Goal: Task Accomplishment & Management: Use online tool/utility

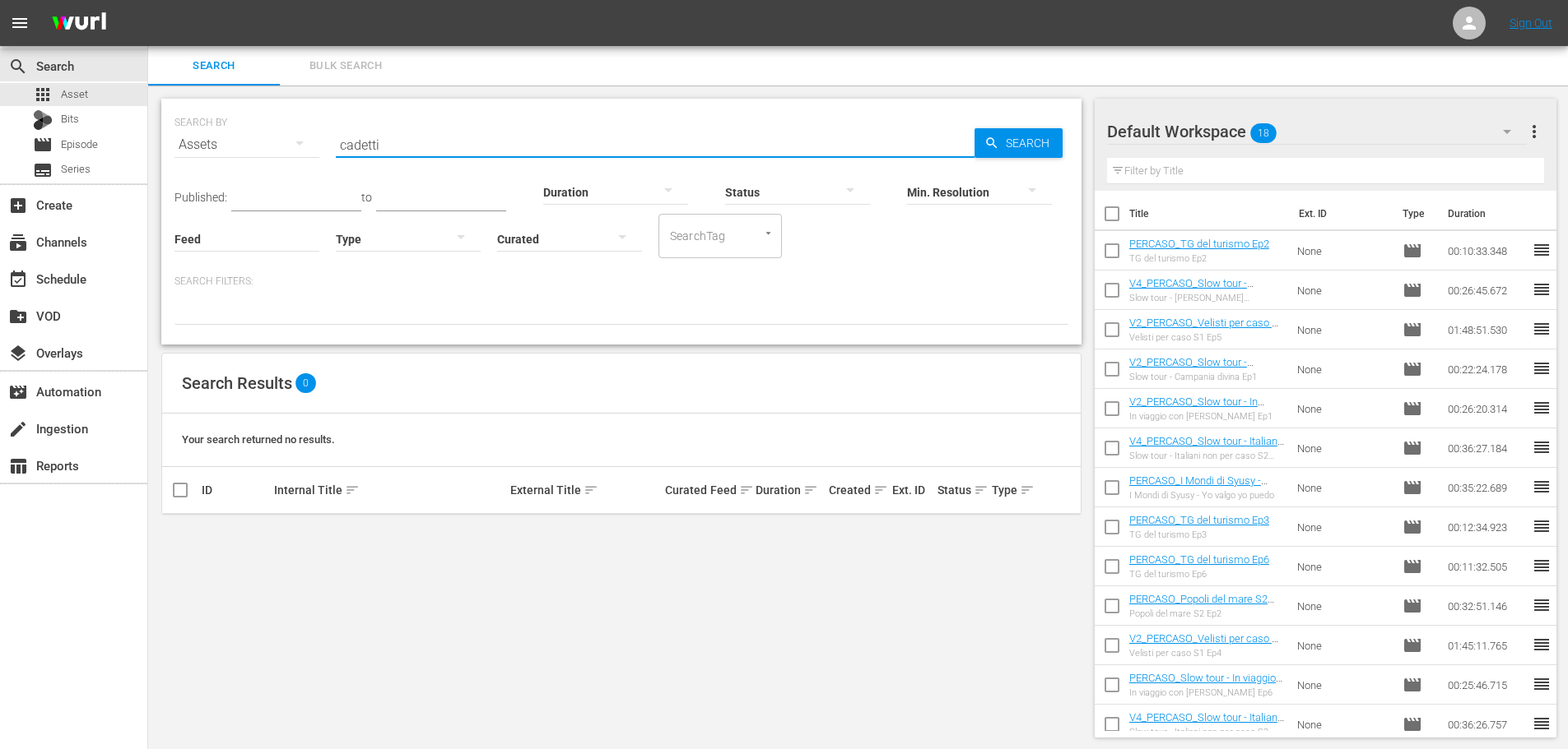
drag, startPoint x: 448, startPoint y: 144, endPoint x: 287, endPoint y: 194, distance: 168.6
click at [287, 194] on div "SEARCH BY Search By Assets Search ID, Title, Description, Keywords, or Category…" at bounding box center [621, 222] width 920 height 246
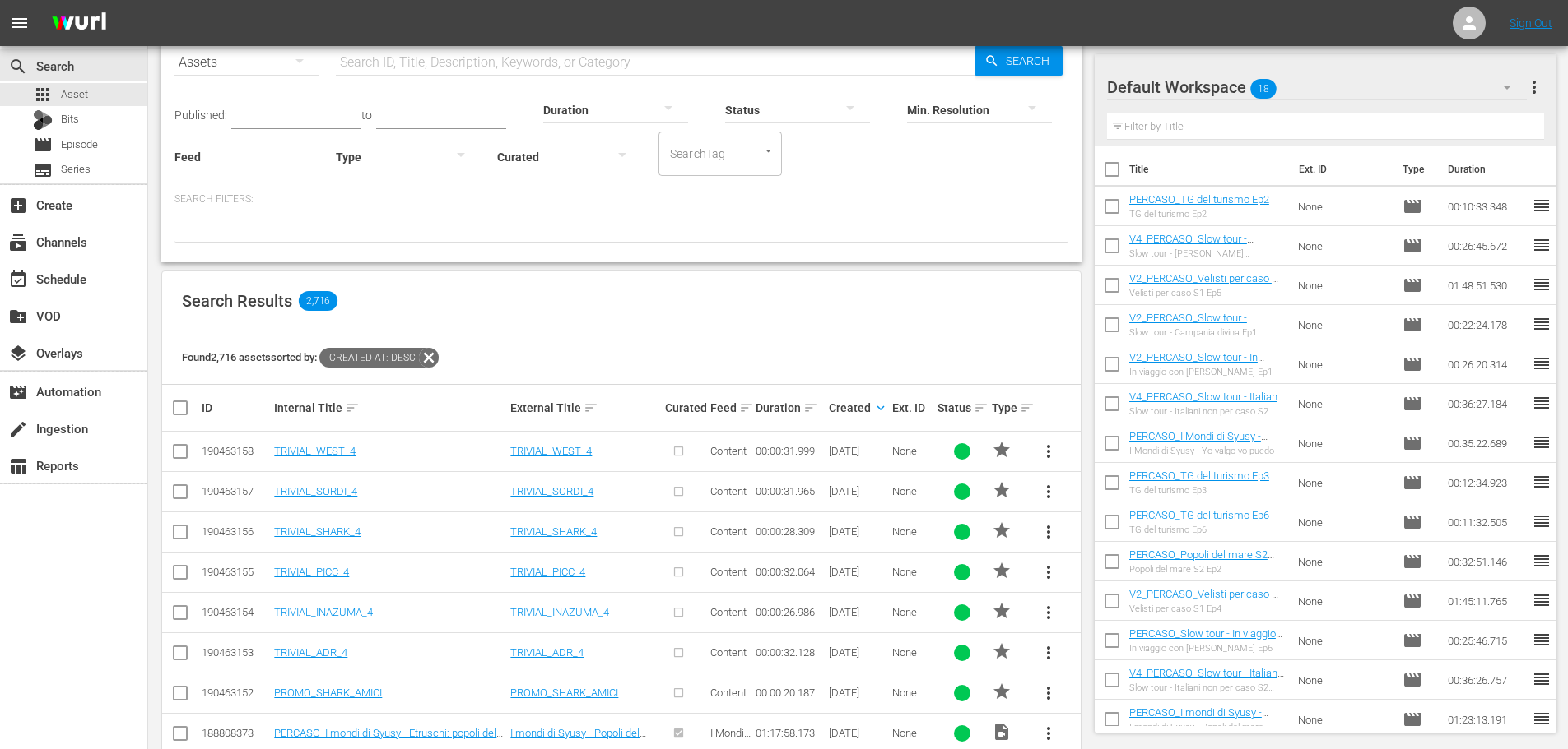
scroll to position [246, 0]
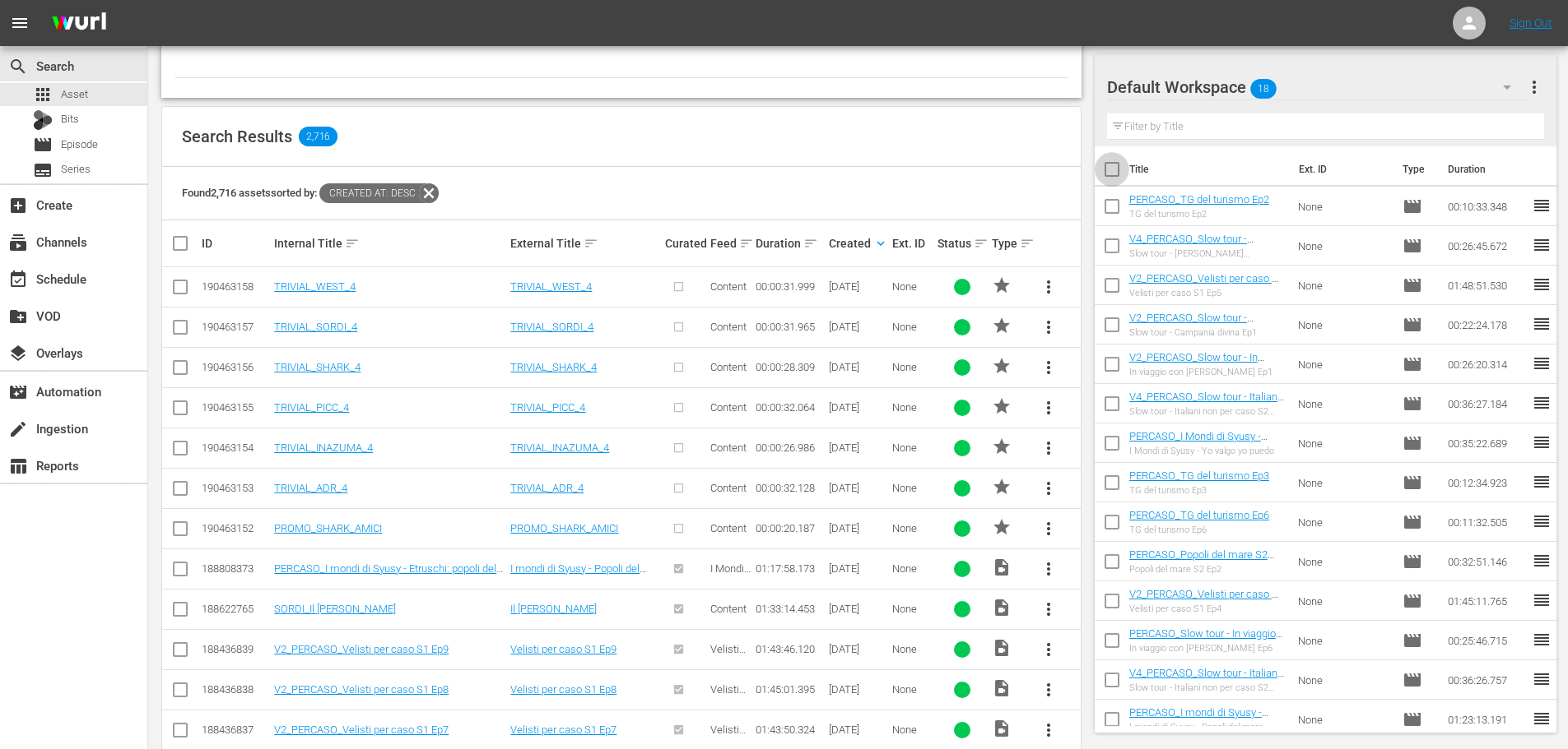
click at [1112, 162] on input "checkbox" at bounding box center [1111, 173] width 35 height 35
checkbox input "true"
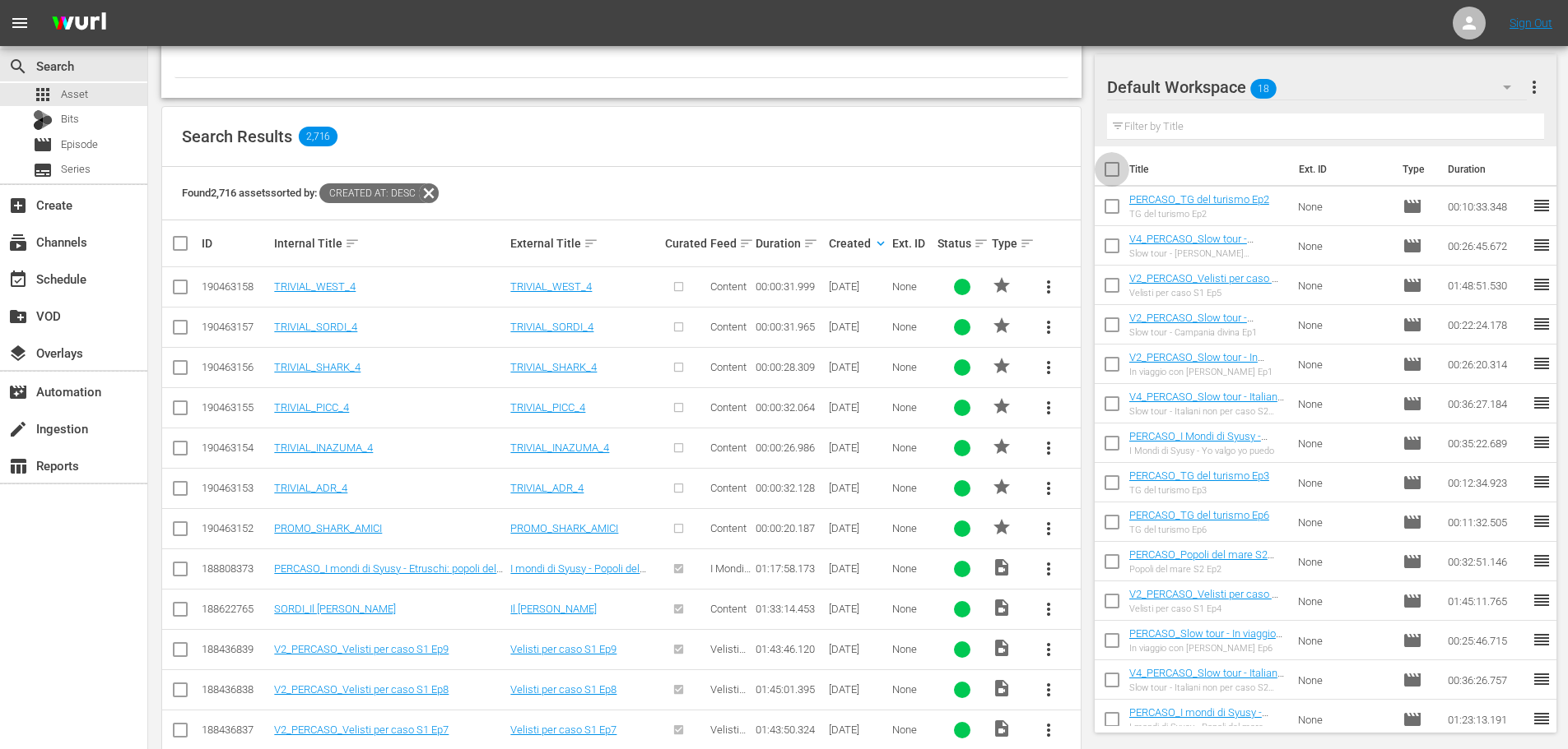
checkbox input "true"
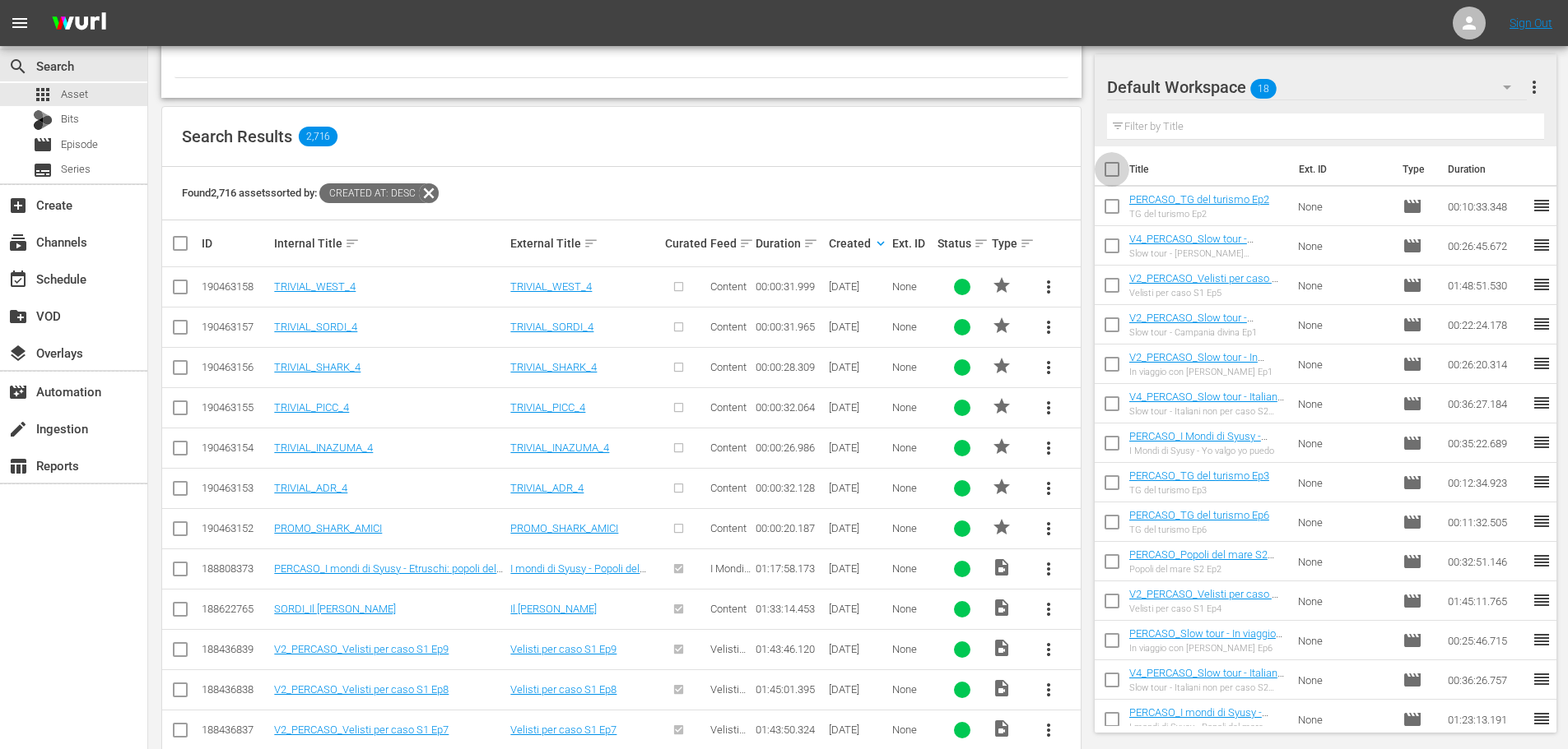
checkbox input "true"
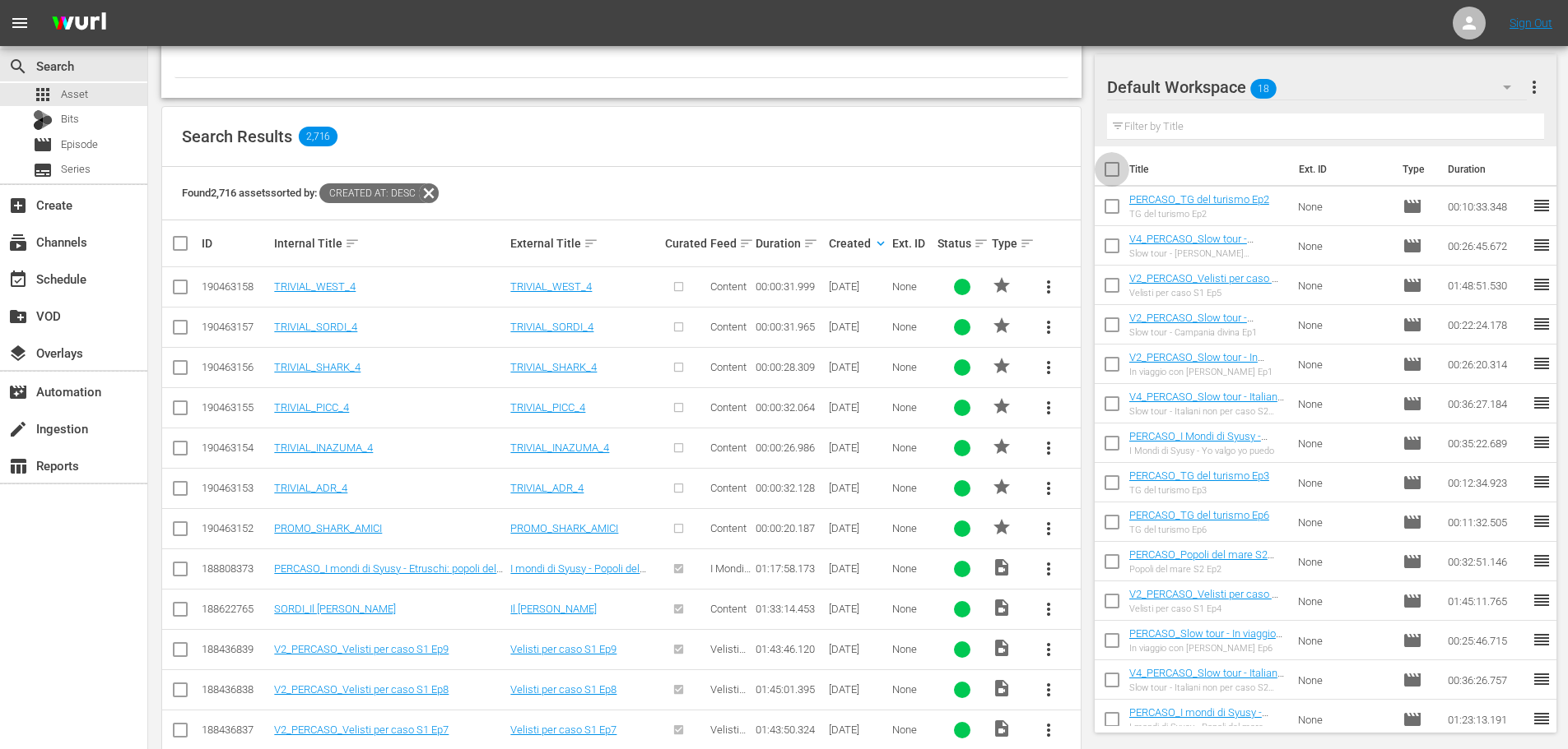
checkbox input "true"
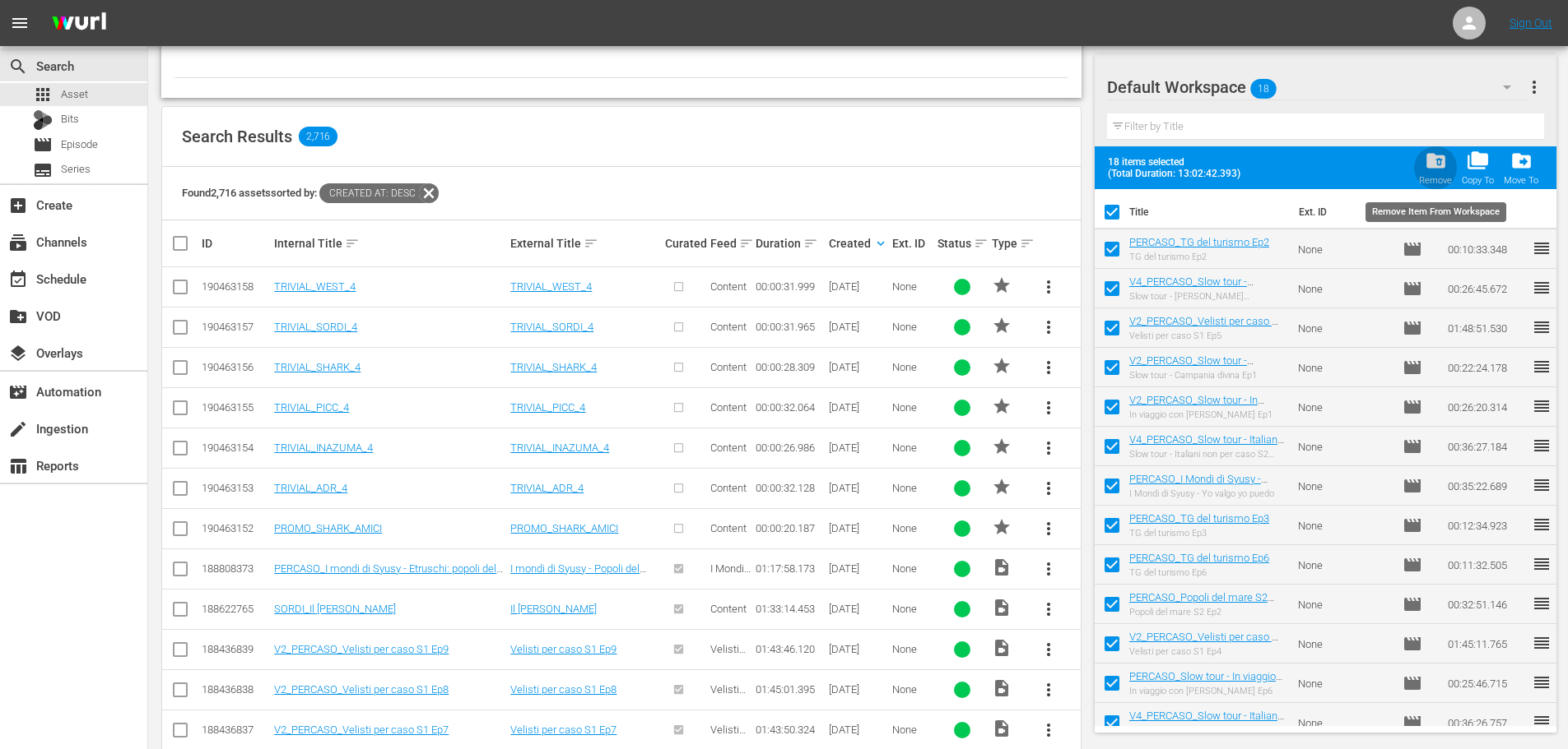
click at [1426, 161] on span "folder_delete" at bounding box center [1436, 161] width 22 height 22
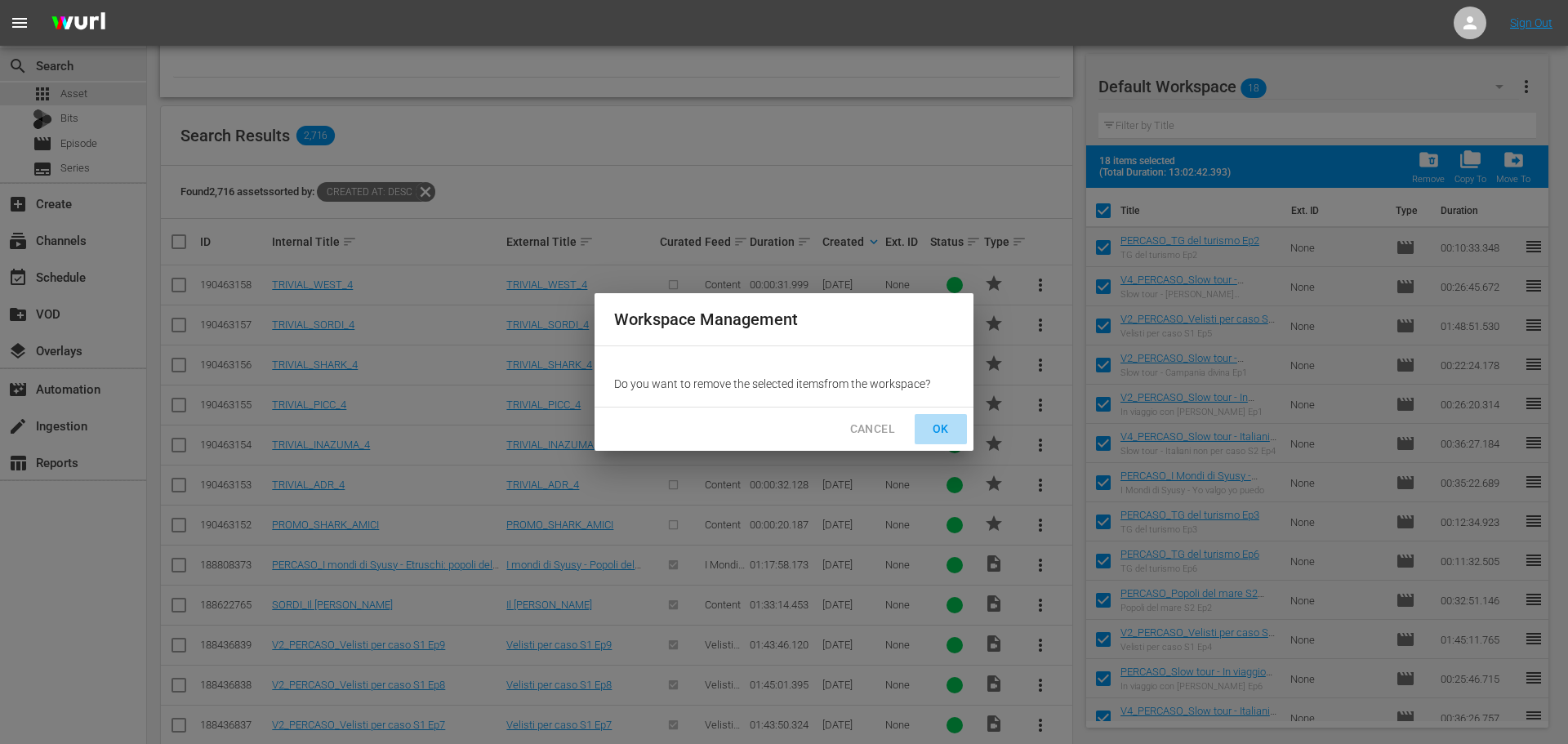
click at [943, 427] on span "OK" at bounding box center [941, 429] width 27 height 21
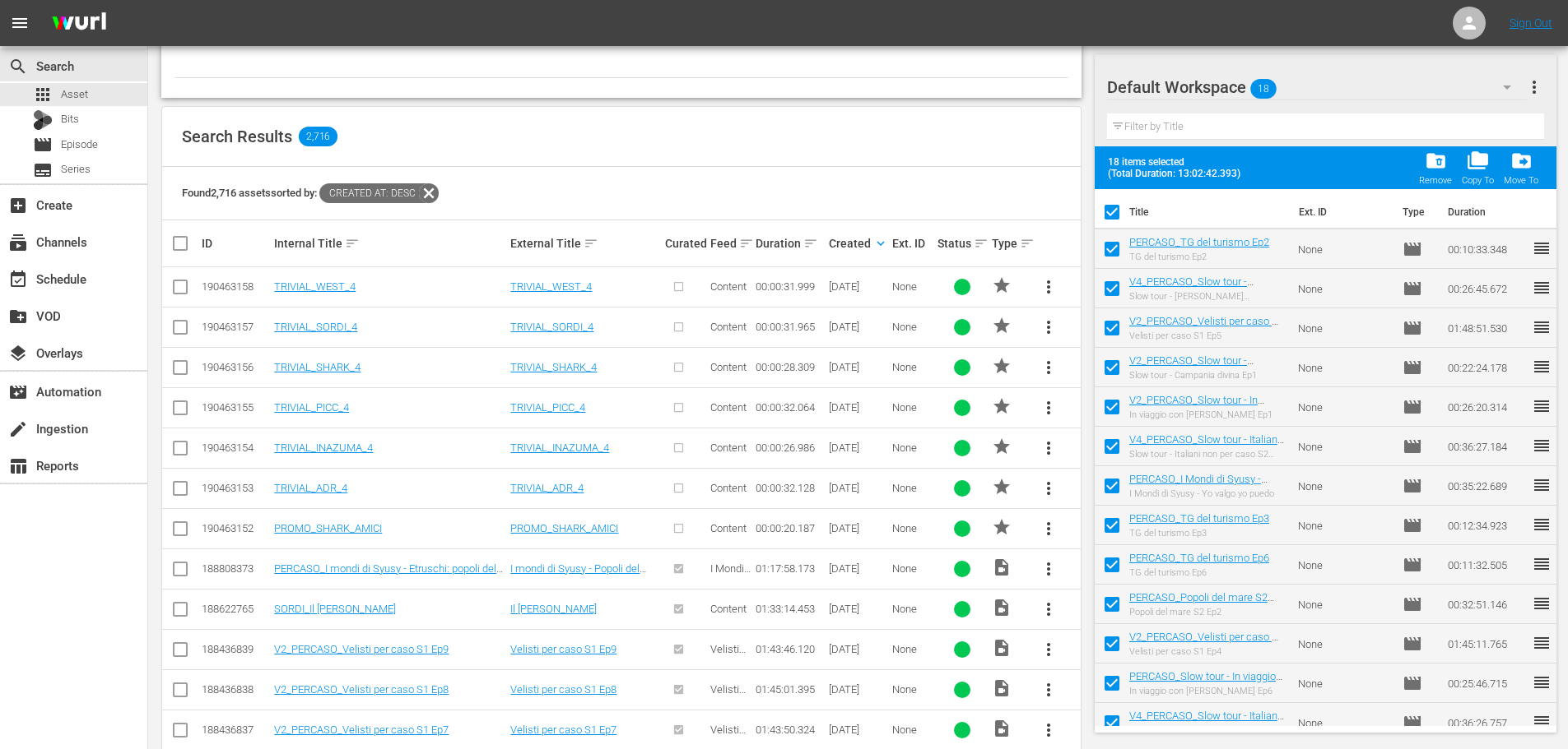
checkbox input "false"
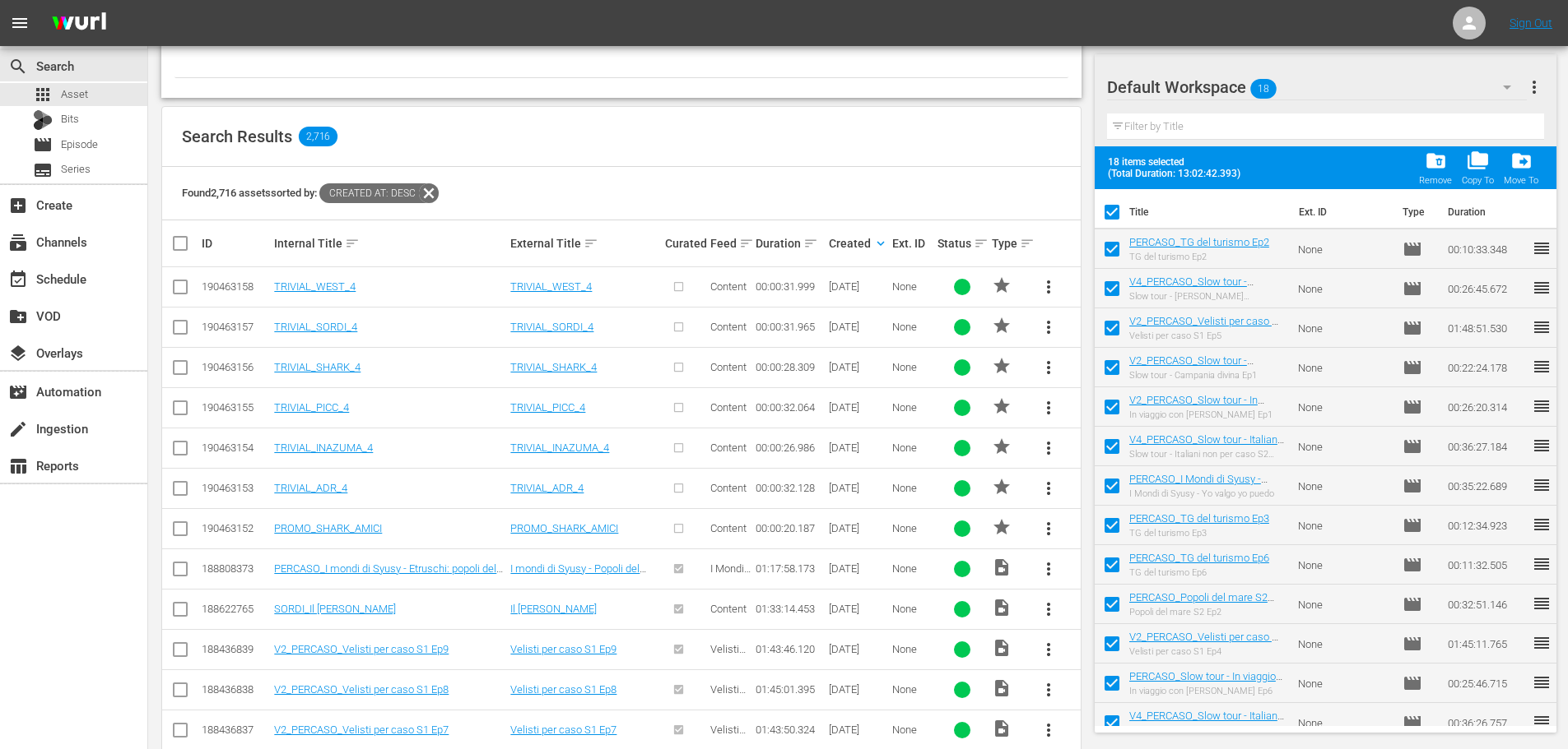
checkbox input "false"
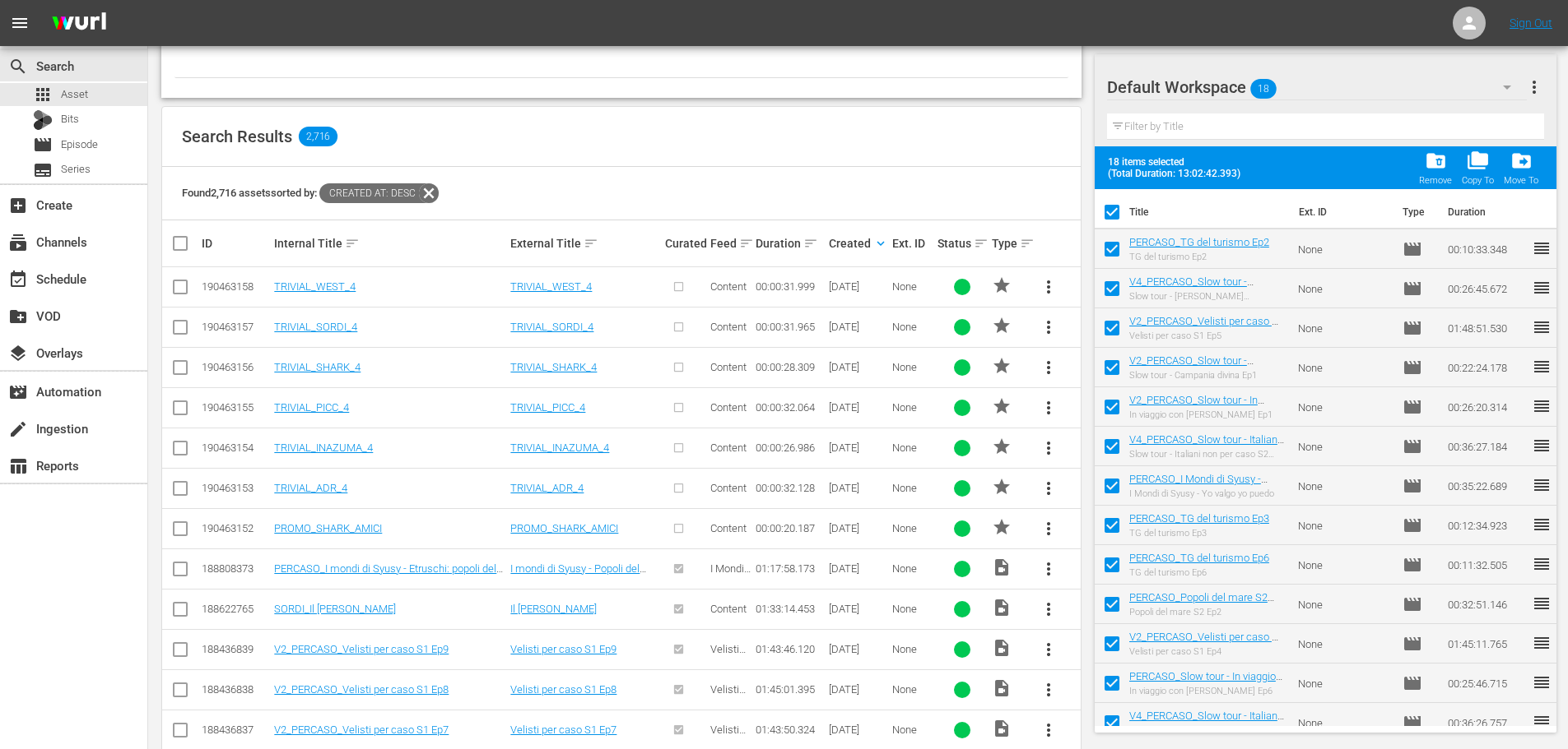
checkbox input "false"
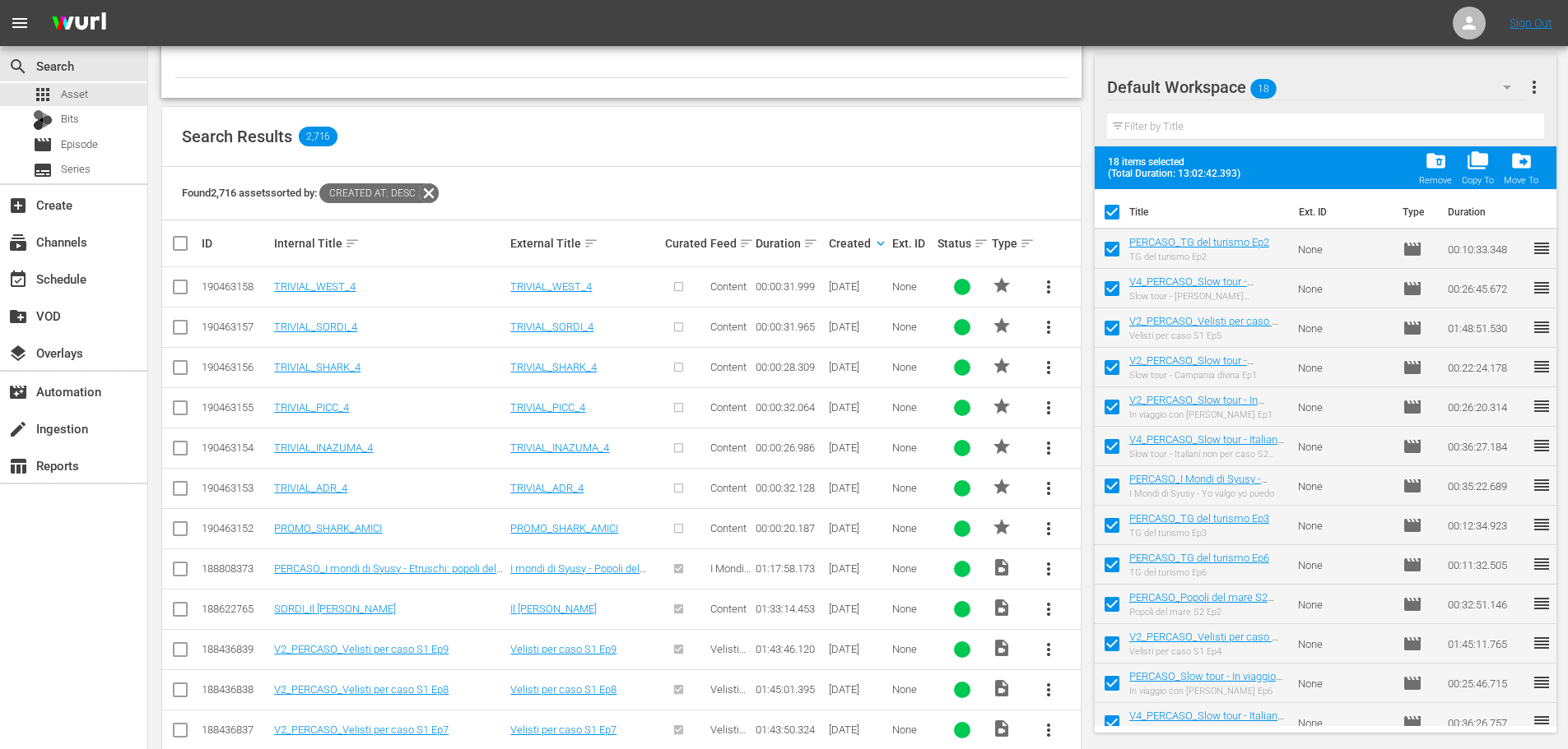
checkbox input "false"
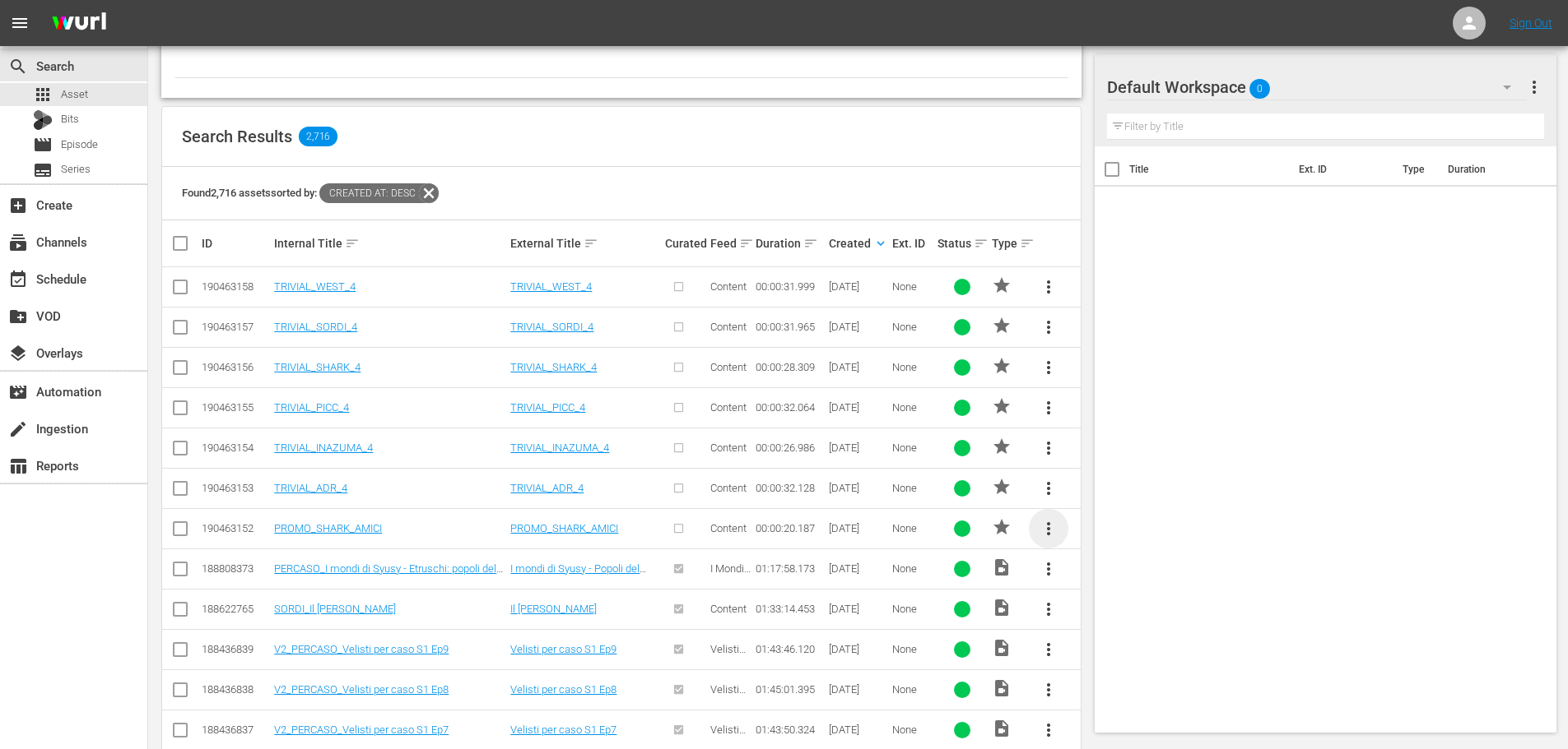
click at [1051, 528] on span "more_vert" at bounding box center [1048, 529] width 20 height 20
click at [1133, 572] on div "Workspace" at bounding box center [1160, 575] width 158 height 40
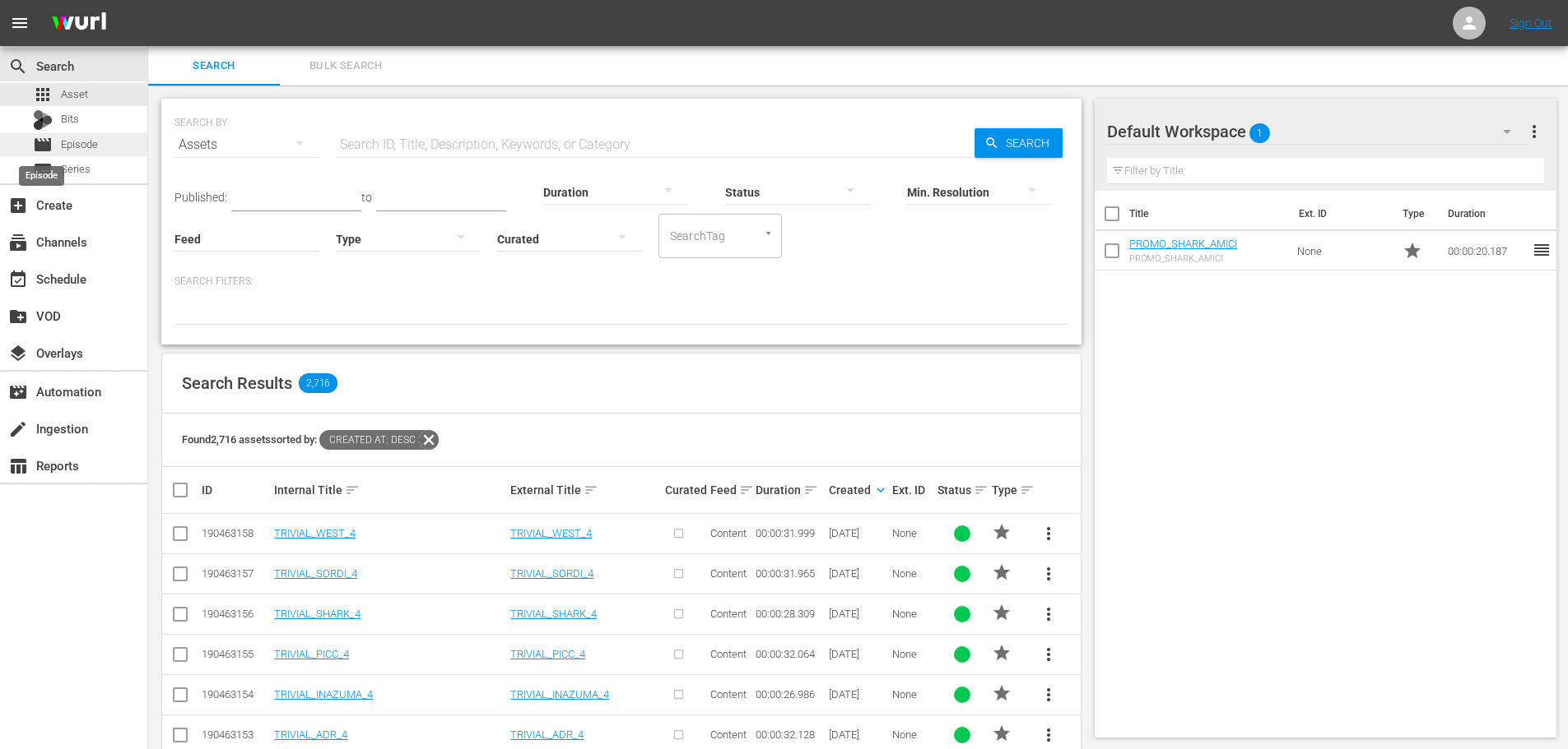
click at [52, 138] on span "movie" at bounding box center [43, 145] width 20 height 20
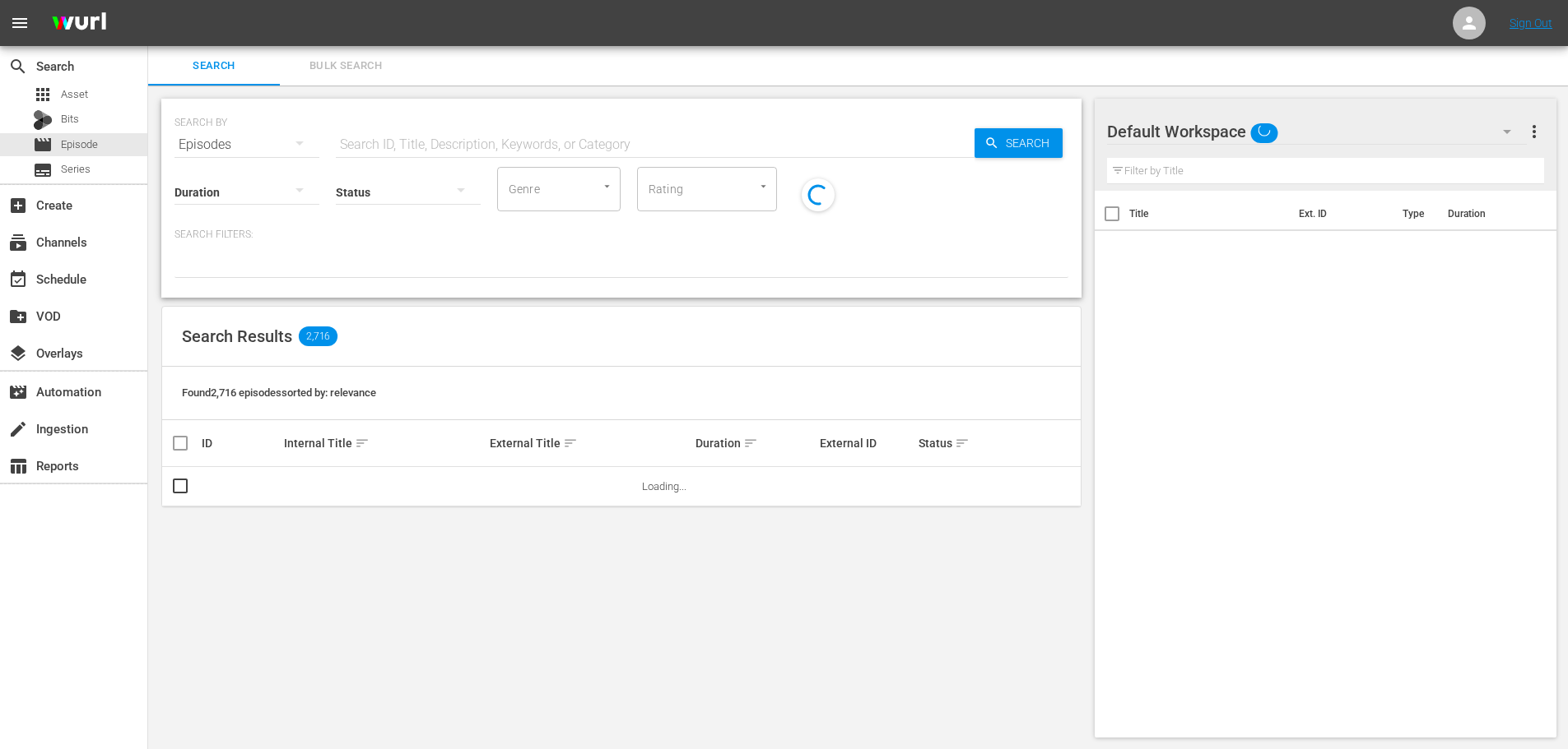
click at [496, 148] on input "text" at bounding box center [655, 145] width 639 height 40
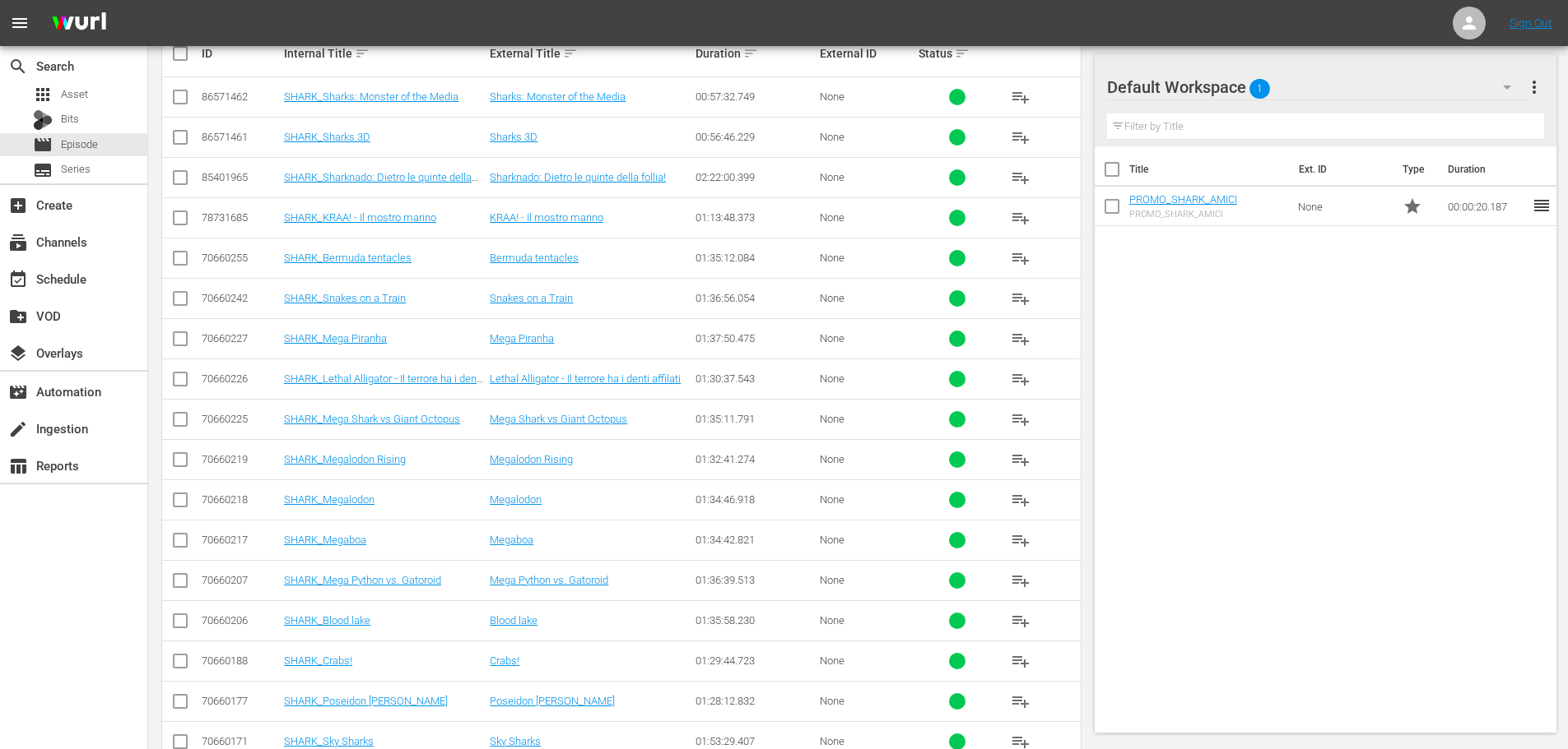
scroll to position [329, 0]
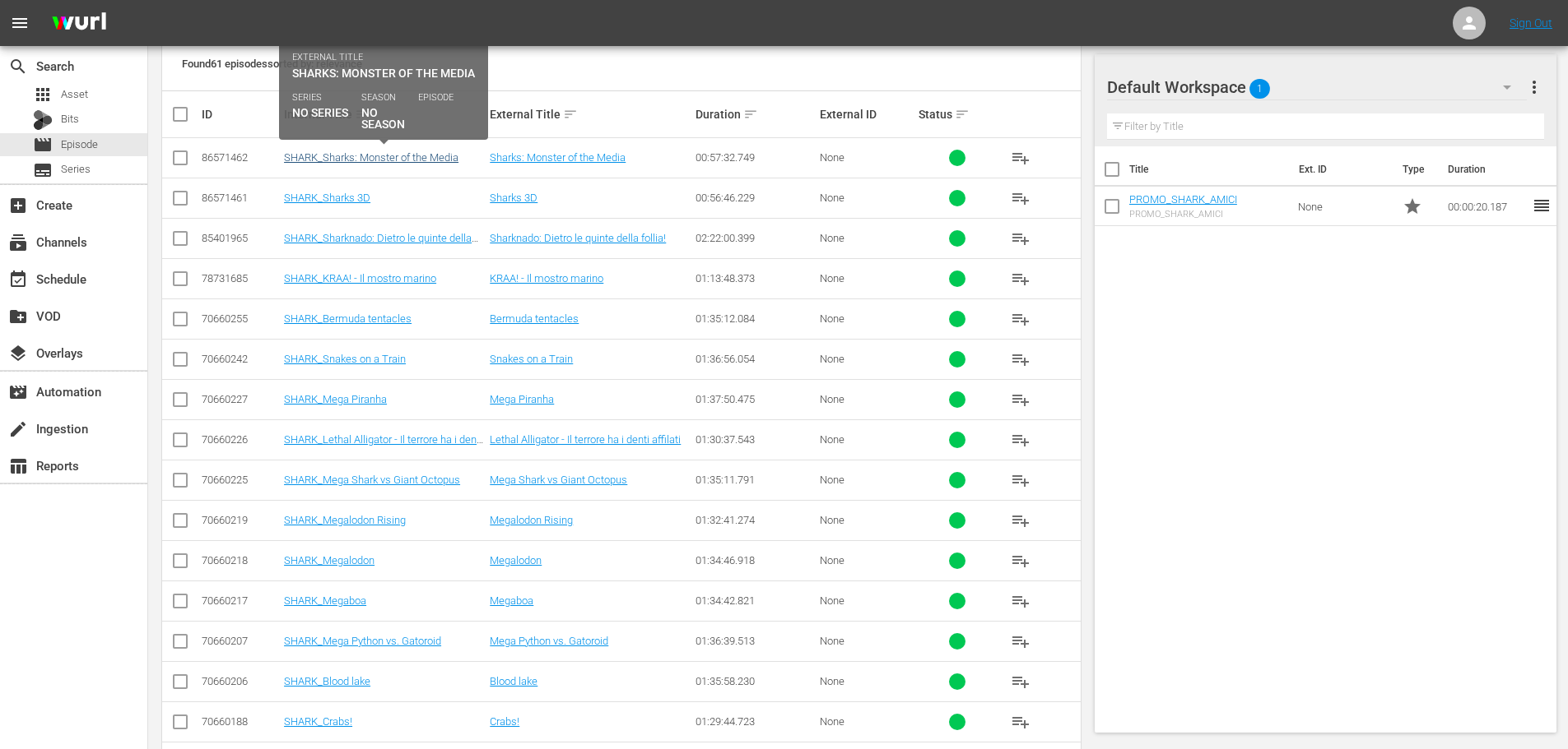
type input "SHARK_"
click at [422, 160] on link "SHARK_Sharks: Monster of the Media" at bounding box center [372, 157] width 175 height 12
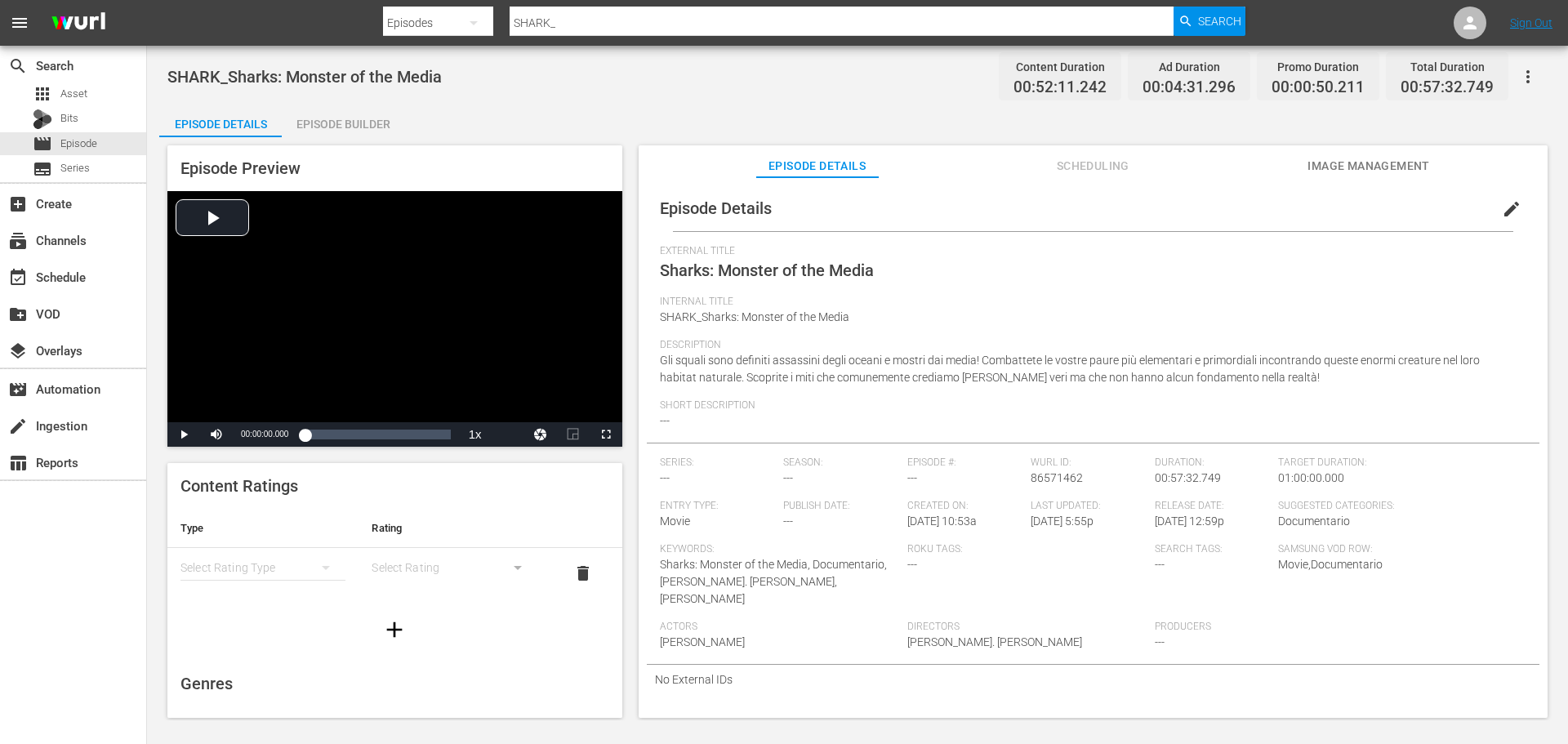
click at [359, 126] on div "Episode Builder" at bounding box center [343, 124] width 122 height 39
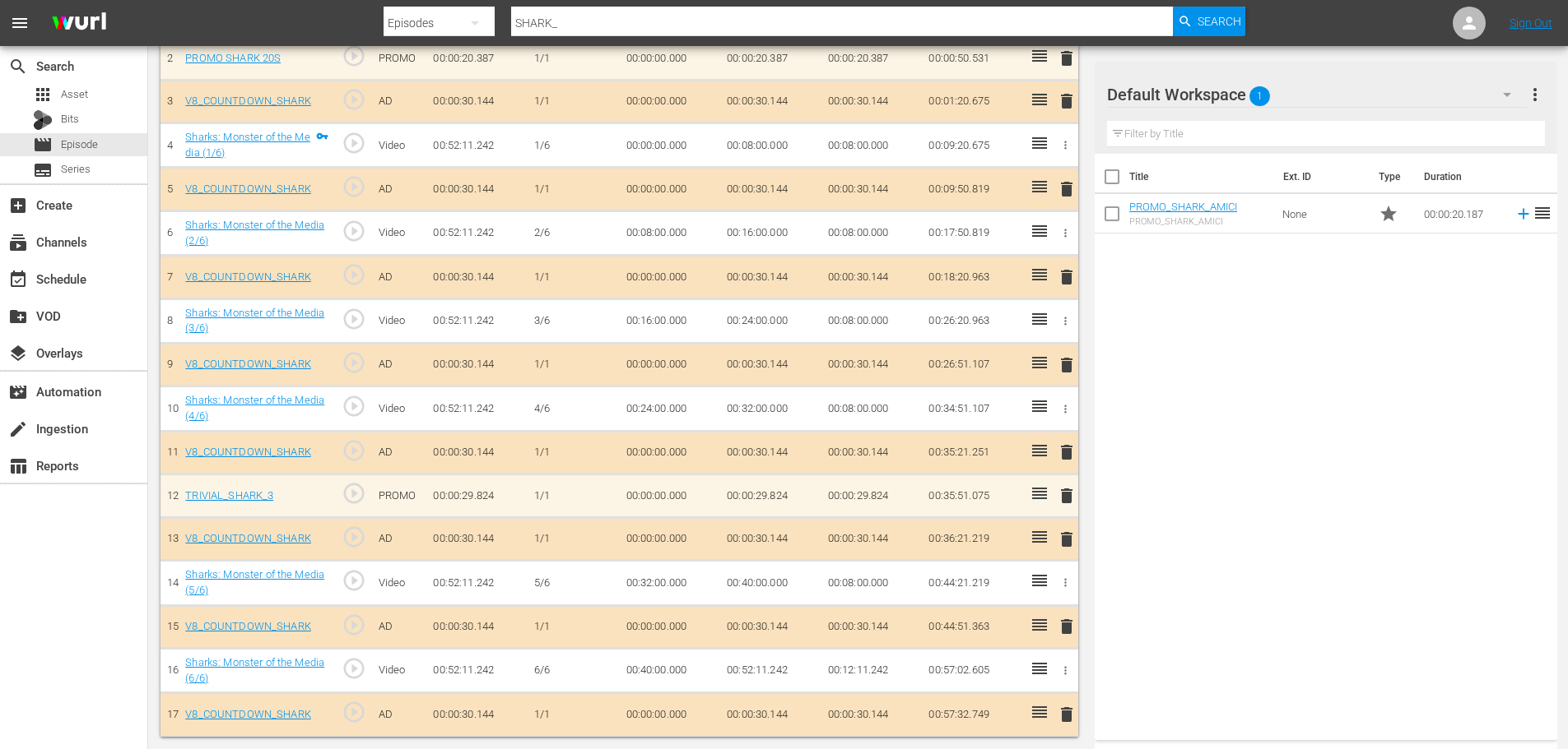
scroll to position [494, 0]
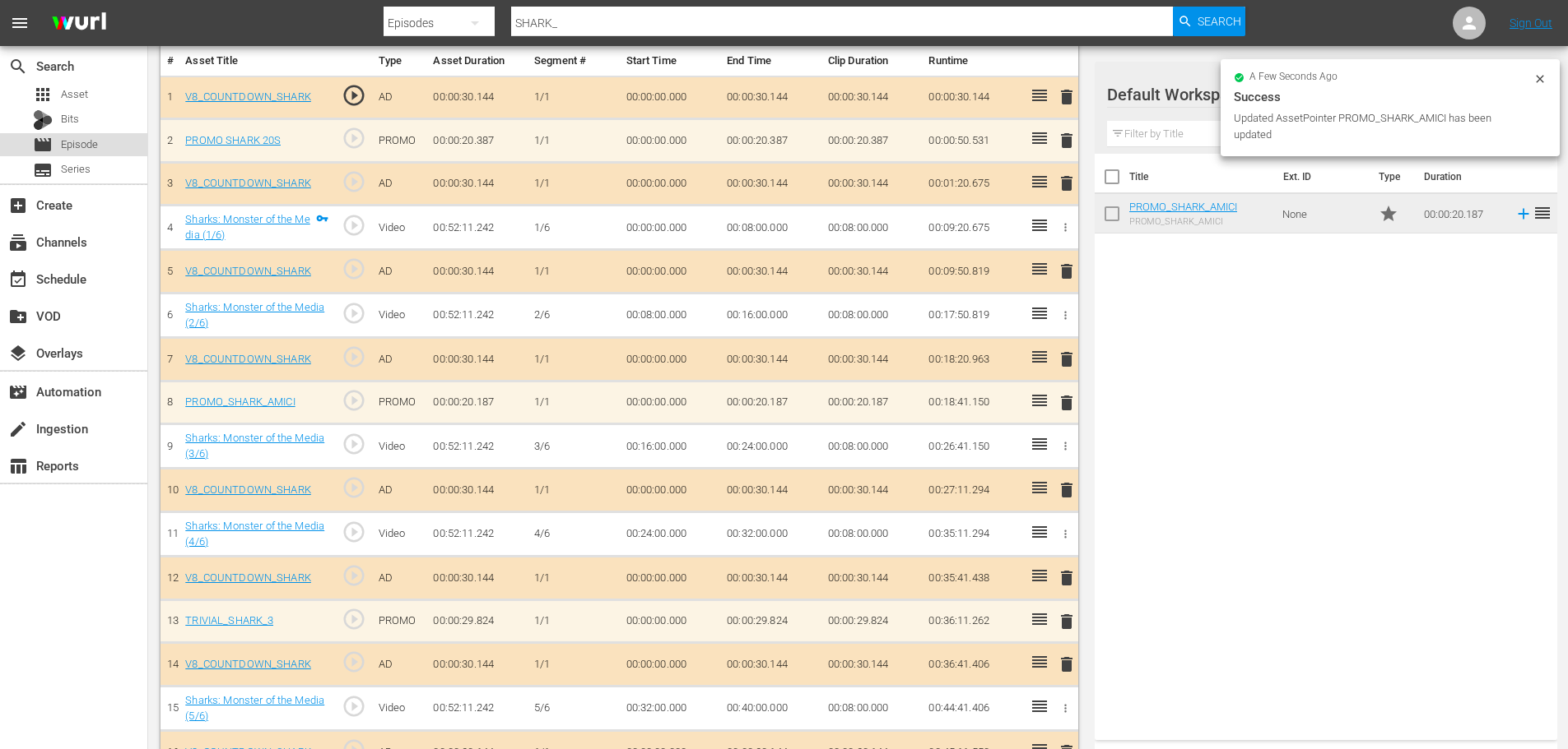
click at [112, 140] on div "movie Episode" at bounding box center [74, 144] width 147 height 23
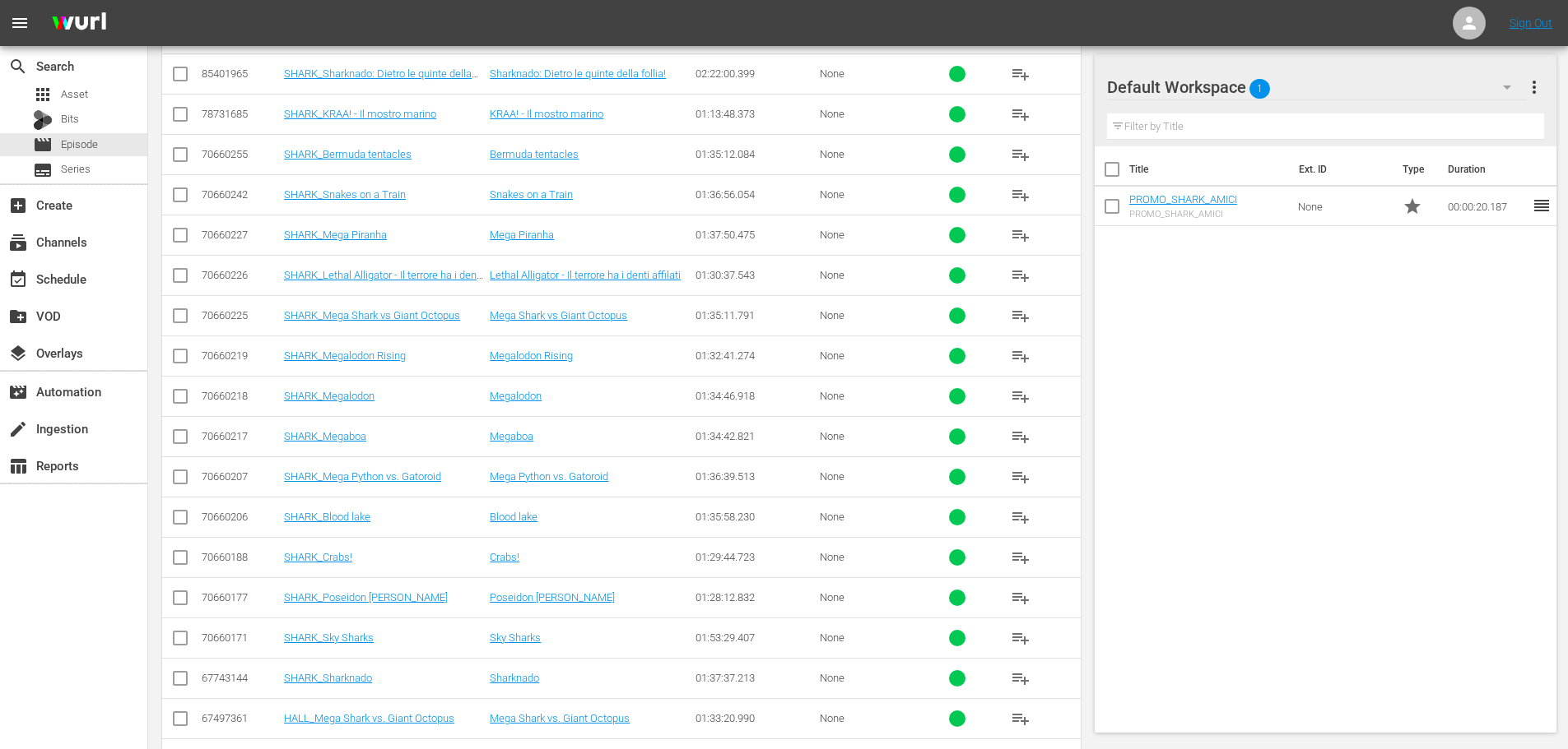
scroll to position [165, 0]
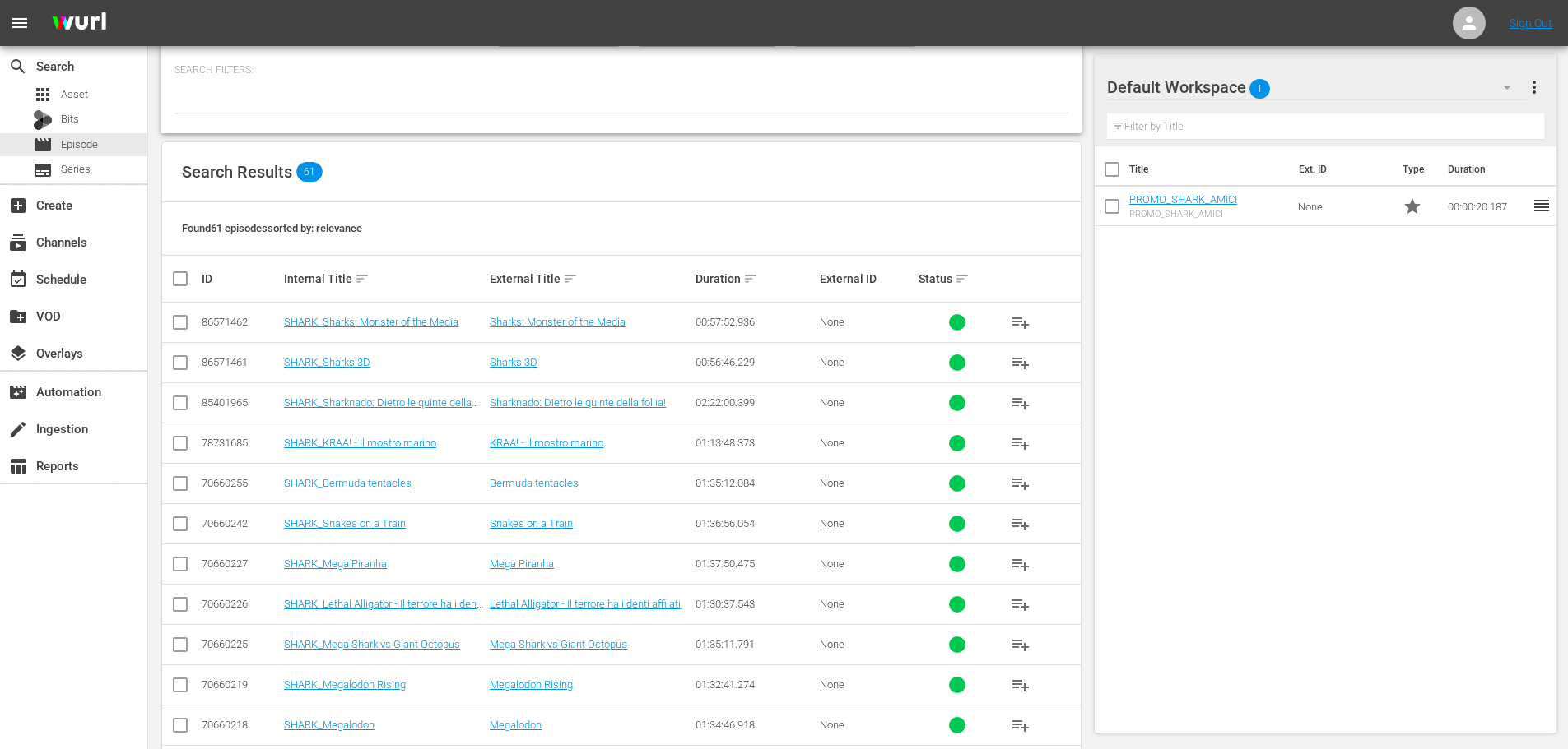
click at [334, 354] on td "SHARK_Sharks 3D" at bounding box center [384, 363] width 206 height 41
click at [334, 357] on link "SHARK_Sharks 3D" at bounding box center [327, 363] width 86 height 12
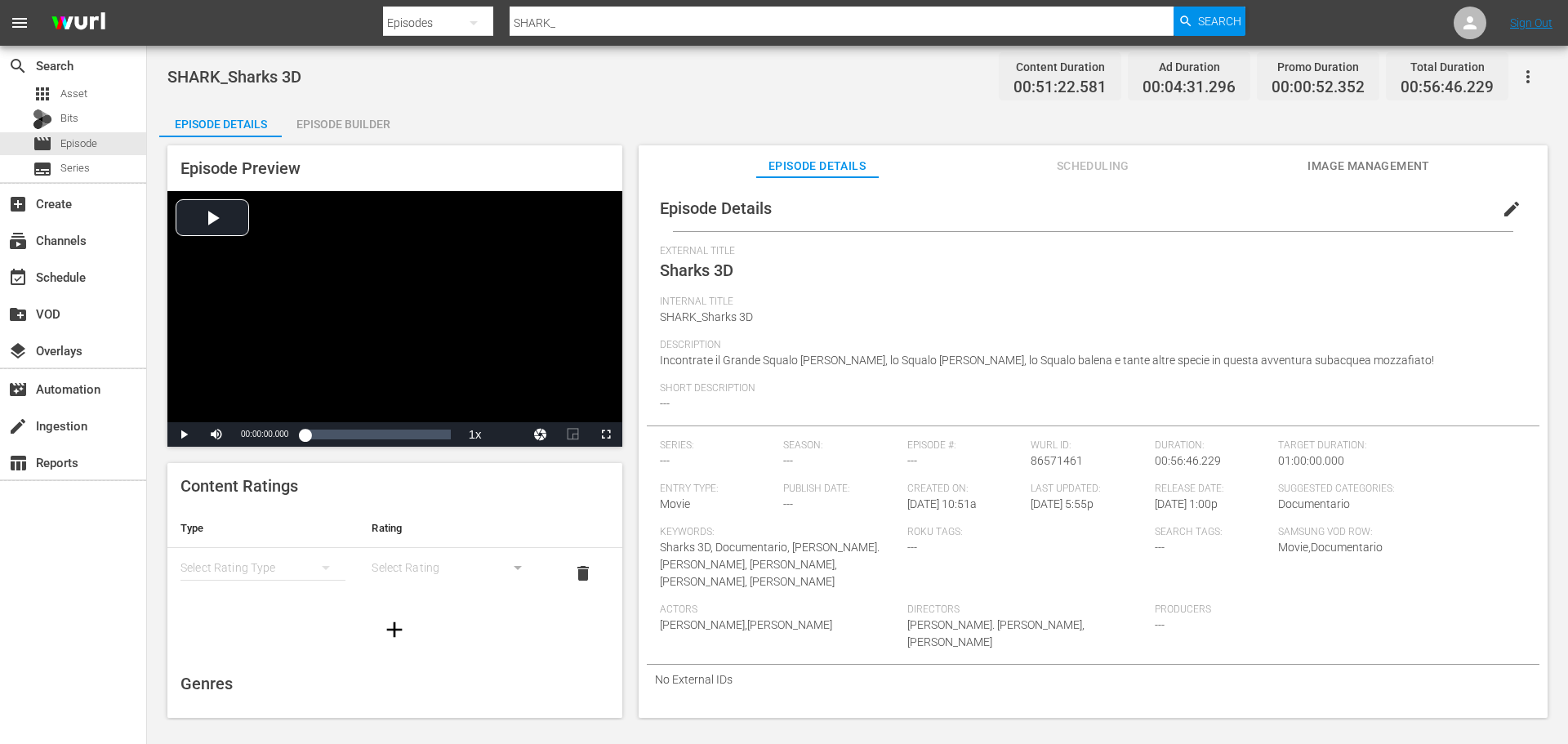
click at [335, 126] on div "Episode Builder" at bounding box center [343, 124] width 122 height 39
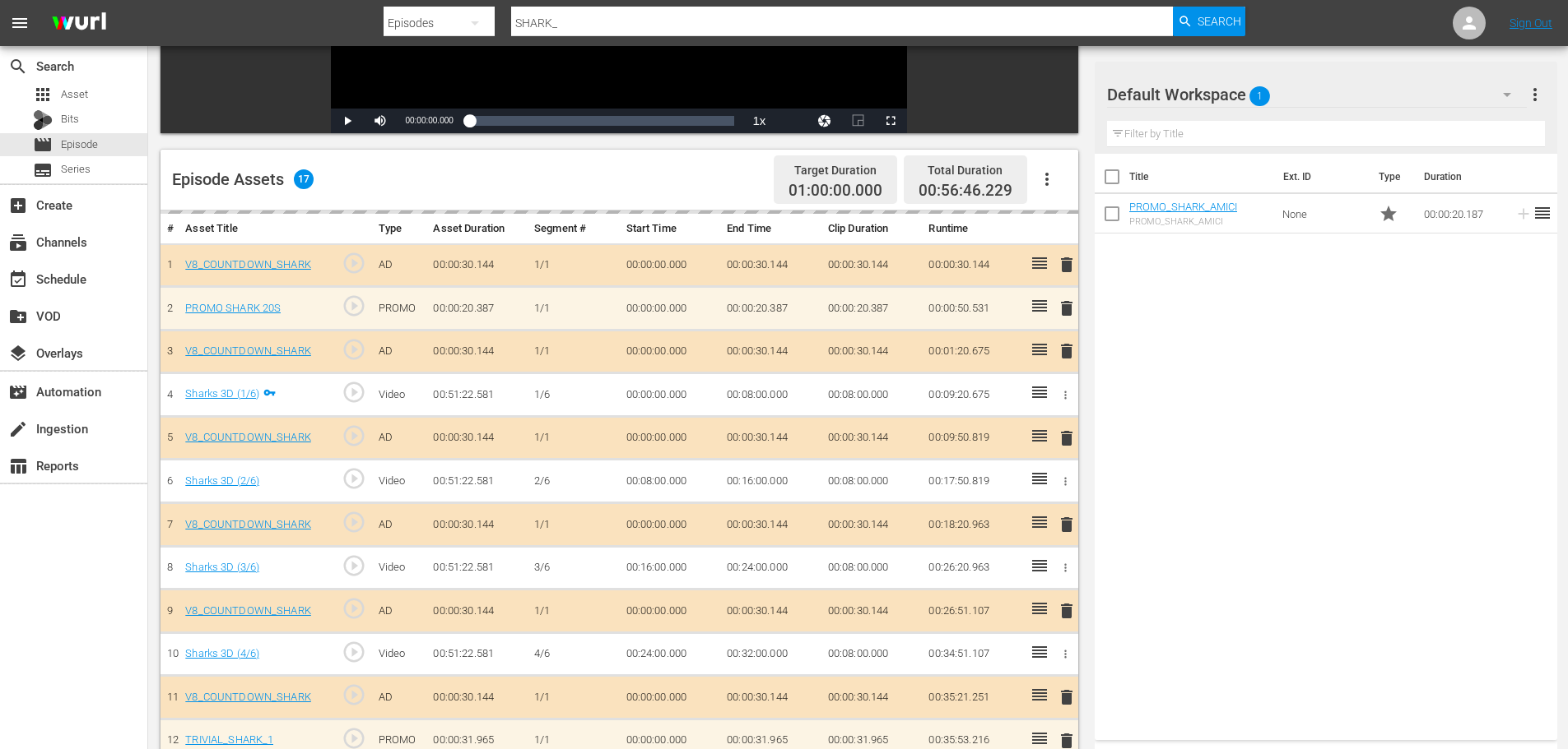
scroll to position [411, 0]
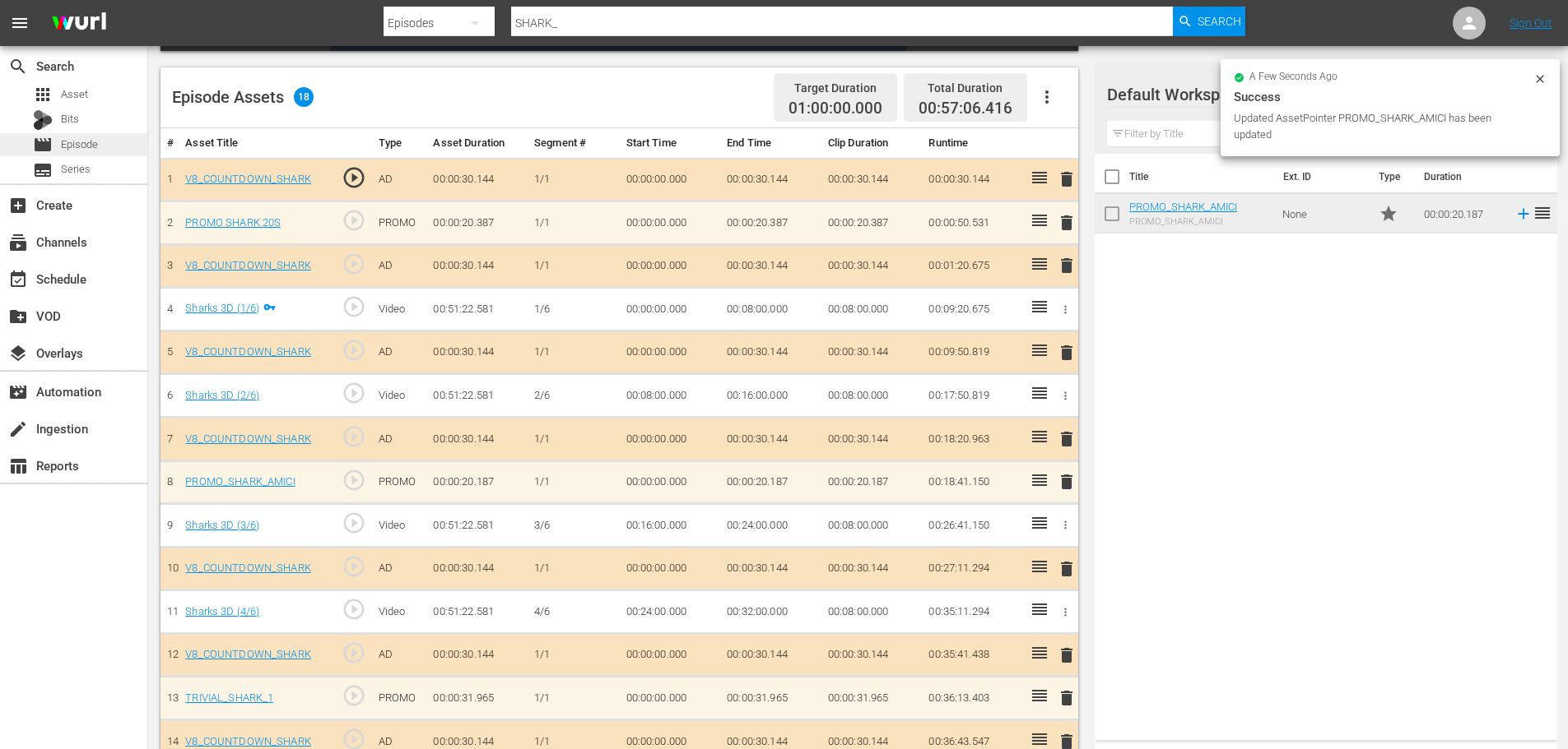
click at [98, 146] on span "Episode" at bounding box center [78, 144] width 37 height 17
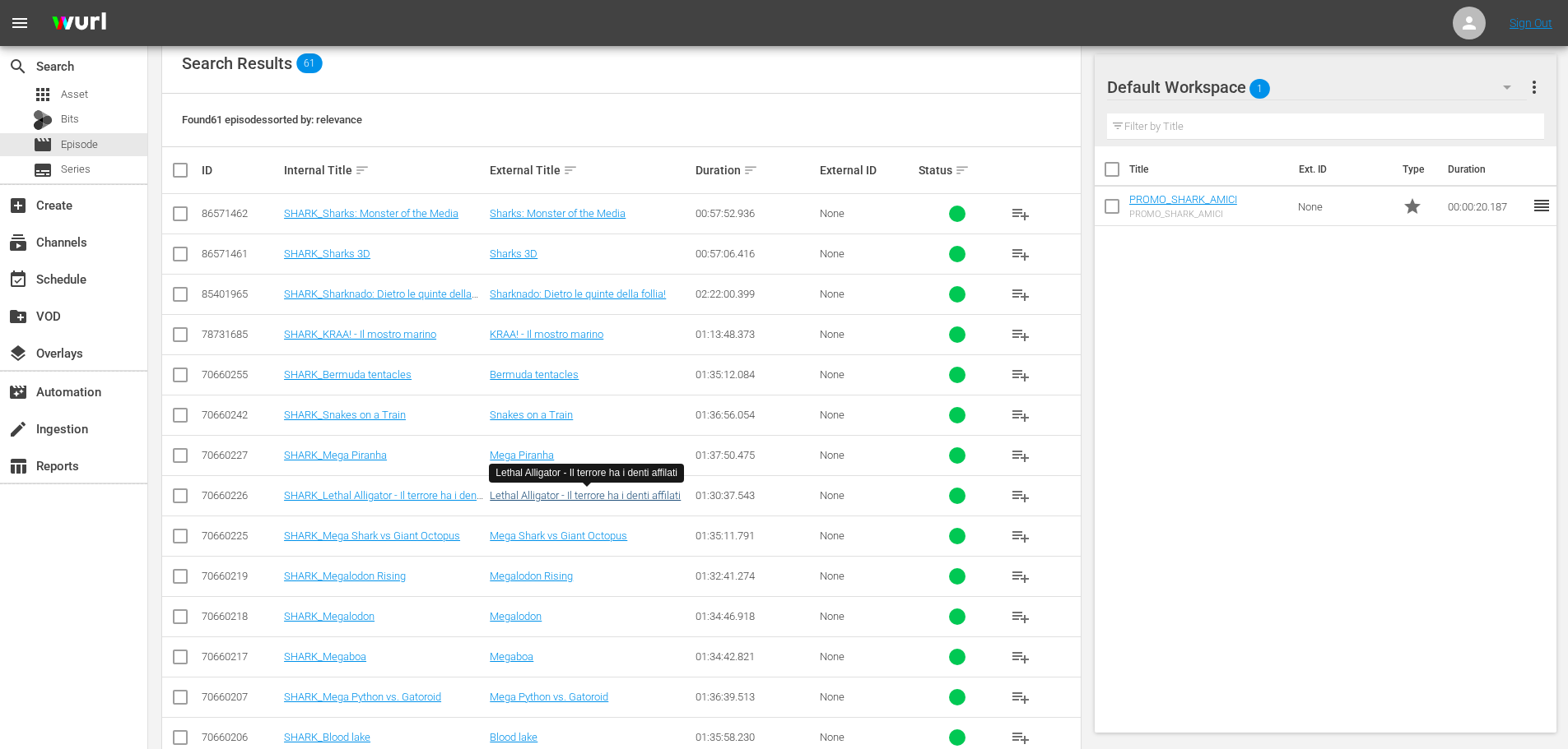
scroll to position [246, 0]
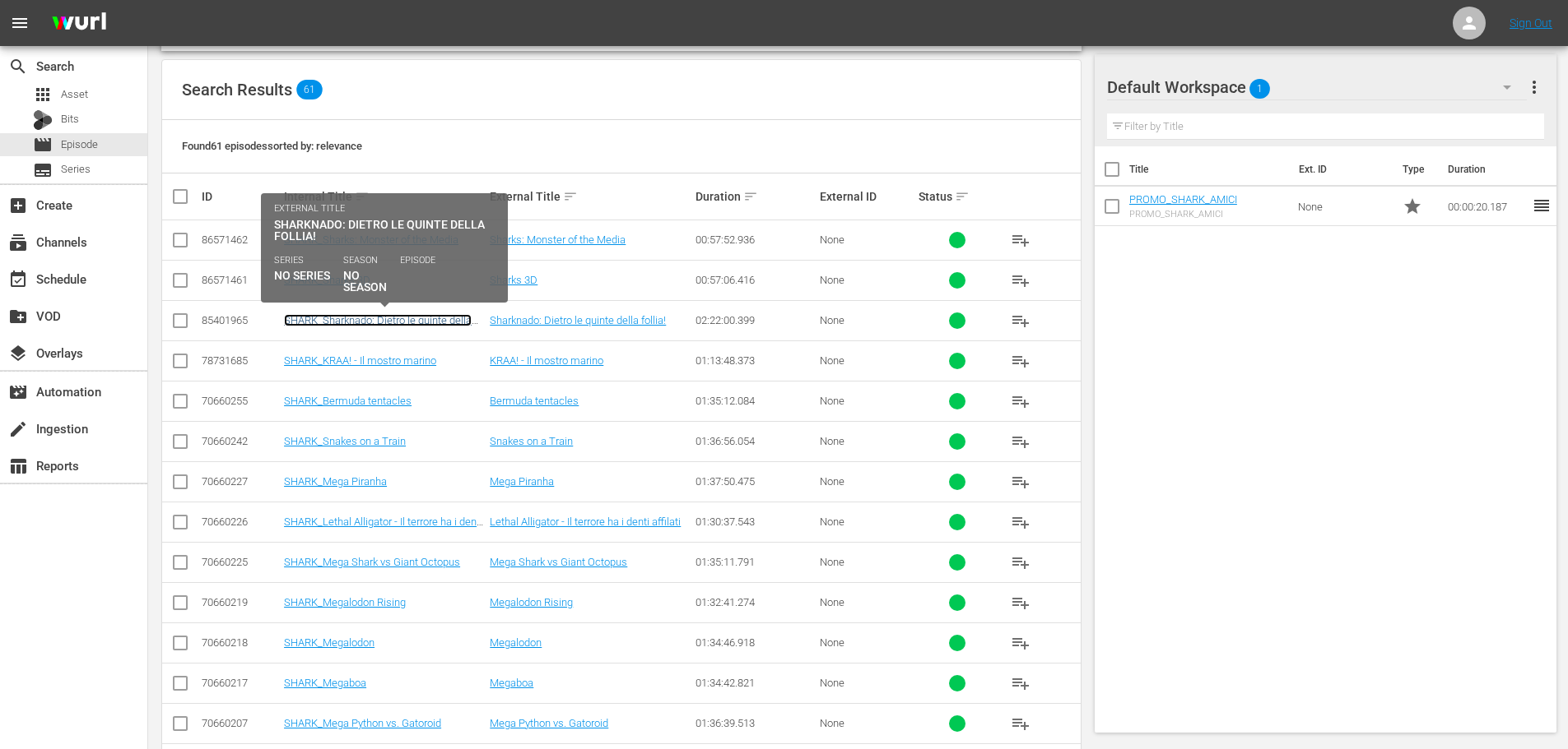
click at [418, 315] on link "SHARK_Sharknado: Dietro le quinte della follia!" at bounding box center [378, 326] width 188 height 25
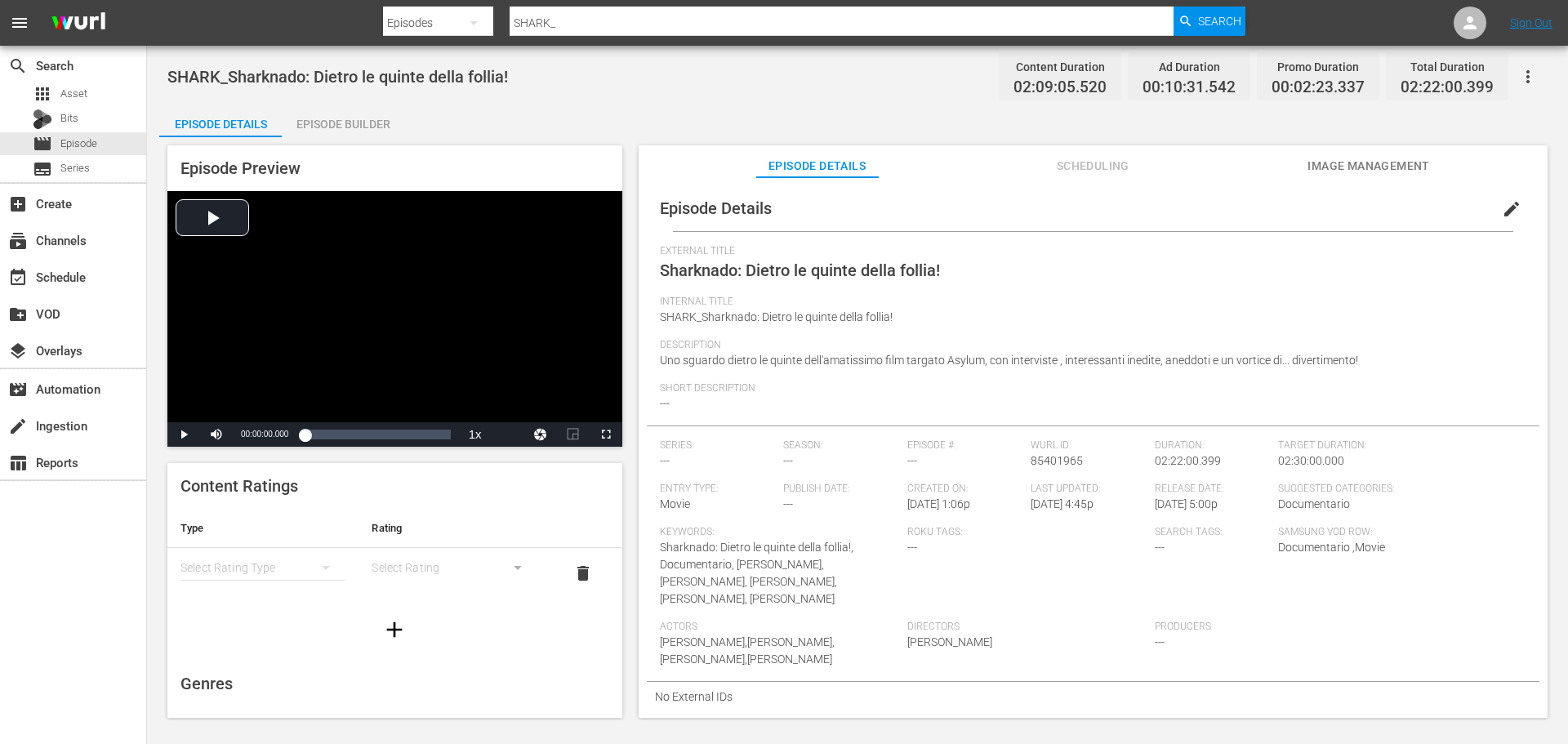
click at [387, 129] on div "Episode Builder" at bounding box center [343, 124] width 122 height 39
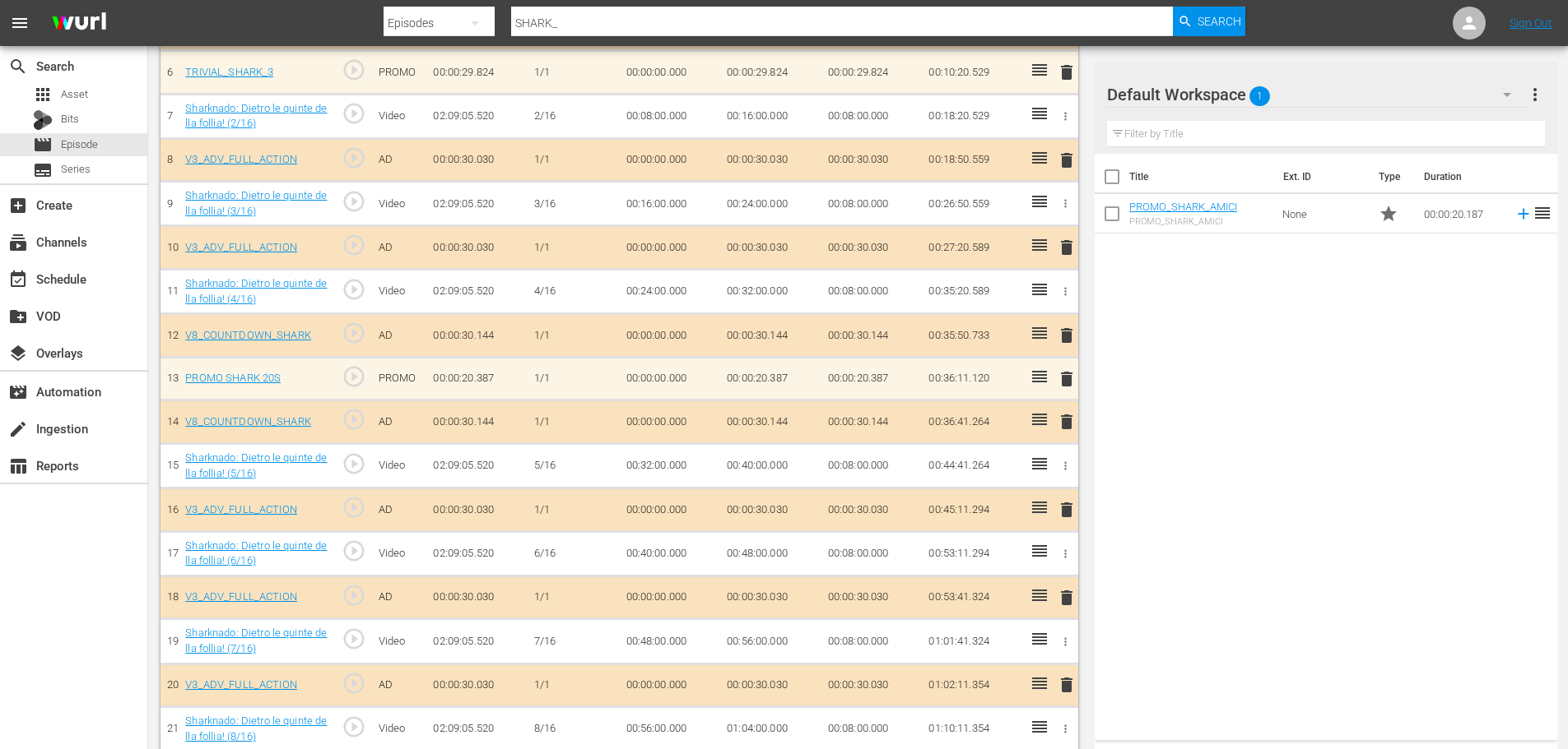
scroll to position [737, 0]
click at [1069, 381] on span "delete" at bounding box center [1066, 378] width 20 height 20
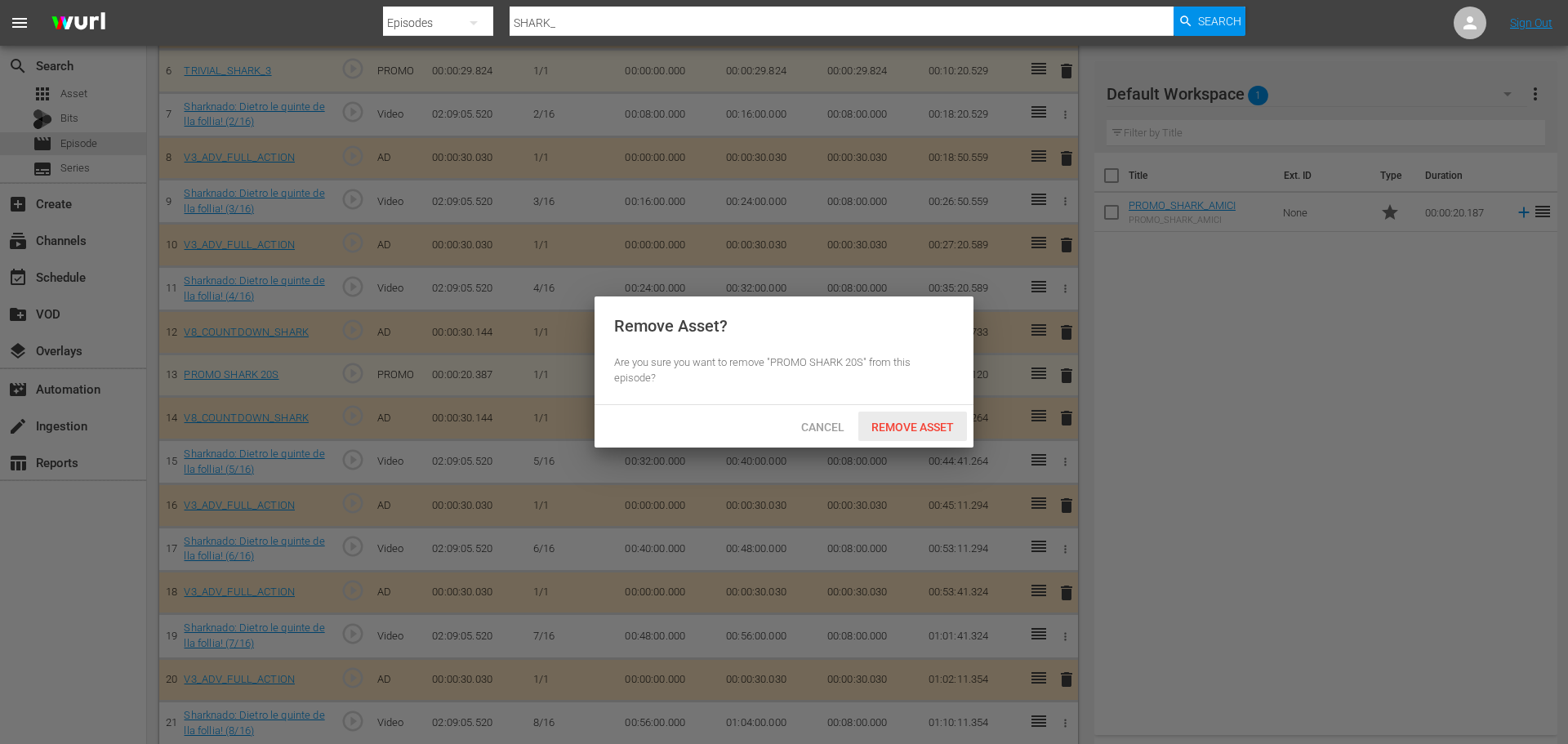
click at [929, 420] on span "Remove Asset" at bounding box center [912, 426] width 108 height 13
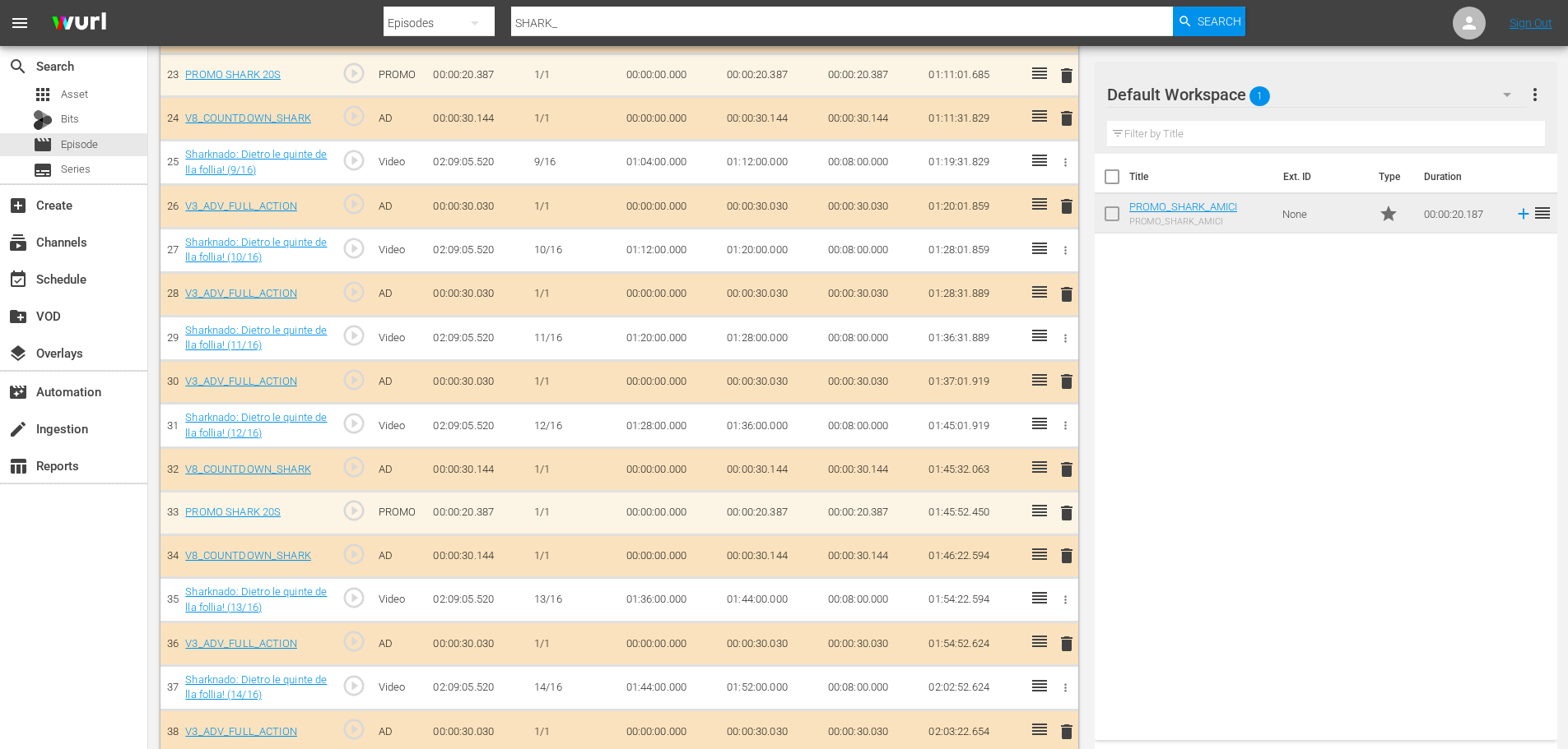
scroll to position [1560, 0]
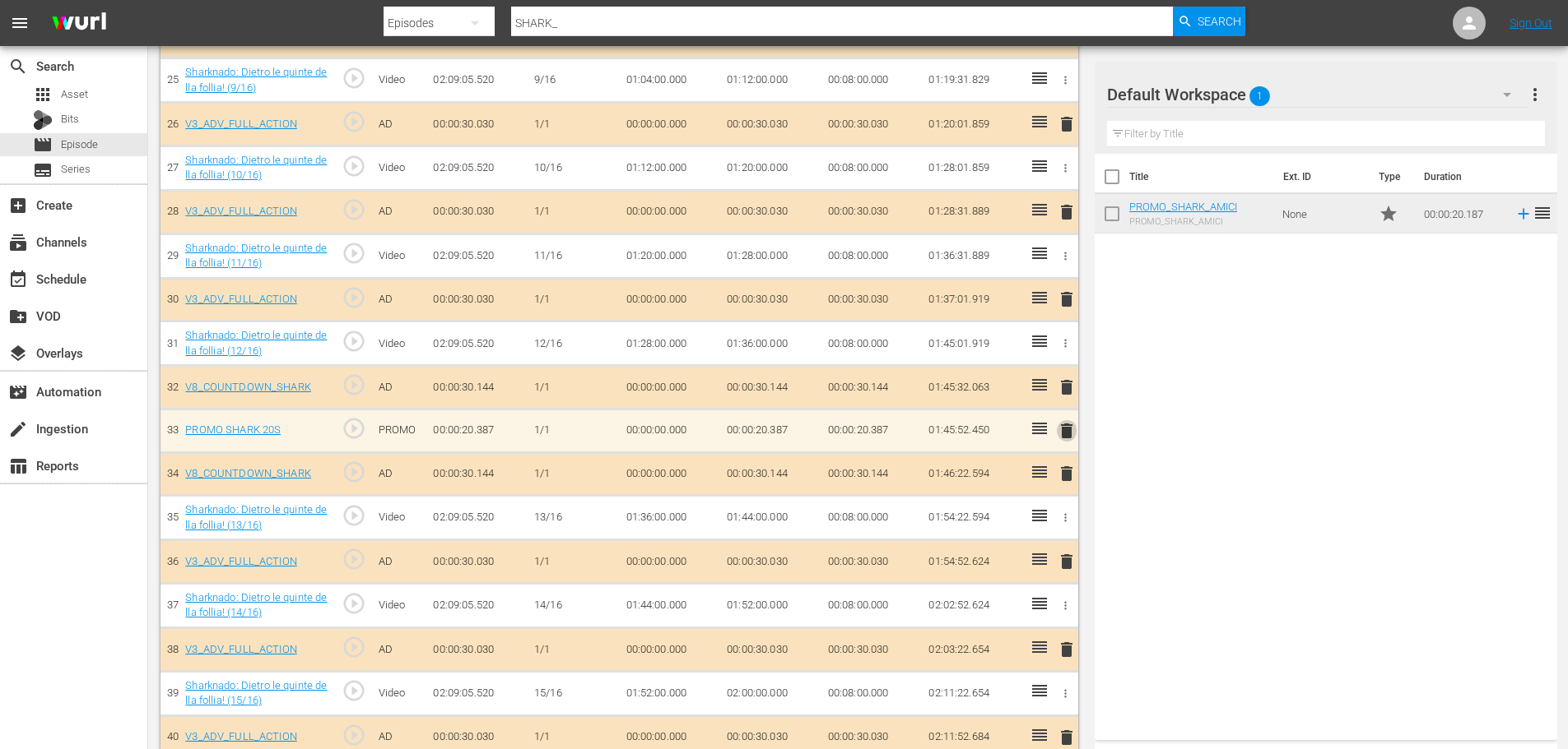
click at [1068, 432] on span "delete" at bounding box center [1066, 431] width 20 height 20
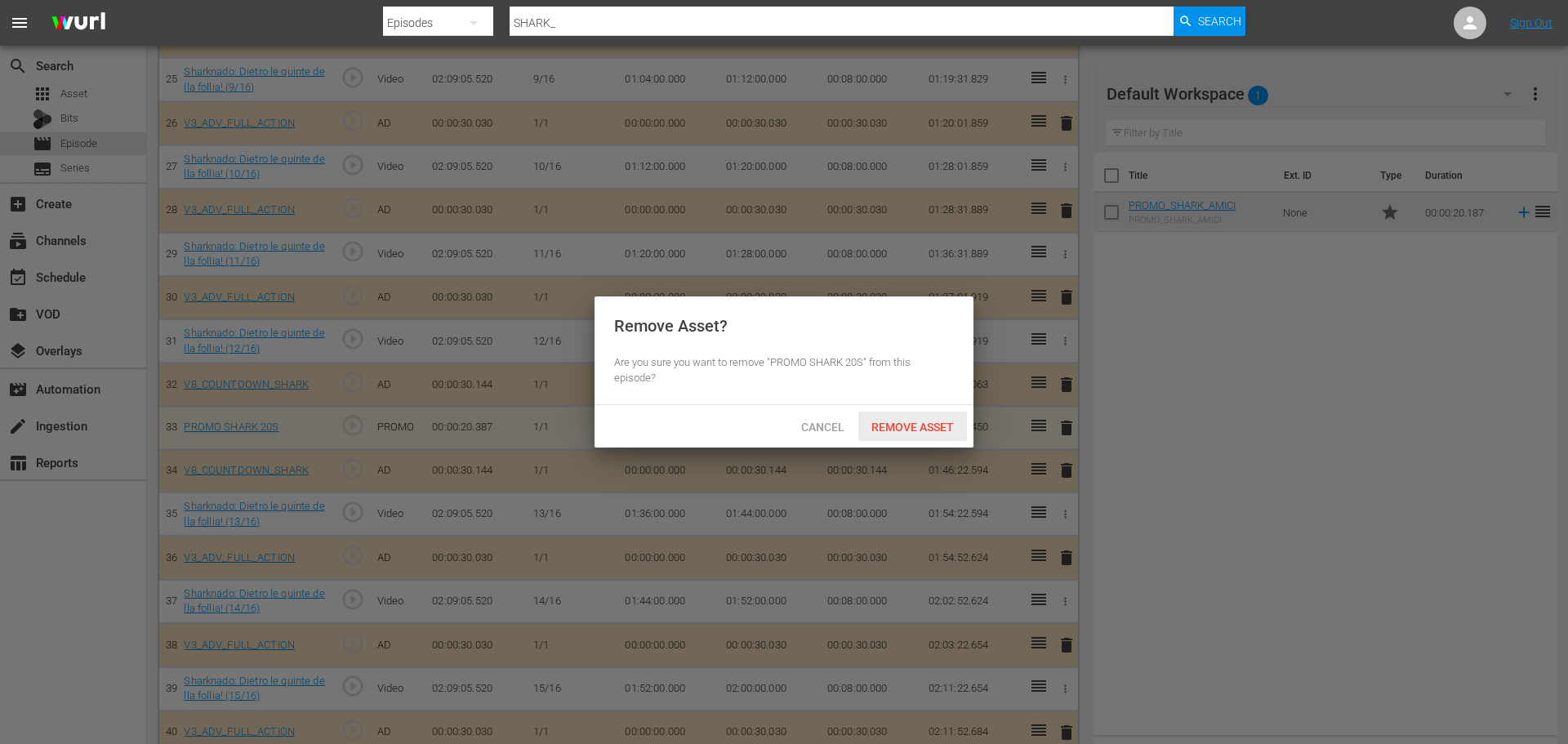
click at [942, 427] on span "Remove Asset" at bounding box center [912, 426] width 108 height 13
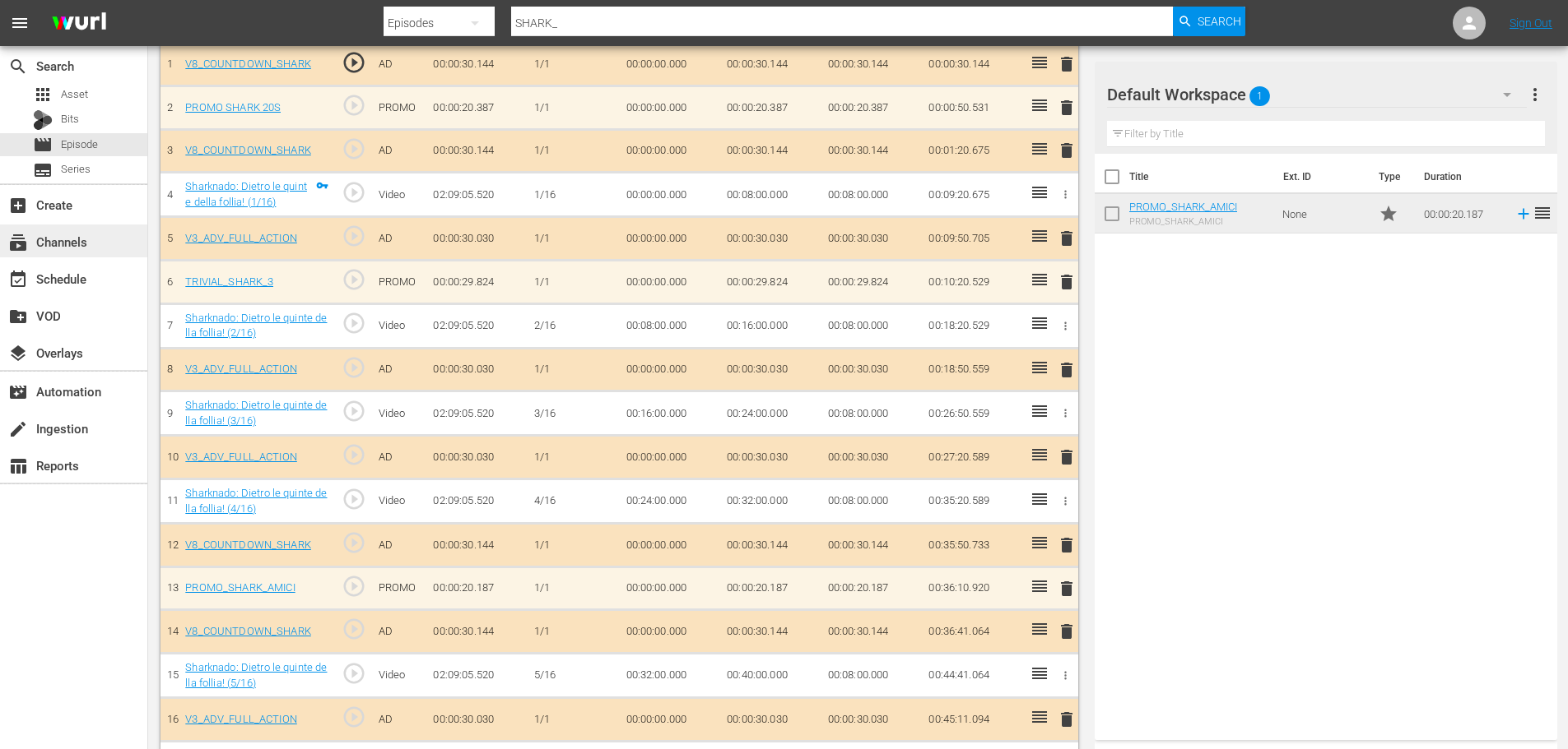
scroll to position [397, 0]
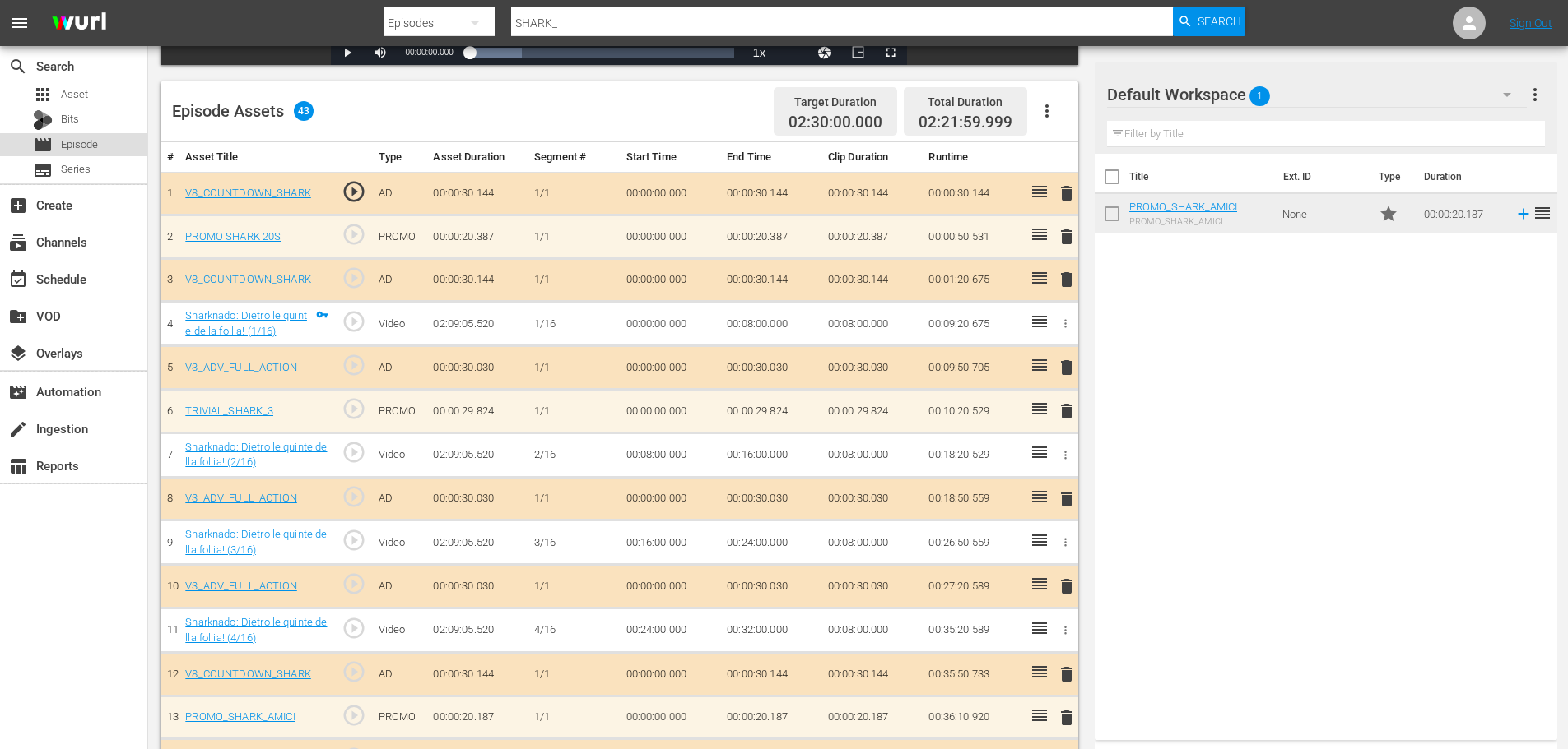
click at [114, 149] on div "movie Episode" at bounding box center [74, 144] width 147 height 23
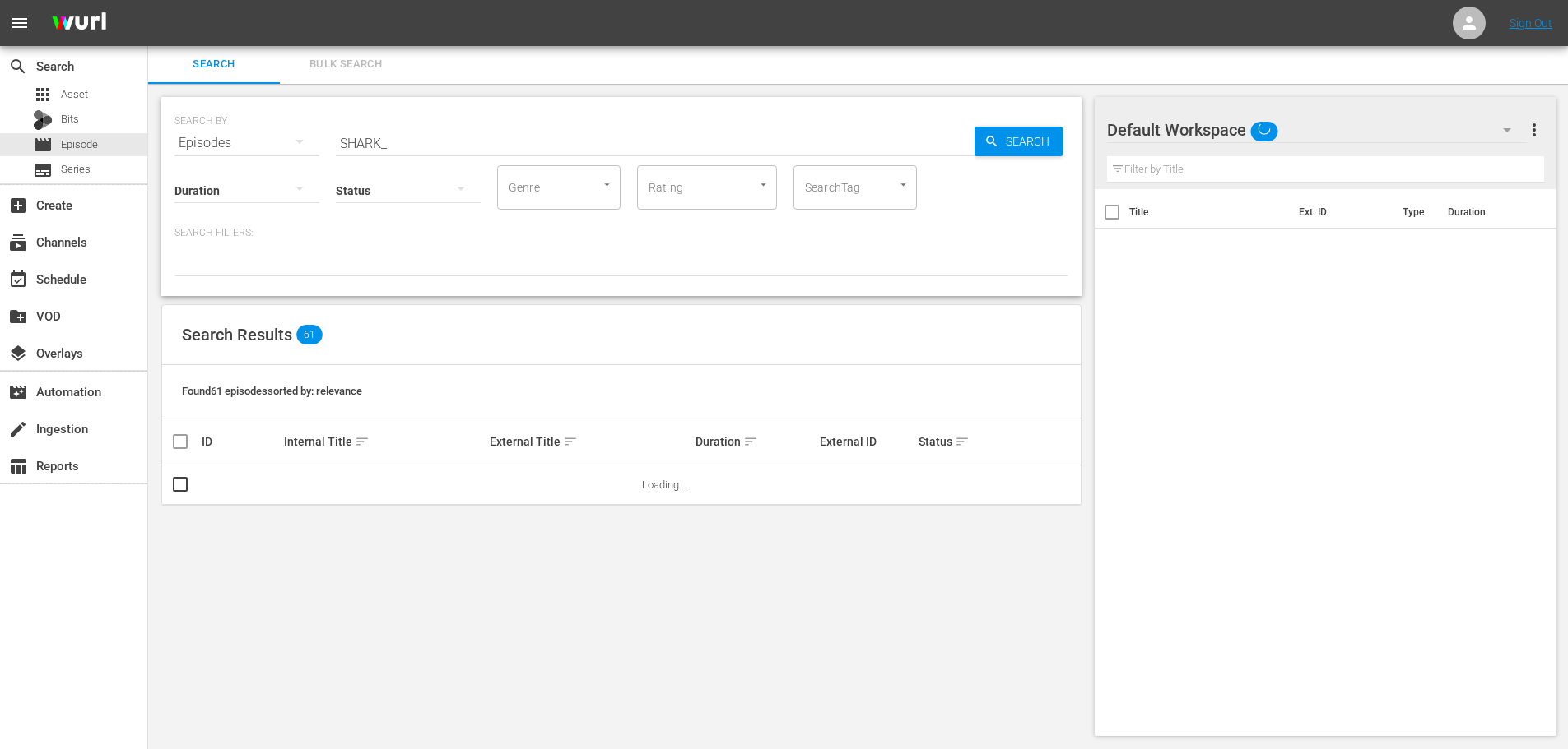
scroll to position [397, 0]
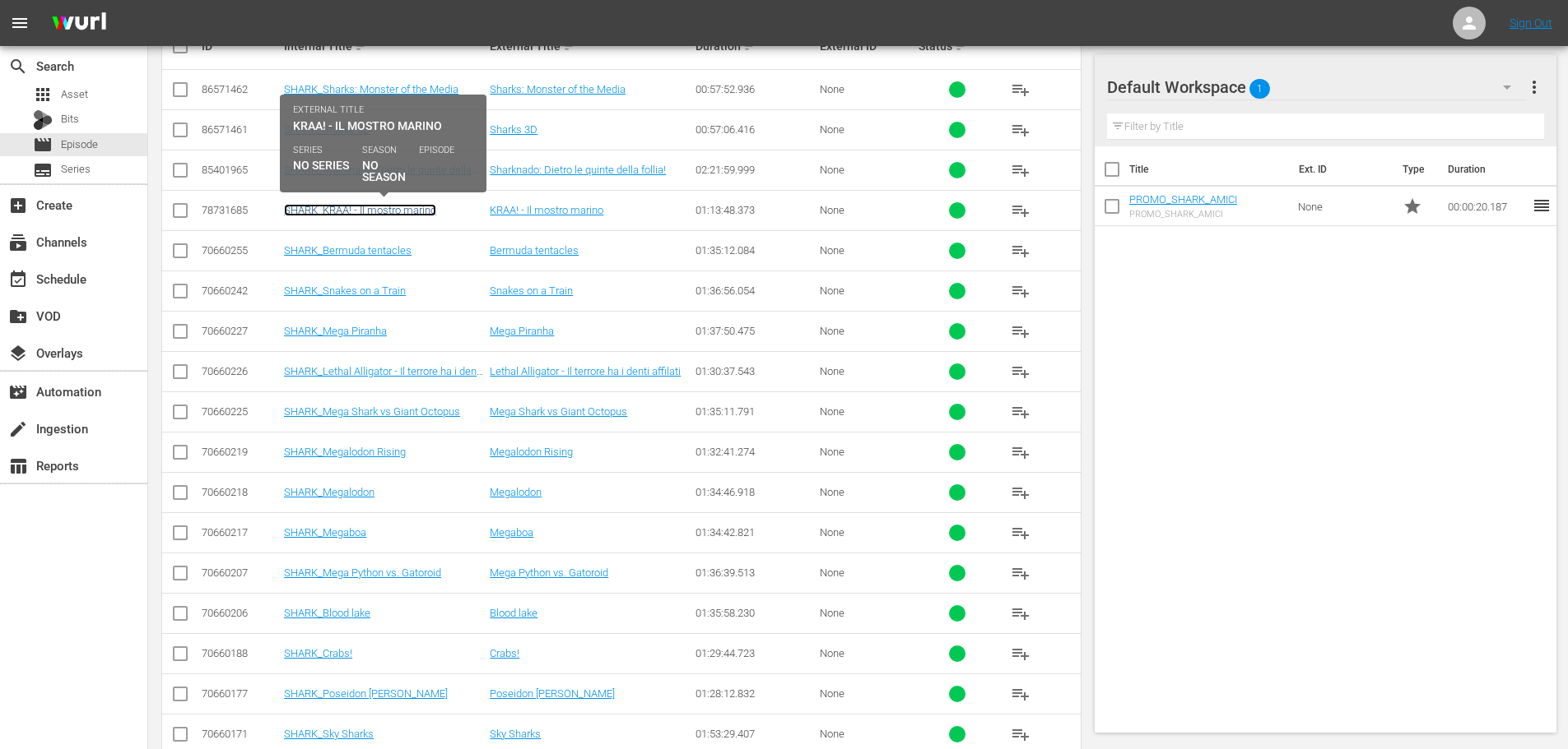
click at [428, 206] on link "SHARK_KRAA! - Il mostro marino" at bounding box center [360, 210] width 152 height 12
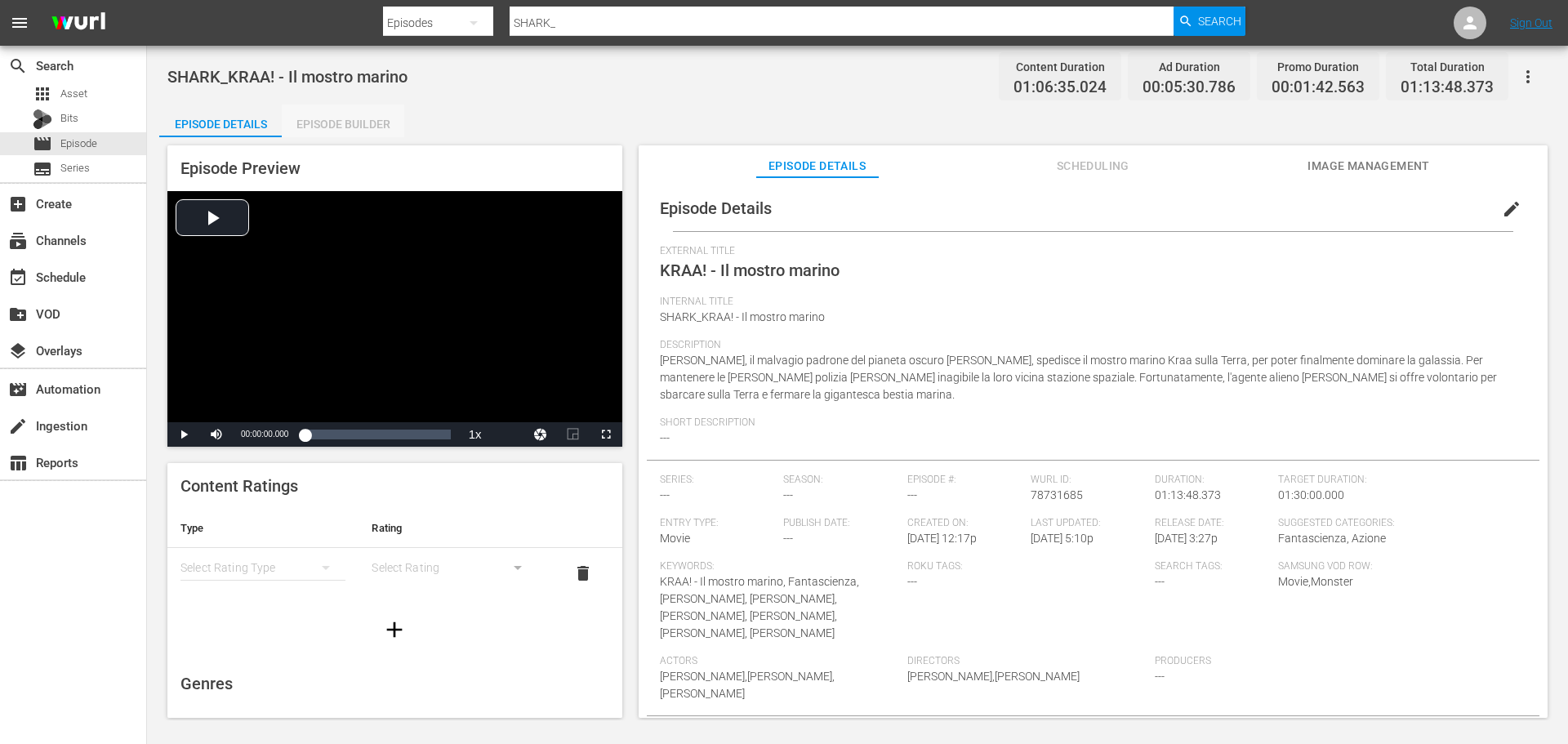
click at [372, 114] on div "Episode Builder" at bounding box center [343, 124] width 122 height 39
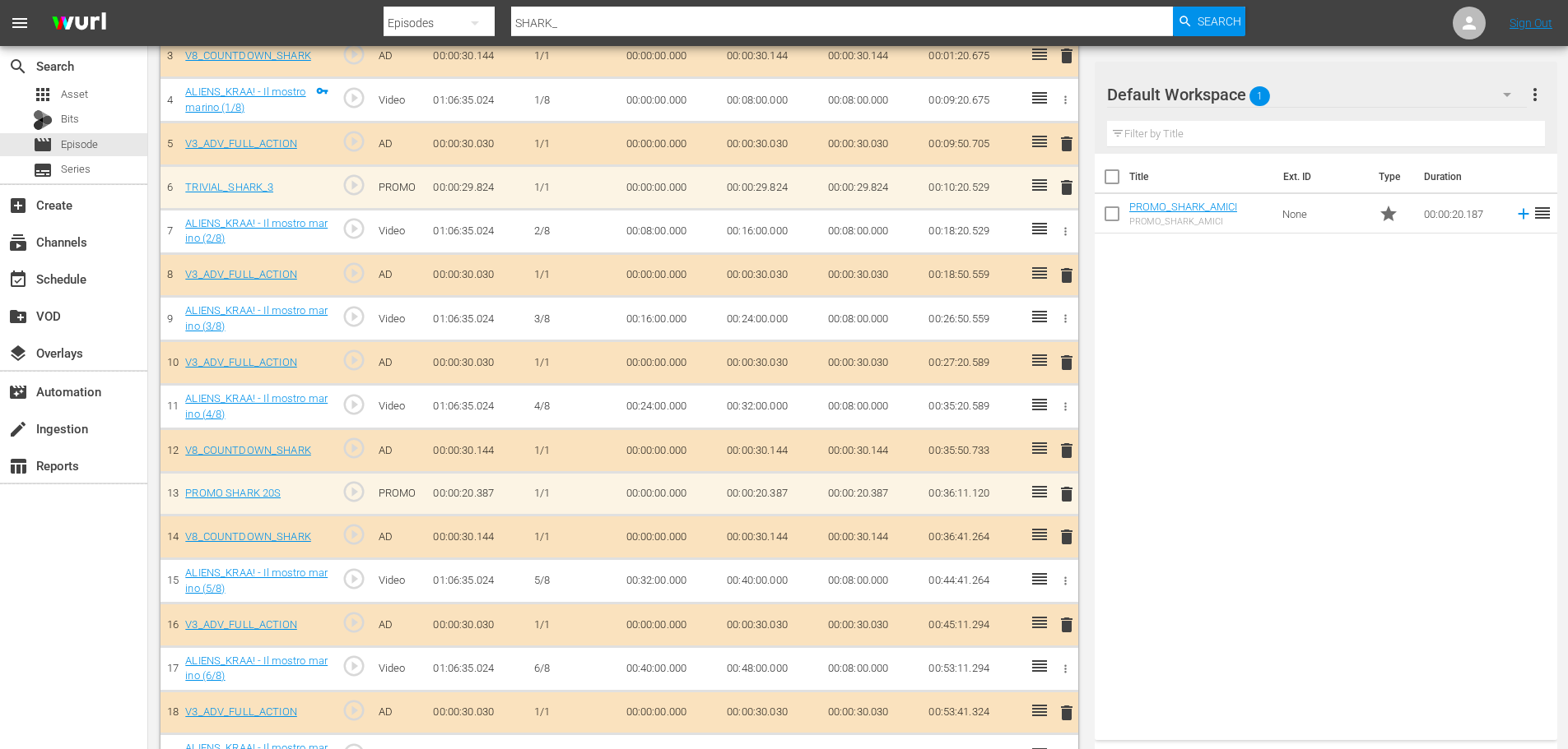
scroll to position [659, 0]
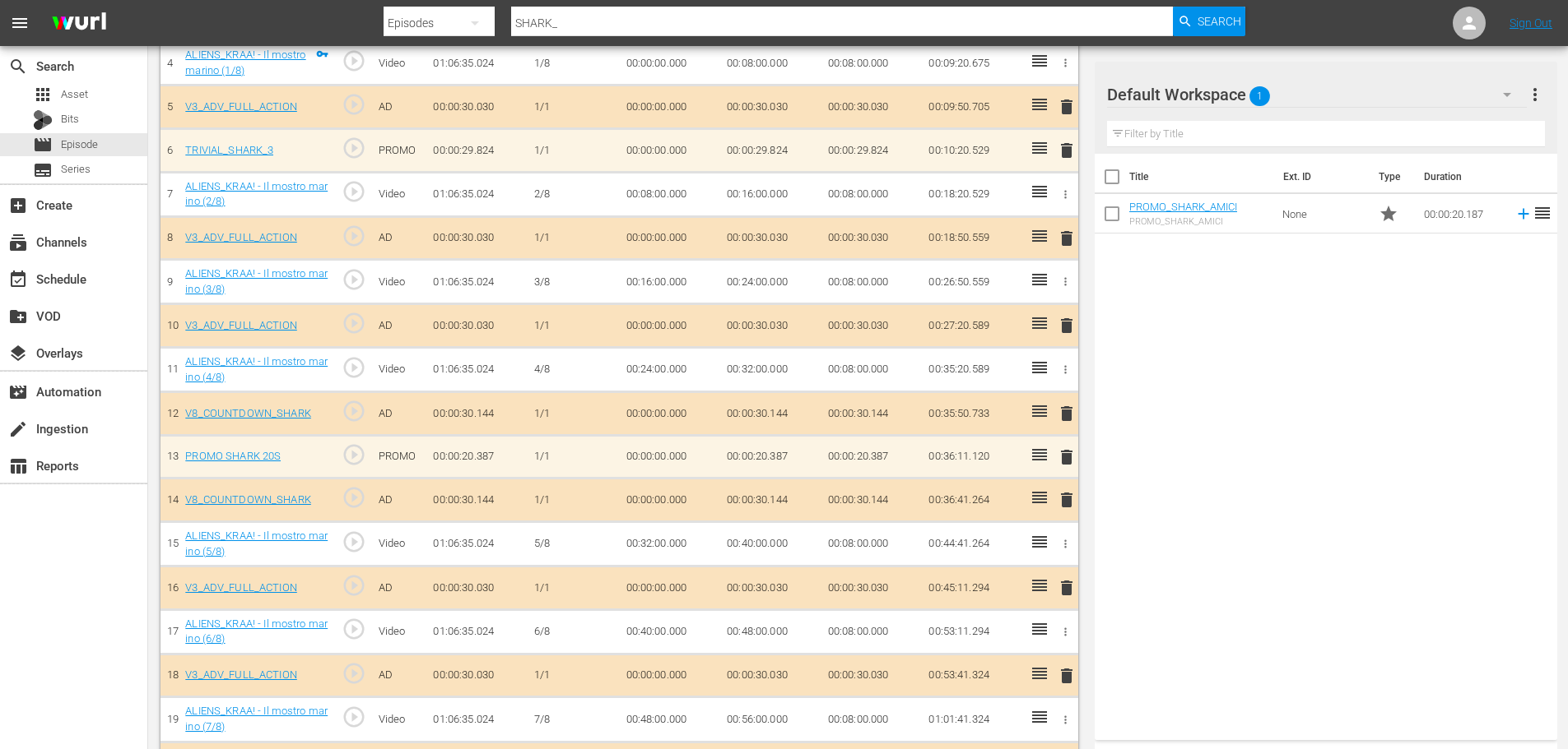
click at [1064, 457] on span "delete" at bounding box center [1066, 458] width 20 height 20
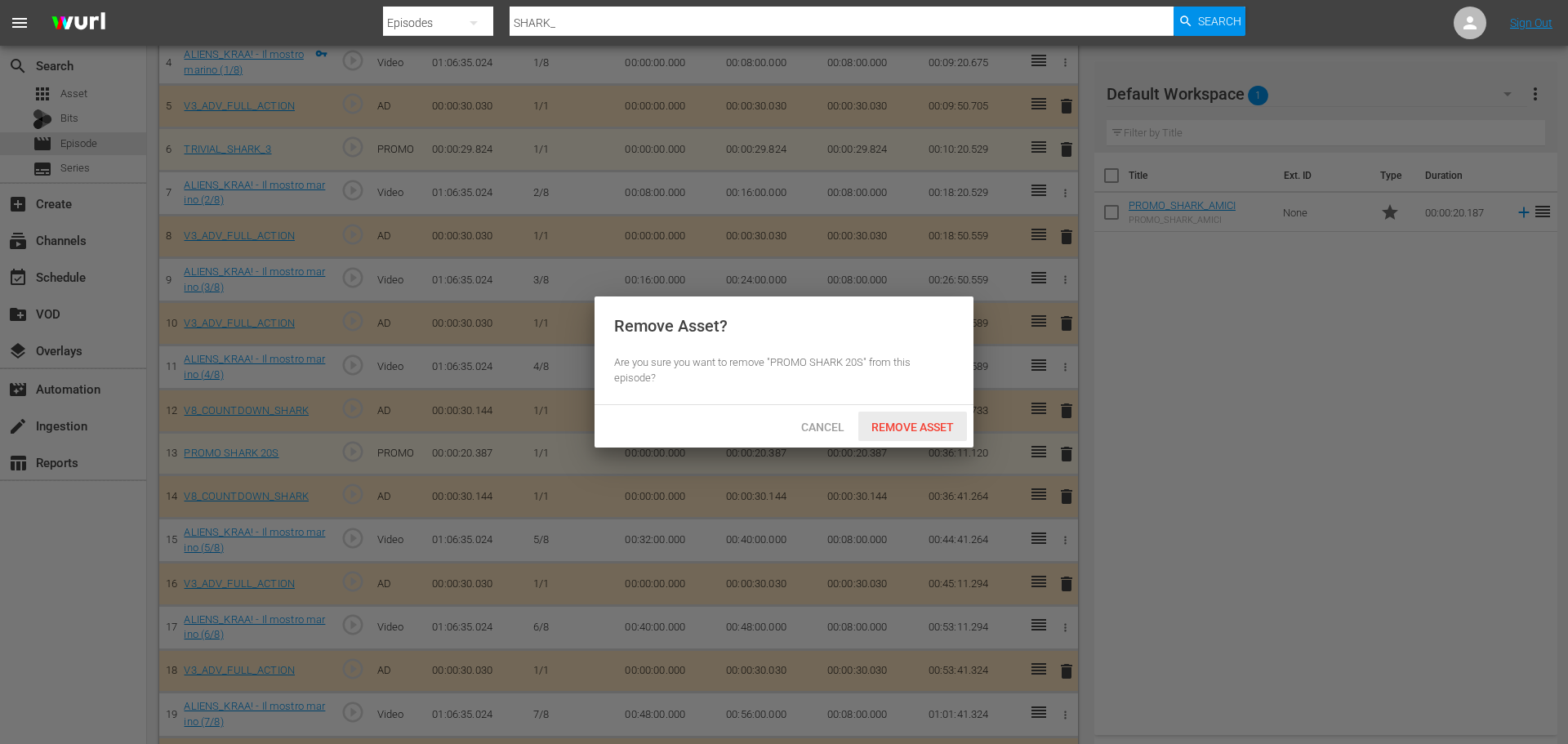
click at [939, 420] on span "Remove Asset" at bounding box center [912, 426] width 108 height 13
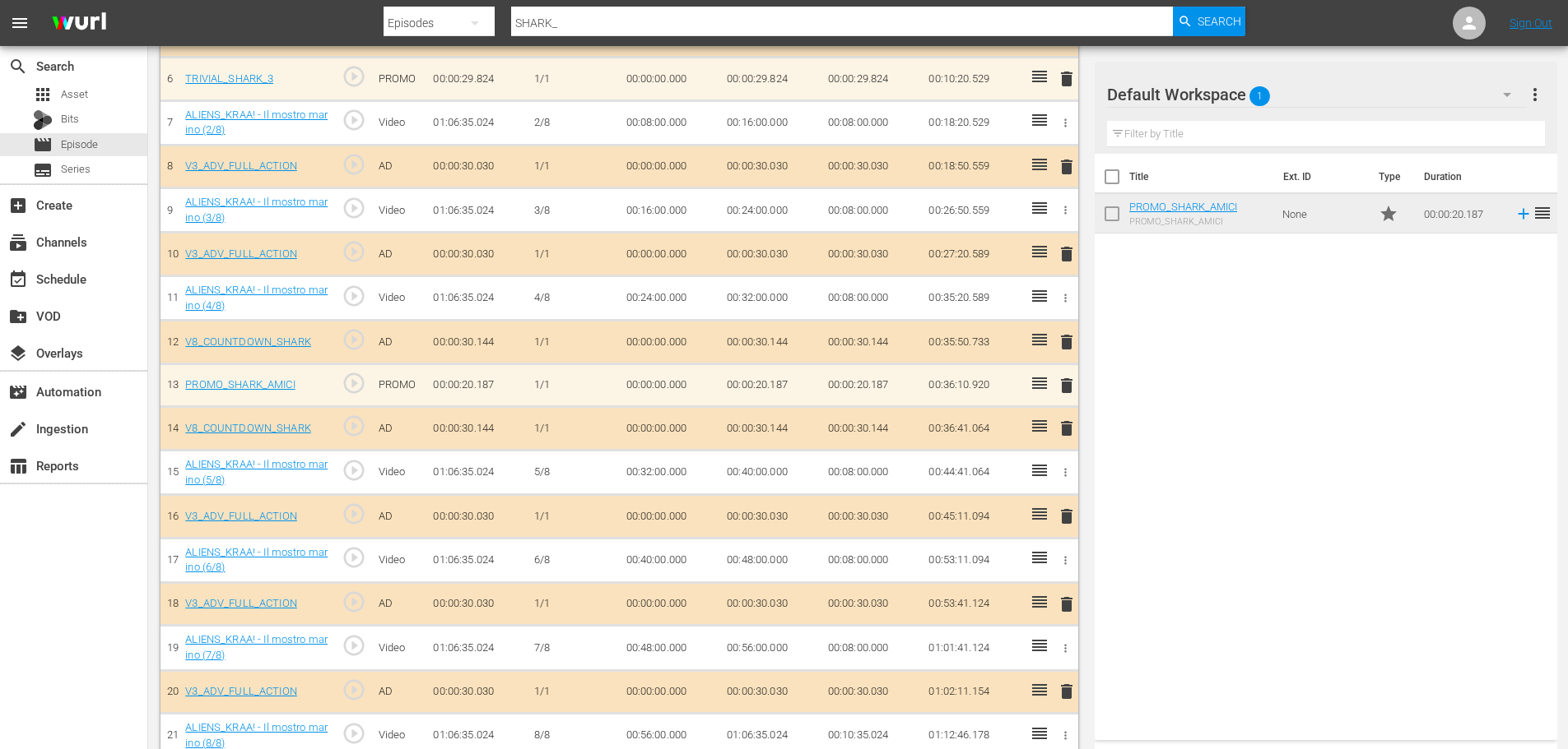
scroll to position [509, 0]
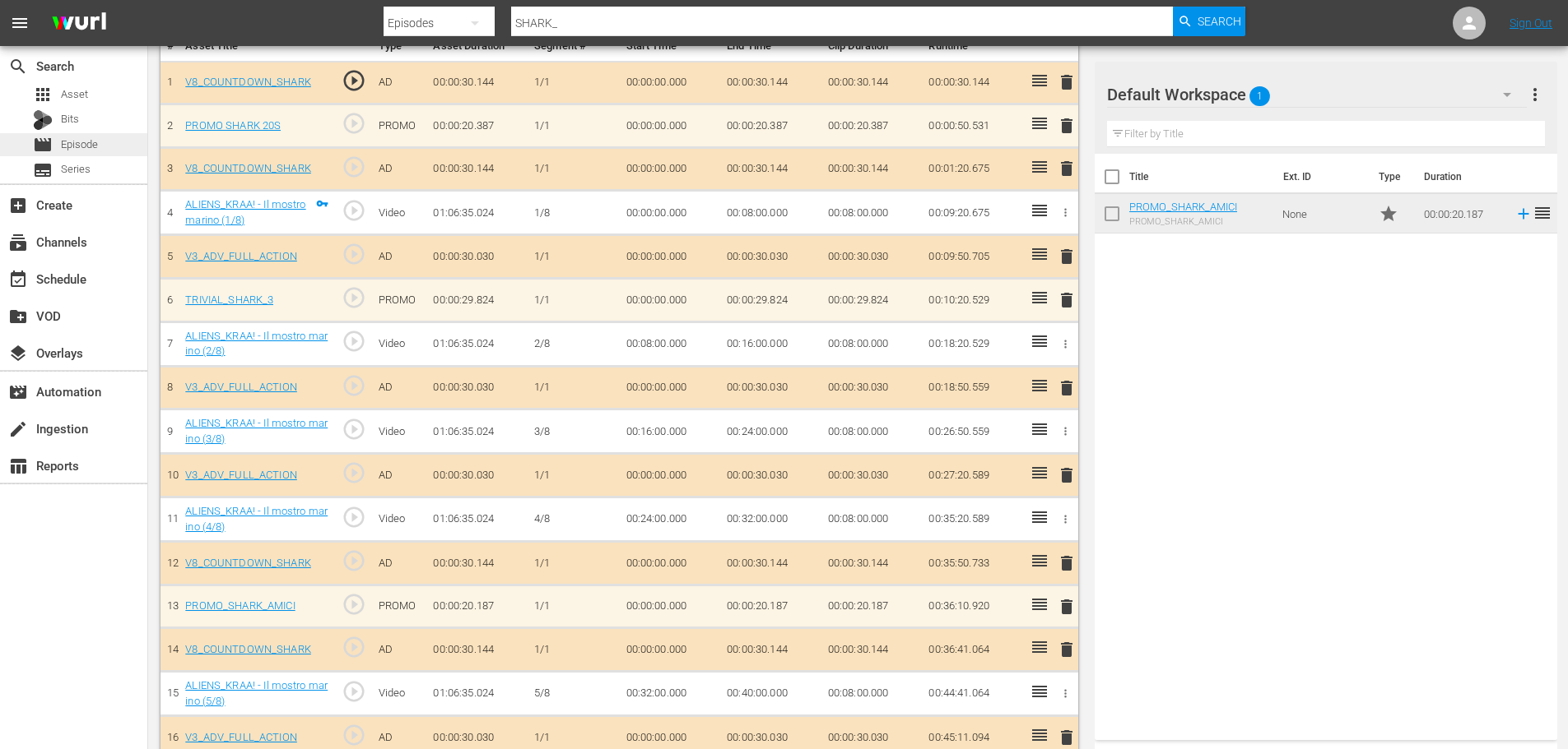
click at [117, 149] on div "movie Episode" at bounding box center [74, 144] width 147 height 23
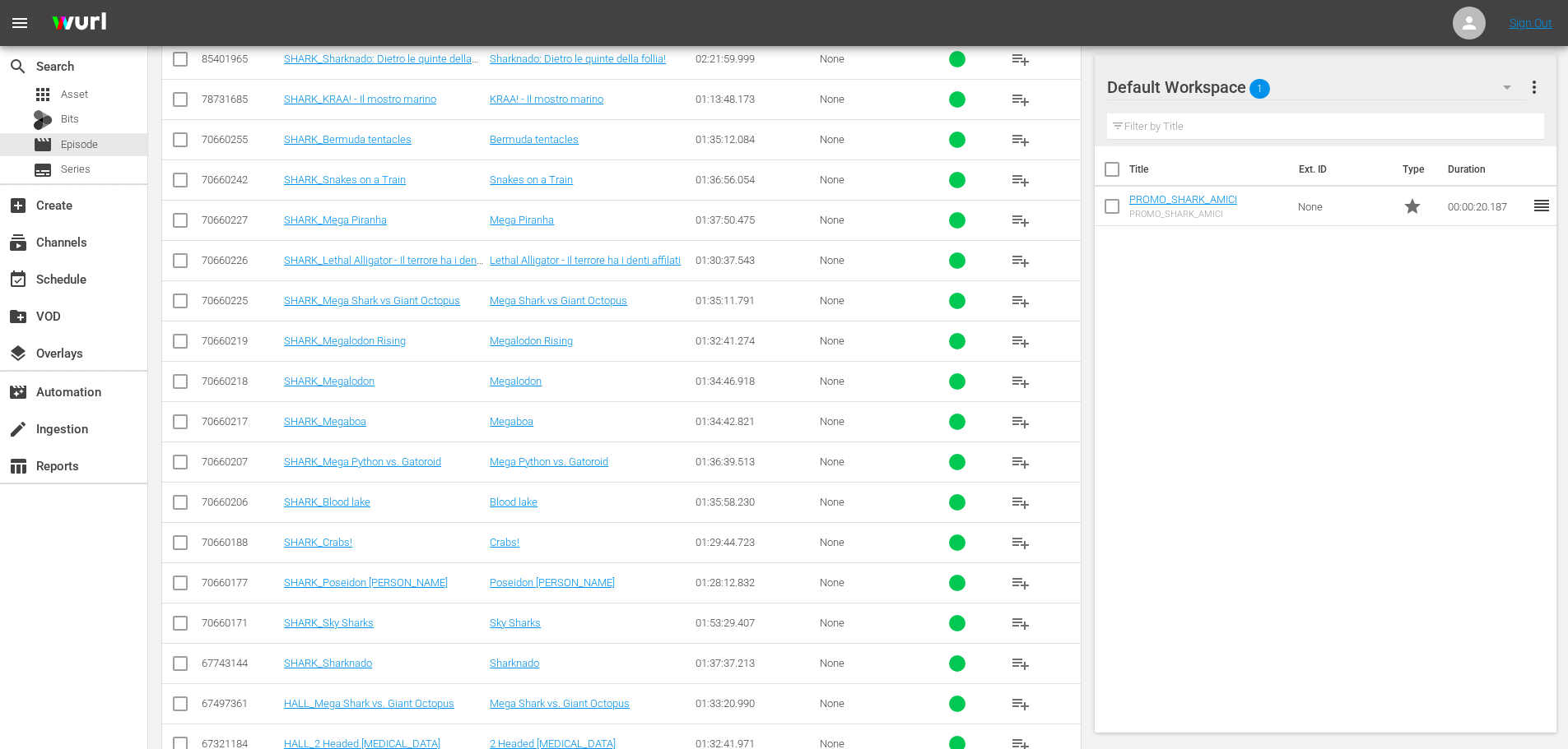
scroll to position [344, 0]
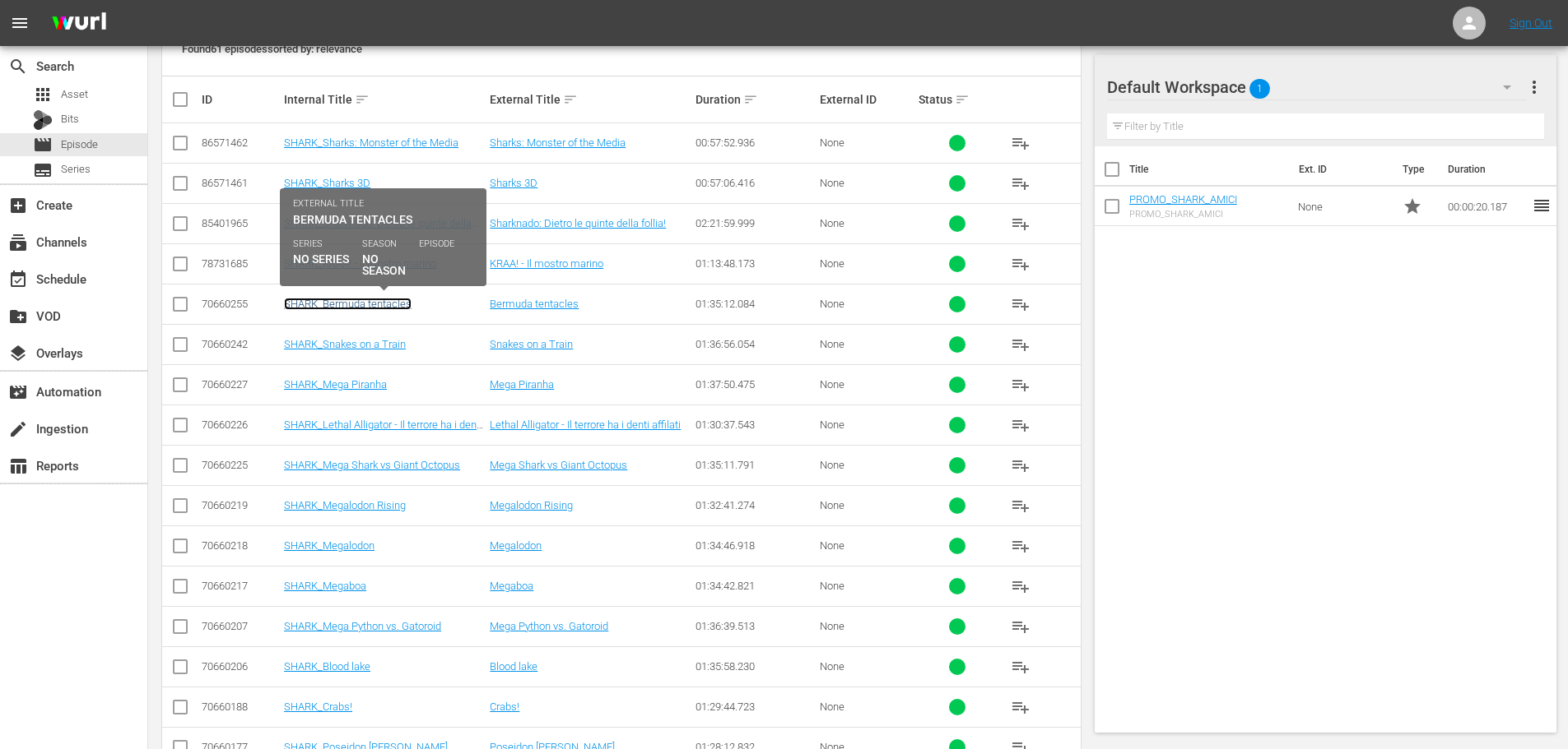
click at [397, 303] on link "SHARK_Bermuda tentacles" at bounding box center [348, 304] width 127 height 12
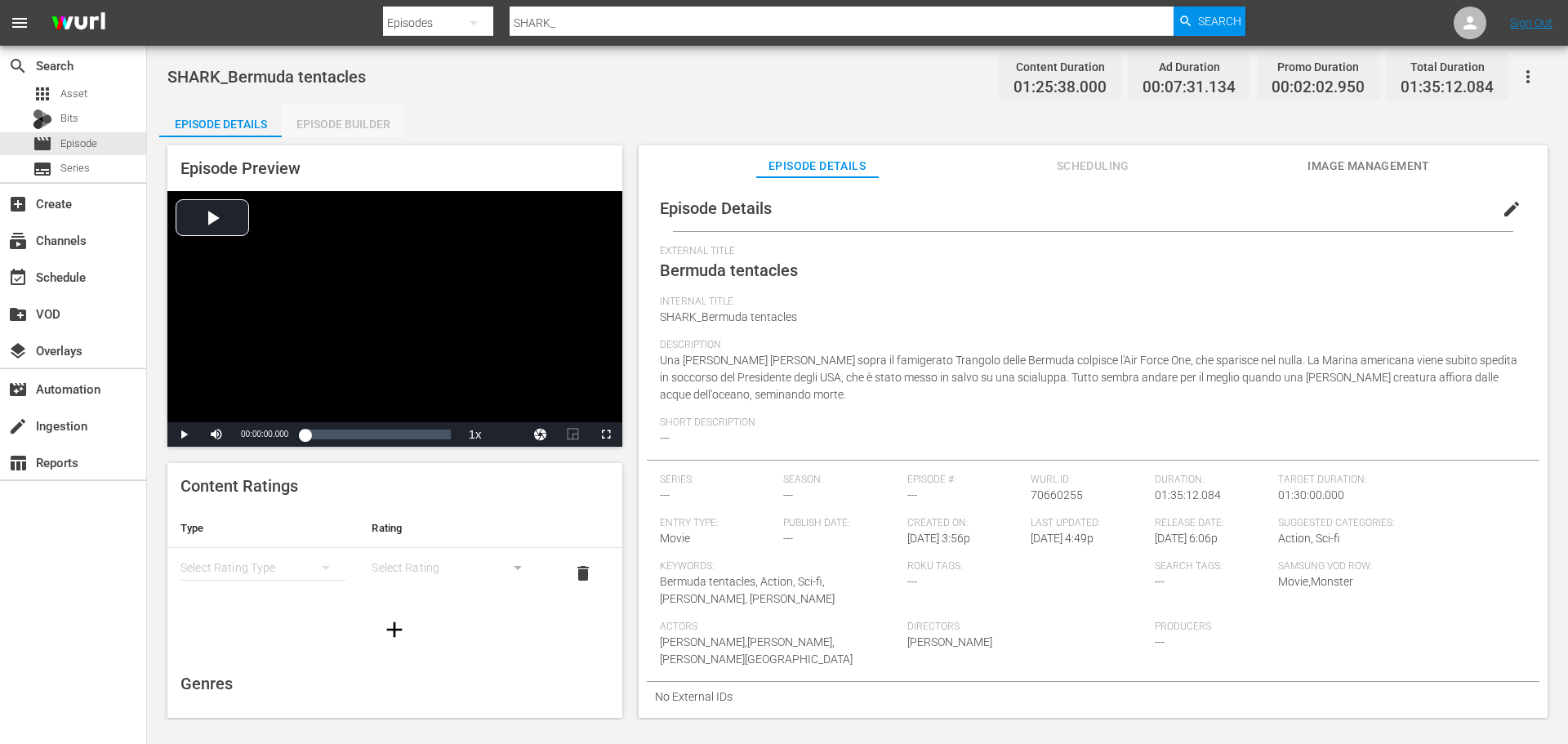
click at [363, 130] on div "Episode Builder" at bounding box center [343, 124] width 122 height 39
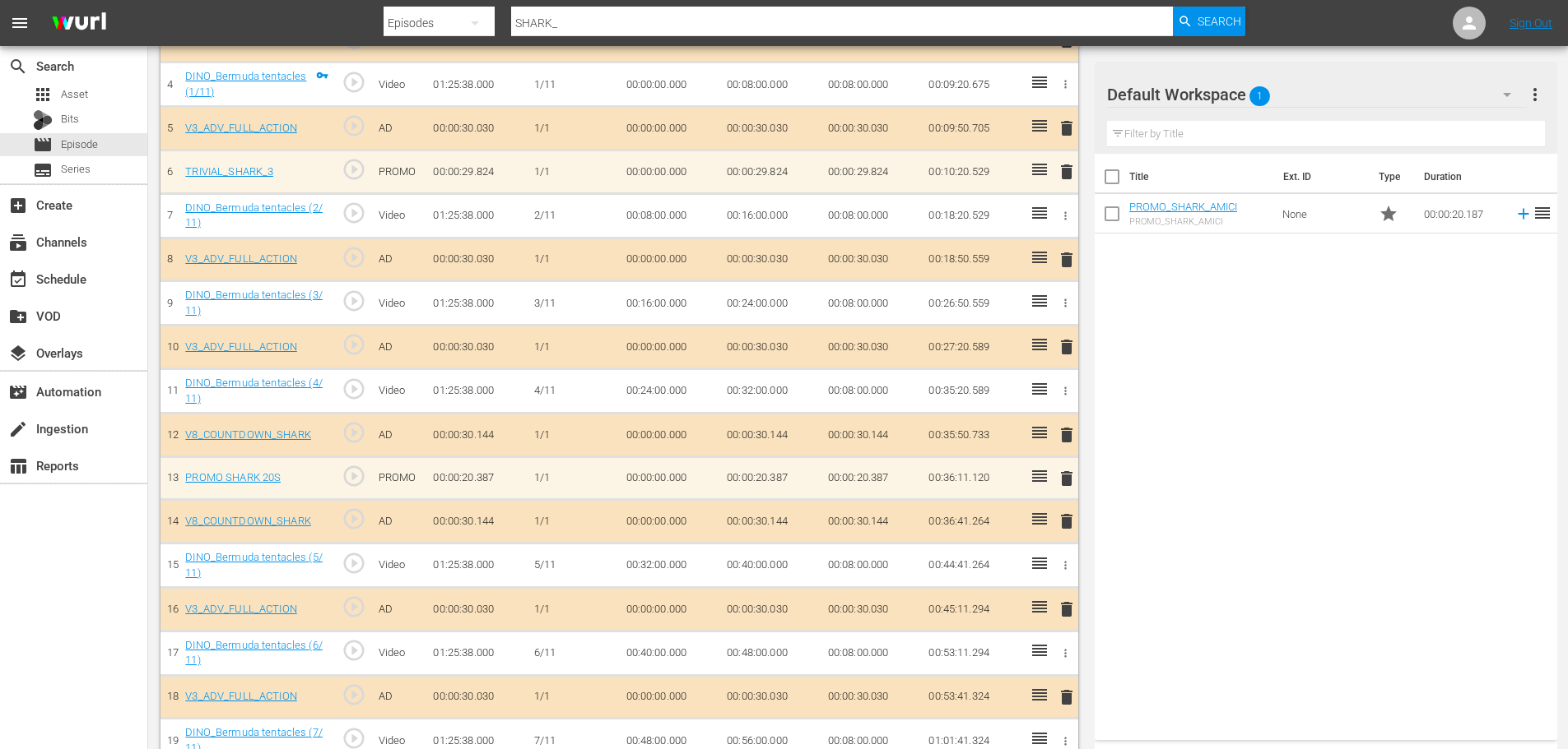
scroll to position [659, 0]
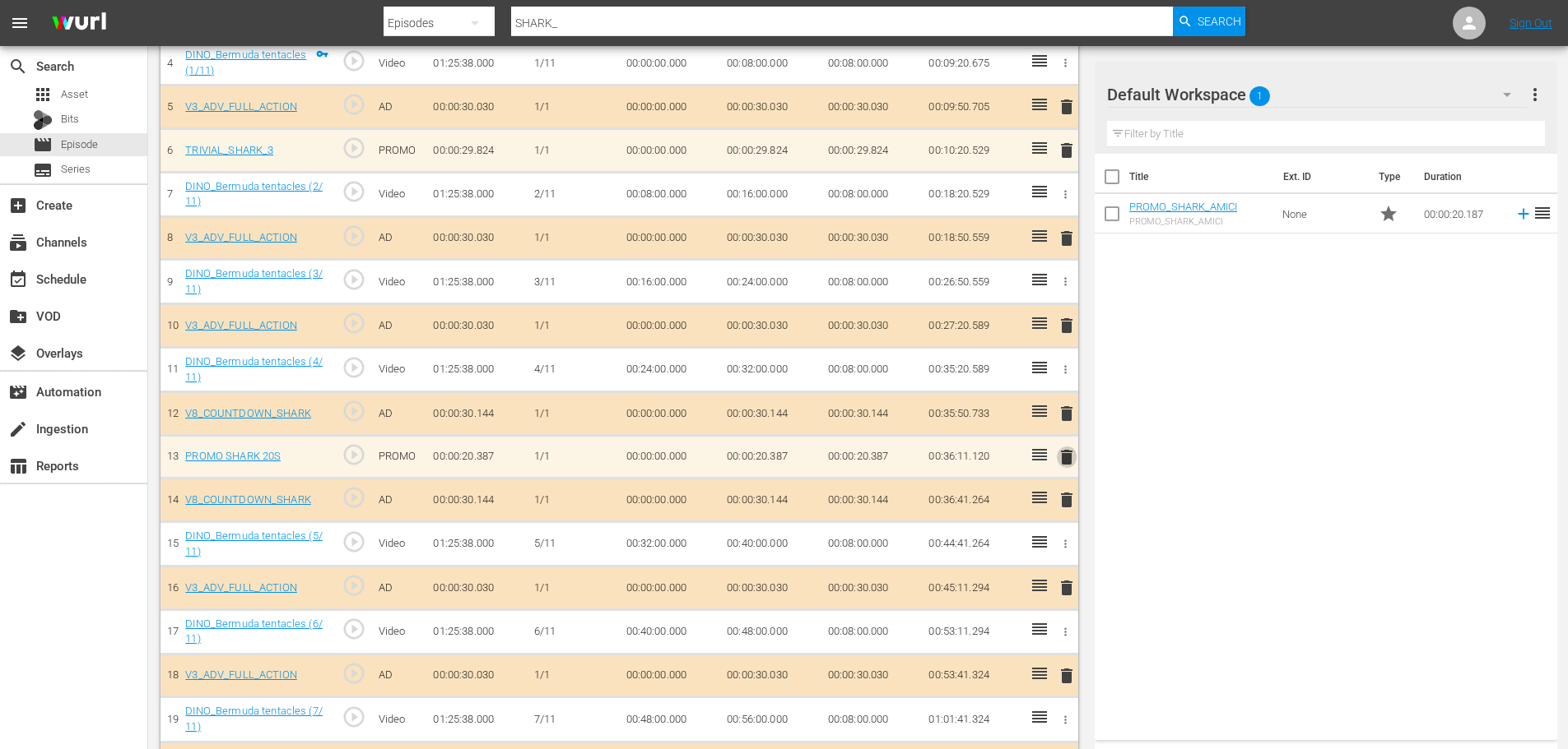
click at [1070, 453] on span "delete" at bounding box center [1066, 458] width 20 height 20
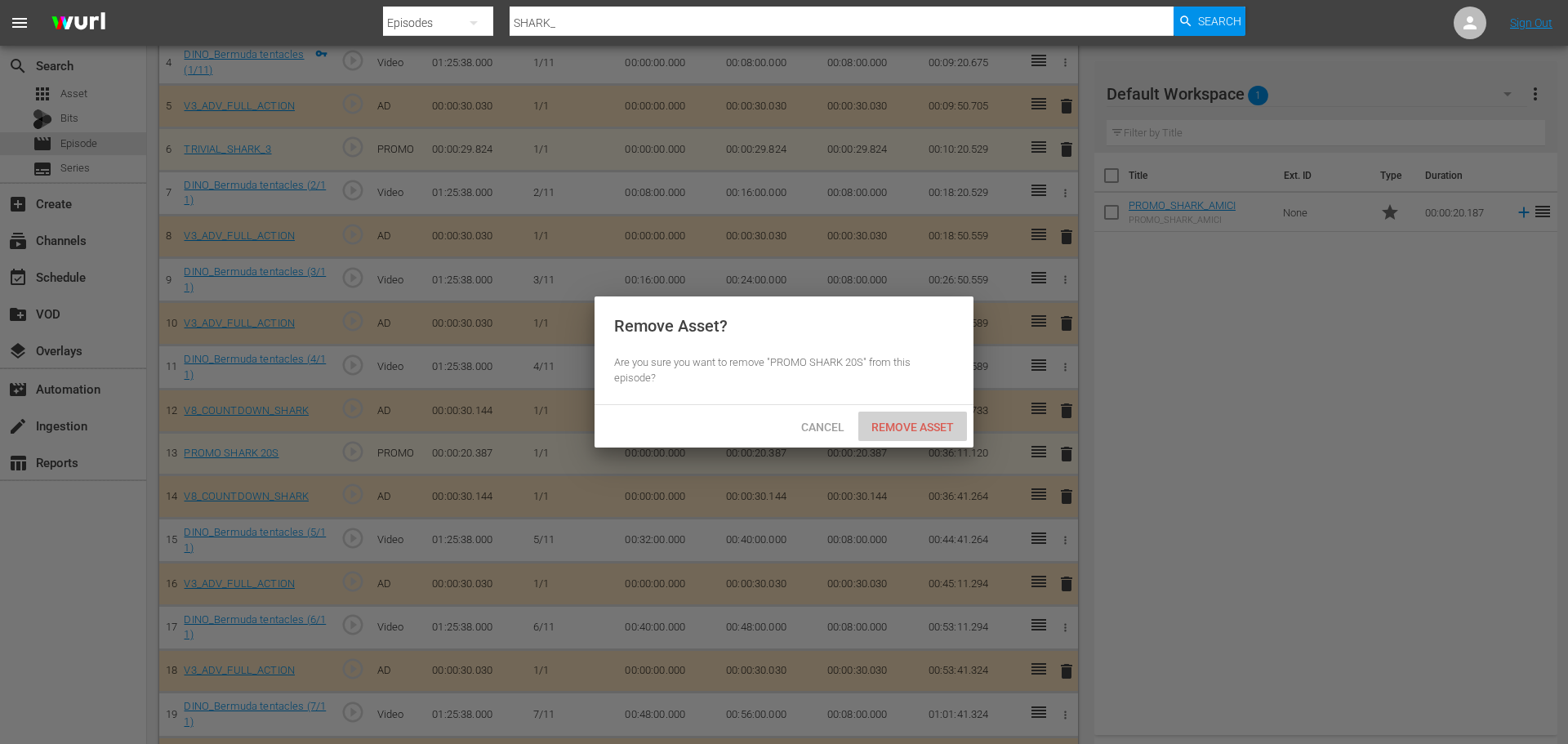
click at [938, 423] on span "Remove Asset" at bounding box center [912, 426] width 108 height 13
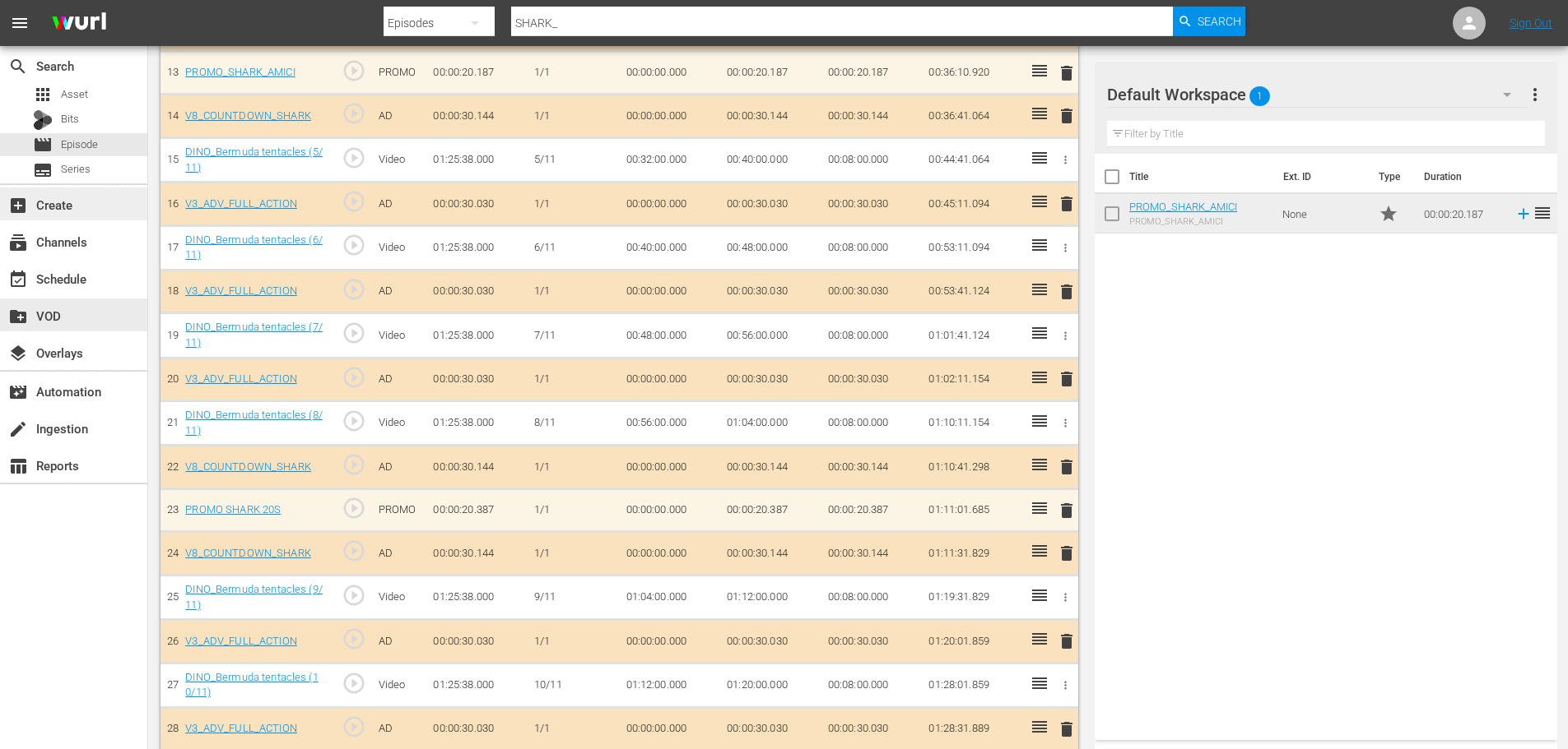
scroll to position [859, 0]
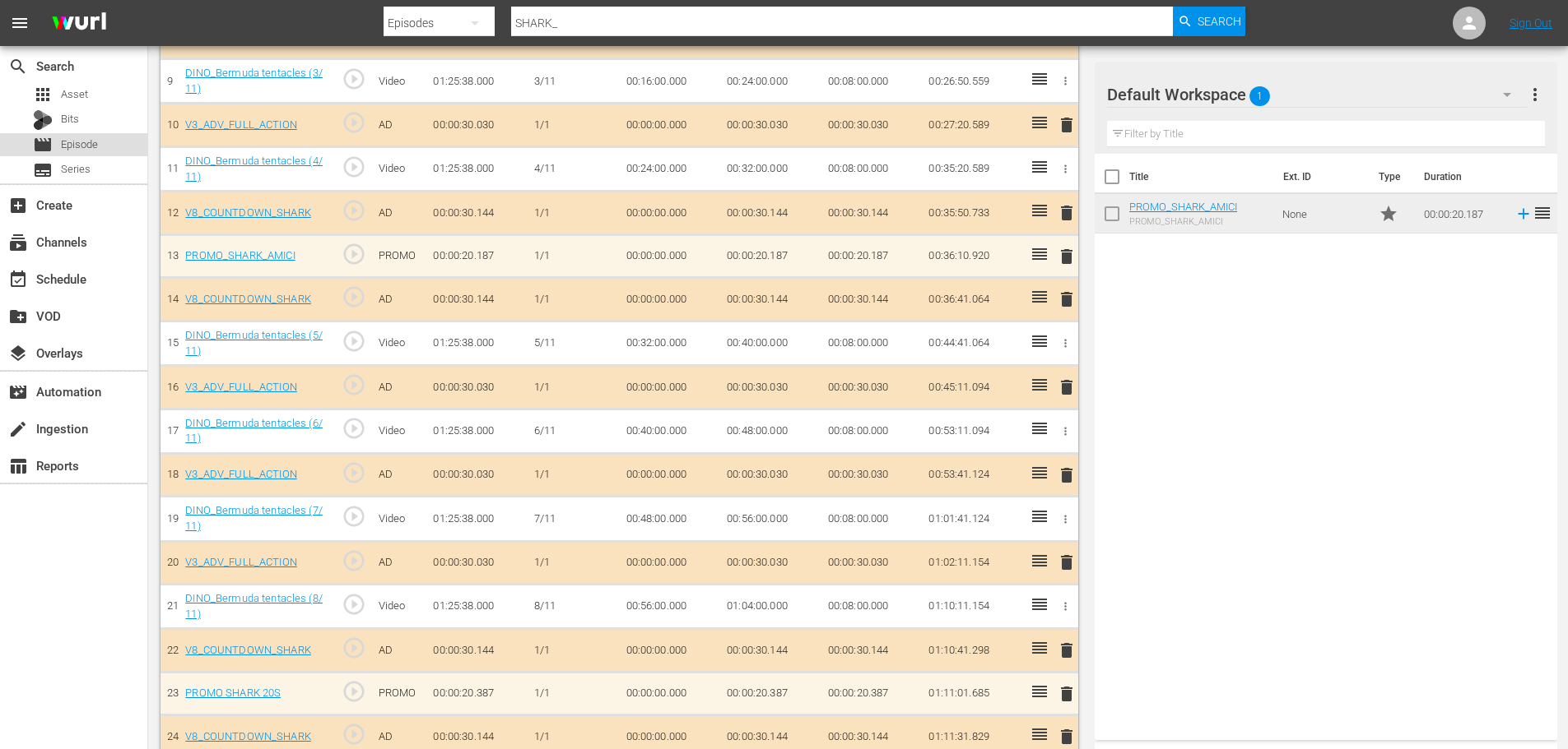
click at [116, 151] on div "movie Episode" at bounding box center [74, 144] width 147 height 23
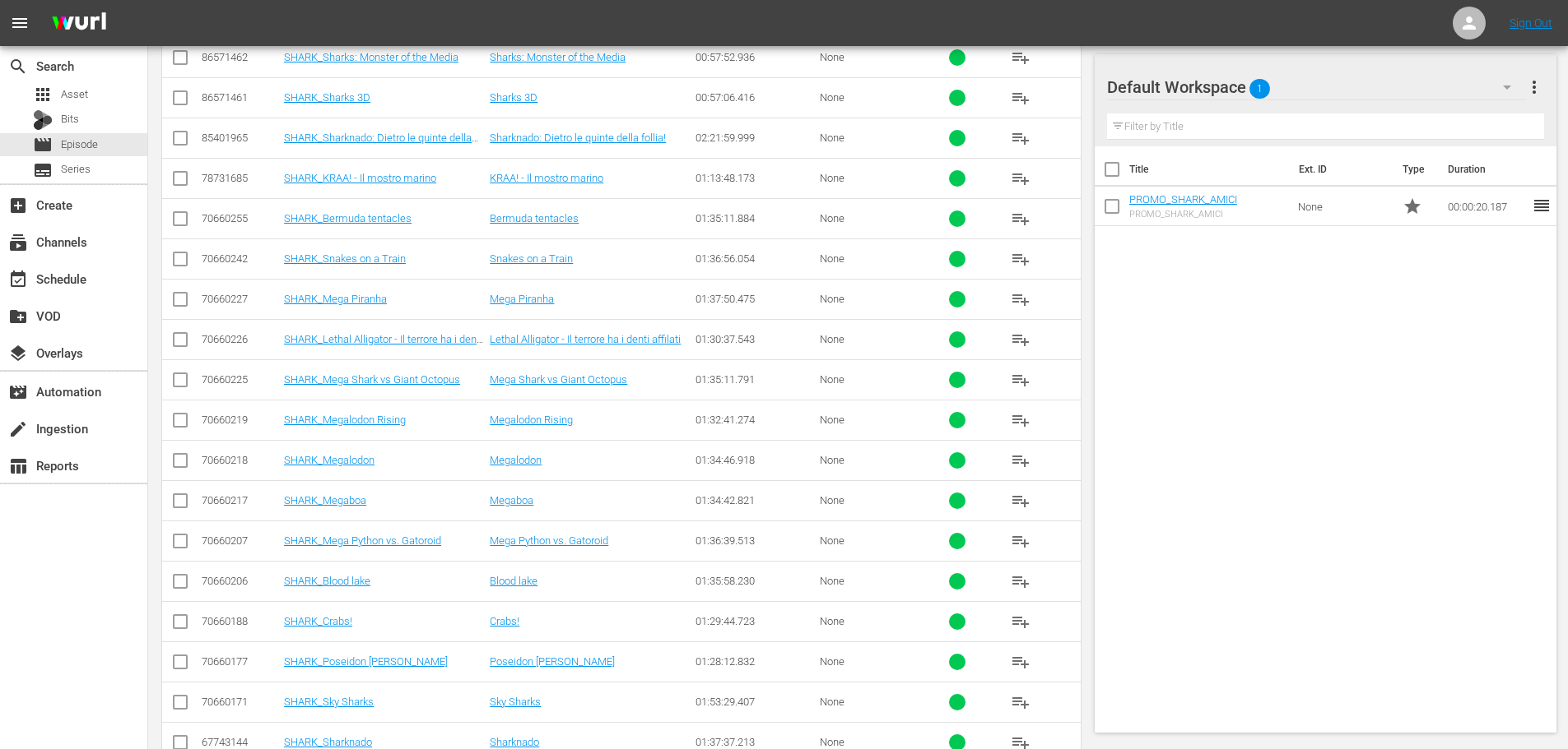
scroll to position [347, 0]
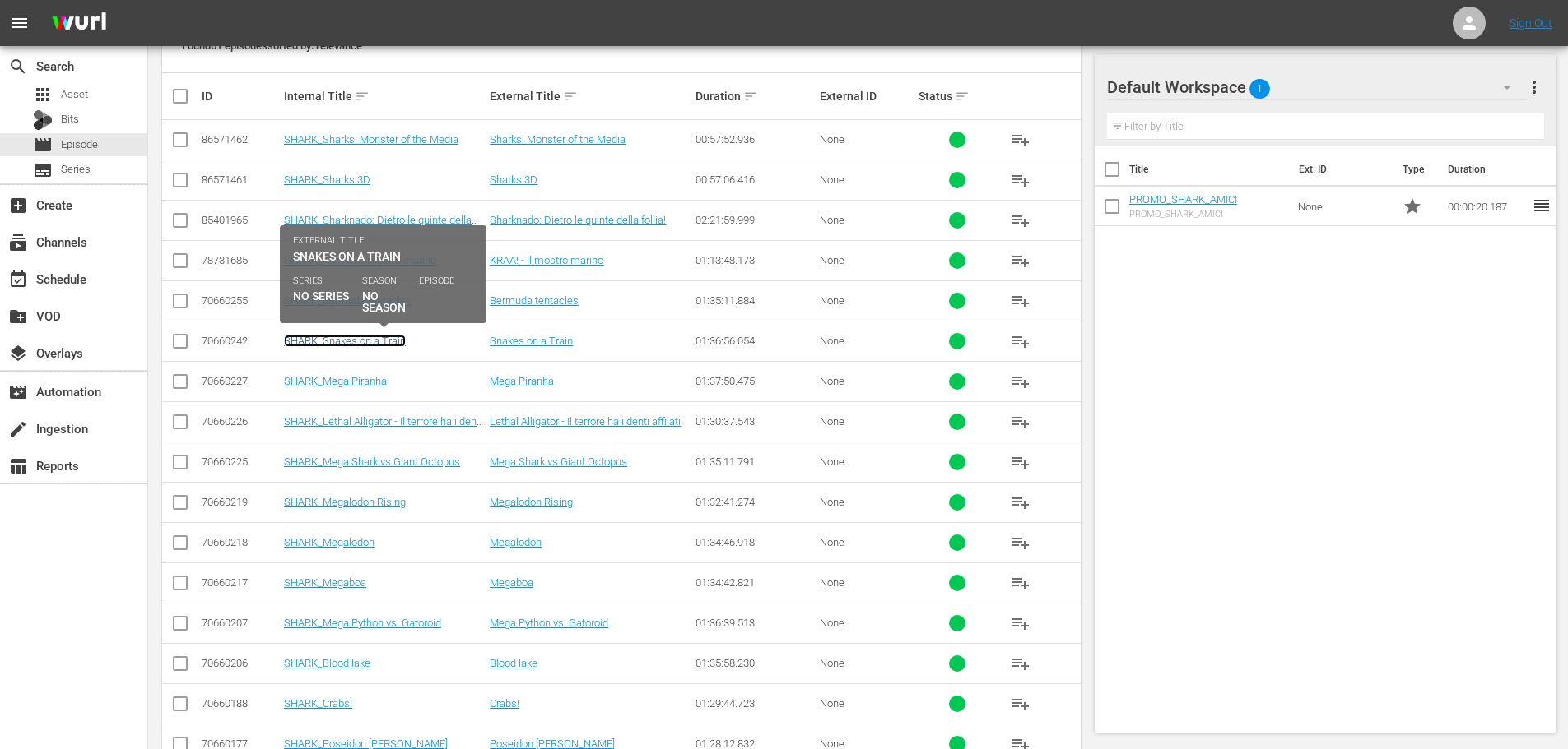
click at [379, 342] on link "SHARK_Snakes on a Train" at bounding box center [345, 341] width 122 height 12
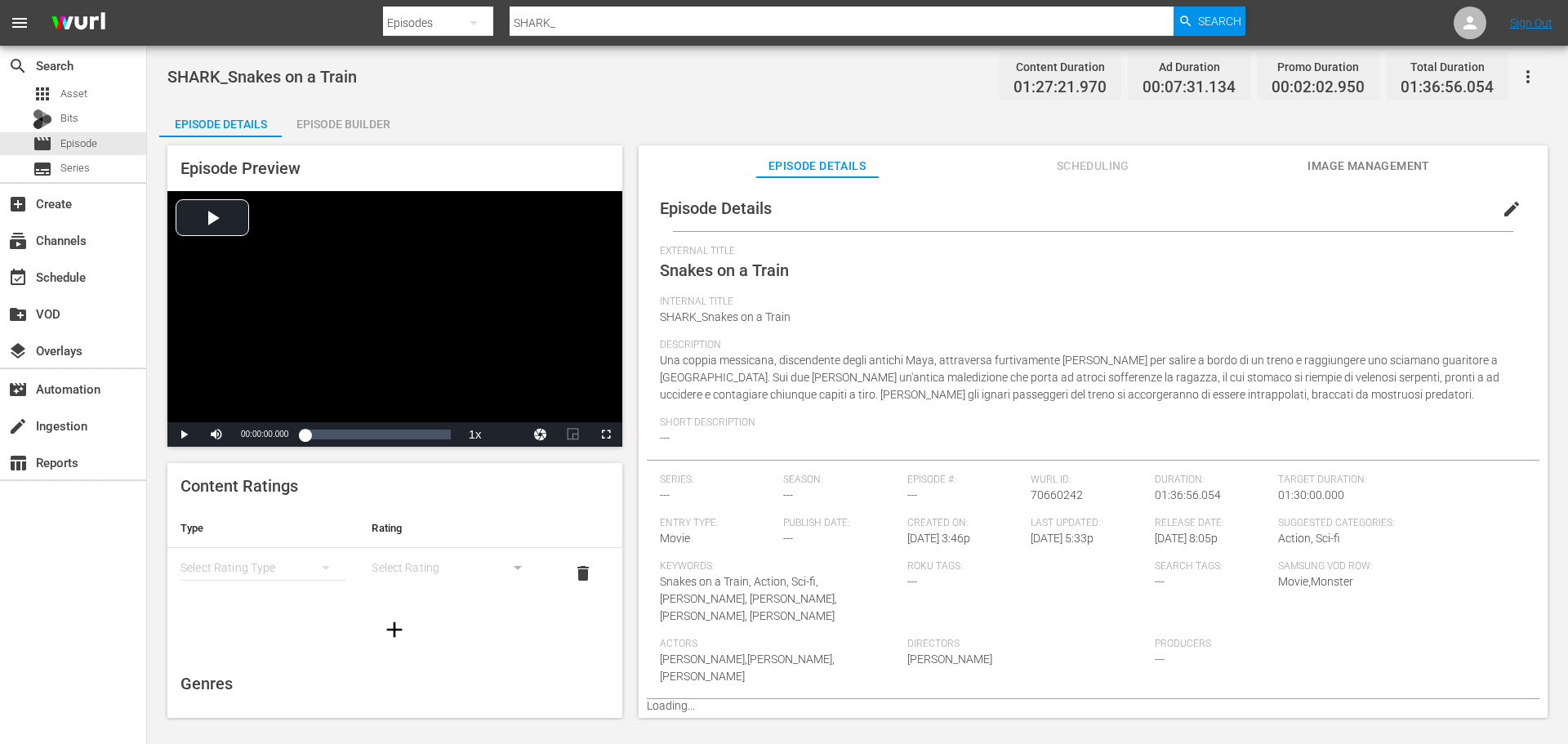
click at [370, 121] on div "Episode Builder" at bounding box center [343, 124] width 122 height 39
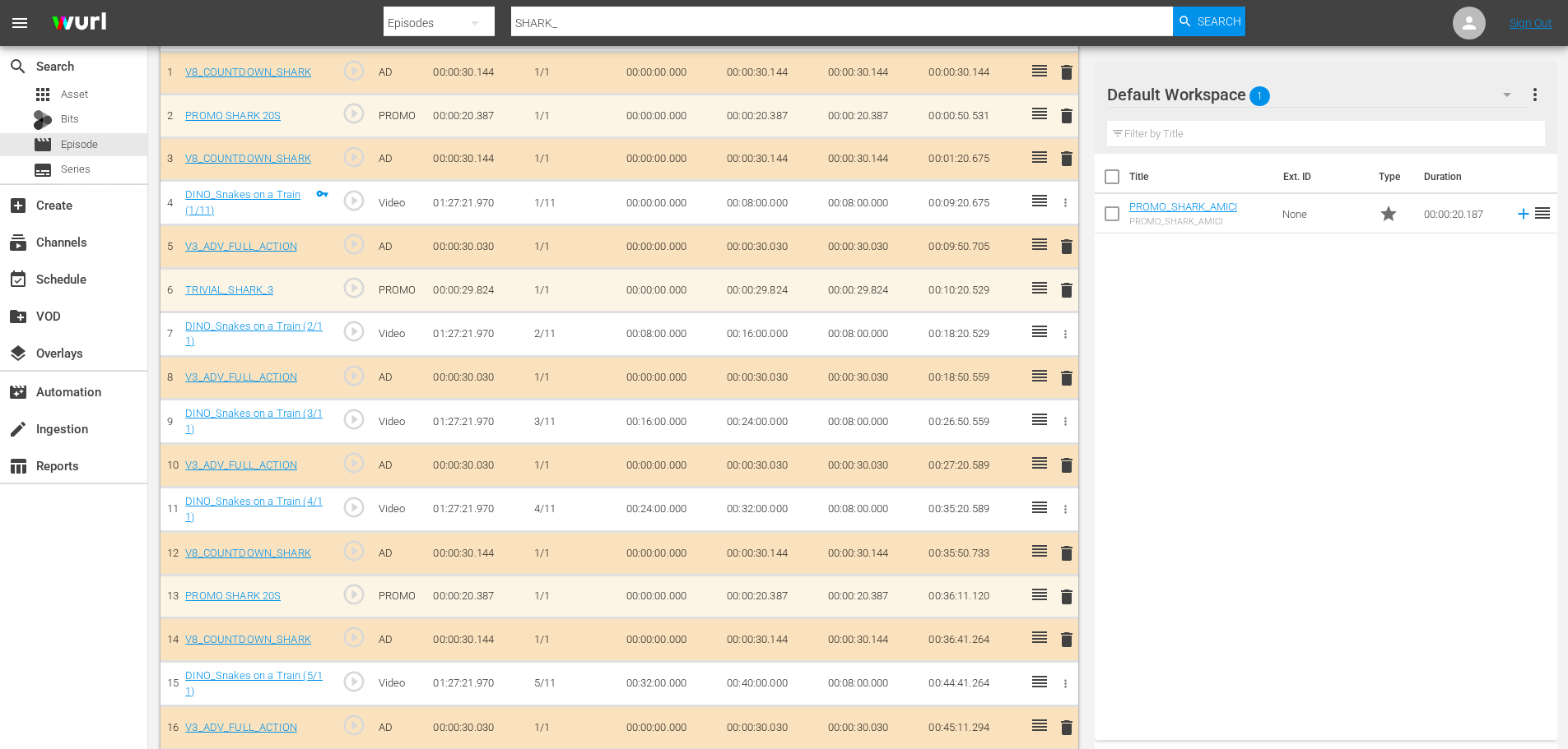
scroll to position [494, 0]
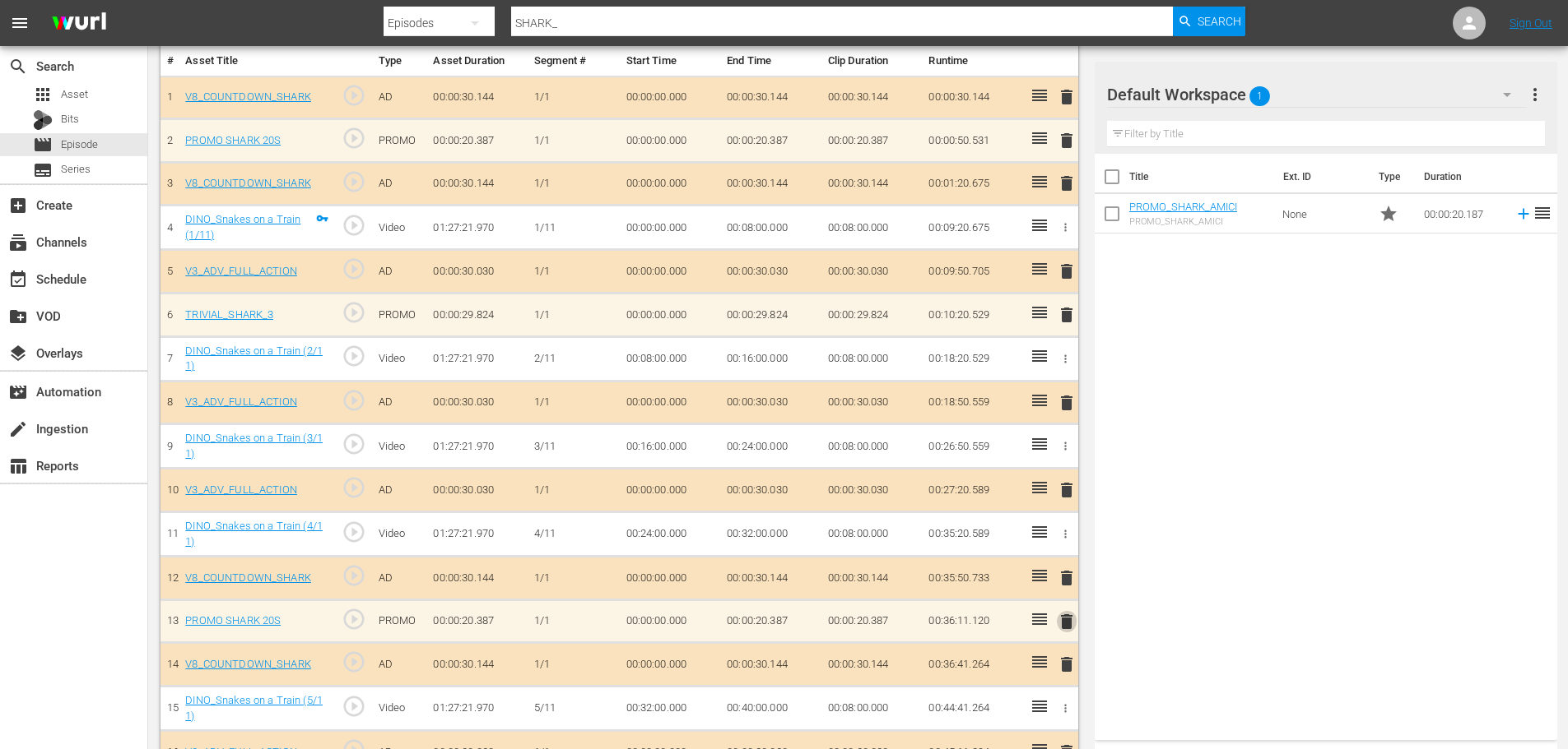
click at [1059, 625] on span "delete" at bounding box center [1066, 622] width 20 height 20
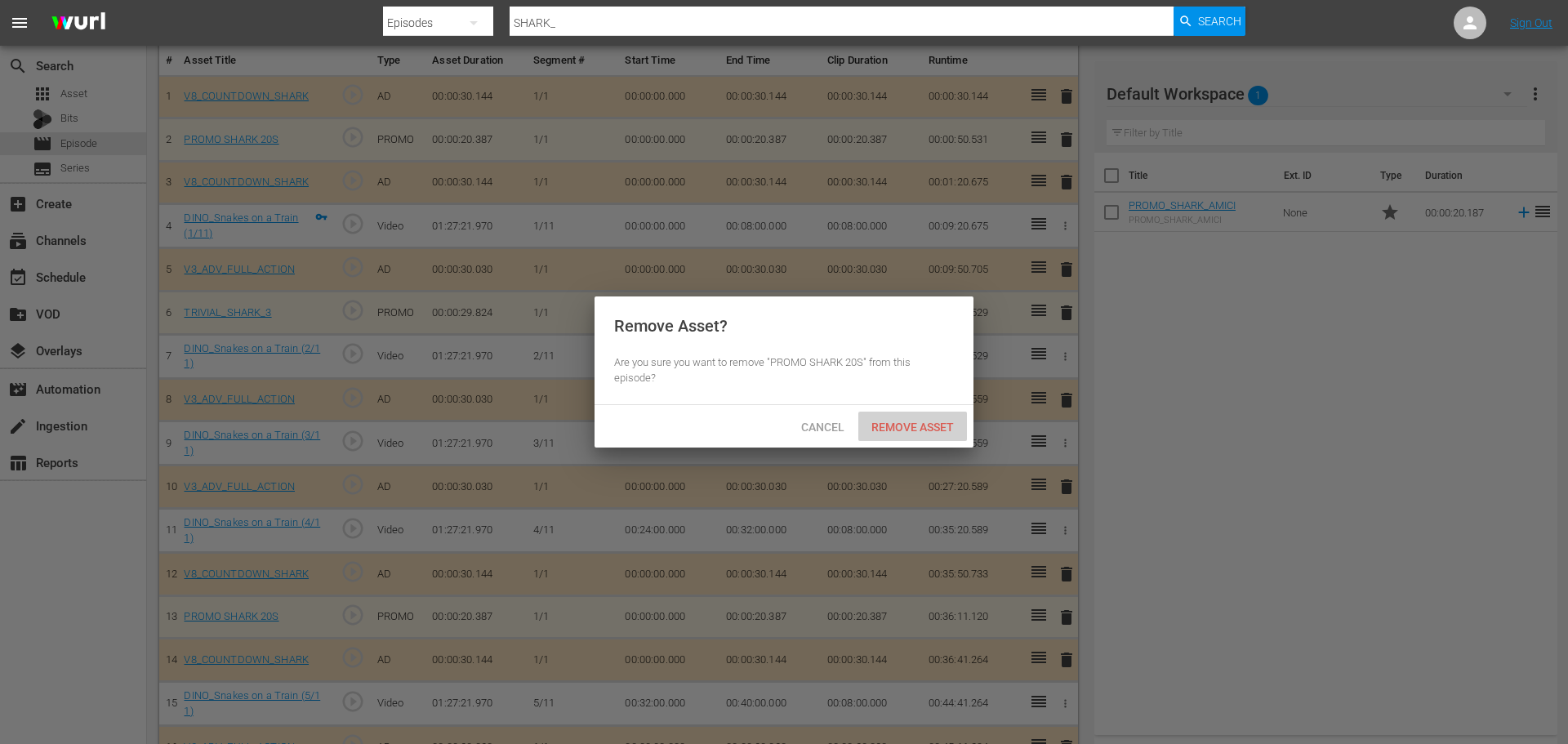
click at [930, 426] on span "Remove Asset" at bounding box center [912, 426] width 108 height 13
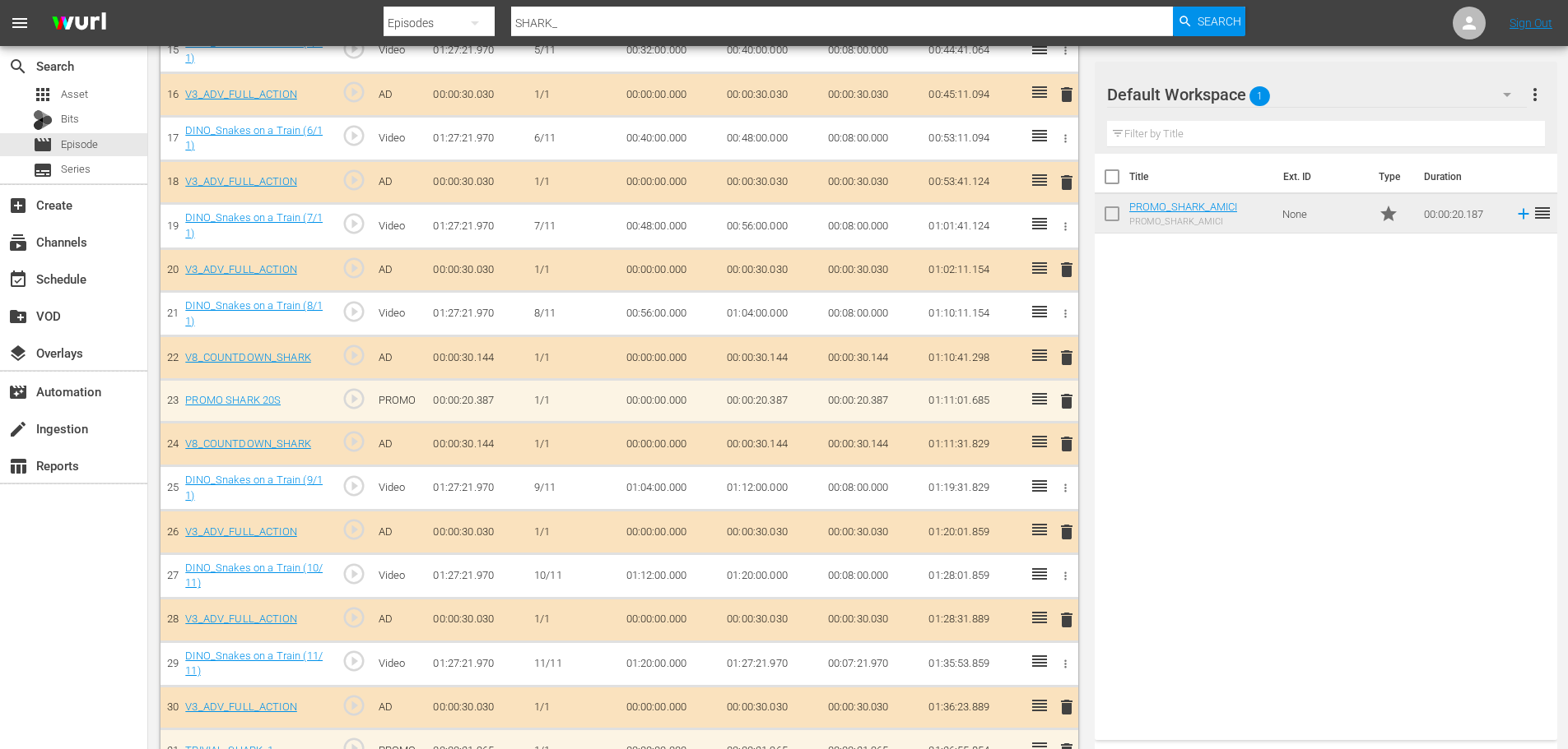
scroll to position [1188, 0]
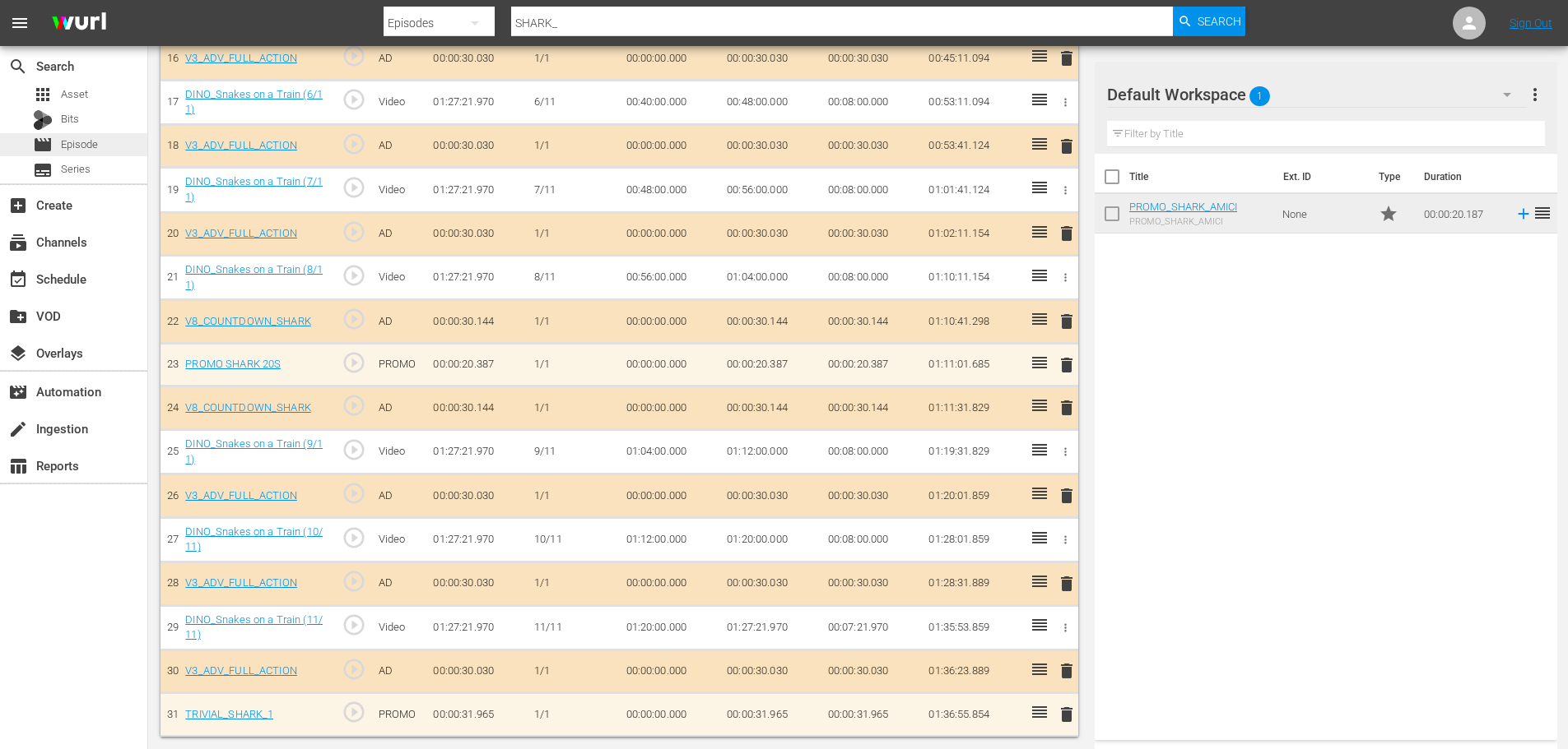
click at [112, 141] on div "movie Episode" at bounding box center [74, 144] width 147 height 23
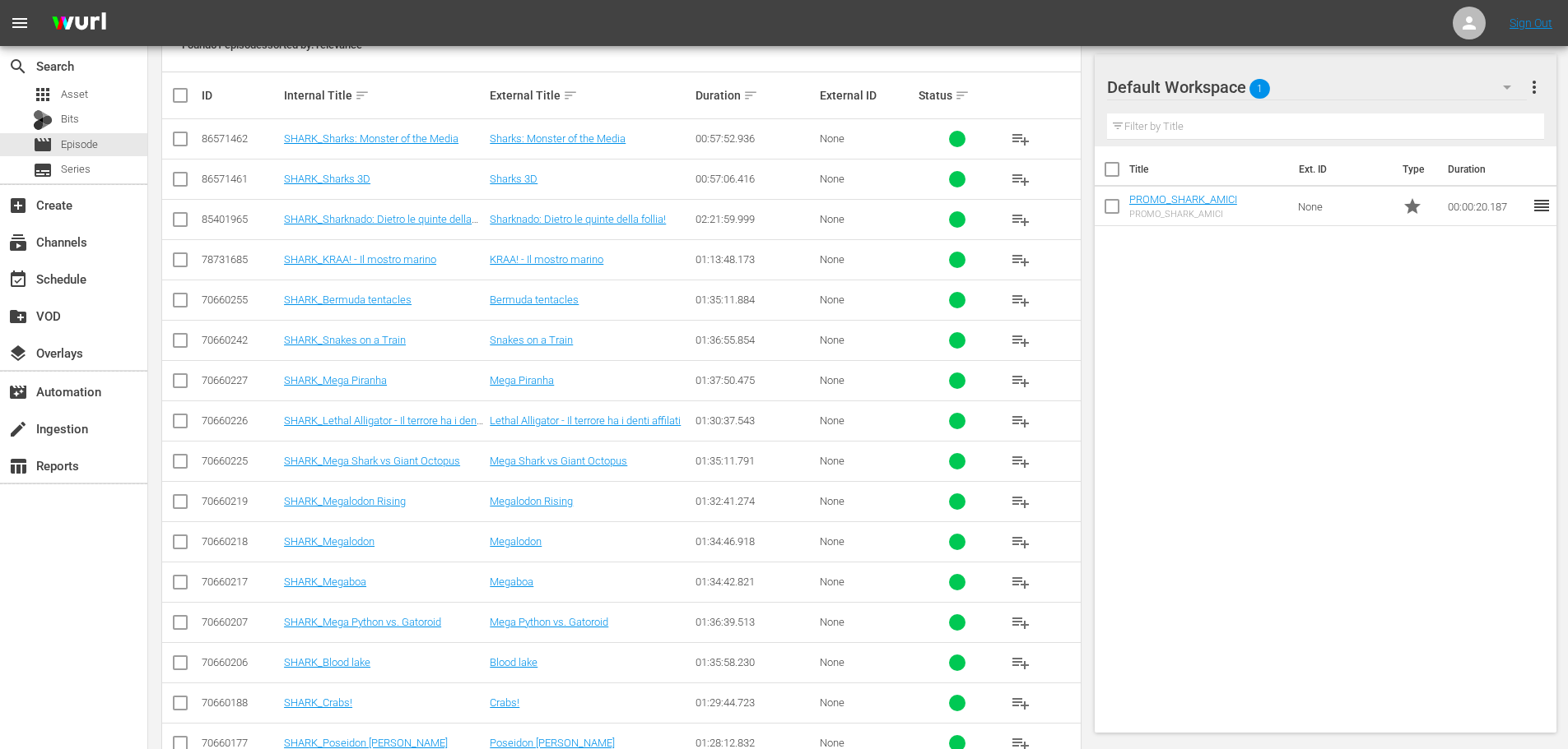
scroll to position [347, 0]
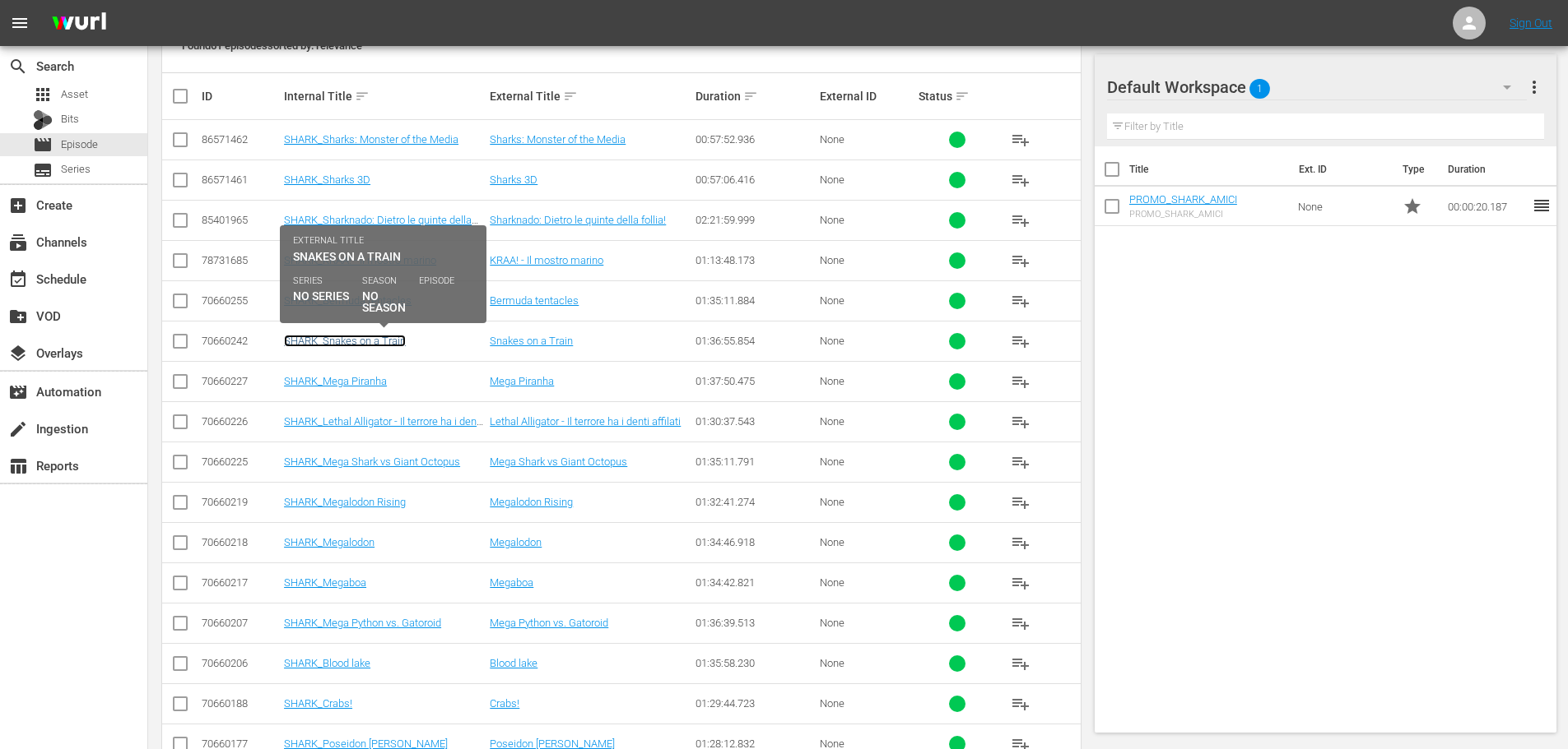
click at [391, 344] on link "SHARK_Snakes on a Train" at bounding box center [345, 341] width 122 height 12
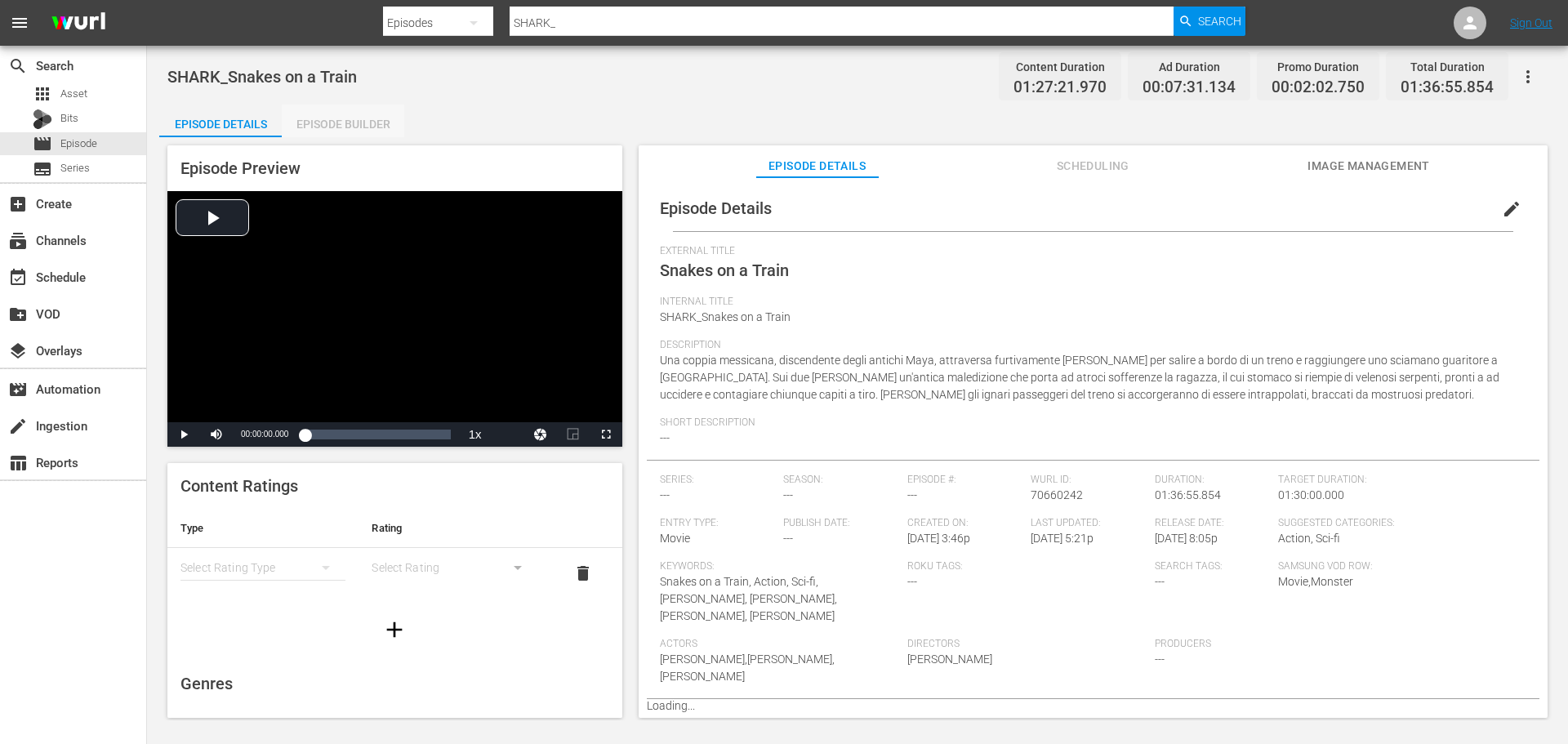
click at [349, 118] on div "Episode Builder" at bounding box center [343, 124] width 122 height 39
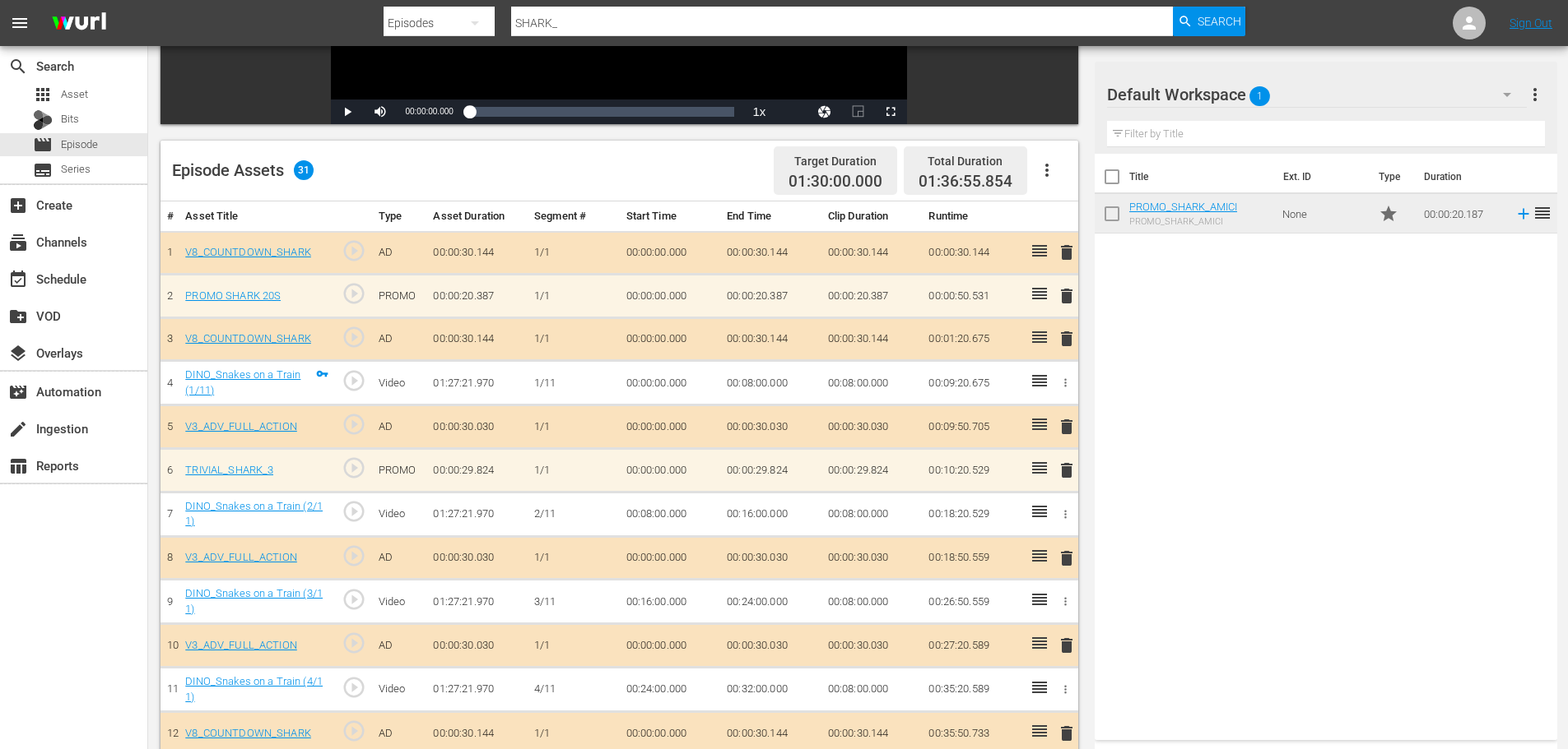
scroll to position [494, 0]
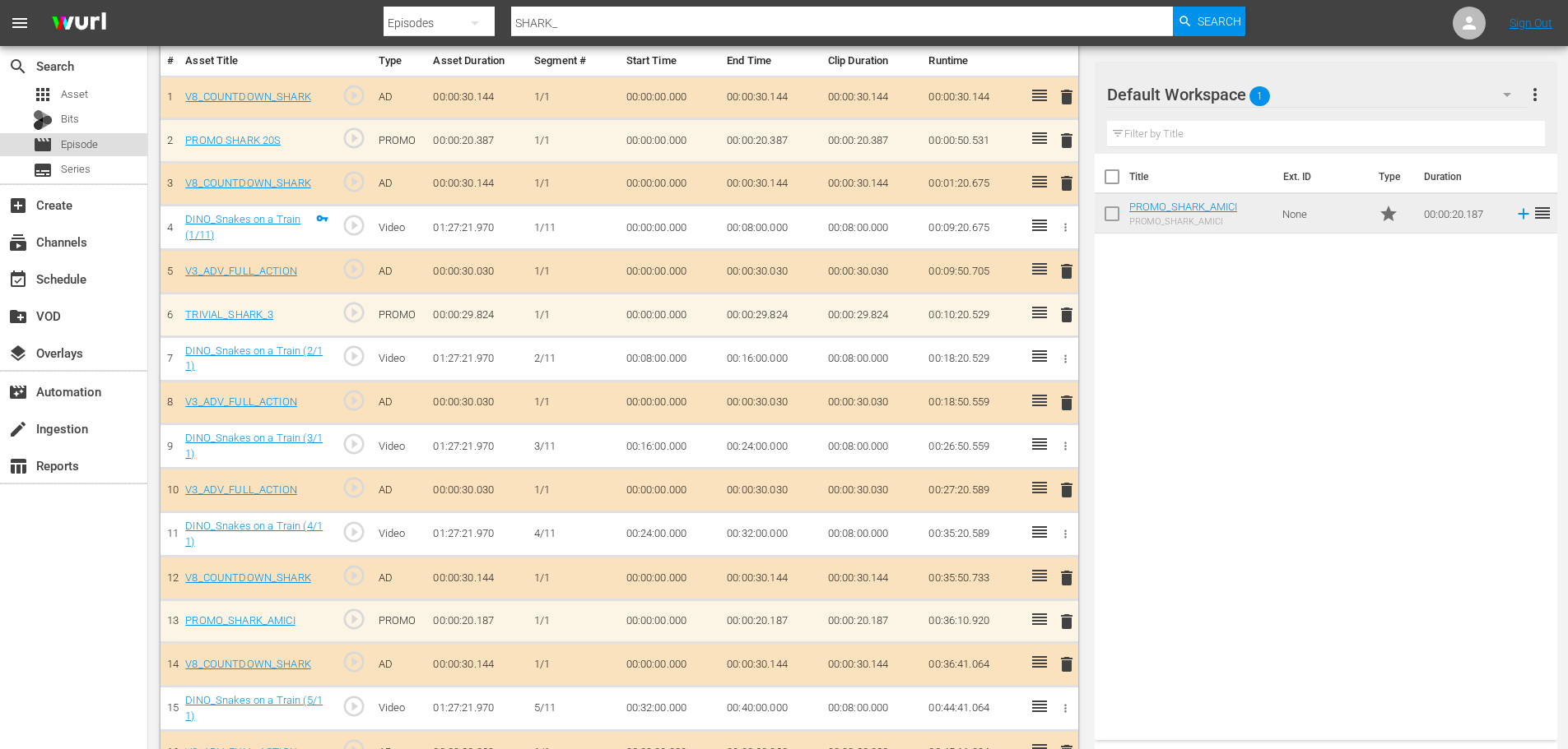
click at [118, 142] on div "movie Episode" at bounding box center [74, 144] width 147 height 23
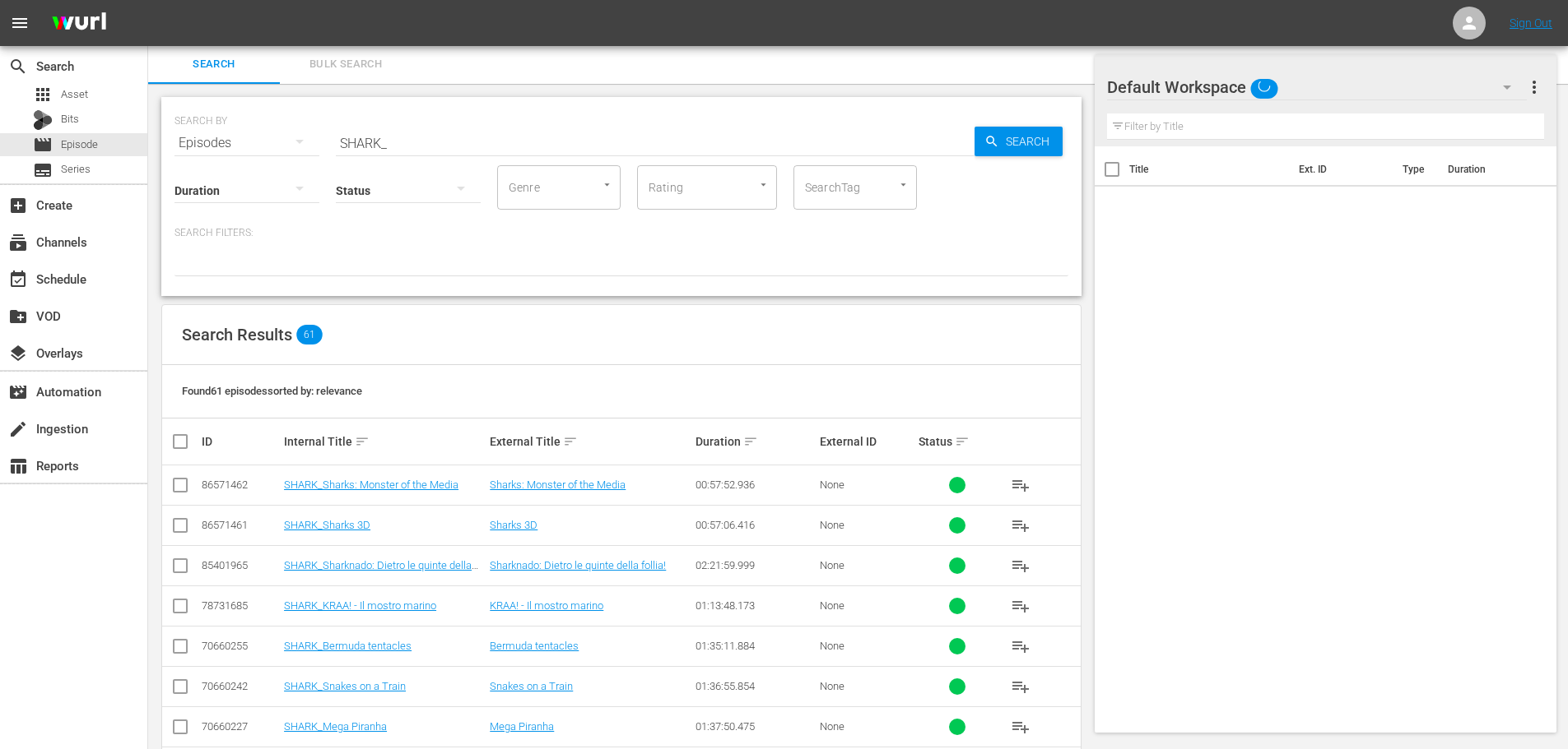
scroll to position [494, 0]
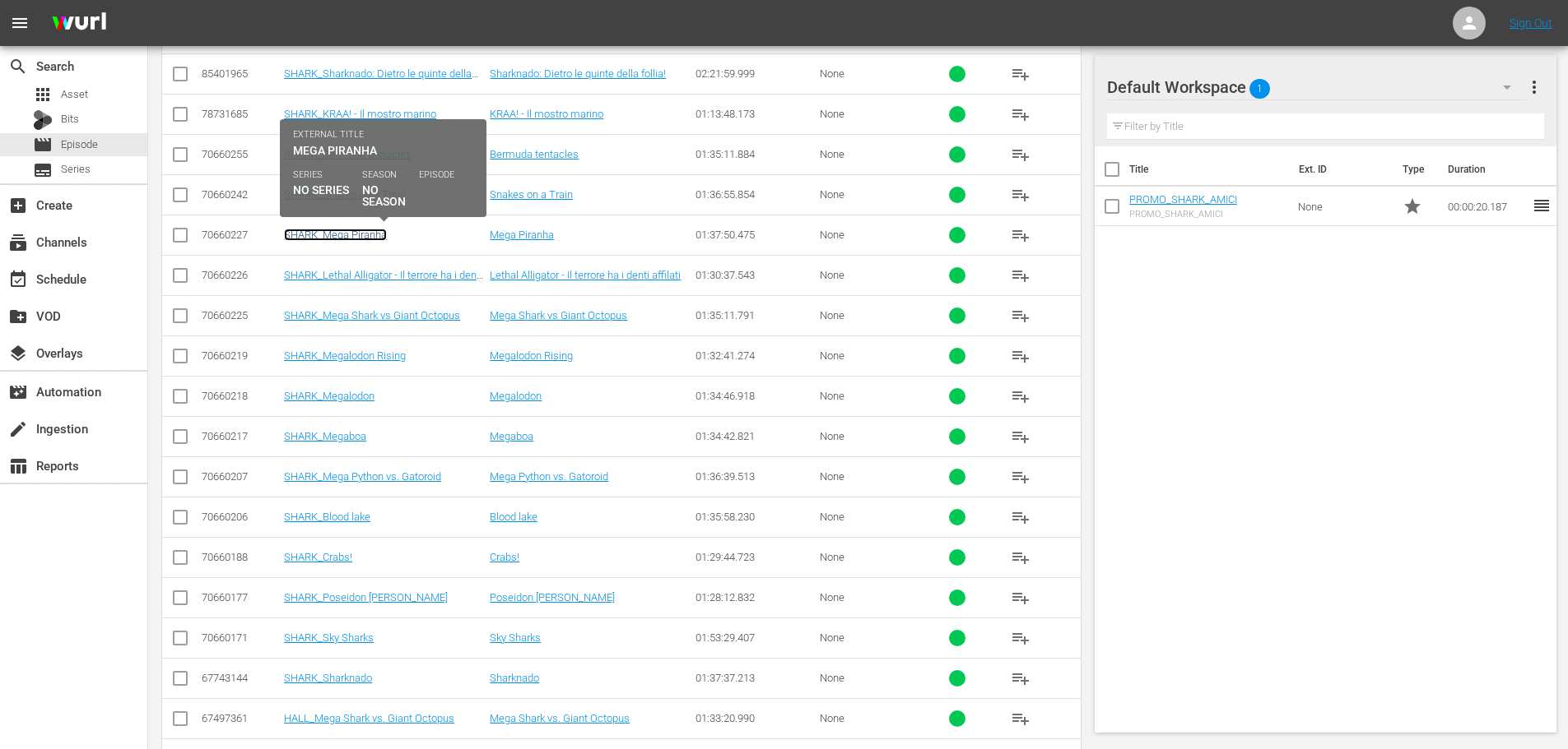
click at [379, 228] on link "SHARK_Mega Piranha" at bounding box center [336, 234] width 103 height 12
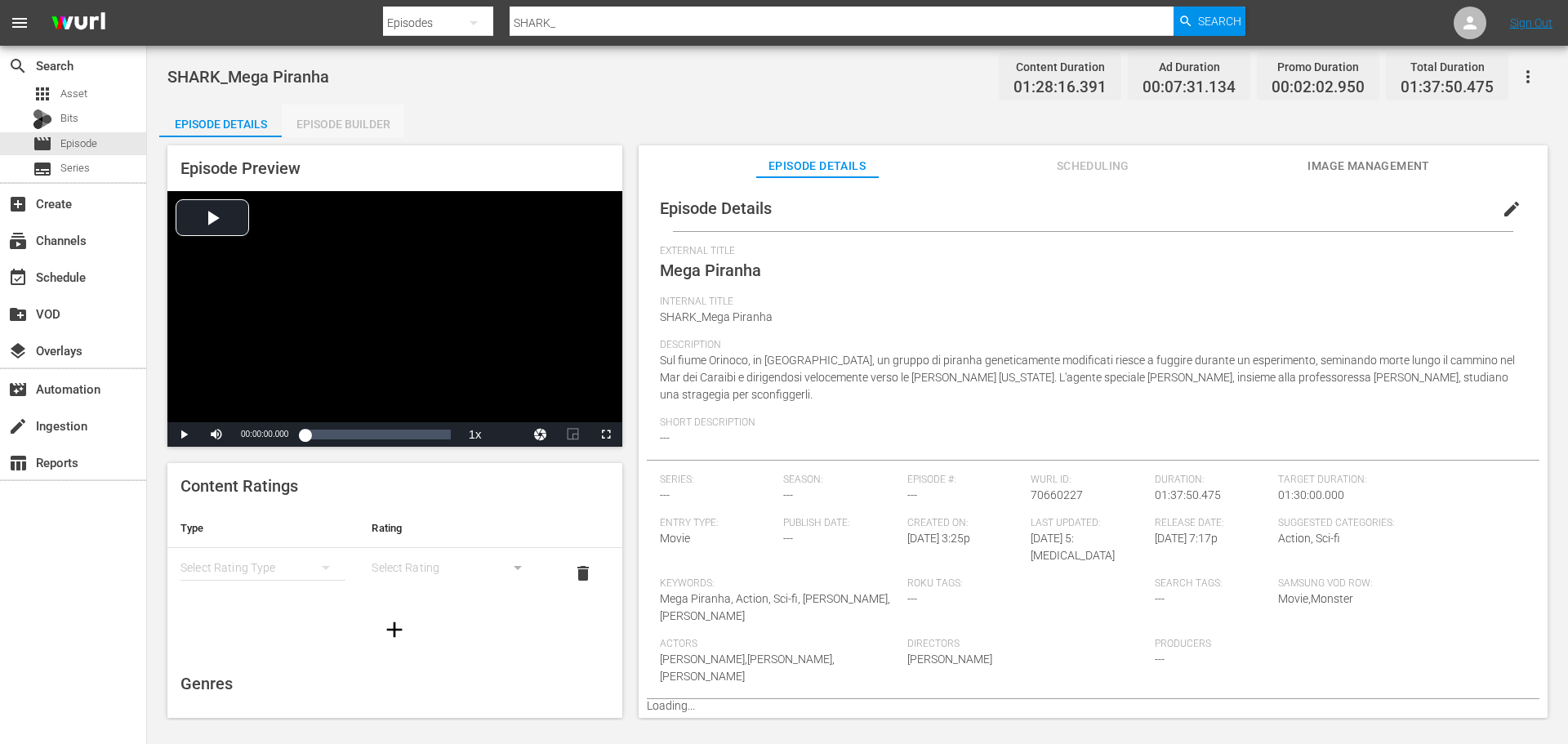
click at [341, 135] on div "Episode Builder" at bounding box center [343, 124] width 122 height 39
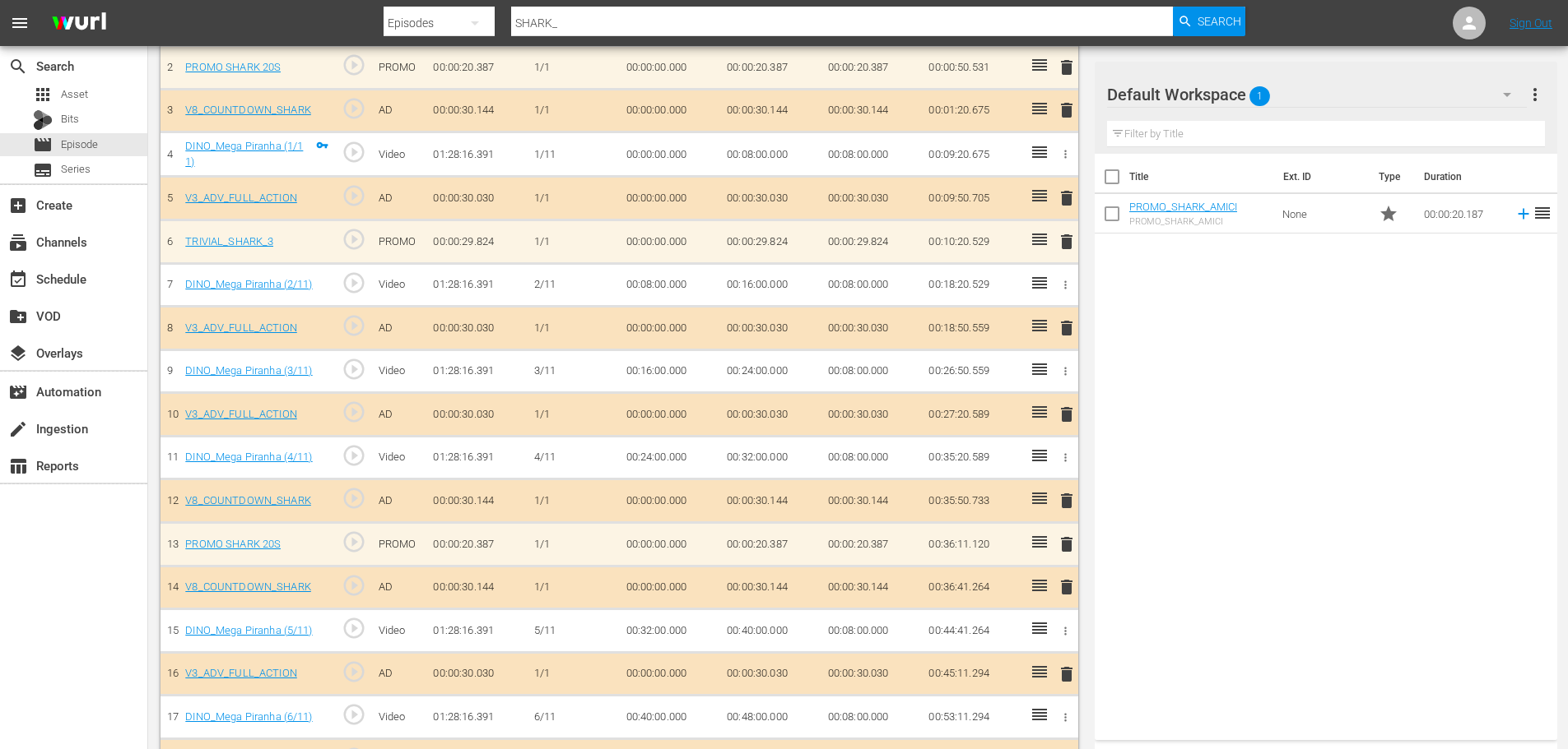
scroll to position [576, 0]
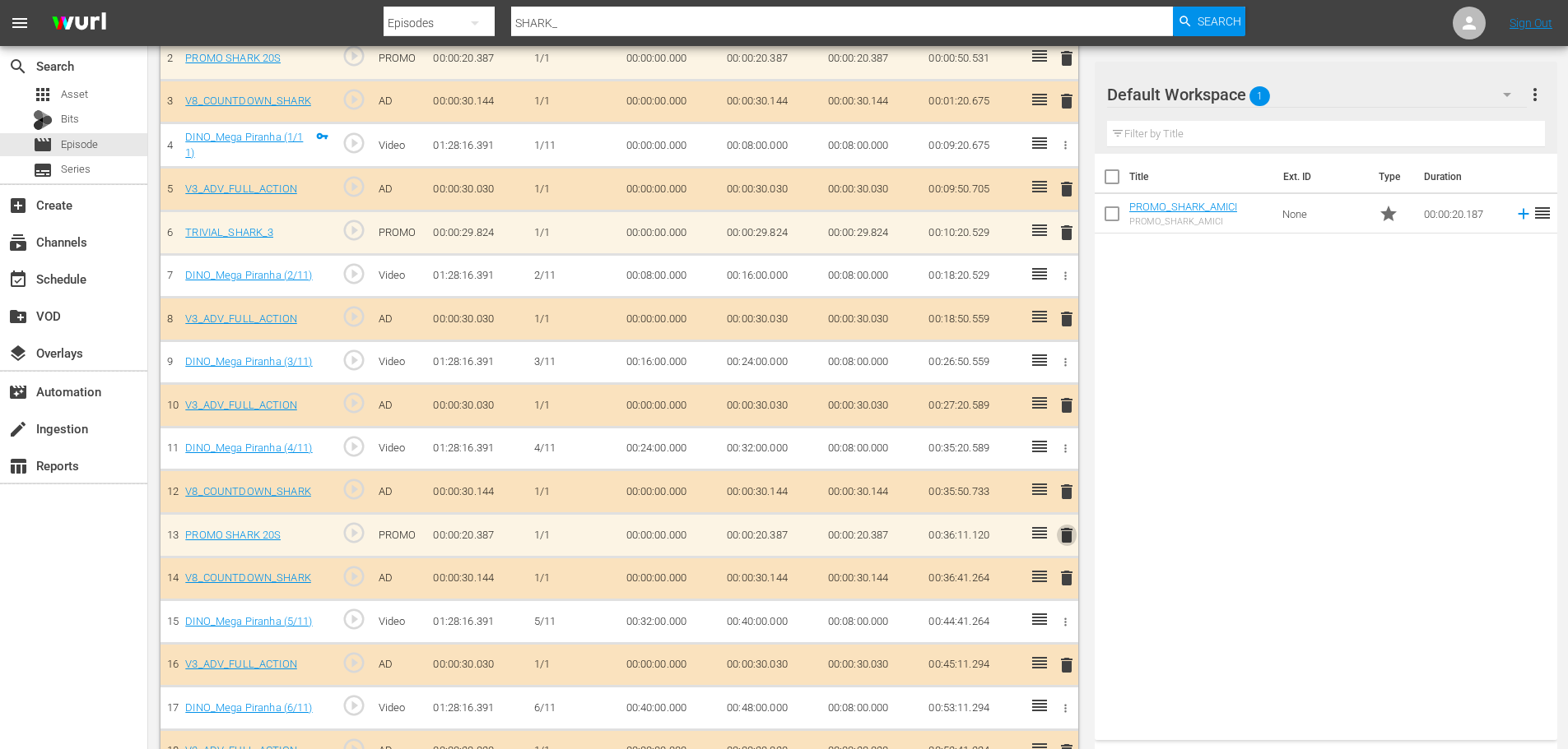
click at [1062, 533] on span "delete" at bounding box center [1066, 535] width 20 height 20
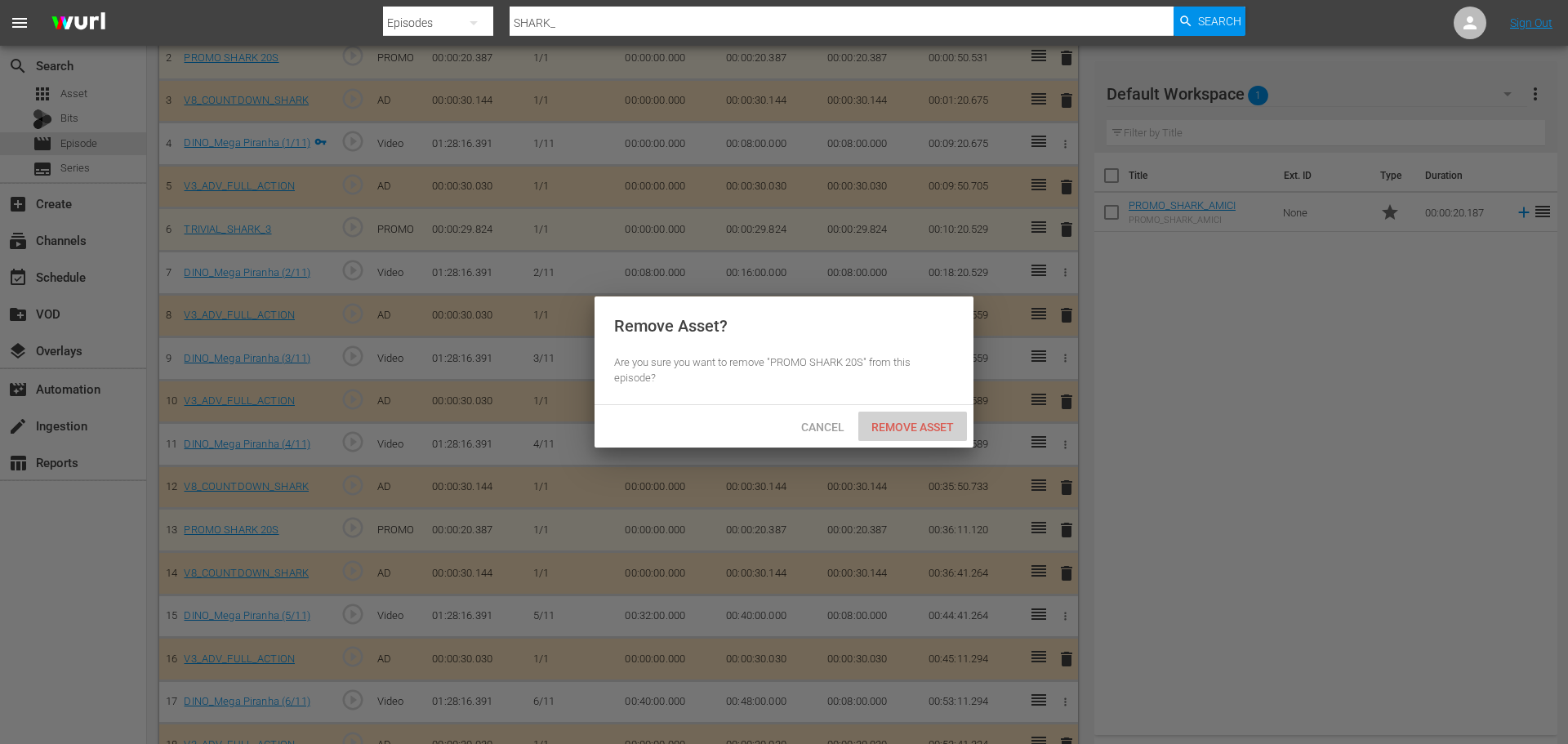
click at [934, 430] on span "Remove Asset" at bounding box center [912, 426] width 108 height 13
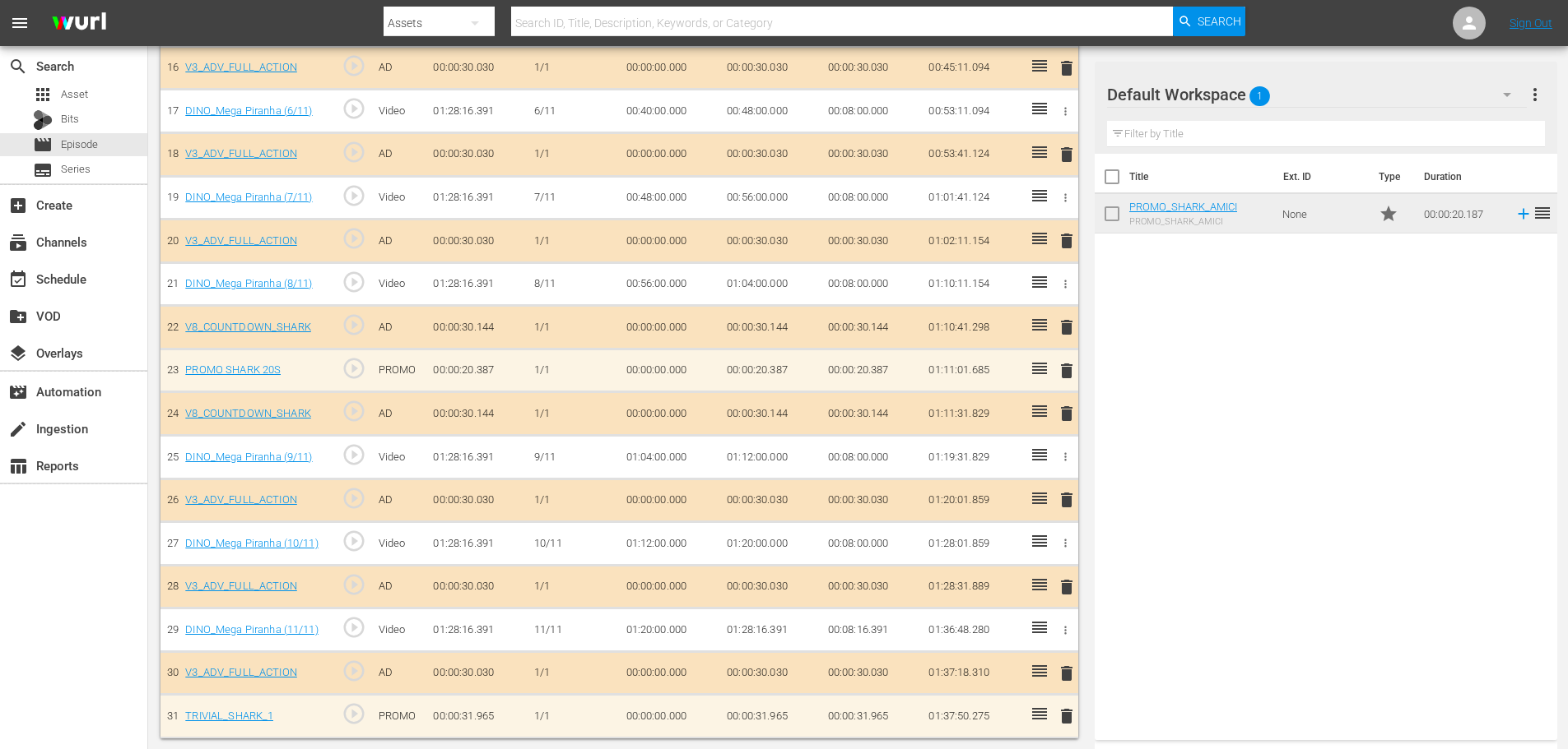
scroll to position [1175, 0]
click at [124, 151] on div "movie Episode" at bounding box center [74, 144] width 147 height 23
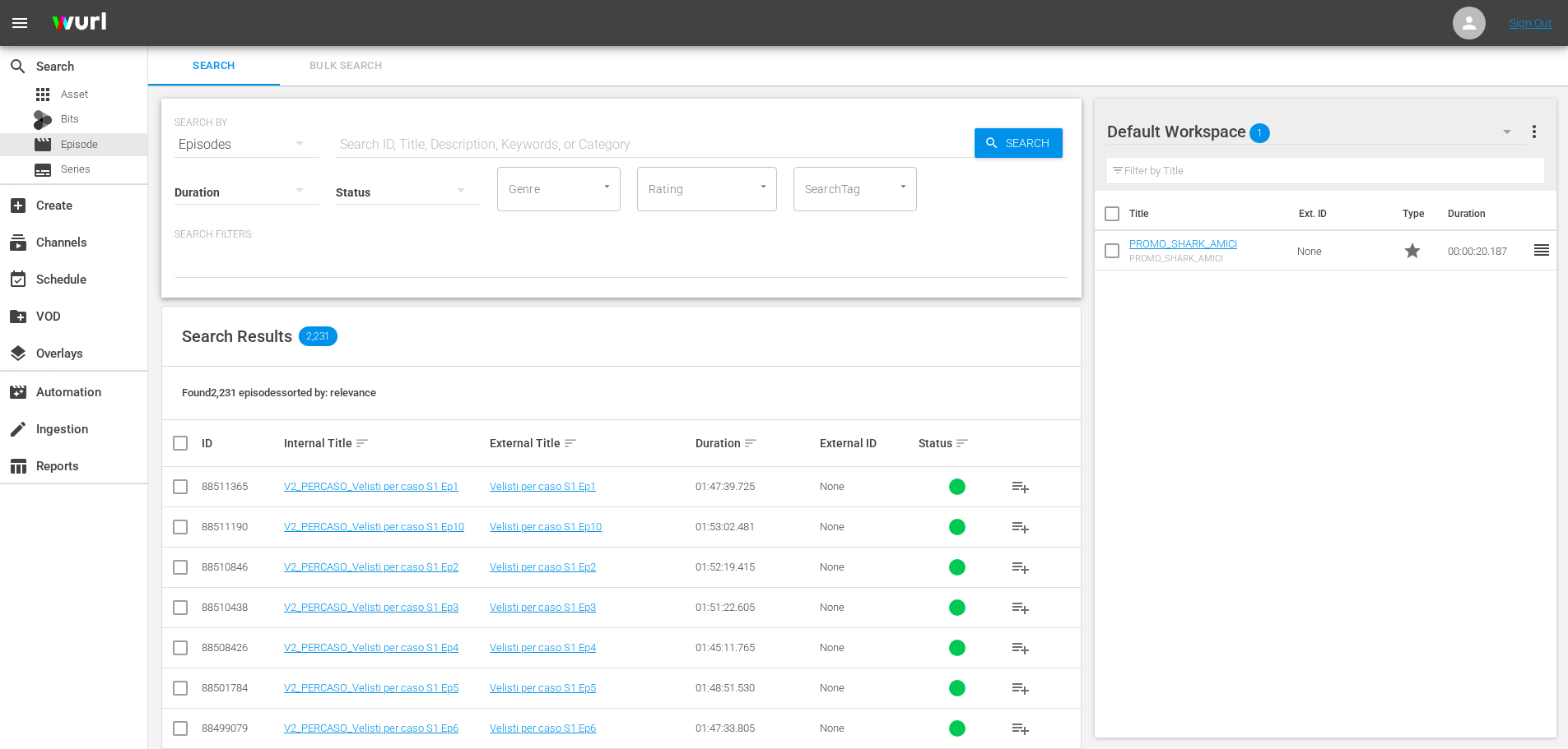
click at [366, 141] on input "text" at bounding box center [655, 145] width 639 height 40
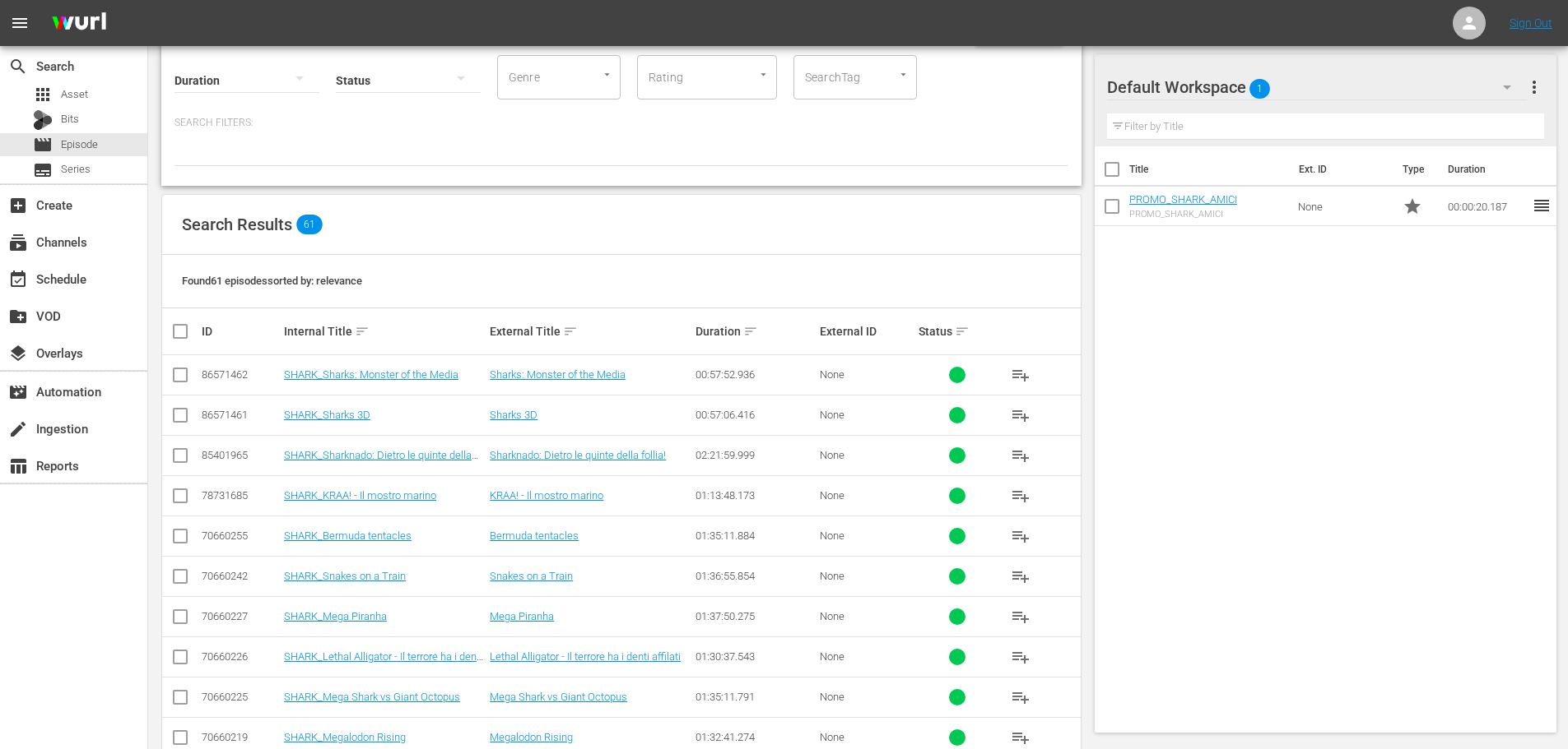
scroll to position [246, 0]
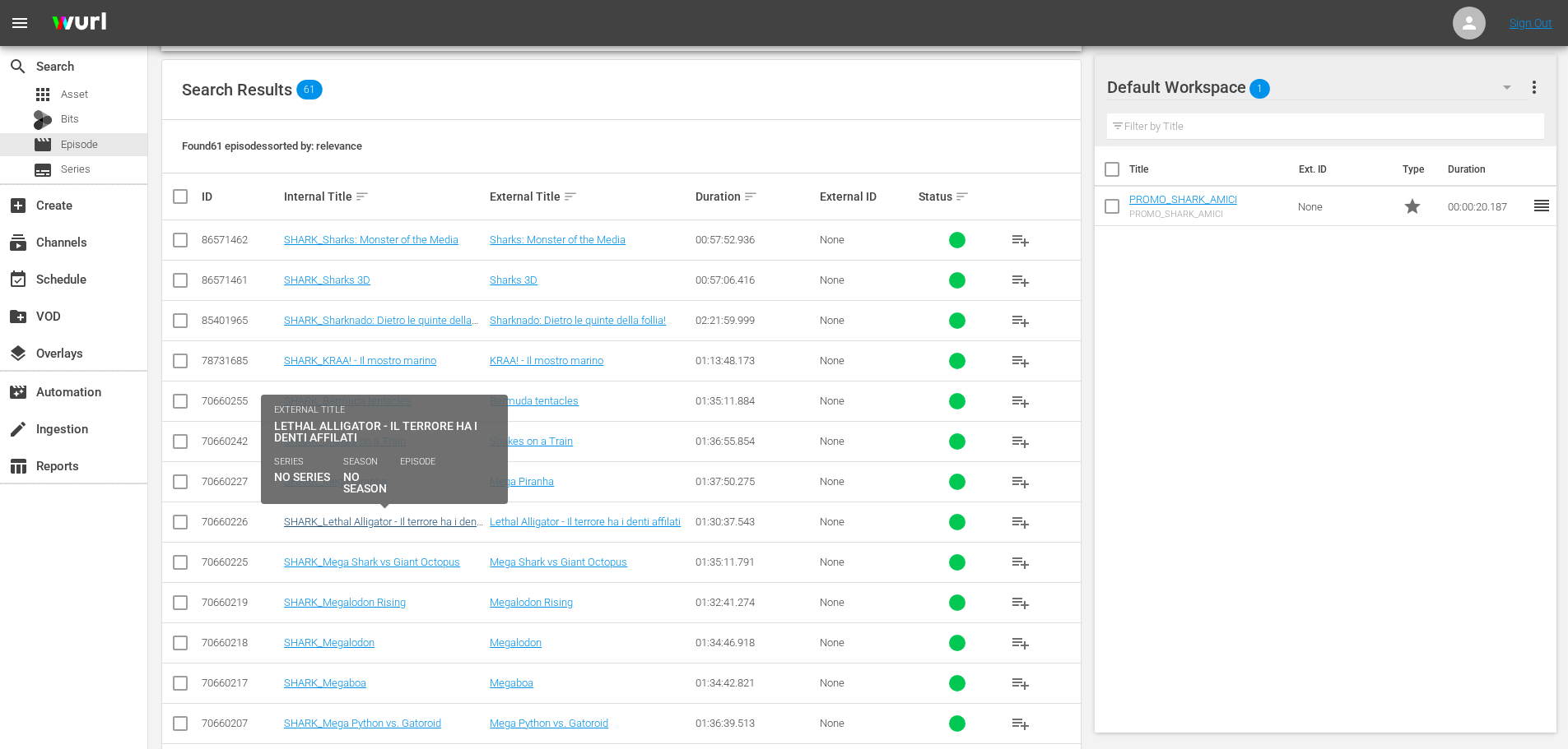
type input "SHARK_"
click at [428, 522] on link "SHARK_Lethal Alligator - Il terrore ha i denti affilati" at bounding box center [384, 527] width 199 height 25
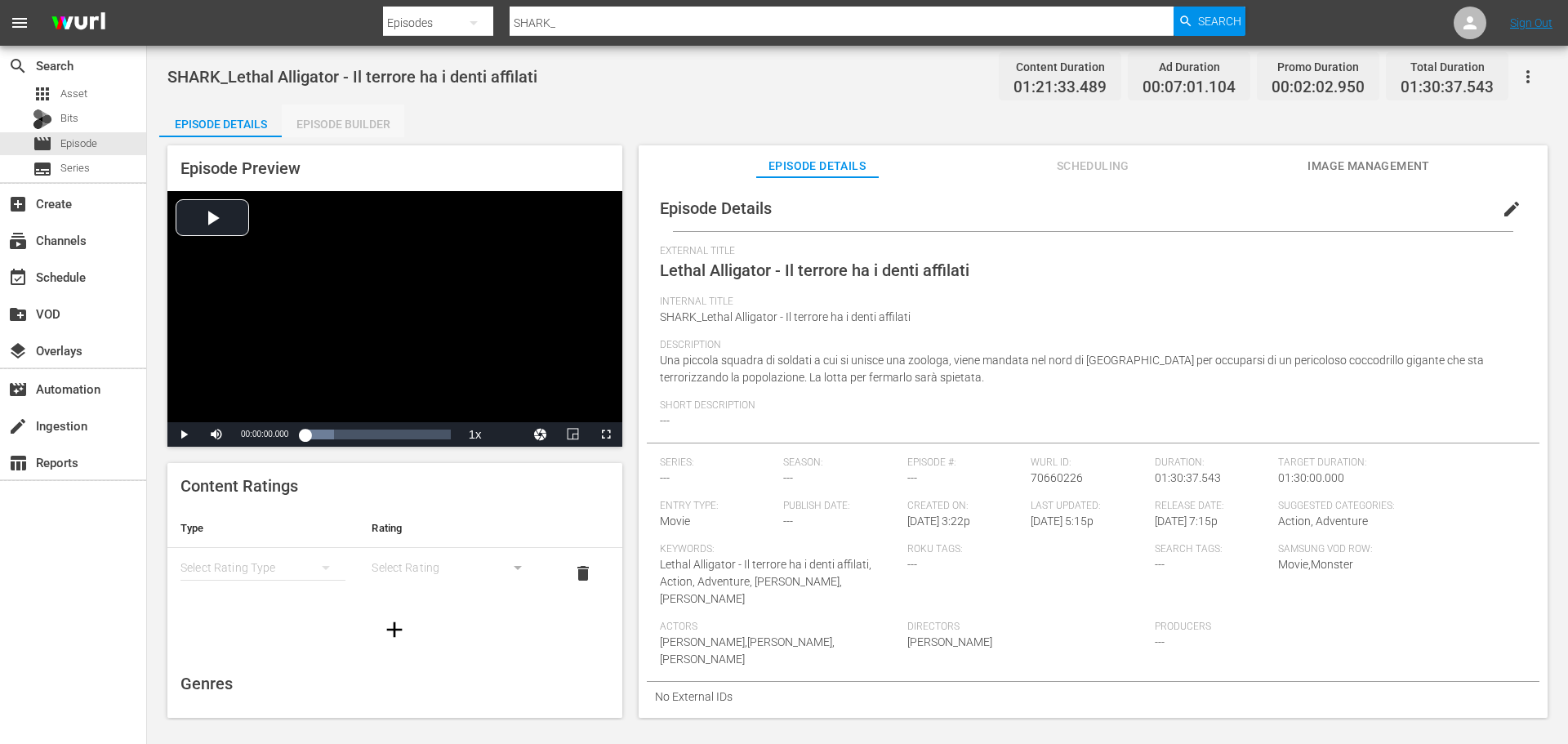
click at [384, 130] on div "Episode Builder" at bounding box center [343, 124] width 122 height 39
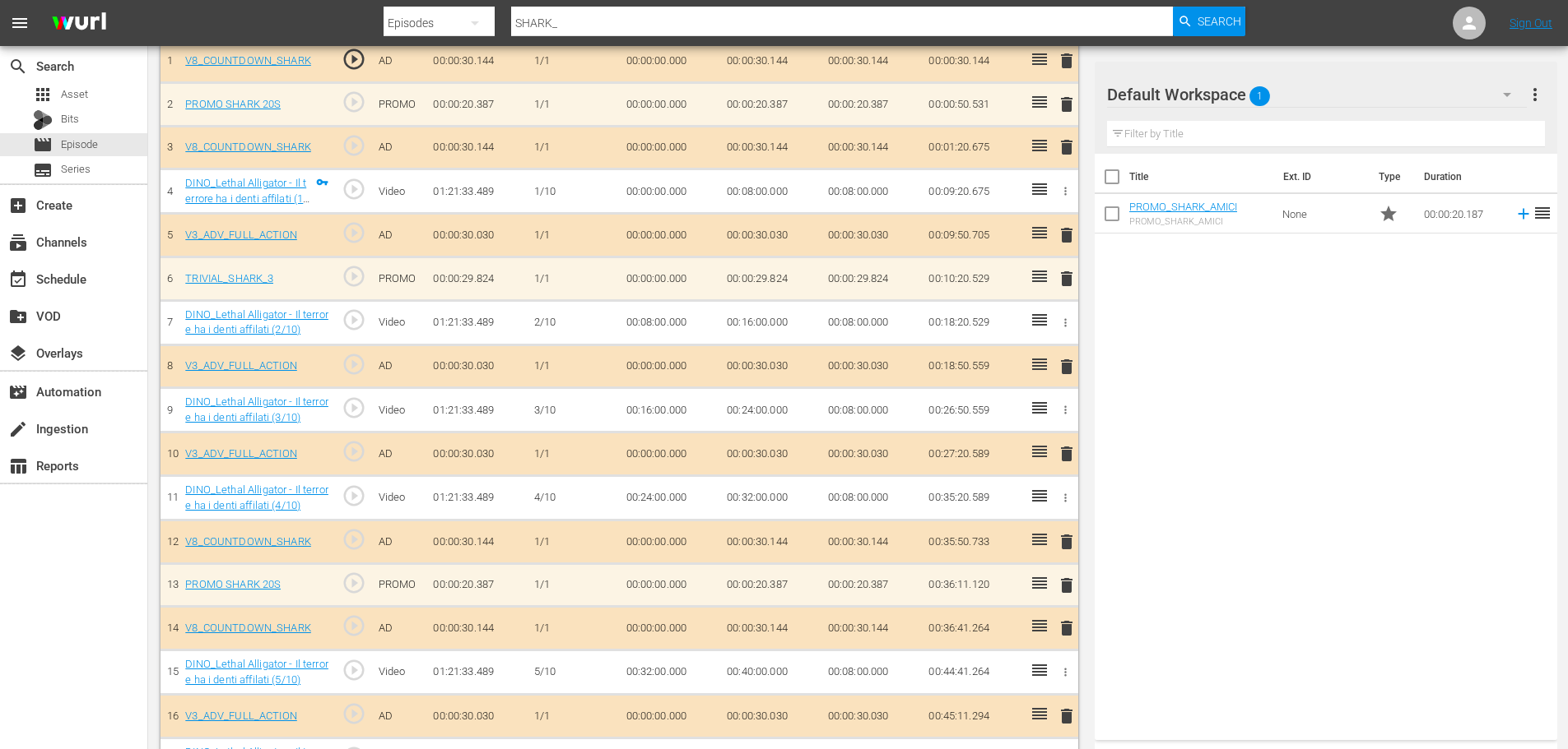
scroll to position [576, 0]
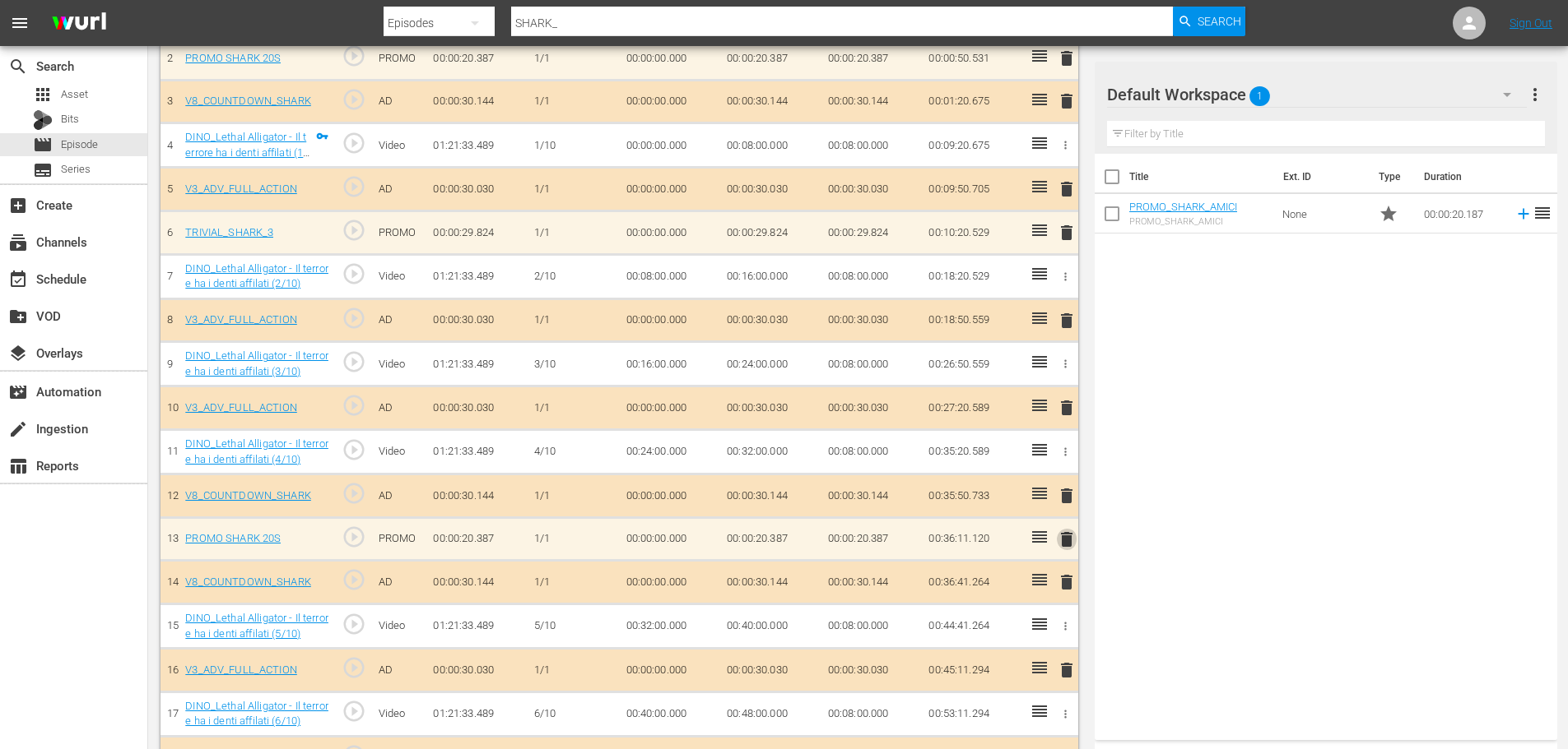
click at [1065, 544] on span "delete" at bounding box center [1066, 539] width 20 height 20
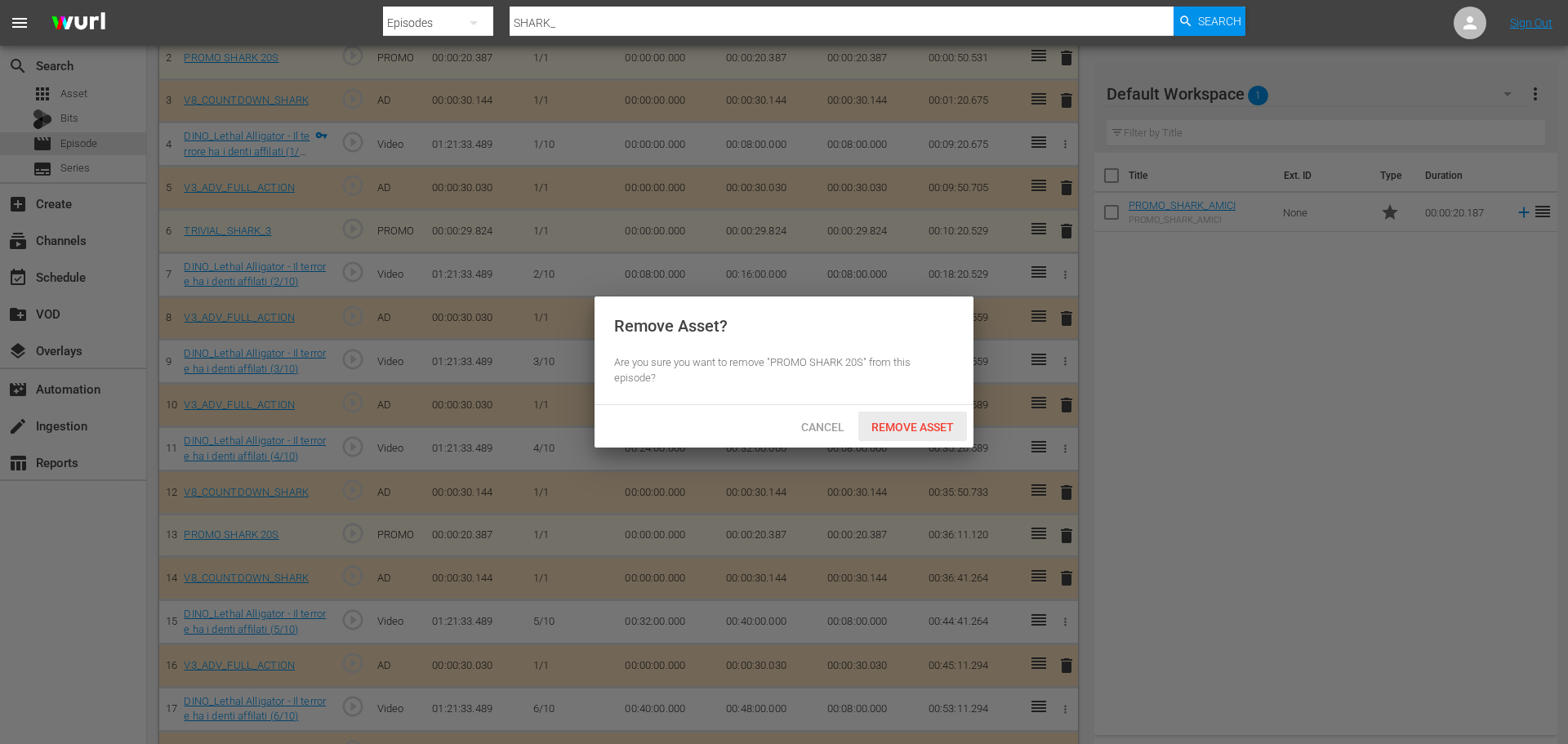
click at [912, 418] on div "Remove Asset" at bounding box center [912, 426] width 108 height 31
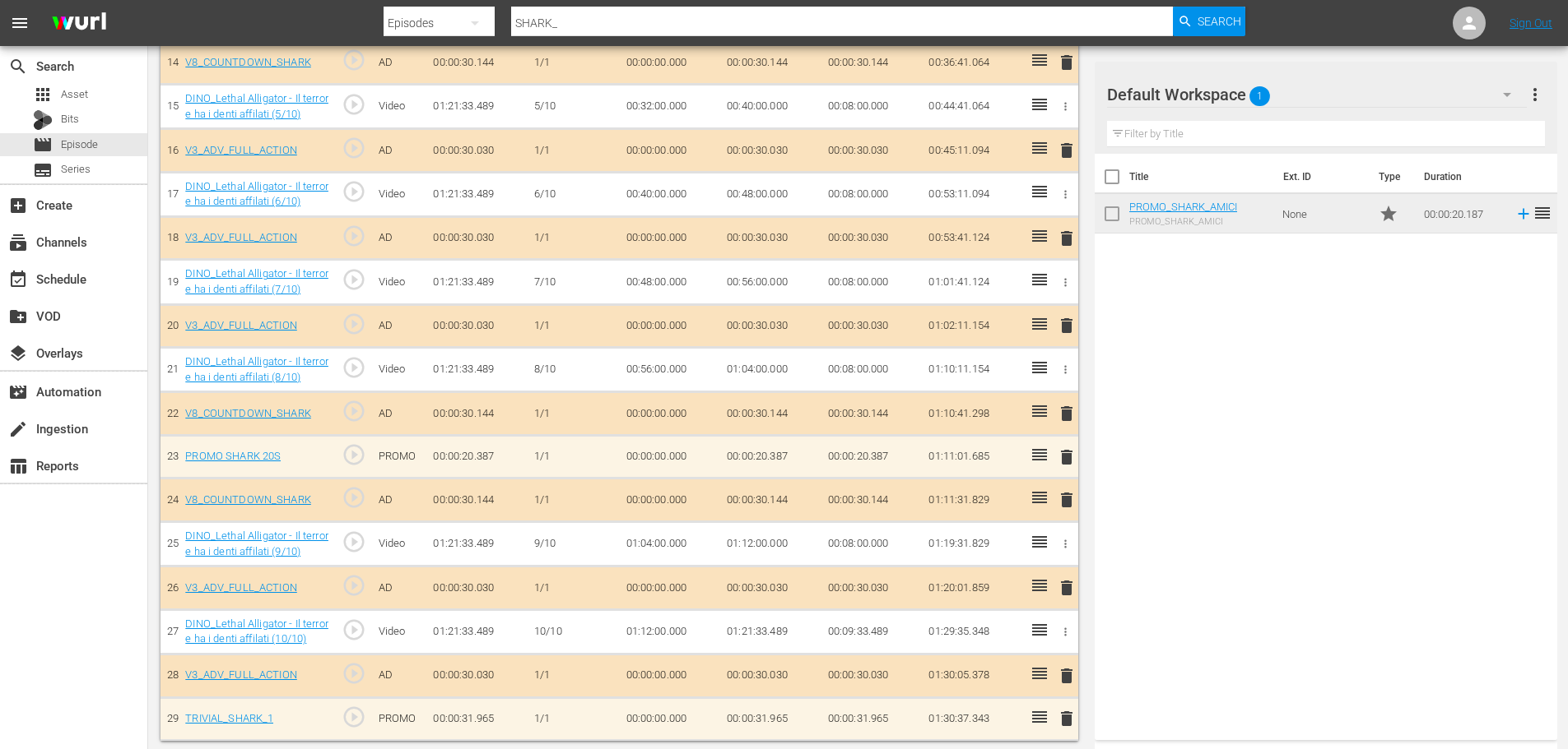
scroll to position [1100, 0]
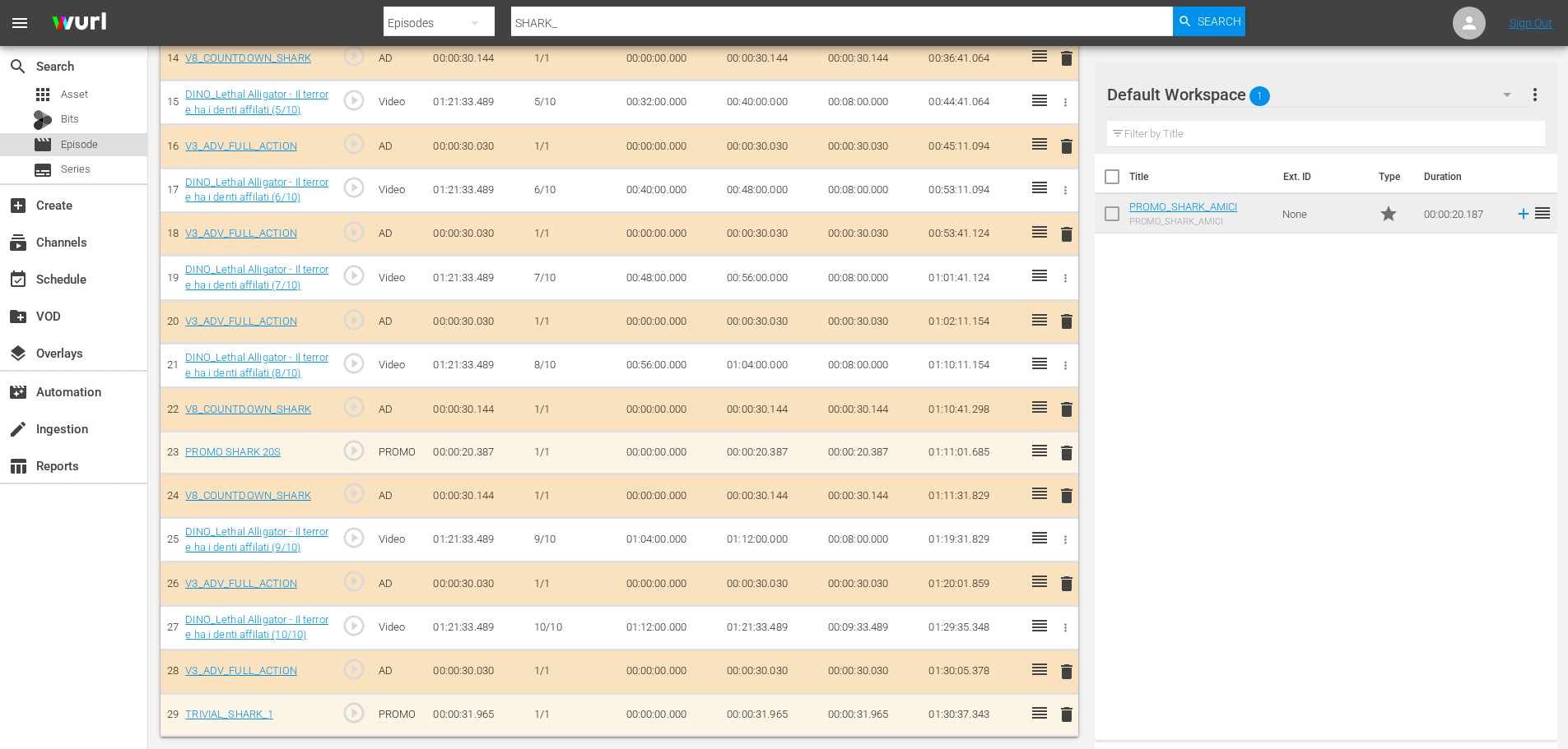
click at [122, 148] on div "movie Episode" at bounding box center [74, 144] width 147 height 23
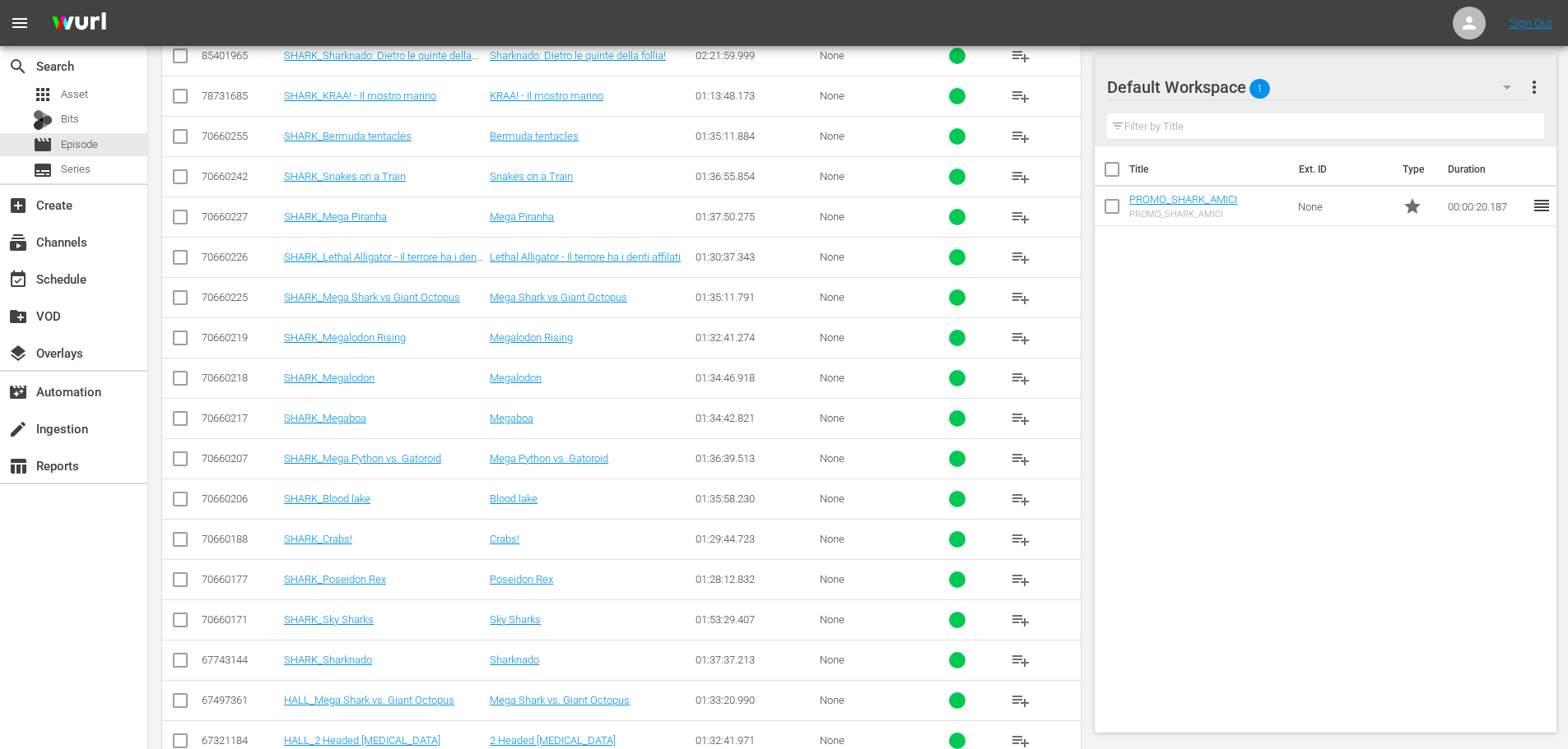
scroll to position [347, 0]
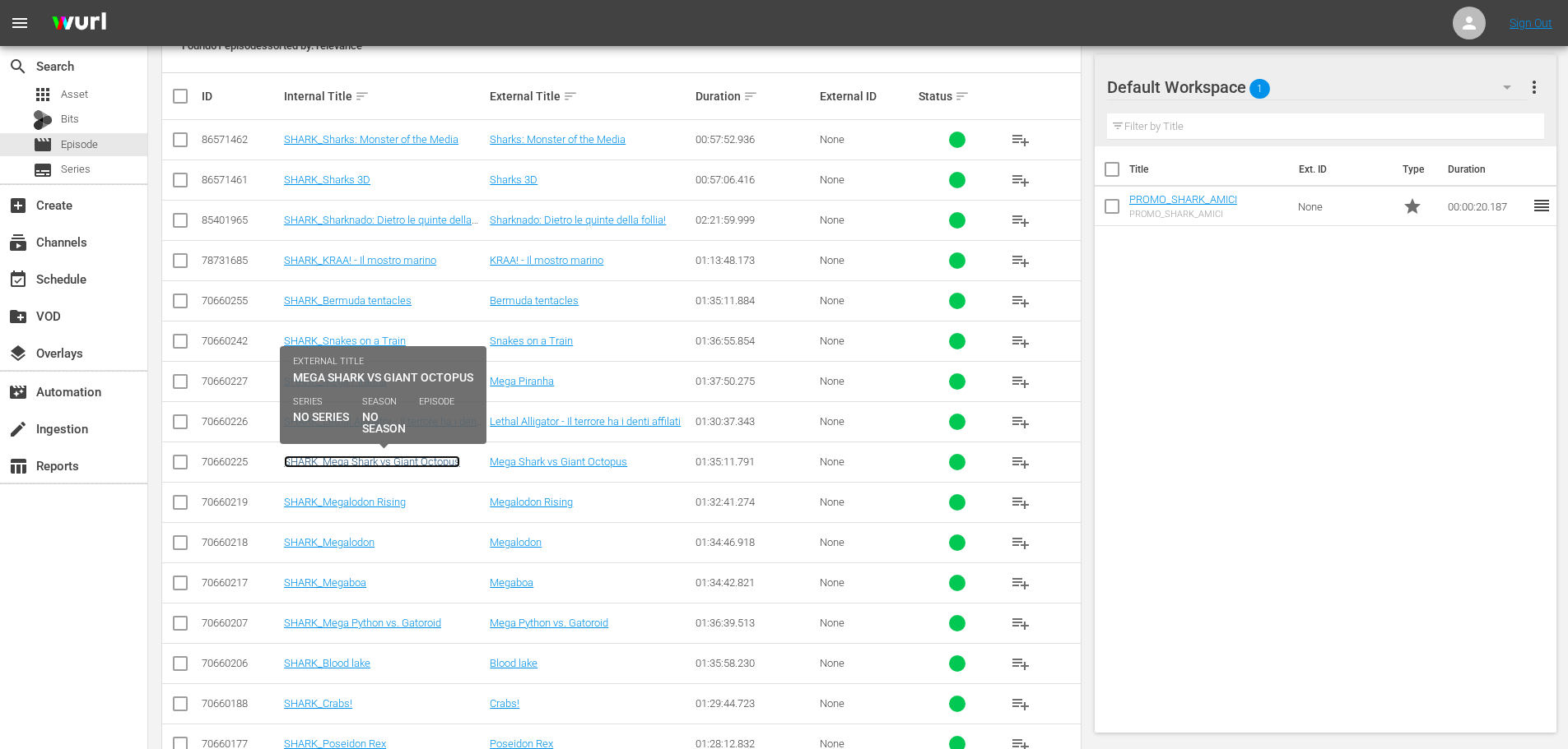
click at [433, 460] on link "SHARK_Mega Shark vs Giant Octopus" at bounding box center [372, 462] width 176 height 12
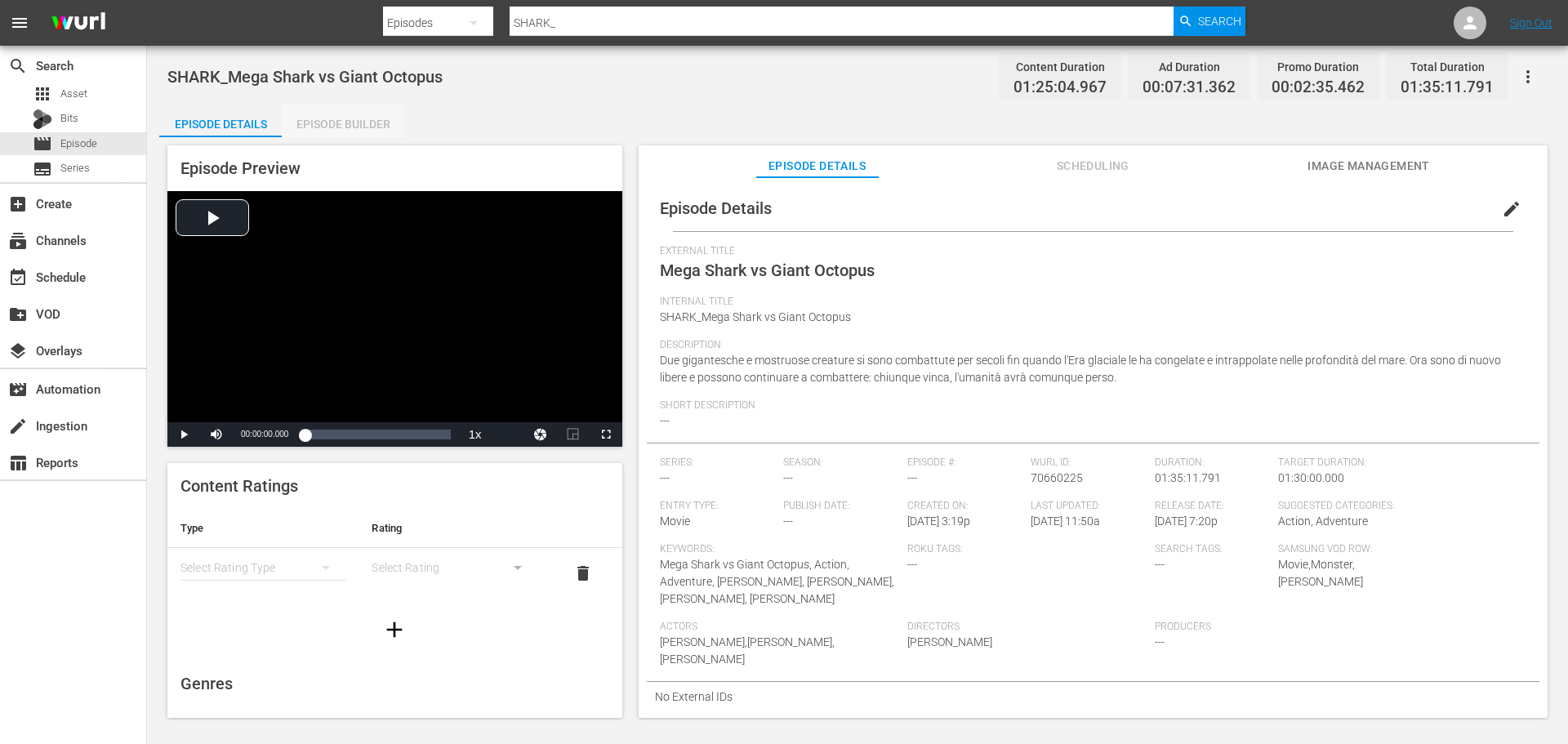
click at [349, 129] on div "Episode Builder" at bounding box center [343, 124] width 122 height 39
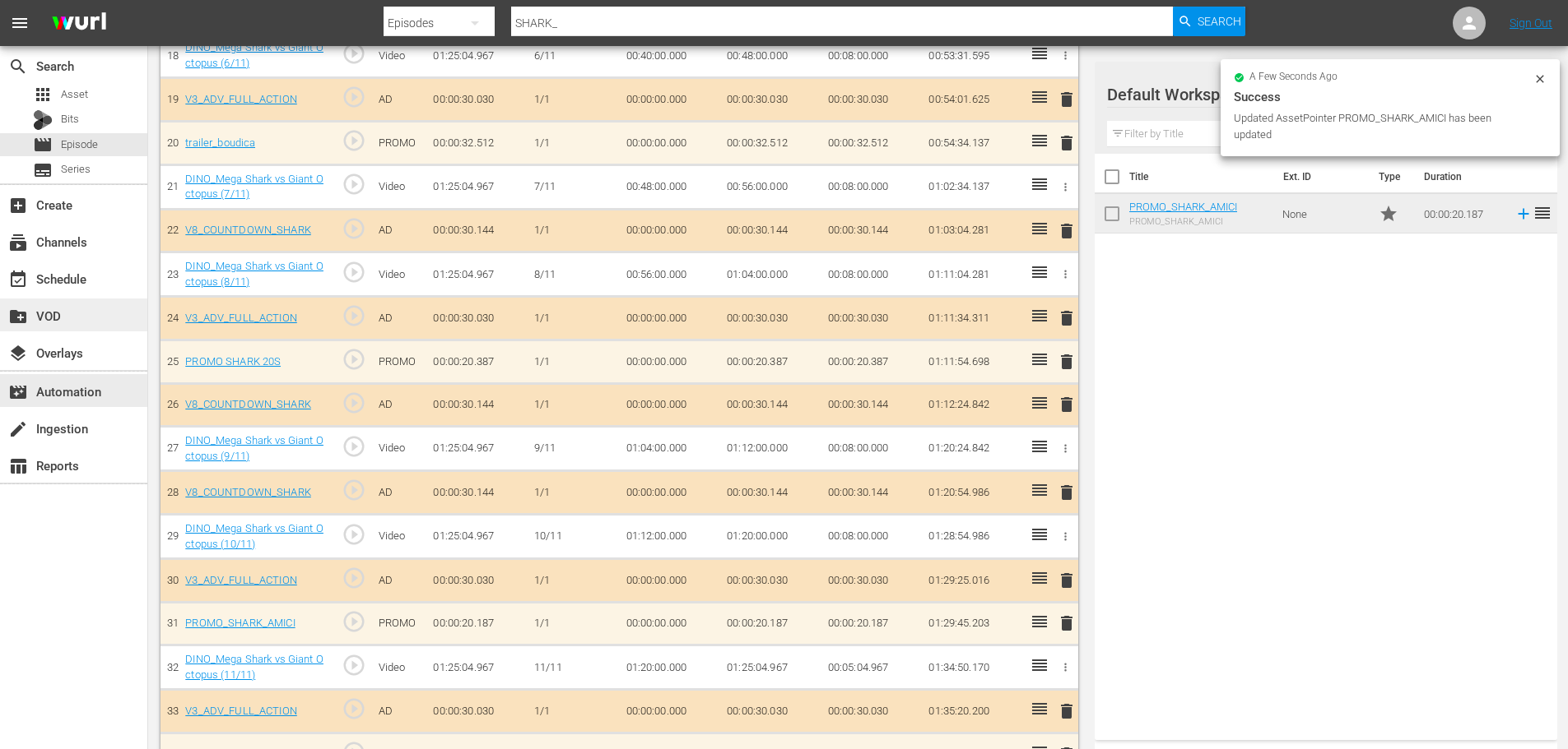
scroll to position [1274, 0]
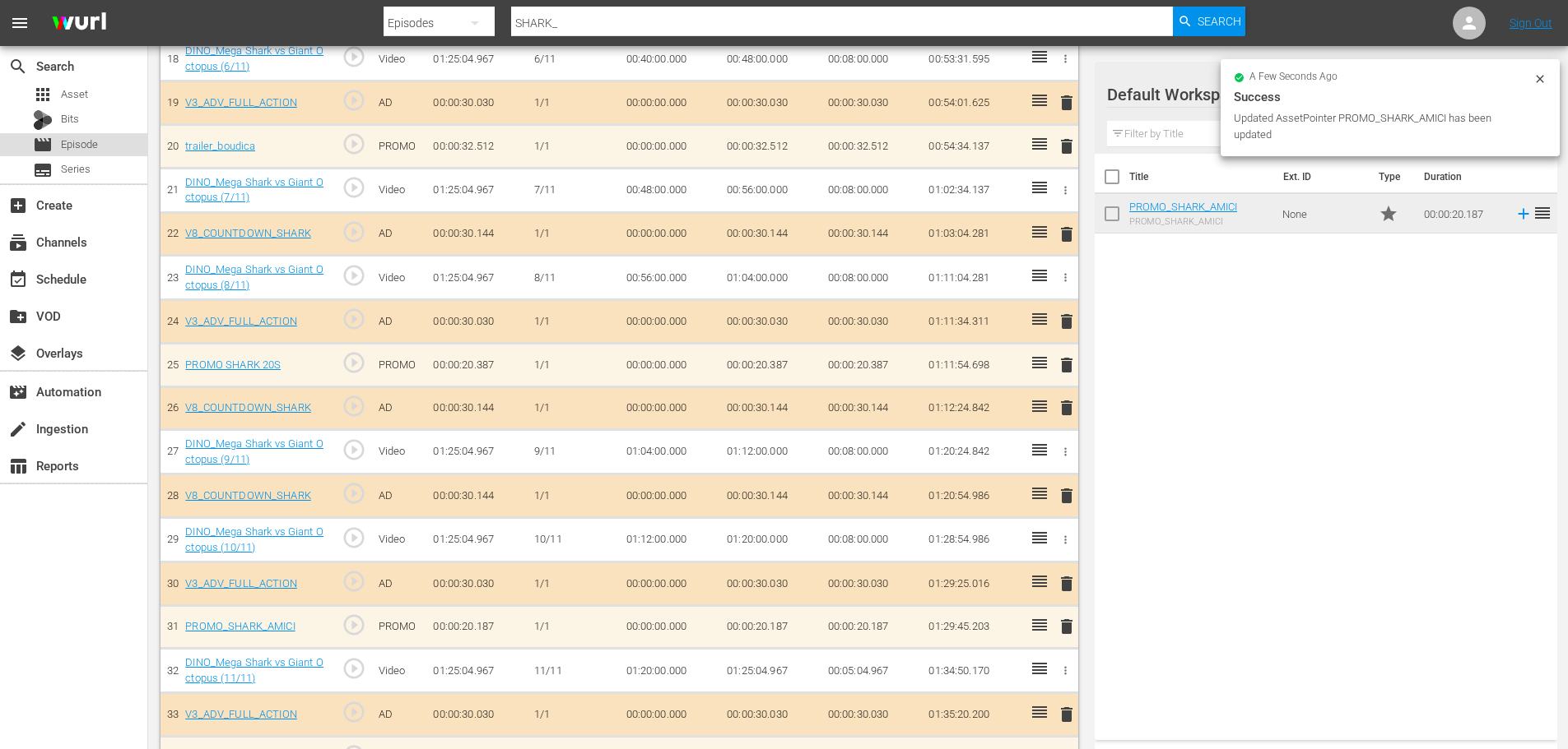
click at [91, 143] on span "Episode" at bounding box center [78, 144] width 37 height 17
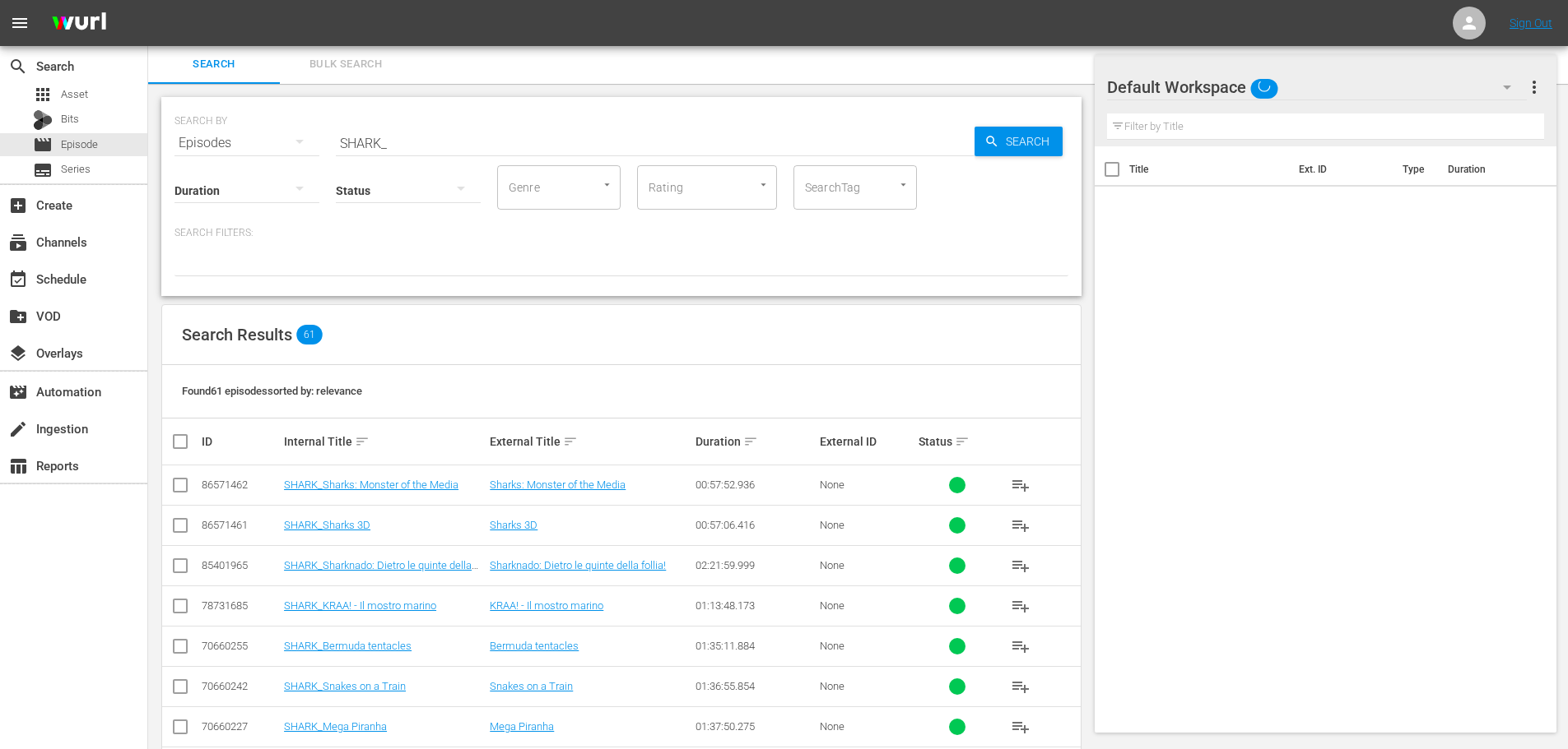
scroll to position [594, 0]
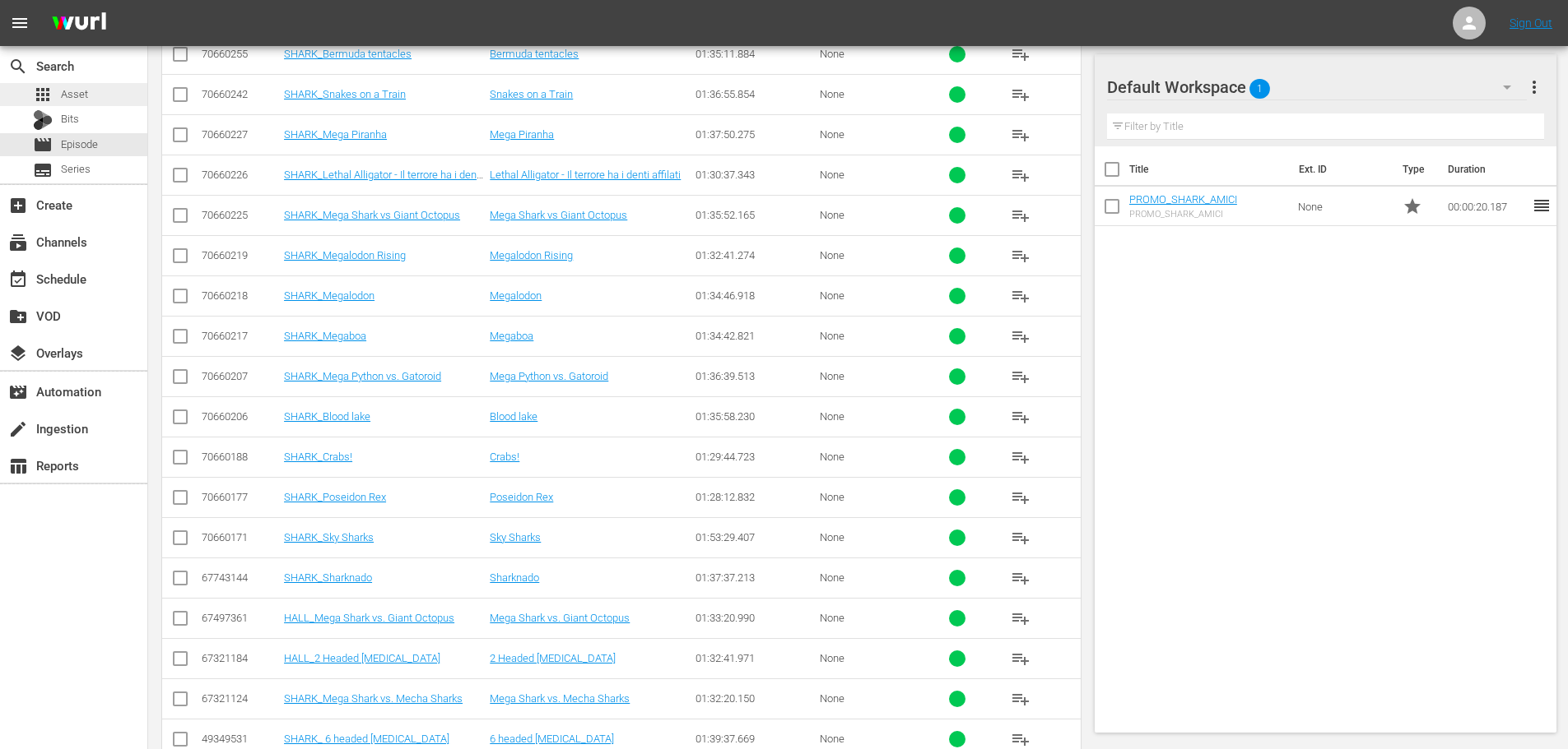
click at [80, 93] on span "Asset" at bounding box center [74, 94] width 27 height 17
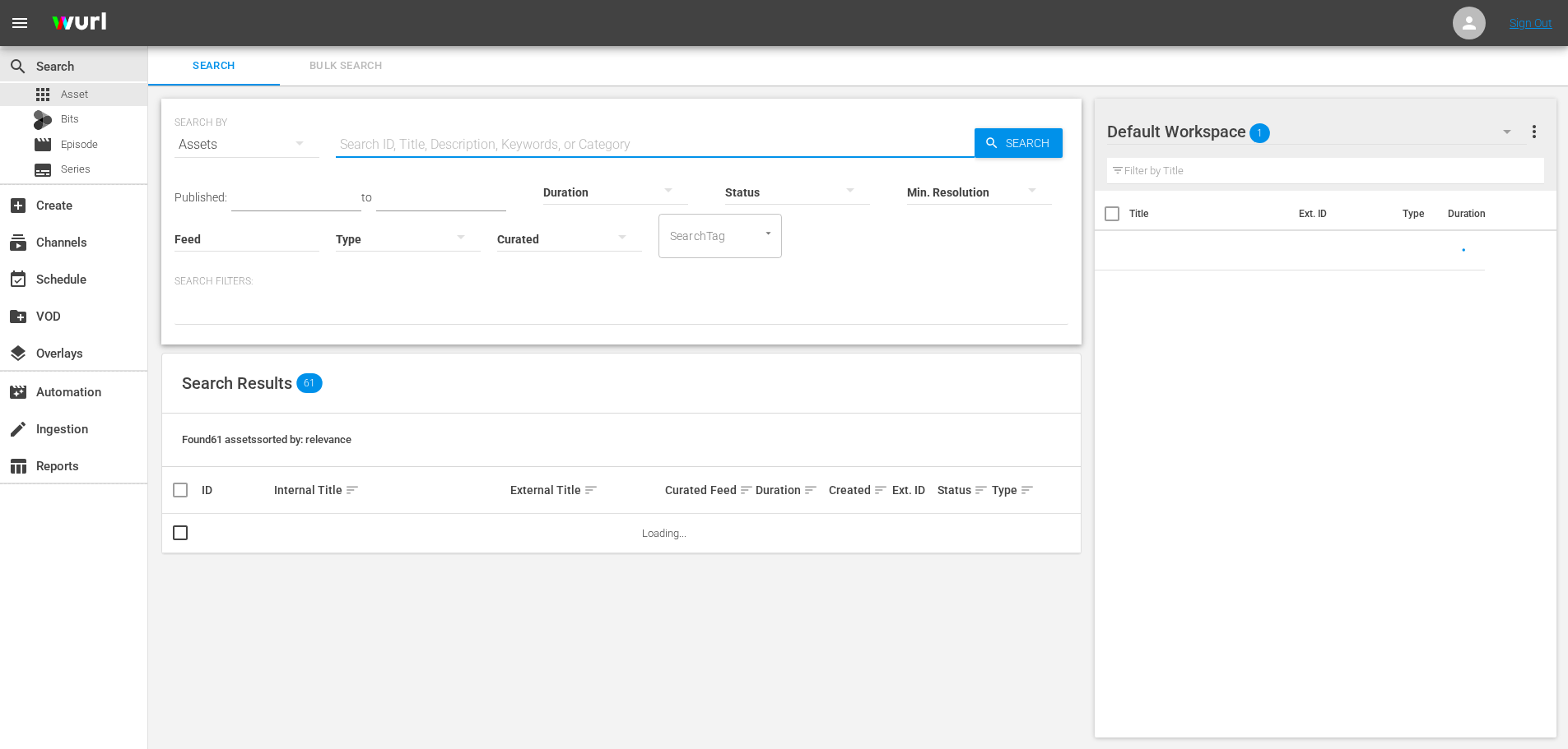
drag, startPoint x: 367, startPoint y: 149, endPoint x: 520, endPoint y: 115, distance: 156.7
click at [367, 149] on input "text" at bounding box center [655, 145] width 639 height 40
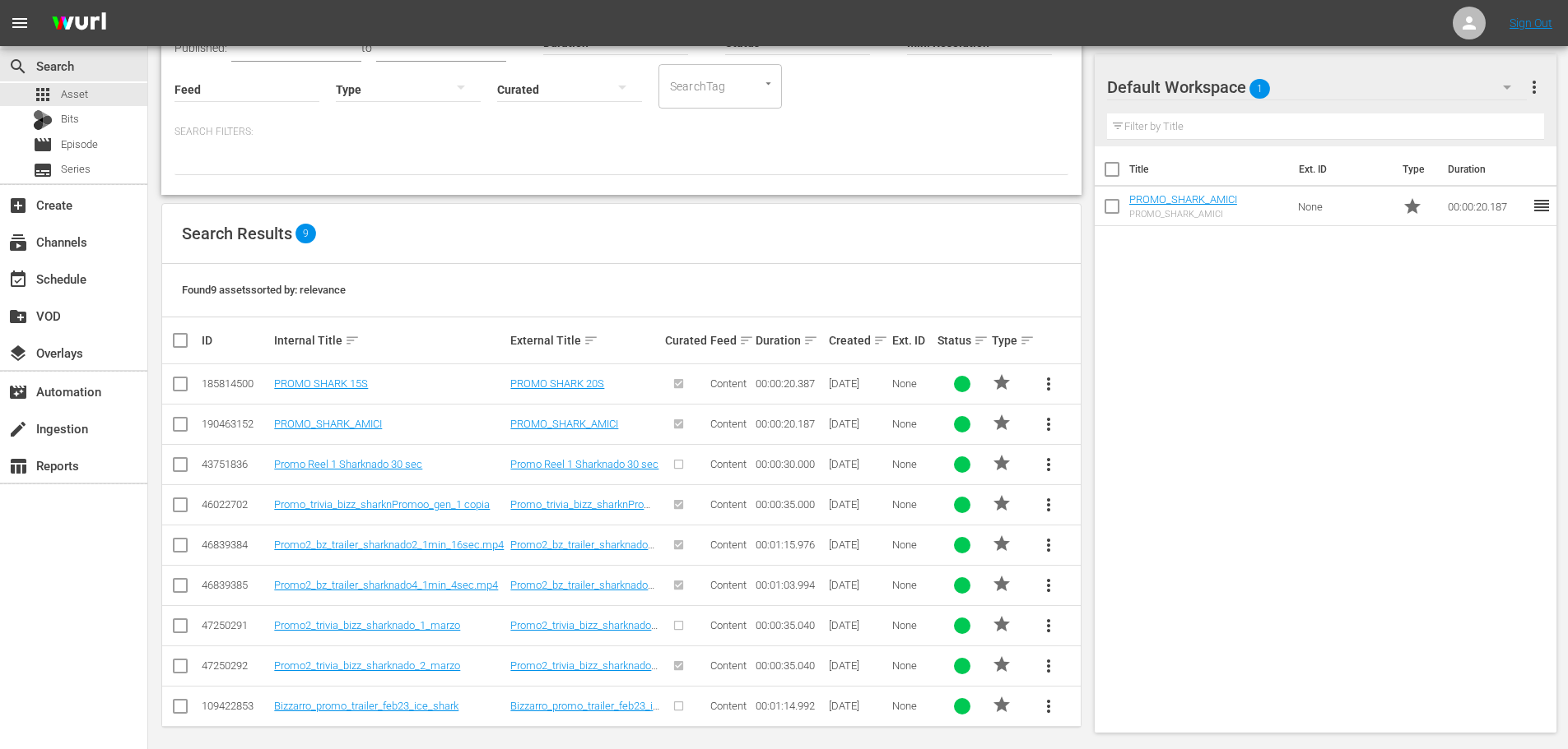
scroll to position [158, 0]
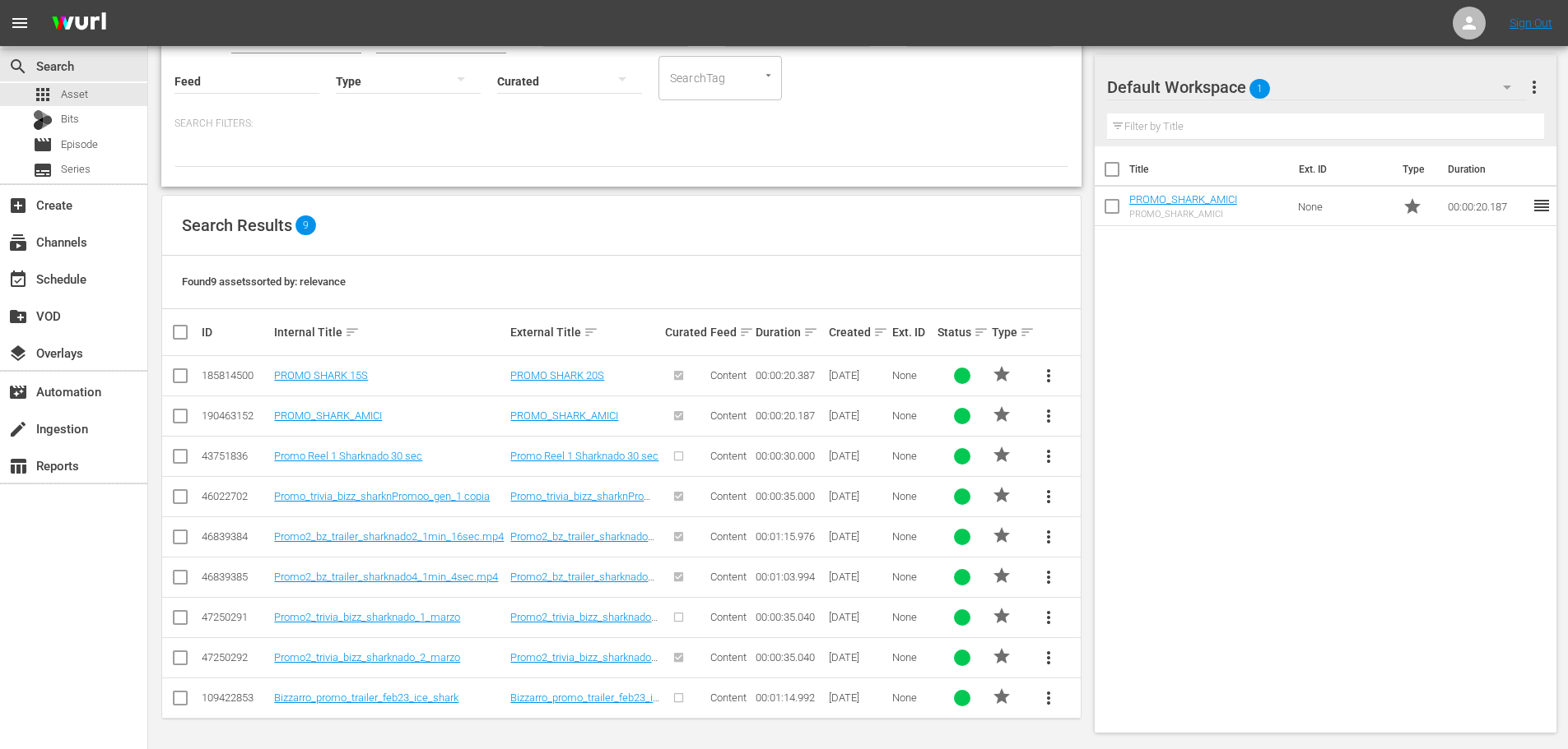
type input "PROMO SHARK"
click at [1041, 373] on span "more_vert" at bounding box center [1048, 376] width 20 height 20
click at [1142, 435] on div "Workspace" at bounding box center [1160, 422] width 158 height 40
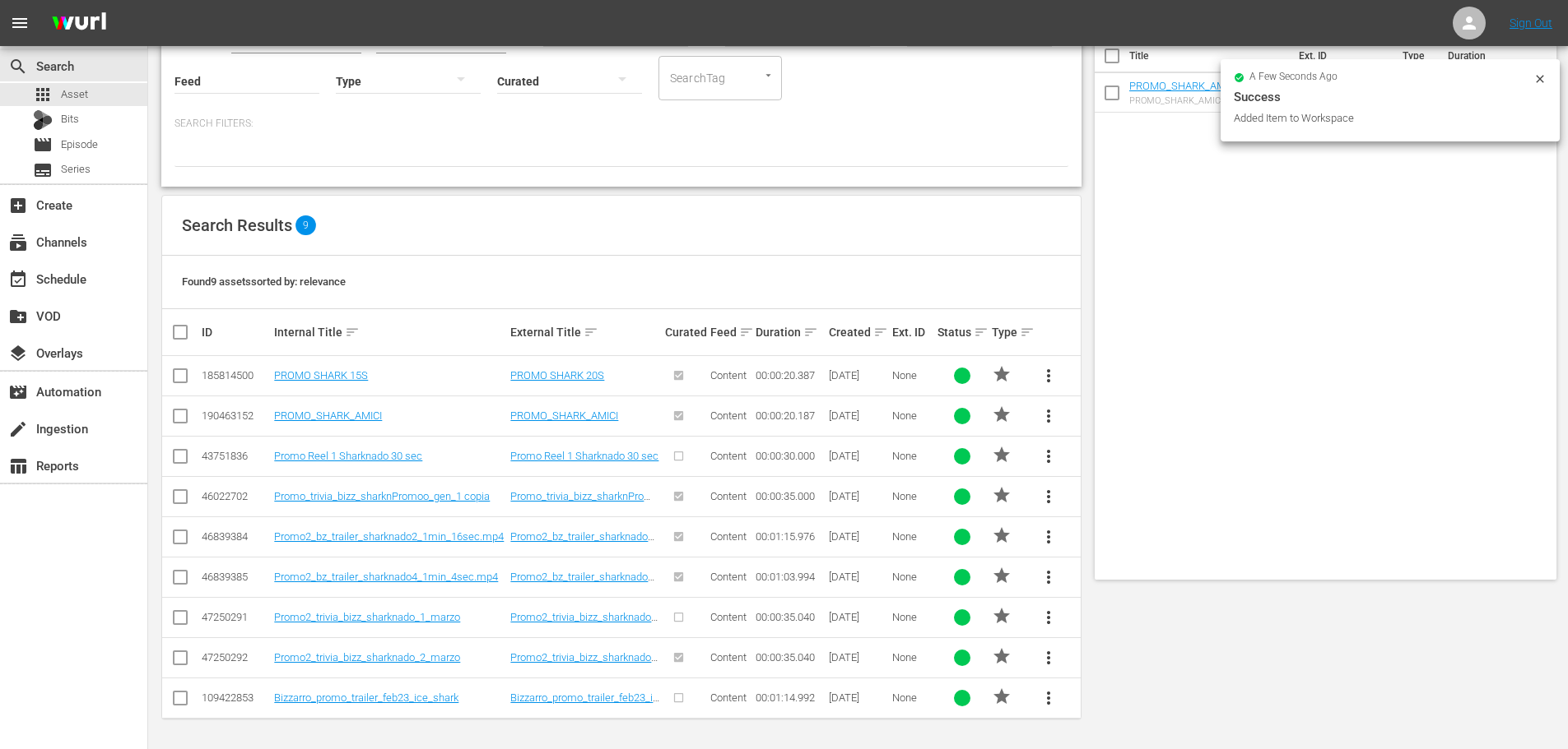
scroll to position [0, 0]
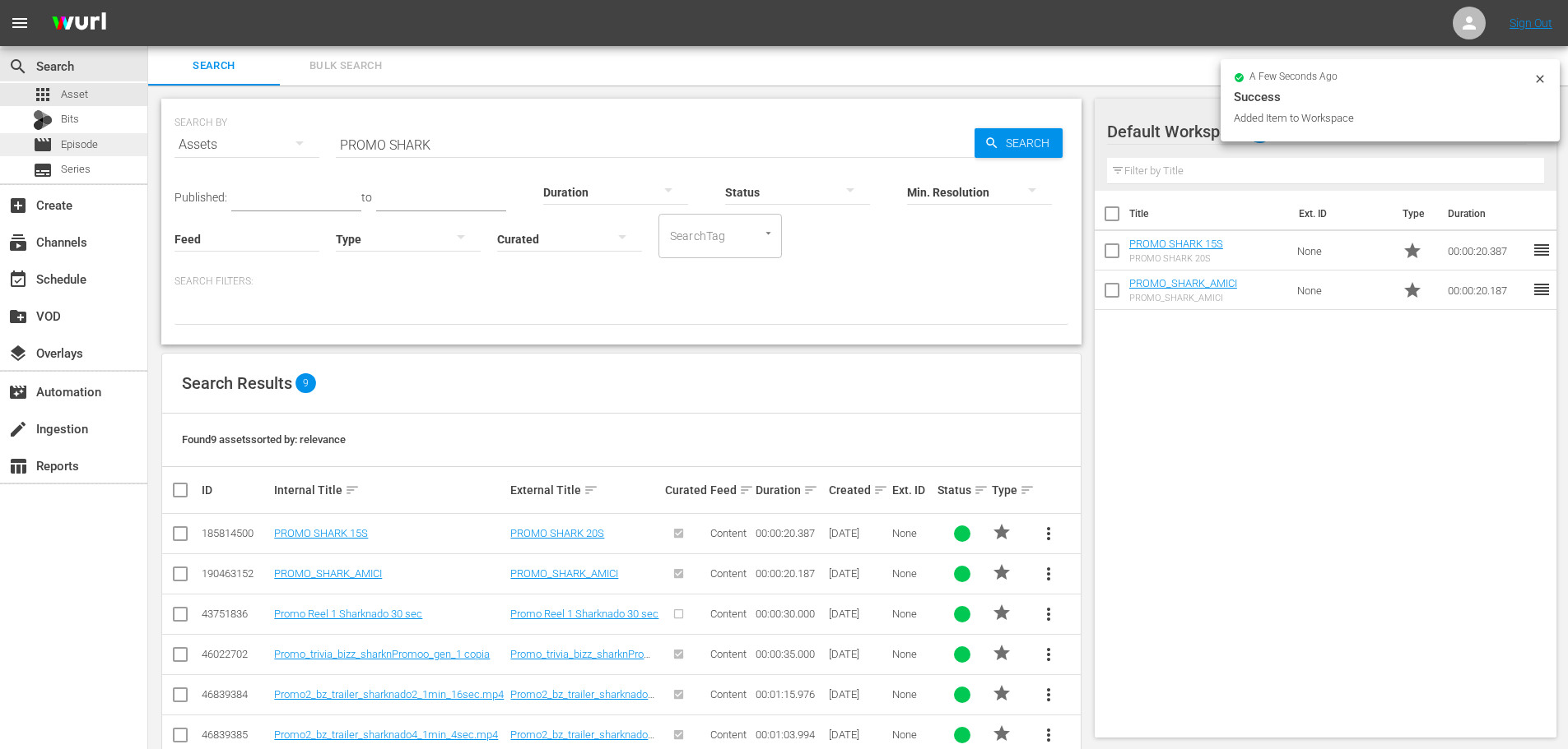
click at [100, 151] on div "movie Episode" at bounding box center [74, 144] width 147 height 23
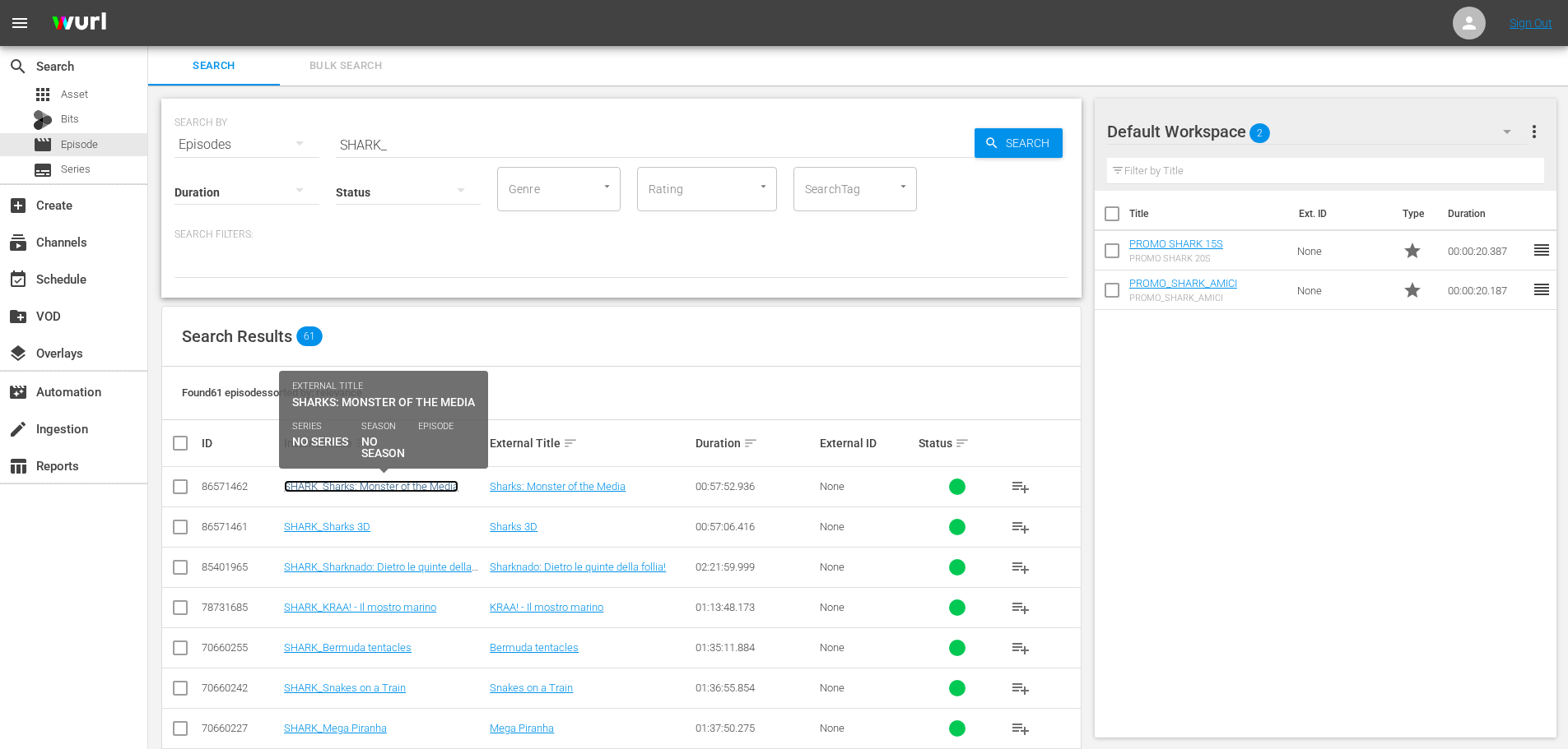
click at [371, 487] on link "SHARK_Sharks: Monster of the Media" at bounding box center [372, 487] width 175 height 12
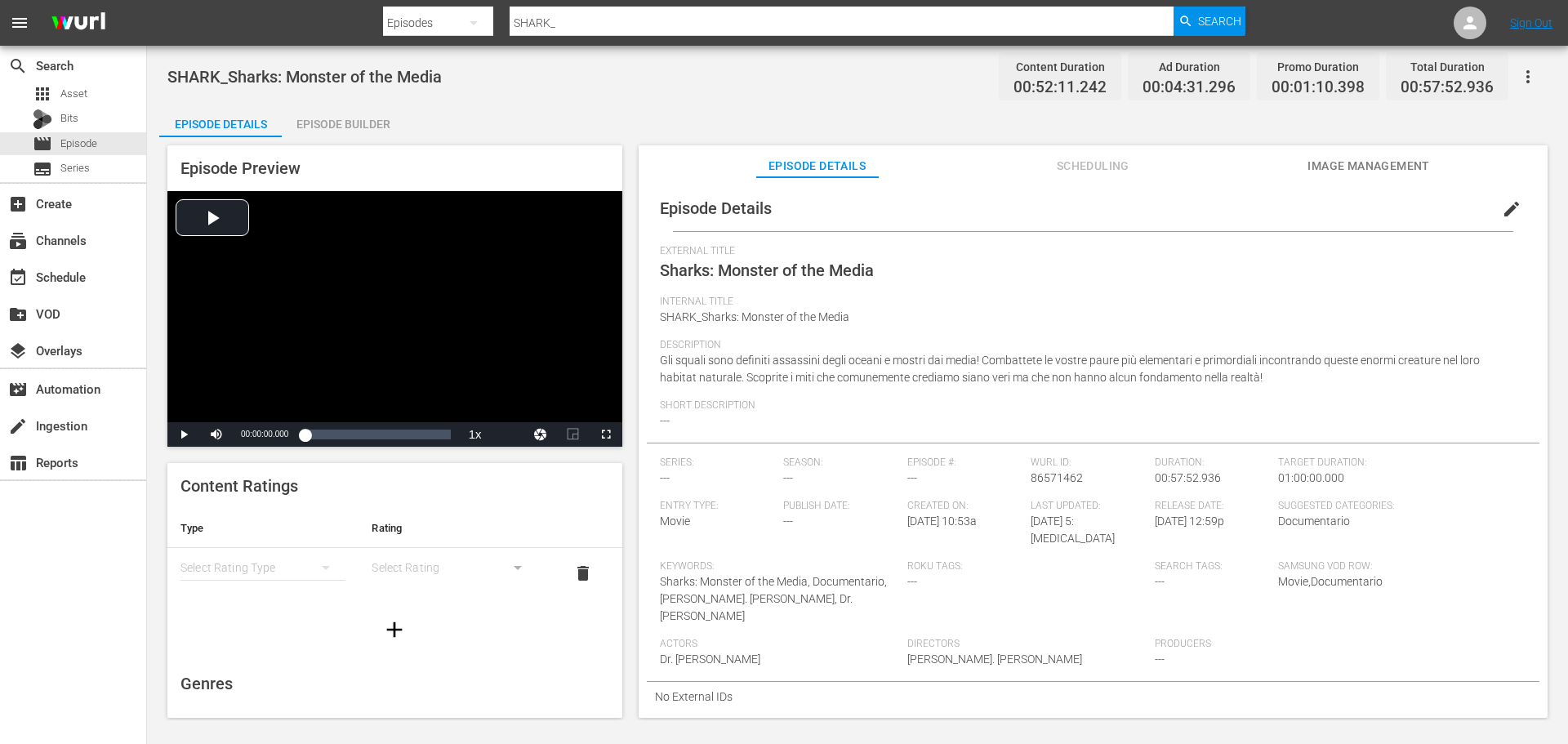
click at [379, 116] on div "Episode Builder" at bounding box center [343, 124] width 122 height 39
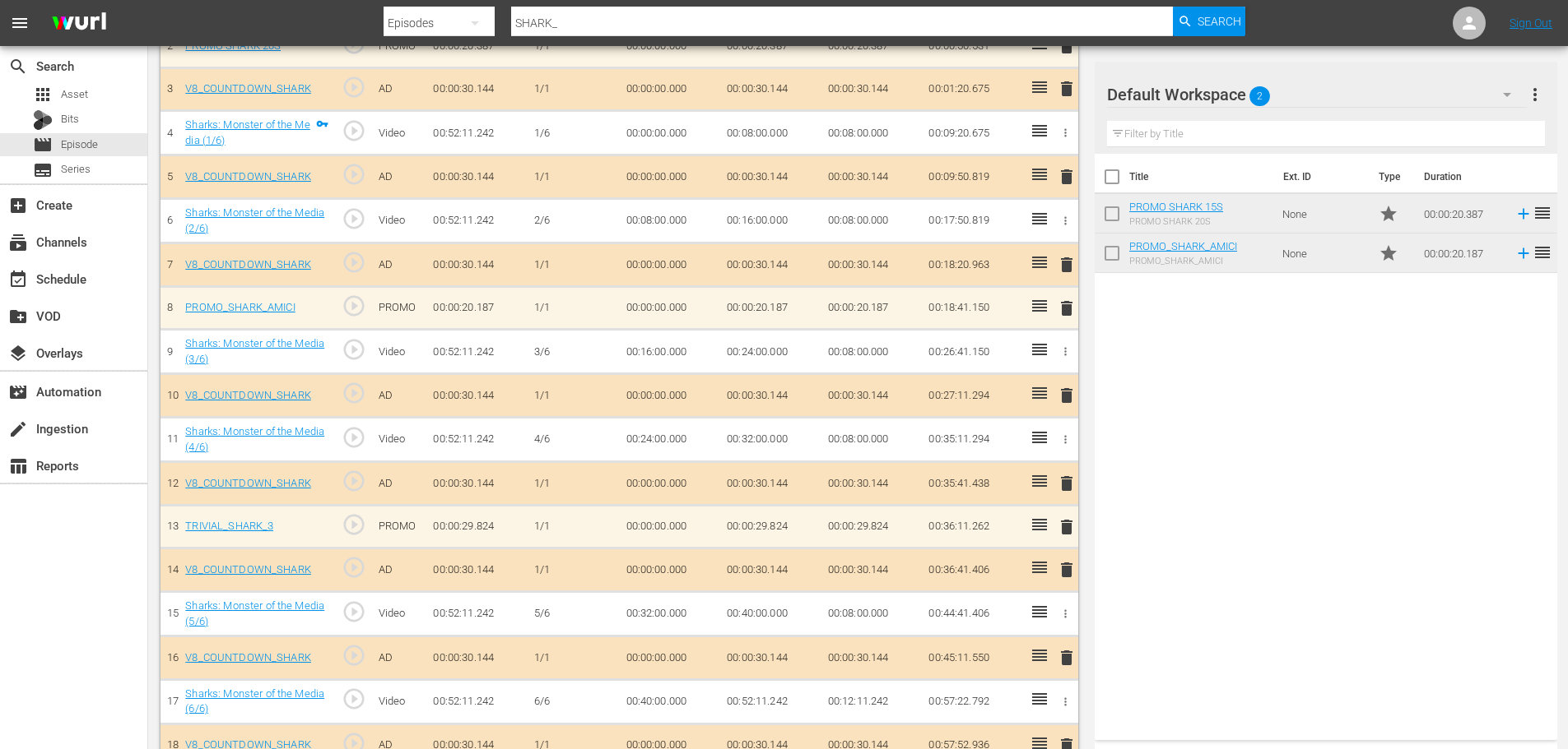
scroll to position [619, 0]
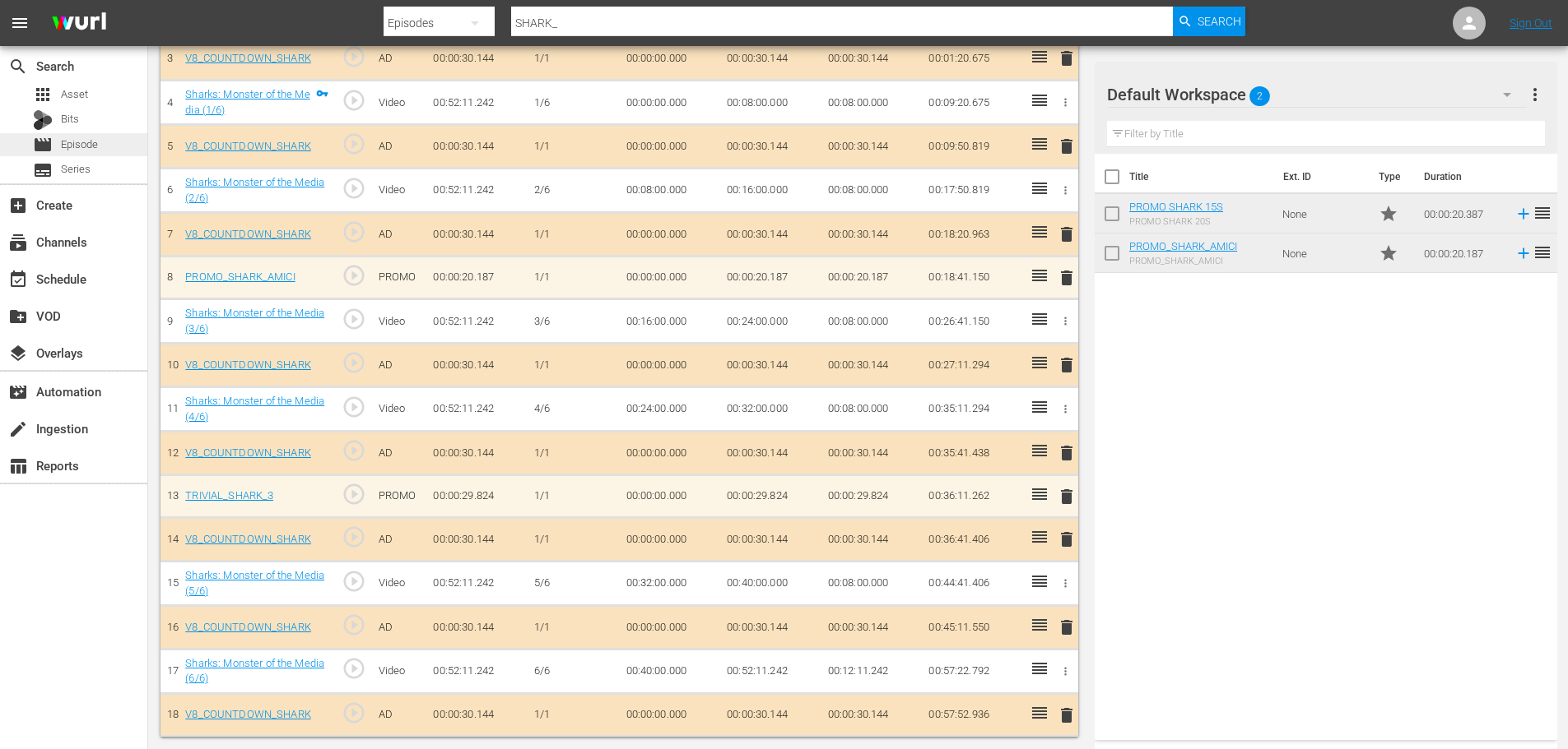
click at [116, 144] on div "movie Episode" at bounding box center [74, 144] width 147 height 23
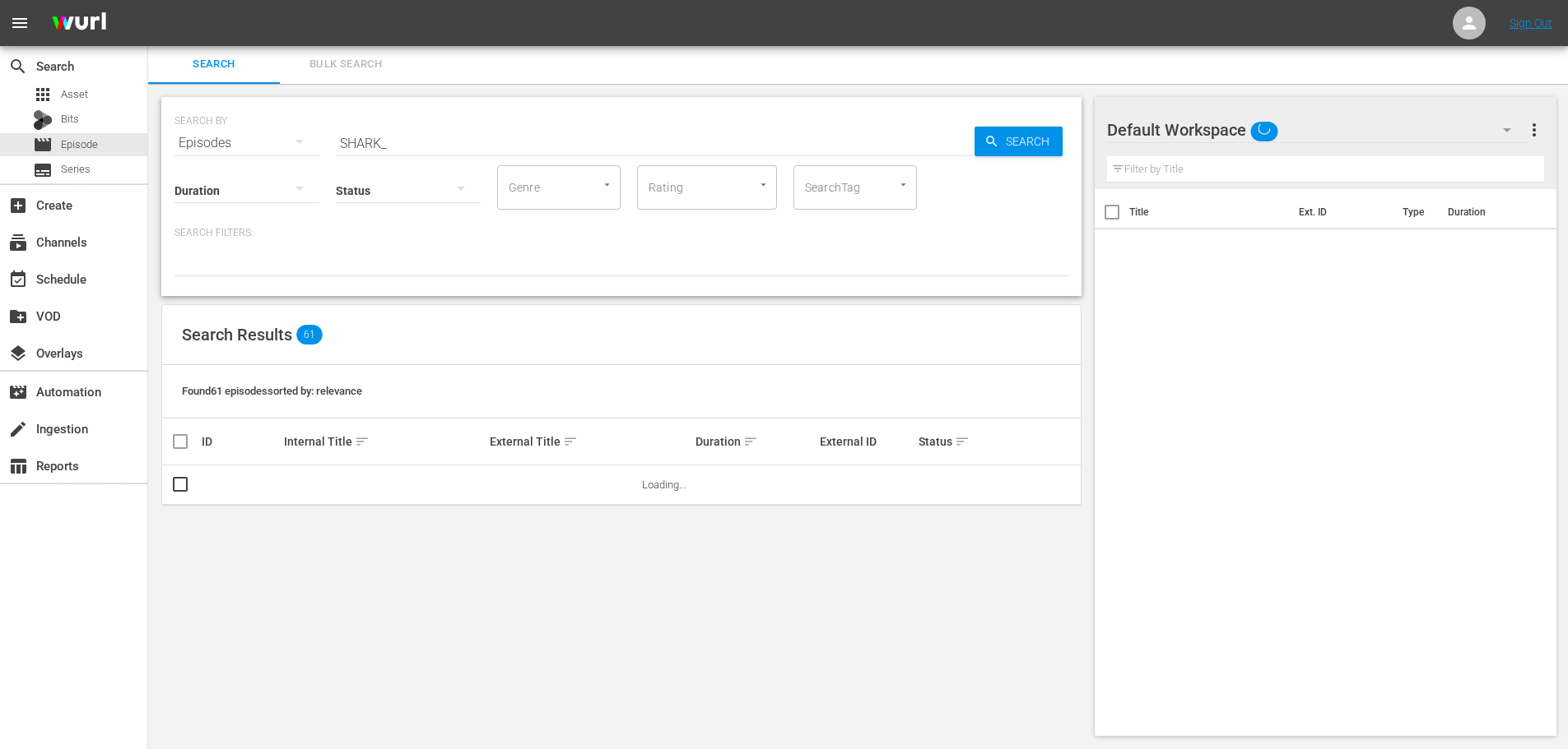
scroll to position [2, 0]
click at [423, 141] on input "SHARK_" at bounding box center [655, 143] width 639 height 40
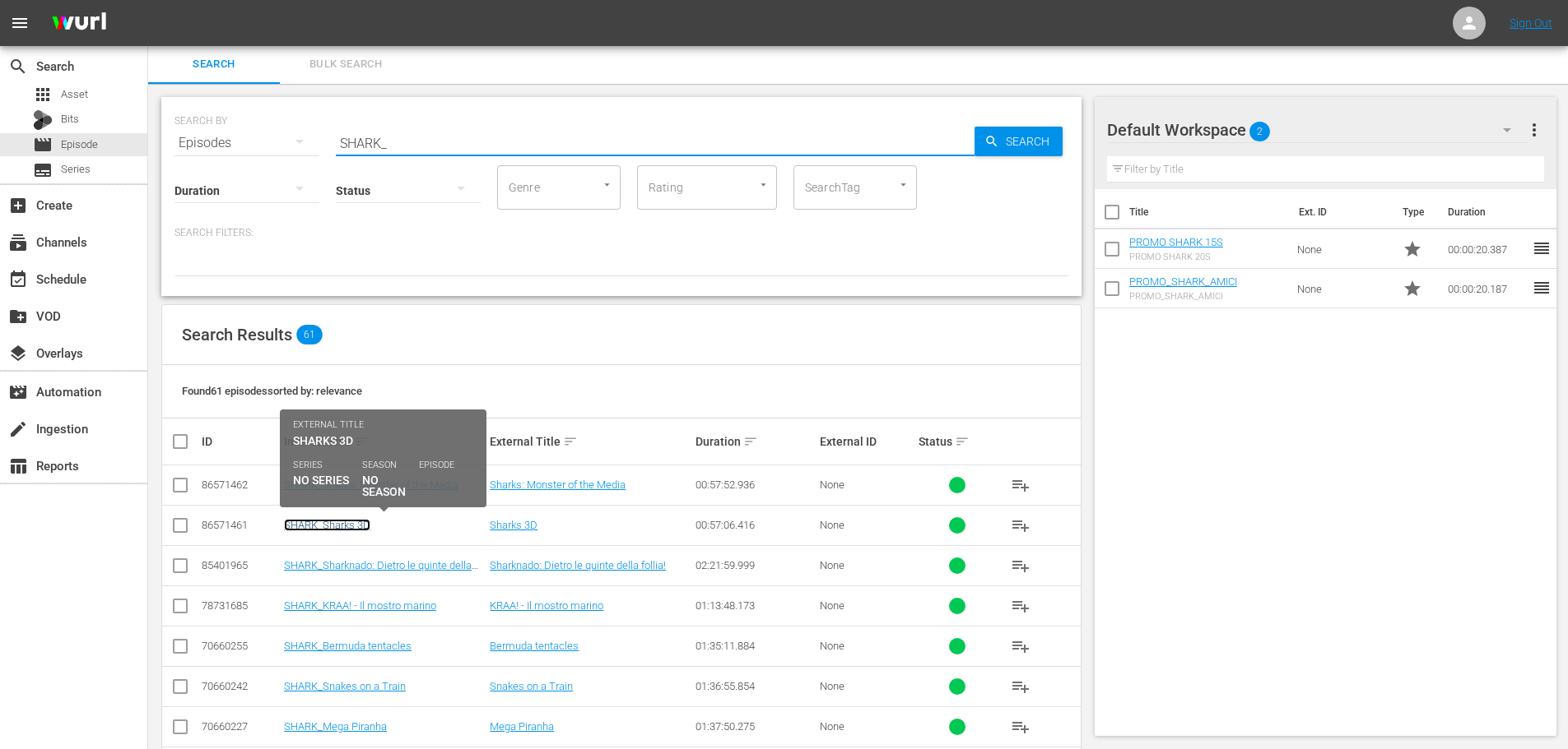
click at [357, 524] on link "SHARK_Sharks 3D" at bounding box center [327, 525] width 86 height 12
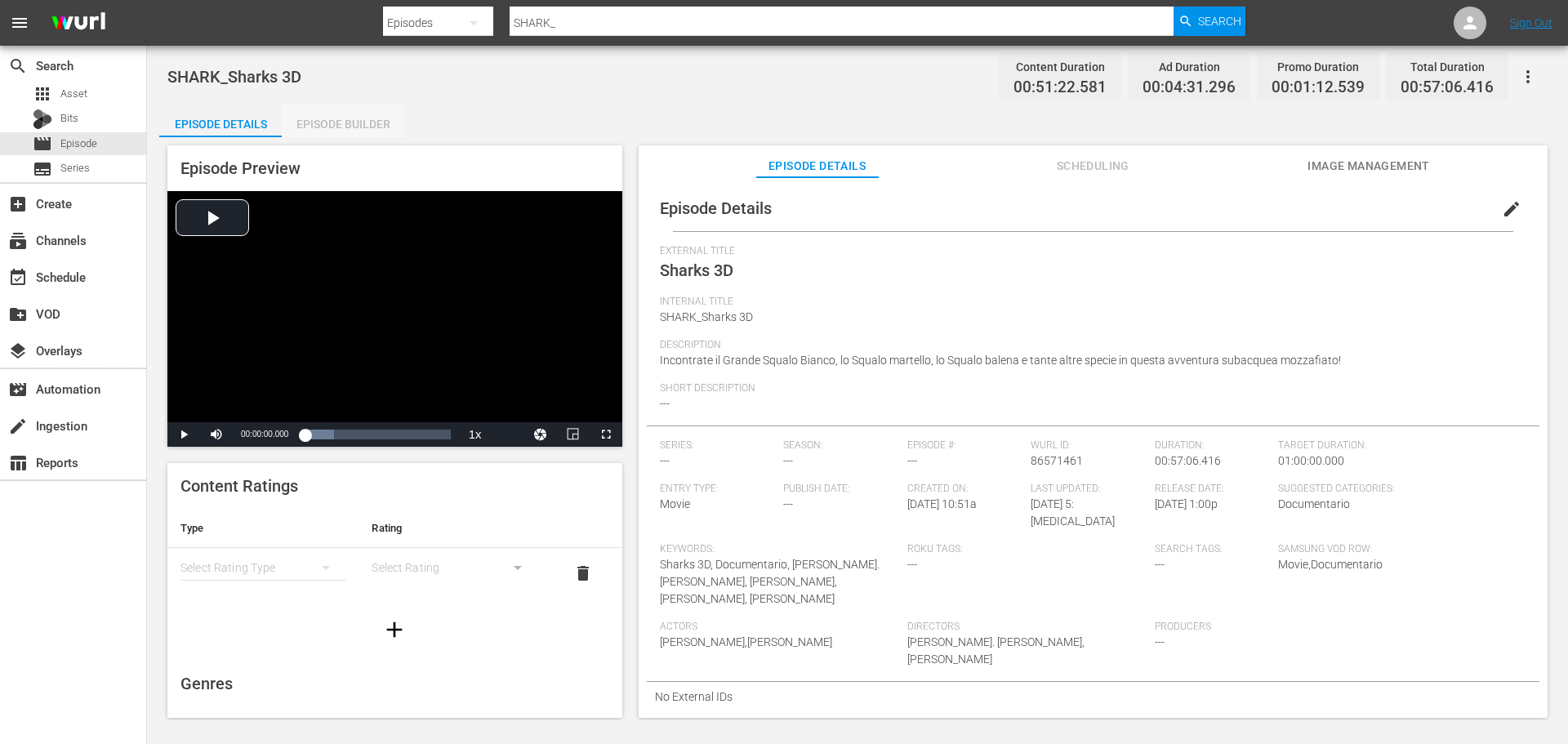
click at [365, 131] on div "Episode Builder" at bounding box center [343, 124] width 122 height 39
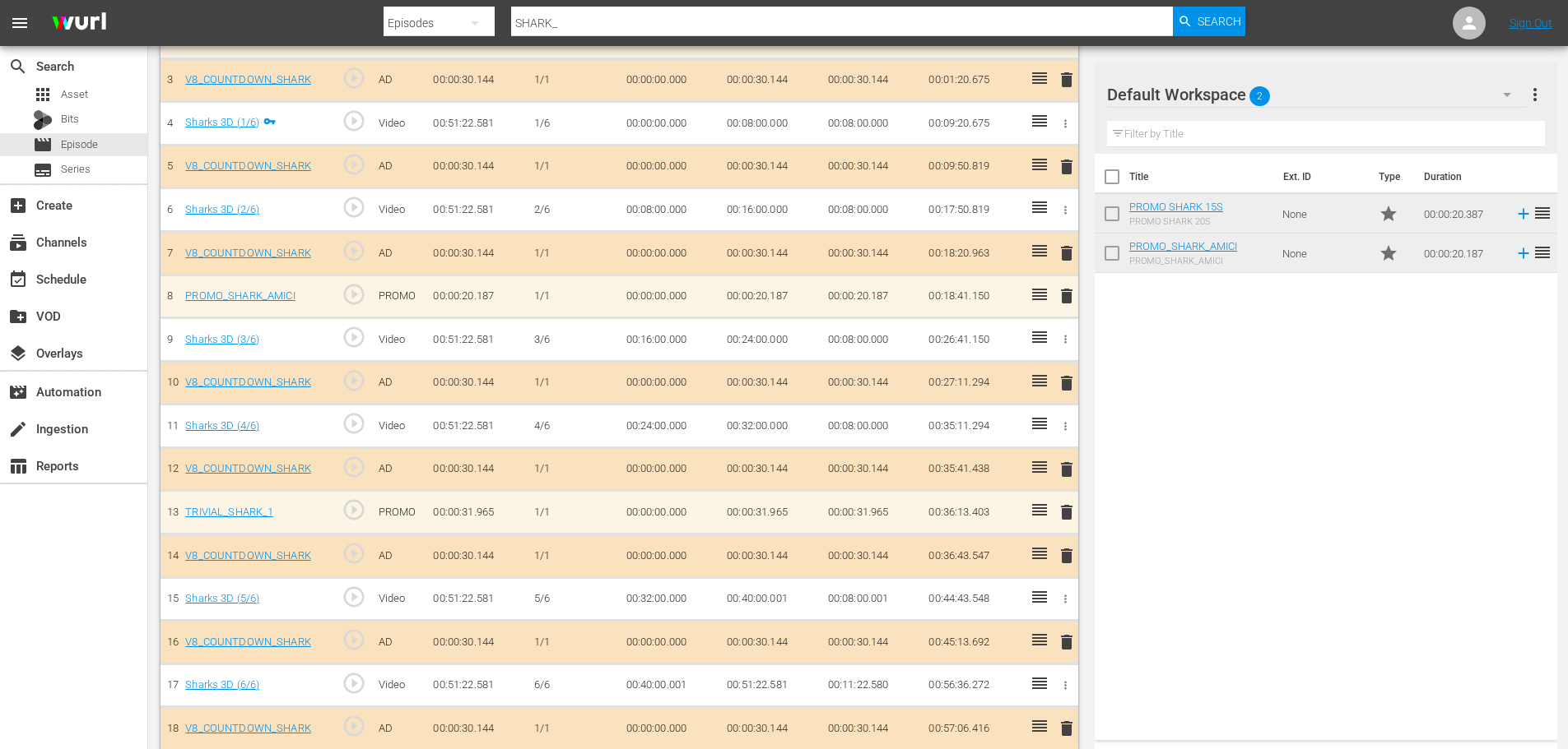
scroll to position [611, 0]
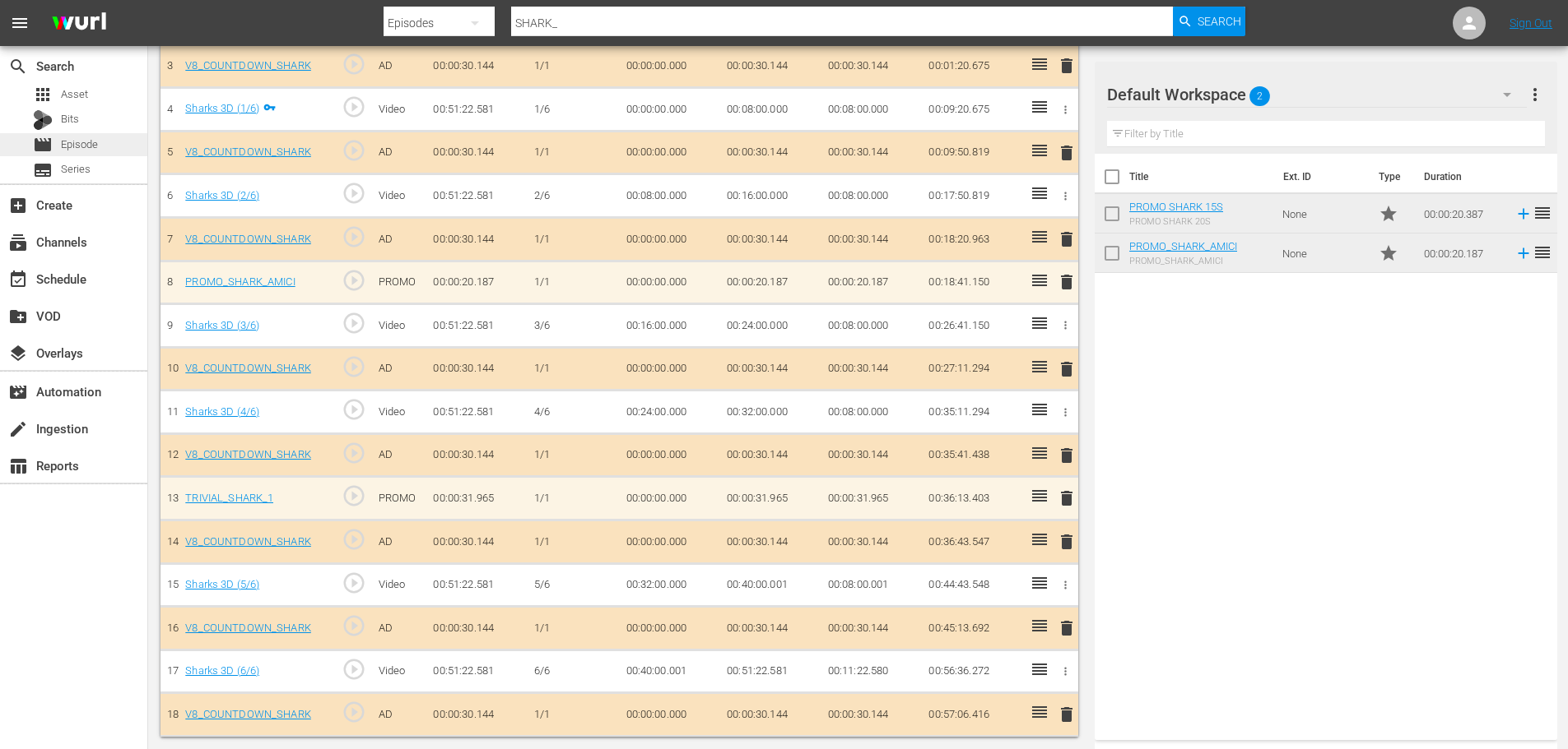
click at [123, 142] on div "movie Episode" at bounding box center [74, 144] width 147 height 23
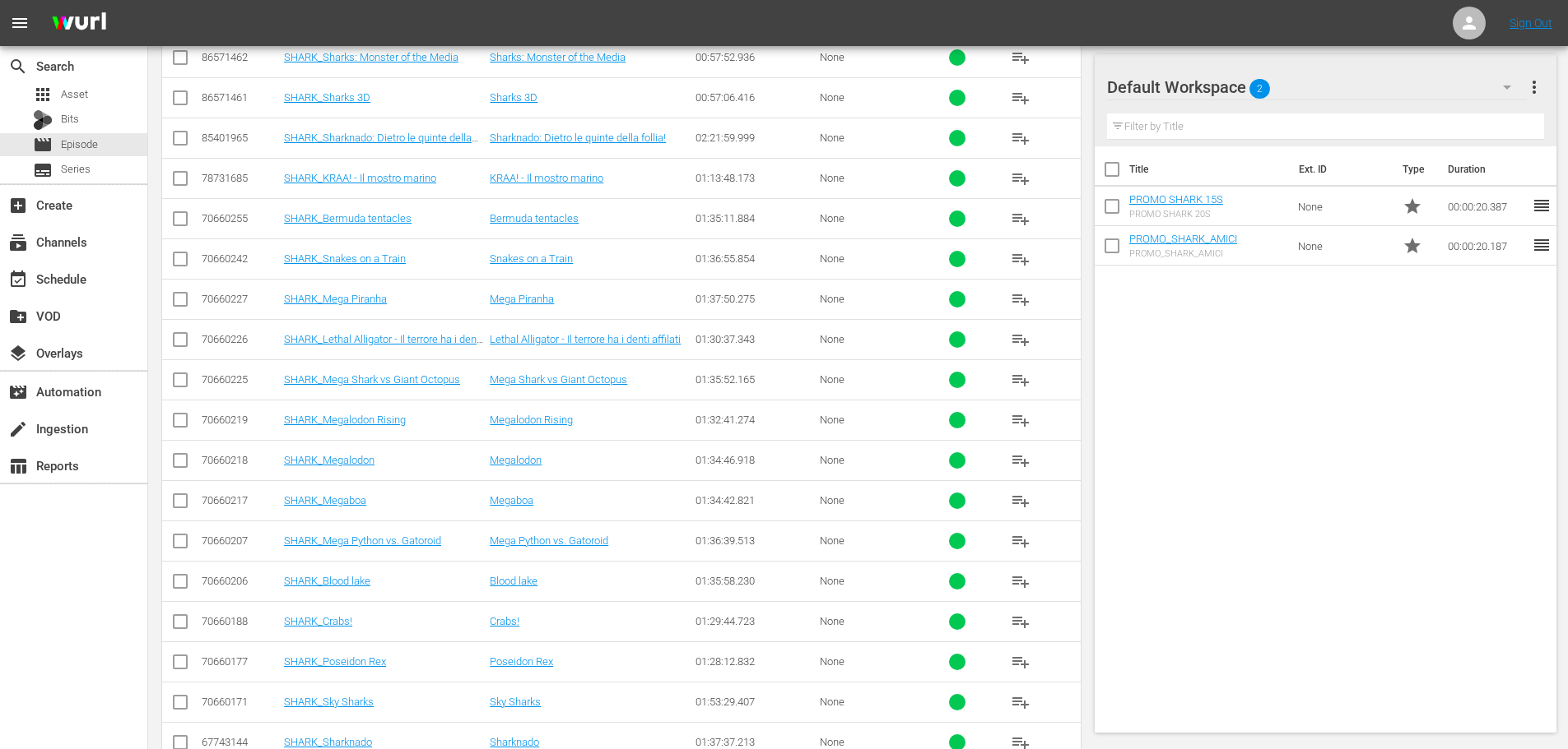
scroll to position [183, 0]
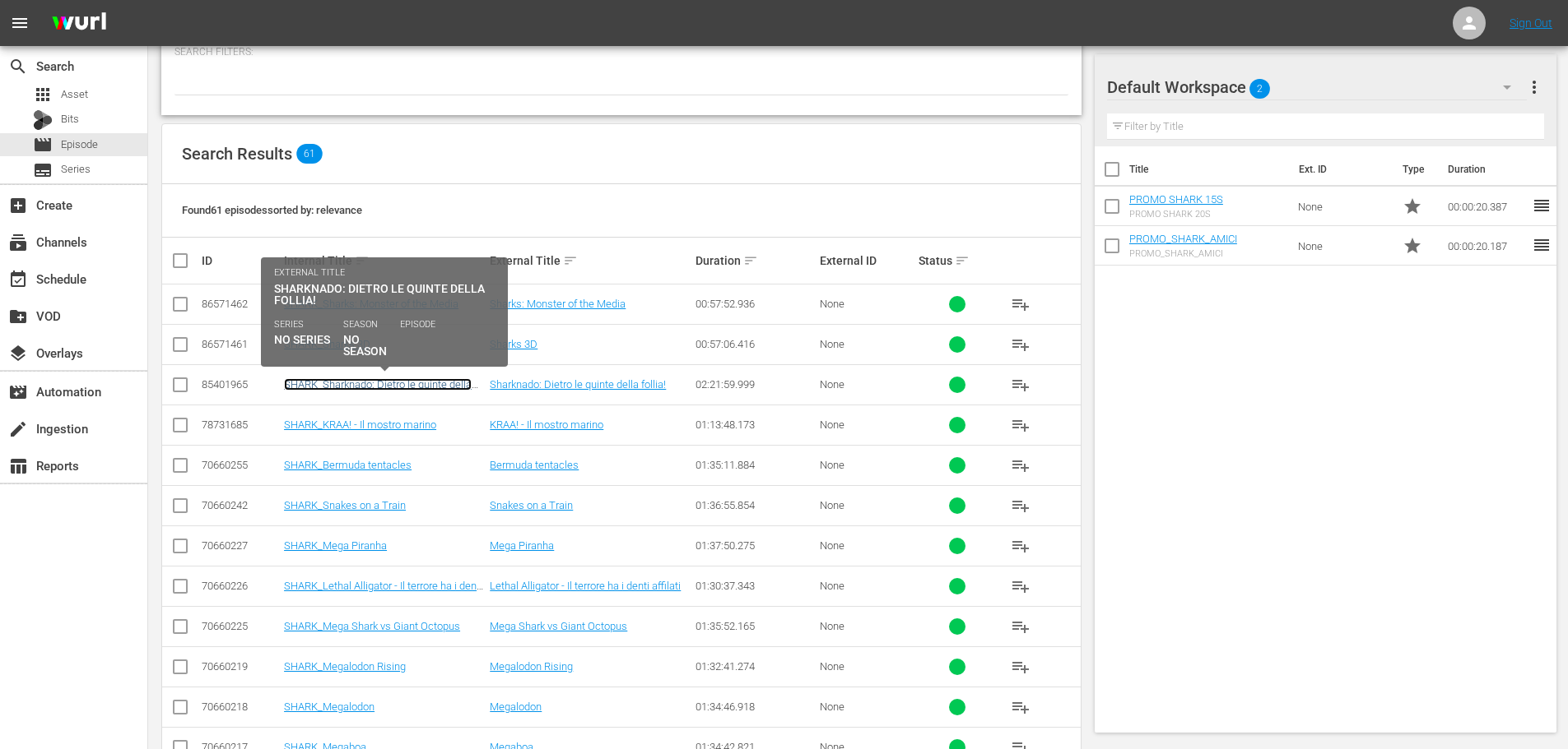
click at [381, 385] on link "SHARK_Sharknado: Dietro le quinte della follia!" at bounding box center [378, 390] width 188 height 25
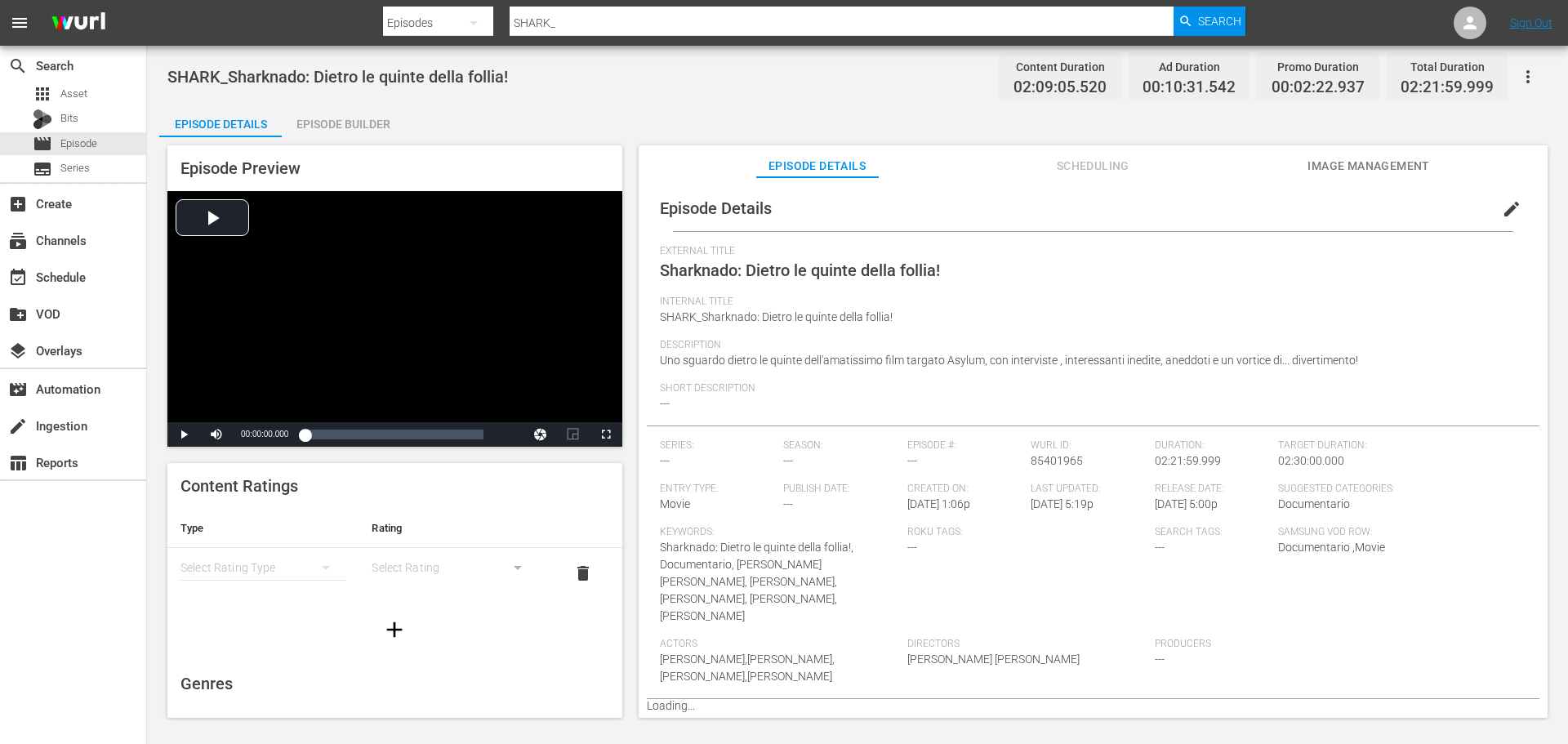
click at [335, 110] on div "Episode Builder" at bounding box center [343, 124] width 122 height 39
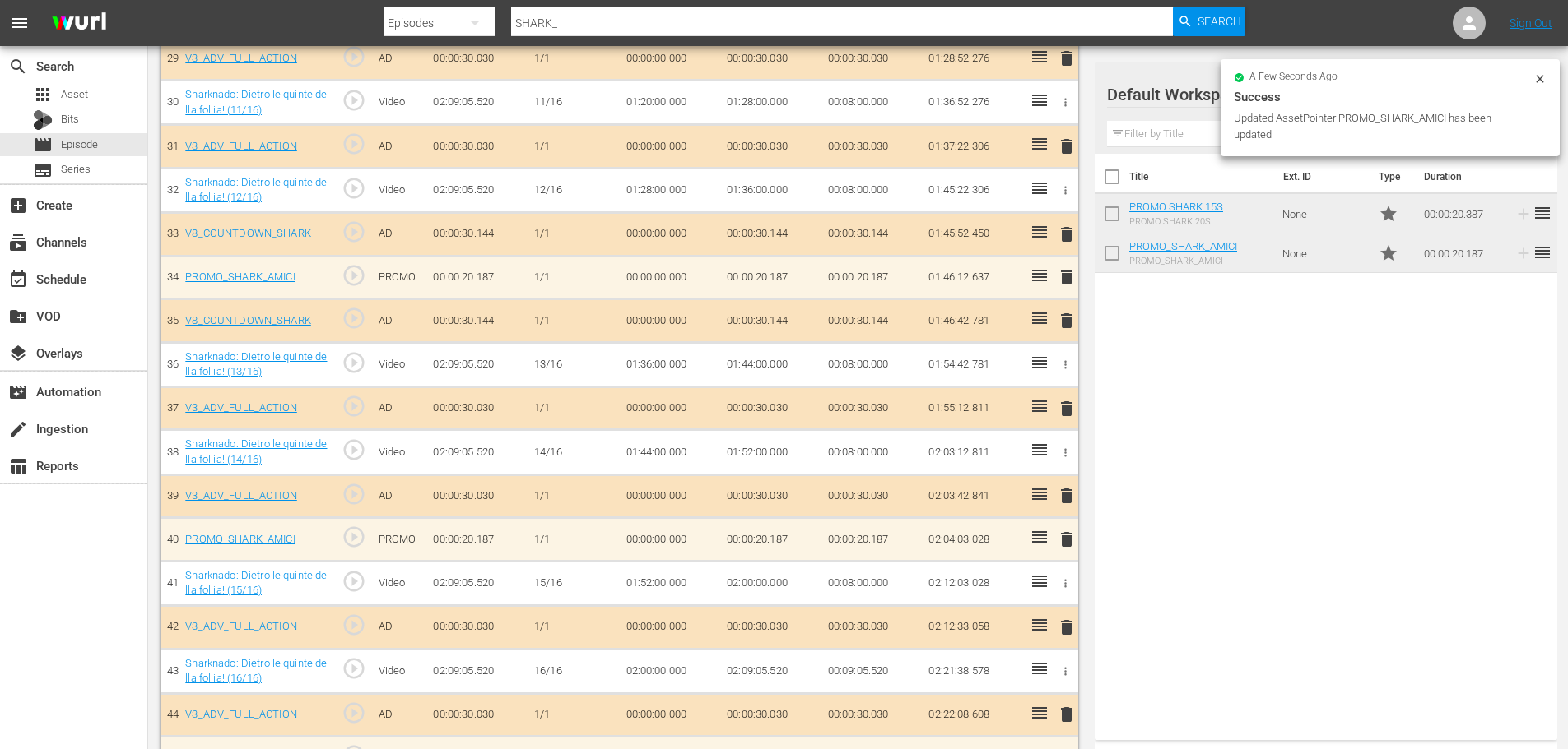
scroll to position [1756, 0]
click at [112, 149] on div "movie Episode" at bounding box center [74, 144] width 147 height 23
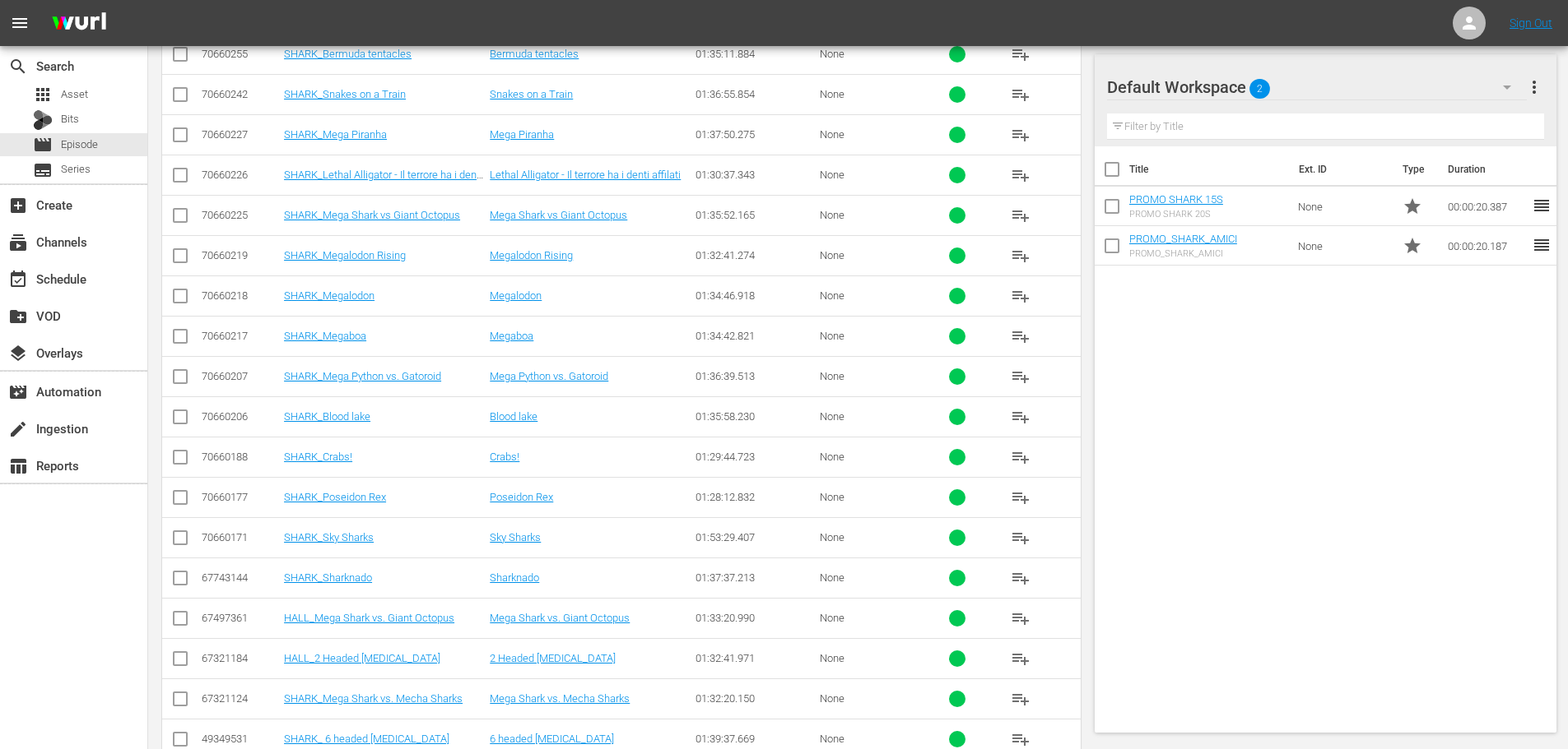
scroll to position [347, 0]
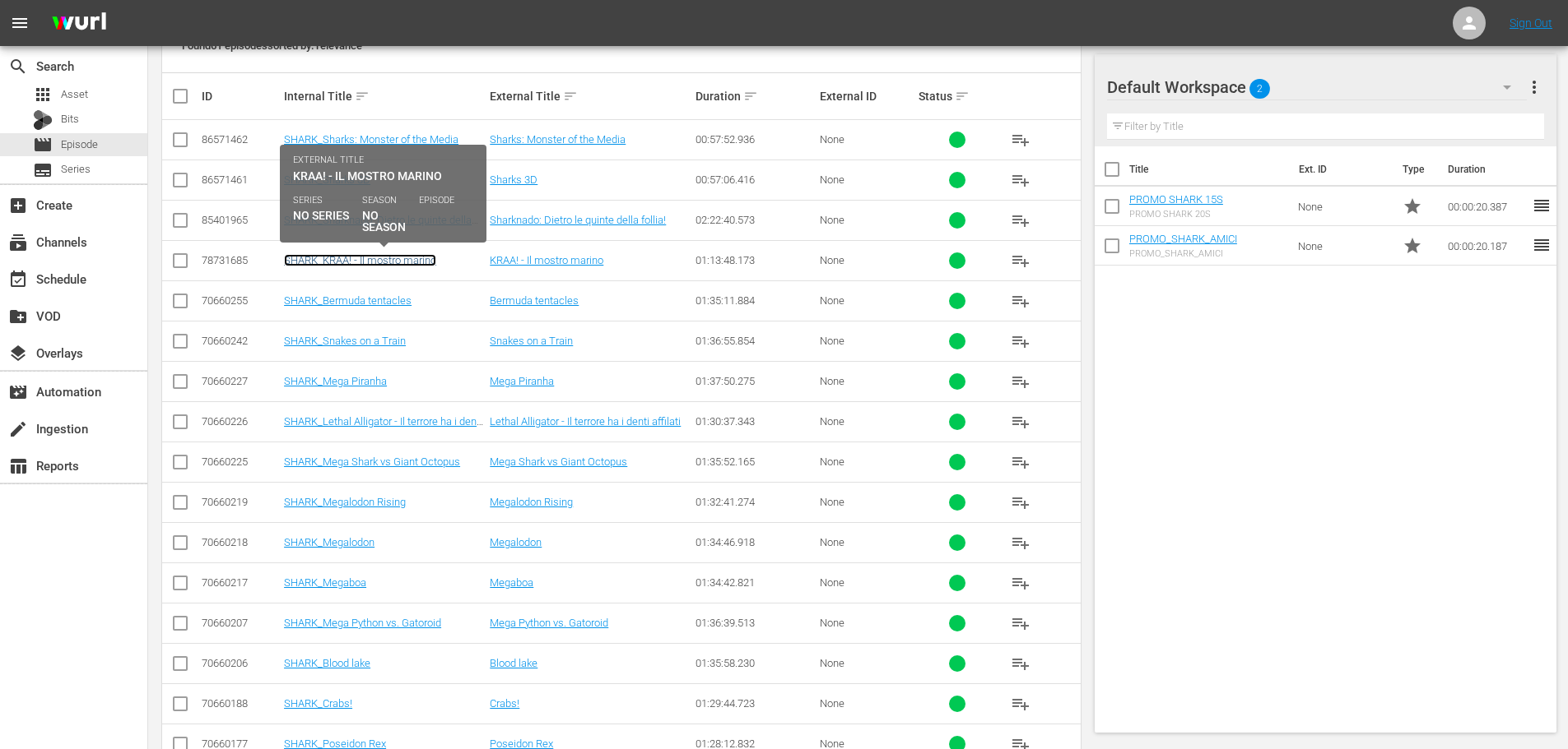
click at [338, 259] on link "SHARK_KRAA! - Il mostro marino" at bounding box center [360, 260] width 152 height 12
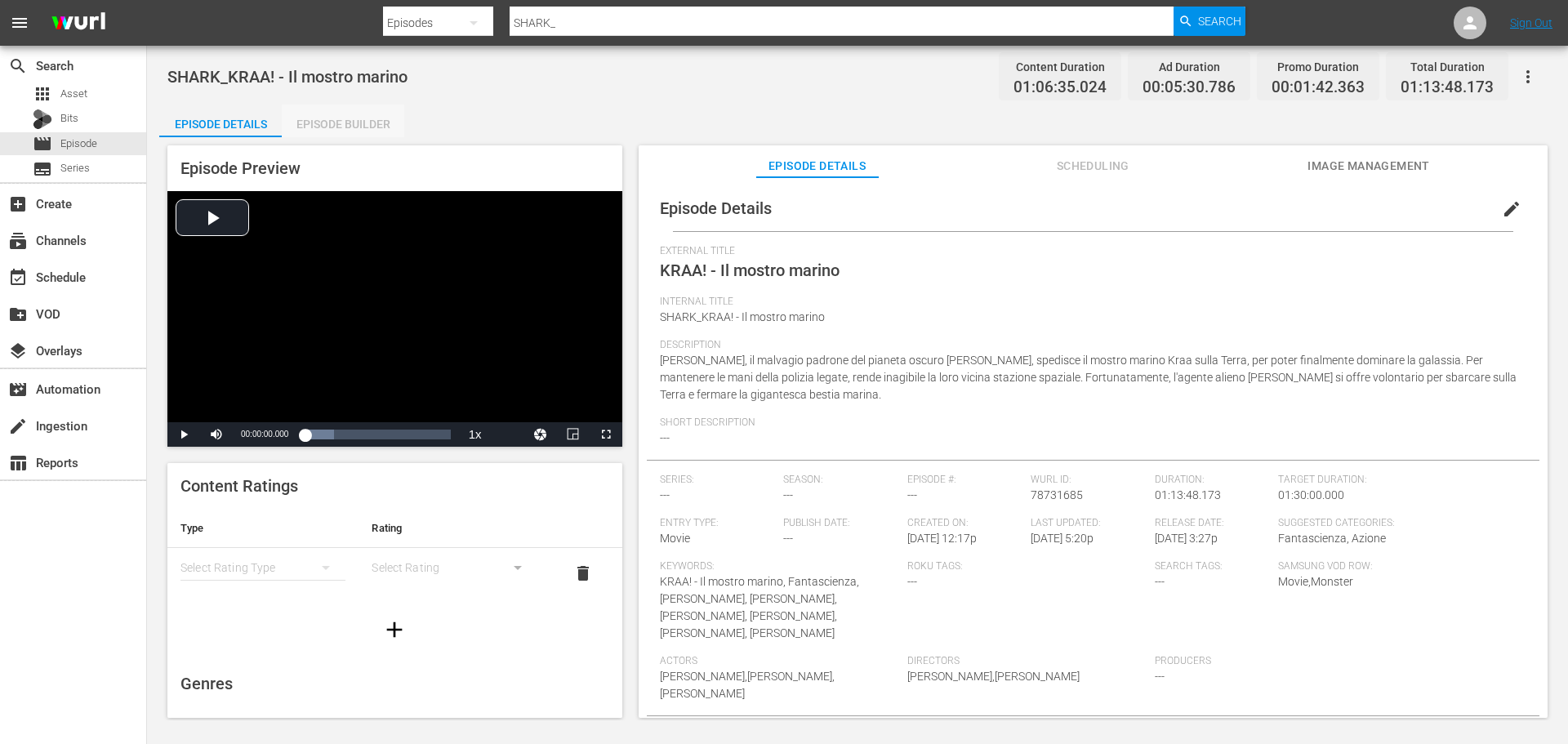
click at [368, 120] on div "Episode Builder" at bounding box center [343, 124] width 122 height 39
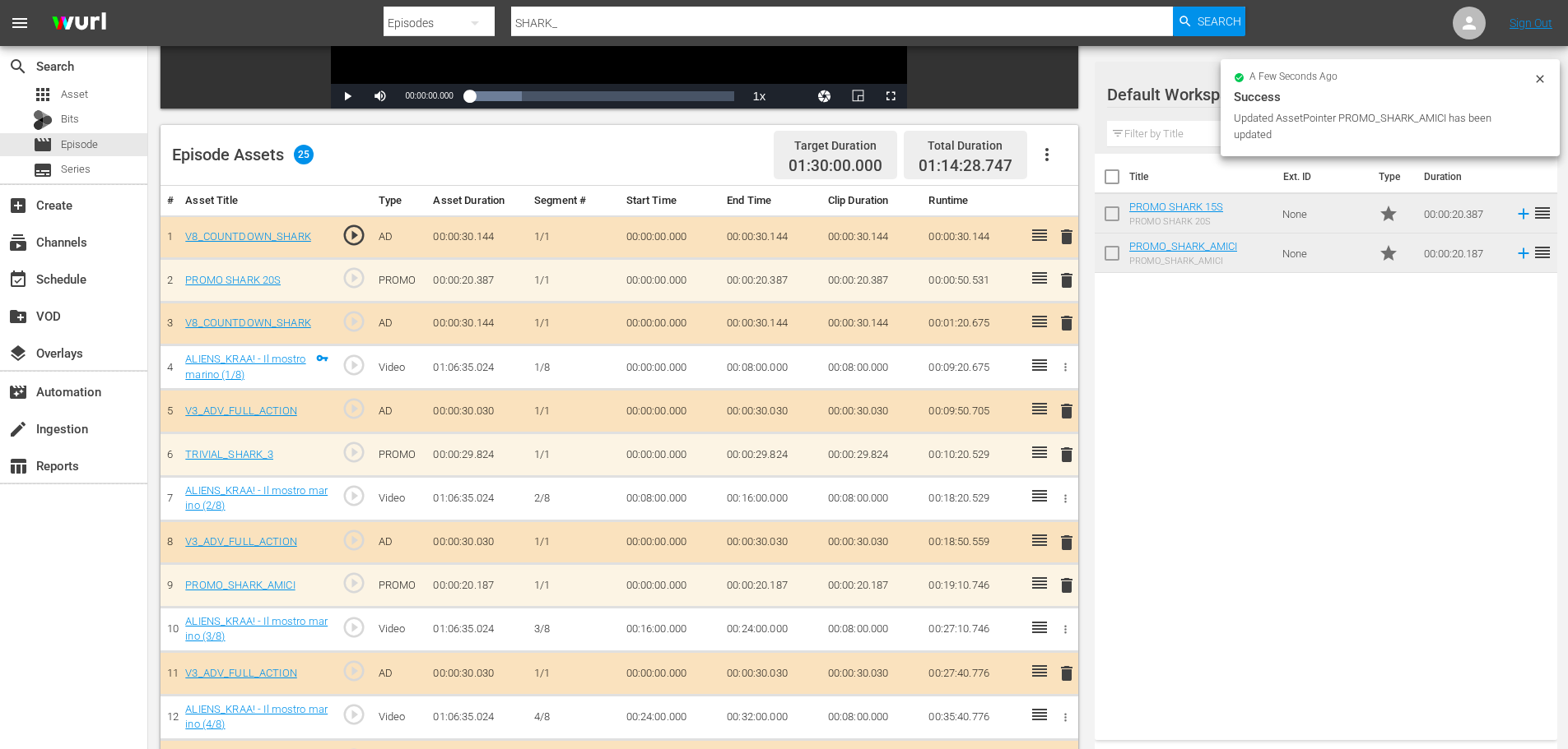
scroll to position [305, 0]
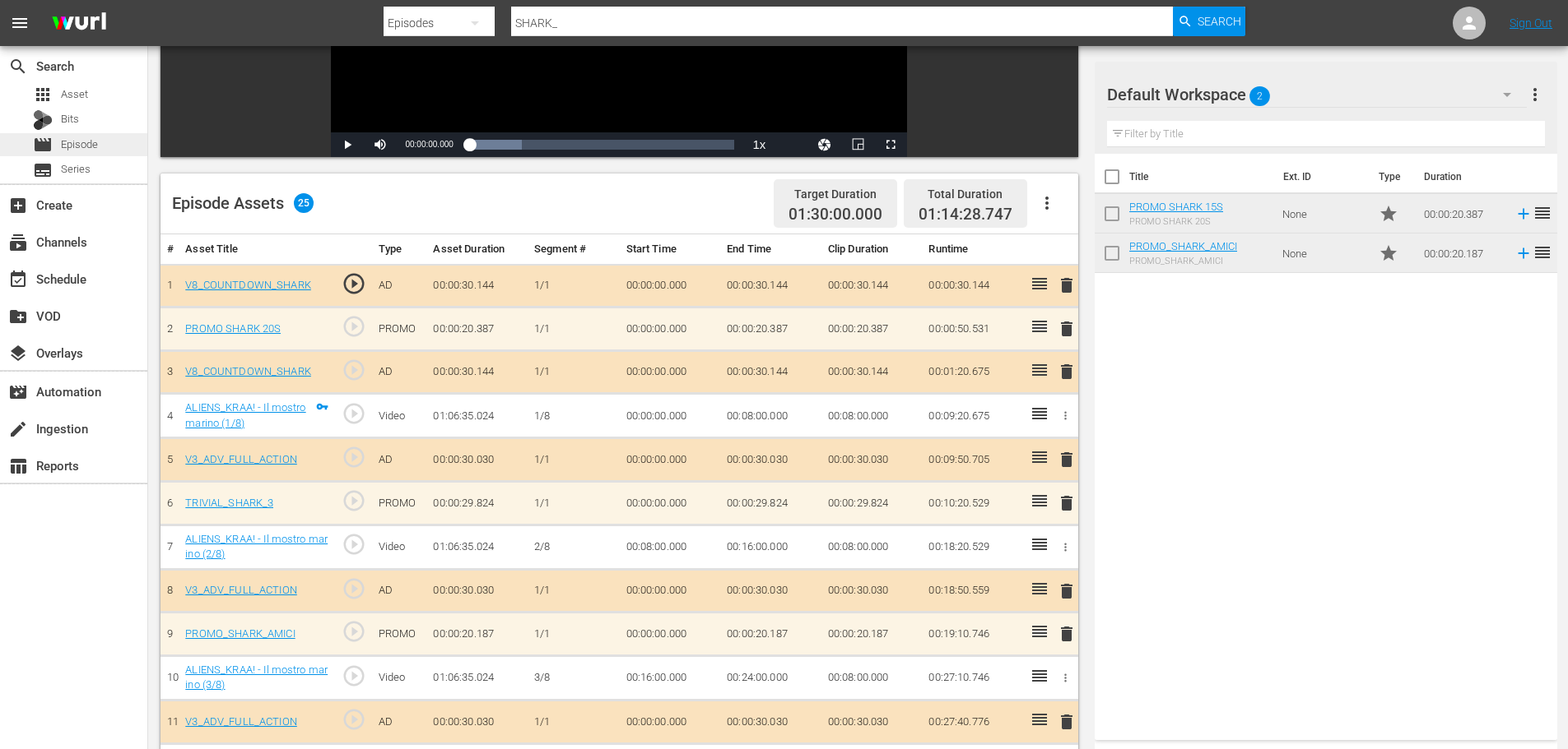
click at [81, 151] on span "Episode" at bounding box center [78, 144] width 37 height 17
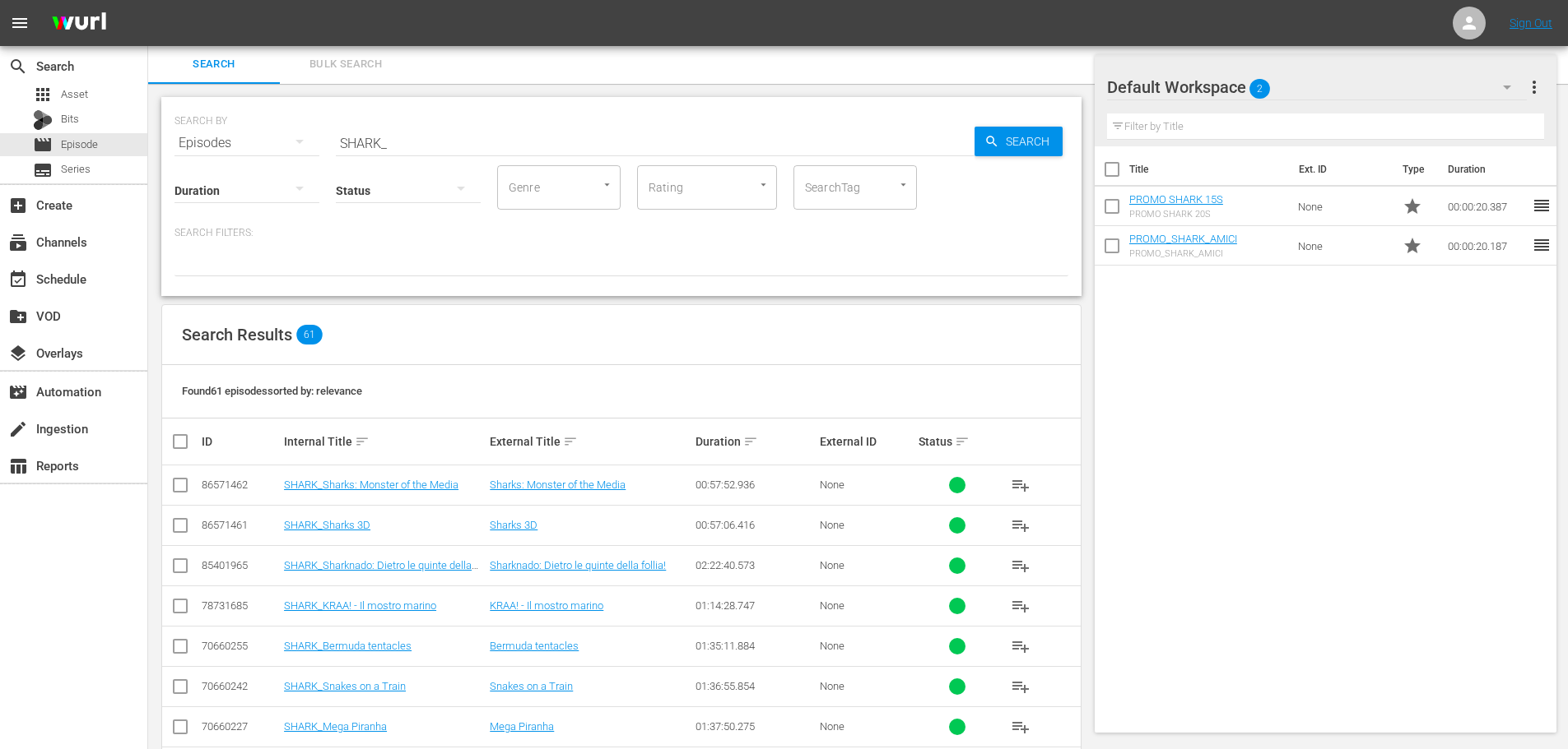
scroll to position [305, 0]
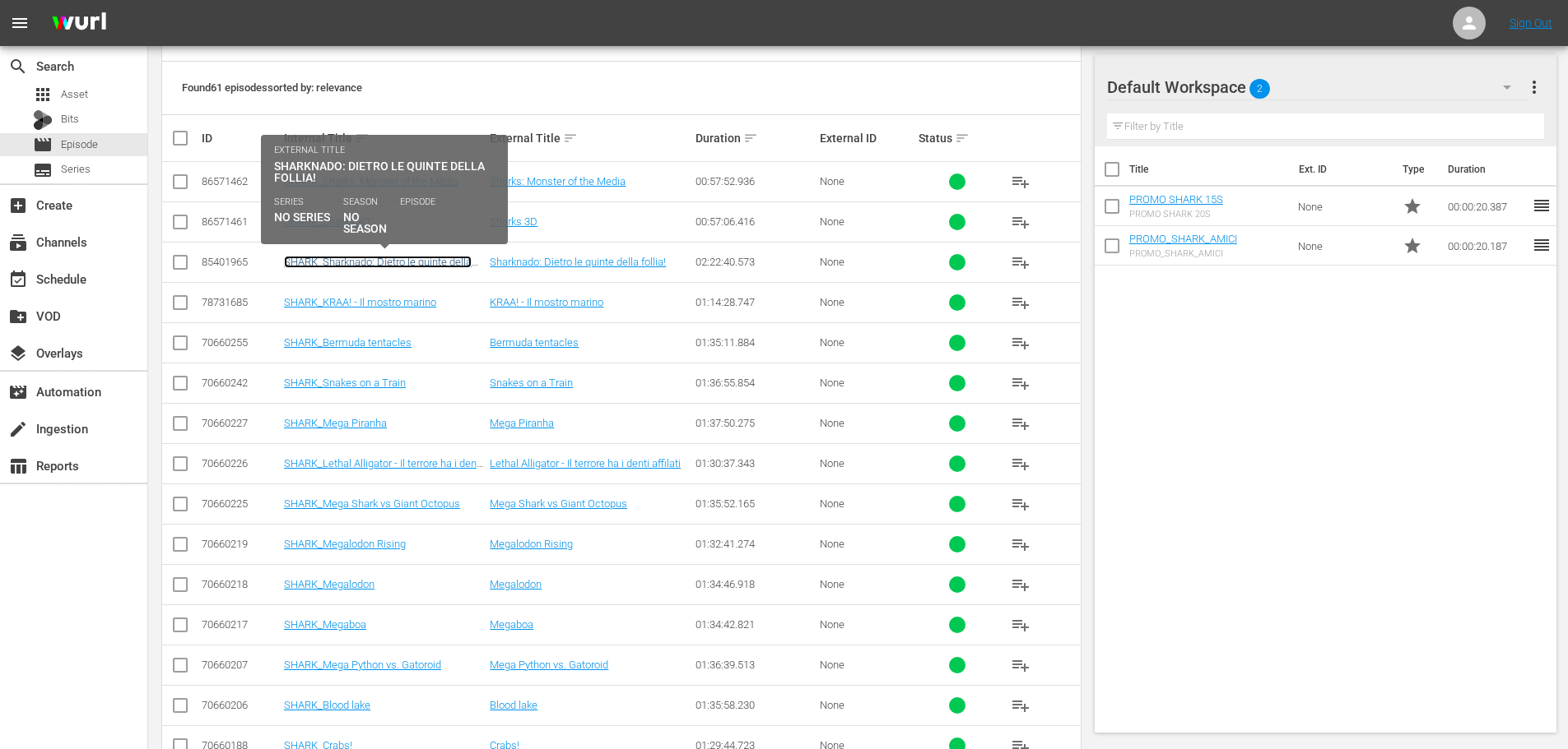
click at [422, 264] on link "SHARK_Sharknado: Dietro le quinte della follia!" at bounding box center [378, 268] width 188 height 25
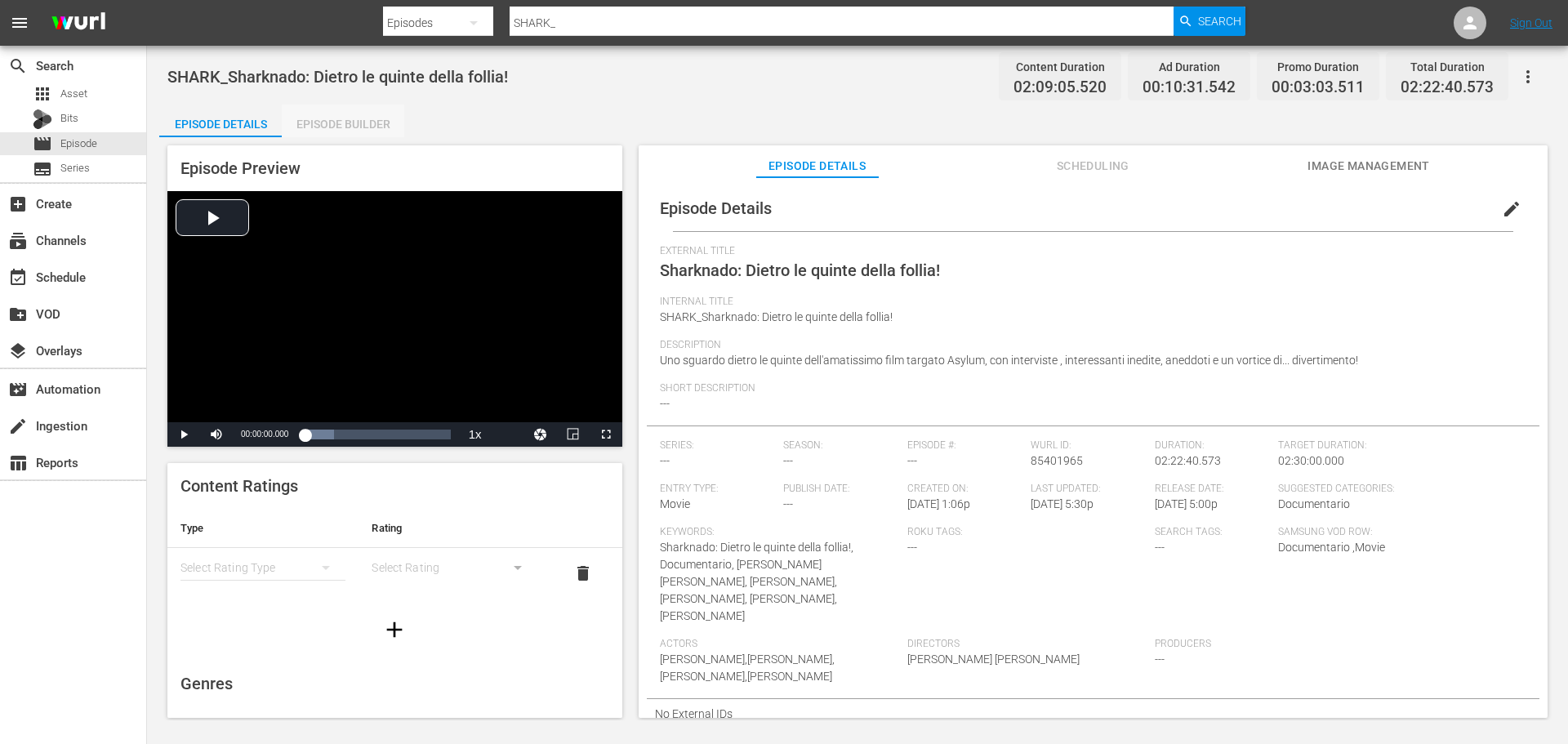
click at [356, 127] on div "Episode Builder" at bounding box center [343, 124] width 122 height 39
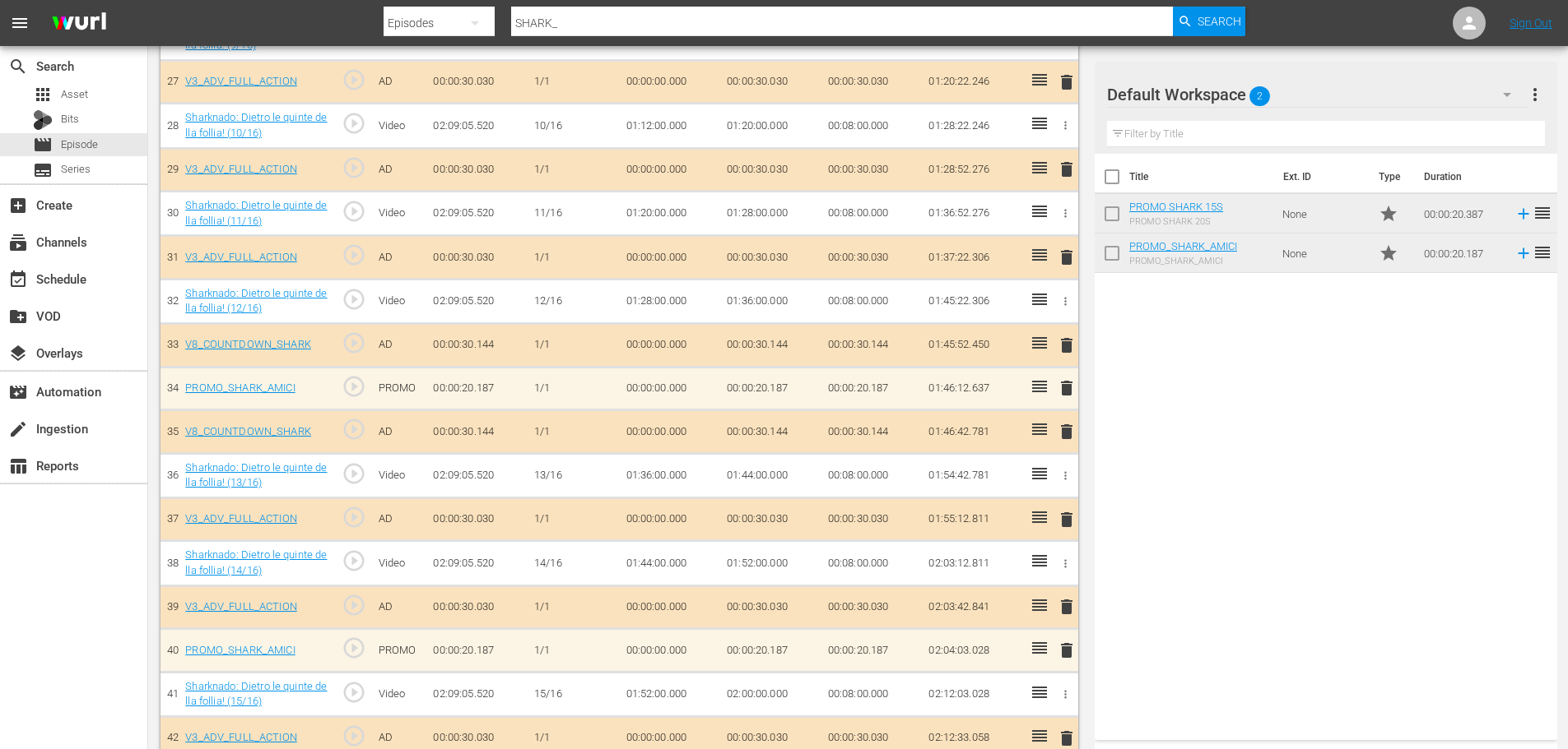
scroll to position [1727, 0]
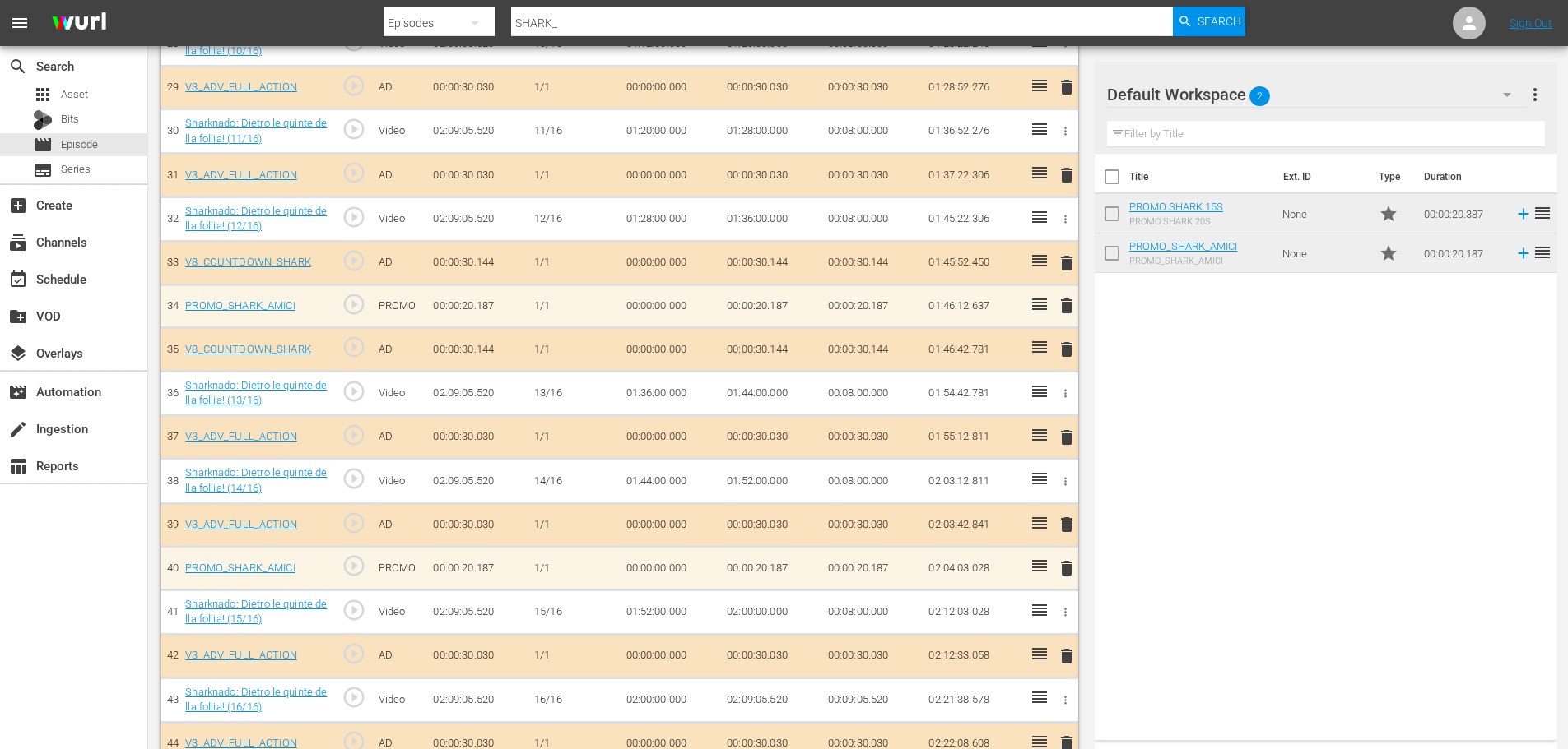
click at [1062, 311] on span "delete" at bounding box center [1066, 306] width 20 height 20
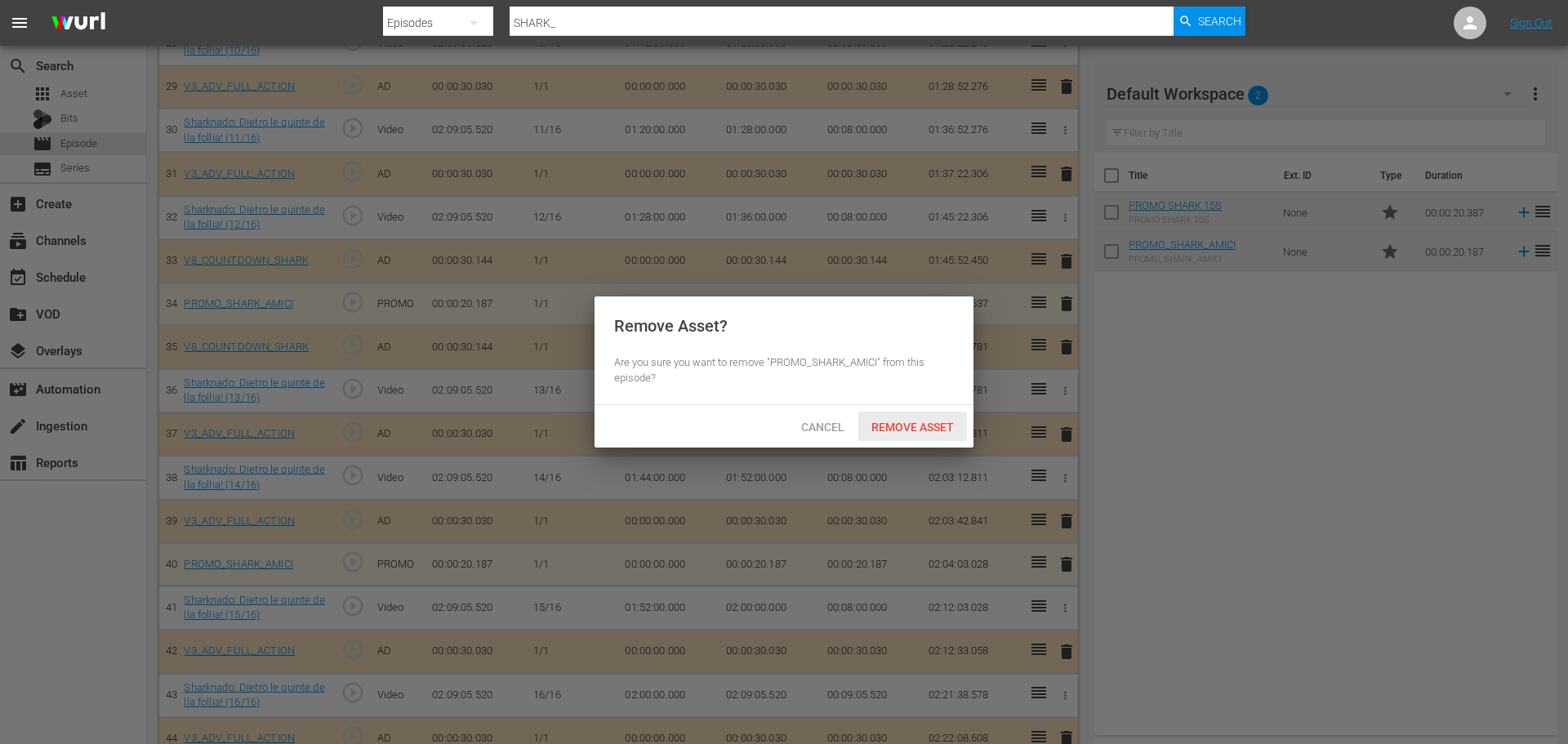
click at [935, 420] on span "Remove Asset" at bounding box center [912, 426] width 108 height 13
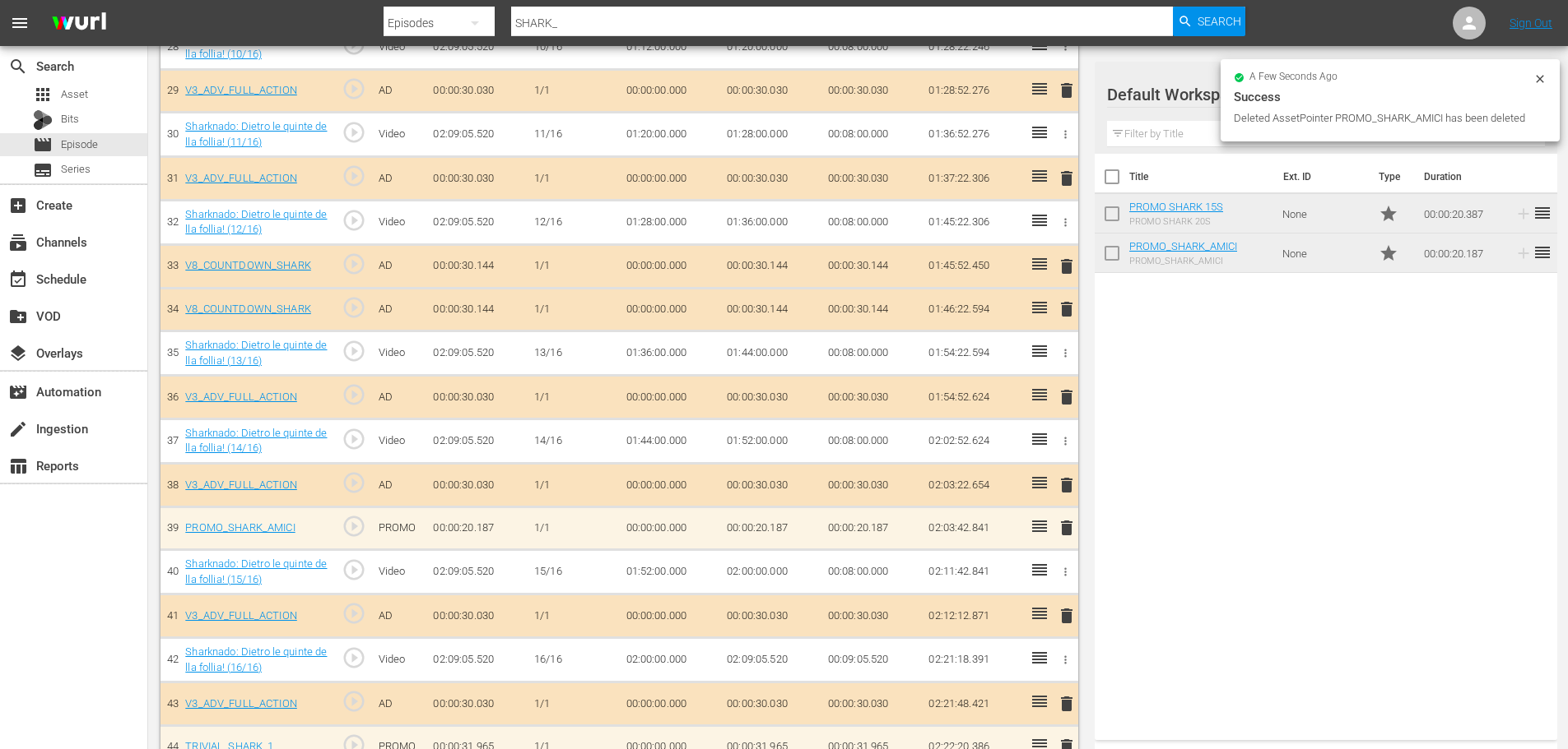
scroll to position [1730, 0]
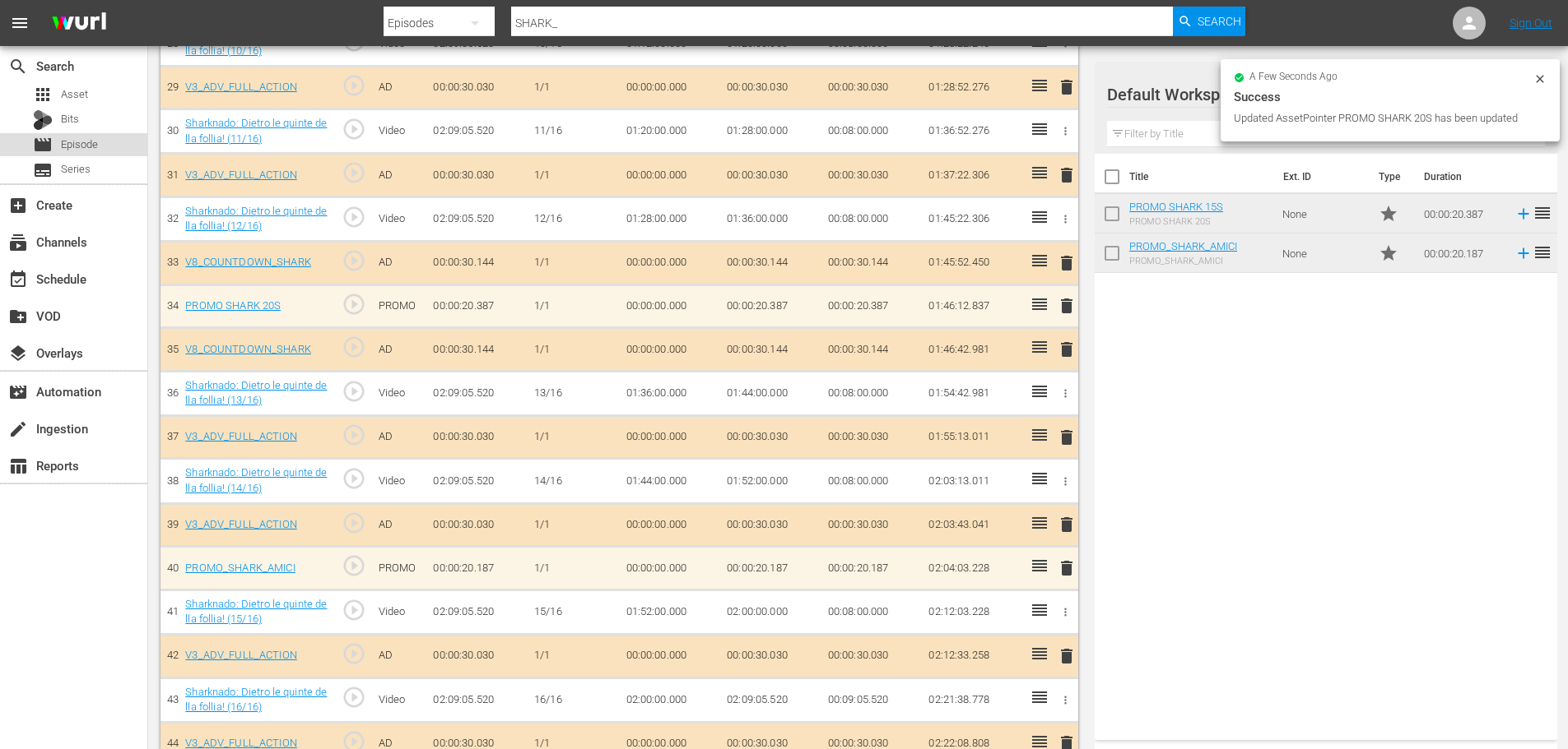
click at [95, 138] on span "Episode" at bounding box center [78, 144] width 37 height 17
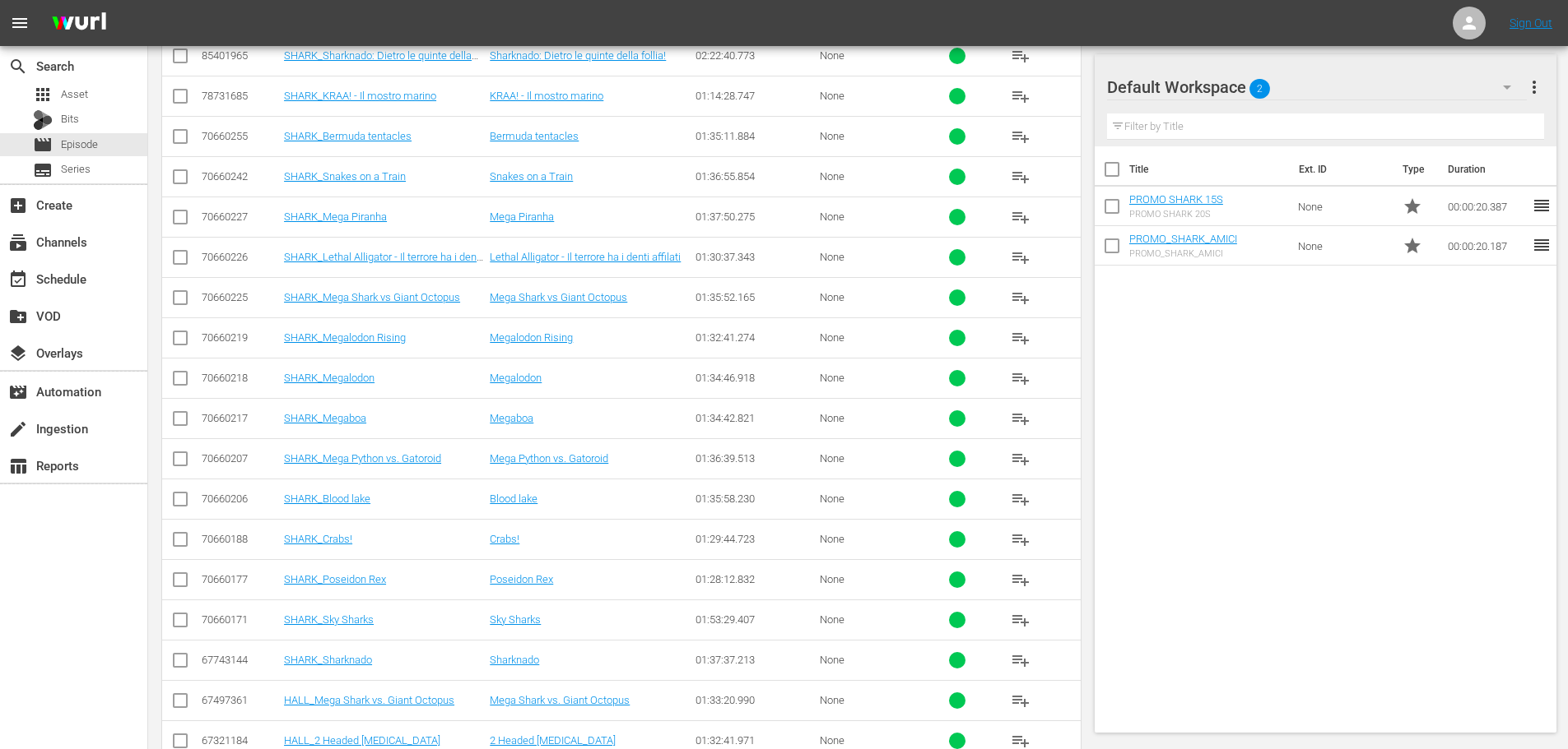
scroll to position [347, 0]
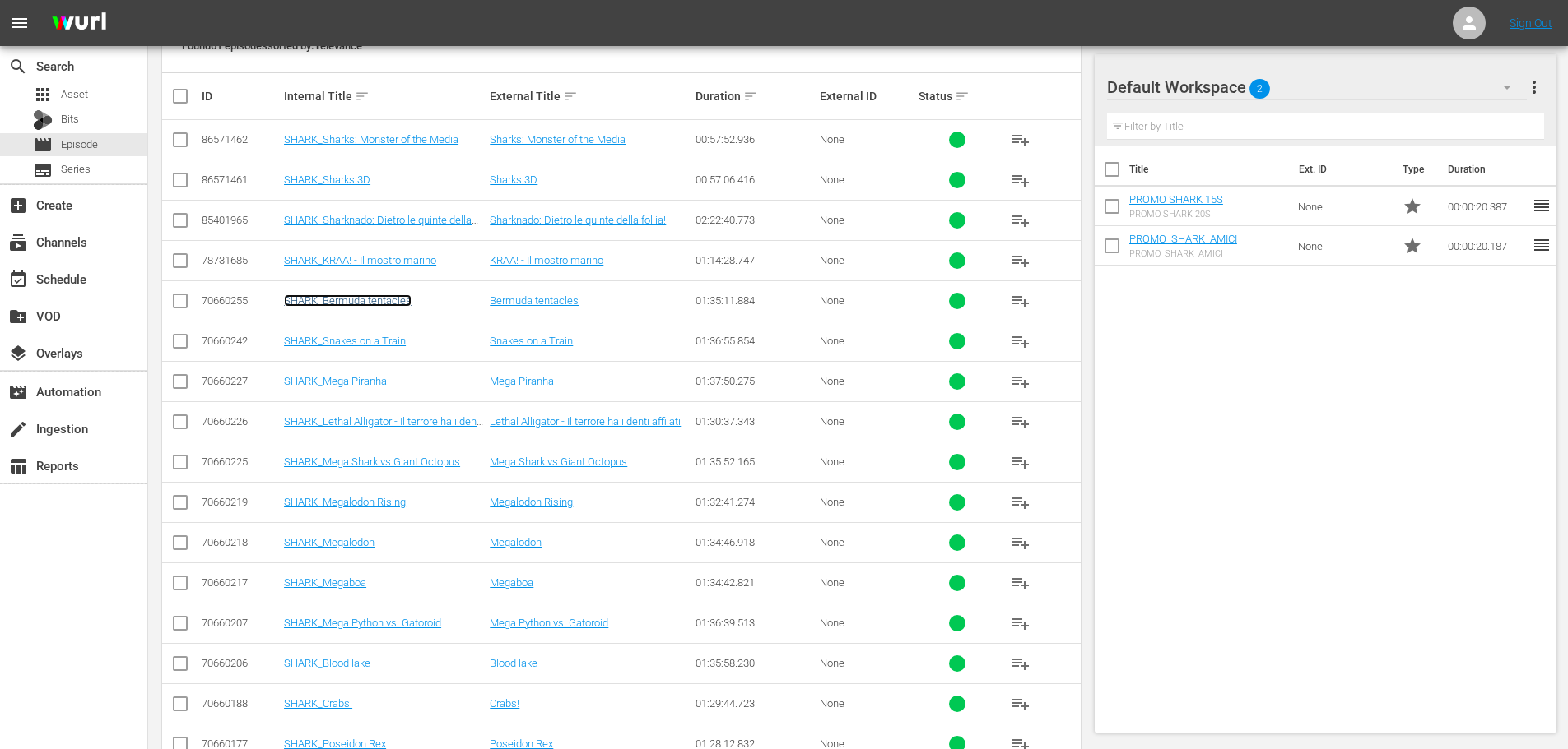
click at [389, 305] on link "SHARK_Bermuda tentacles" at bounding box center [348, 300] width 127 height 12
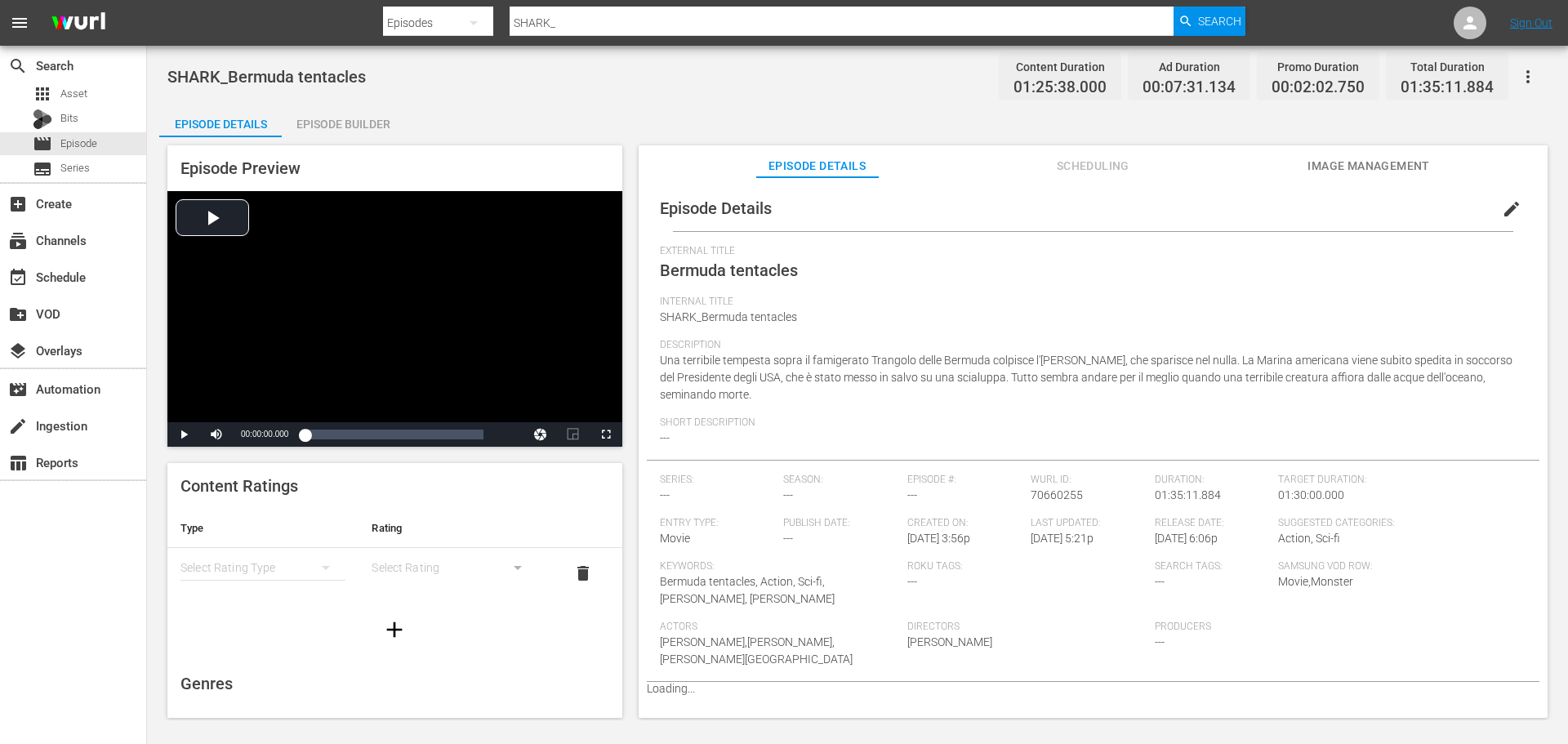
click at [364, 133] on div "Episode Builder" at bounding box center [343, 124] width 122 height 39
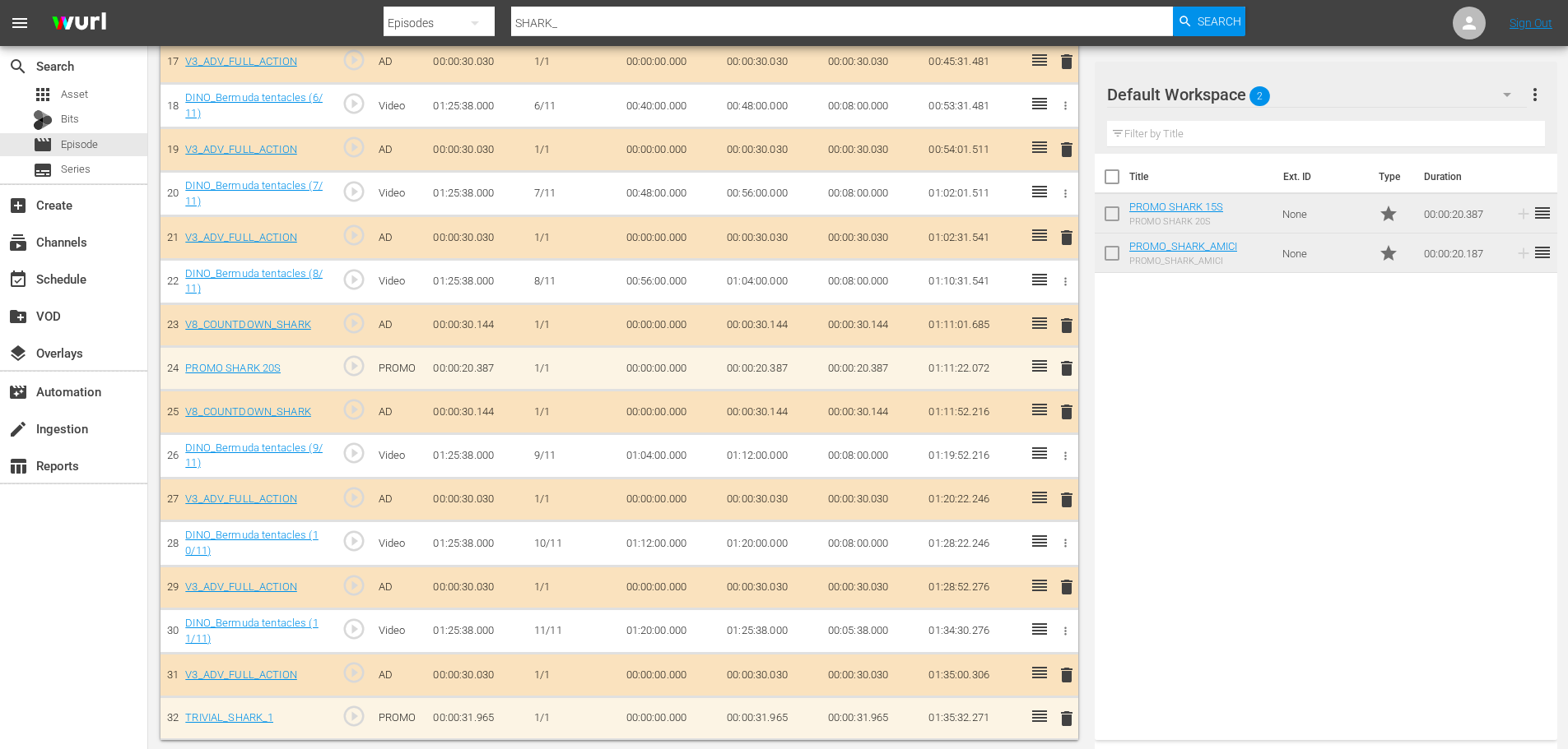
scroll to position [1234, 0]
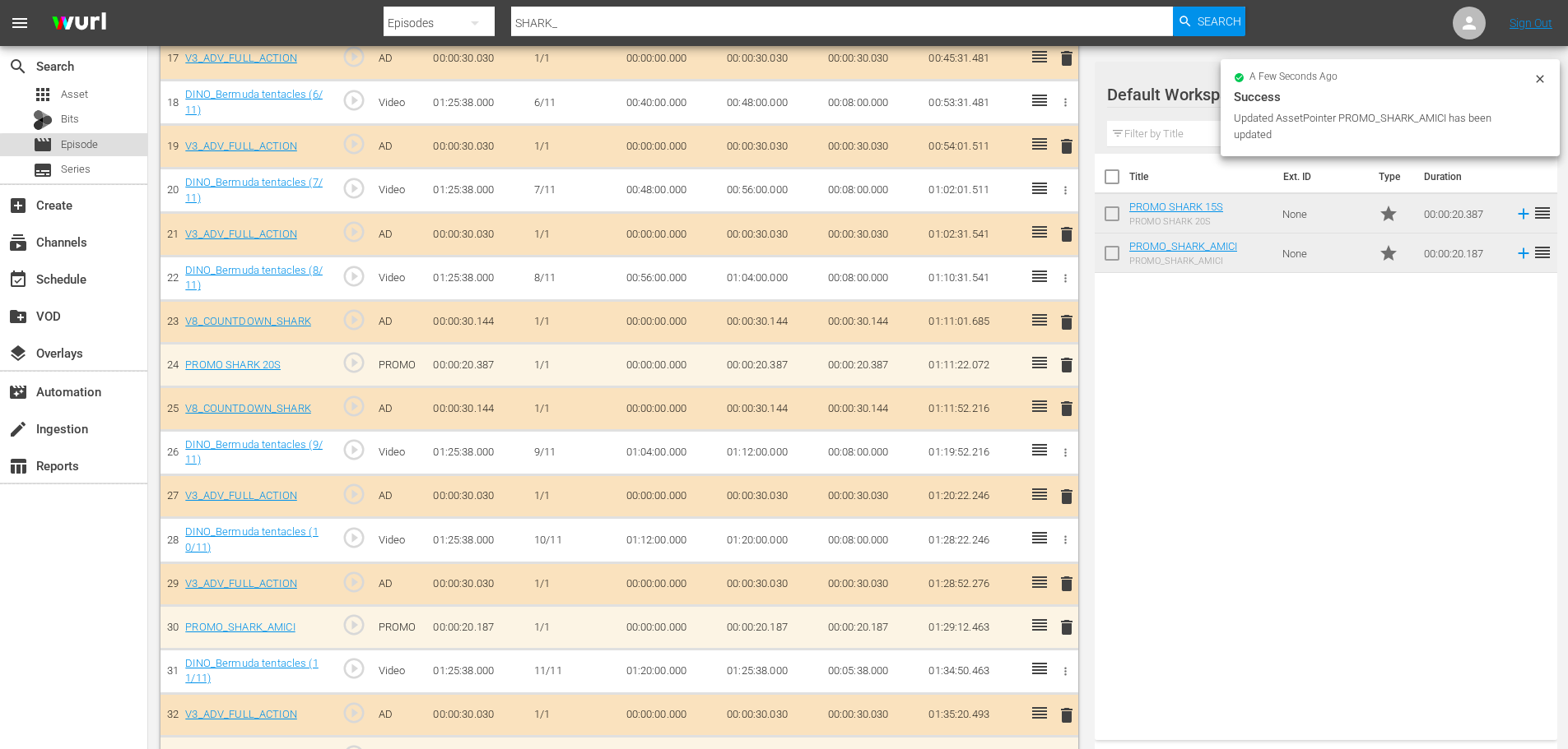
click at [105, 143] on div "movie Episode" at bounding box center [74, 144] width 147 height 23
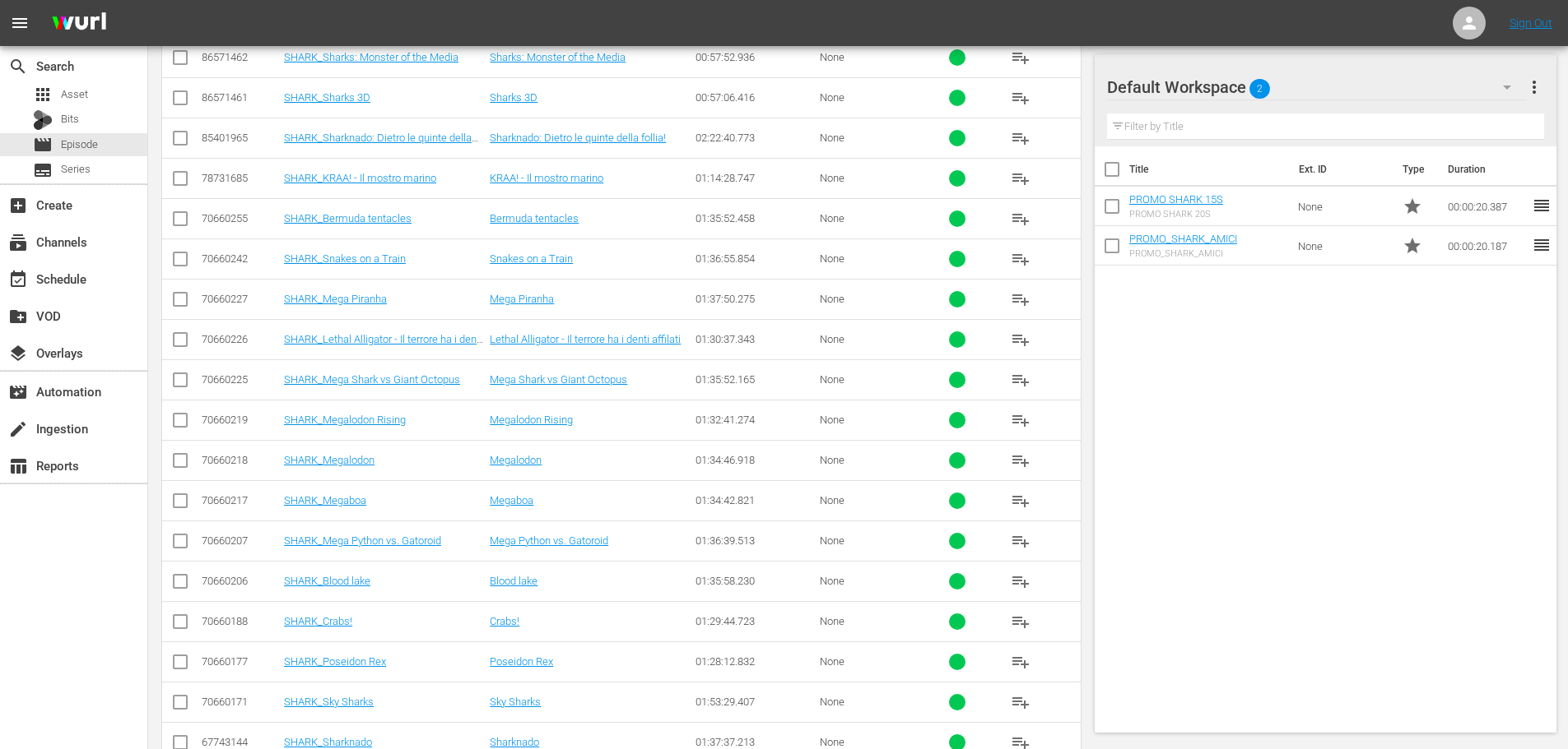
scroll to position [265, 0]
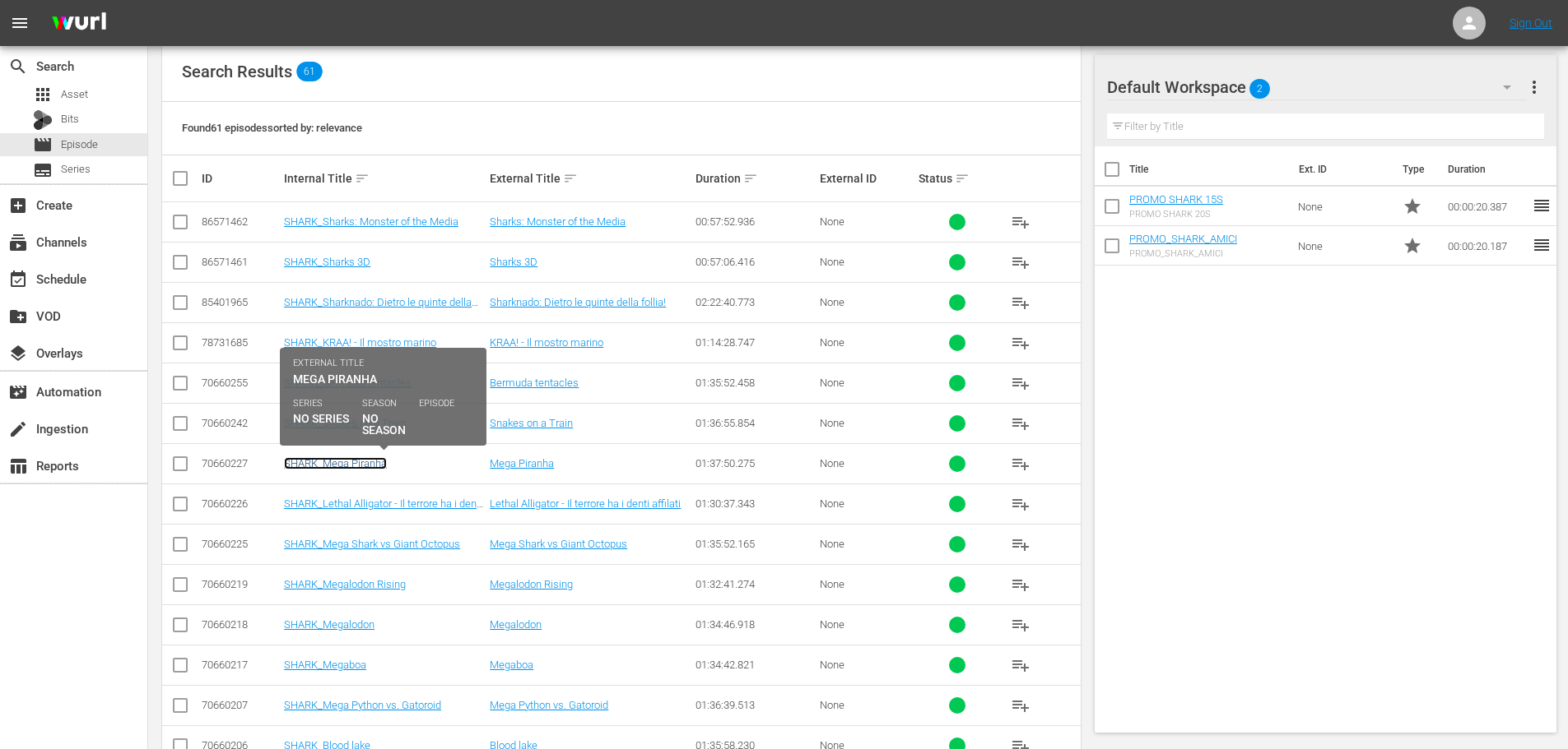
click at [364, 465] on link "SHARK_Mega Piranha" at bounding box center [336, 463] width 103 height 12
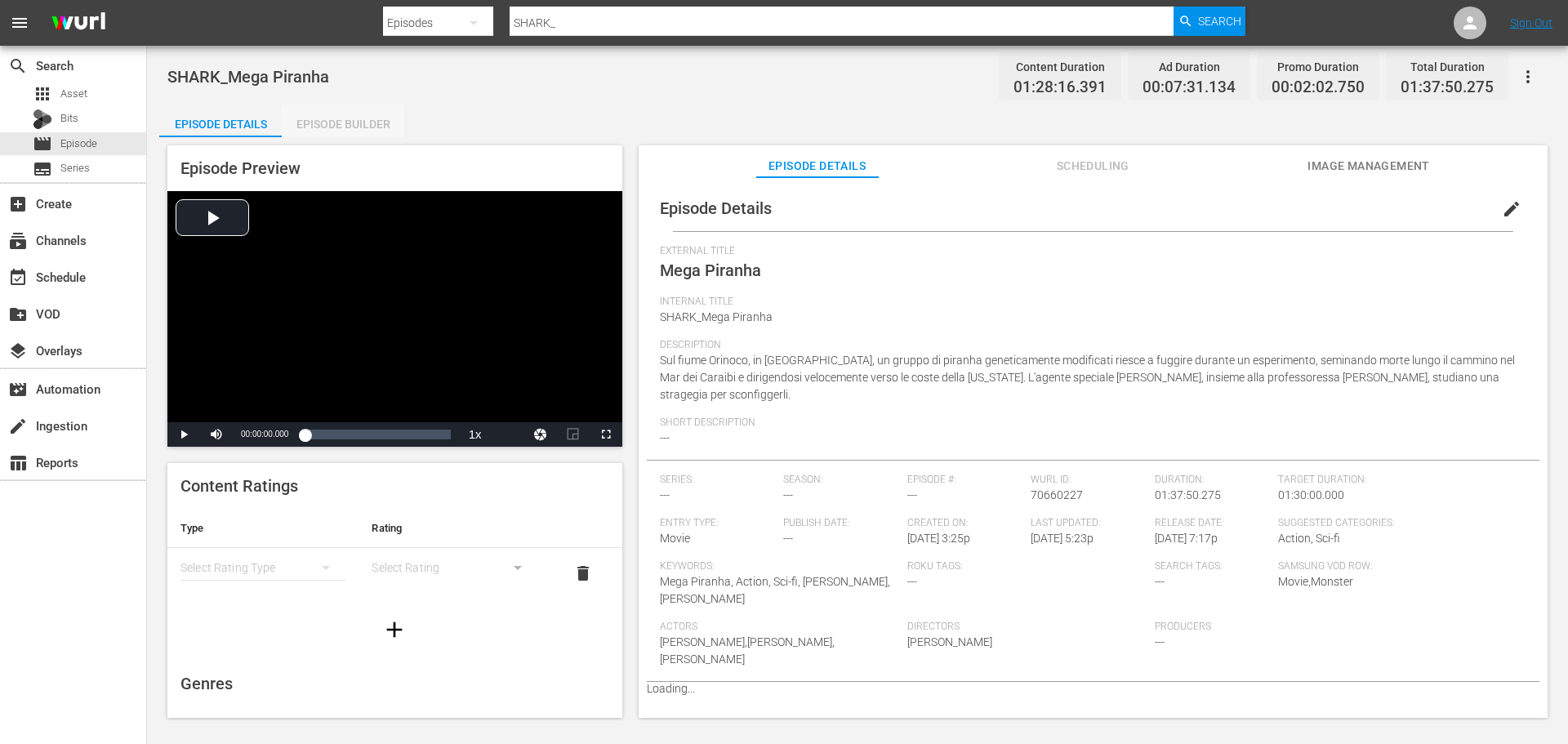
click at [342, 134] on div "Episode Builder" at bounding box center [343, 124] width 122 height 39
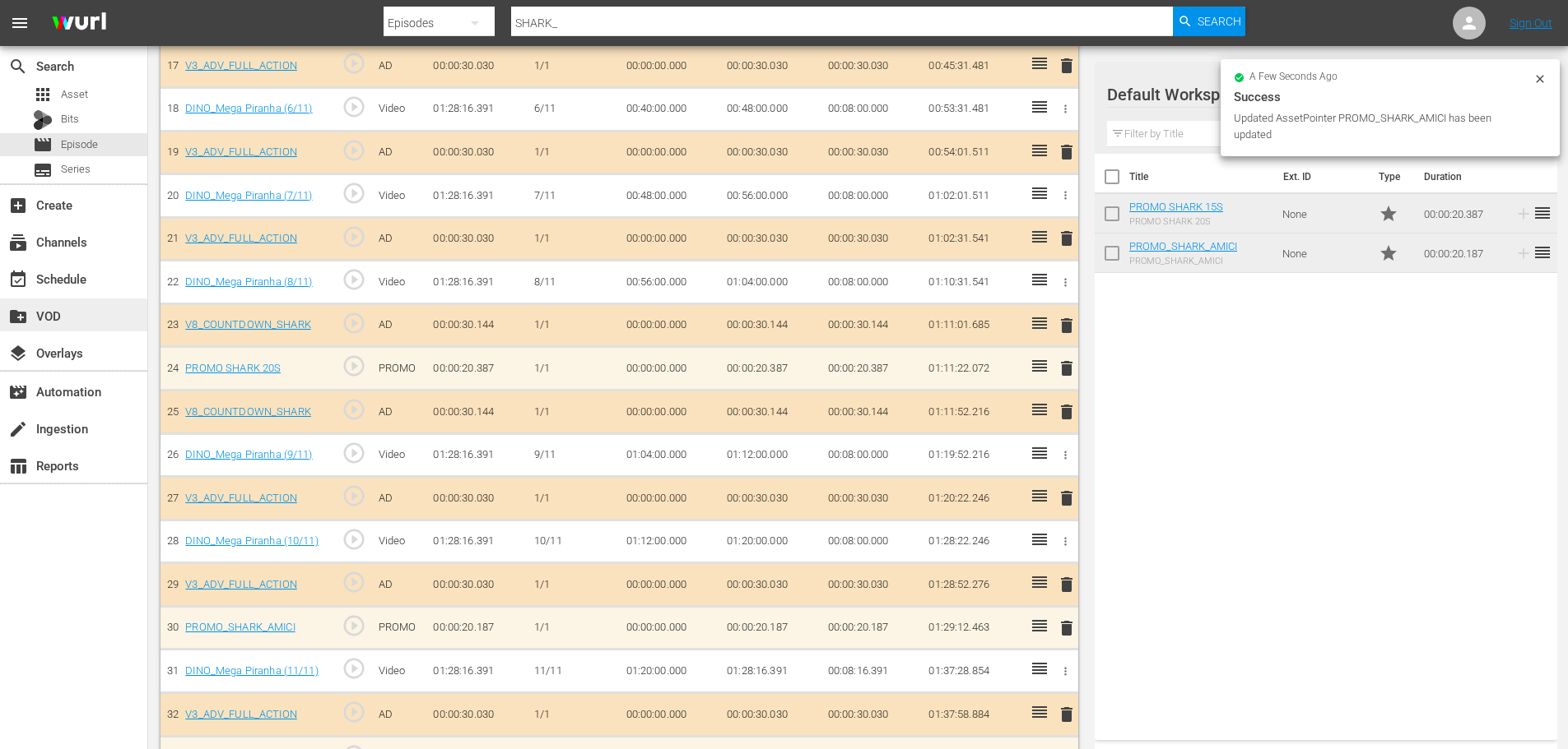
scroll to position [1218, 0]
click at [88, 149] on span "Episode" at bounding box center [78, 144] width 37 height 17
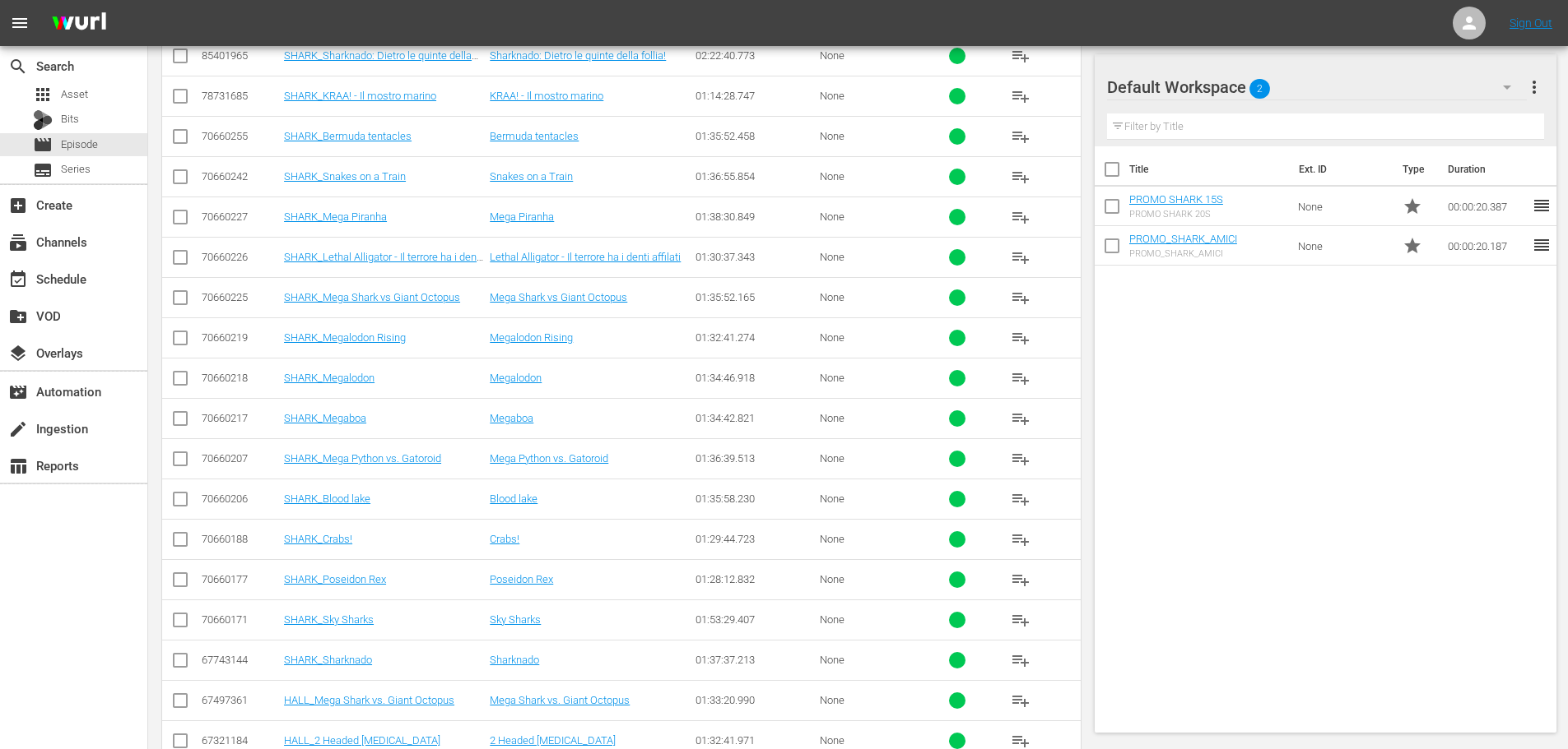
scroll to position [429, 0]
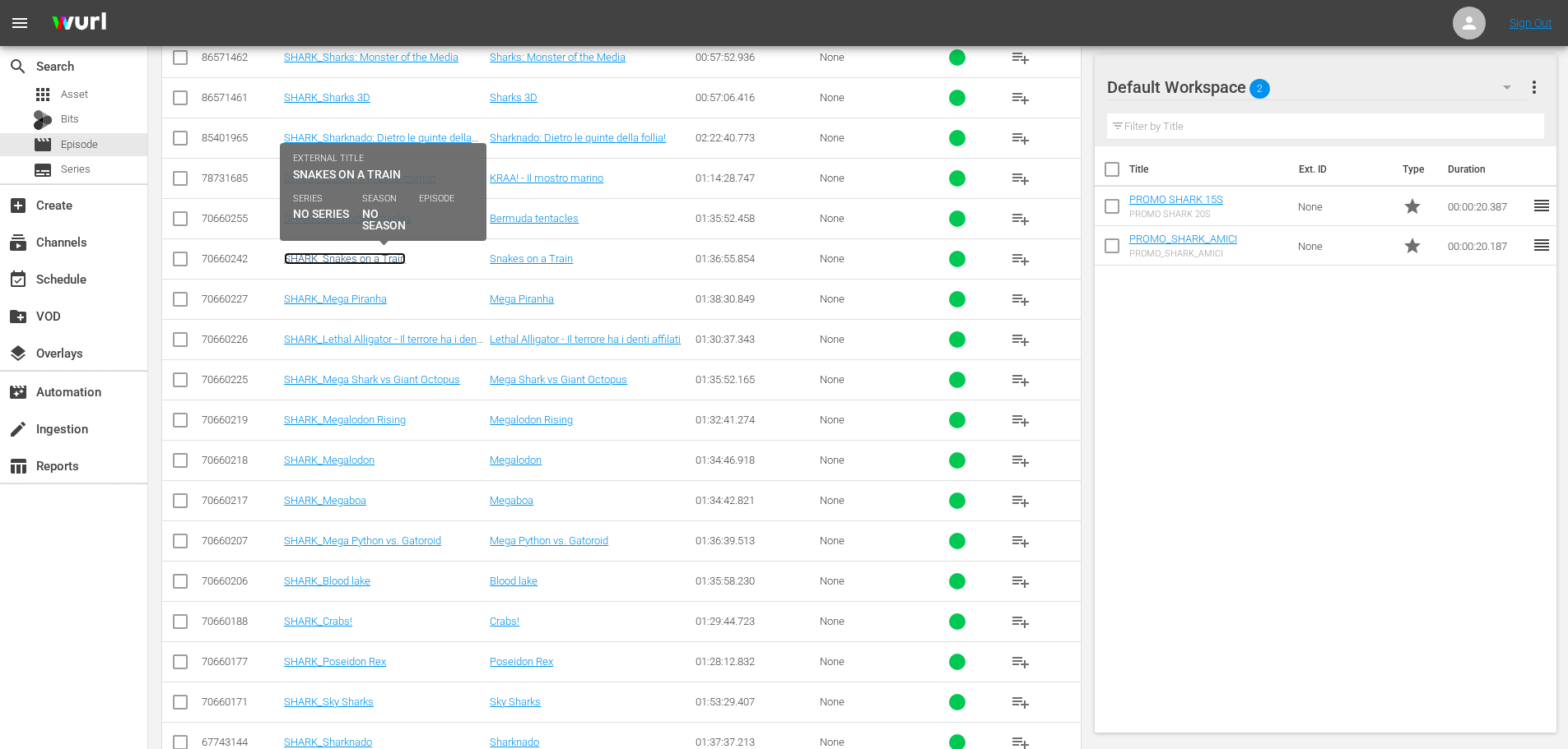
click at [372, 256] on link "SHARK_Snakes on a Train" at bounding box center [345, 258] width 122 height 12
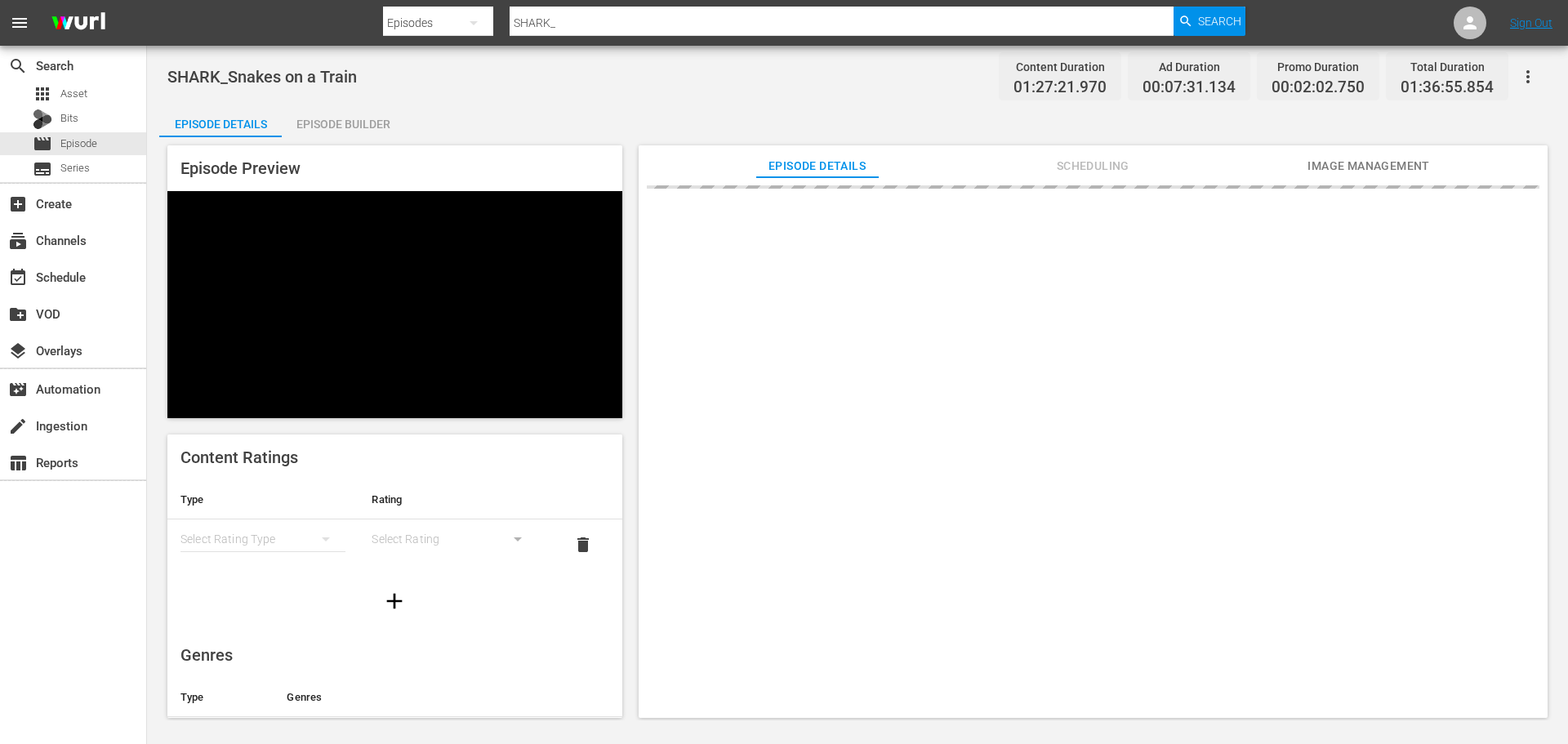
click at [364, 127] on div "Episode Builder" at bounding box center [343, 124] width 122 height 39
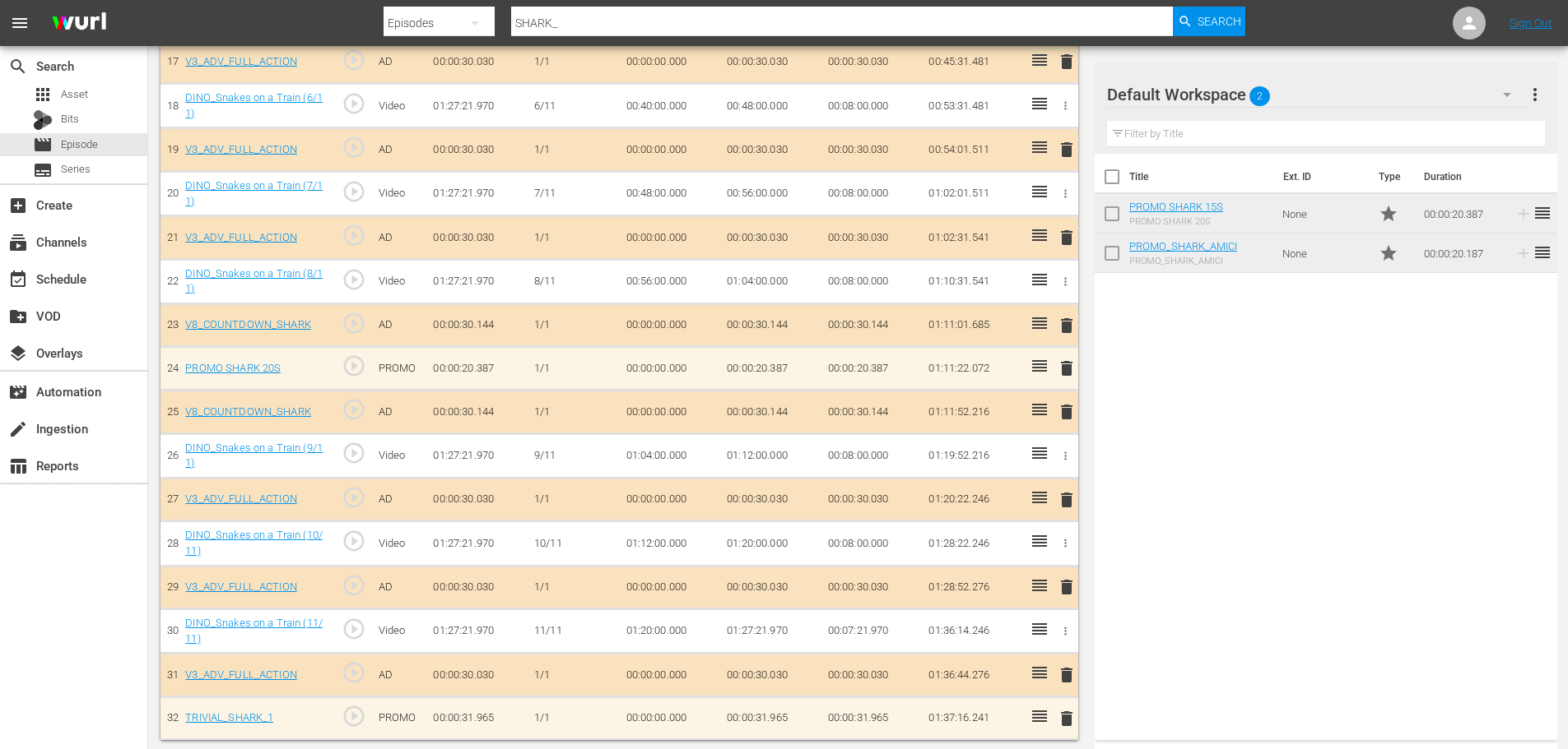
scroll to position [1234, 0]
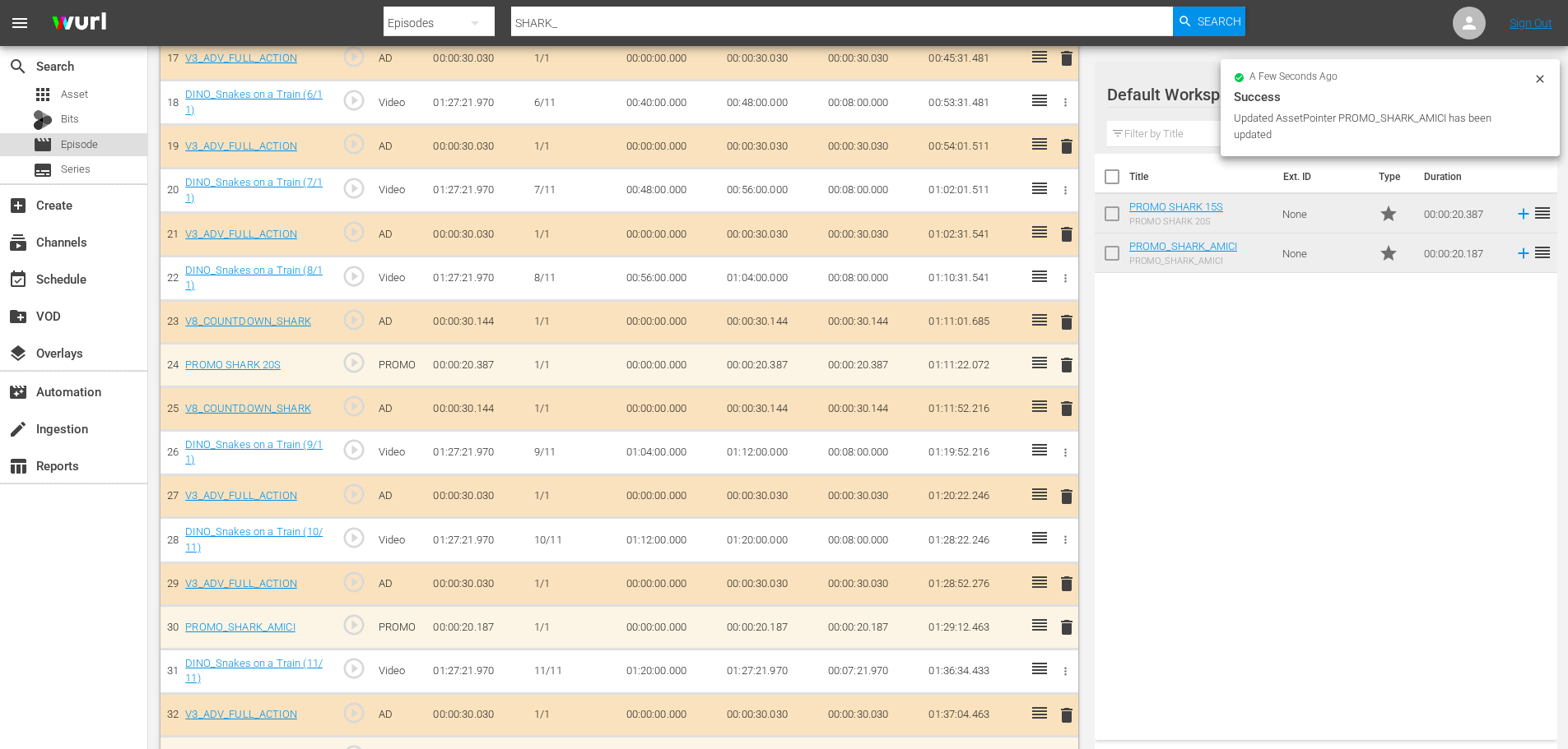
click at [117, 142] on div "movie Episode" at bounding box center [74, 144] width 147 height 23
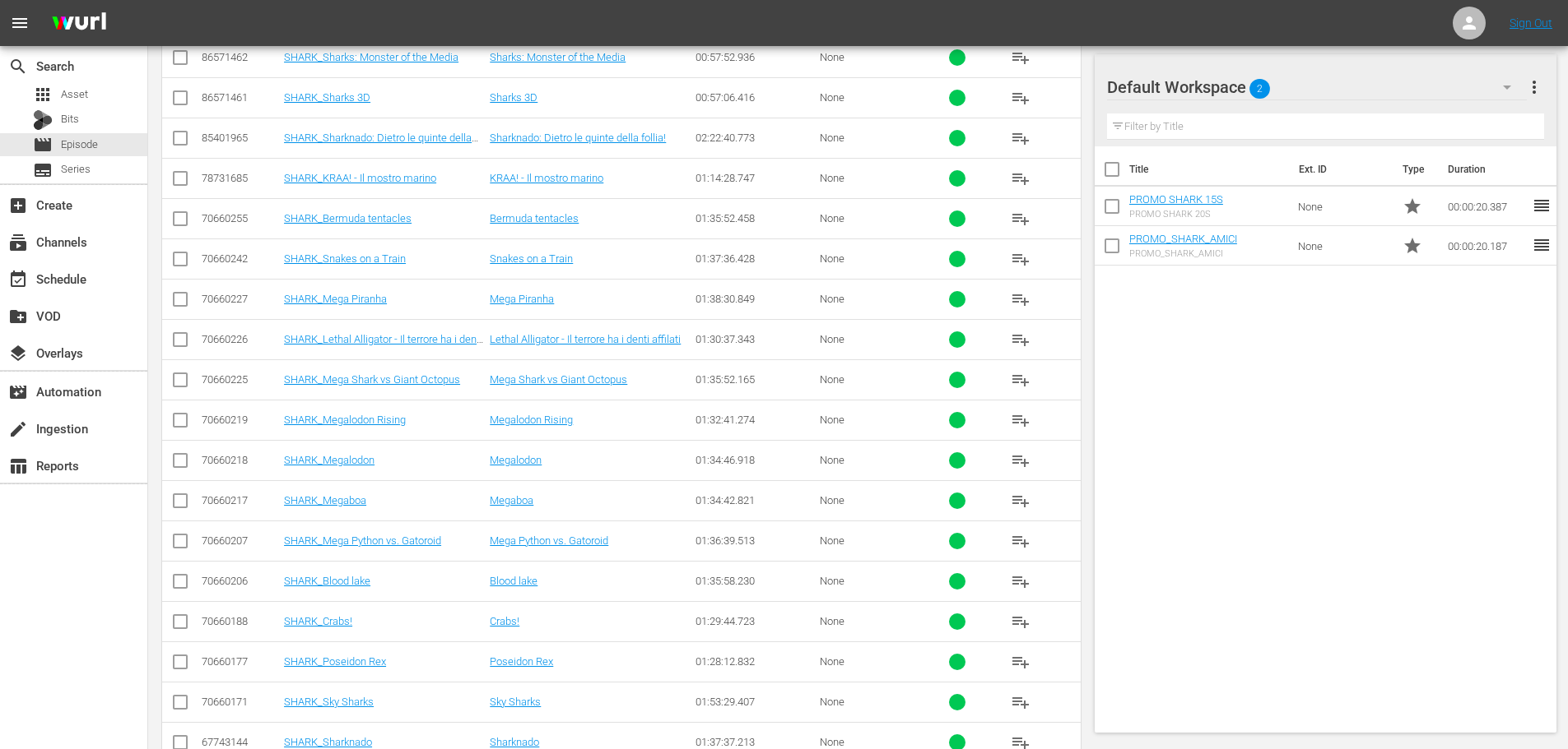
scroll to position [347, 0]
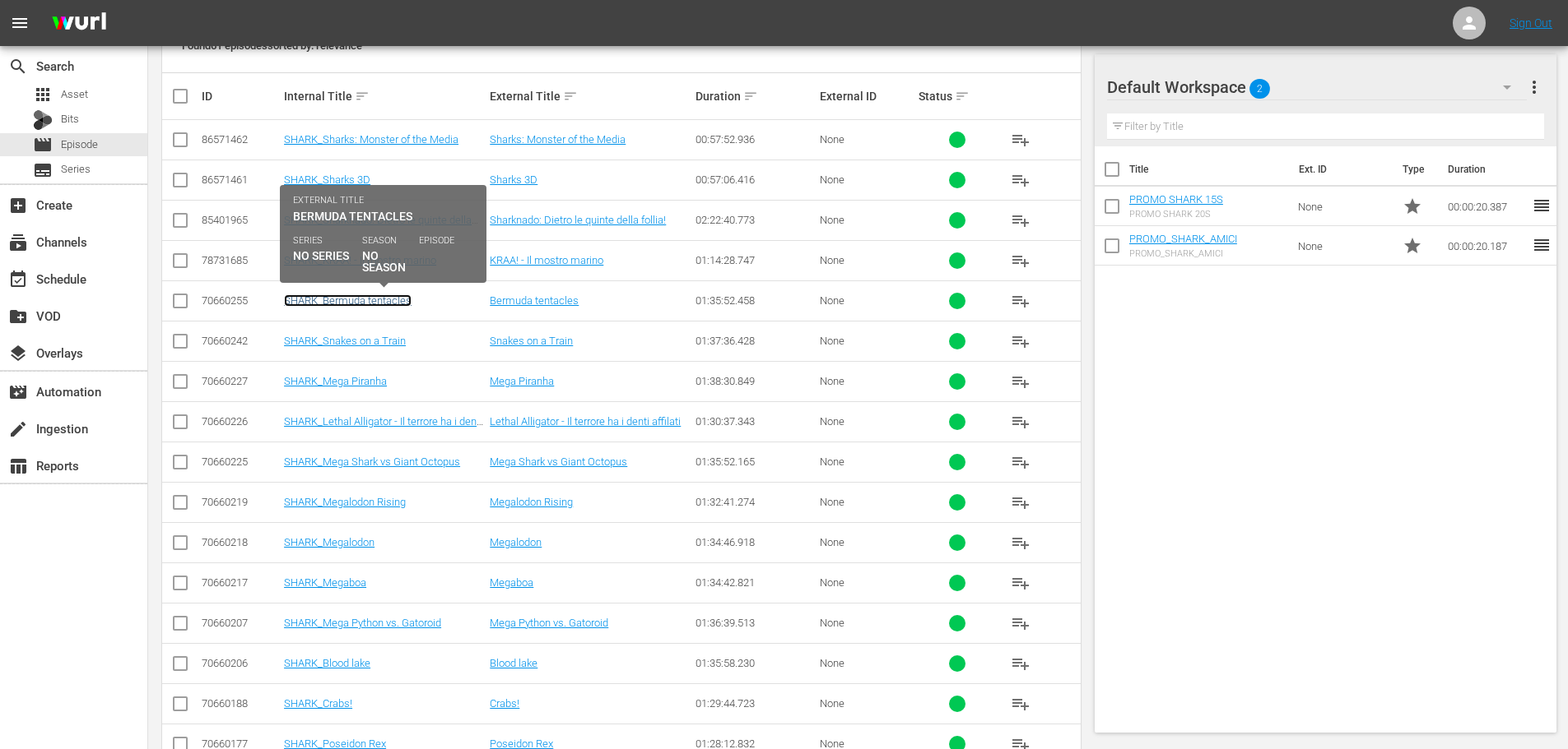
click at [398, 302] on link "SHARK_Bermuda tentacles" at bounding box center [348, 300] width 127 height 12
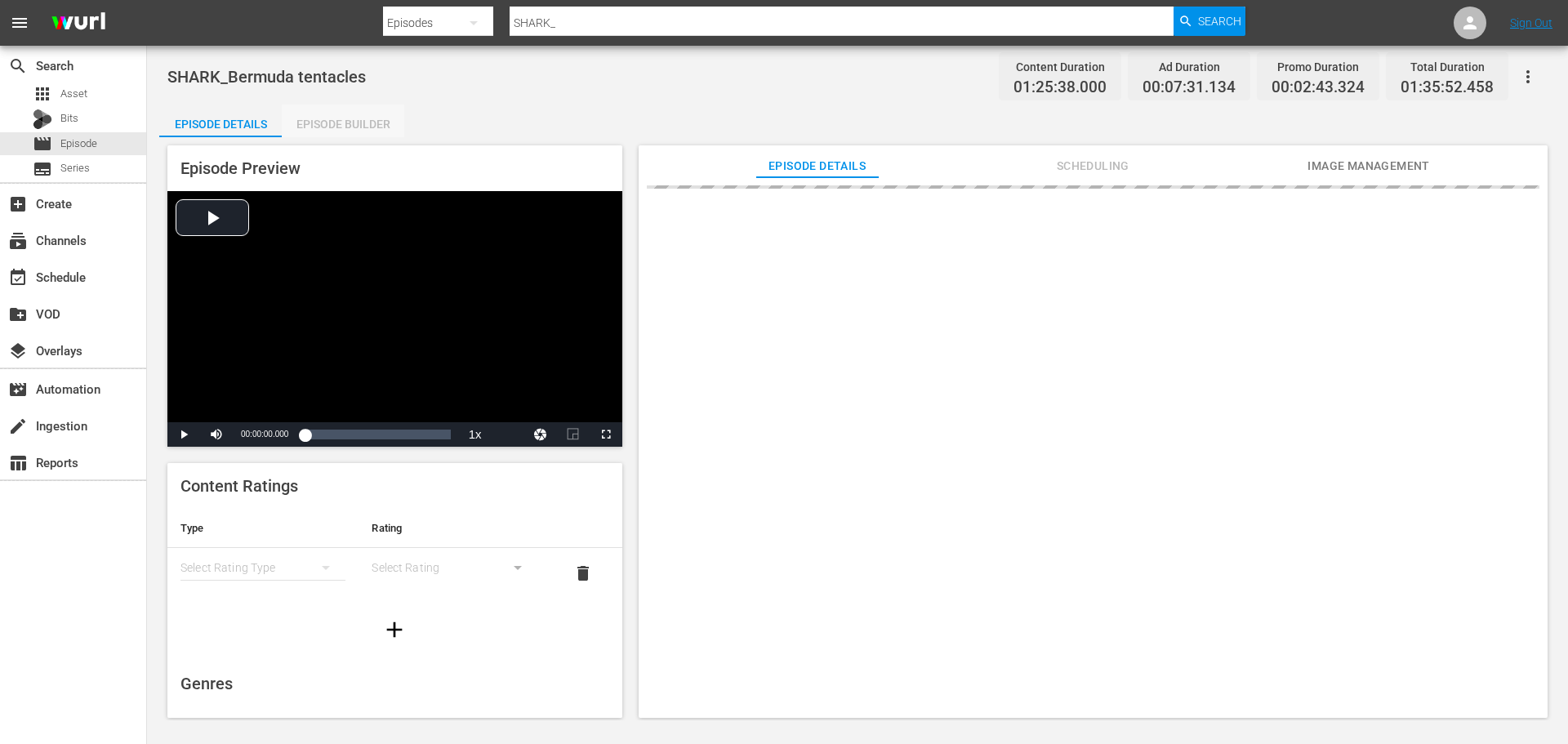
click at [337, 122] on div "Episode Builder" at bounding box center [343, 124] width 122 height 39
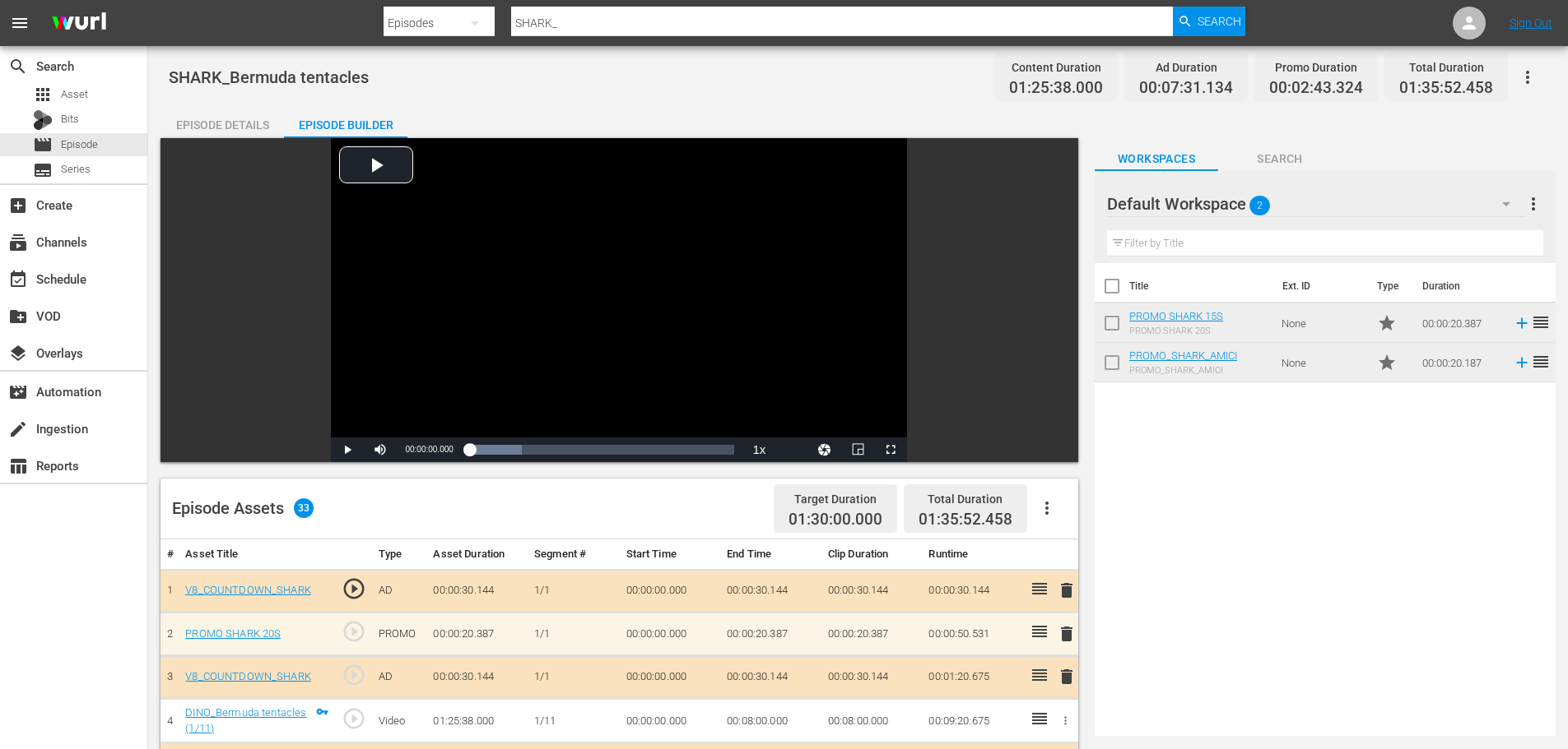
scroll to position [329, 0]
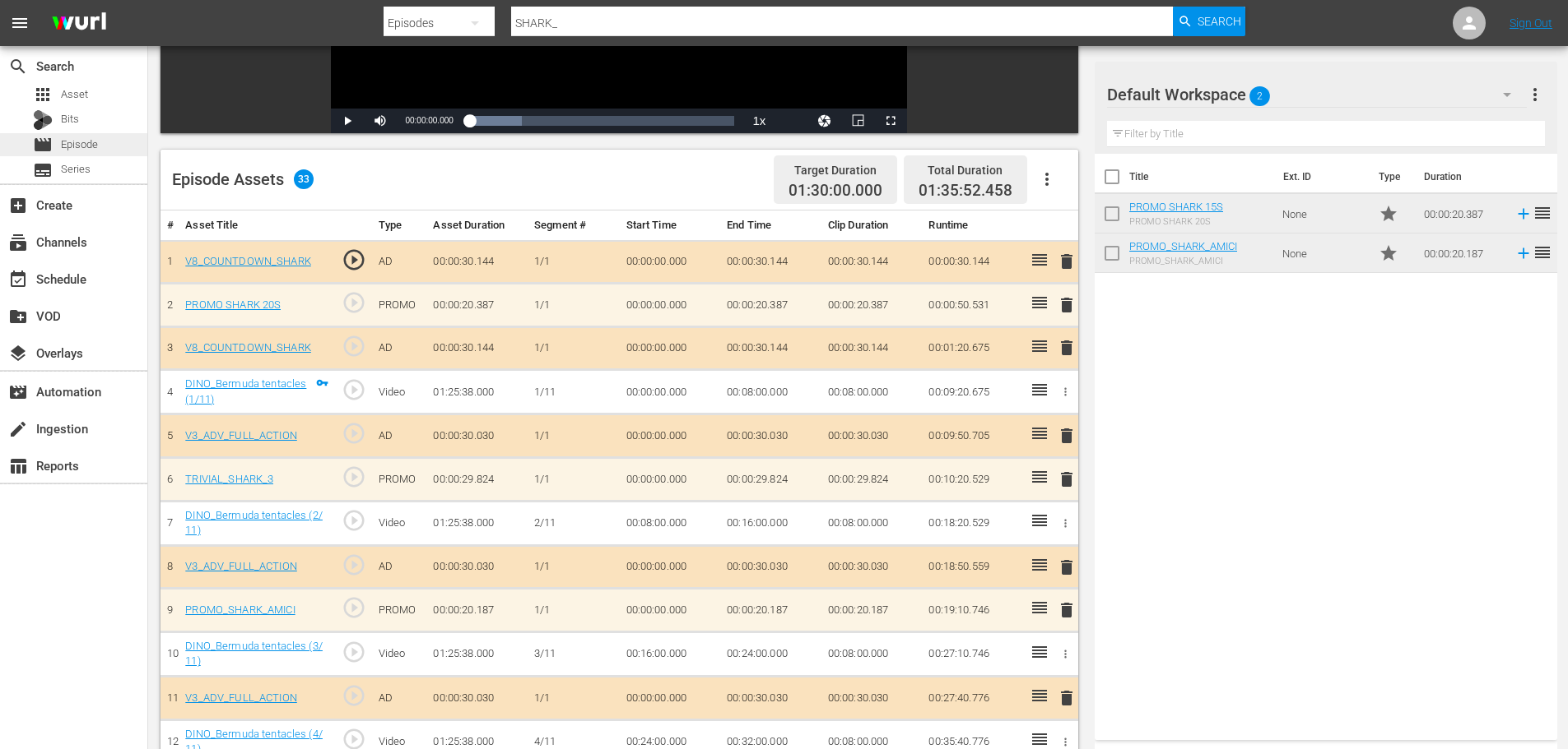
click at [119, 139] on div "movie Episode" at bounding box center [74, 144] width 147 height 23
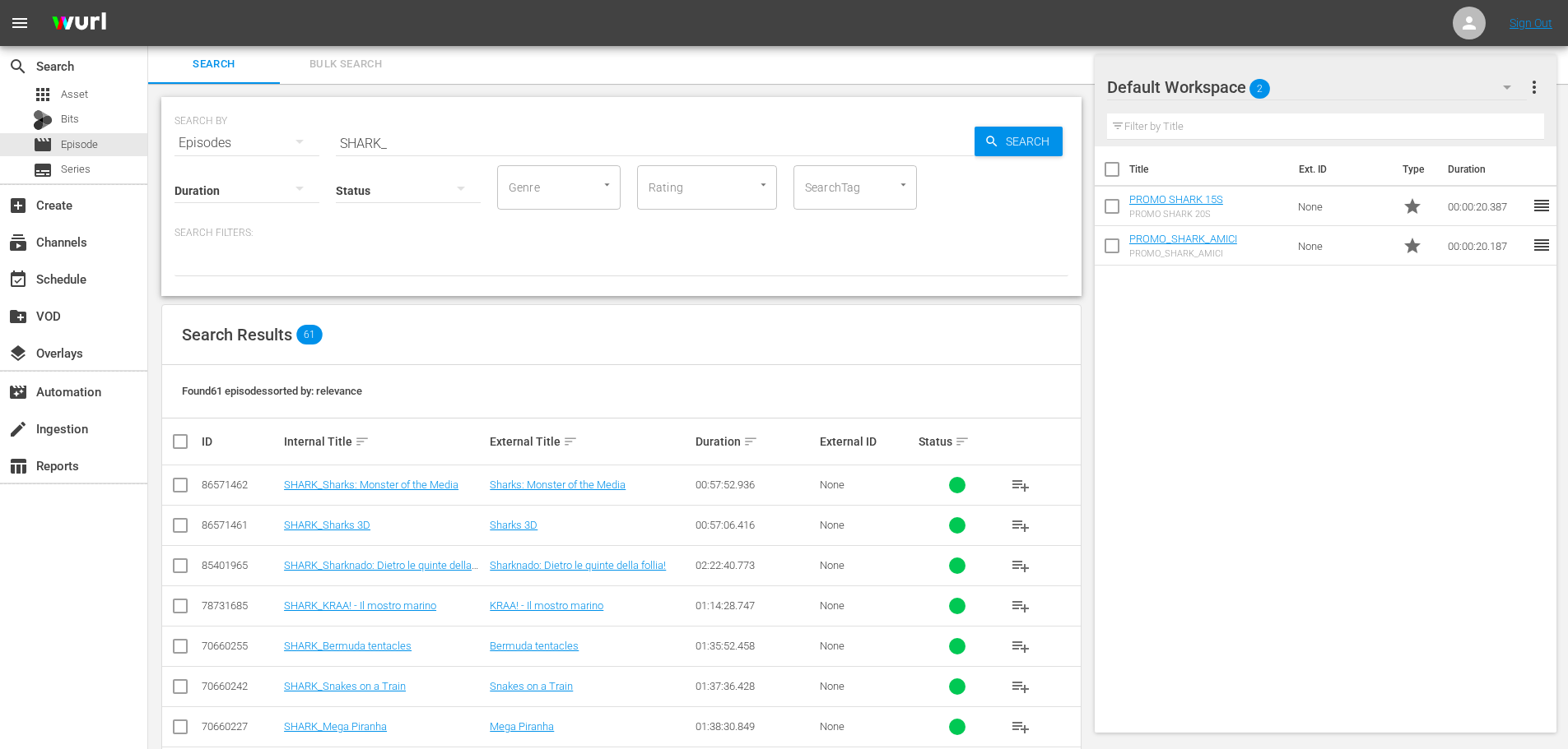
scroll to position [329, 0]
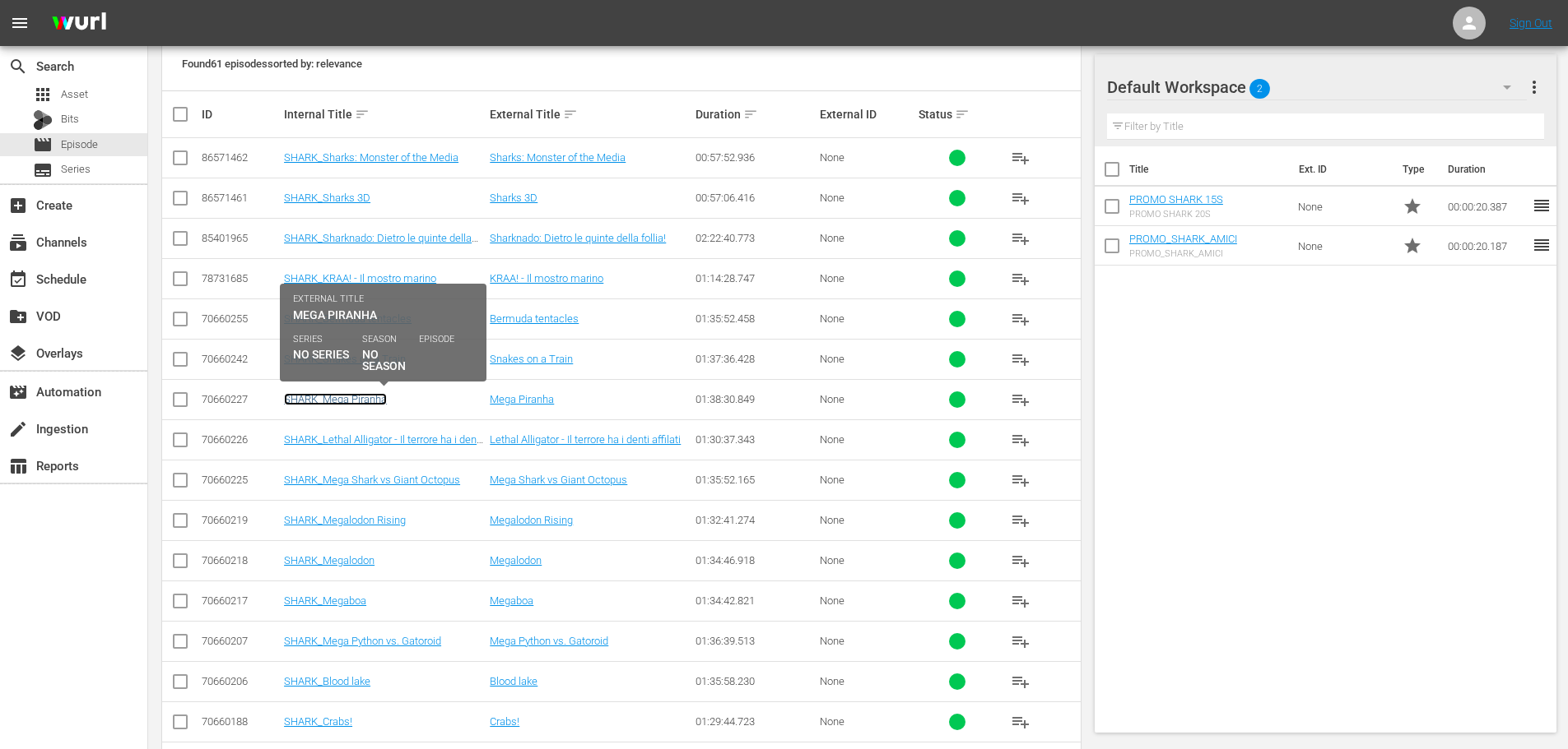
click at [317, 395] on link "SHARK_Mega Piranha" at bounding box center [336, 399] width 103 height 12
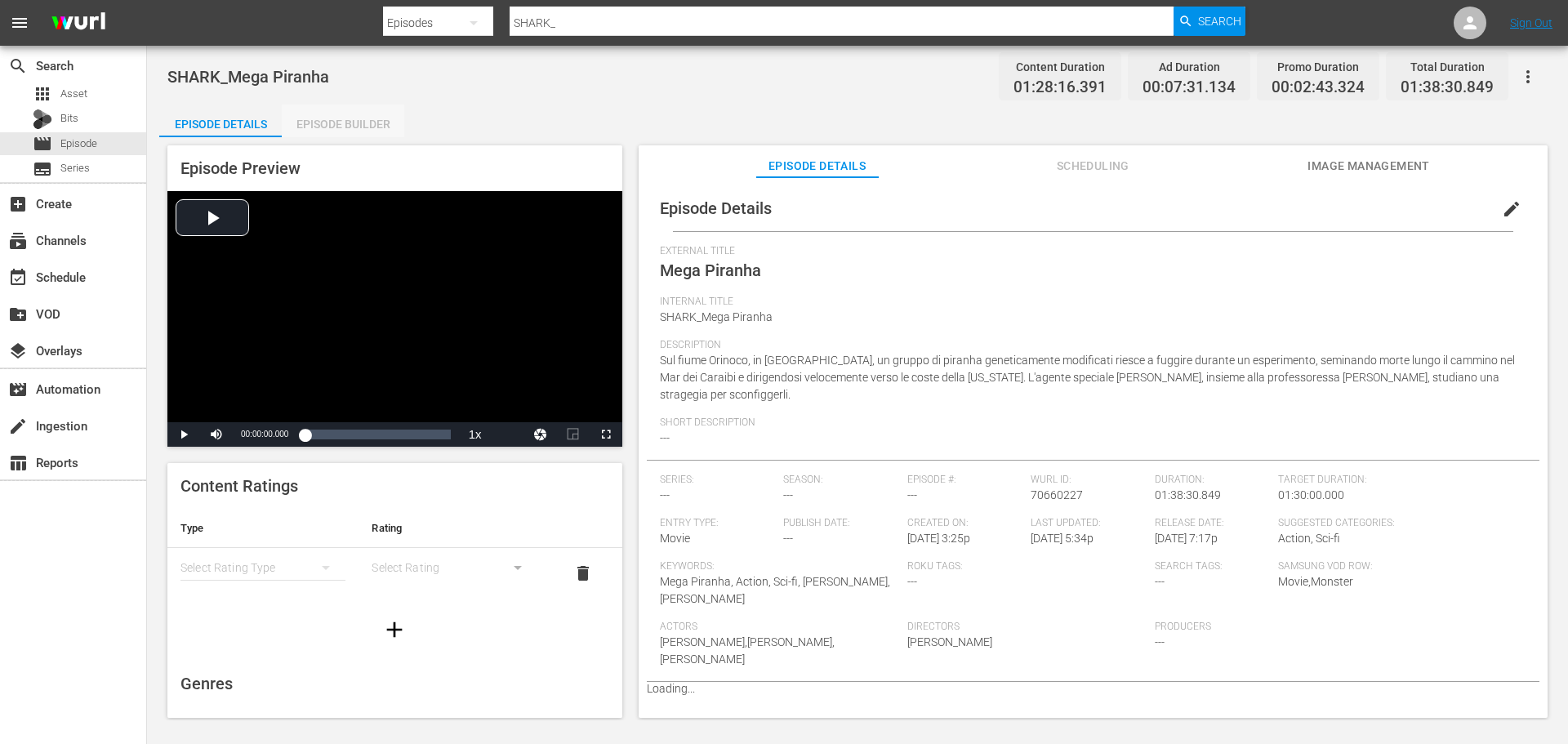
click at [336, 107] on div "Episode Builder" at bounding box center [343, 124] width 122 height 39
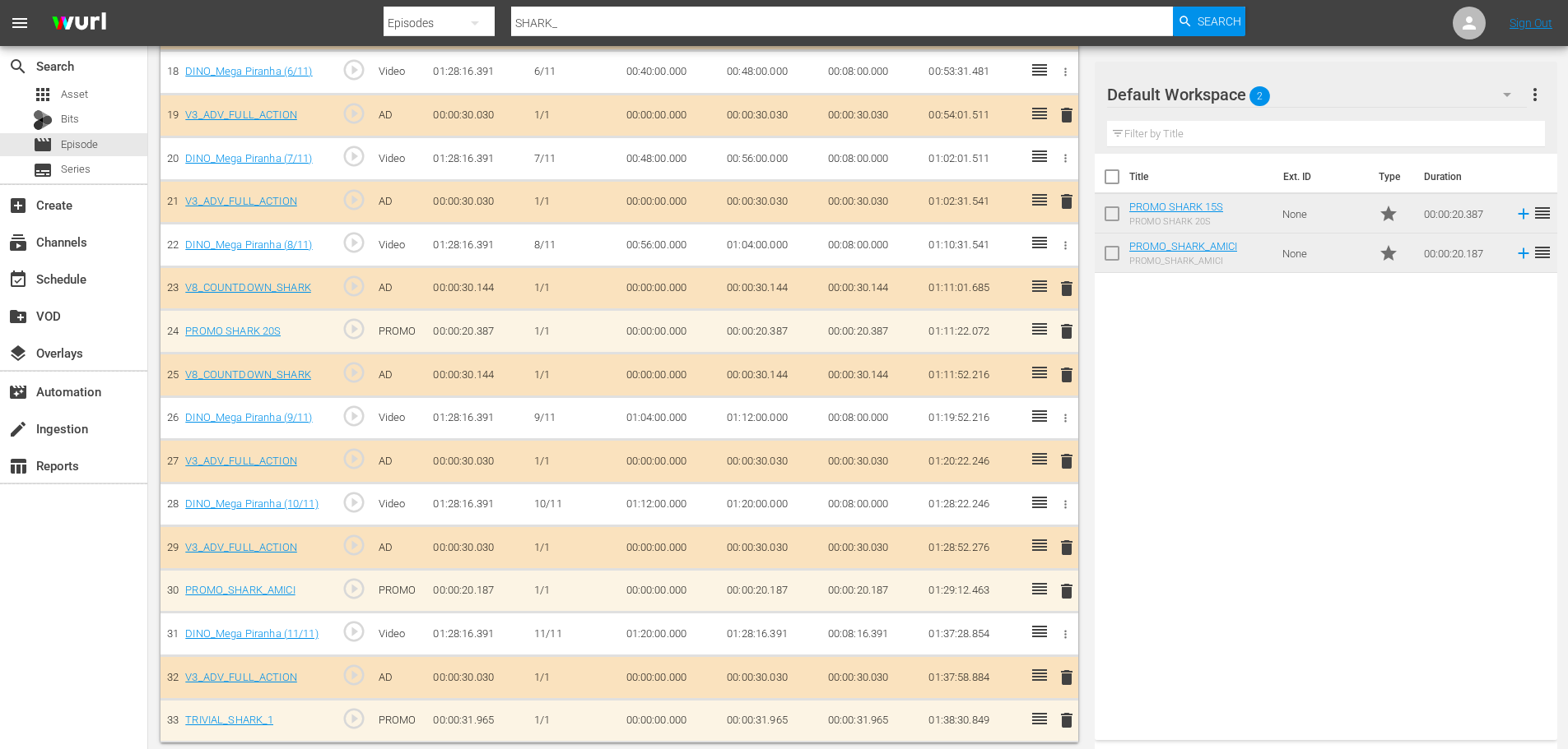
scroll to position [1262, 0]
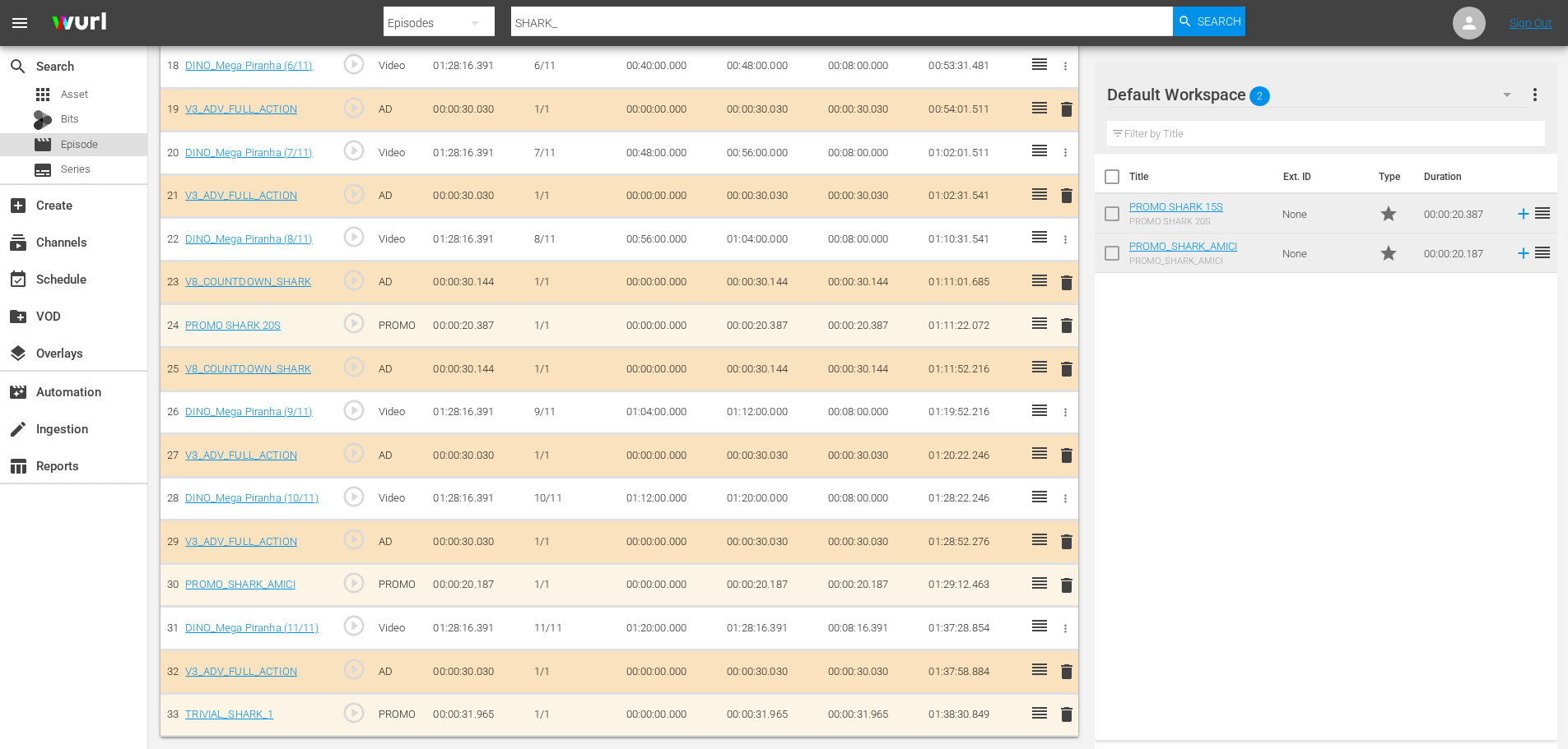
click at [108, 144] on div "movie Episode" at bounding box center [74, 144] width 147 height 23
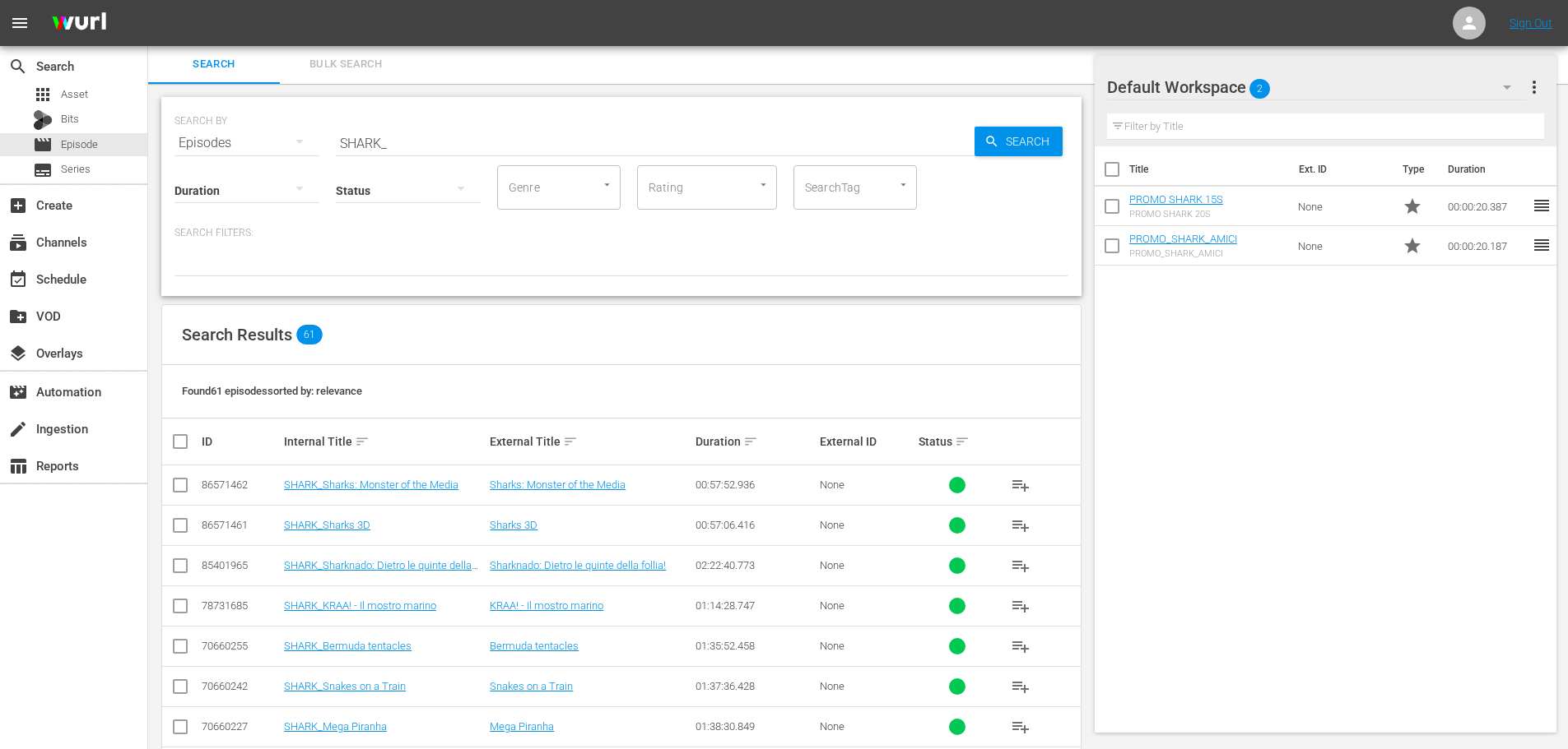
scroll to position [594, 0]
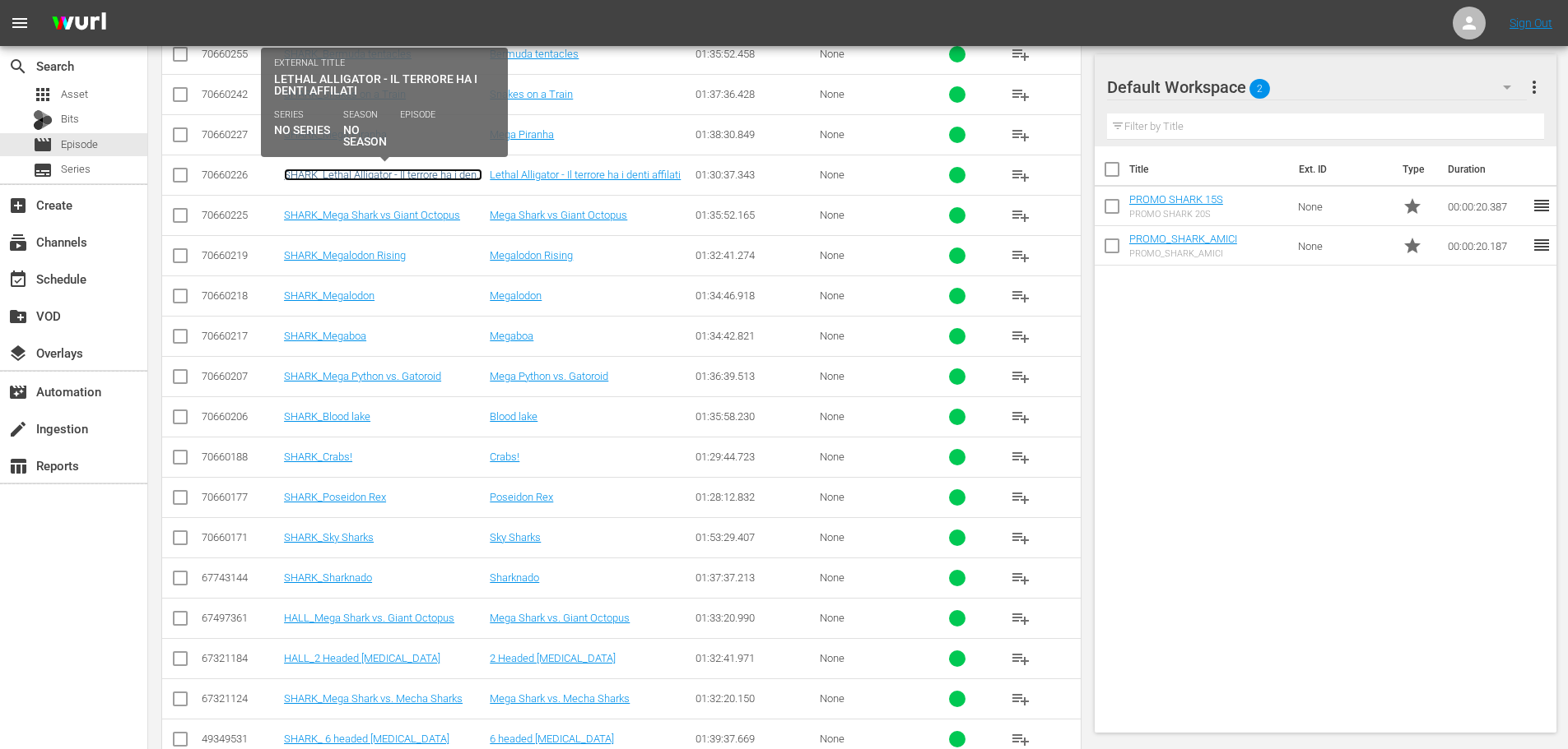
click at [371, 180] on link "SHARK_Lethal Alligator - Il terrore ha i denti affilati" at bounding box center [384, 181] width 199 height 25
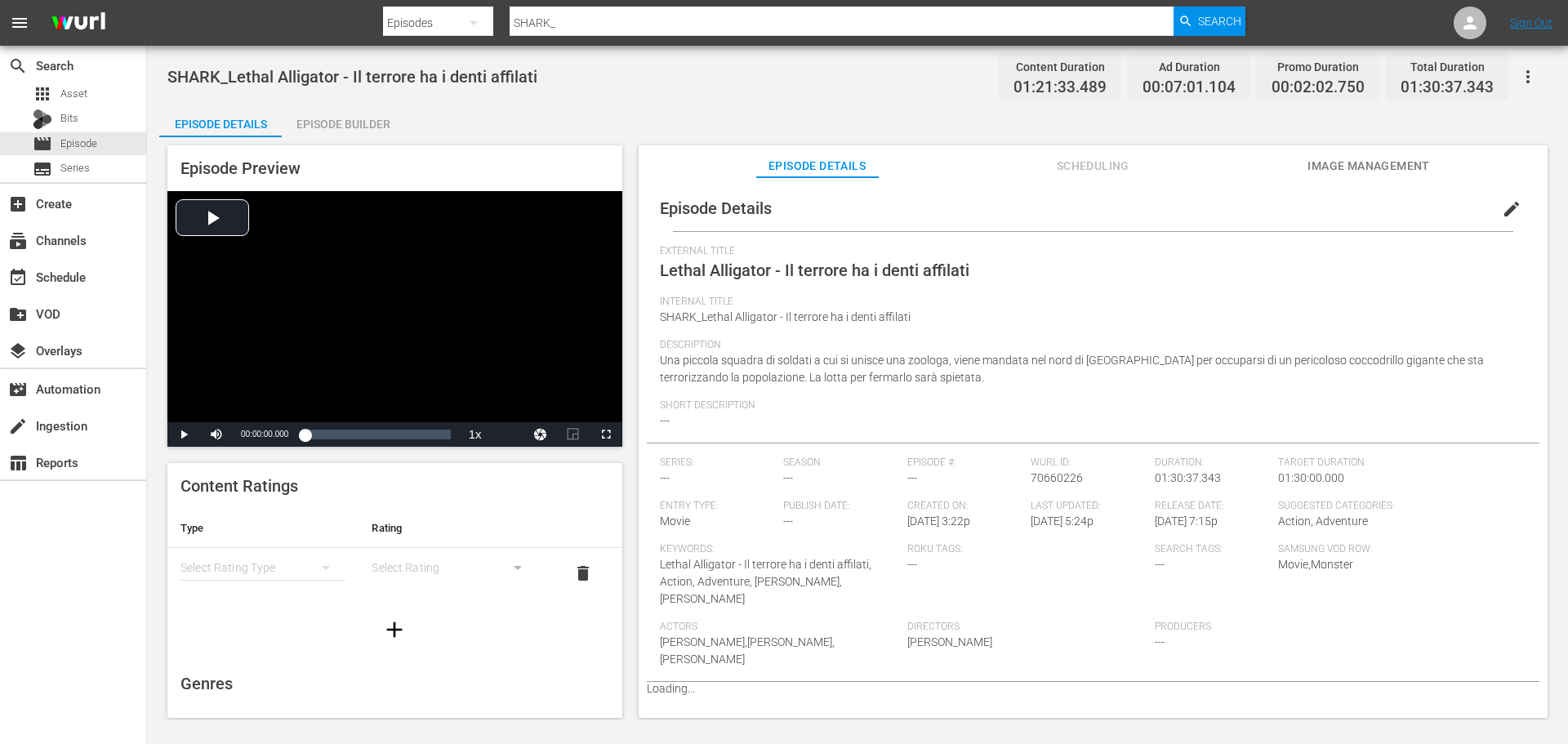
click at [356, 129] on div "Episode Builder" at bounding box center [343, 124] width 122 height 39
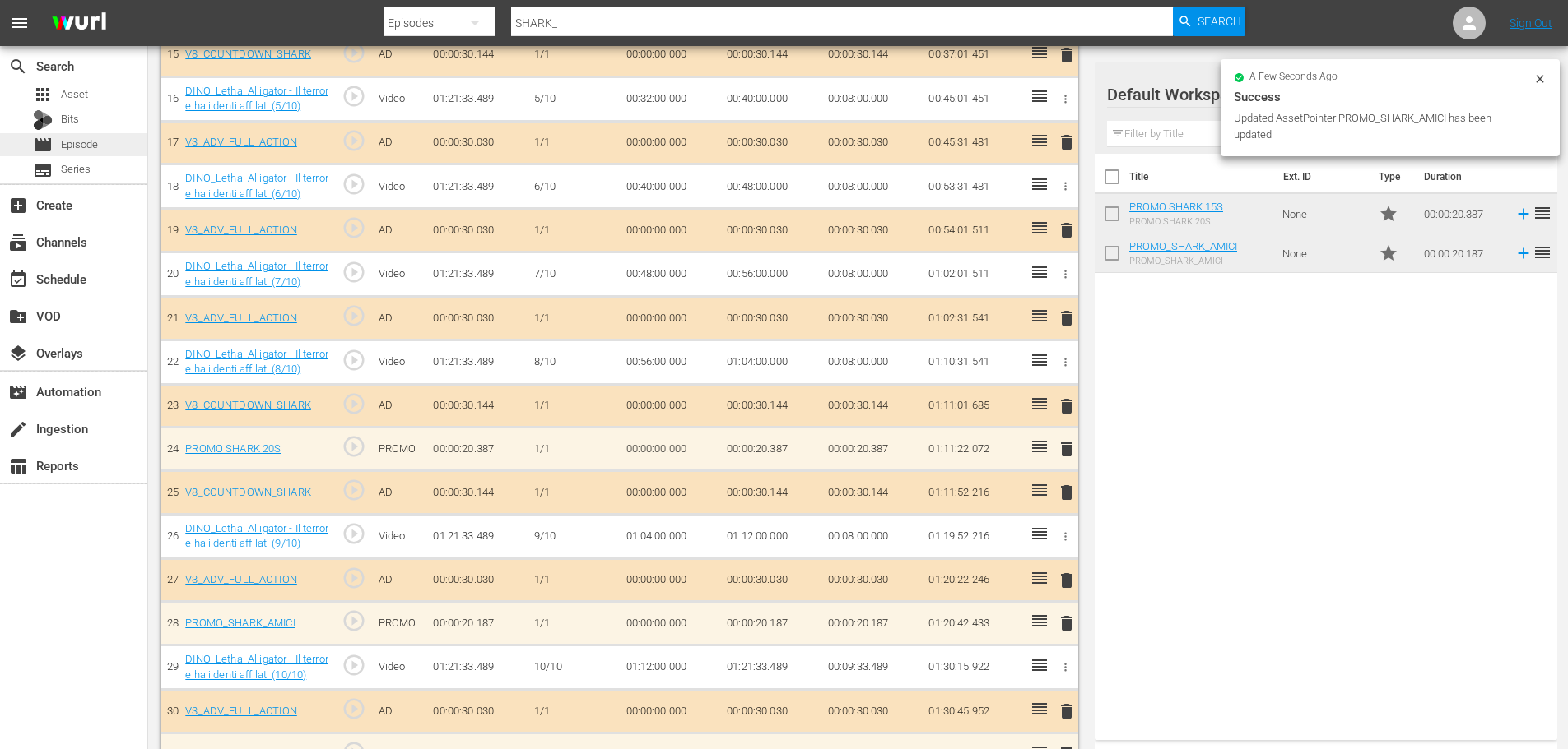
scroll to position [1143, 0]
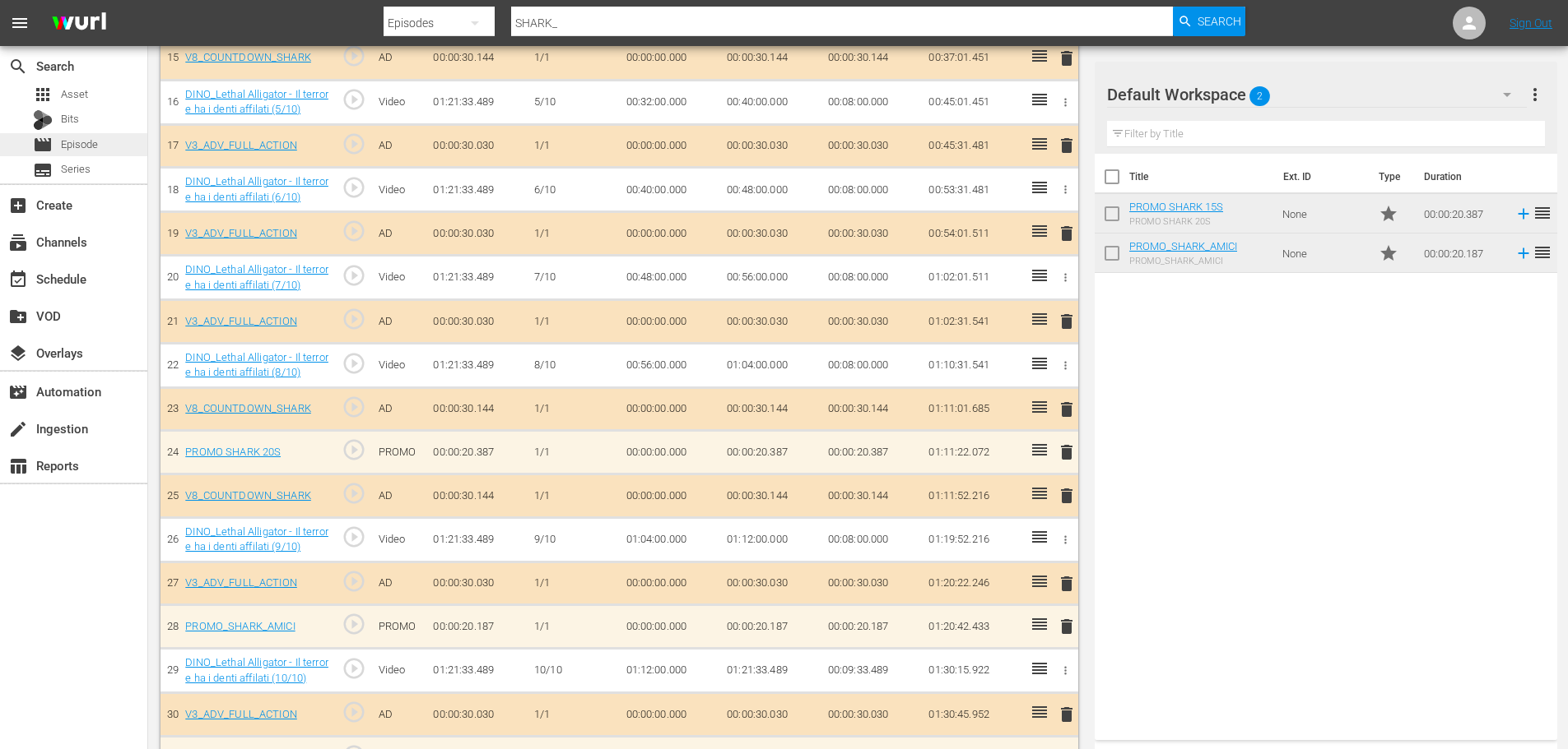
click at [124, 146] on div "movie Episode" at bounding box center [74, 144] width 147 height 23
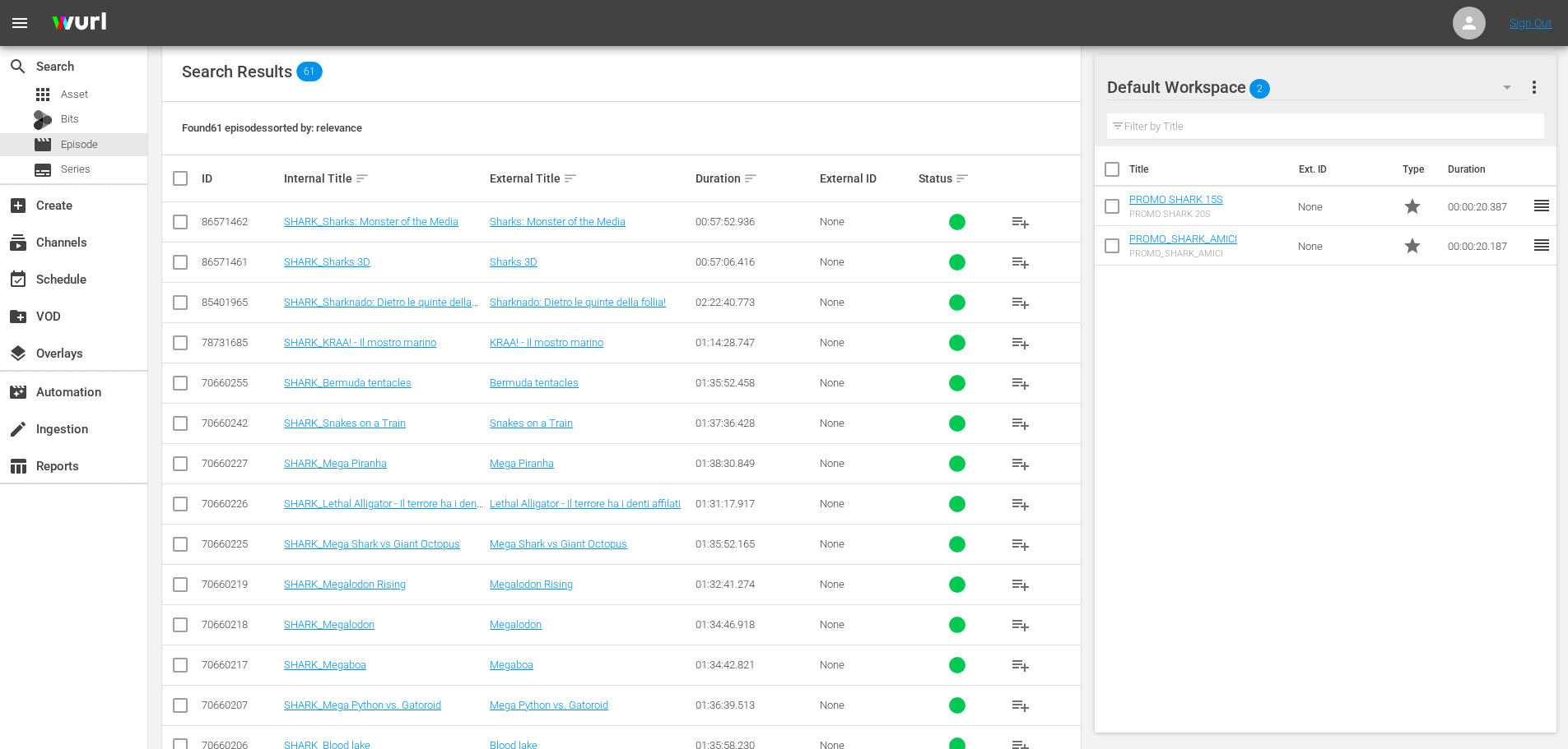
scroll to position [347, 0]
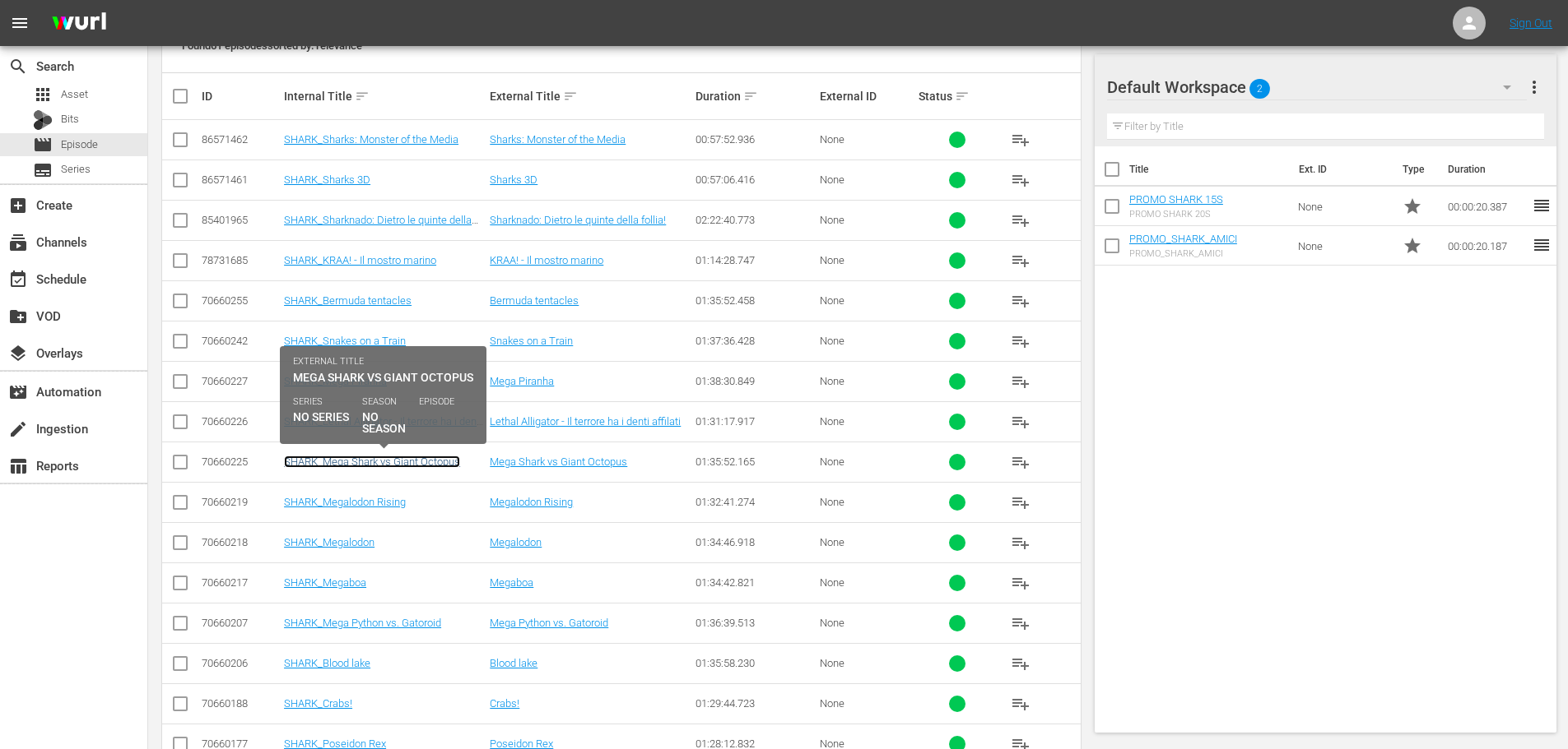
click at [439, 459] on link "SHARK_Mega Shark vs Giant Octopus" at bounding box center [372, 462] width 176 height 12
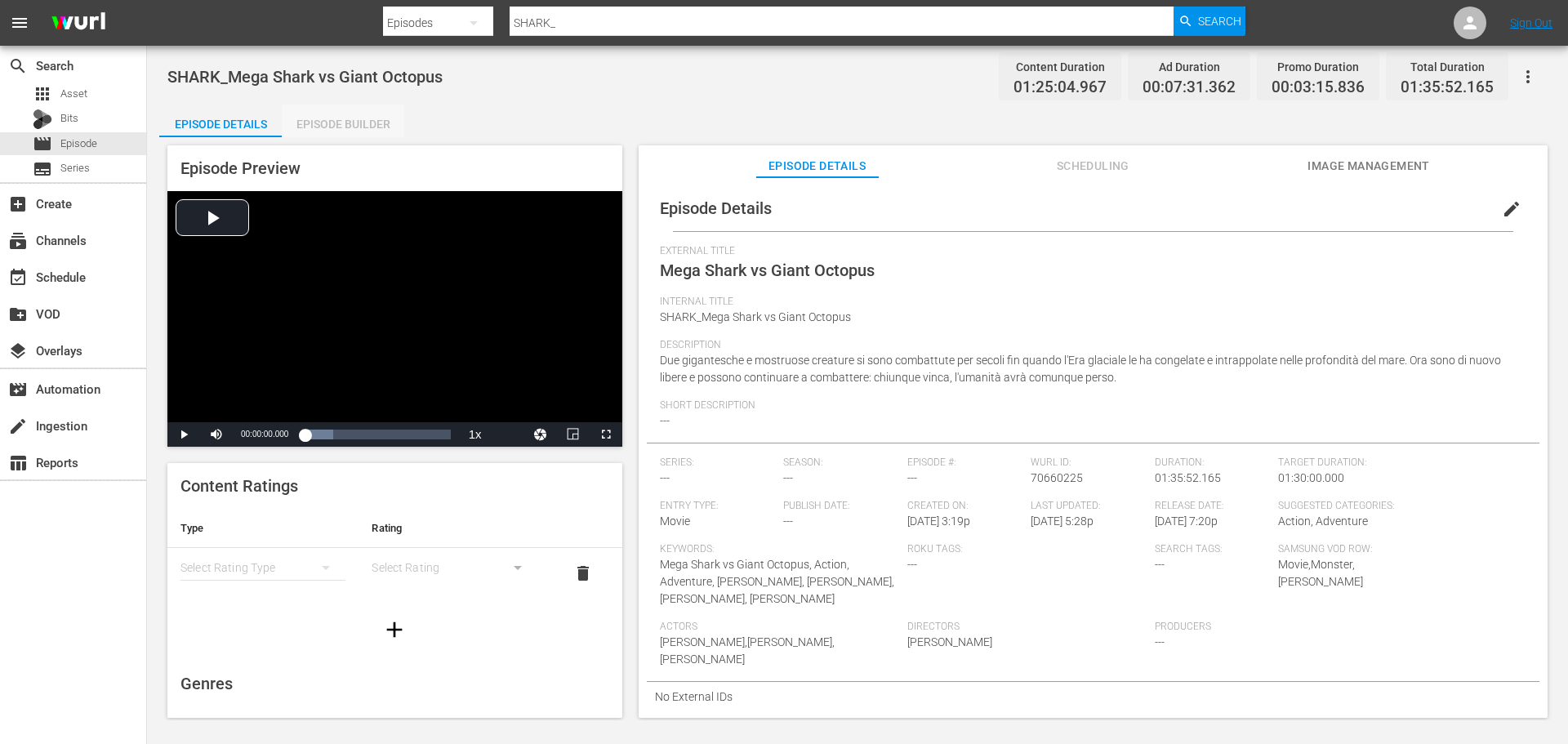
click at [361, 122] on div "Episode Builder" at bounding box center [343, 124] width 122 height 39
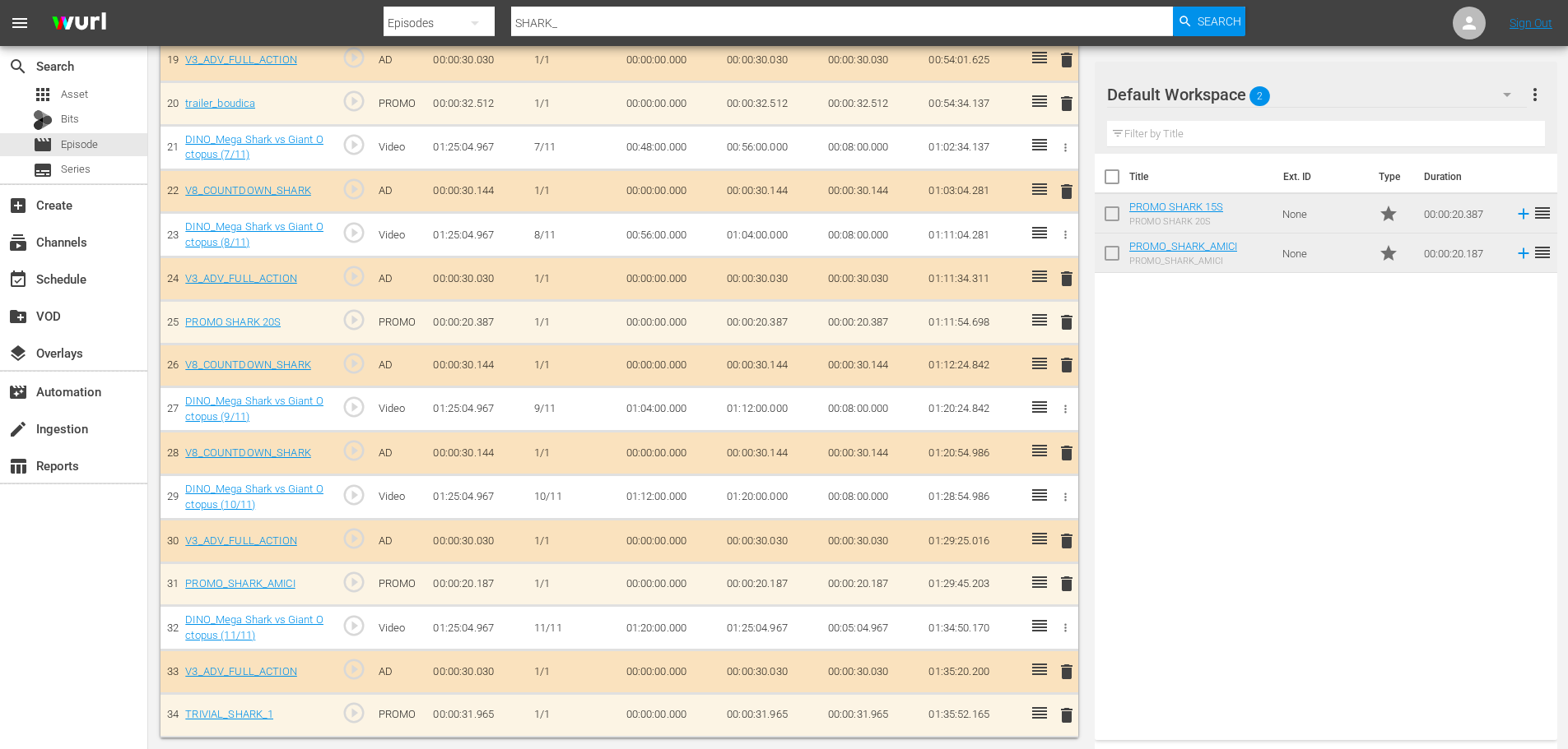
scroll to position [1318, 0]
click at [119, 138] on div "movie Episode" at bounding box center [74, 144] width 147 height 23
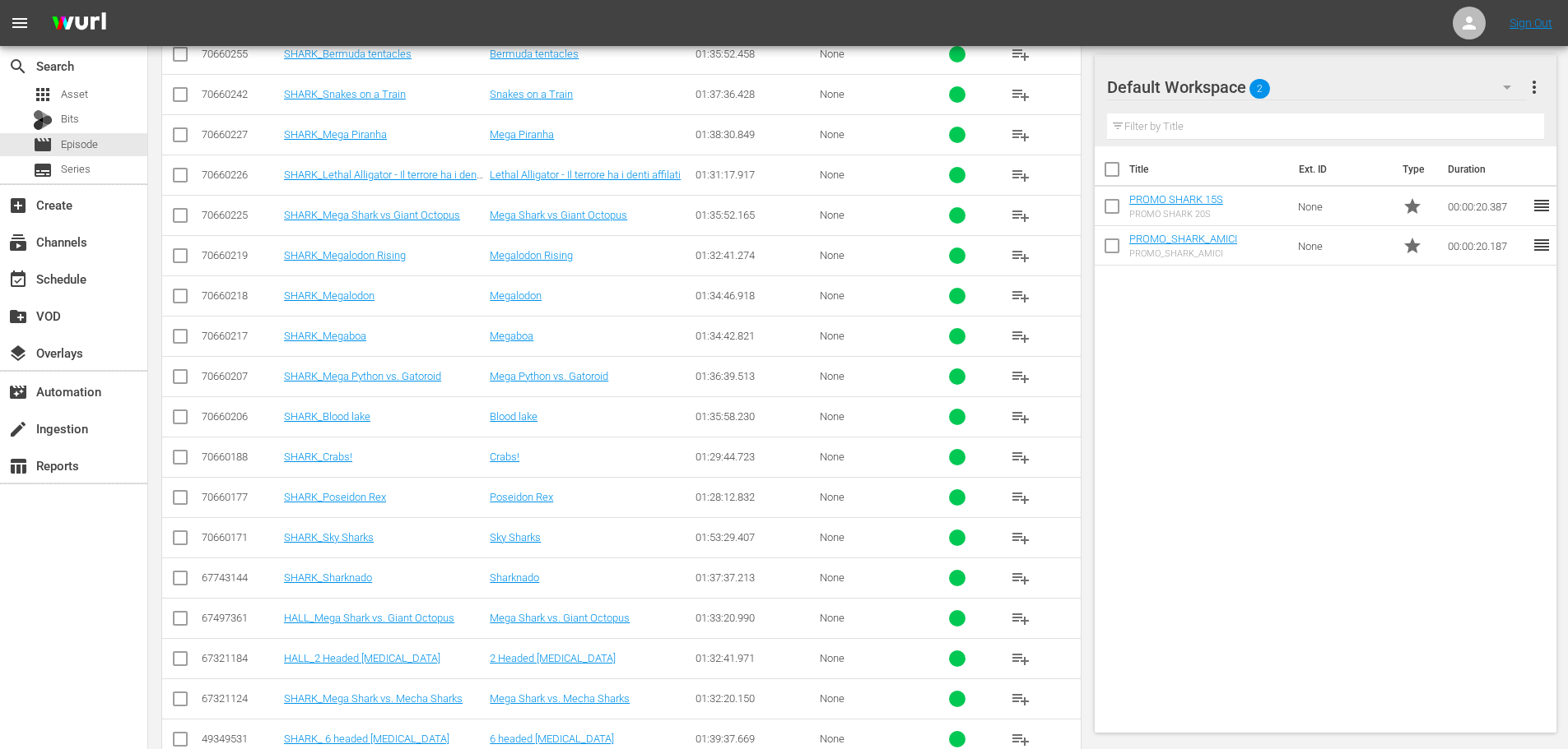
scroll to position [429, 0]
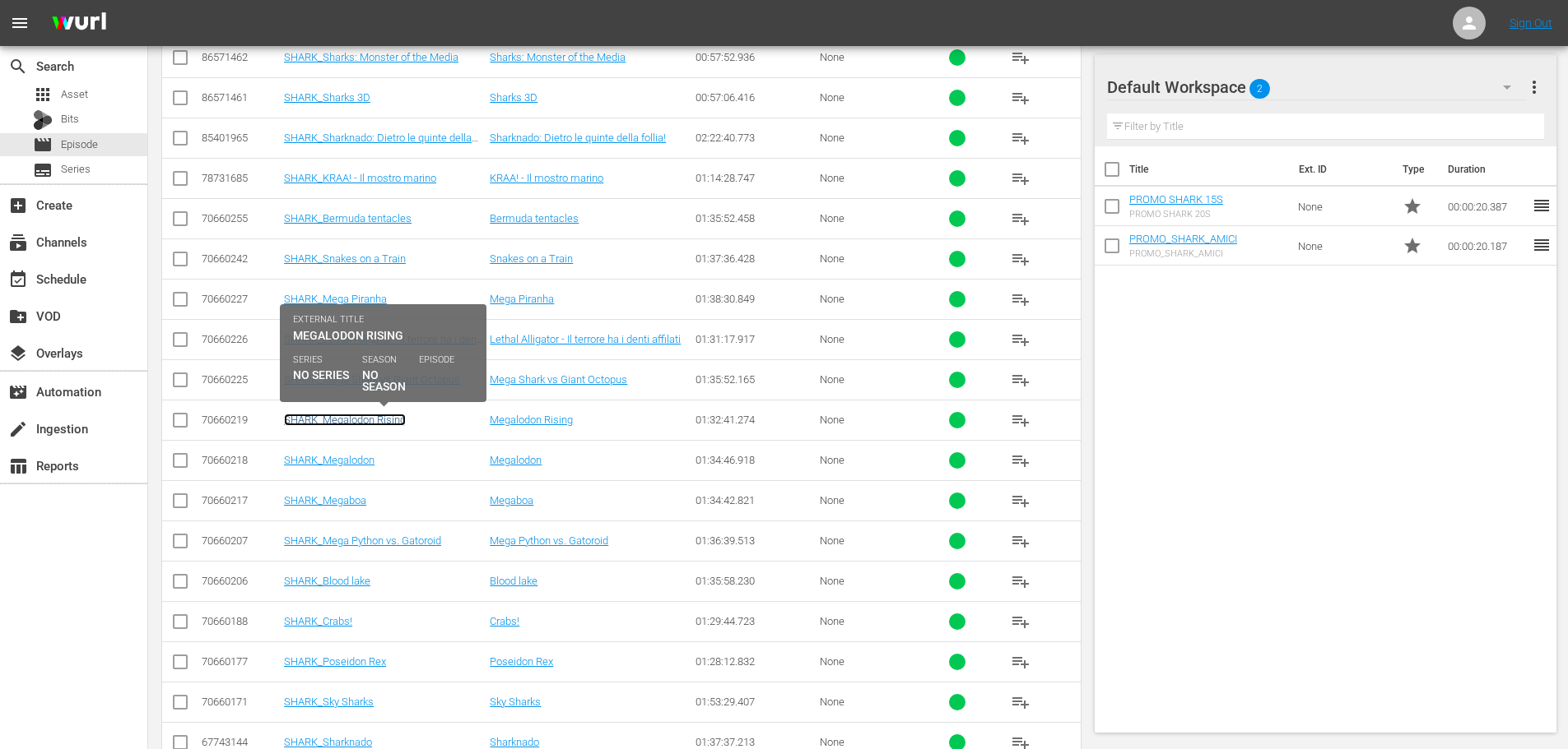
click at [367, 417] on link "SHARK_Megalodon Rising" at bounding box center [345, 420] width 122 height 12
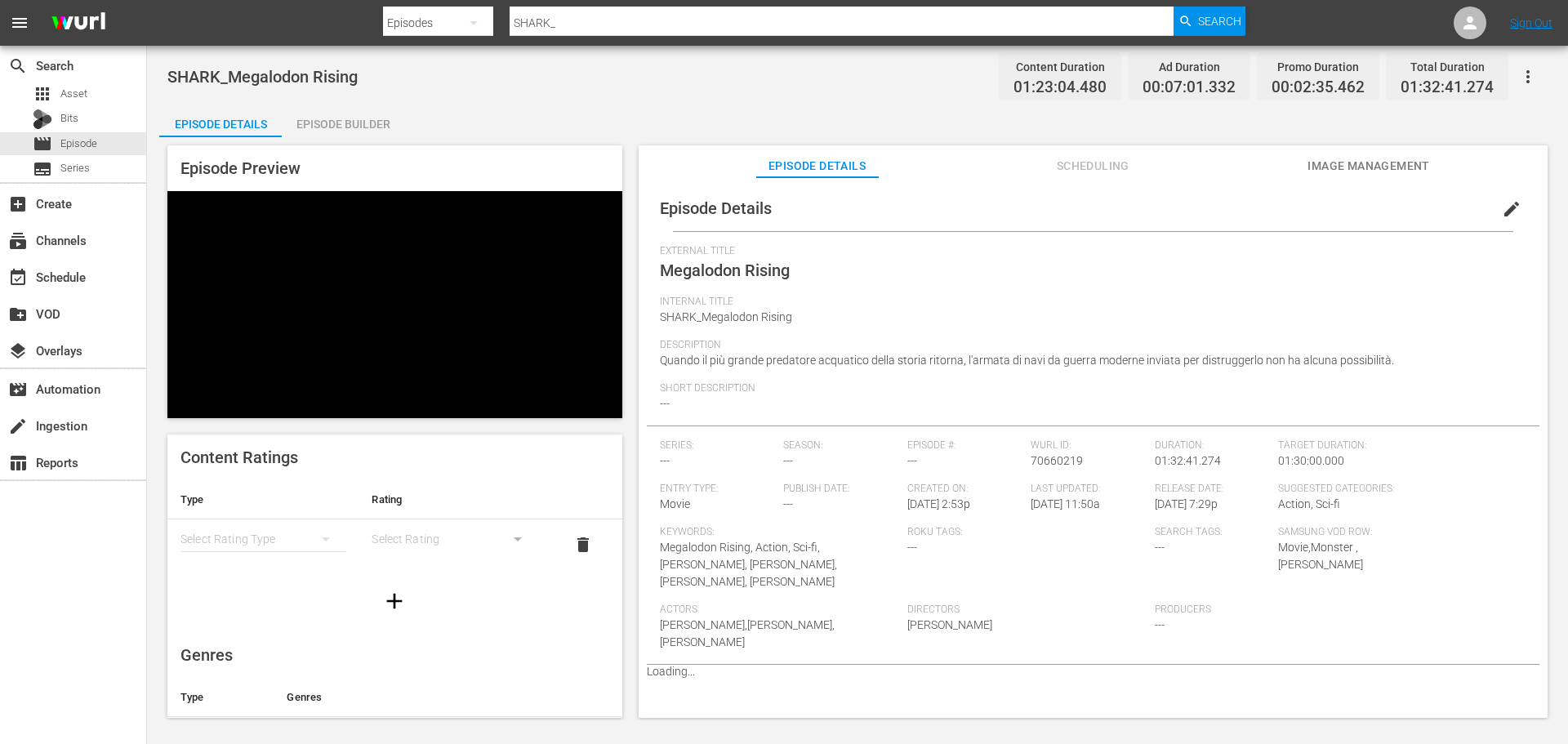
click at [355, 124] on div "Episode Builder" at bounding box center [343, 124] width 122 height 39
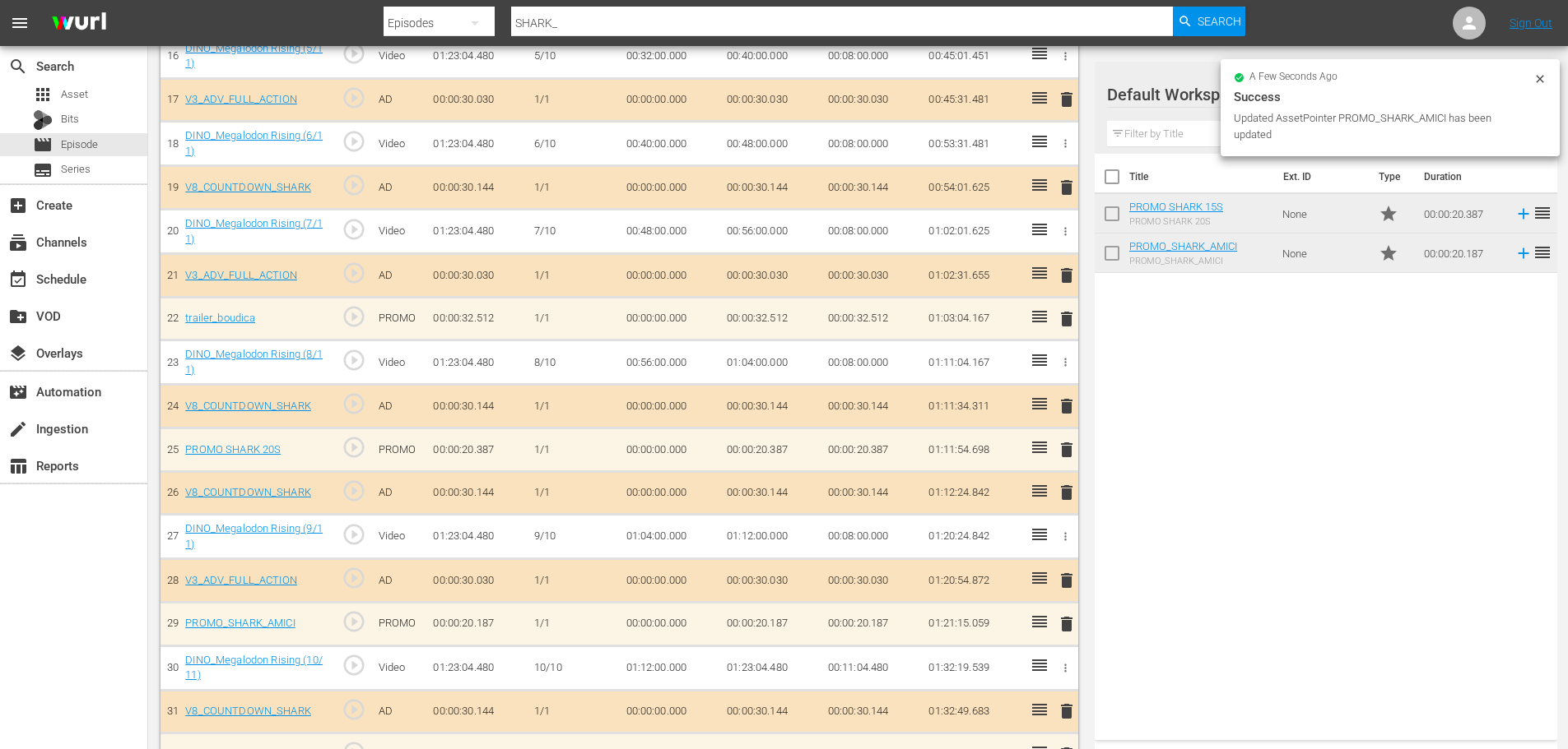
scroll to position [1186, 0]
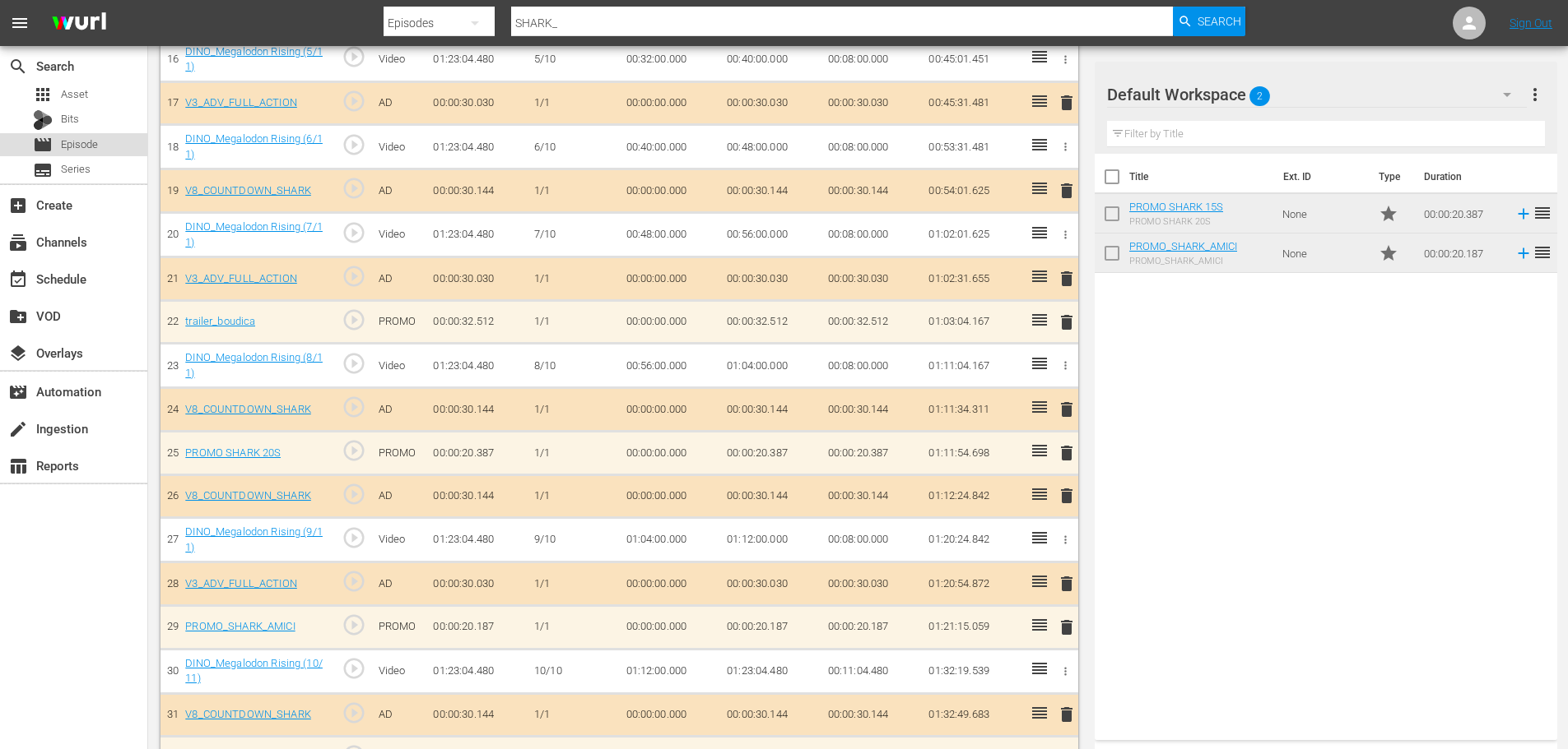
click at [105, 141] on div "movie Episode" at bounding box center [74, 144] width 147 height 23
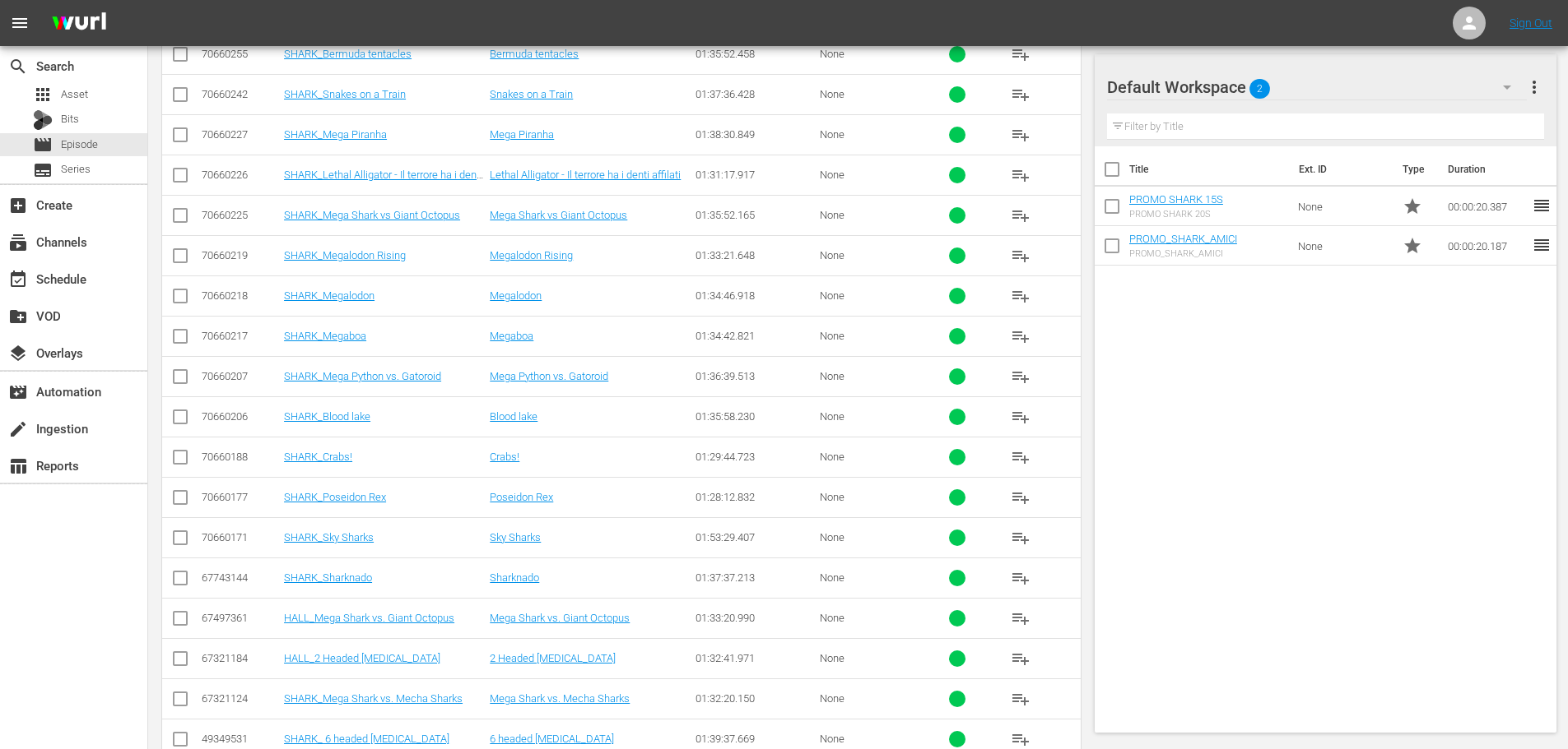
scroll to position [347, 0]
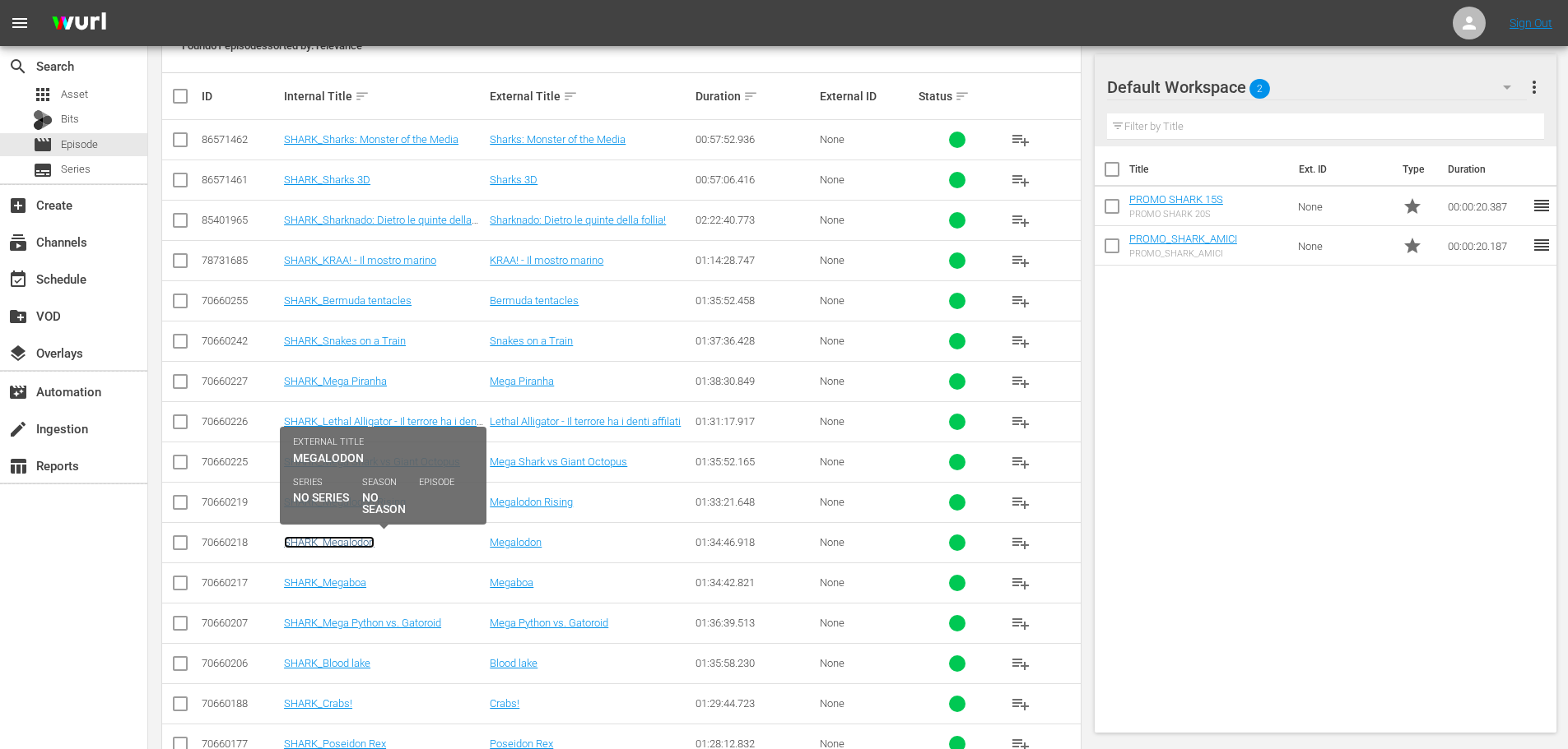
click at [358, 539] on link "SHARK_Megalodon" at bounding box center [329, 542] width 90 height 12
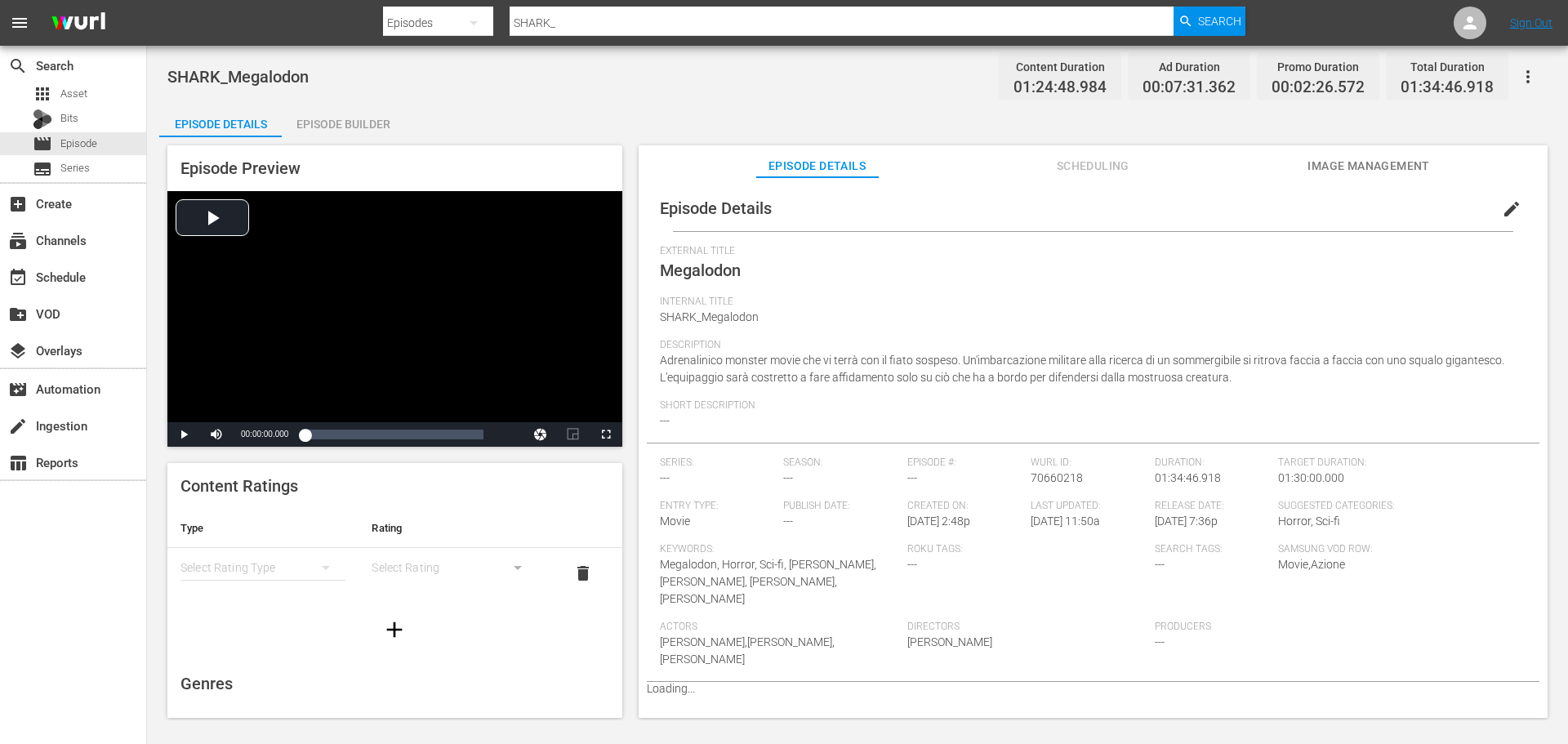
click at [340, 122] on div "Episode Builder" at bounding box center [343, 124] width 122 height 39
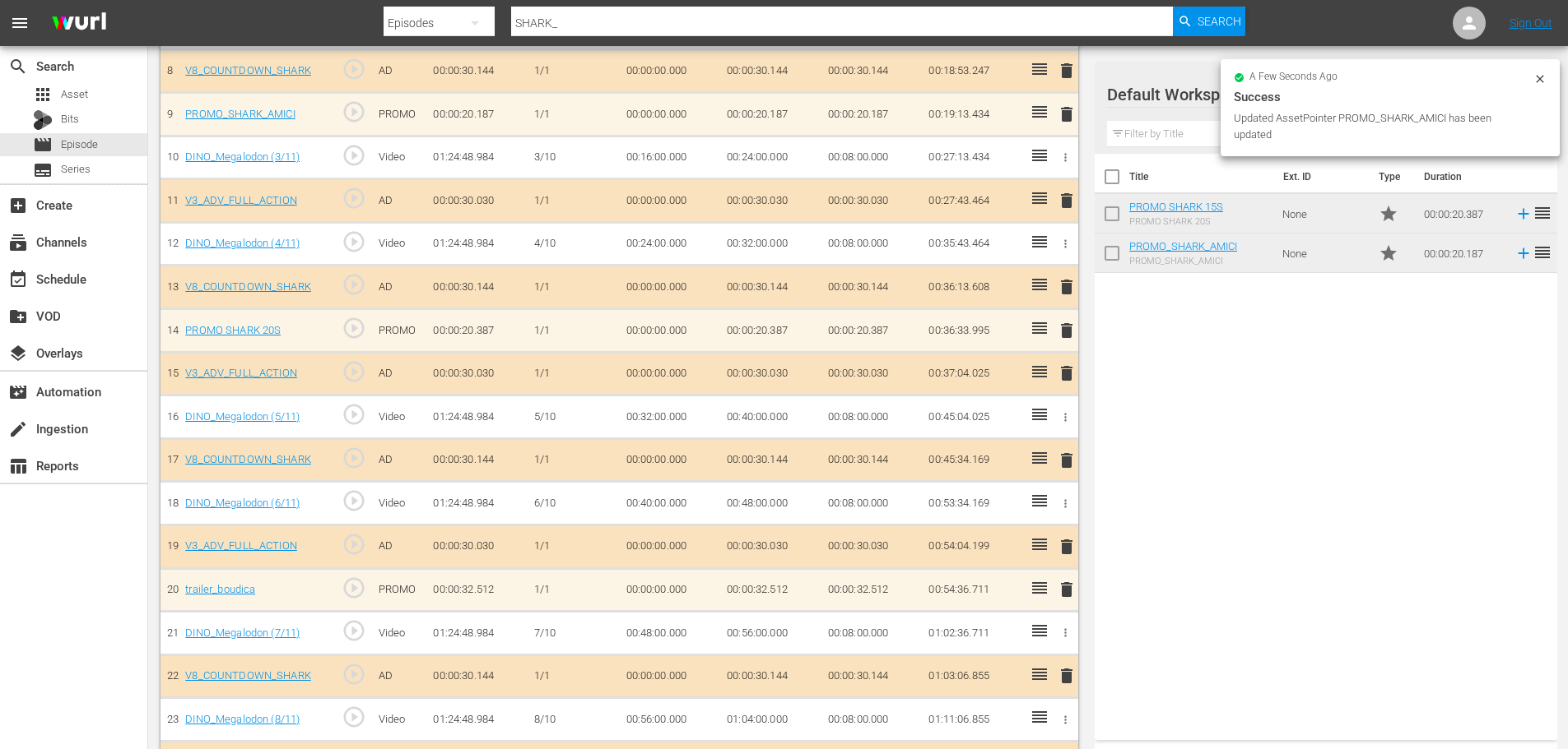
scroll to position [1217, 0]
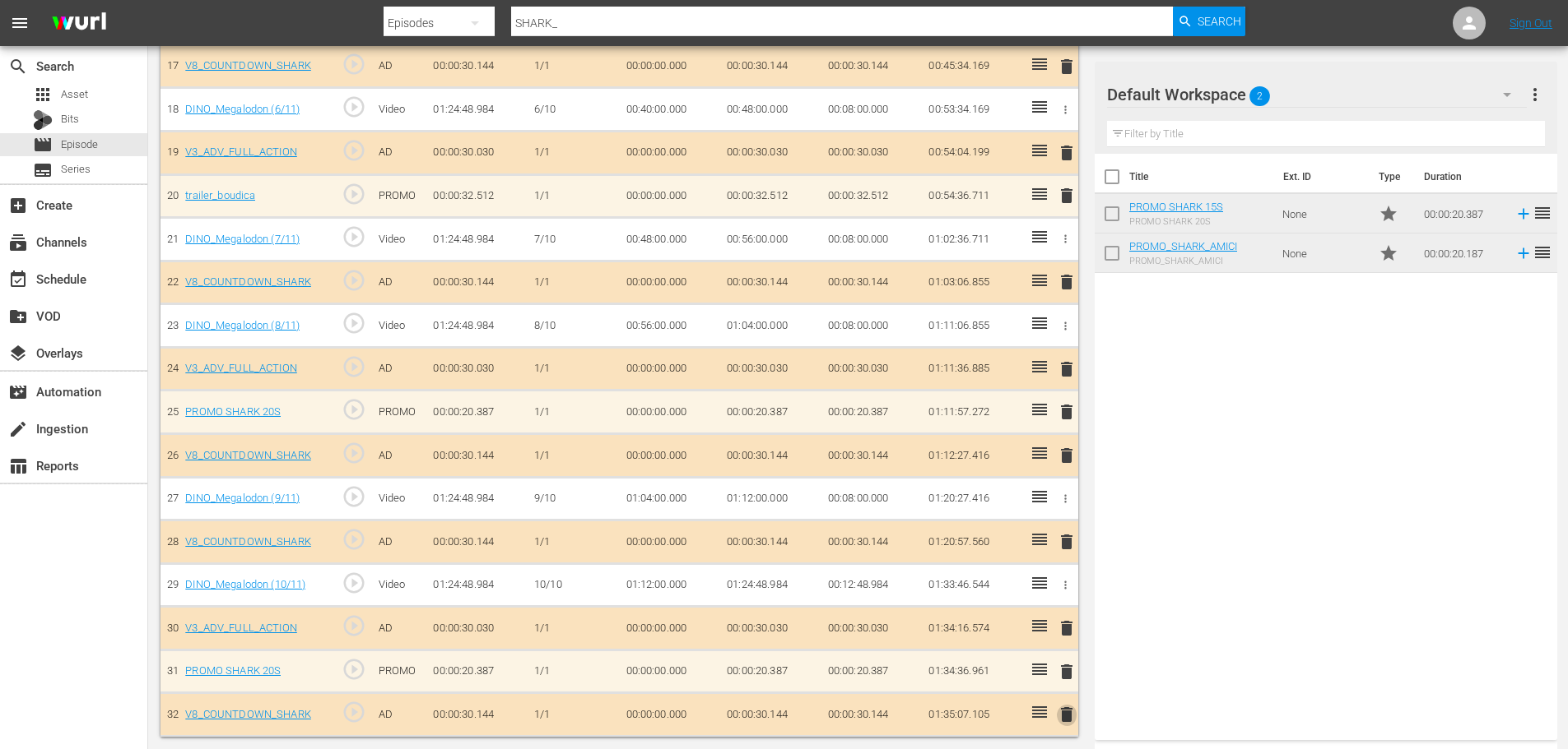
click at [1070, 720] on span "delete" at bounding box center [1066, 715] width 20 height 20
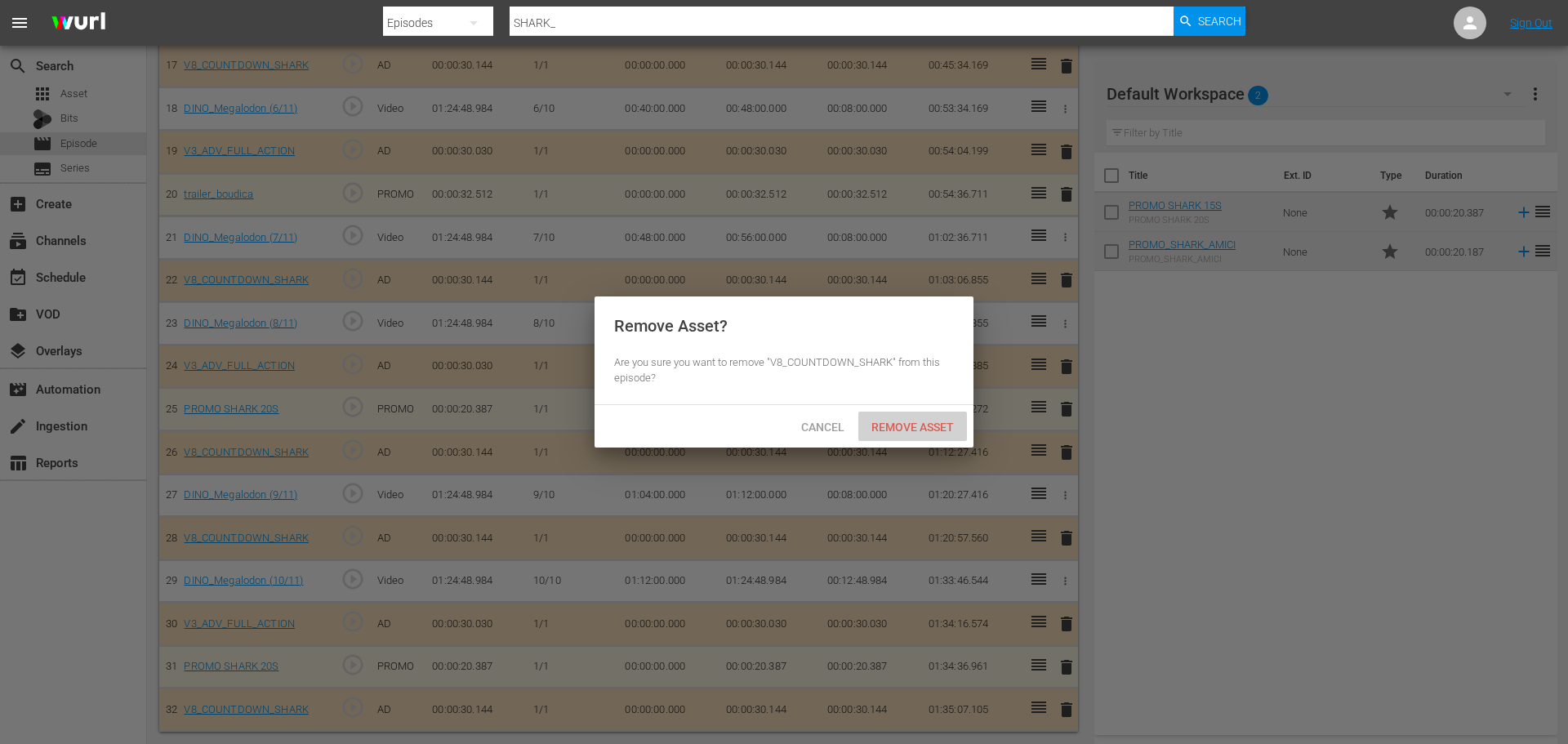
click at [921, 425] on span "Remove Asset" at bounding box center [912, 426] width 108 height 13
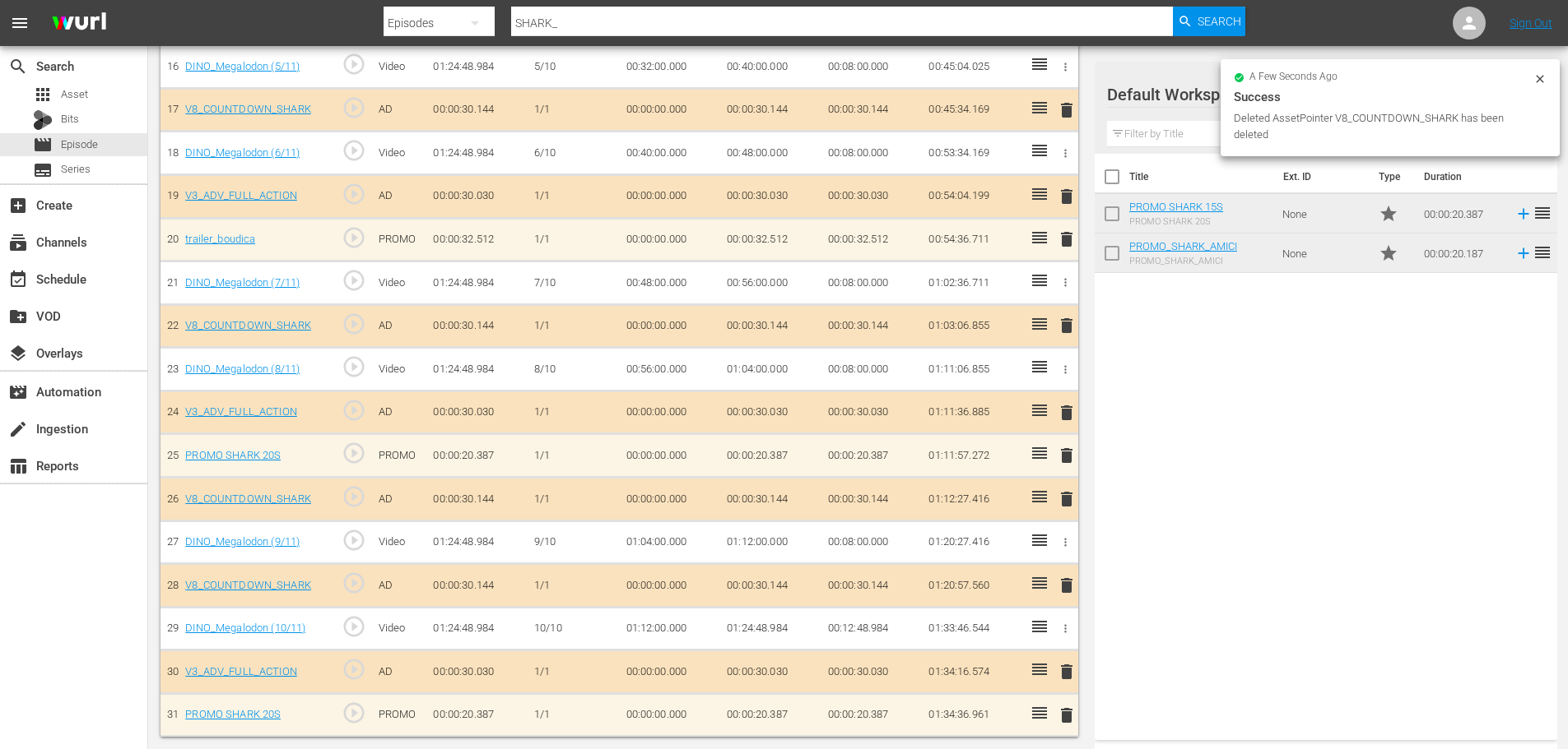
scroll to position [1173, 0]
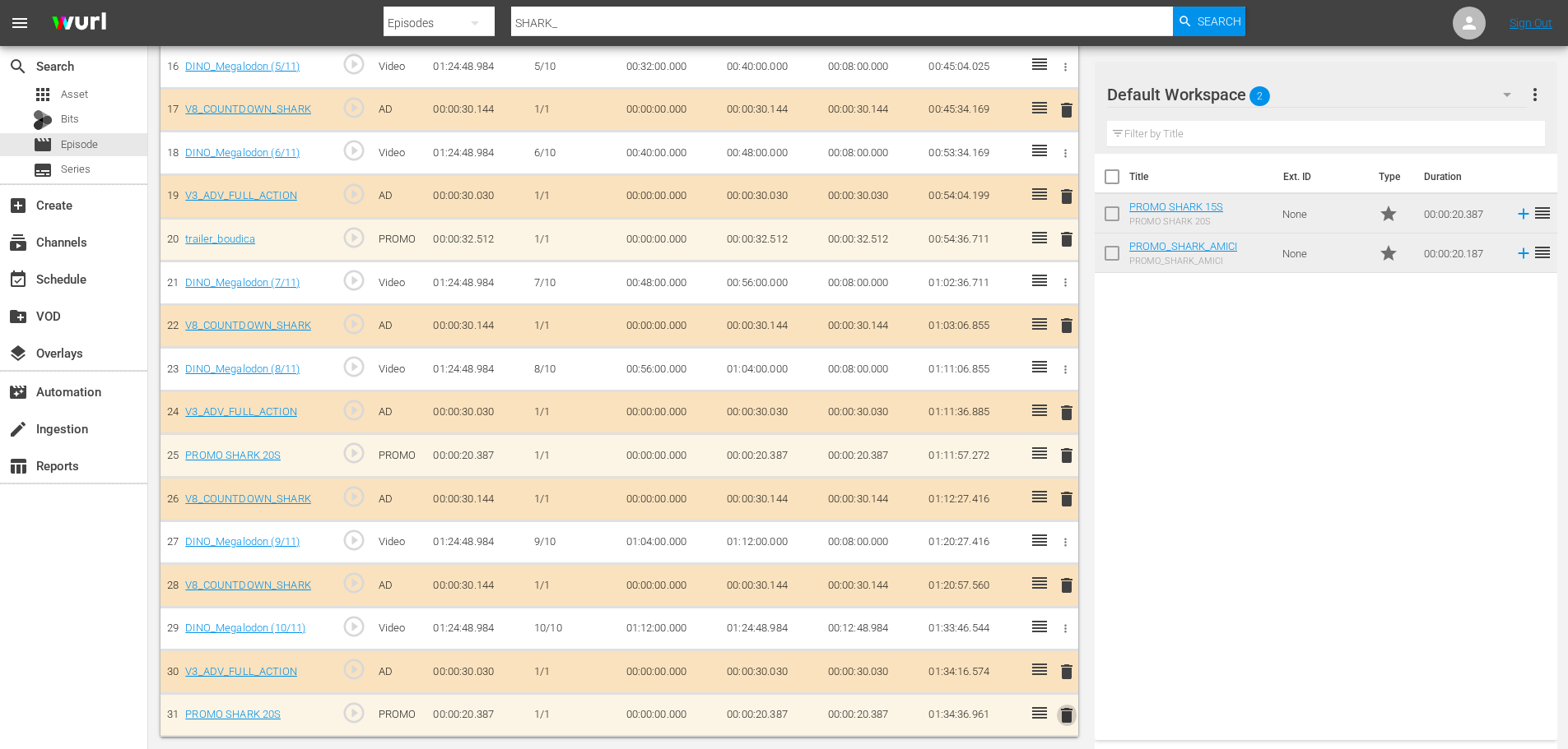
click at [1071, 723] on span "delete" at bounding box center [1066, 716] width 20 height 20
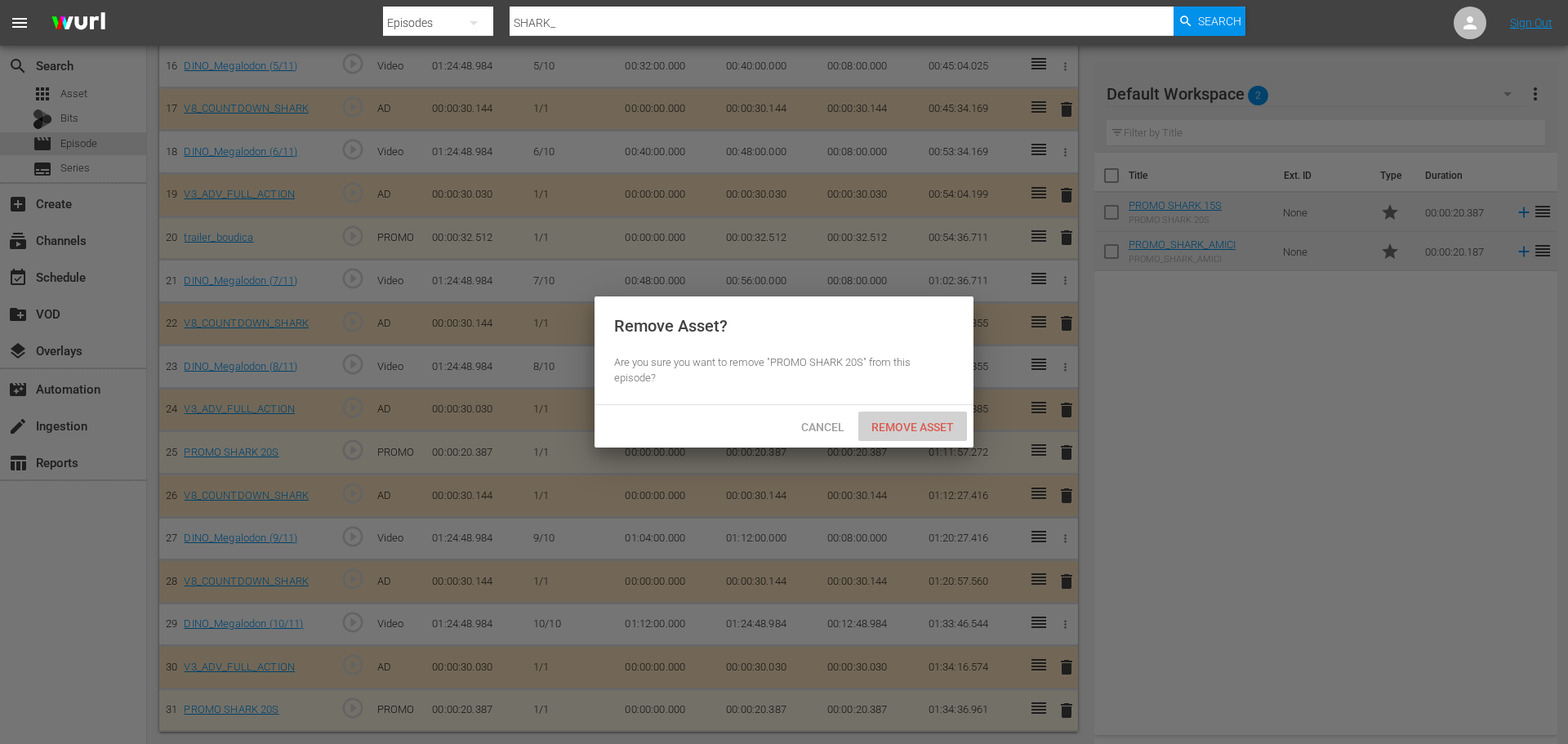
click at [926, 413] on div "Remove Asset" at bounding box center [912, 426] width 108 height 31
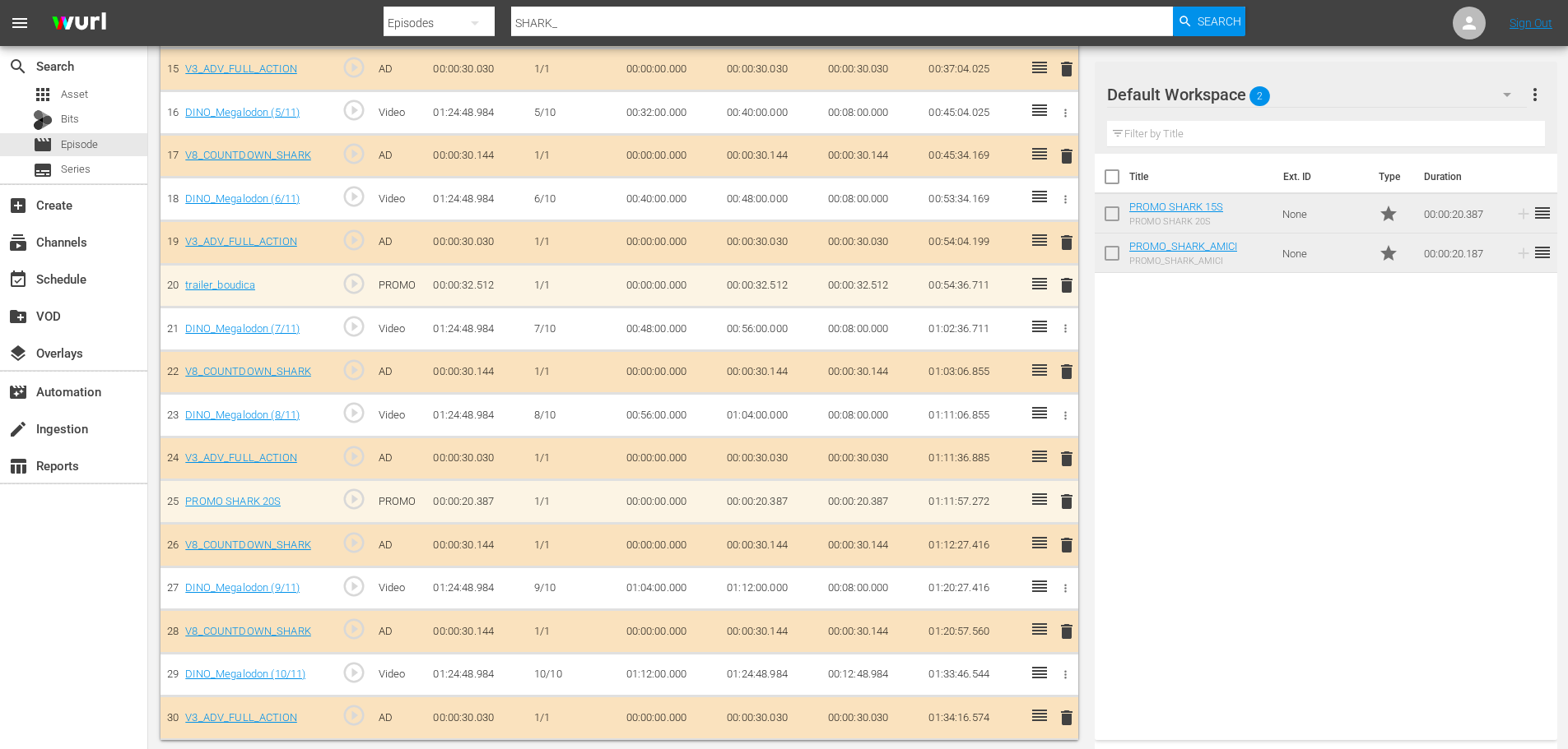
scroll to position [1133, 0]
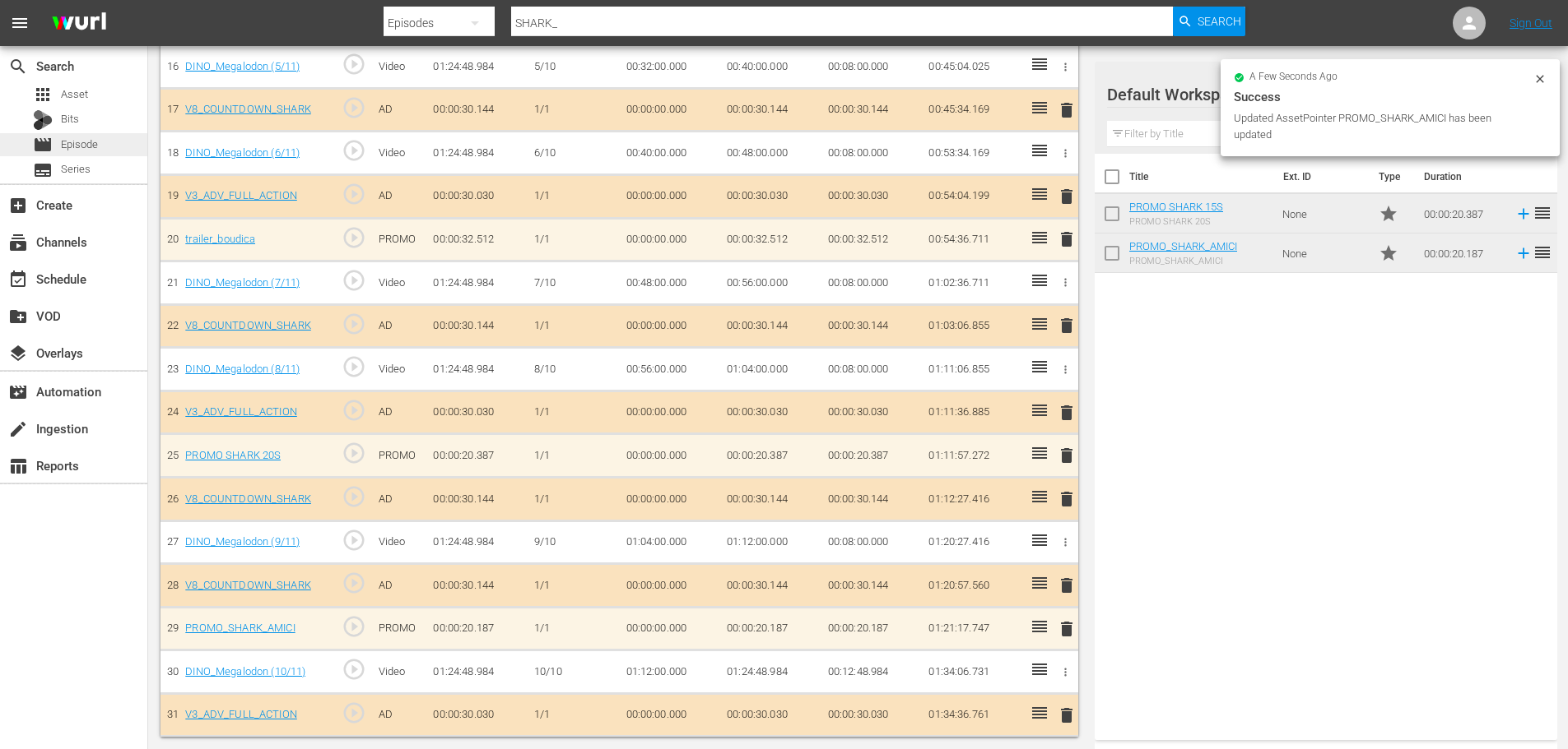
click at [102, 146] on div "movie Episode" at bounding box center [74, 144] width 147 height 23
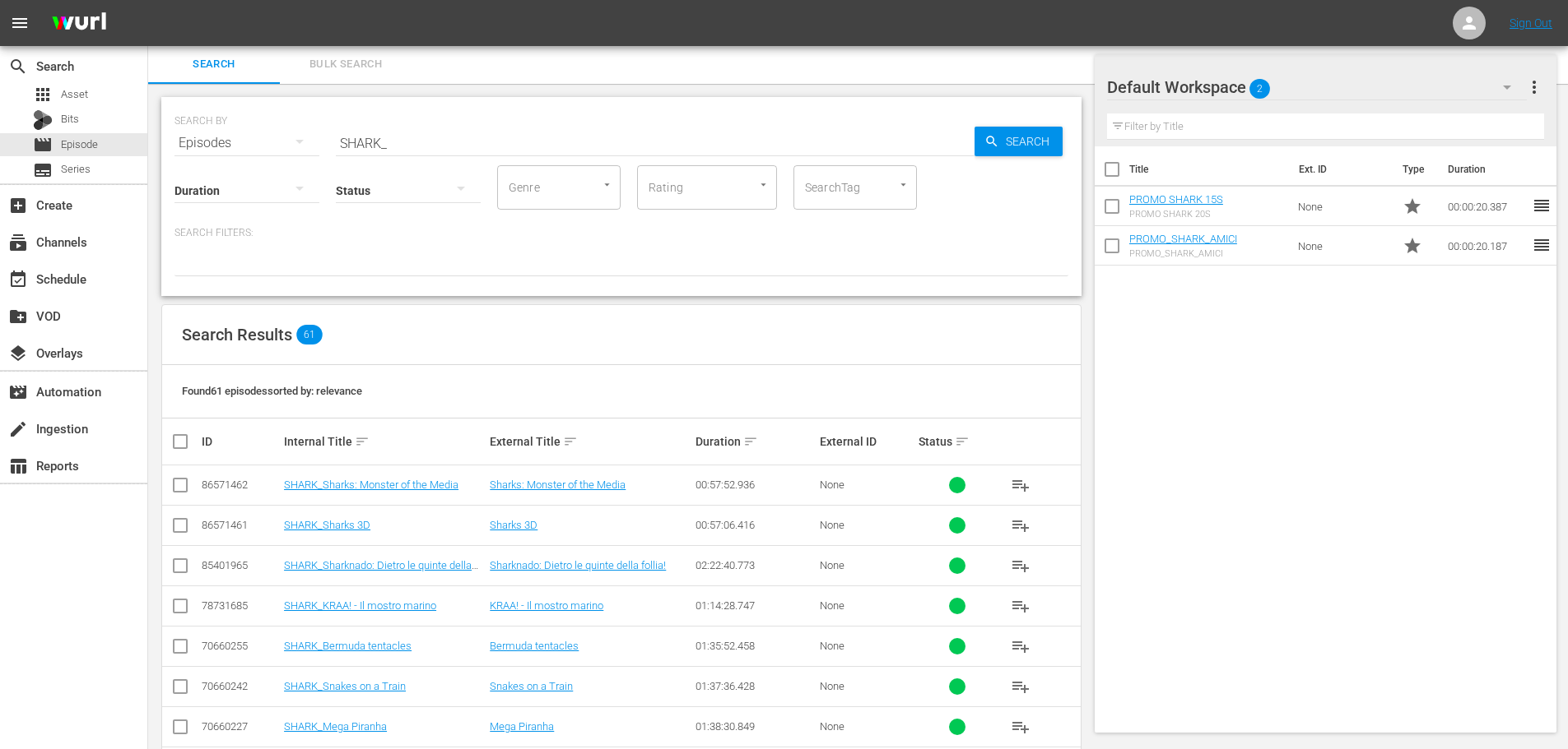
scroll to position [594, 0]
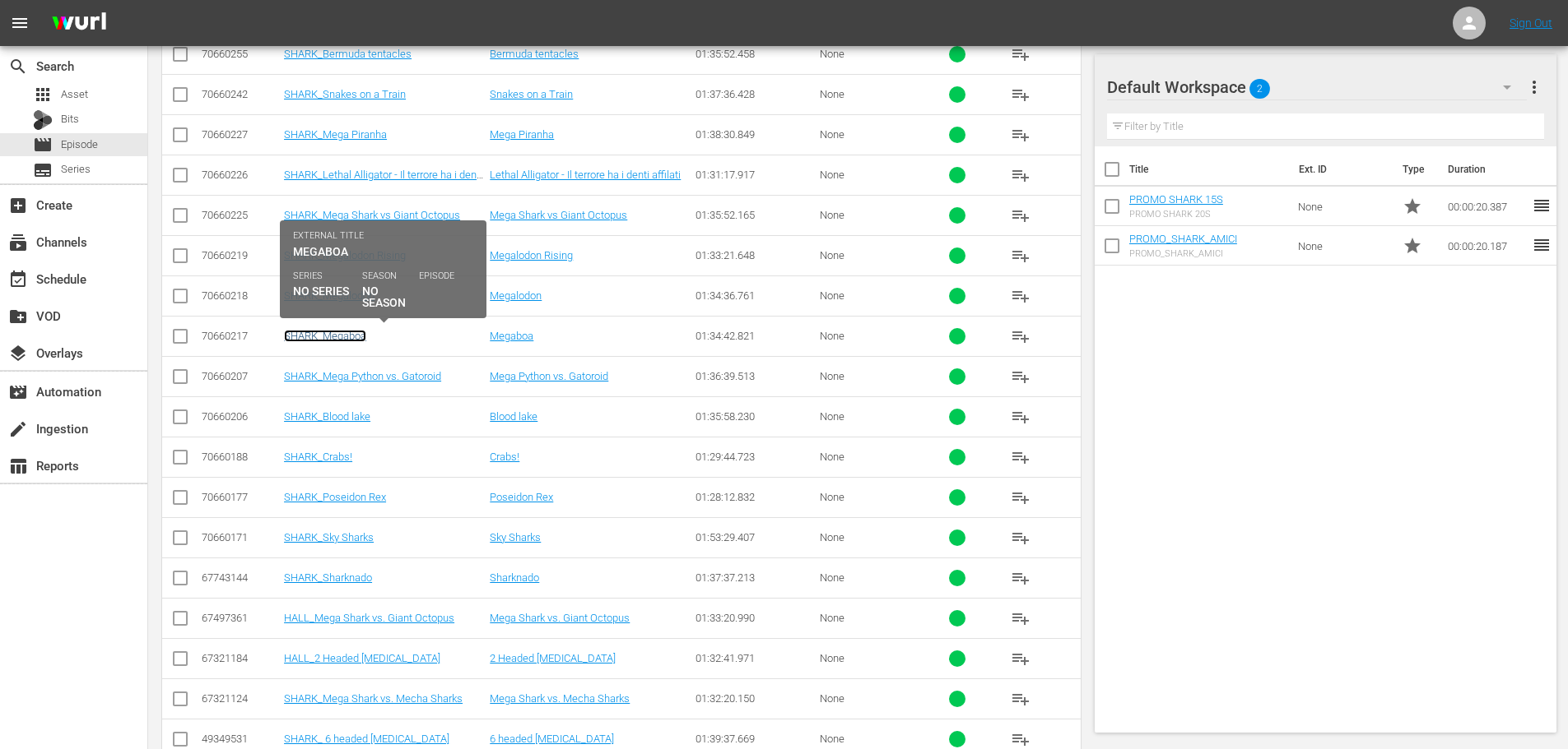
click at [340, 336] on link "SHARK_Megaboa" at bounding box center [325, 336] width 82 height 12
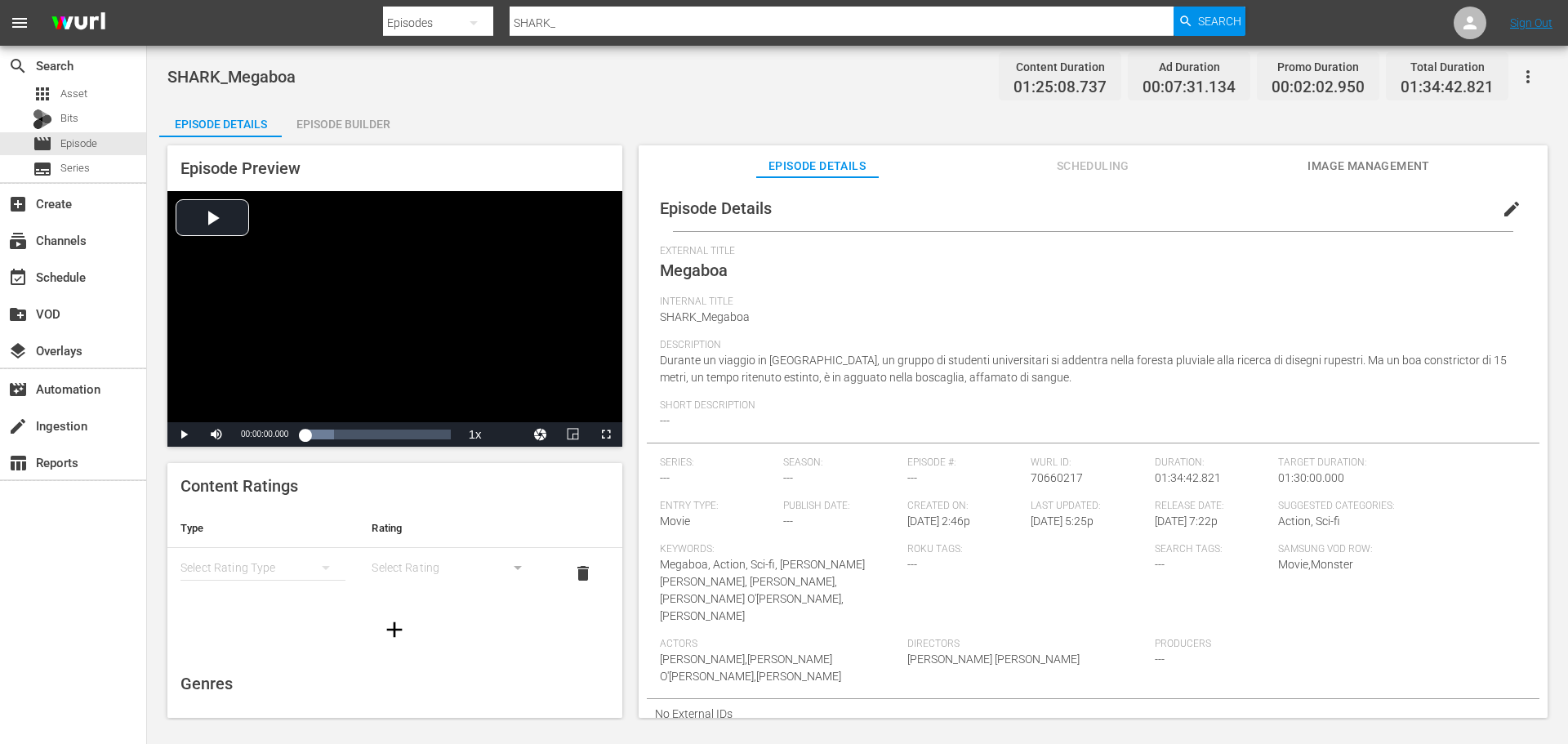
click at [360, 126] on div "Episode Builder" at bounding box center [343, 124] width 122 height 39
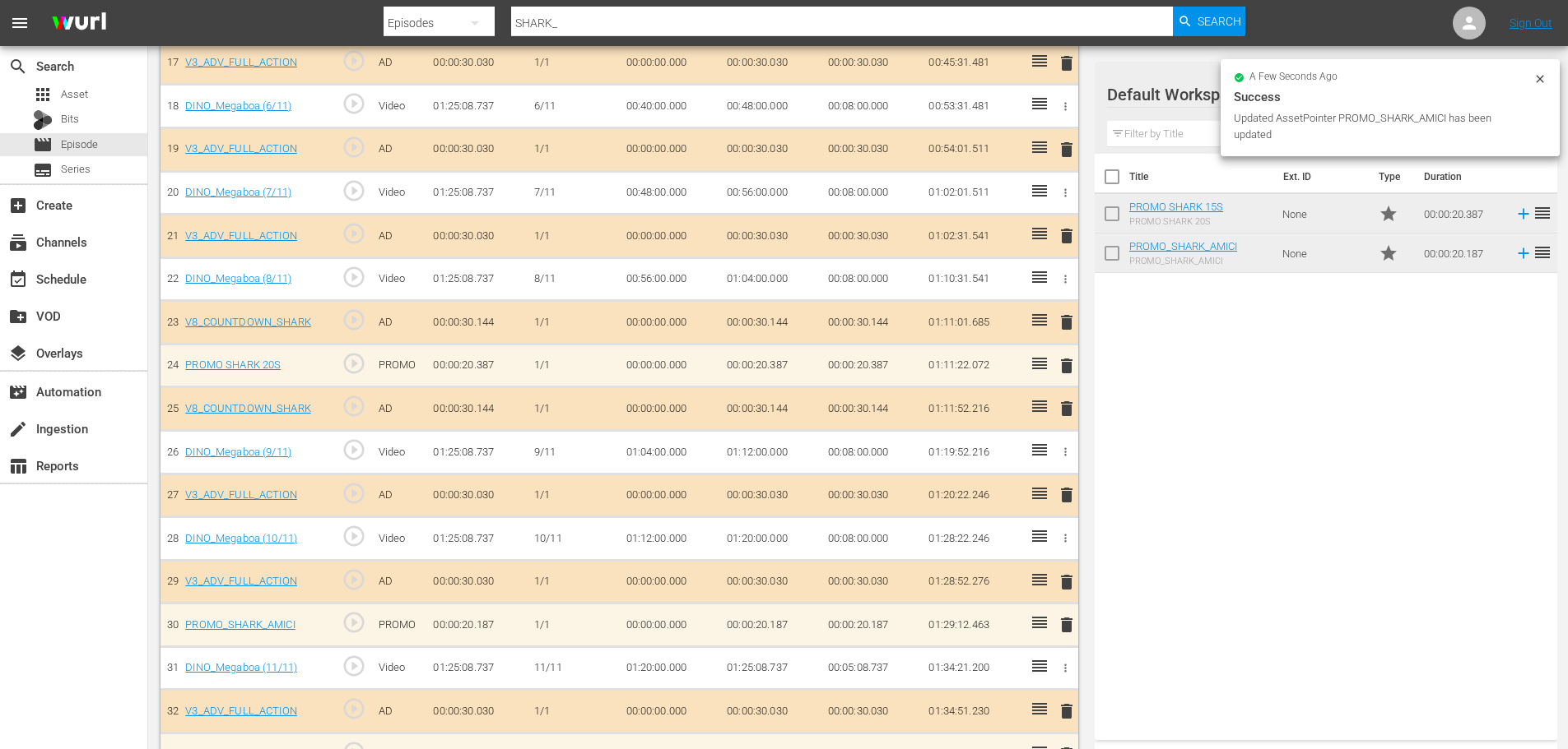
scroll to position [1217, 0]
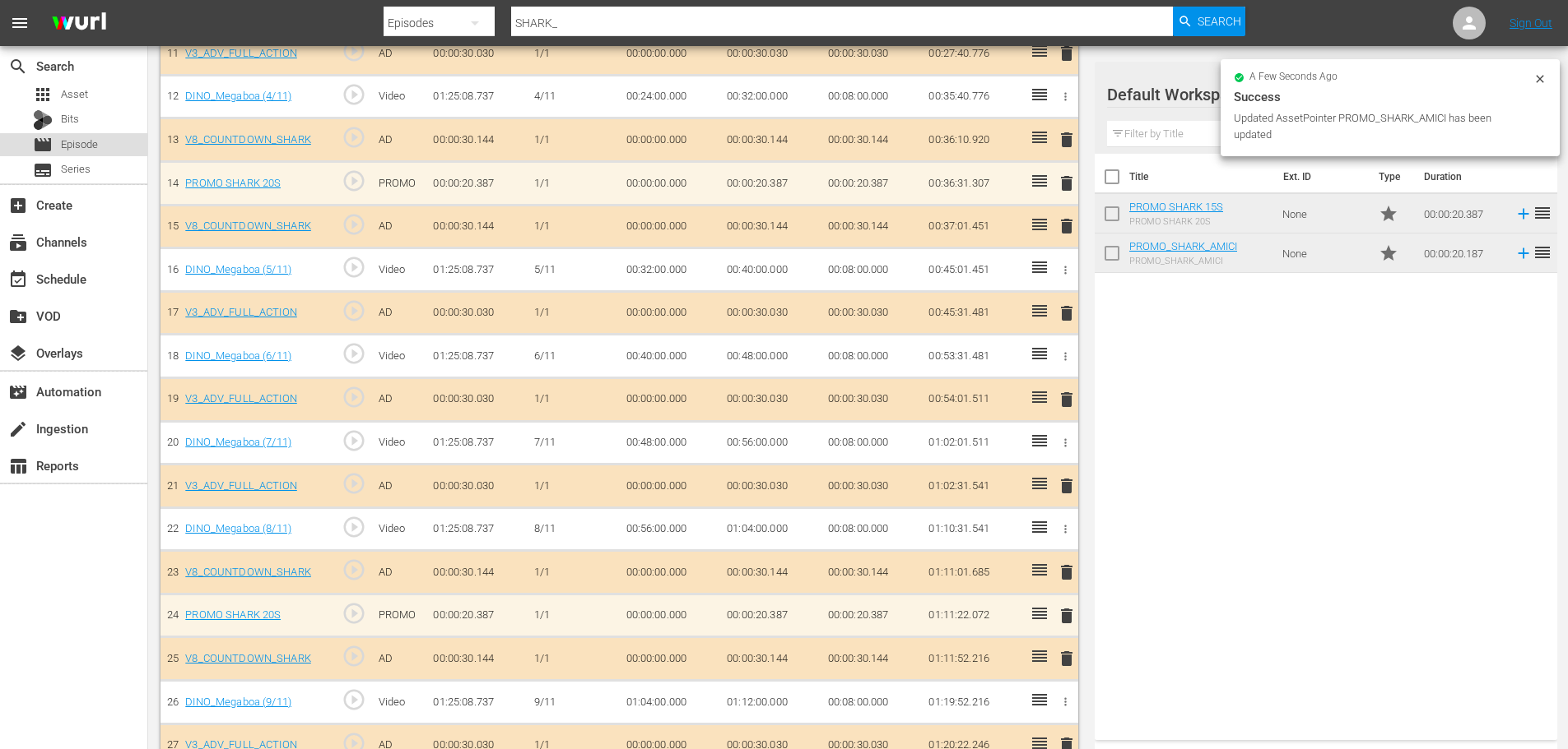
click at [103, 144] on div "movie Episode" at bounding box center [74, 144] width 147 height 23
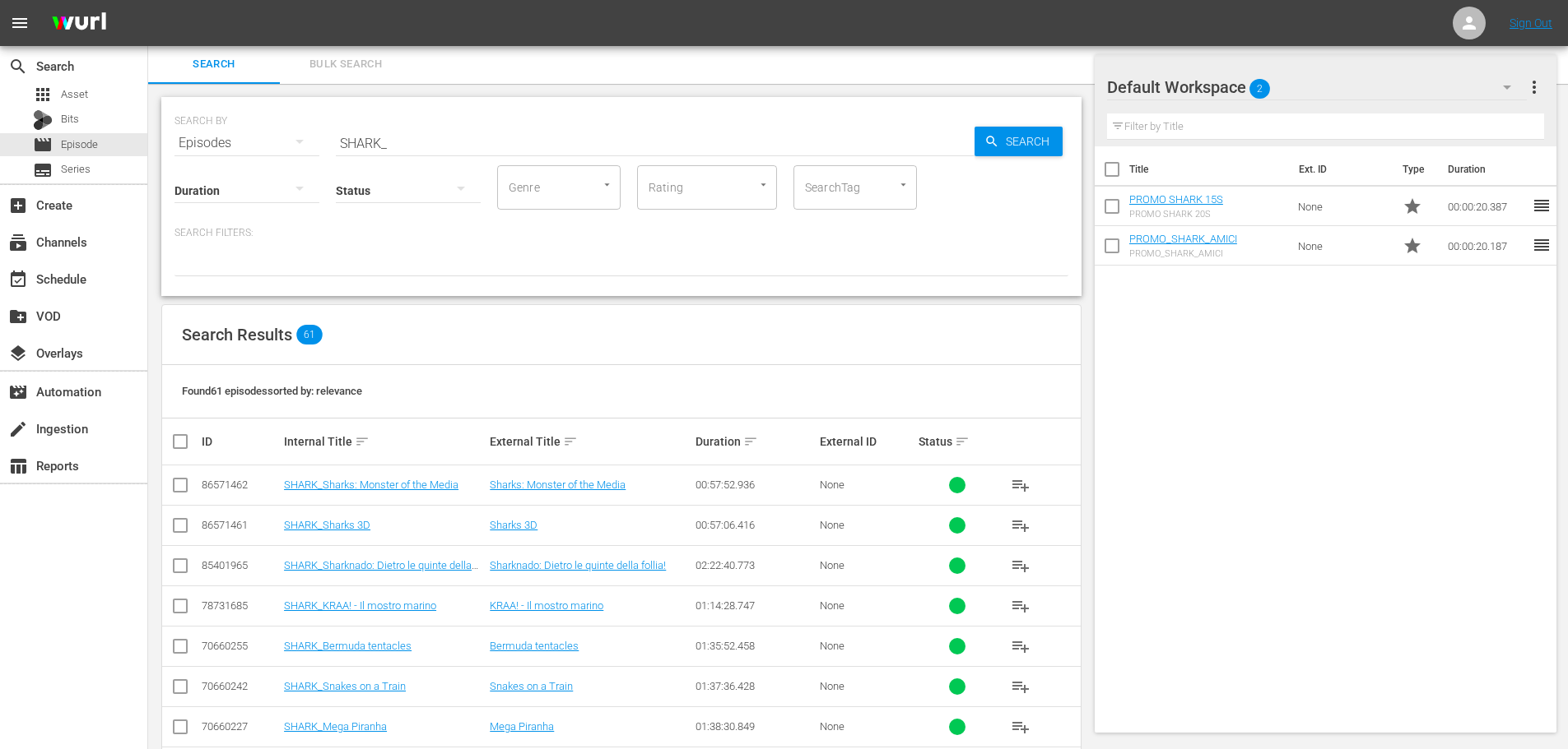
scroll to position [594, 0]
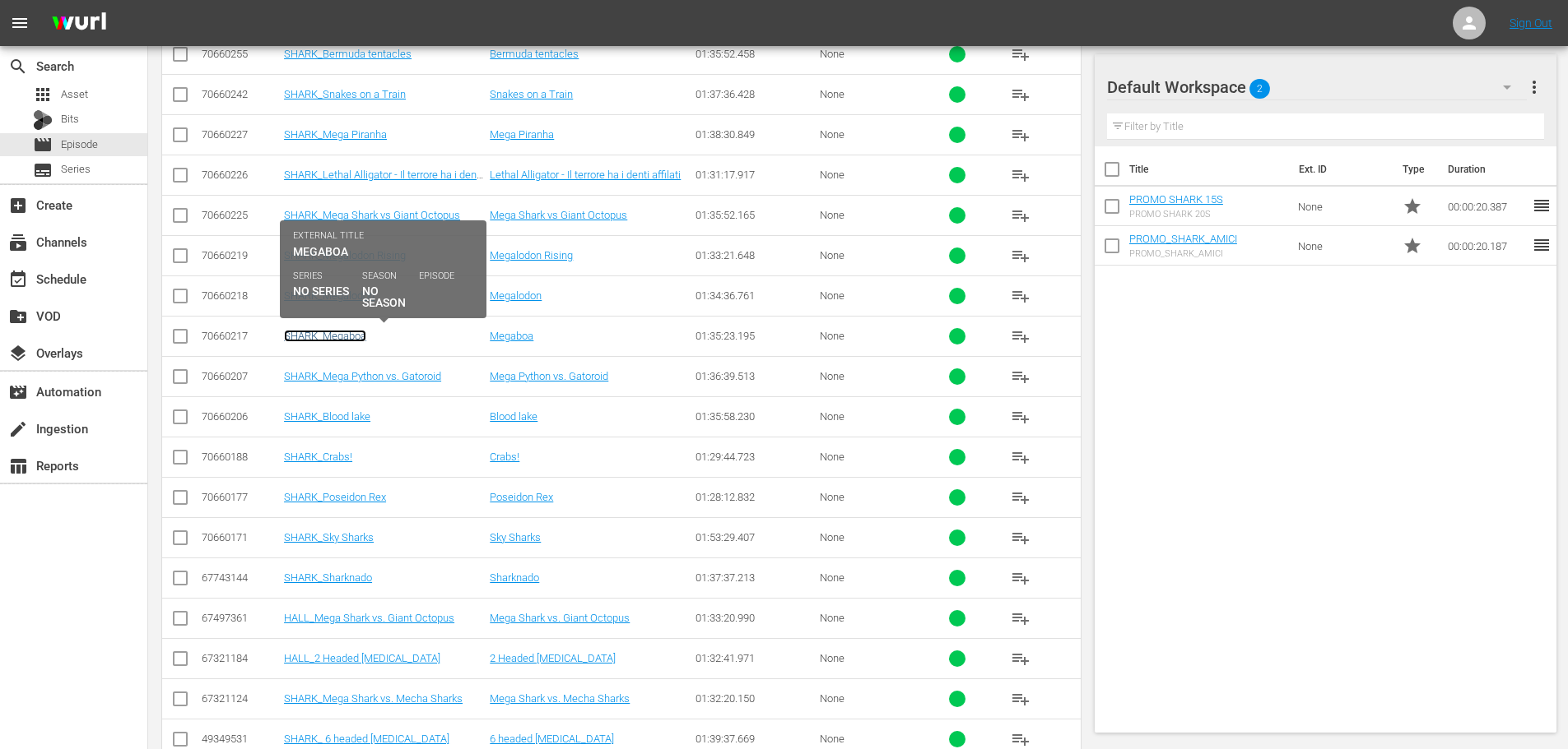
click at [358, 335] on link "SHARK_Megaboa" at bounding box center [325, 336] width 82 height 12
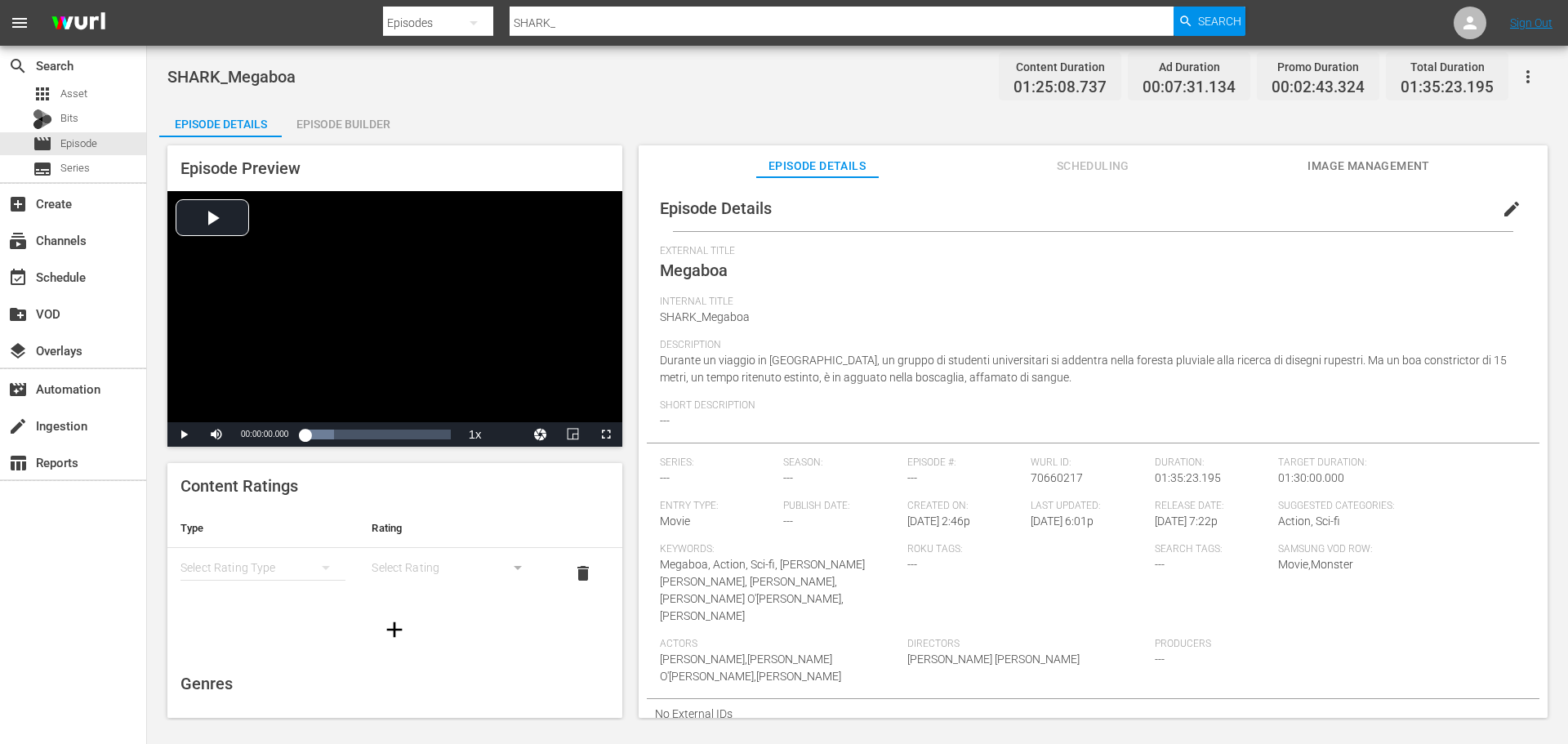
click at [375, 116] on div "Episode Builder" at bounding box center [343, 124] width 122 height 39
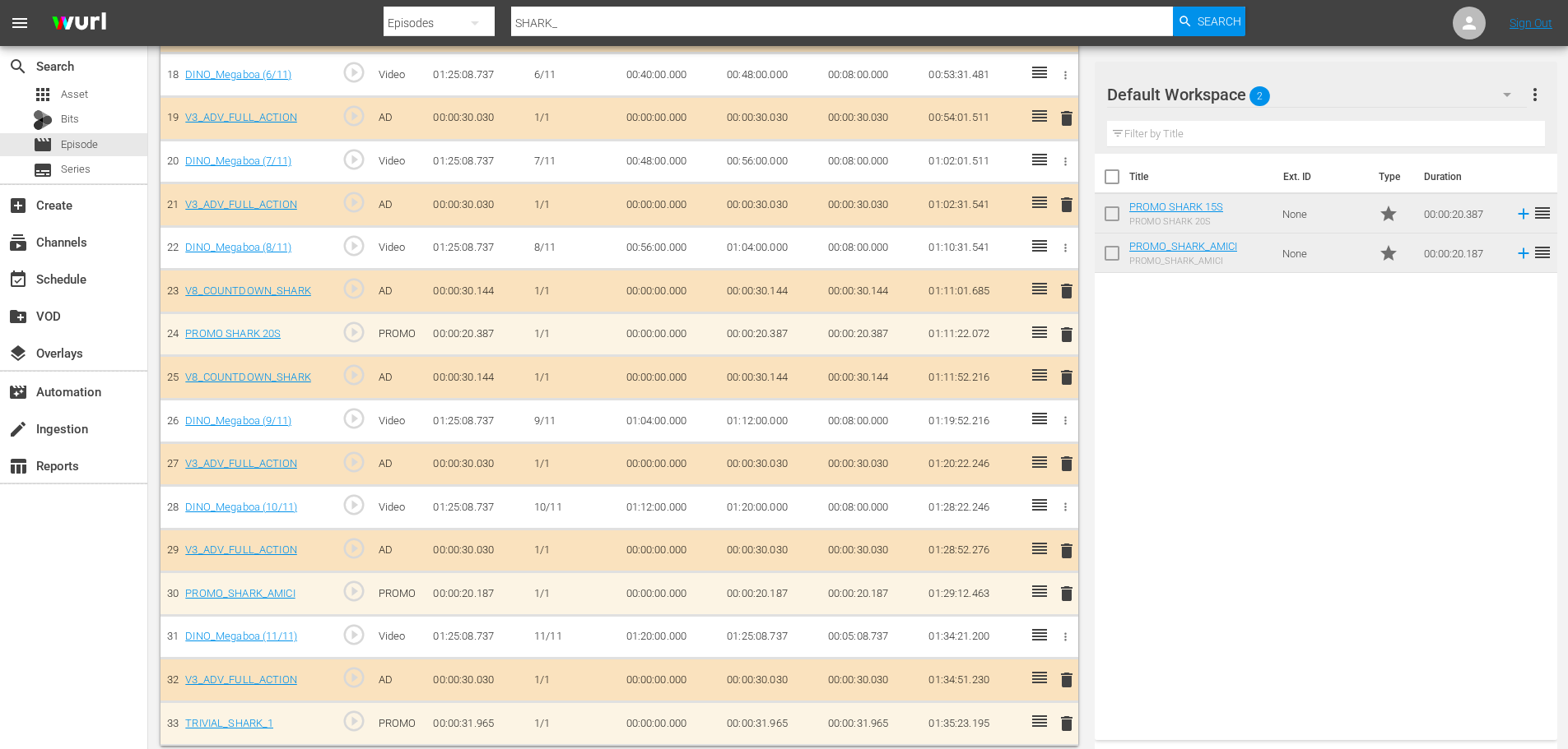
scroll to position [1261, 0]
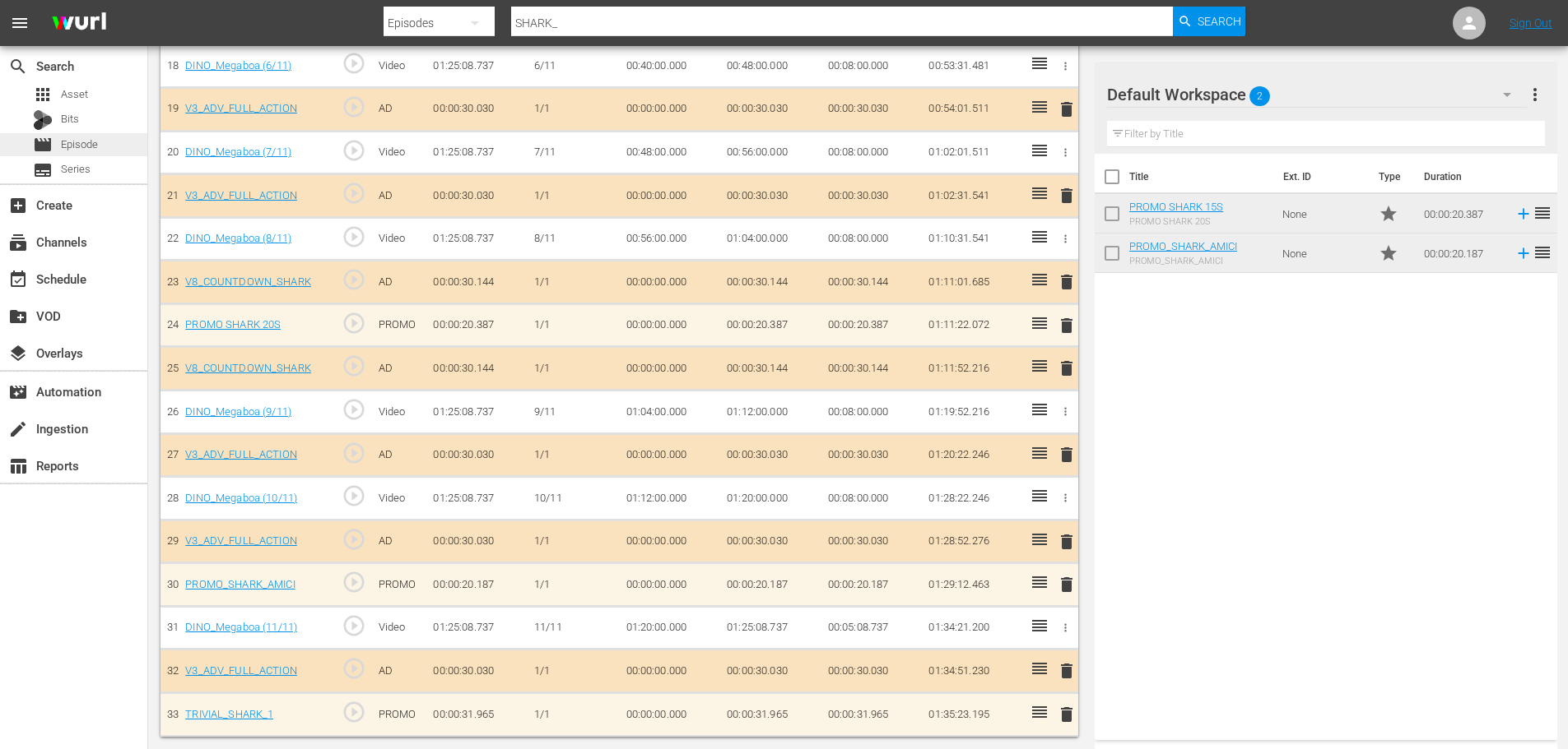
click at [104, 141] on div "movie Episode" at bounding box center [74, 144] width 147 height 23
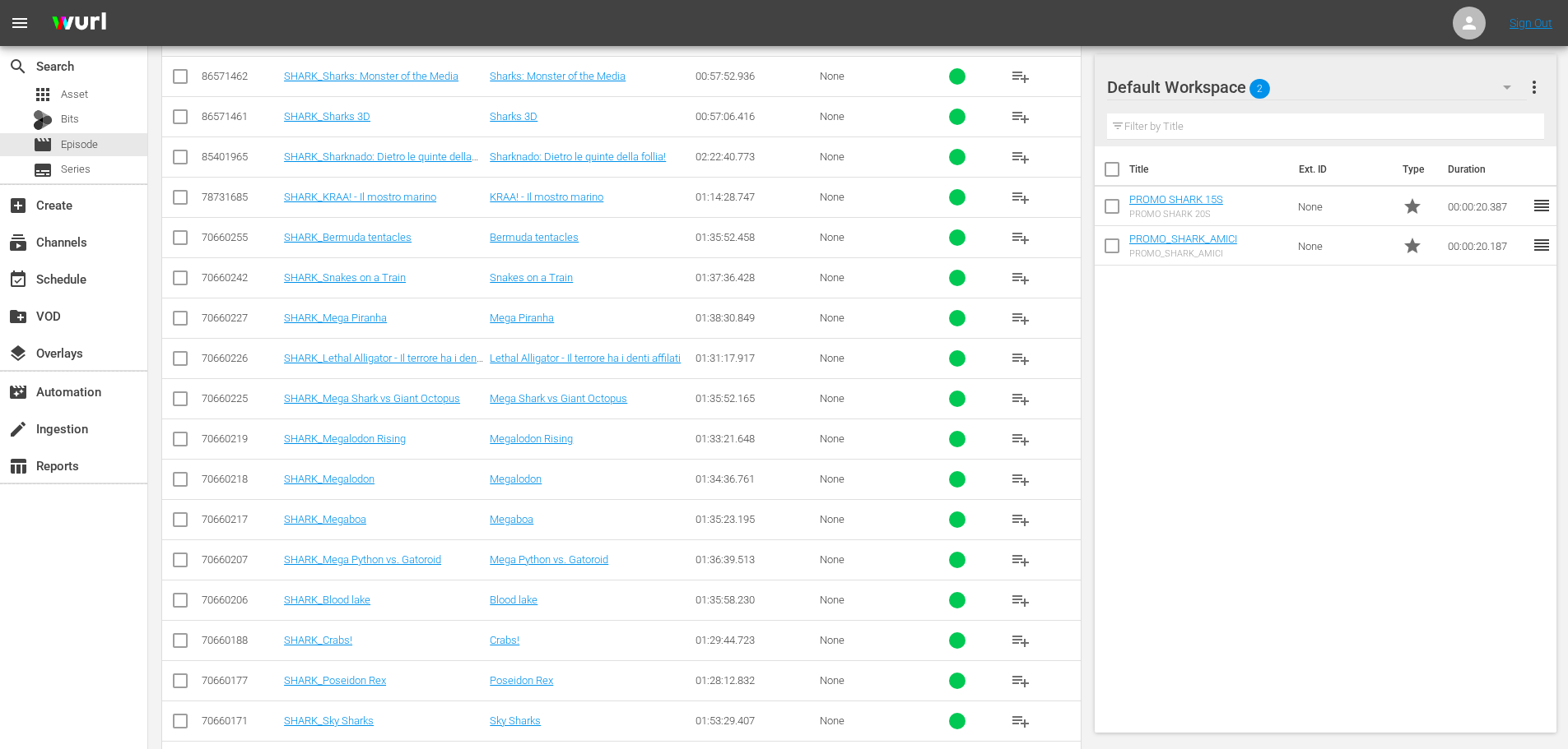
scroll to position [347, 0]
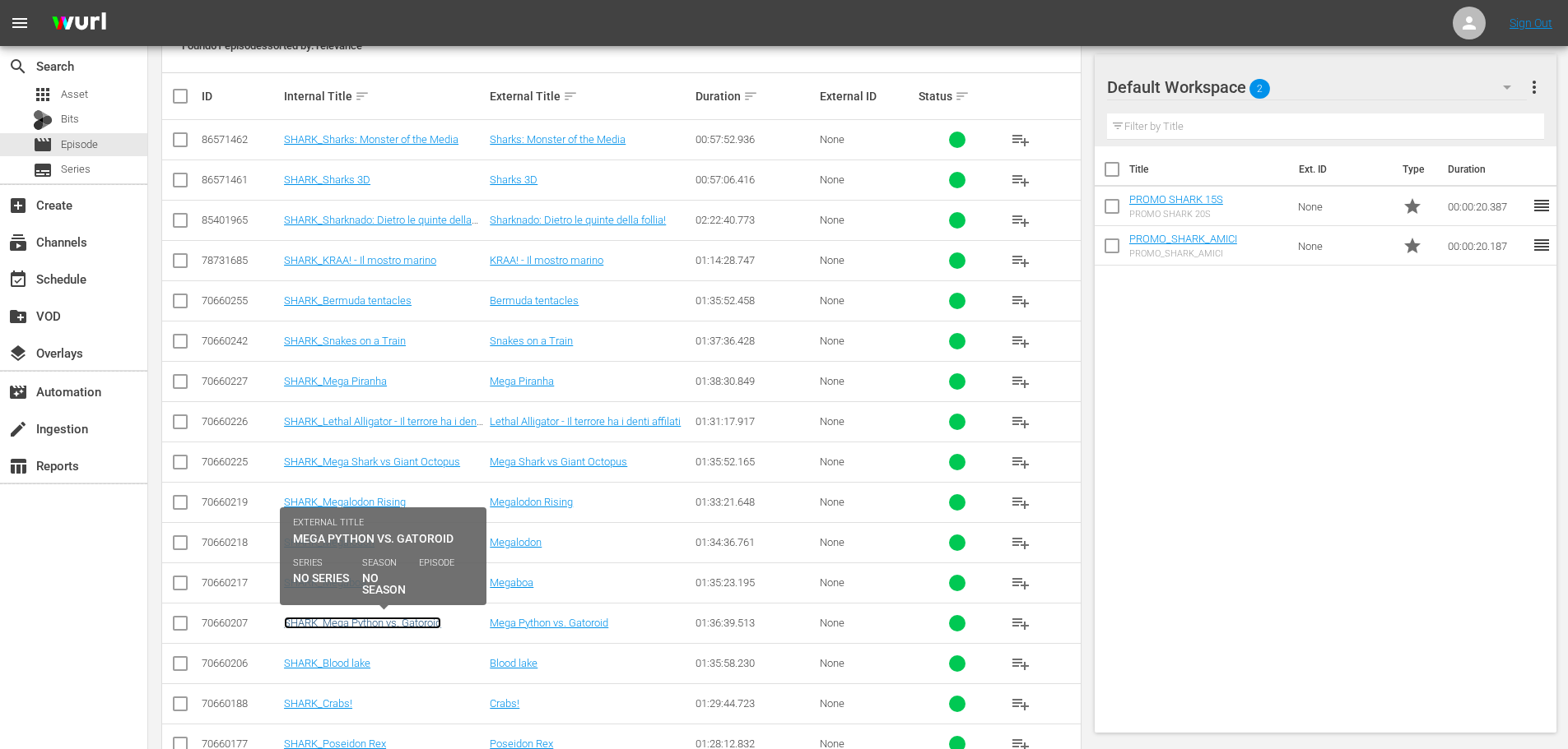
click at [386, 621] on link "SHARK_Mega Python vs. Gatoroid" at bounding box center [363, 623] width 157 height 12
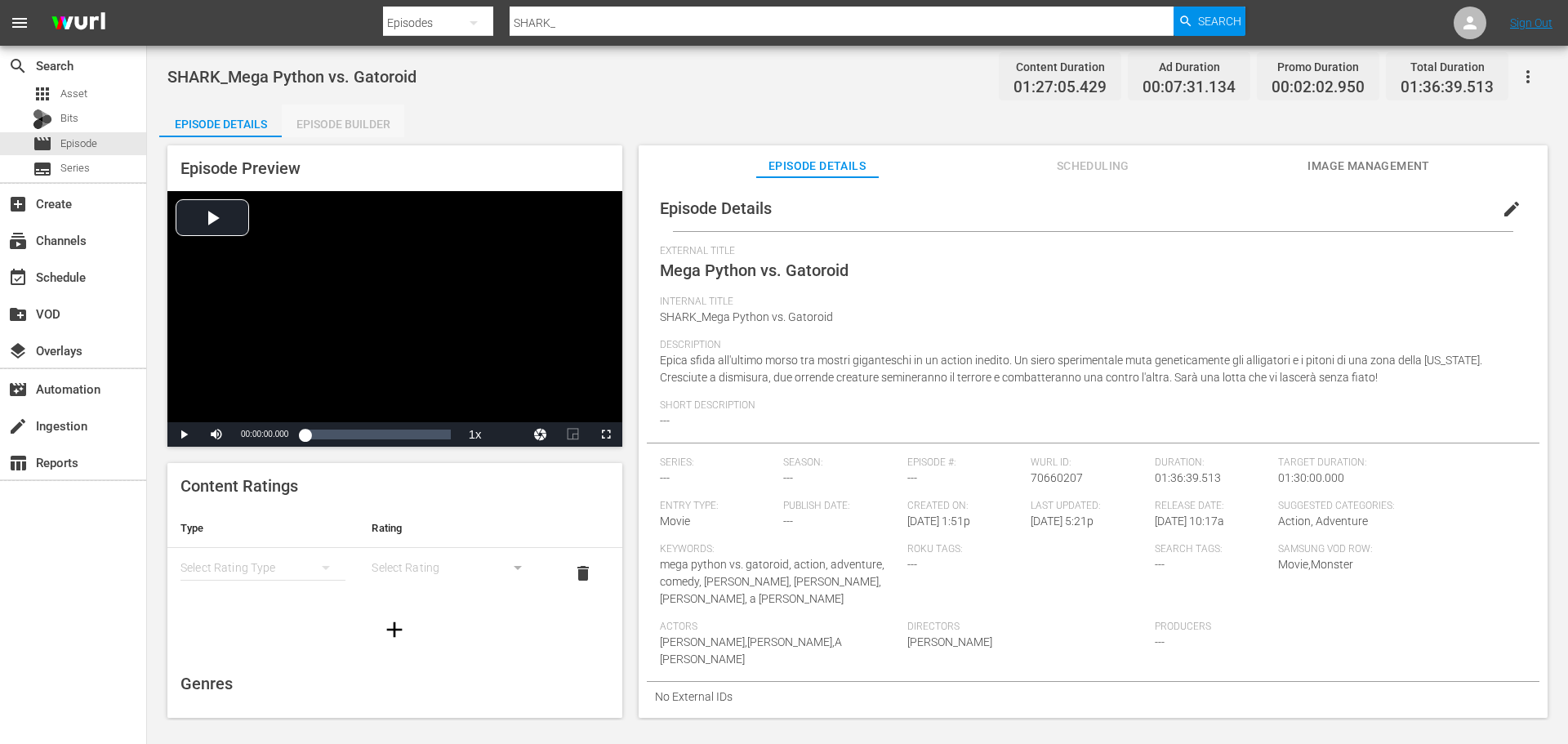
click at [360, 121] on div "Episode Builder" at bounding box center [343, 124] width 122 height 39
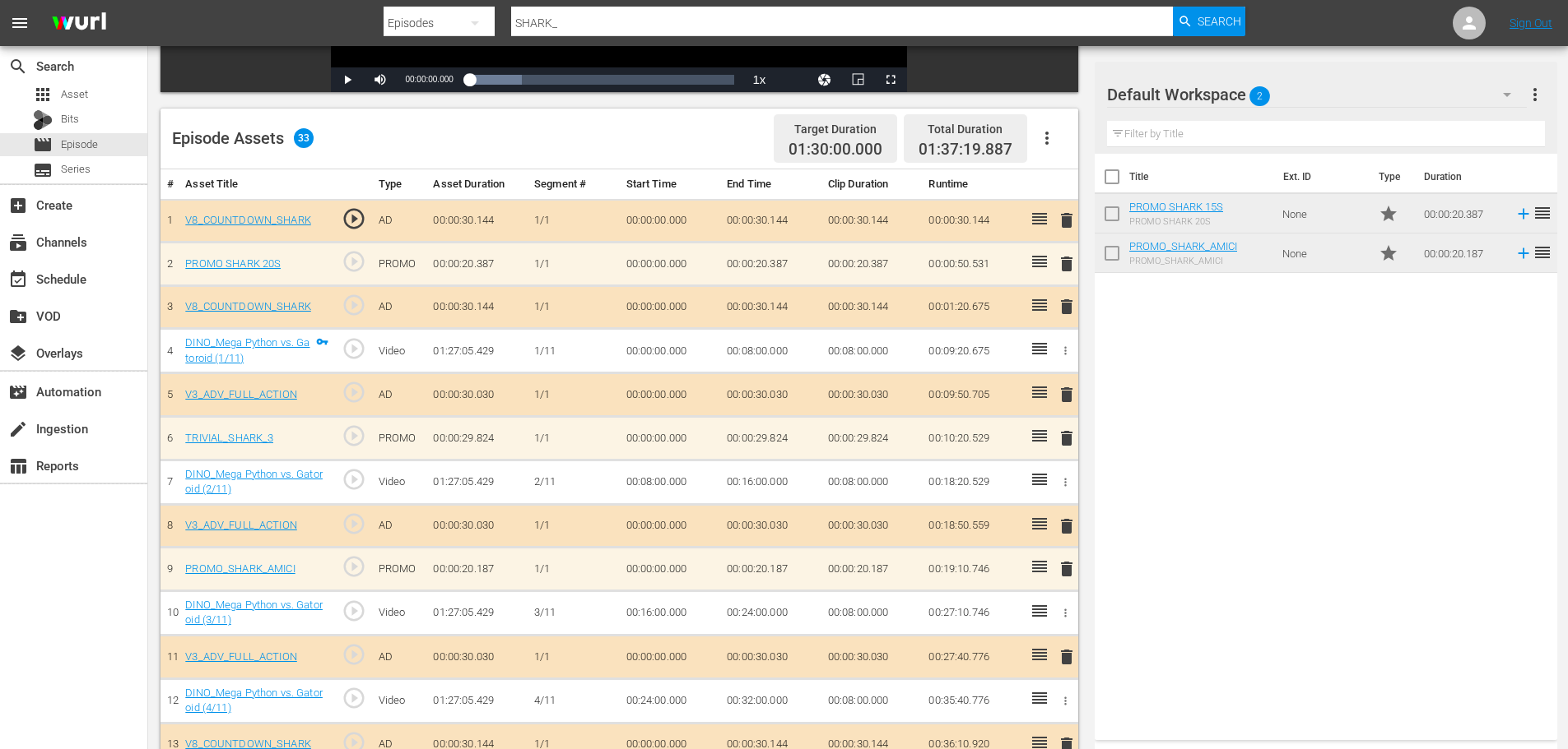
scroll to position [370, 0]
click at [79, 140] on span "Episode" at bounding box center [78, 144] width 37 height 17
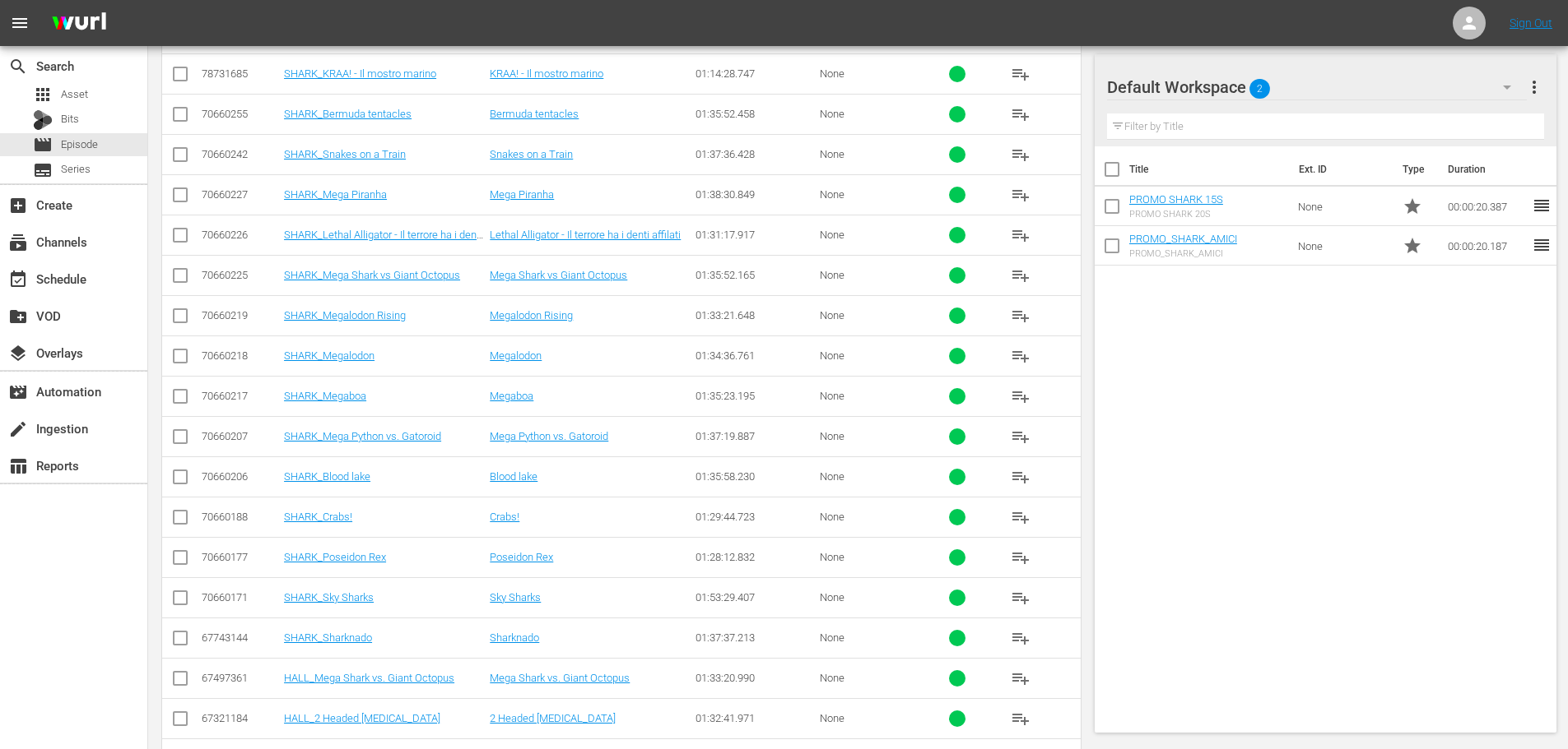
scroll to position [594, 0]
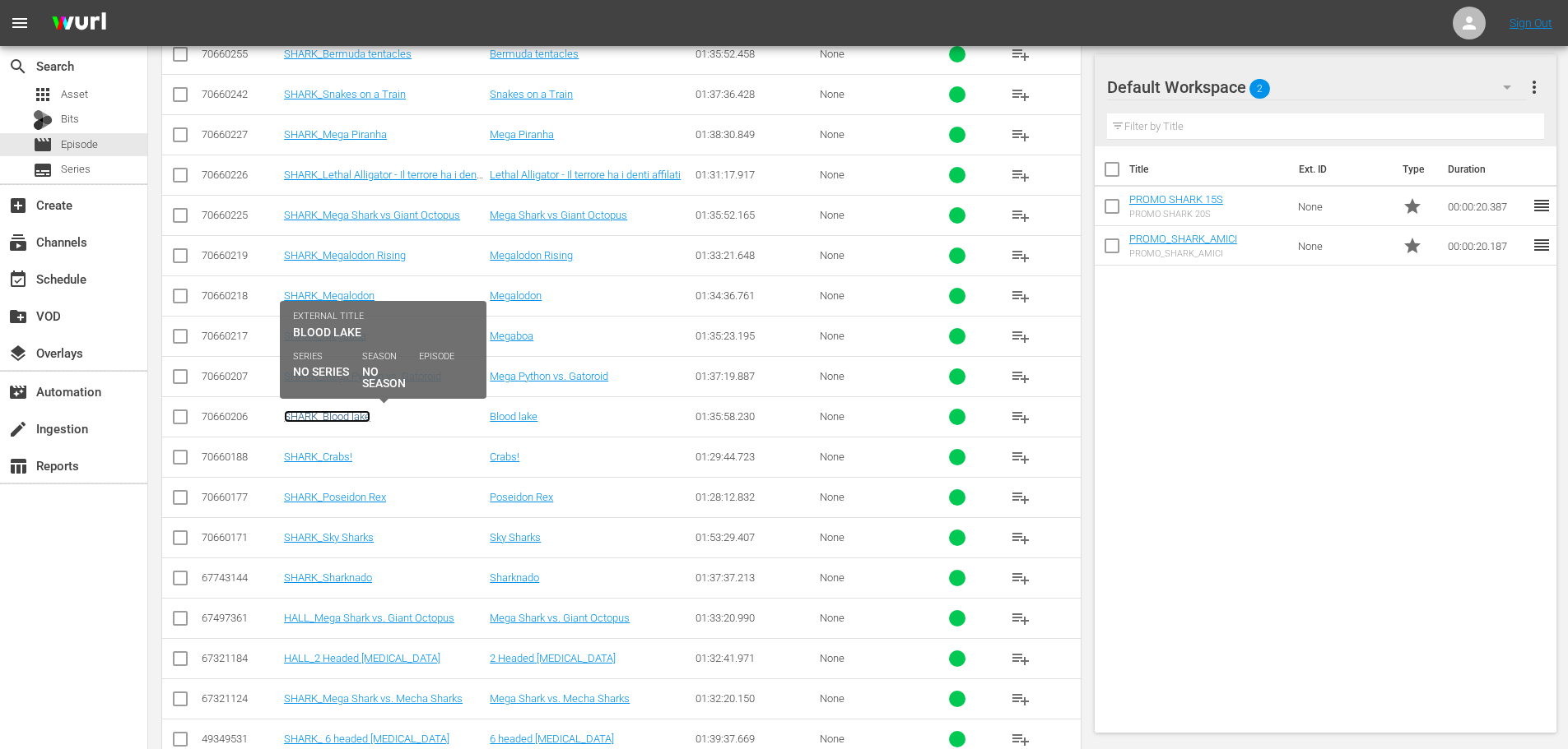
click at [345, 420] on link "SHARK_Blood lake" at bounding box center [327, 416] width 86 height 12
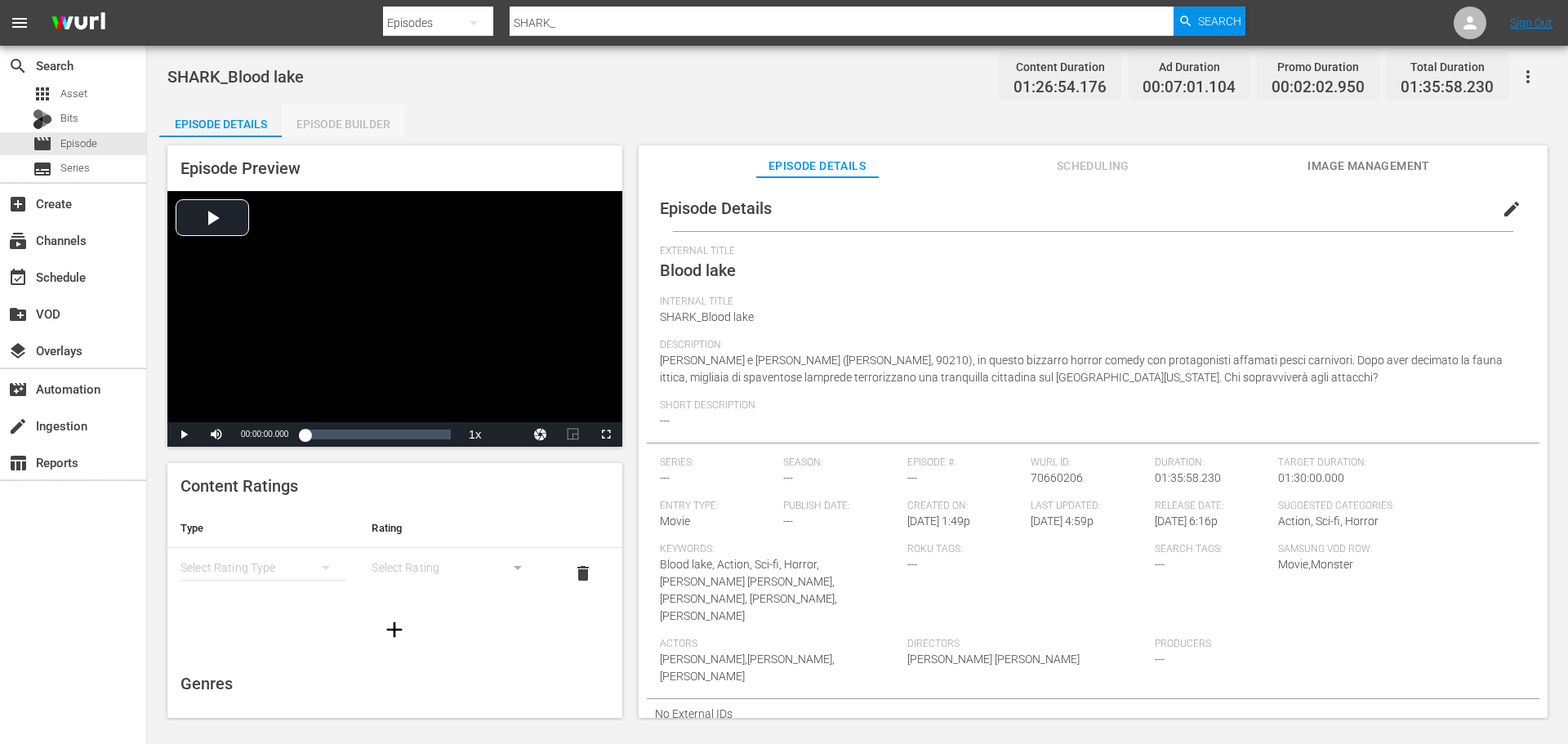
click at [354, 132] on div "Episode Builder" at bounding box center [343, 124] width 122 height 39
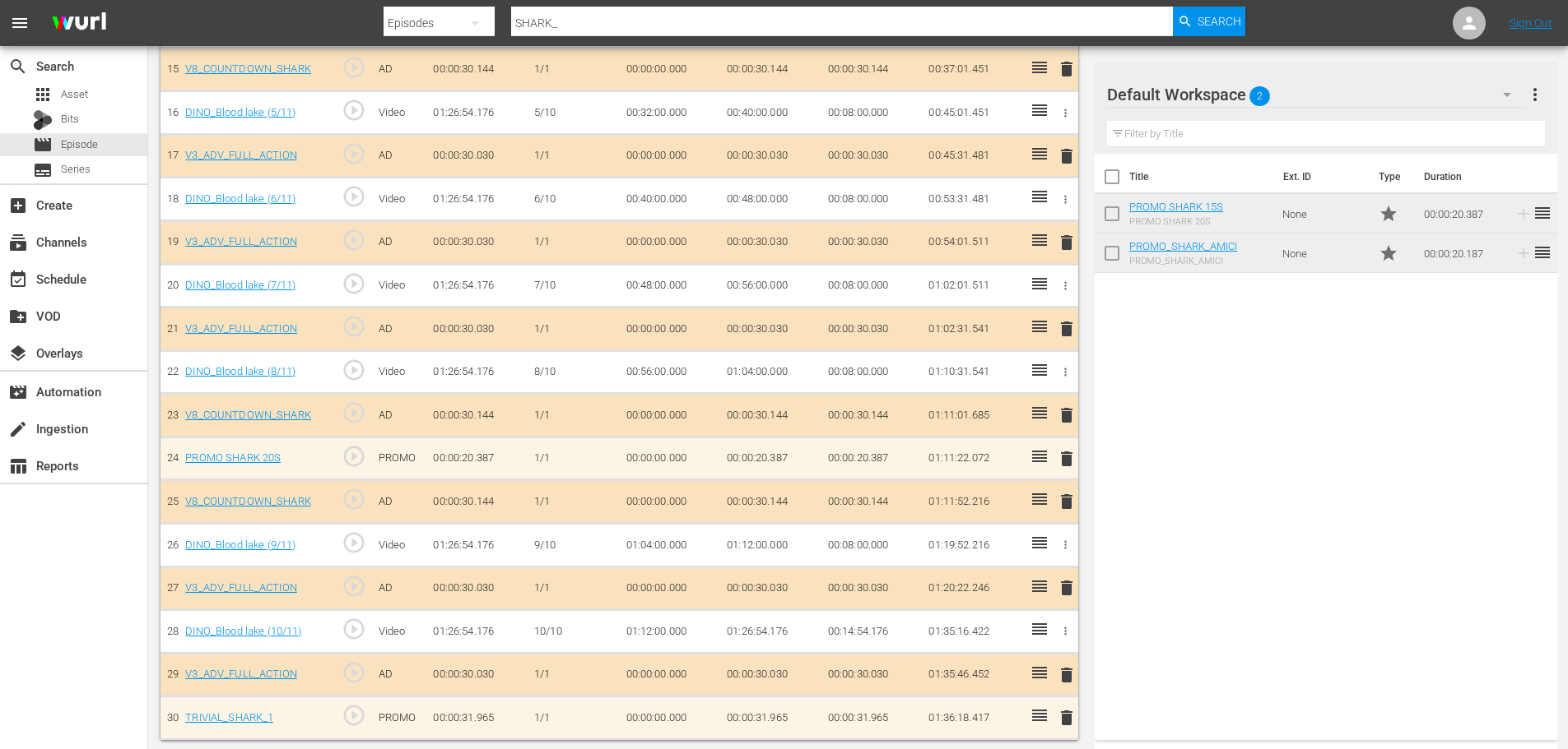
scroll to position [1133, 0]
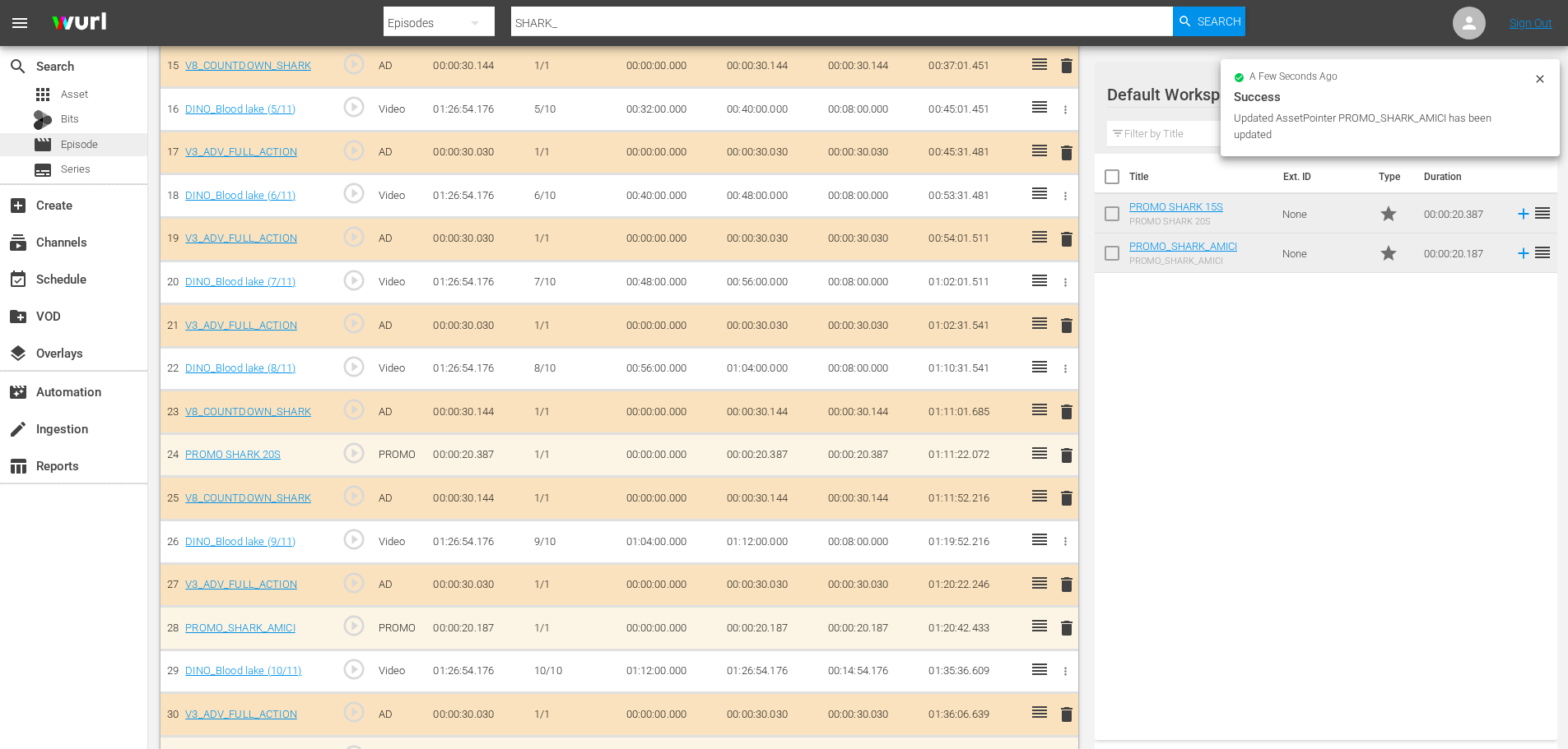
click at [88, 146] on span "Episode" at bounding box center [78, 144] width 37 height 17
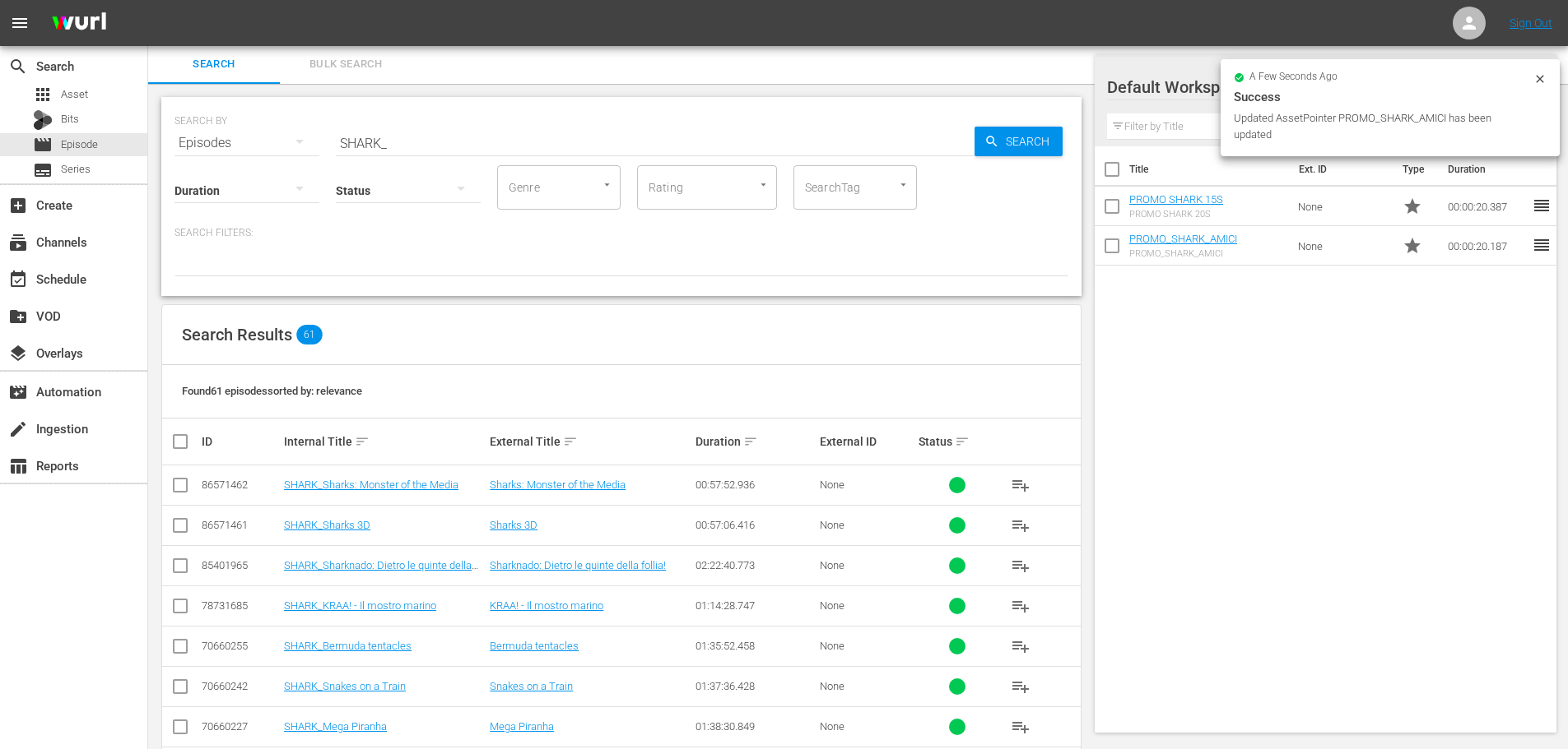
scroll to position [594, 0]
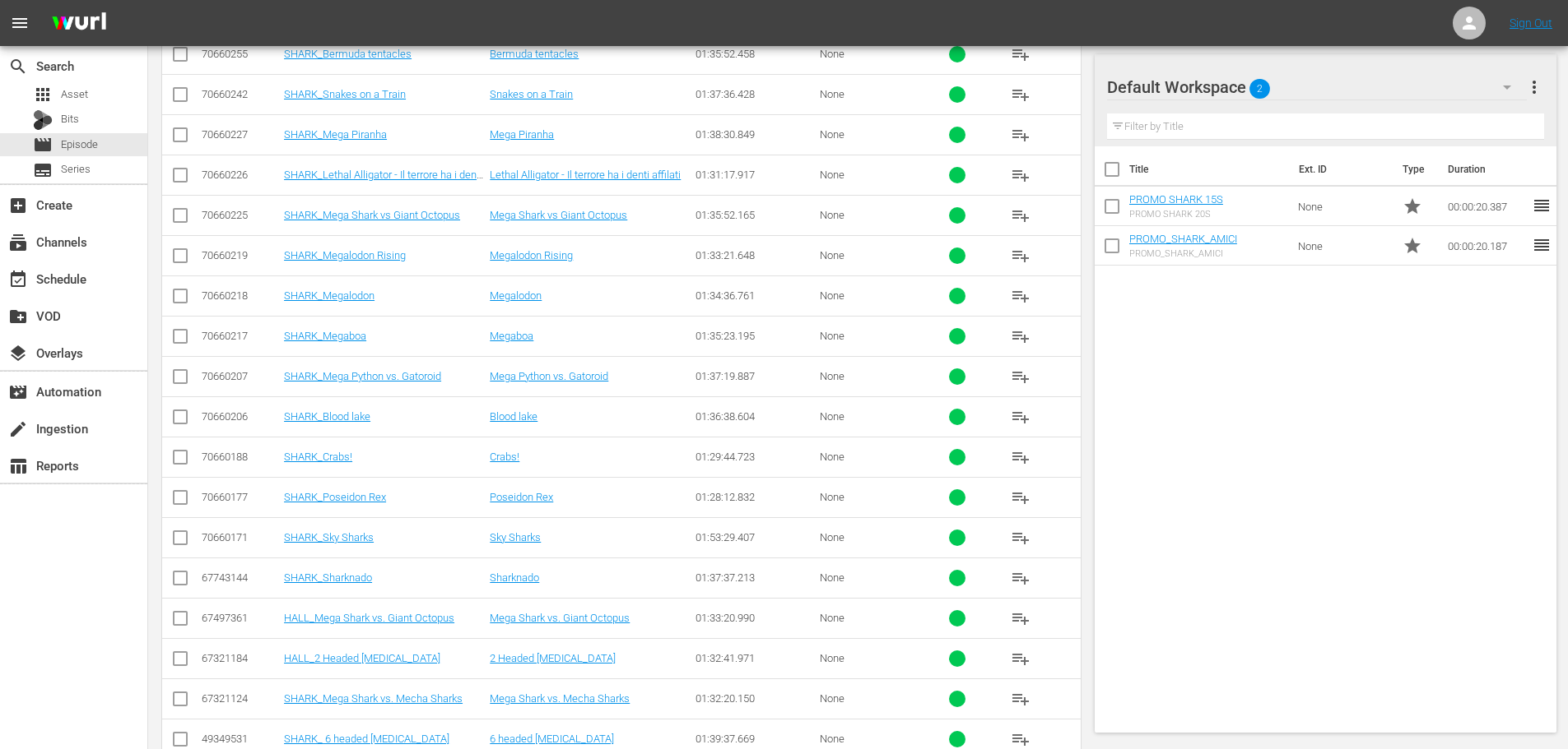
click at [343, 449] on td "SHARK_Crabs!" at bounding box center [384, 457] width 206 height 41
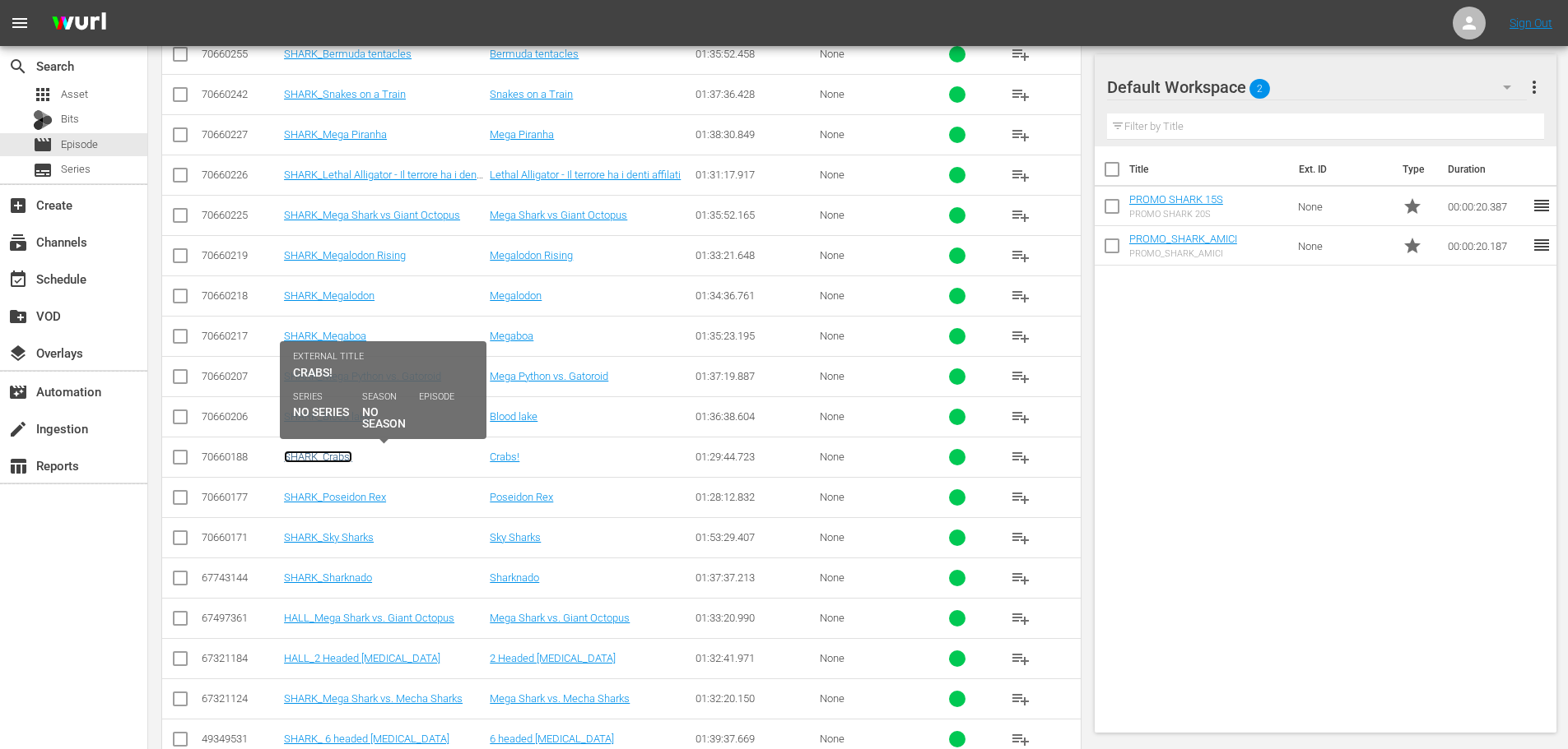
click at [343, 455] on link "SHARK_Crabs!" at bounding box center [318, 457] width 69 height 12
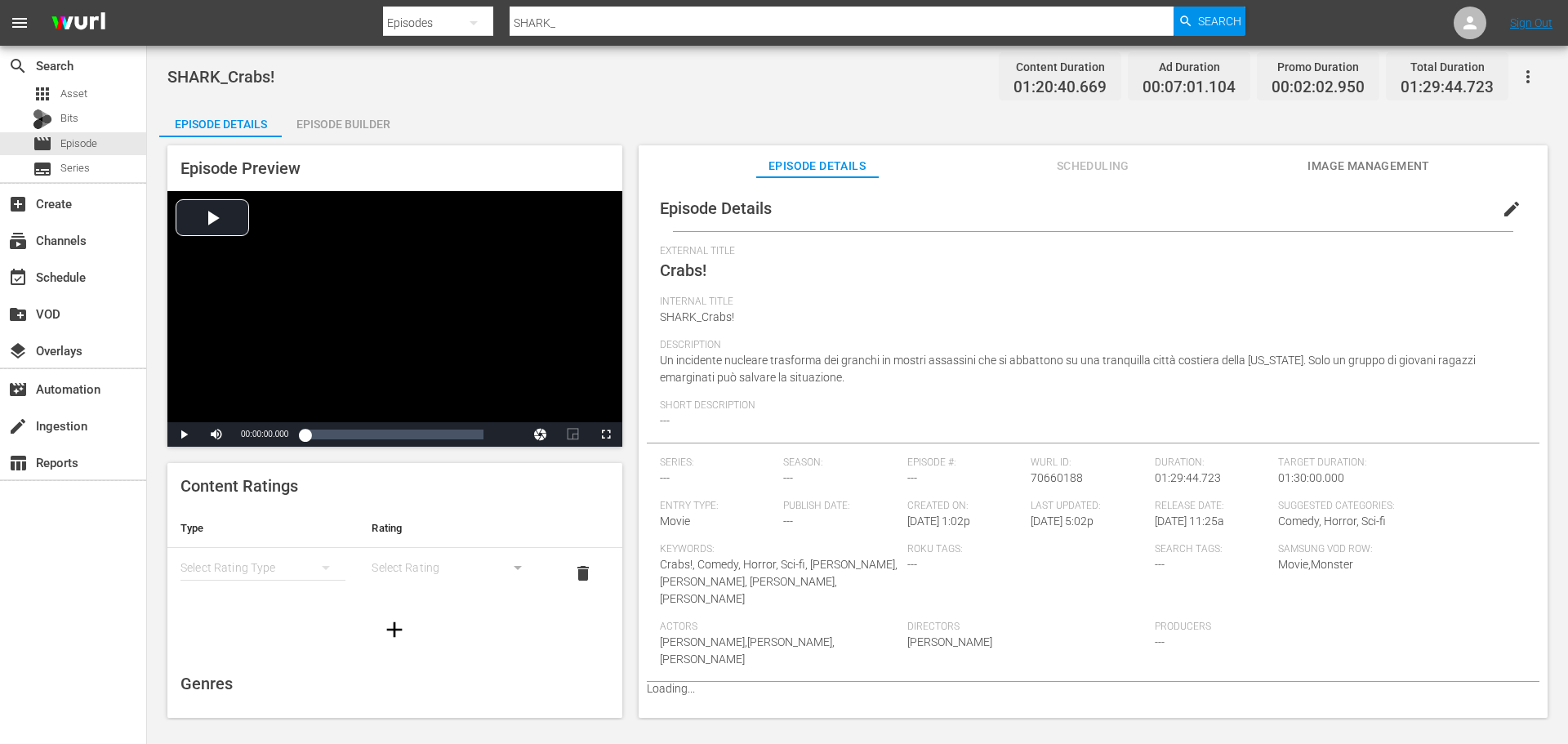
click at [351, 135] on div "Episode Builder" at bounding box center [343, 124] width 122 height 39
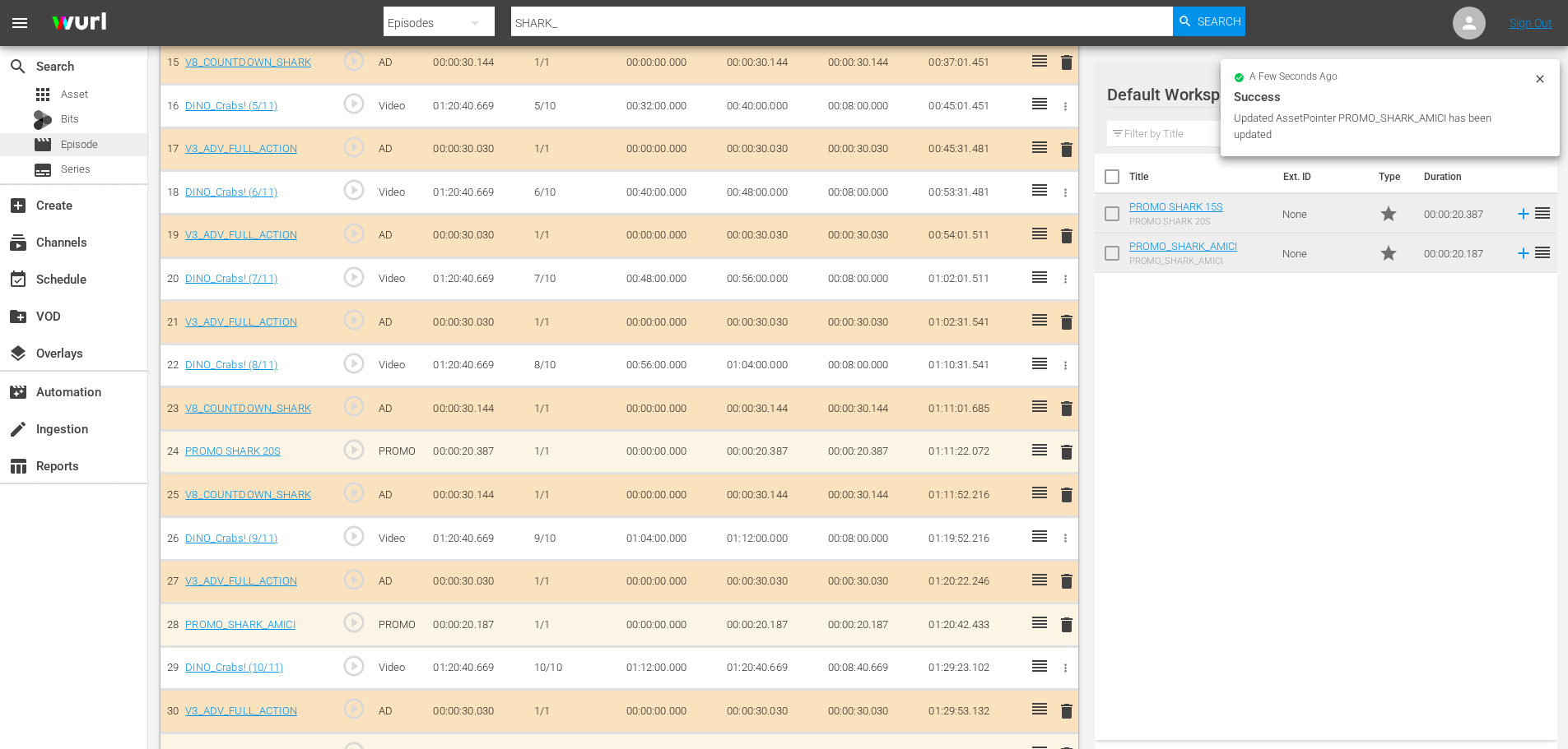
scroll to position [1130, 0]
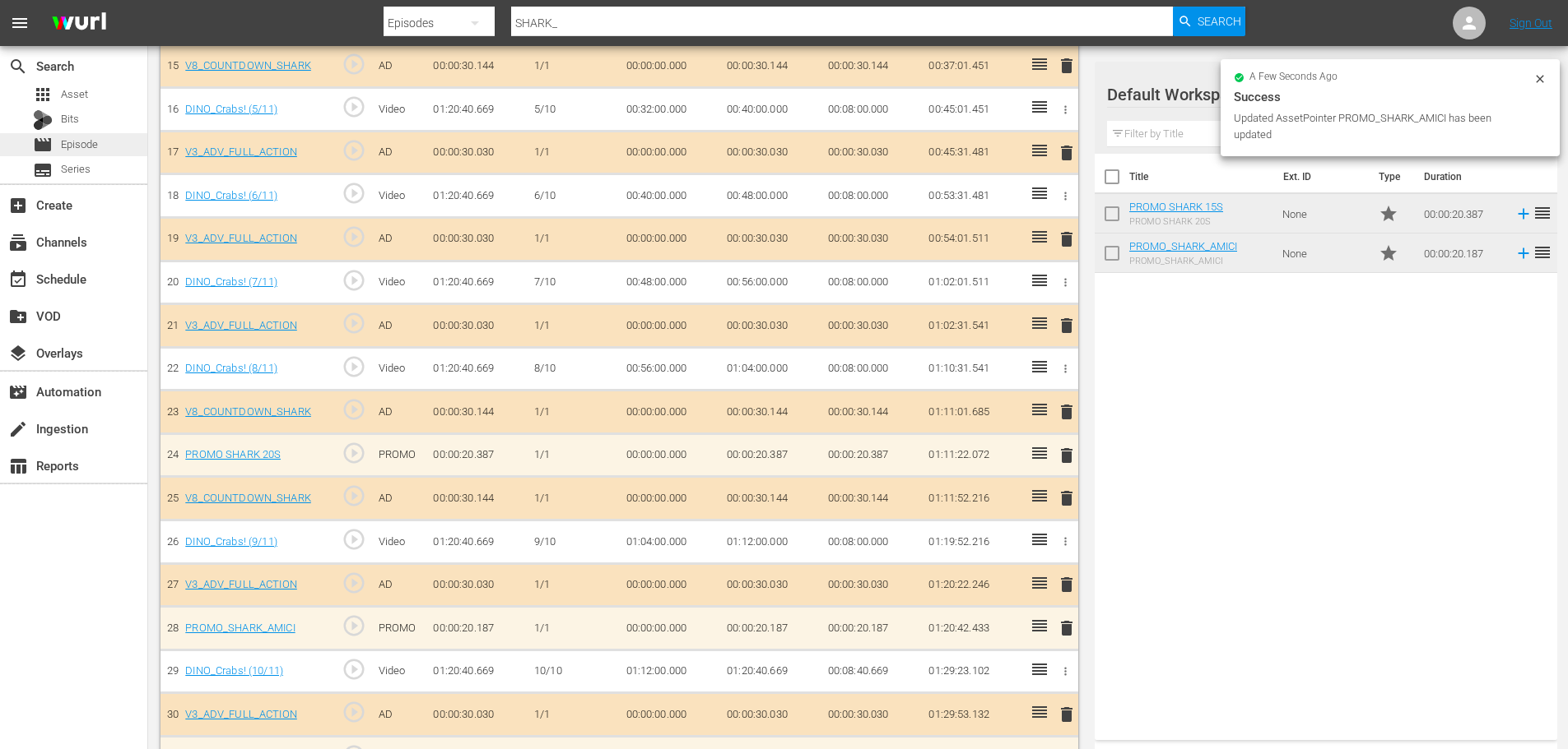
click at [112, 152] on div "movie Episode" at bounding box center [74, 144] width 147 height 23
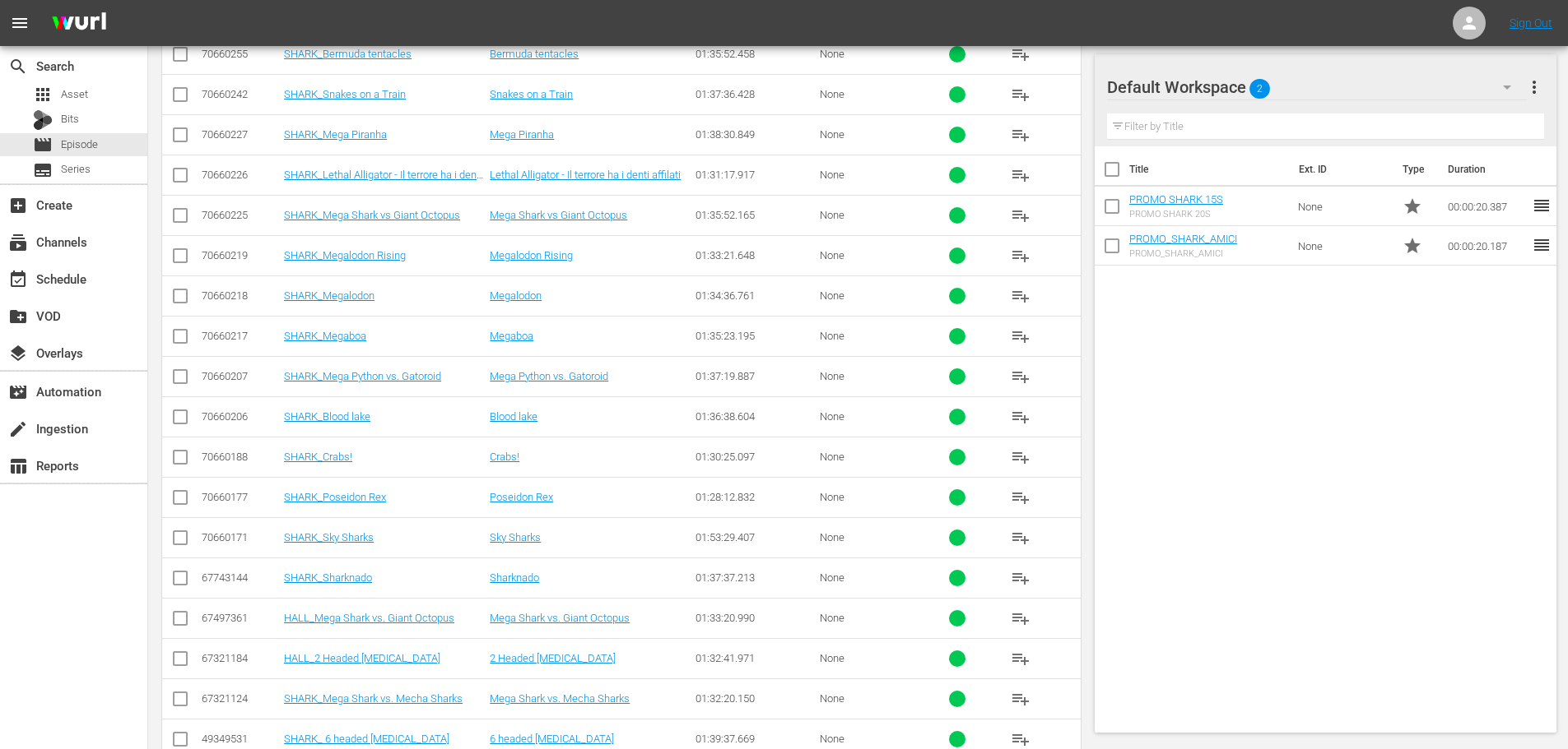
scroll to position [512, 0]
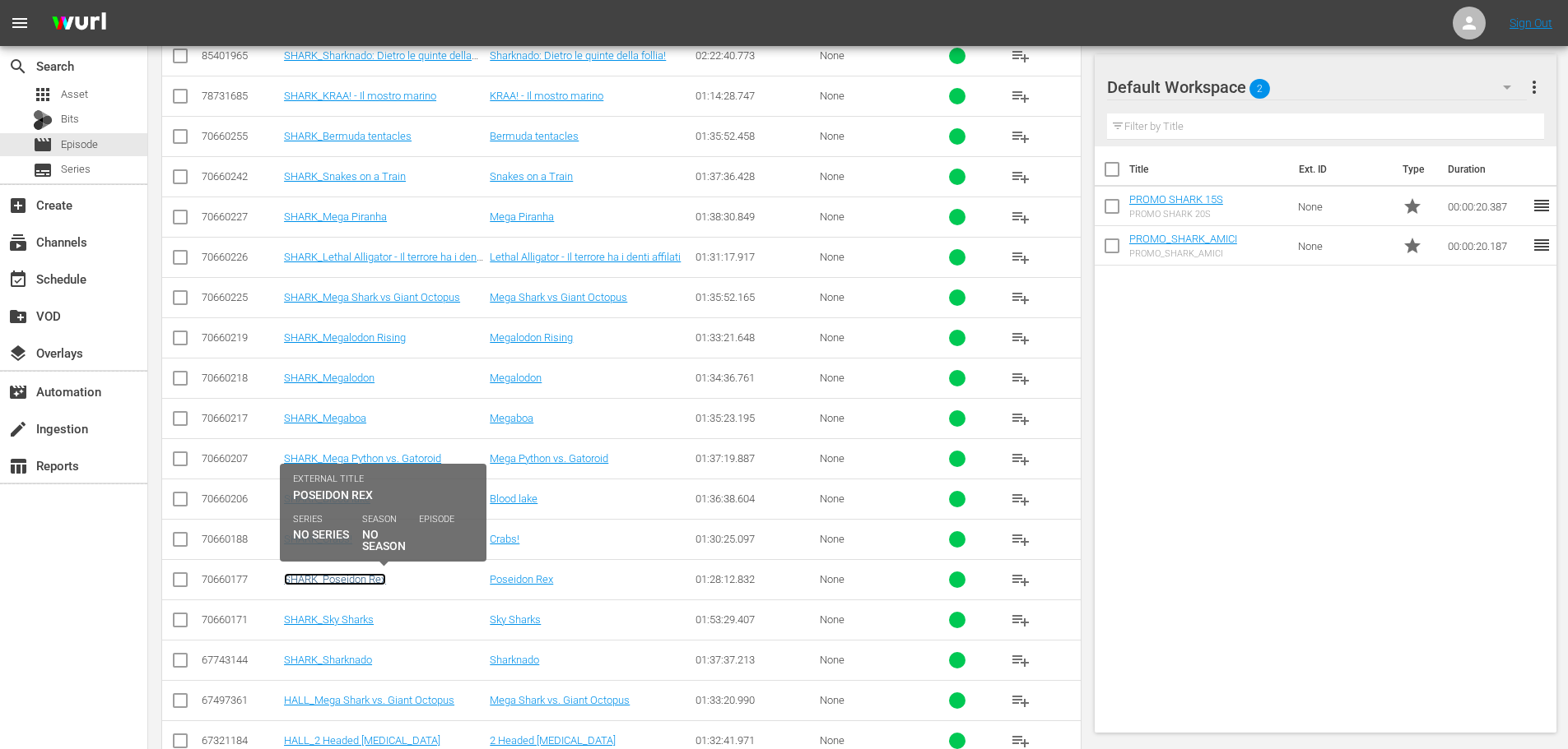
click at [381, 577] on link "SHARK_Poseidon Rex" at bounding box center [335, 579] width 102 height 12
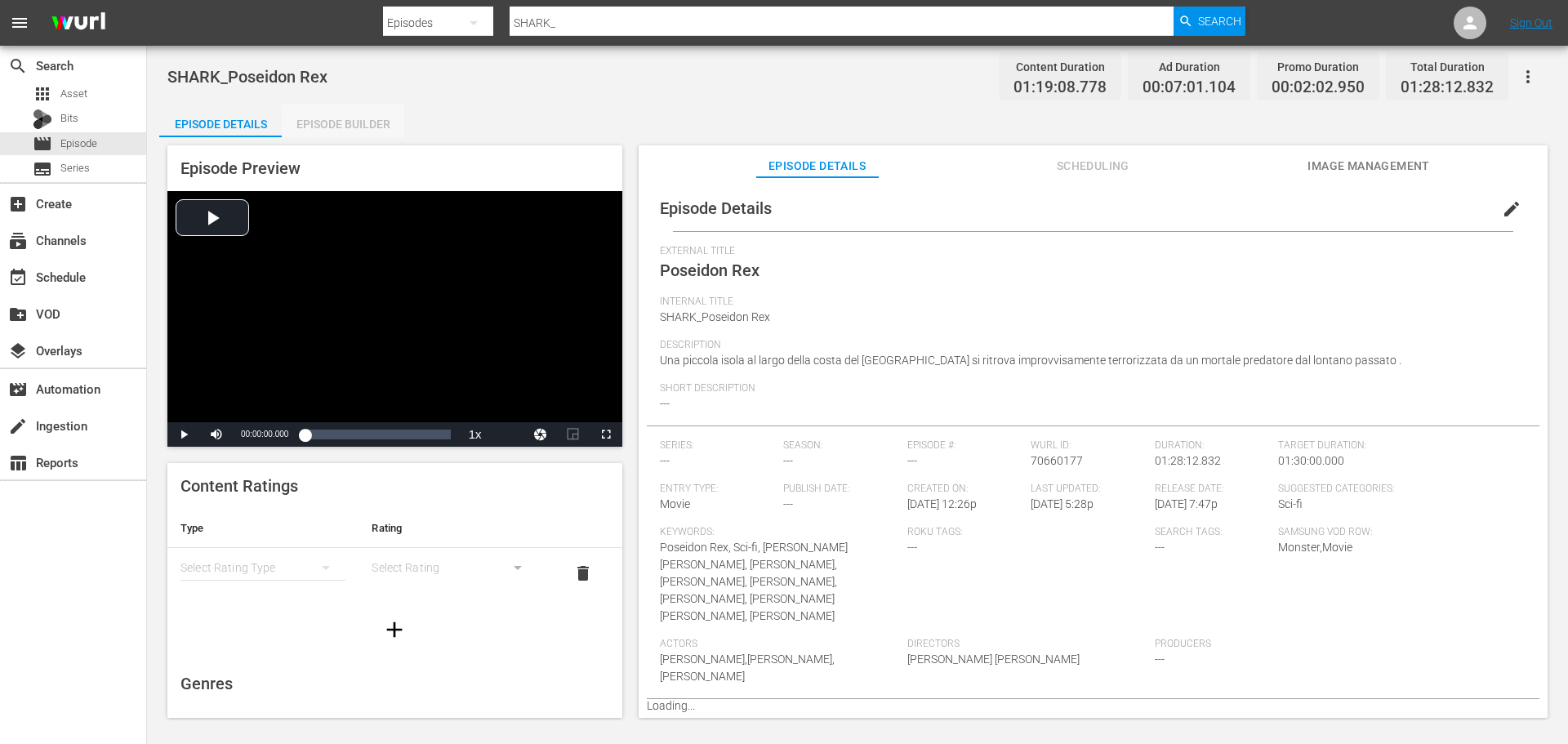
click at [358, 127] on div "Episode Builder" at bounding box center [343, 124] width 122 height 39
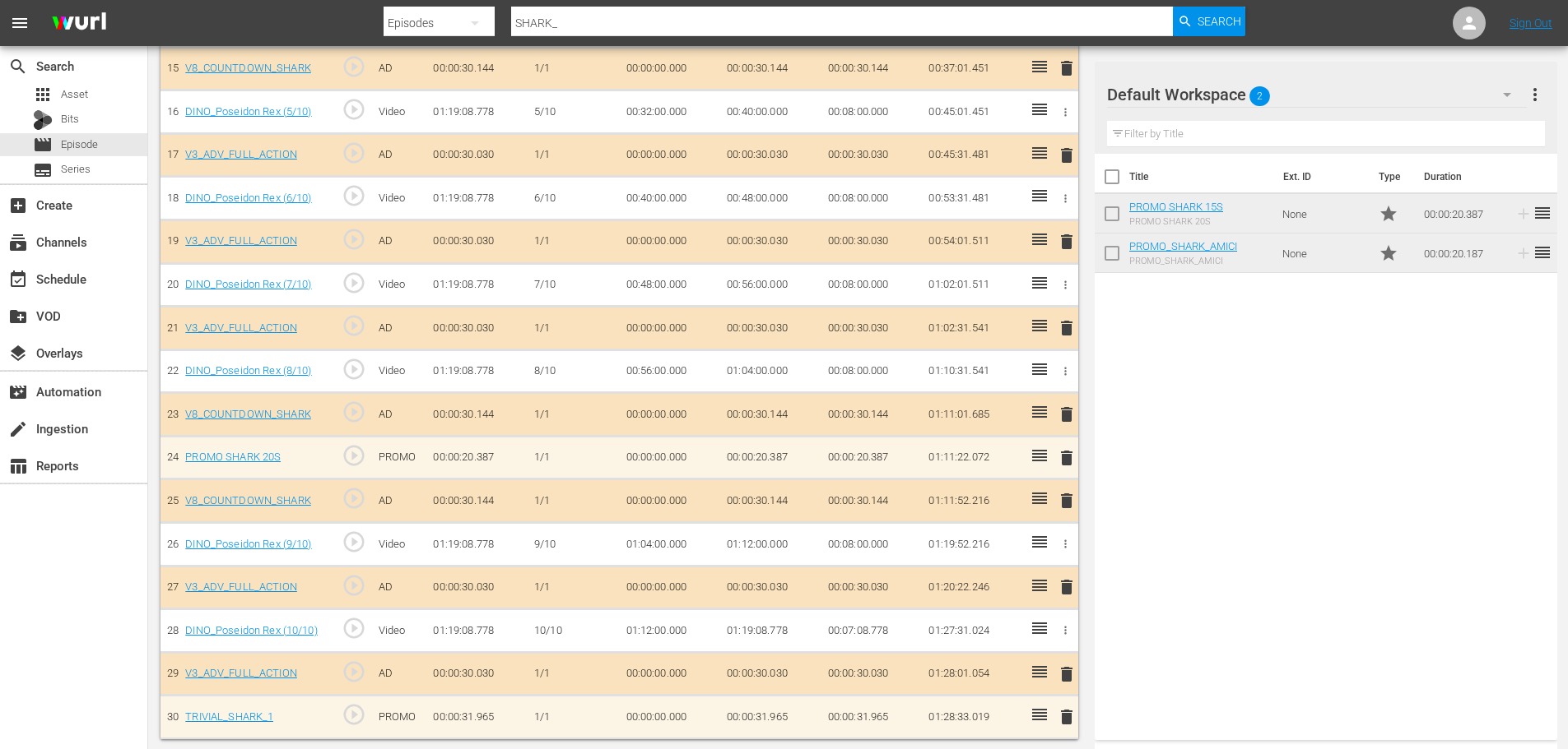
scroll to position [1134, 0]
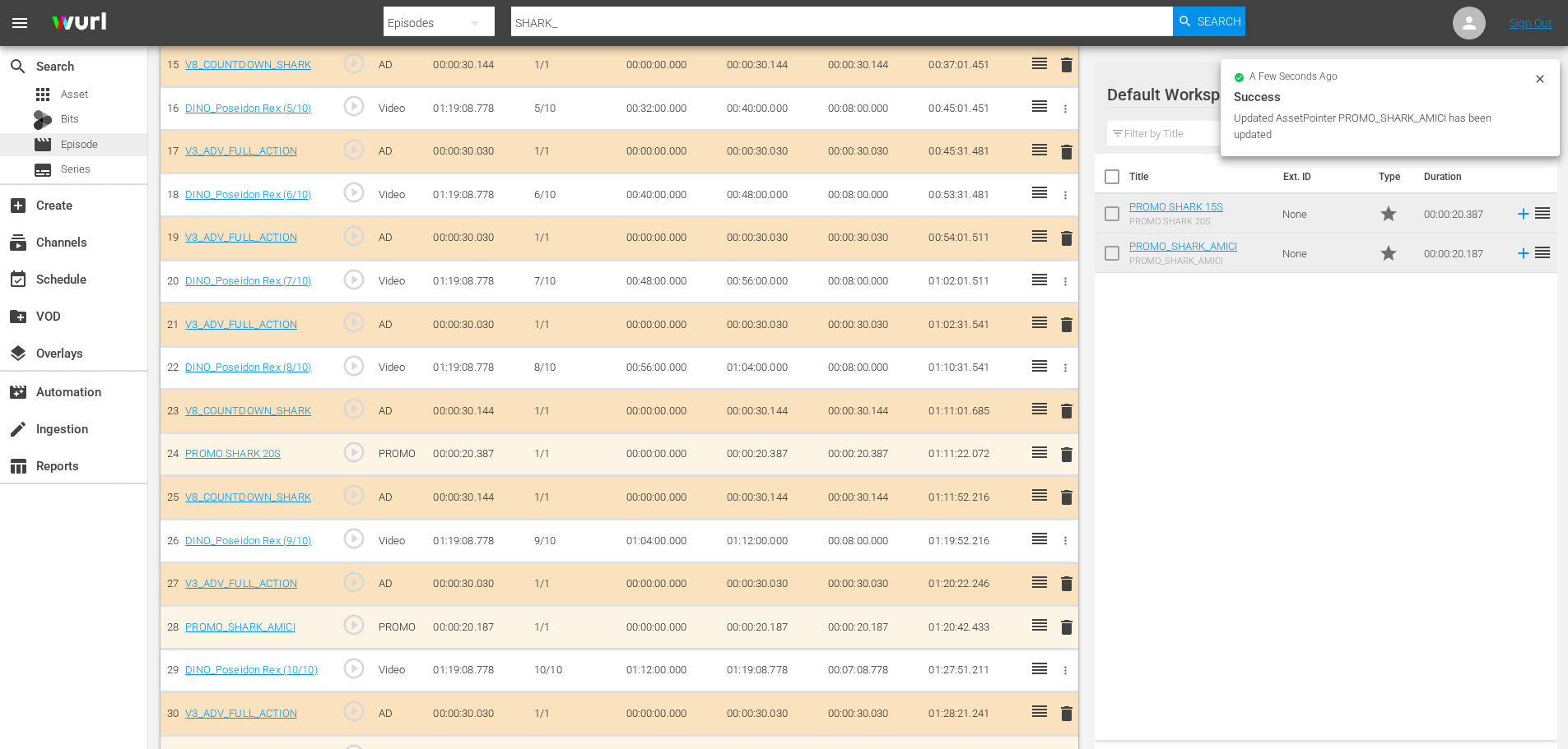
click at [124, 147] on div "movie Episode" at bounding box center [74, 144] width 147 height 23
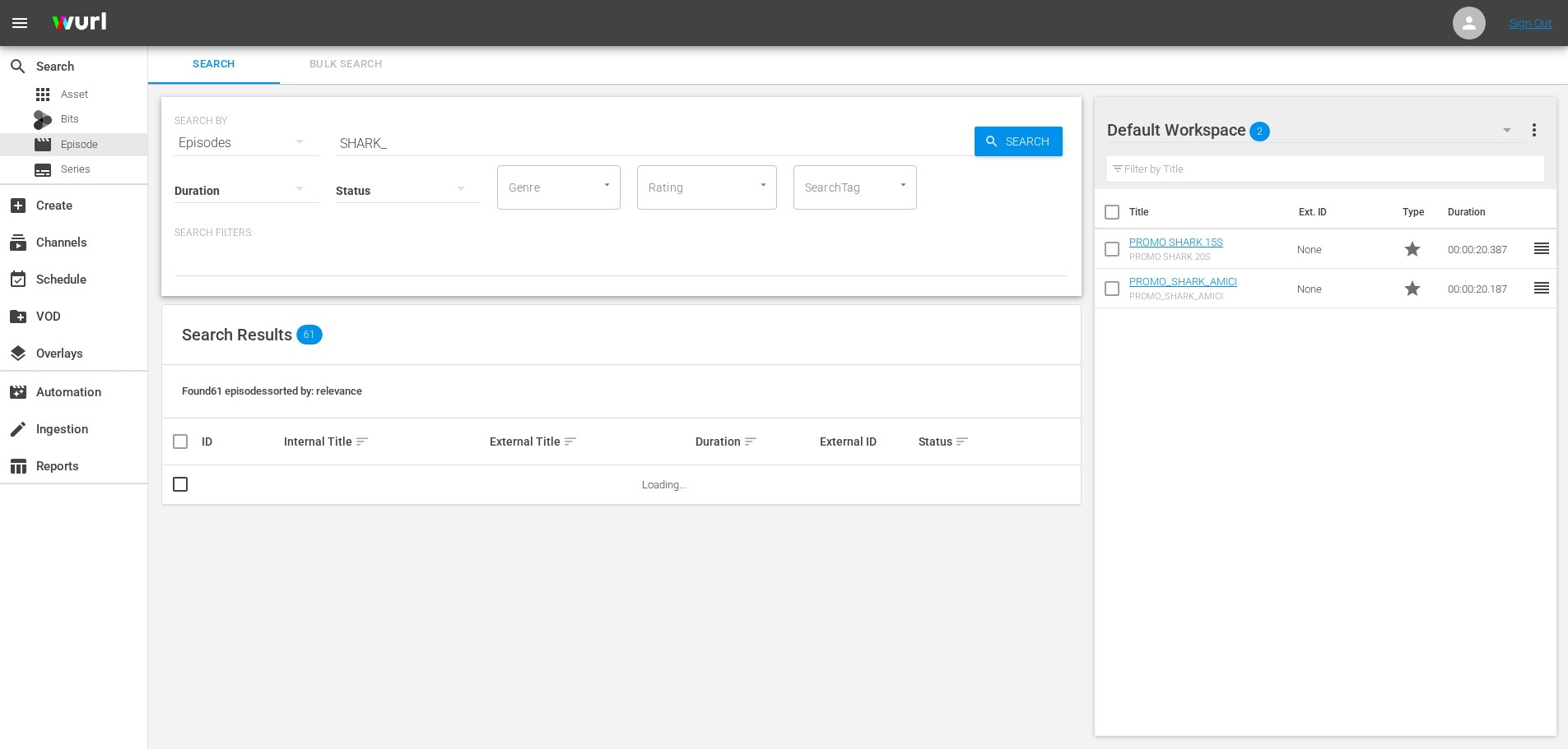
scroll to position [594, 0]
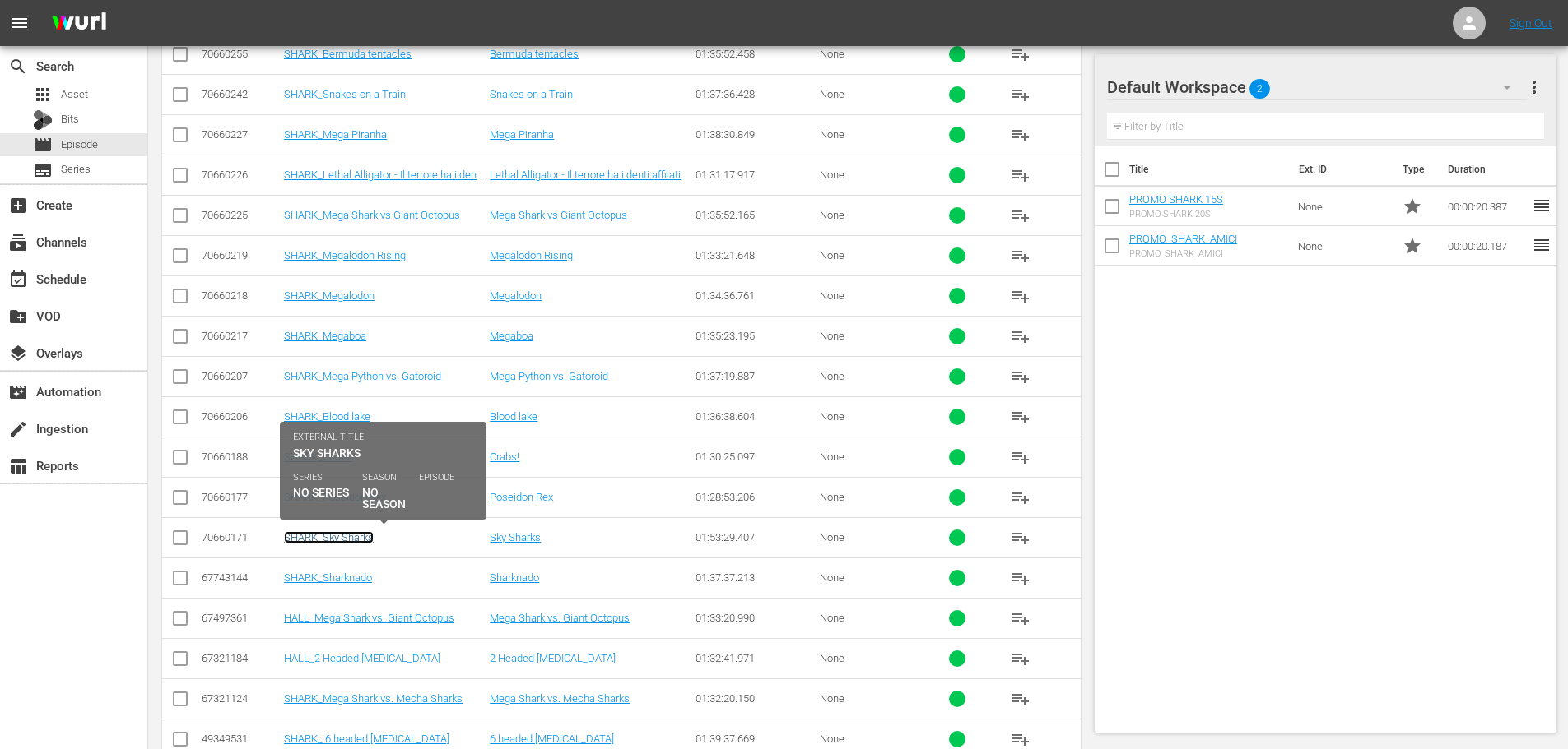
click at [352, 538] on link "SHARK_Sky Sharks" at bounding box center [329, 537] width 89 height 12
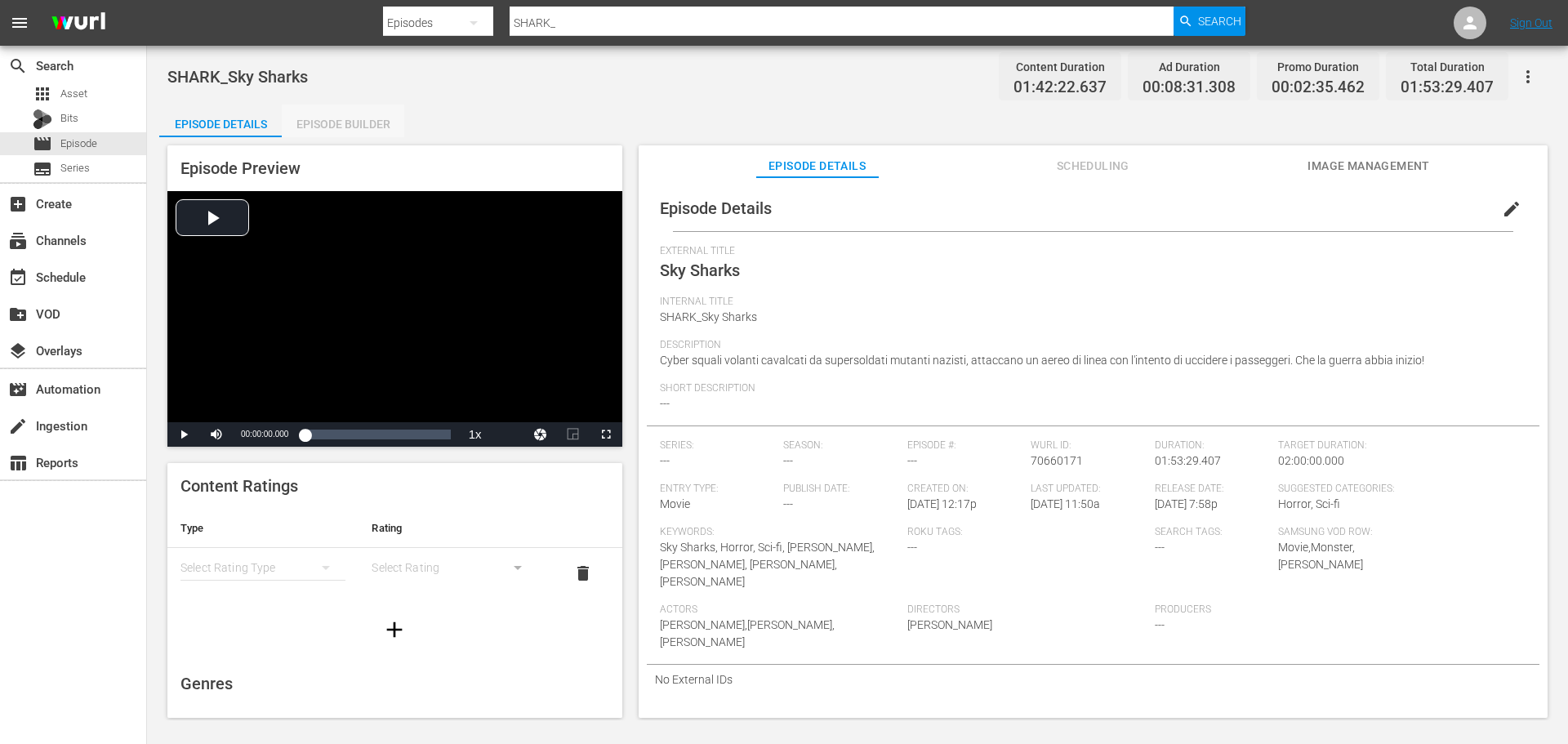
click at [373, 115] on div "Episode Builder" at bounding box center [343, 124] width 122 height 39
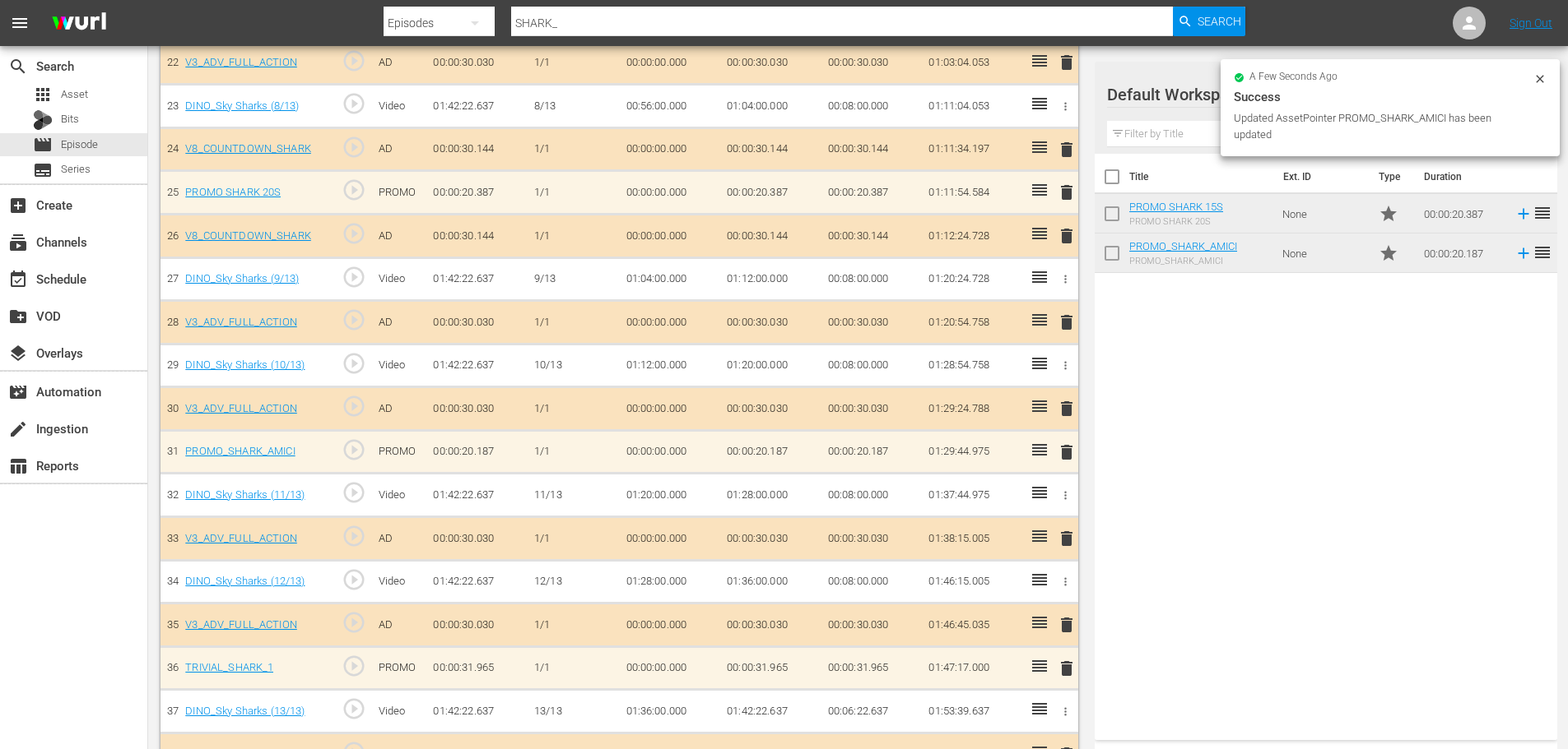
scroll to position [1433, 0]
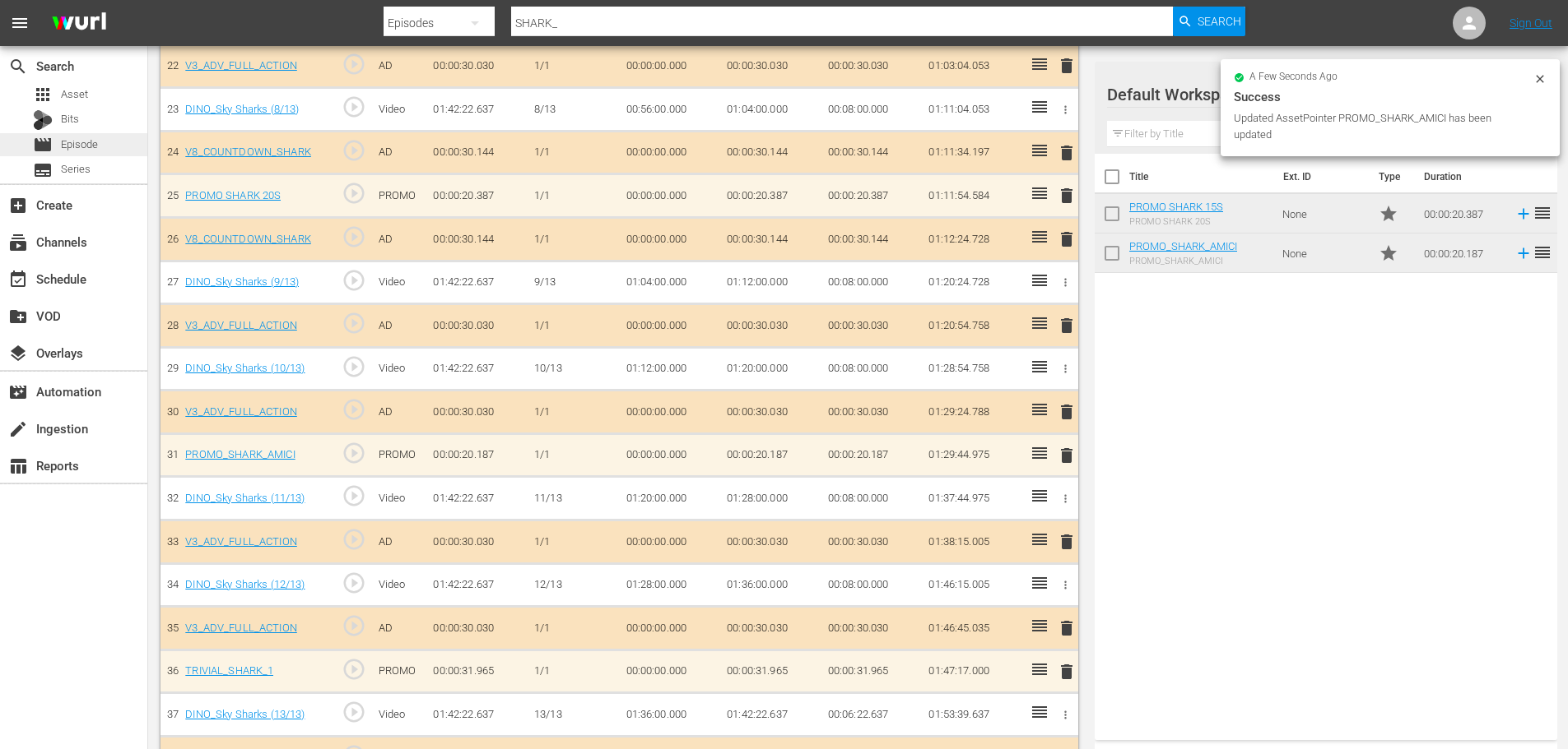
click at [108, 145] on div "movie Episode" at bounding box center [74, 144] width 147 height 23
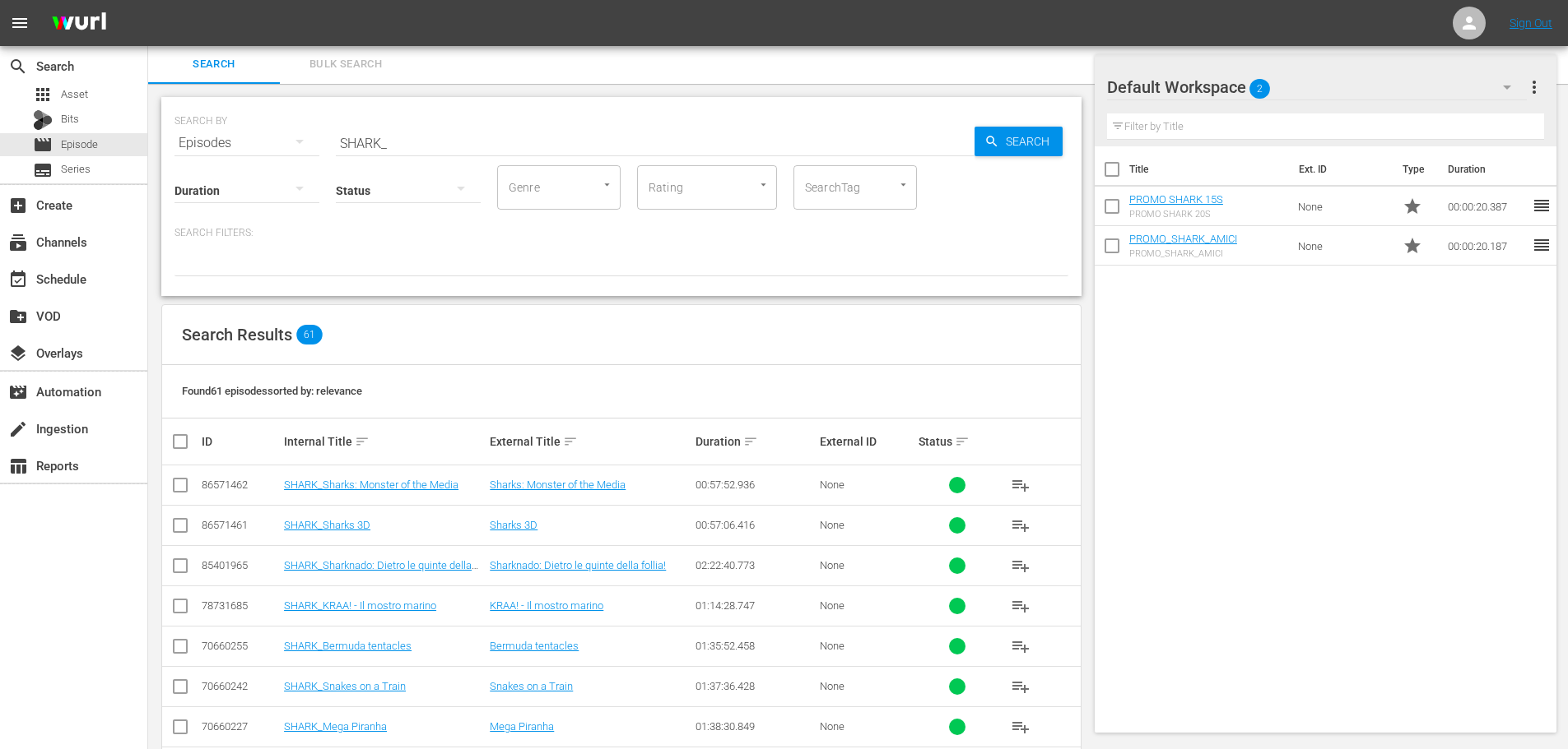
scroll to position [594, 0]
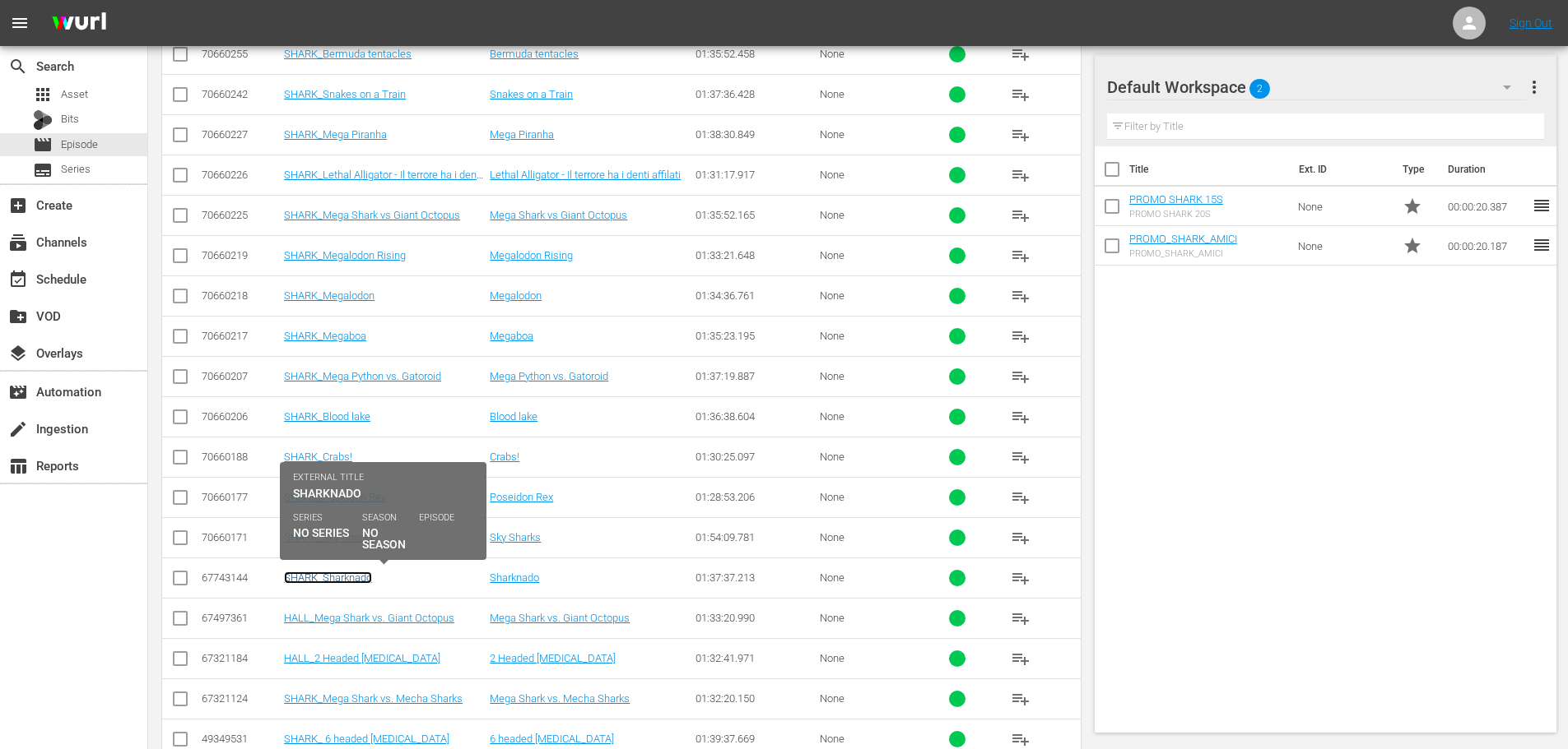
click at [333, 580] on link "SHARK_Sharknado" at bounding box center [328, 578] width 88 height 12
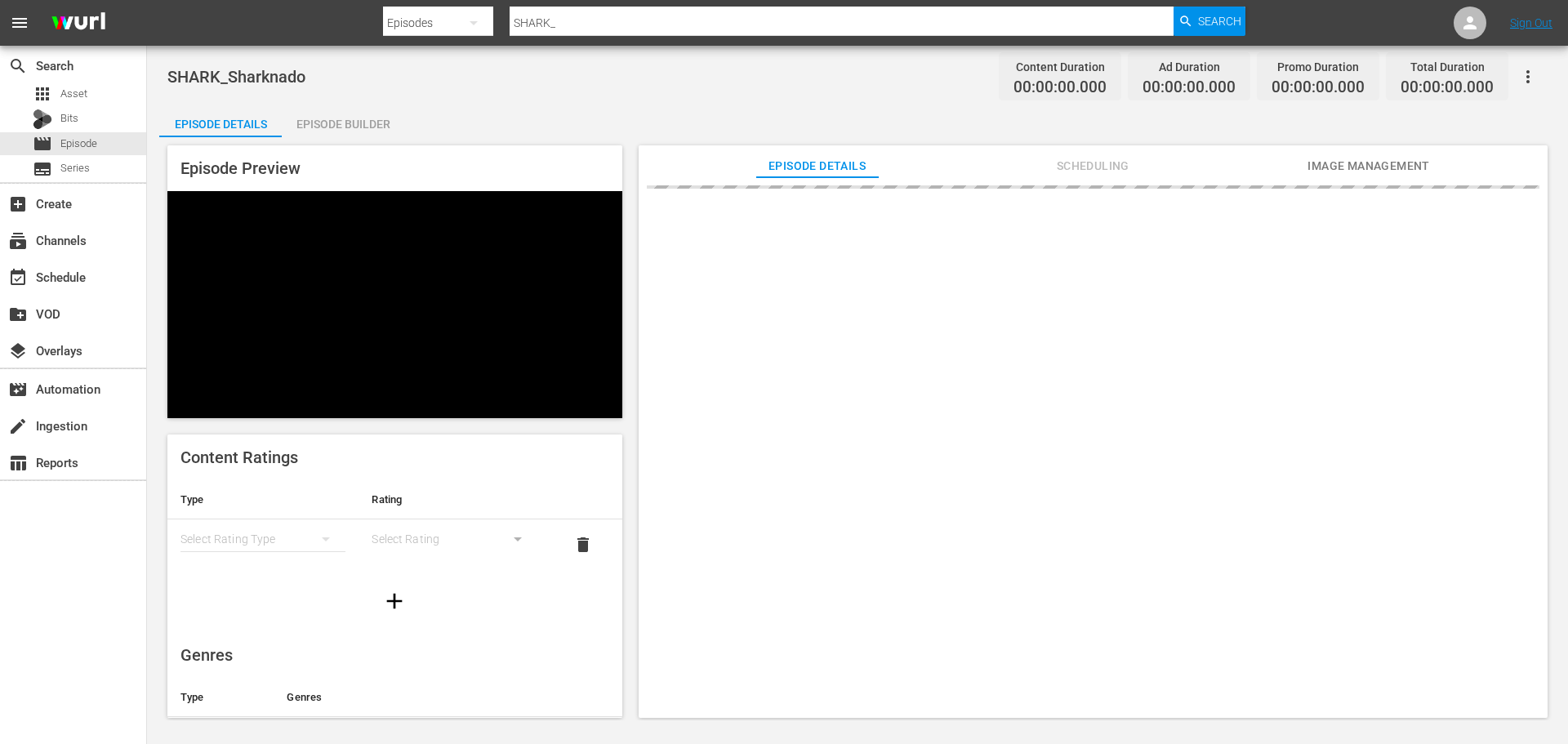
click at [339, 126] on div "Episode Builder" at bounding box center [343, 124] width 122 height 39
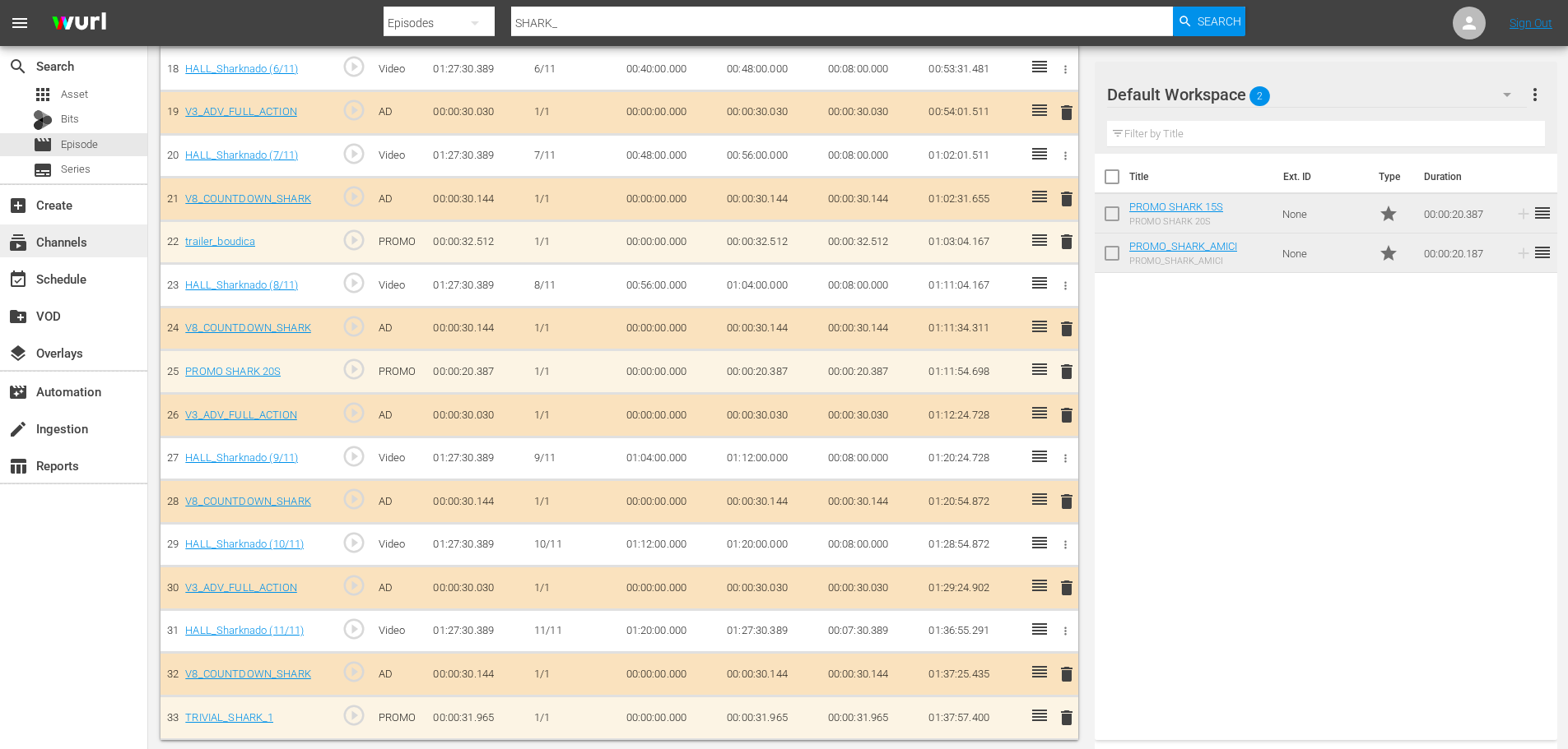
scroll to position [1264, 0]
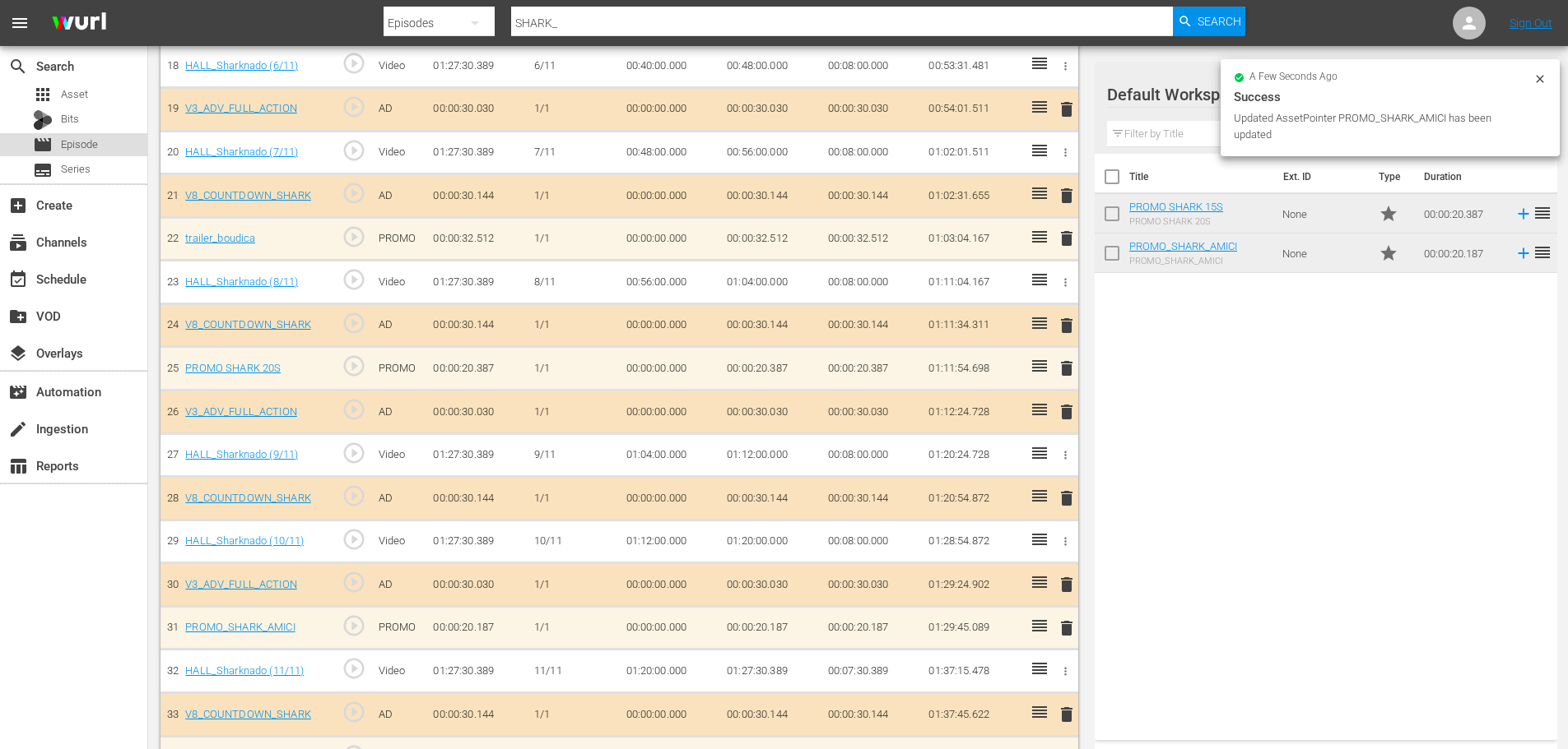
click at [121, 150] on div "movie Episode" at bounding box center [74, 144] width 147 height 23
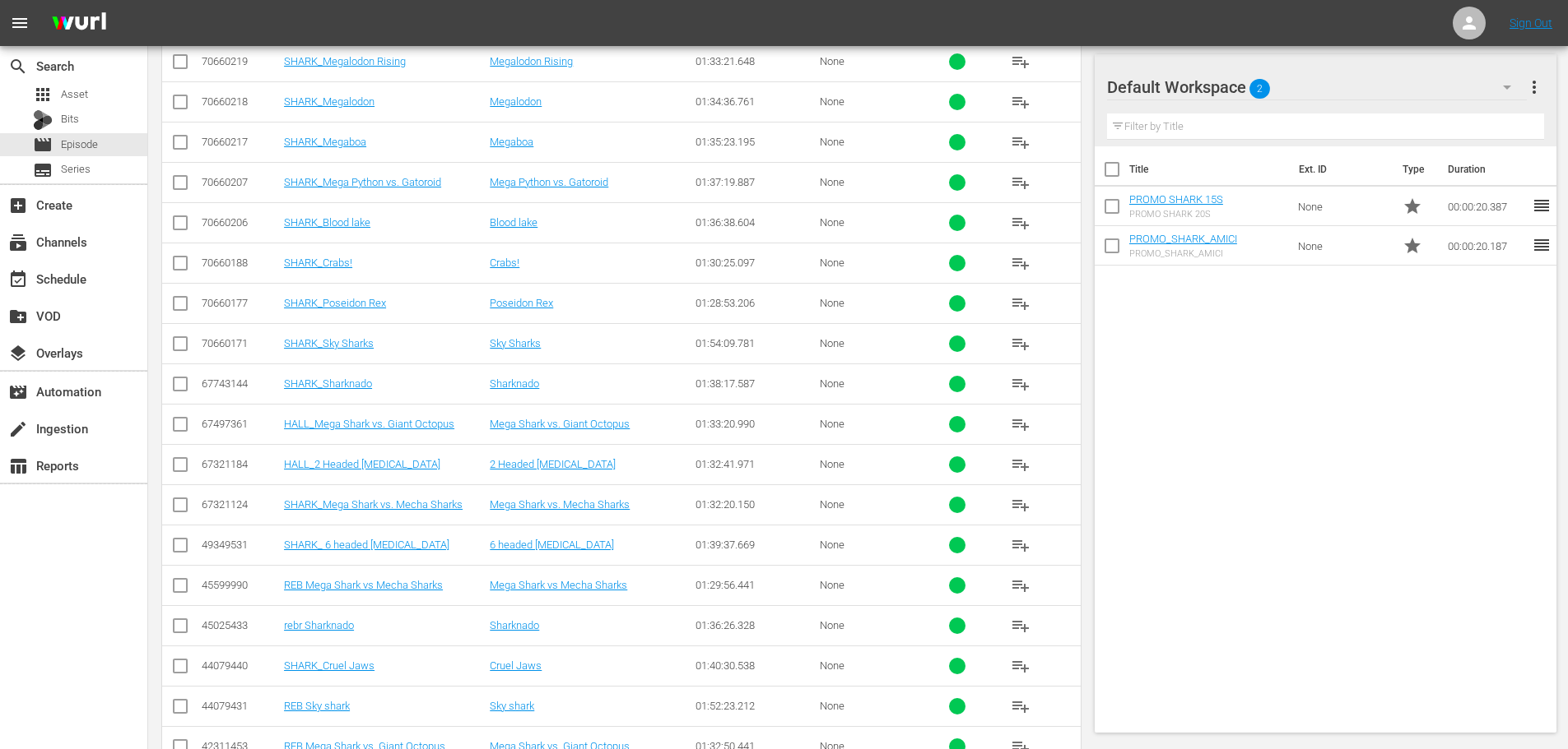
scroll to position [840, 0]
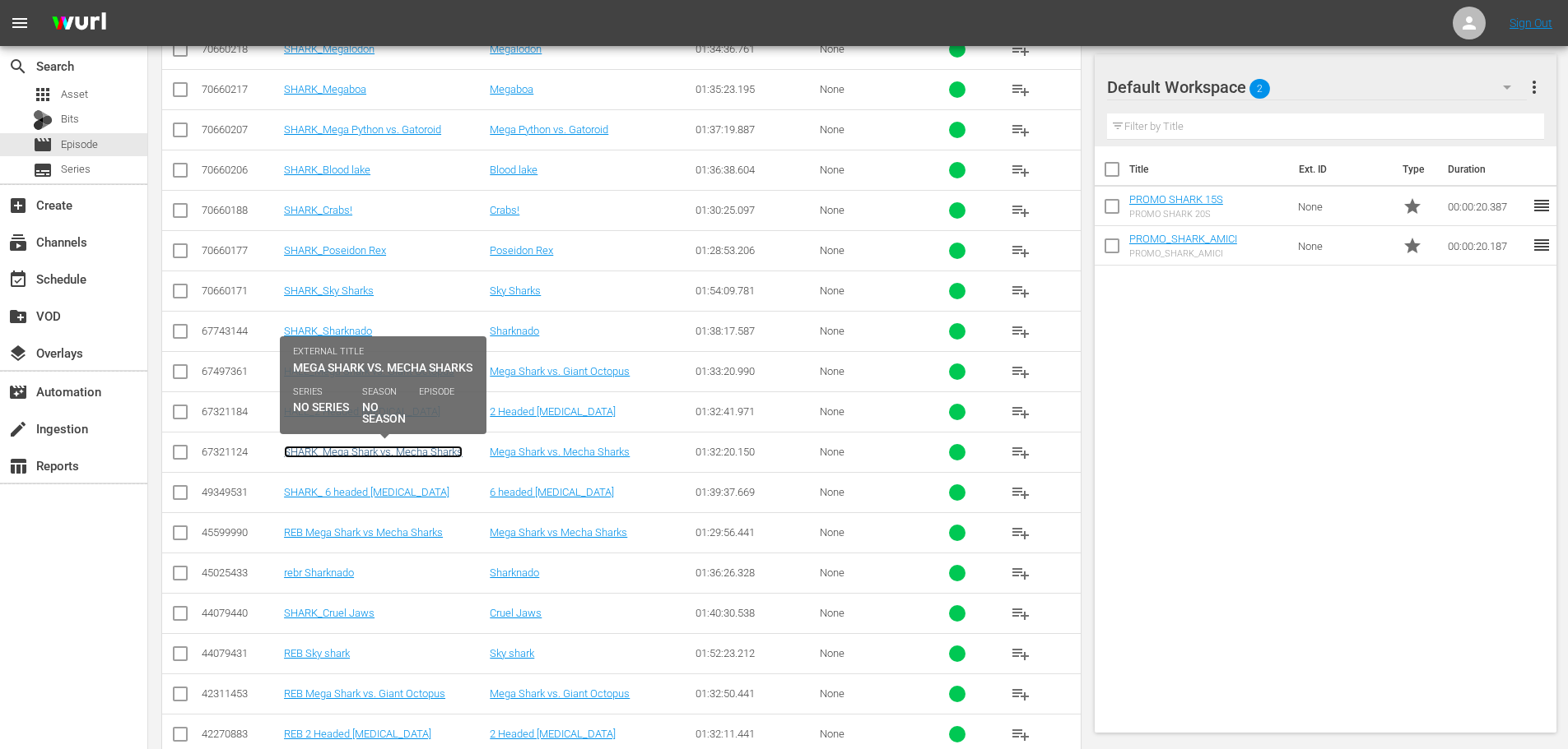
click at [419, 453] on link "SHARK_Mega Shark vs. Mecha Sharks" at bounding box center [374, 452] width 179 height 12
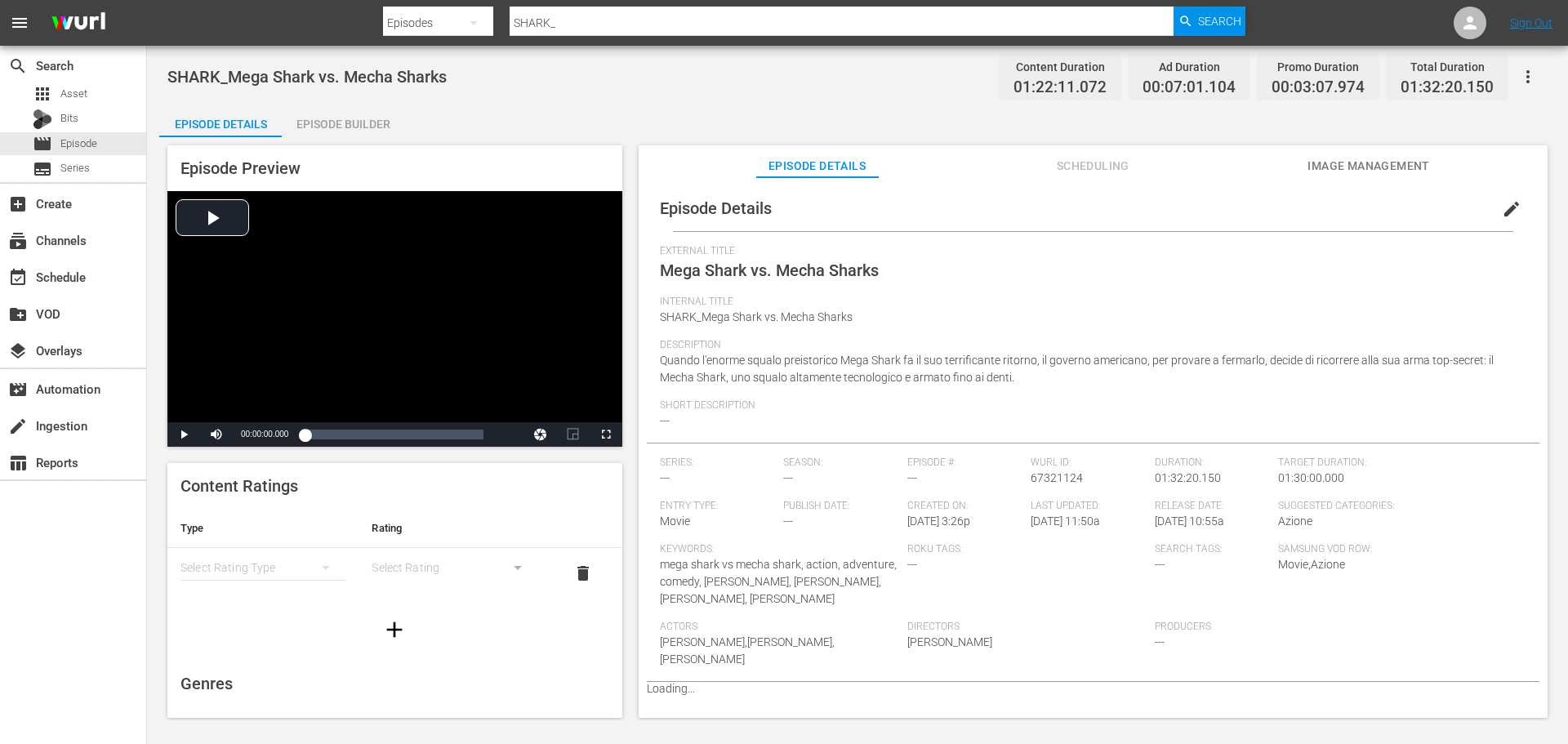
click at [353, 135] on div "Episode Builder" at bounding box center [343, 124] width 122 height 39
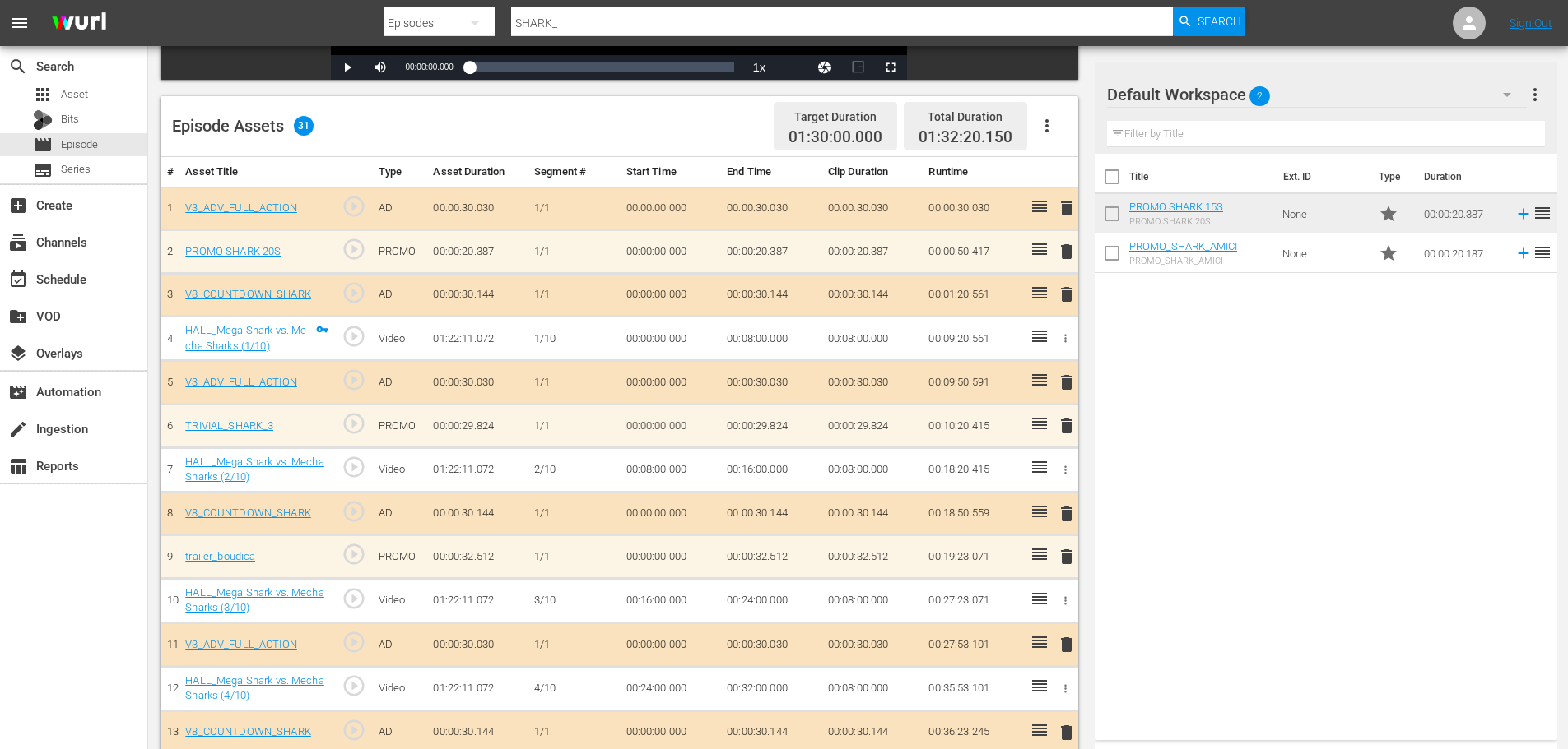
scroll to position [411, 0]
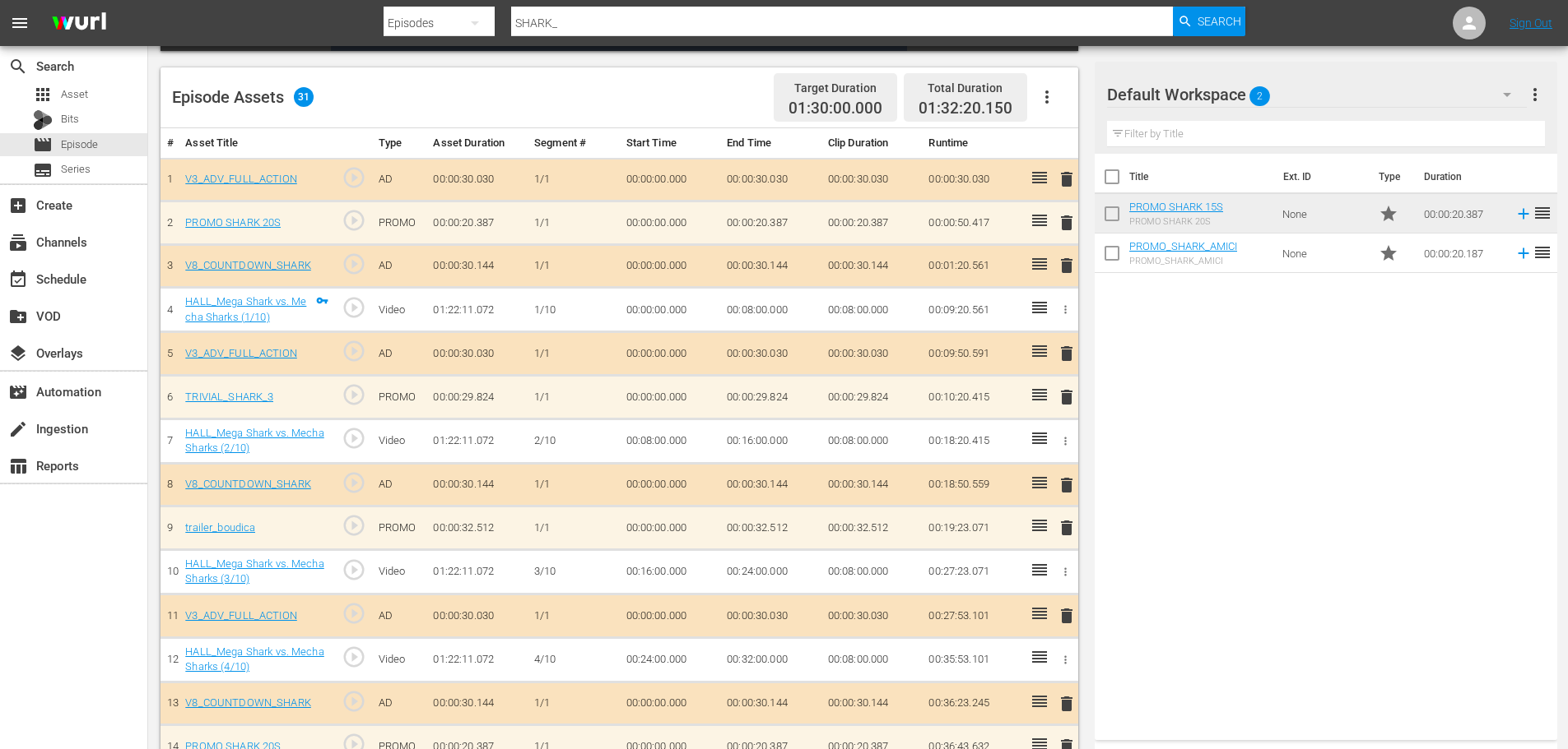
click at [1062, 528] on span "delete" at bounding box center [1066, 528] width 20 height 20
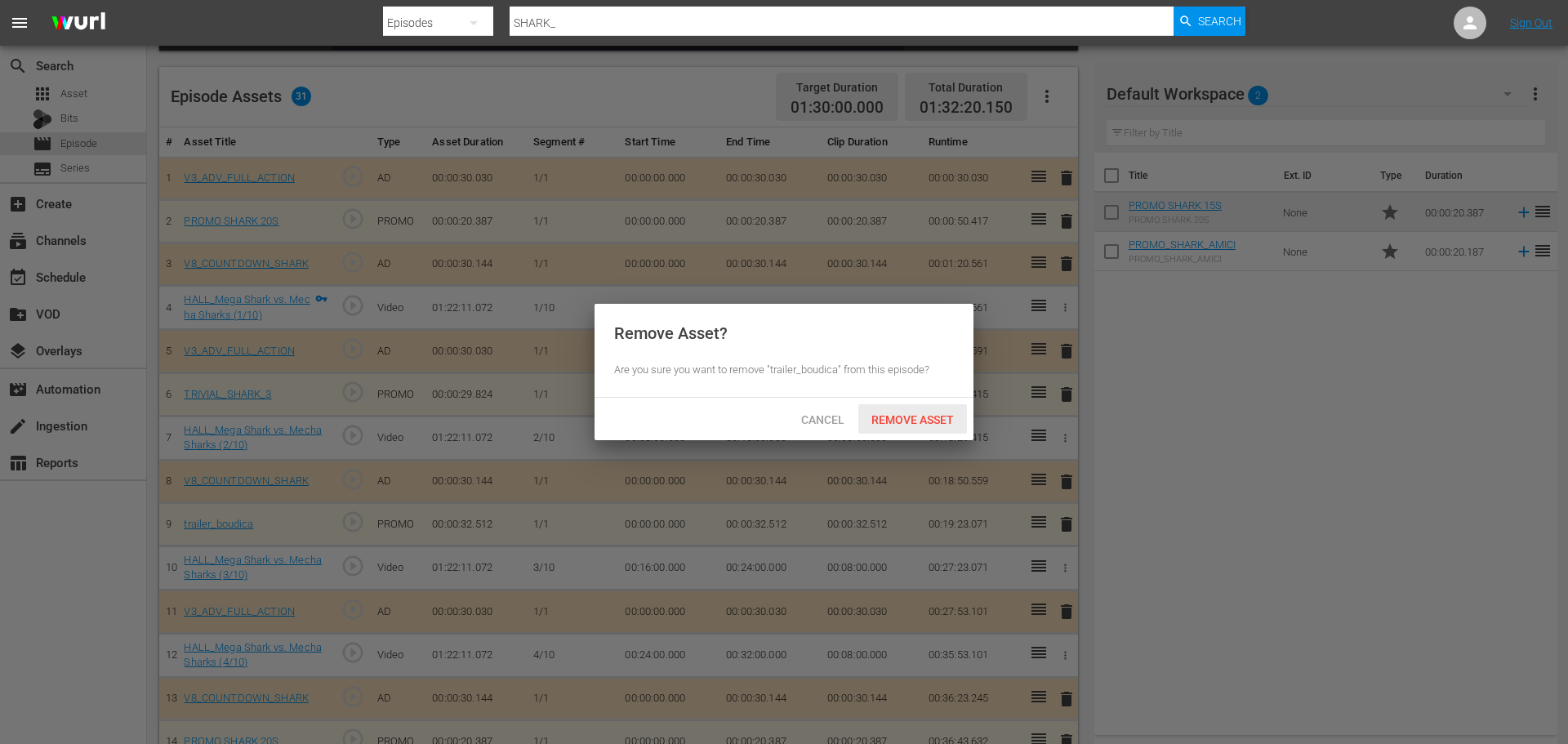
click at [929, 417] on span "Remove Asset" at bounding box center [912, 419] width 108 height 13
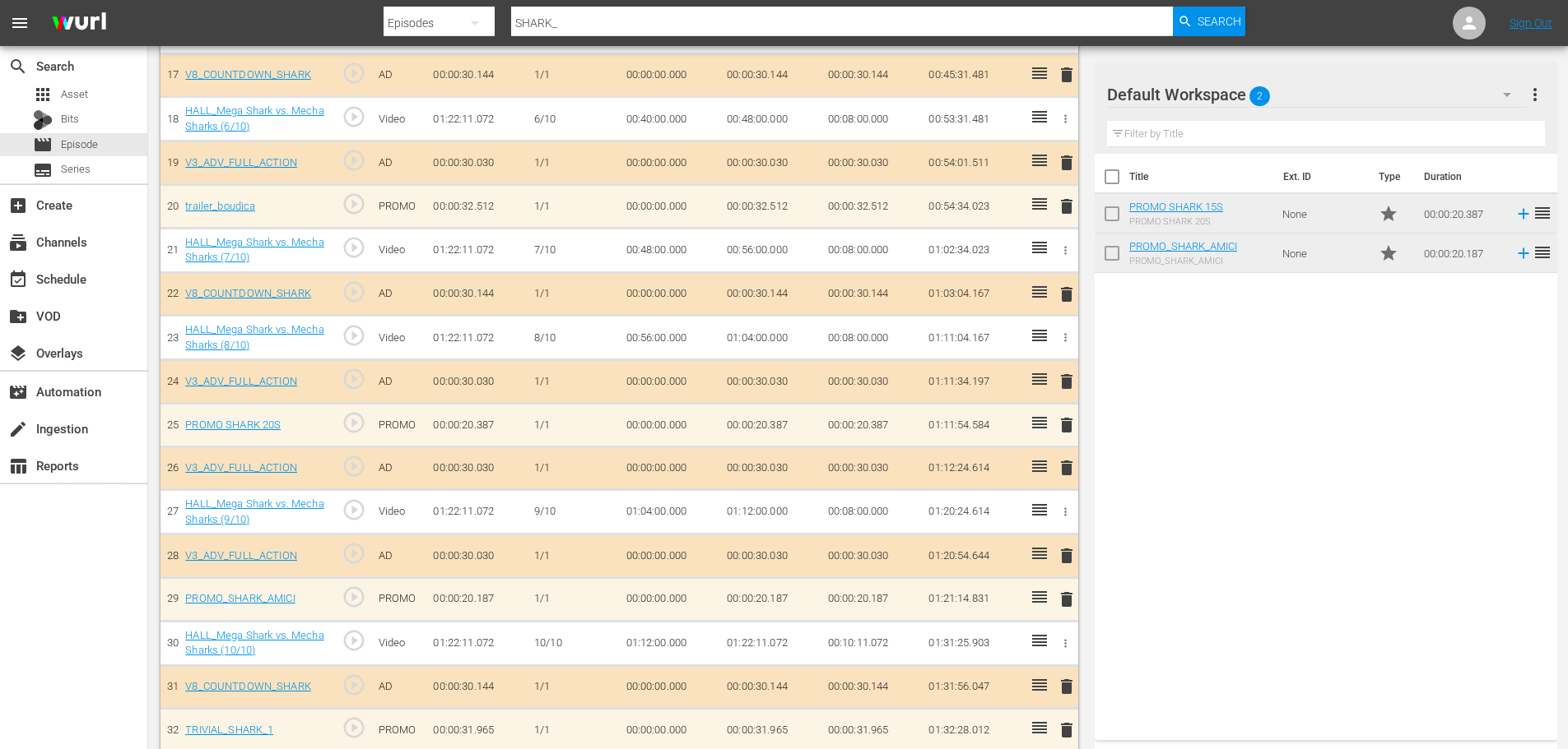
scroll to position [1230, 0]
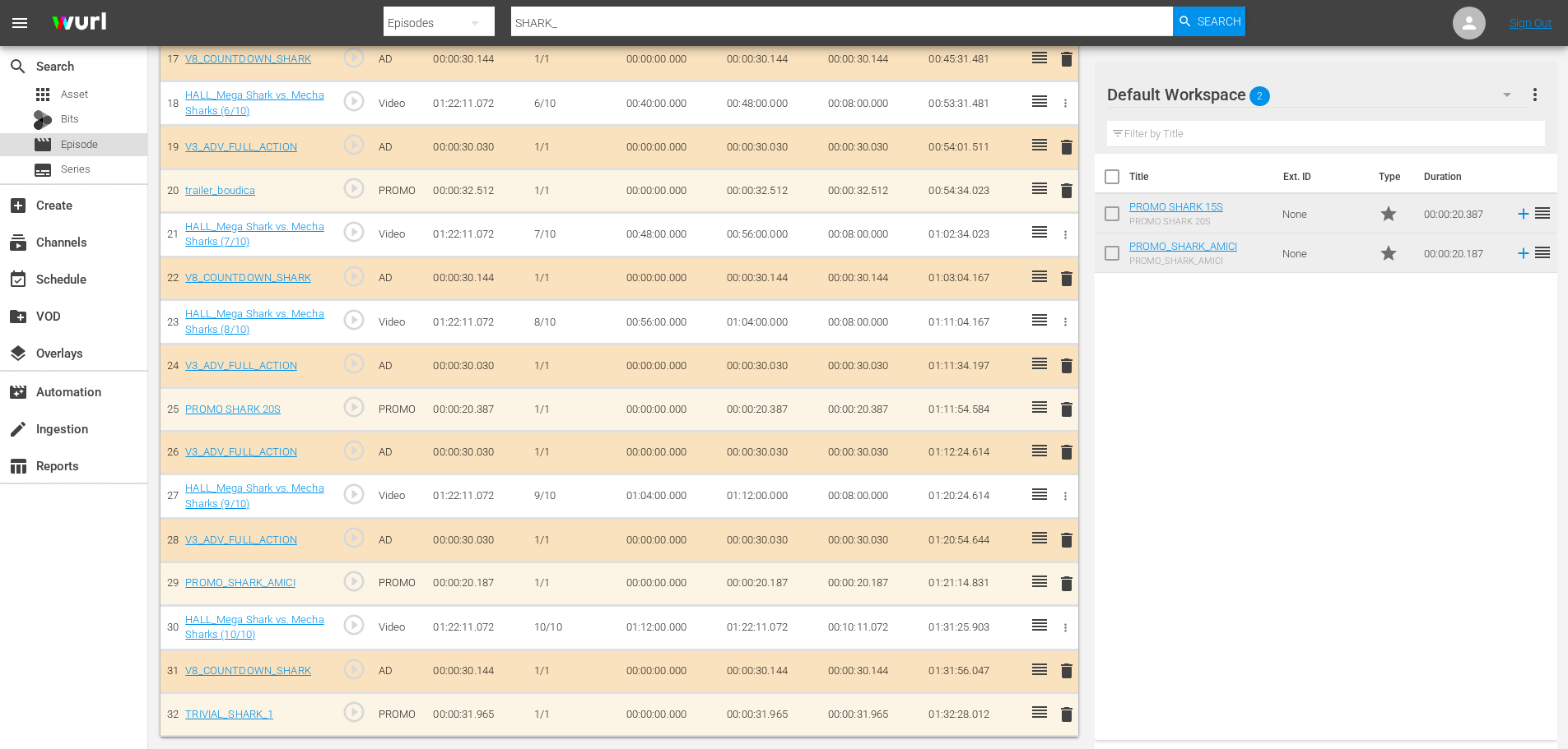
click at [135, 144] on div "movie Episode" at bounding box center [74, 144] width 147 height 23
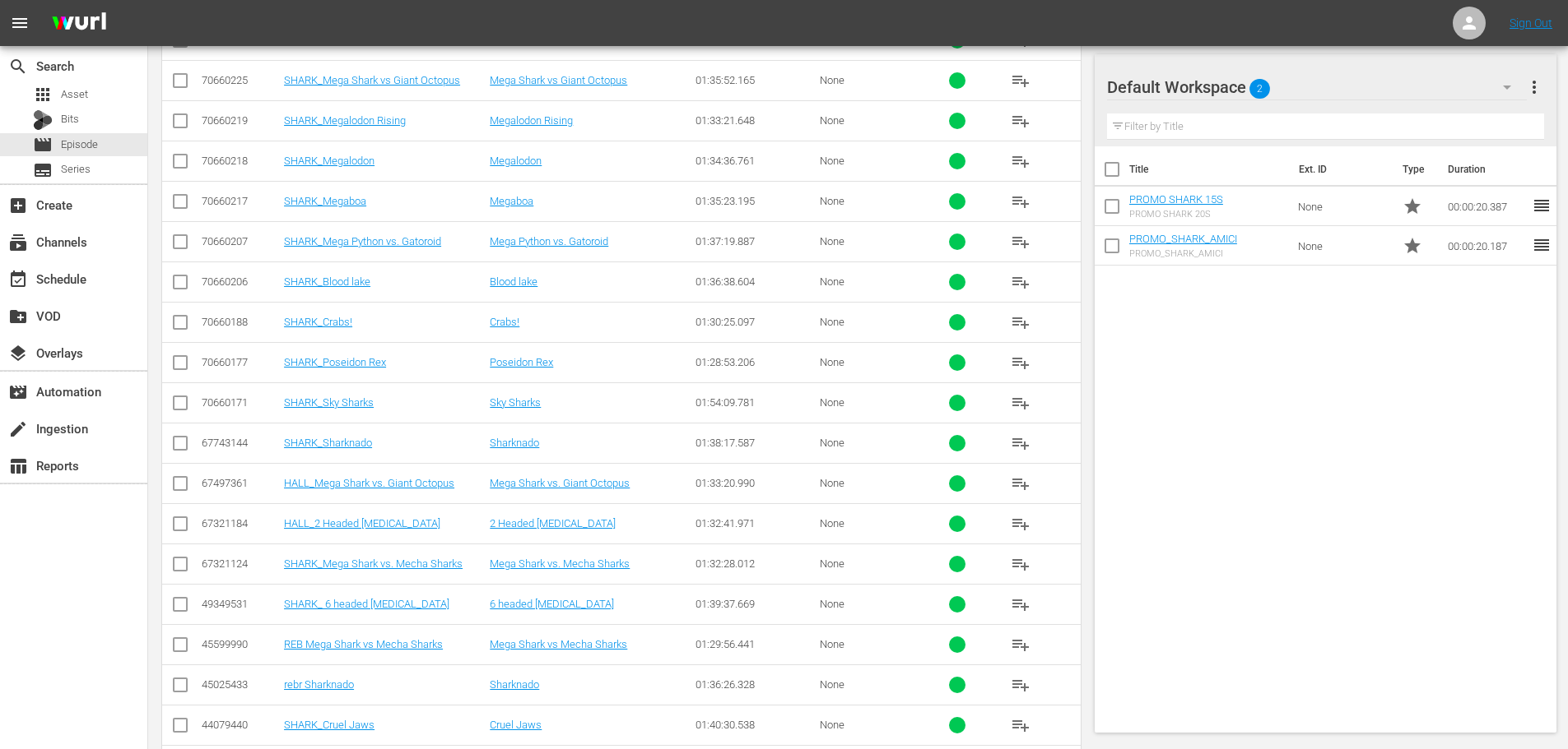
scroll to position [759, 0]
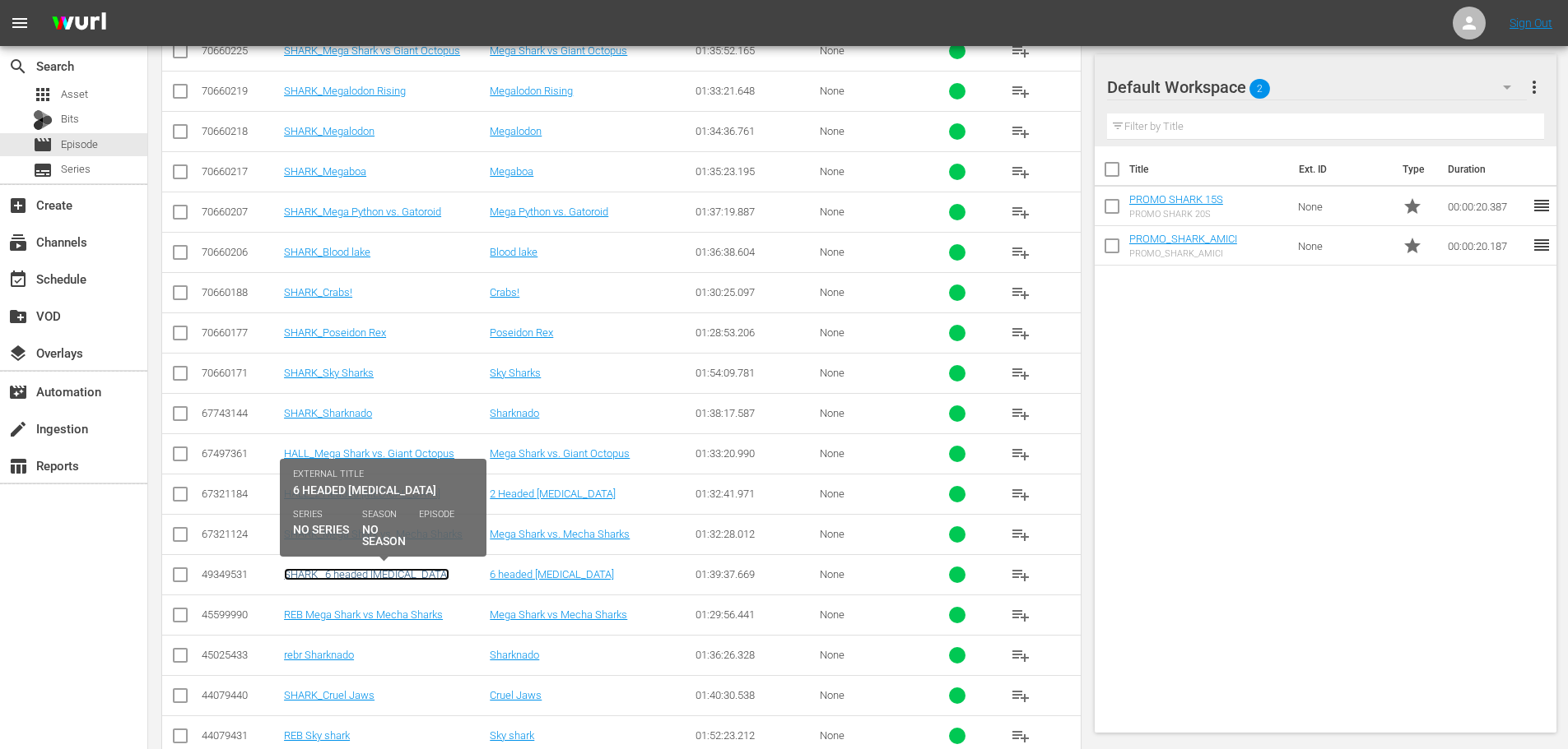
click at [398, 569] on link "SHARK_ 6 headed [MEDICAL_DATA]" at bounding box center [367, 574] width 165 height 12
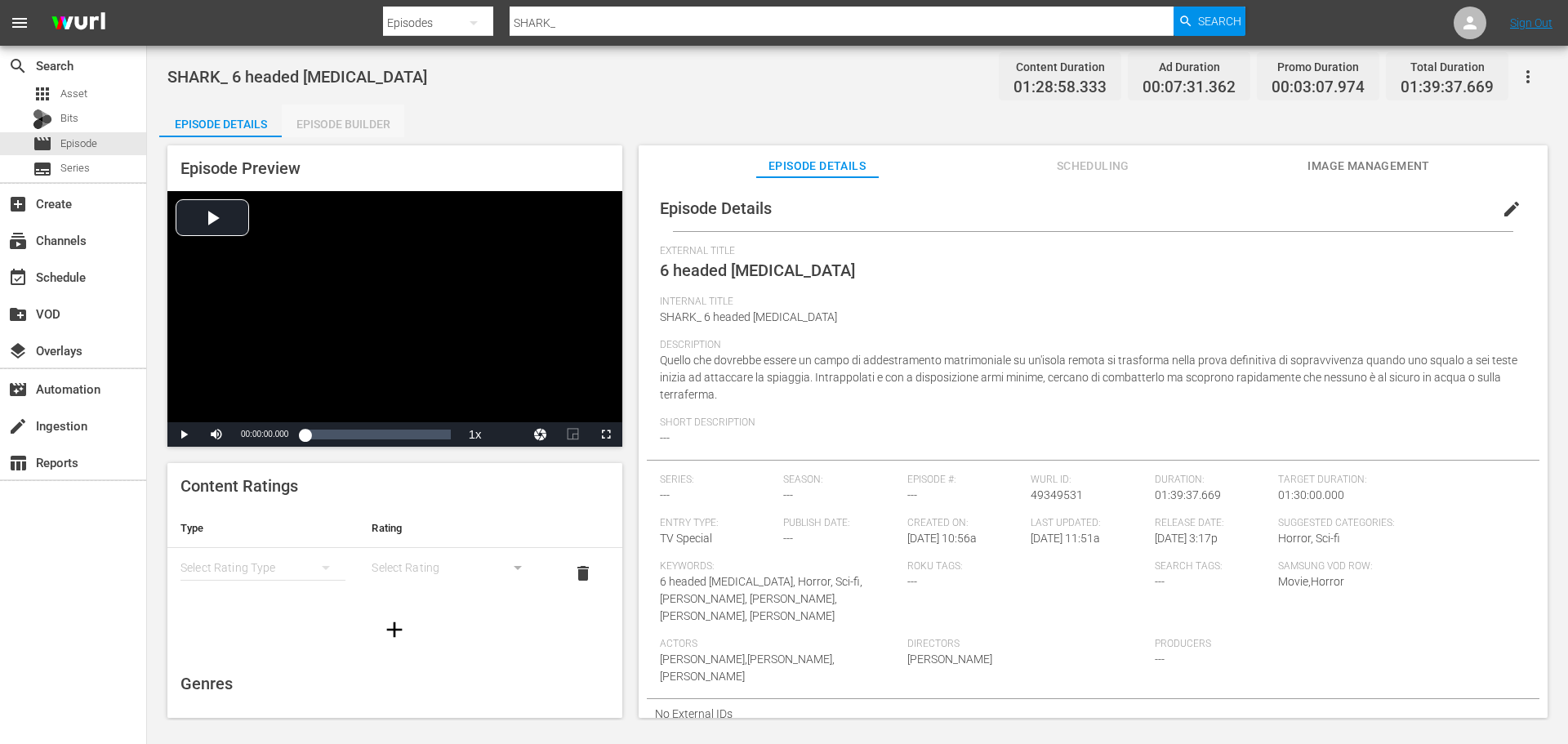
click at [353, 121] on div "Episode Builder" at bounding box center [343, 124] width 122 height 39
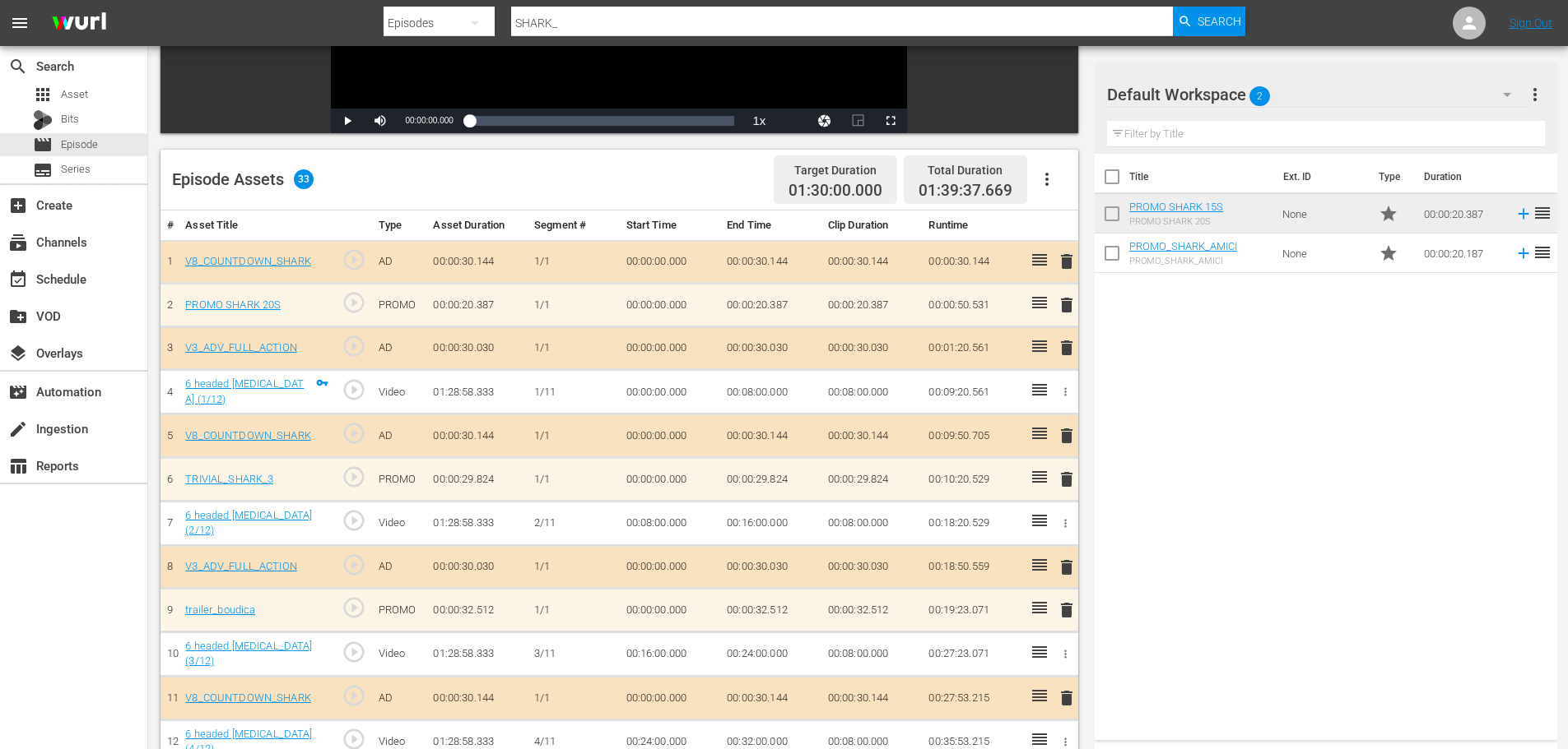
scroll to position [411, 0]
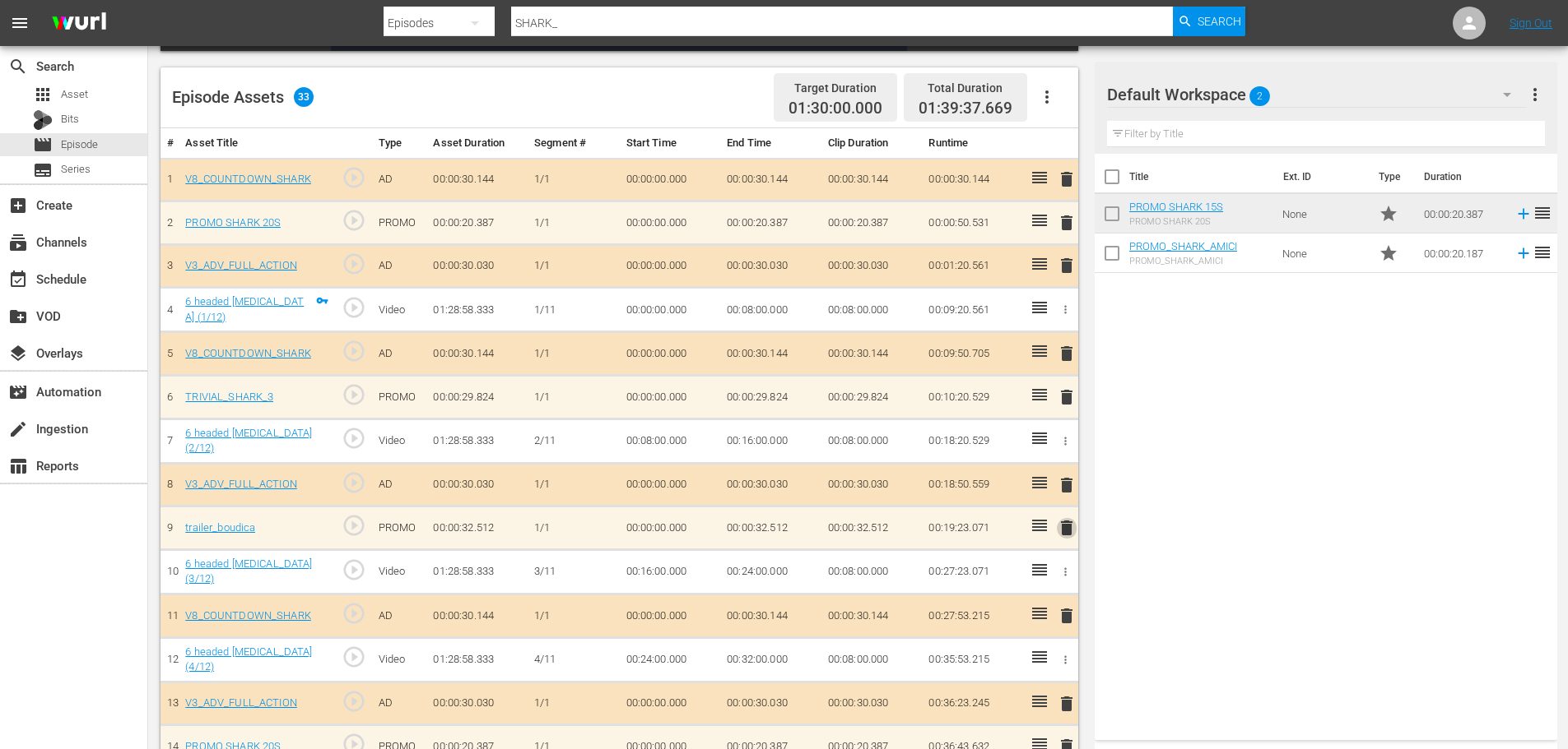
click at [1063, 531] on span "delete" at bounding box center [1066, 528] width 20 height 20
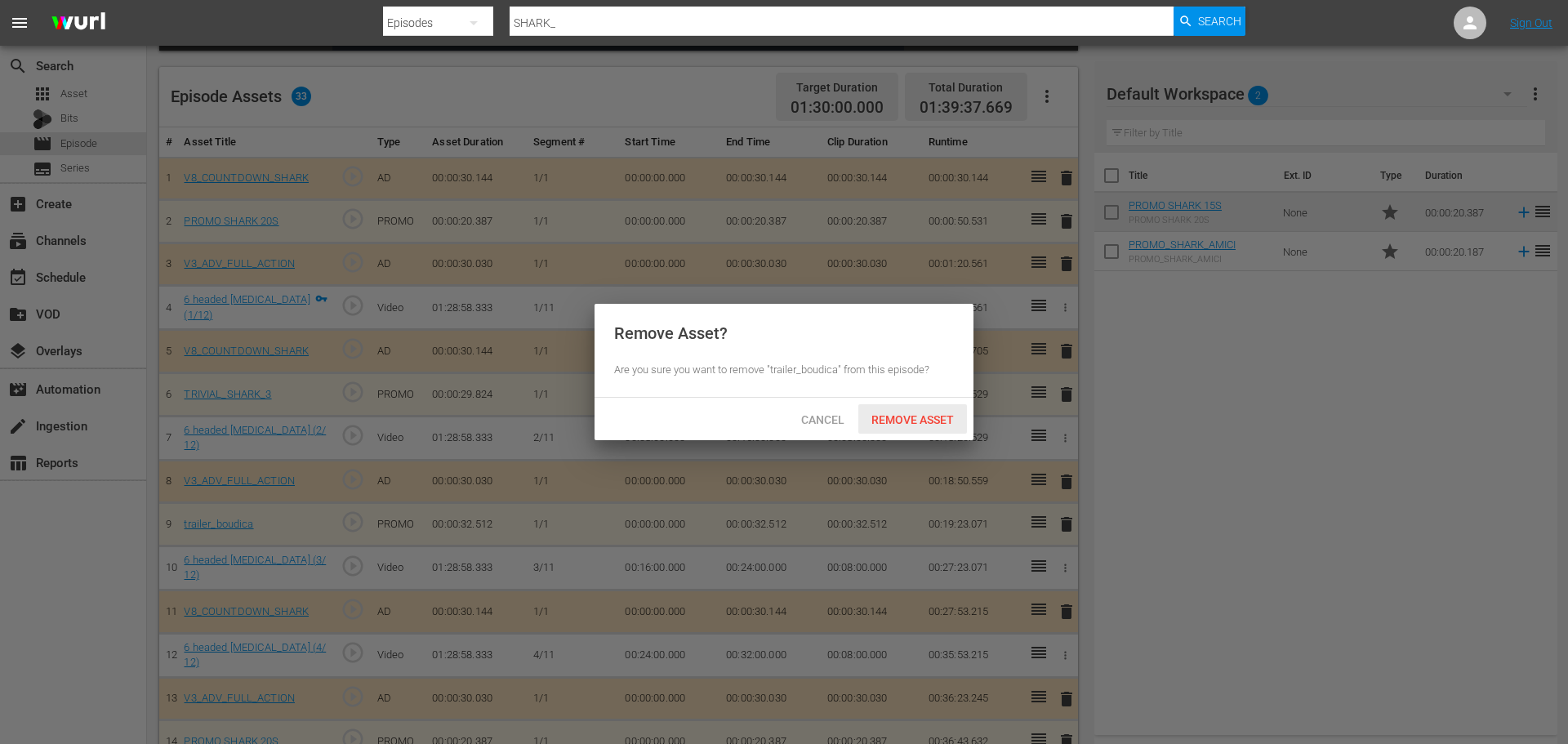
click at [917, 413] on span "Remove Asset" at bounding box center [912, 419] width 108 height 13
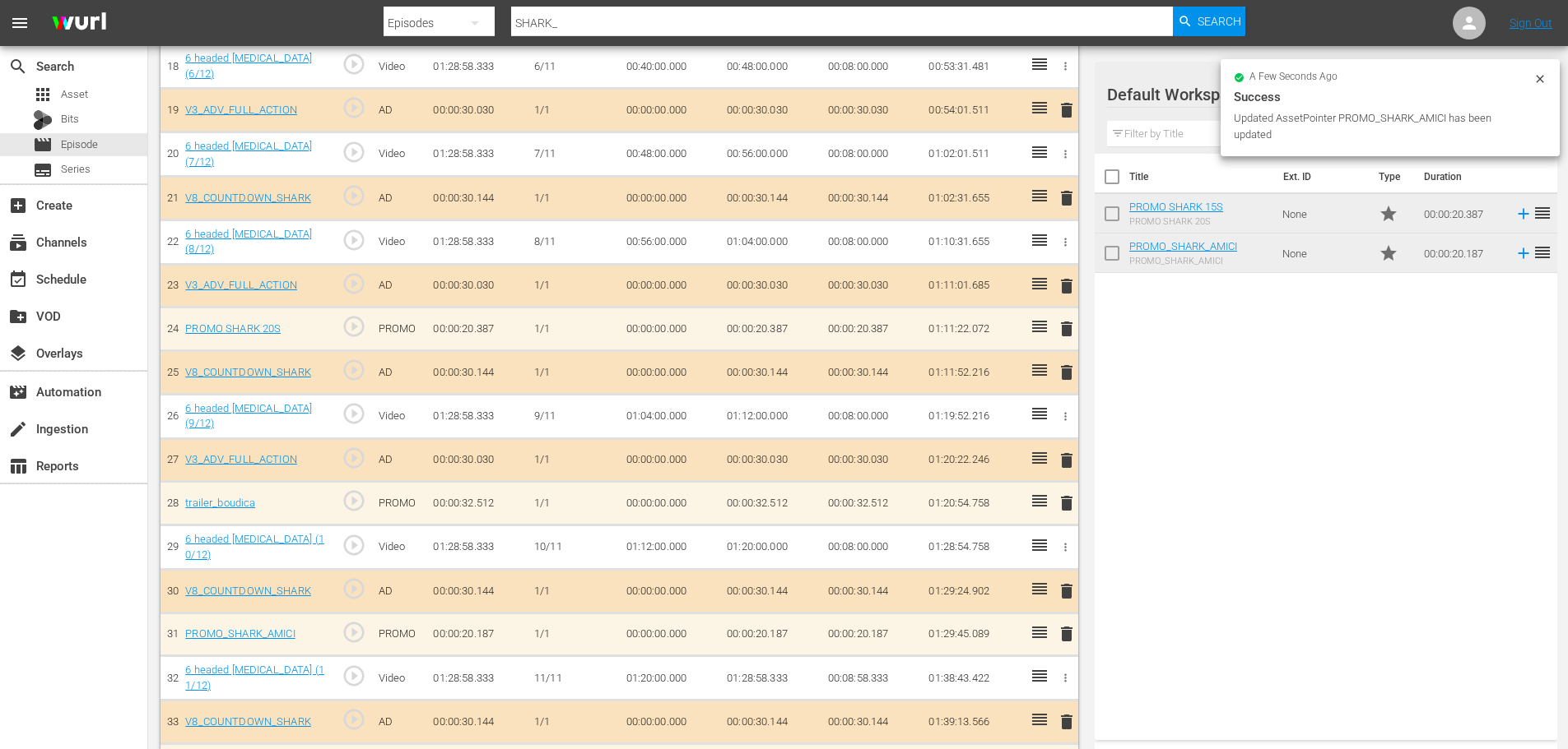
scroll to position [1264, 0]
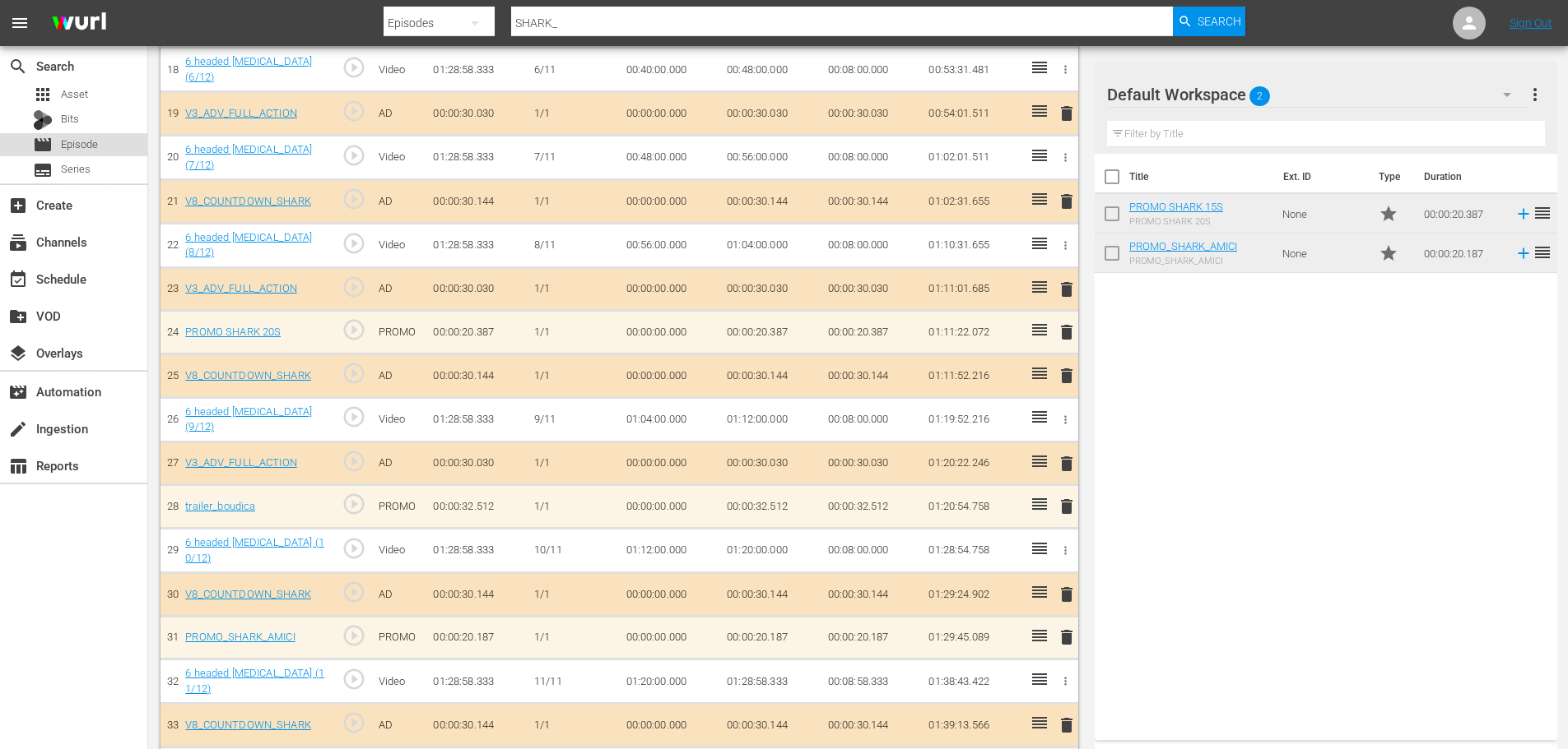
click at [104, 140] on div "movie Episode" at bounding box center [74, 144] width 147 height 23
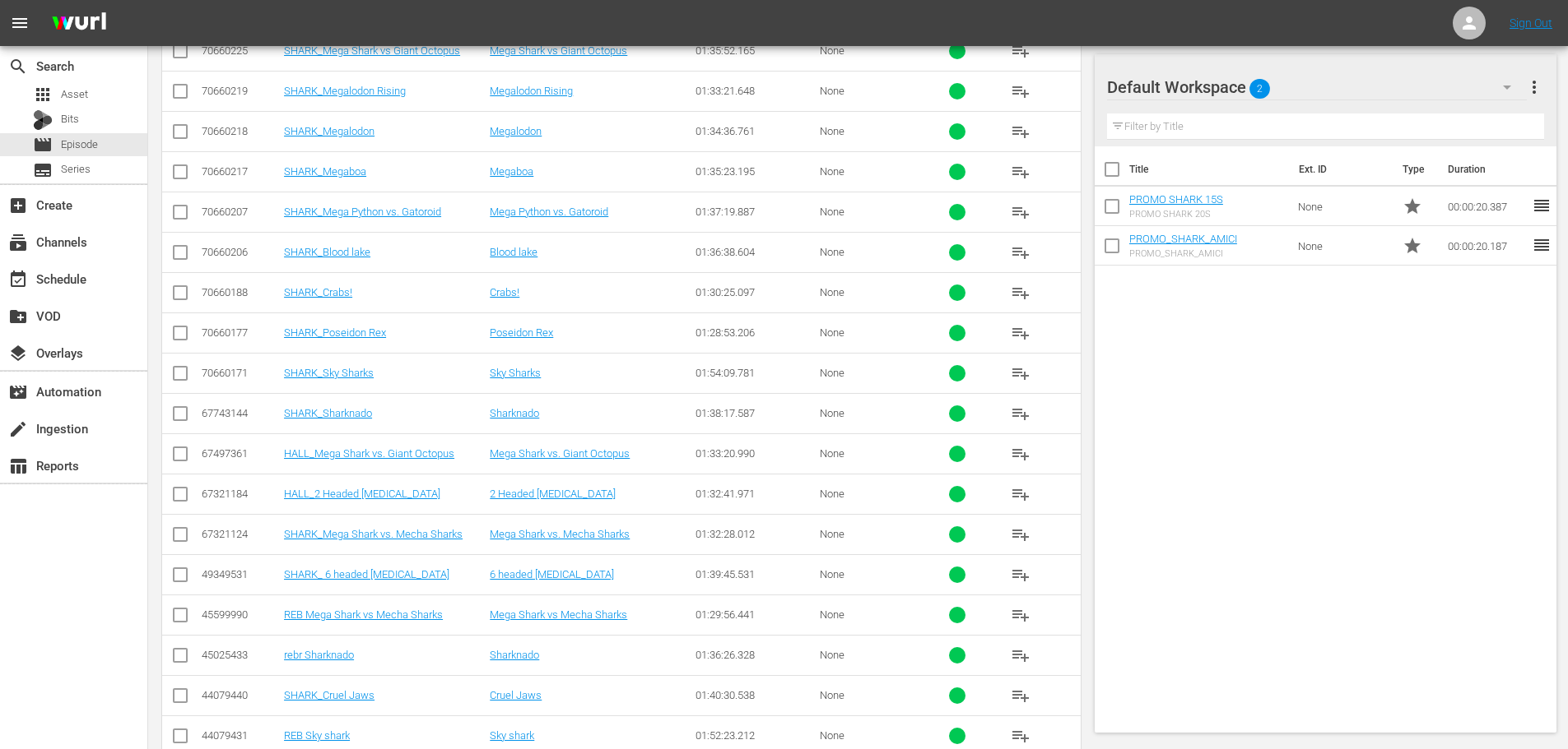
scroll to position [923, 0]
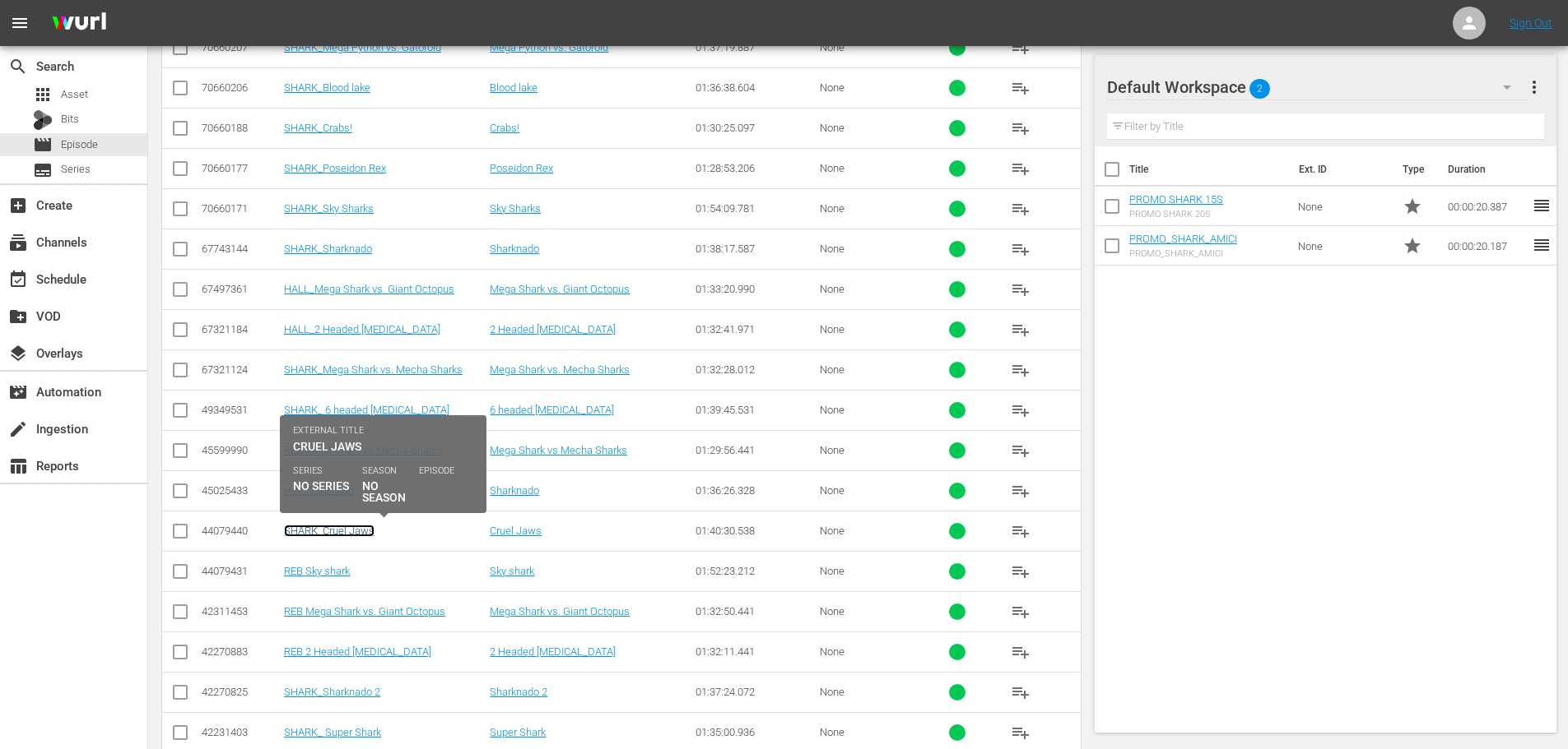
click at [343, 534] on link "SHARK_Cruel Jaws" at bounding box center [329, 530] width 90 height 12
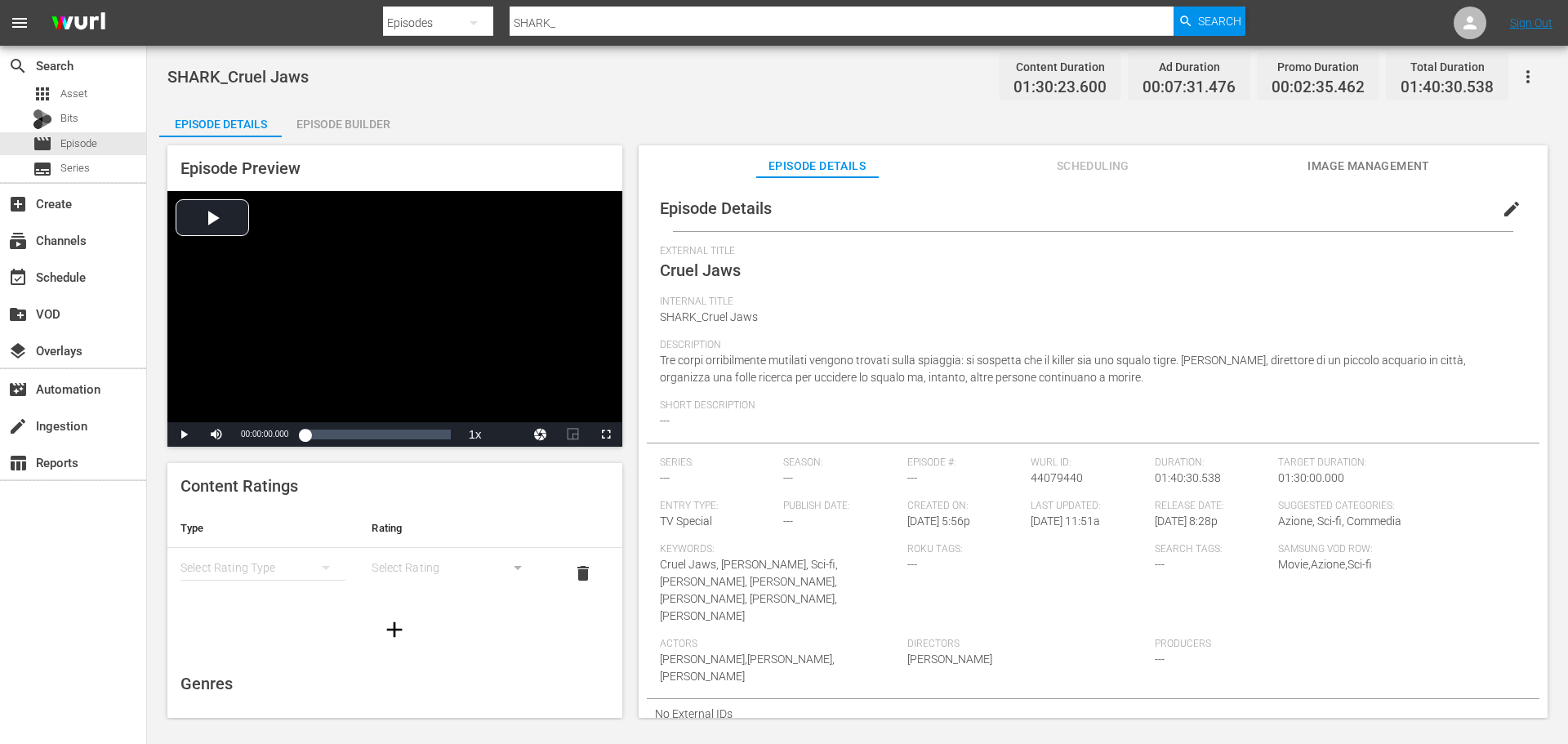
click at [351, 127] on div "Episode Builder" at bounding box center [343, 124] width 122 height 39
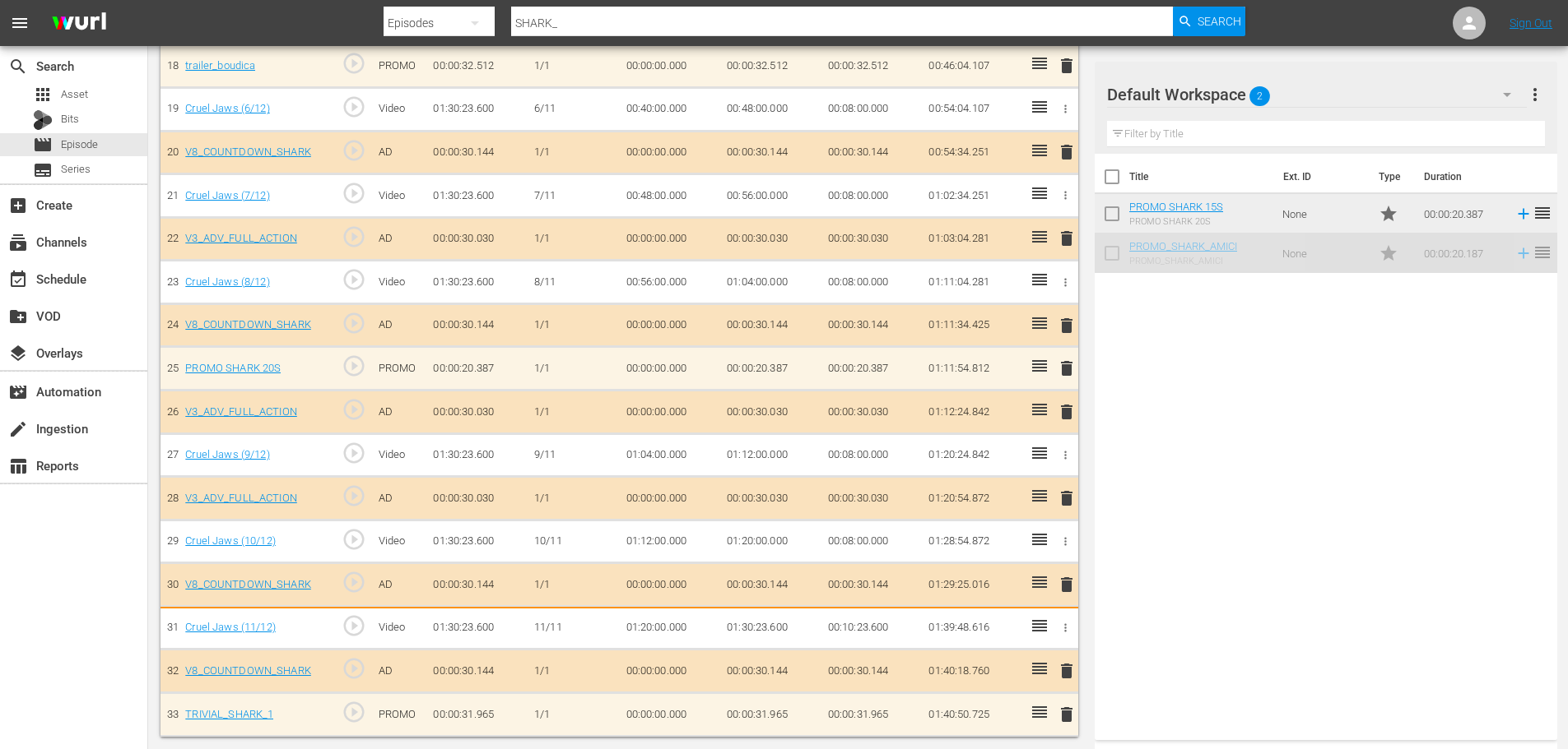
scroll to position [1264, 0]
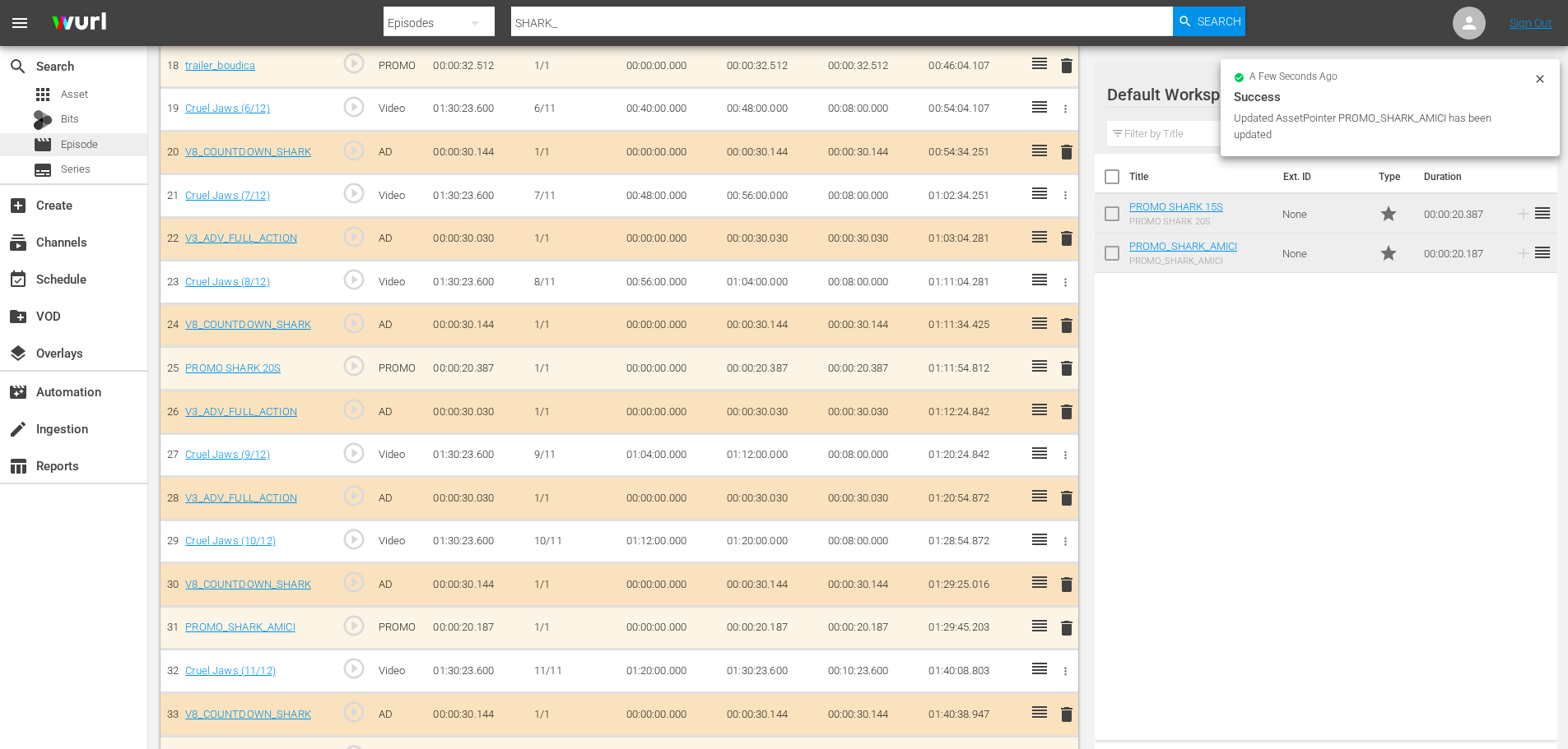
click at [105, 145] on div "movie Episode" at bounding box center [74, 144] width 147 height 23
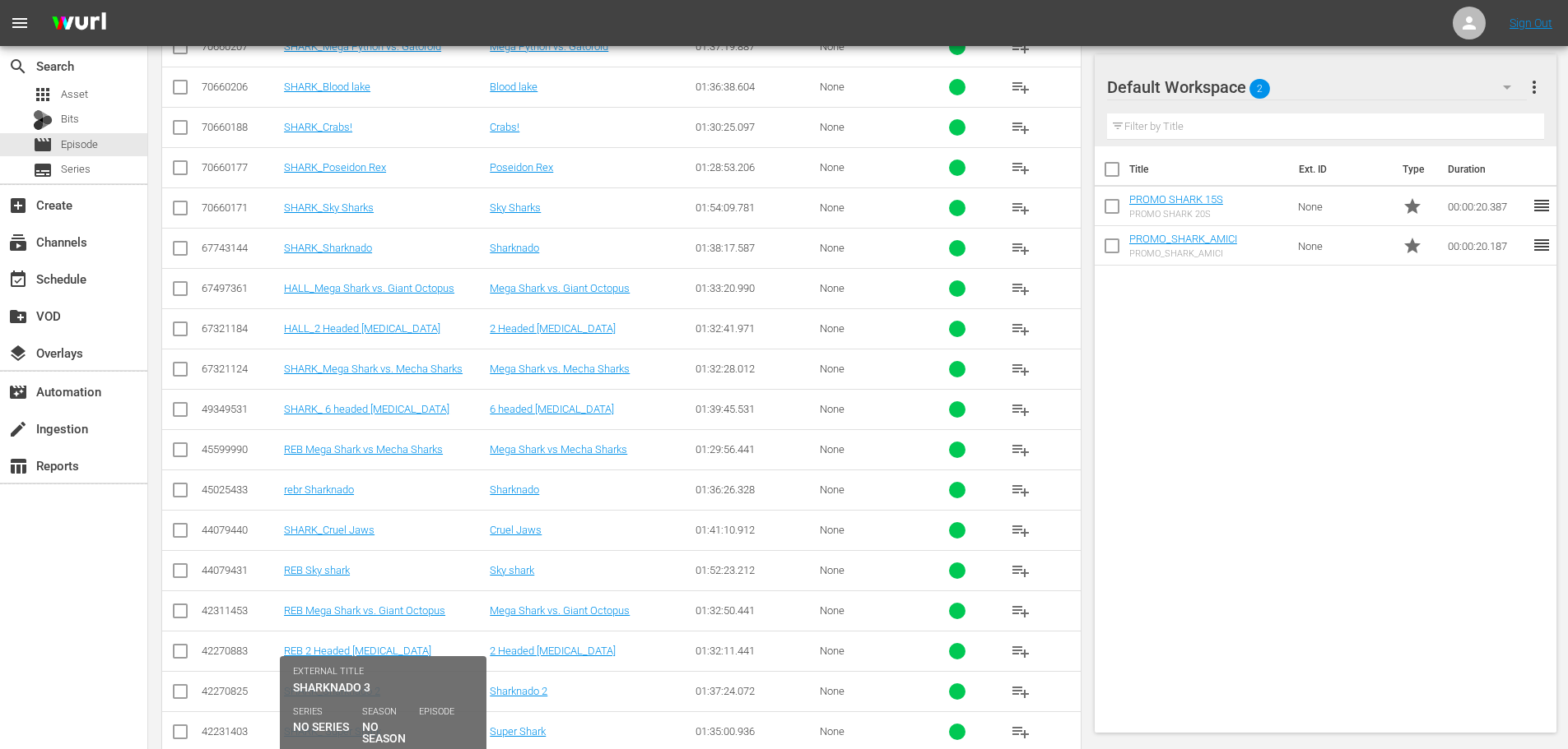
scroll to position [1088, 0]
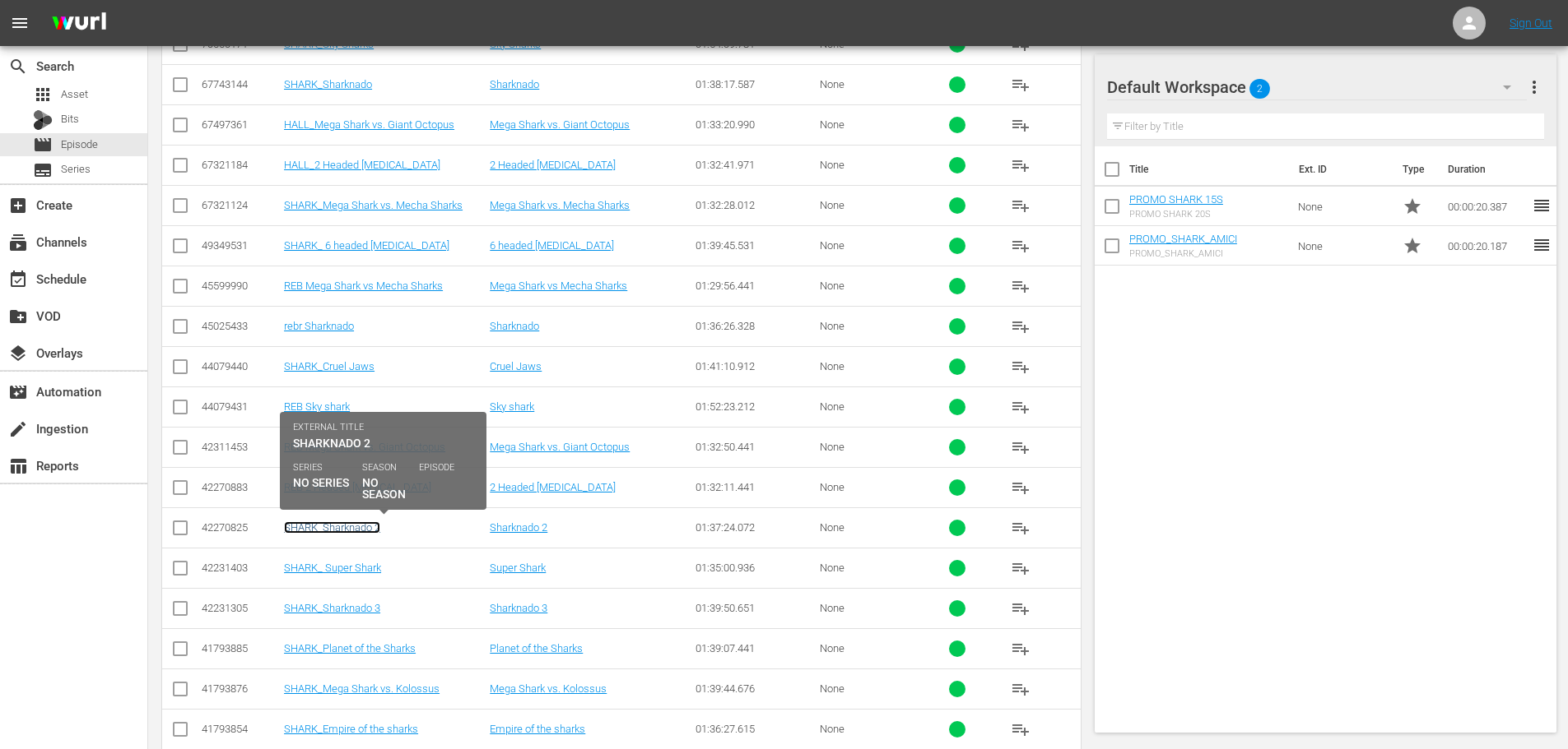
click at [370, 526] on link "SHARK_Sharknado 2" at bounding box center [332, 527] width 96 height 12
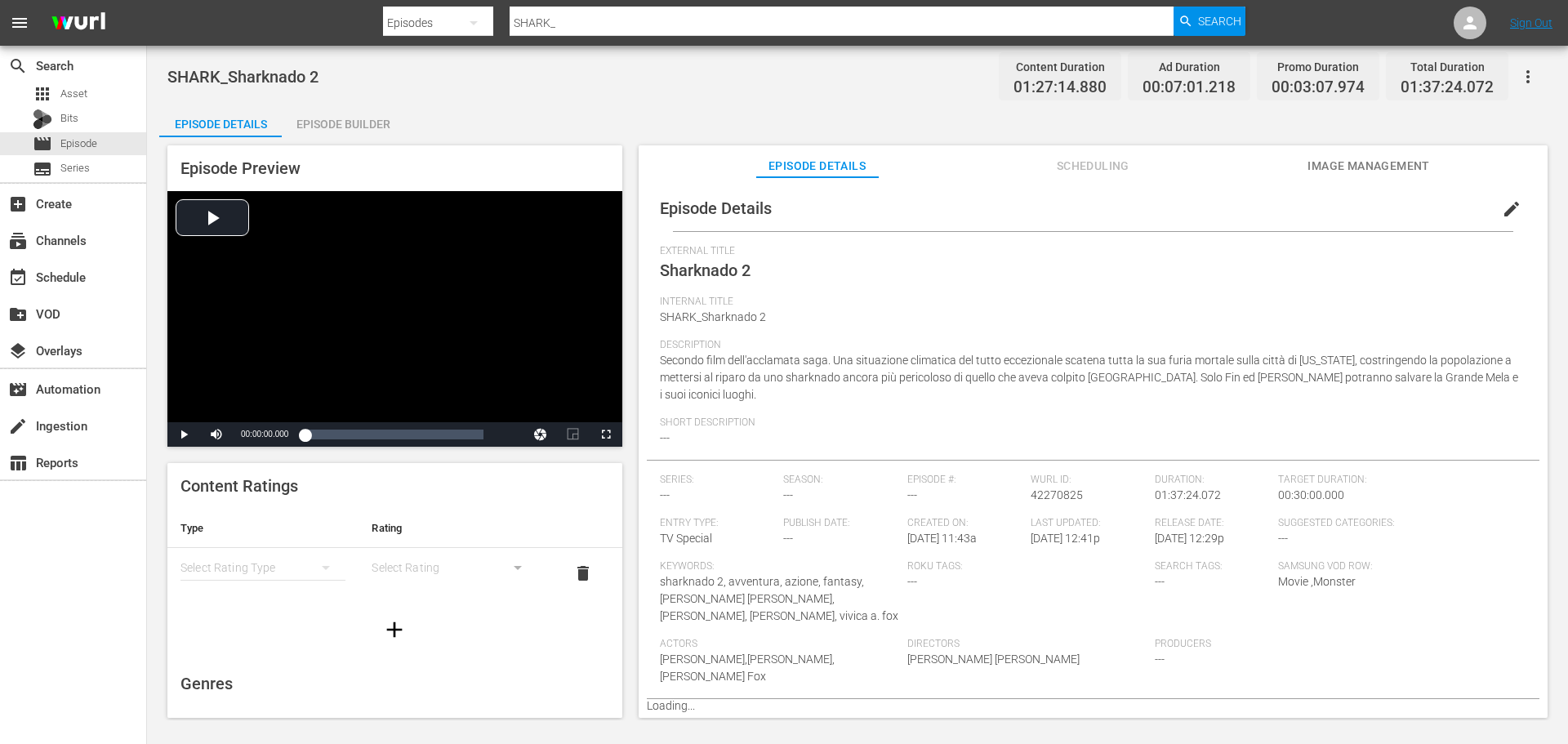
click at [346, 134] on div "Episode Builder" at bounding box center [343, 124] width 122 height 39
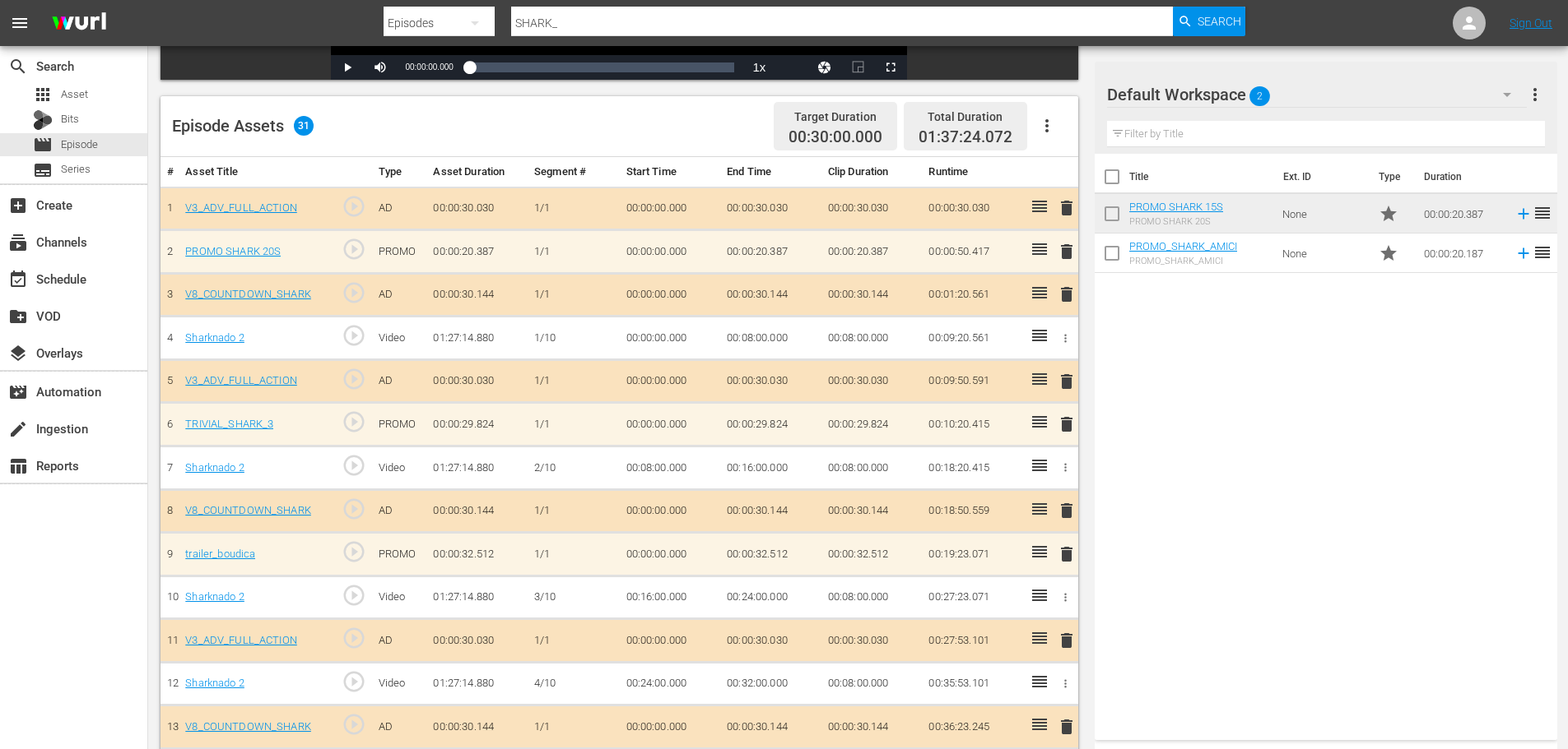
scroll to position [411, 0]
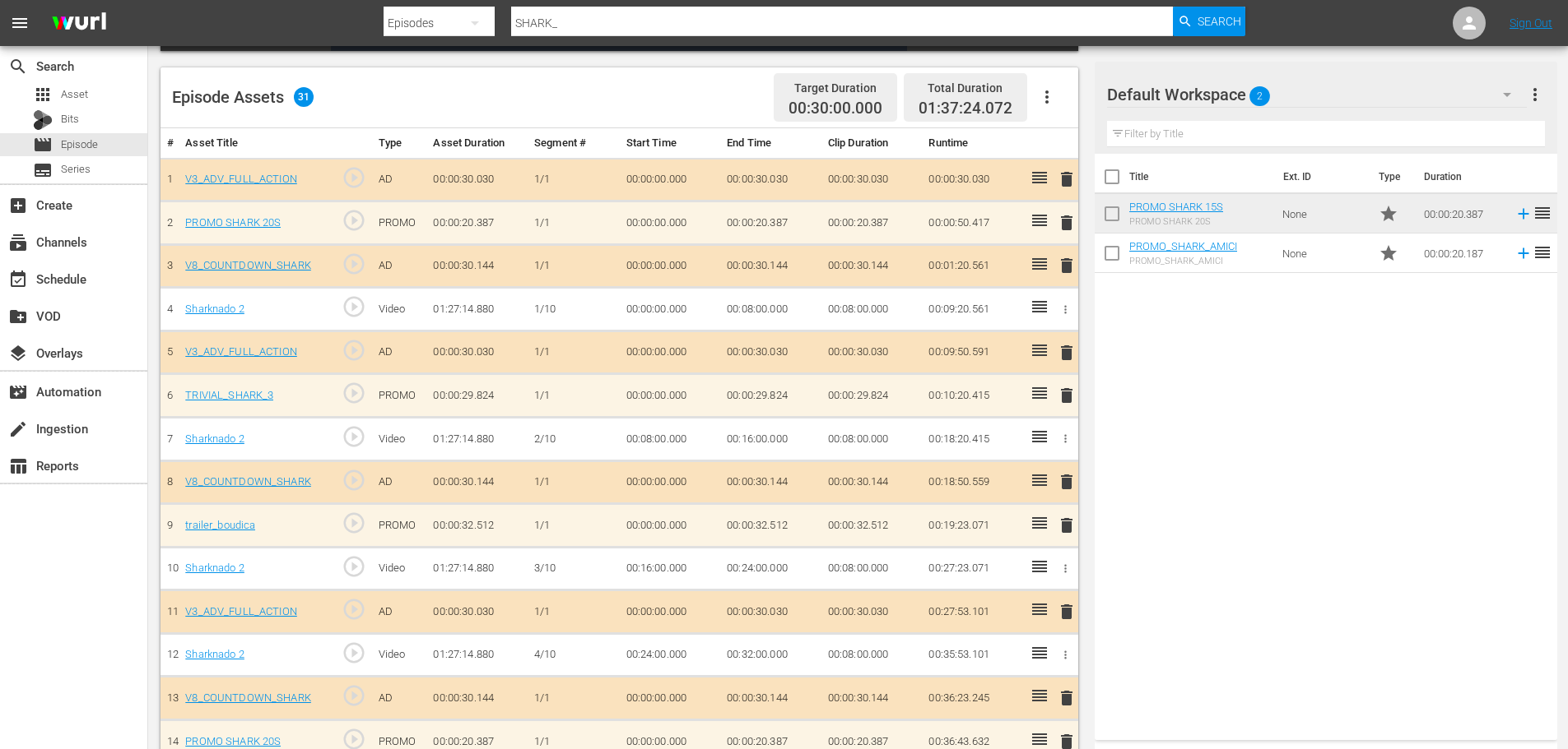
click at [1062, 525] on span "delete" at bounding box center [1066, 525] width 20 height 20
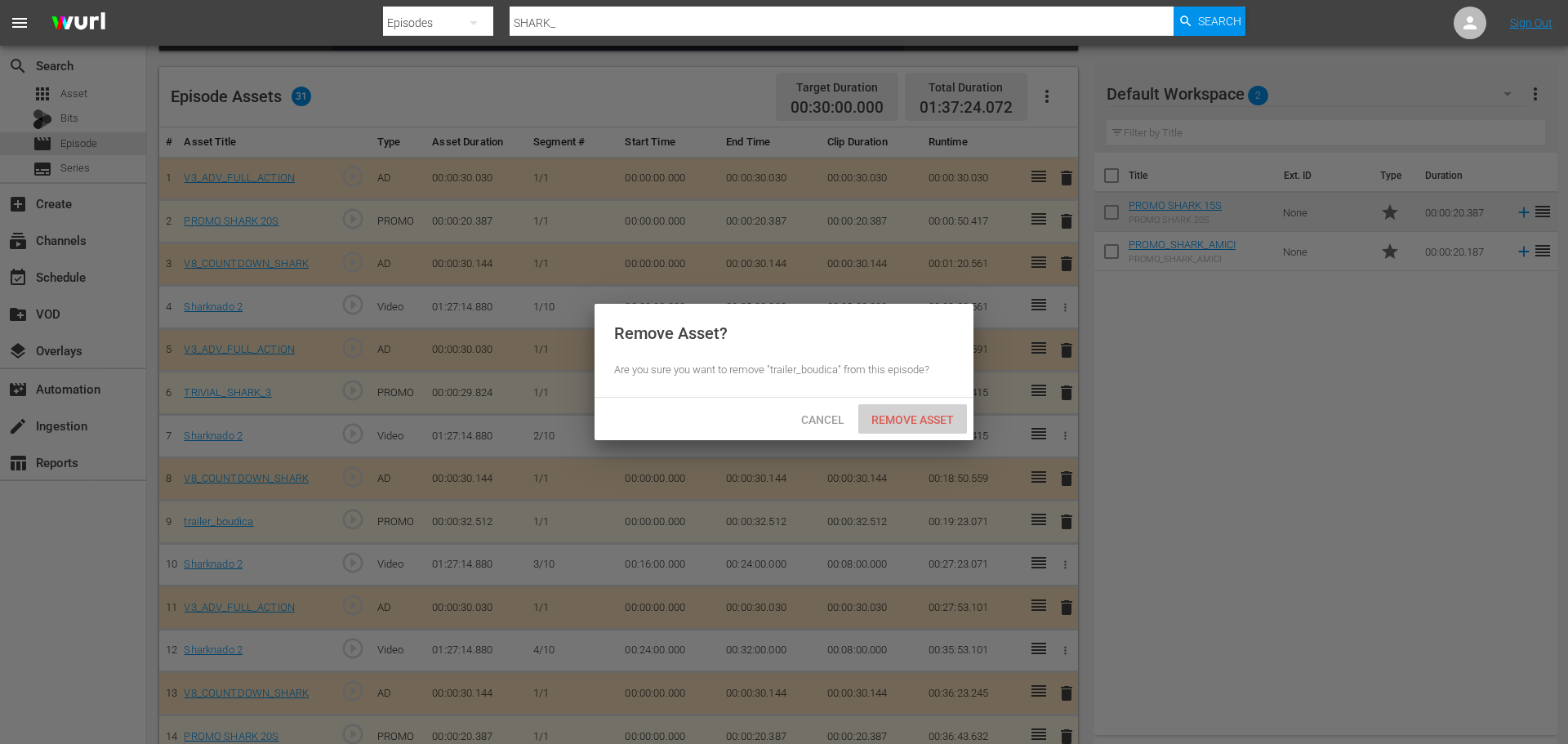
click at [932, 409] on div "Remove Asset" at bounding box center [912, 419] width 108 height 31
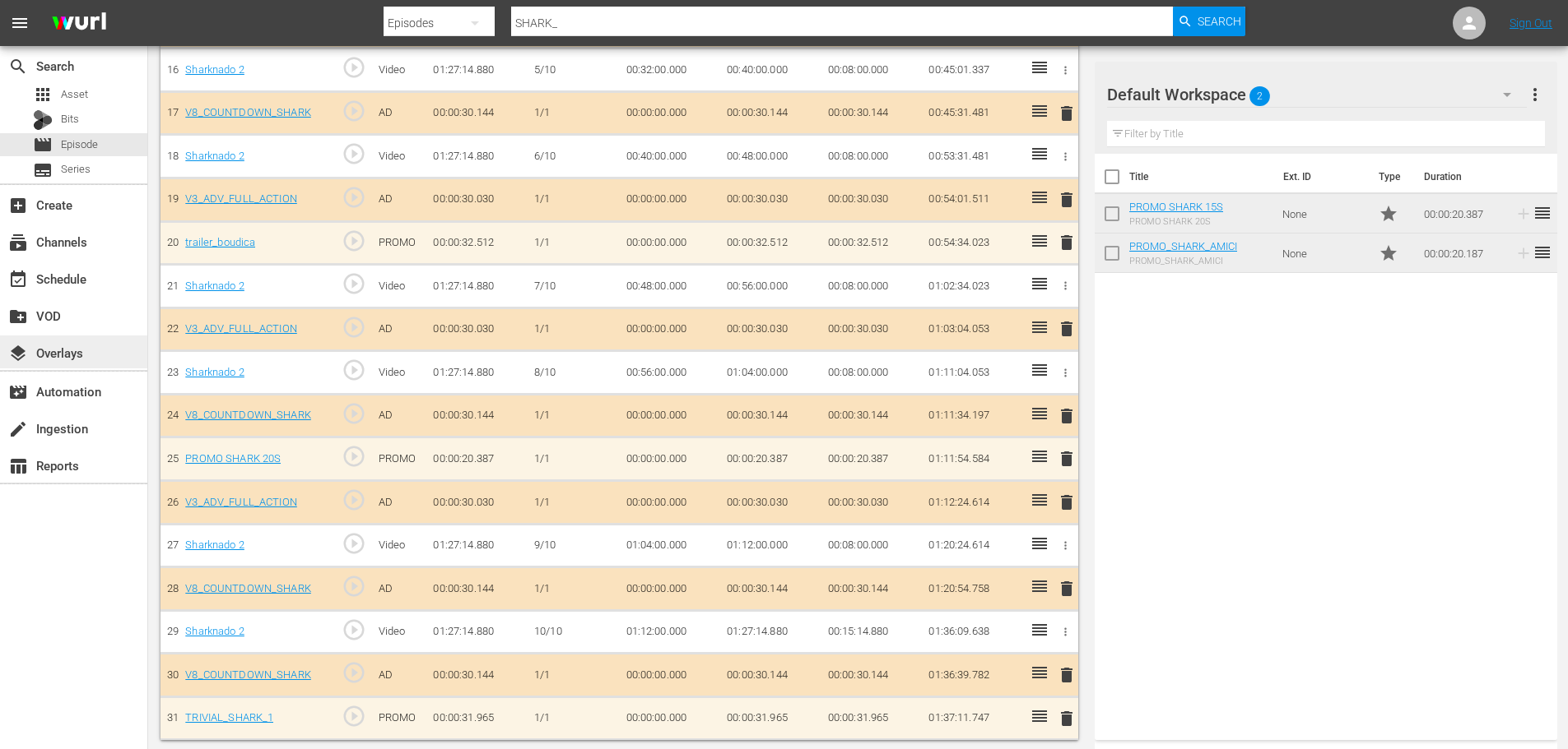
scroll to position [1176, 0]
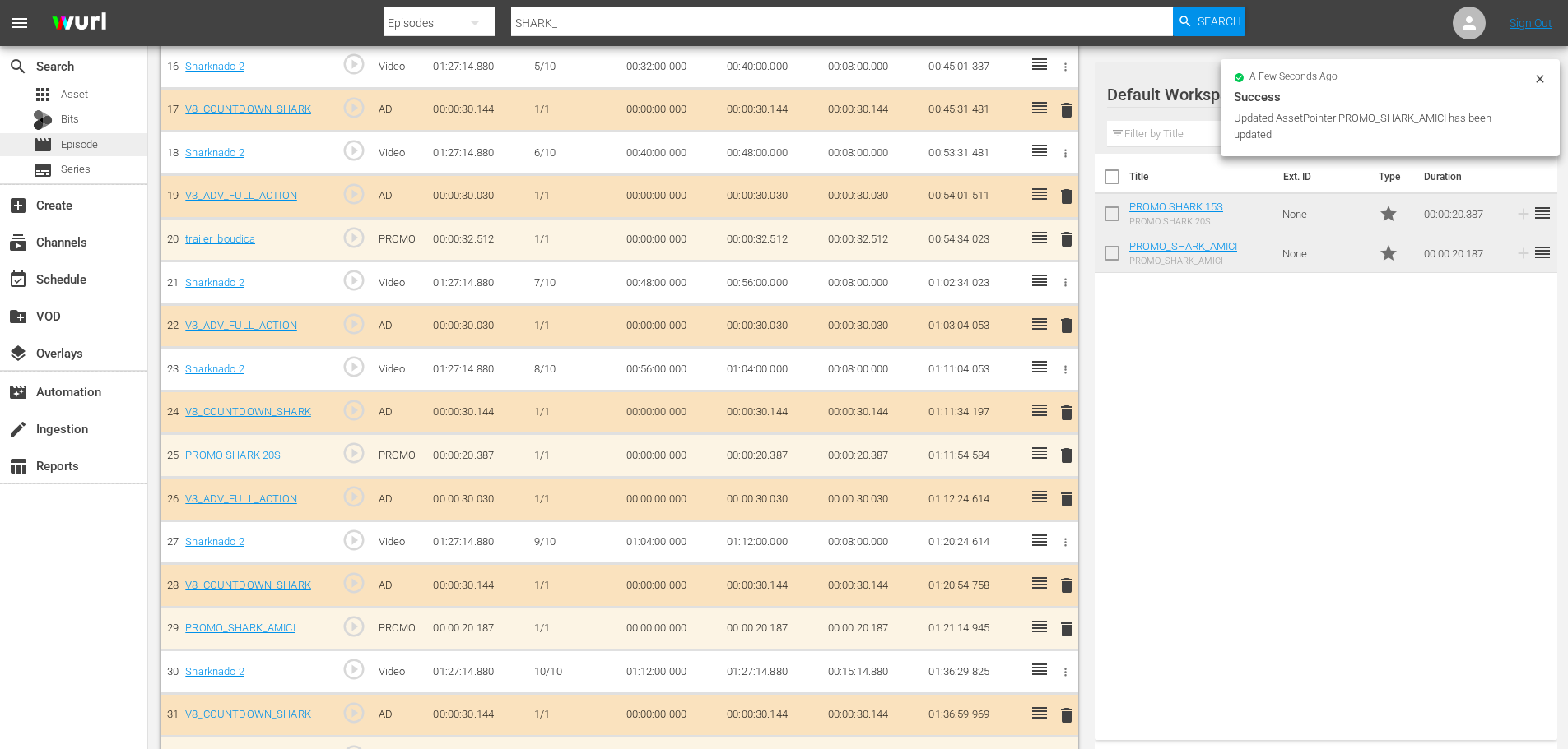
click at [112, 141] on div "movie Episode" at bounding box center [74, 144] width 147 height 23
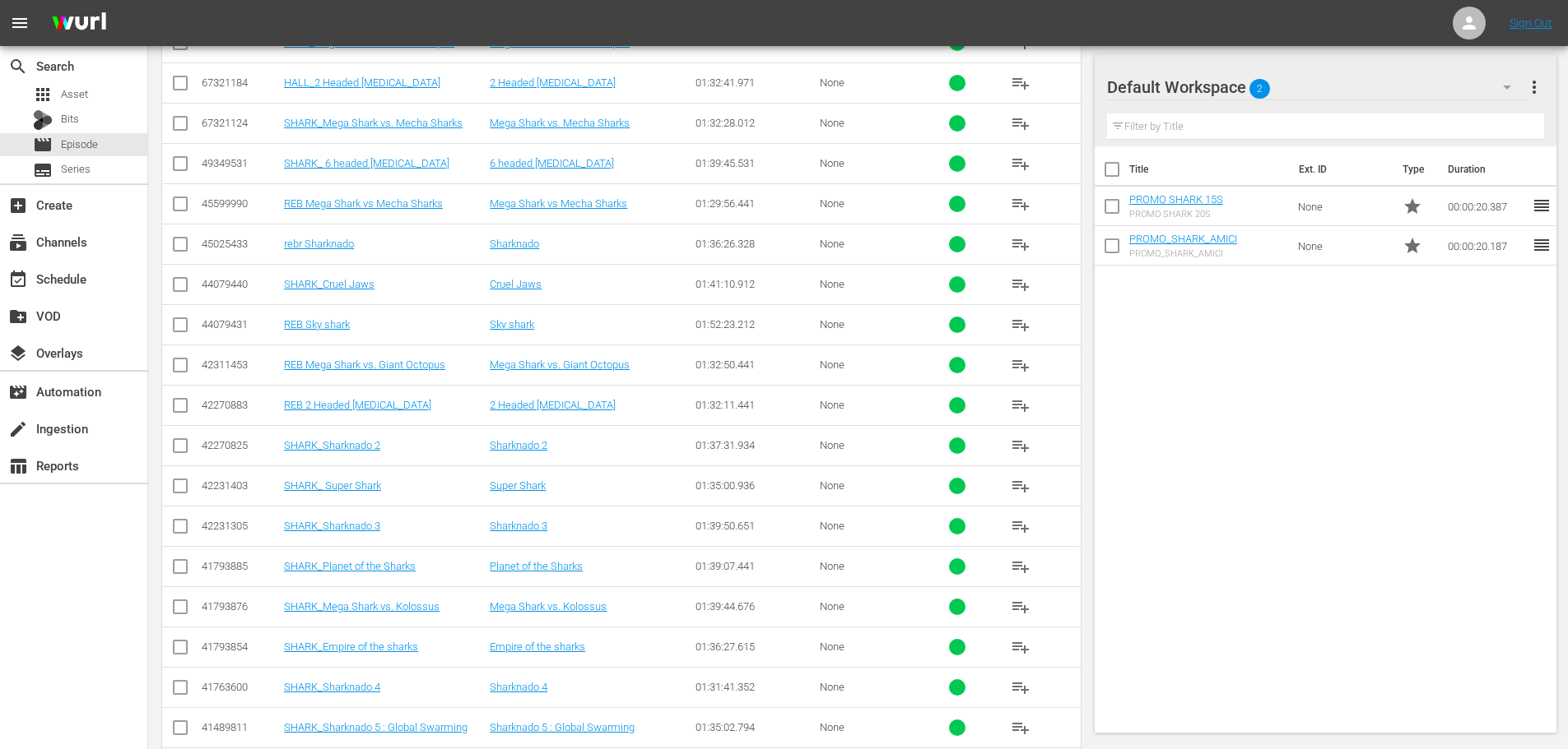
scroll to position [1252, 0]
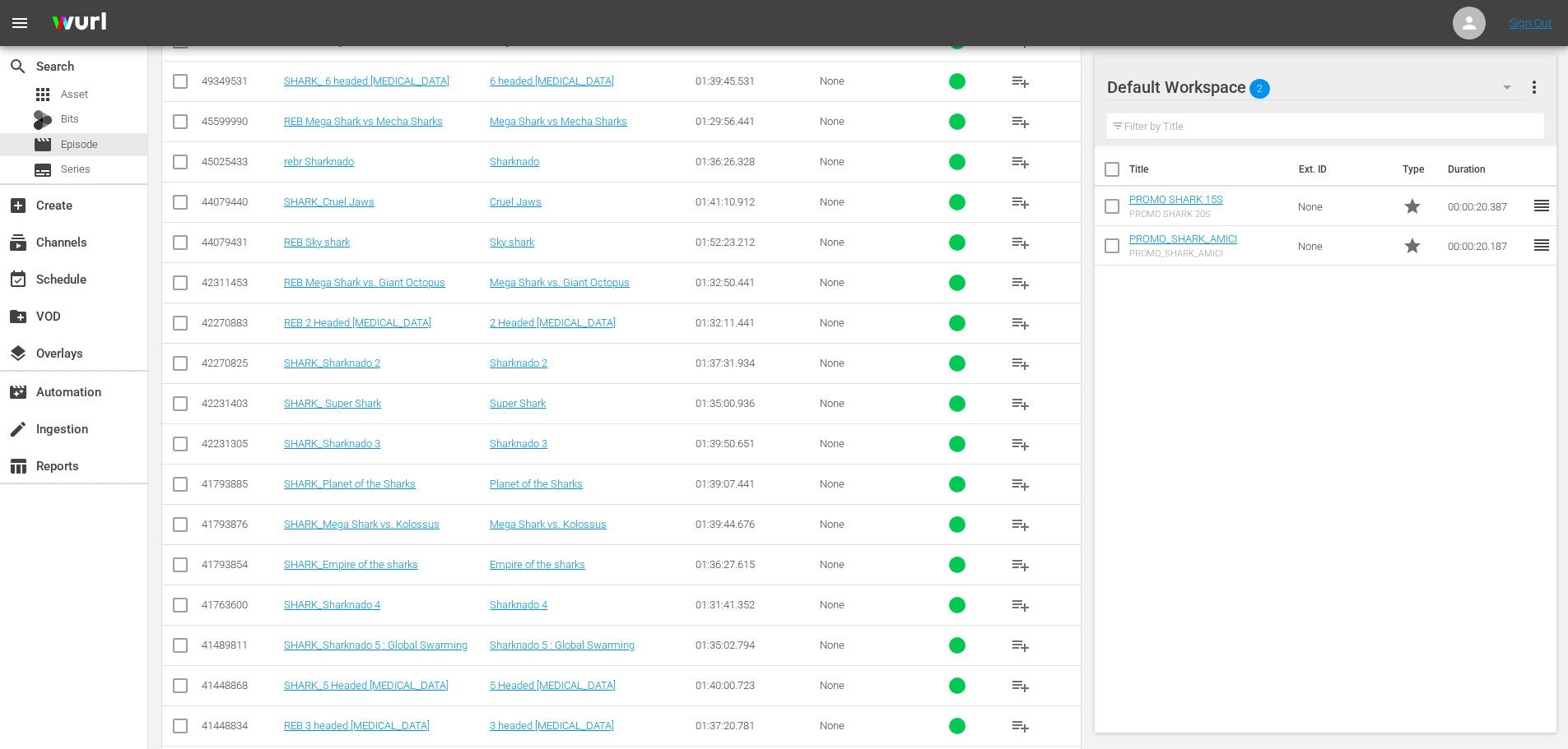
click at [374, 412] on td "SHARK_ Super Shark" at bounding box center [384, 403] width 206 height 41
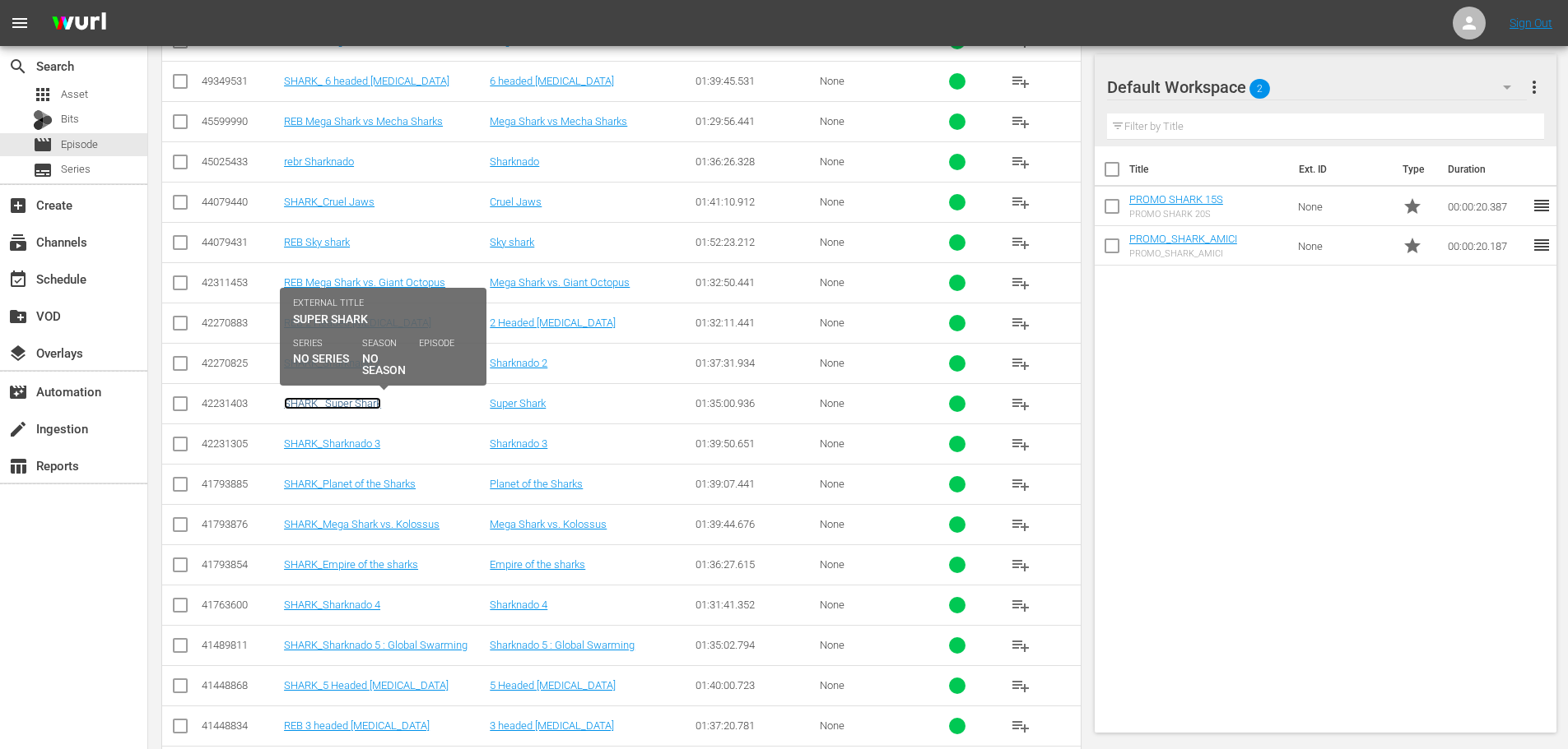
click at [369, 405] on link "SHARK_ Super Shark" at bounding box center [333, 403] width 97 height 12
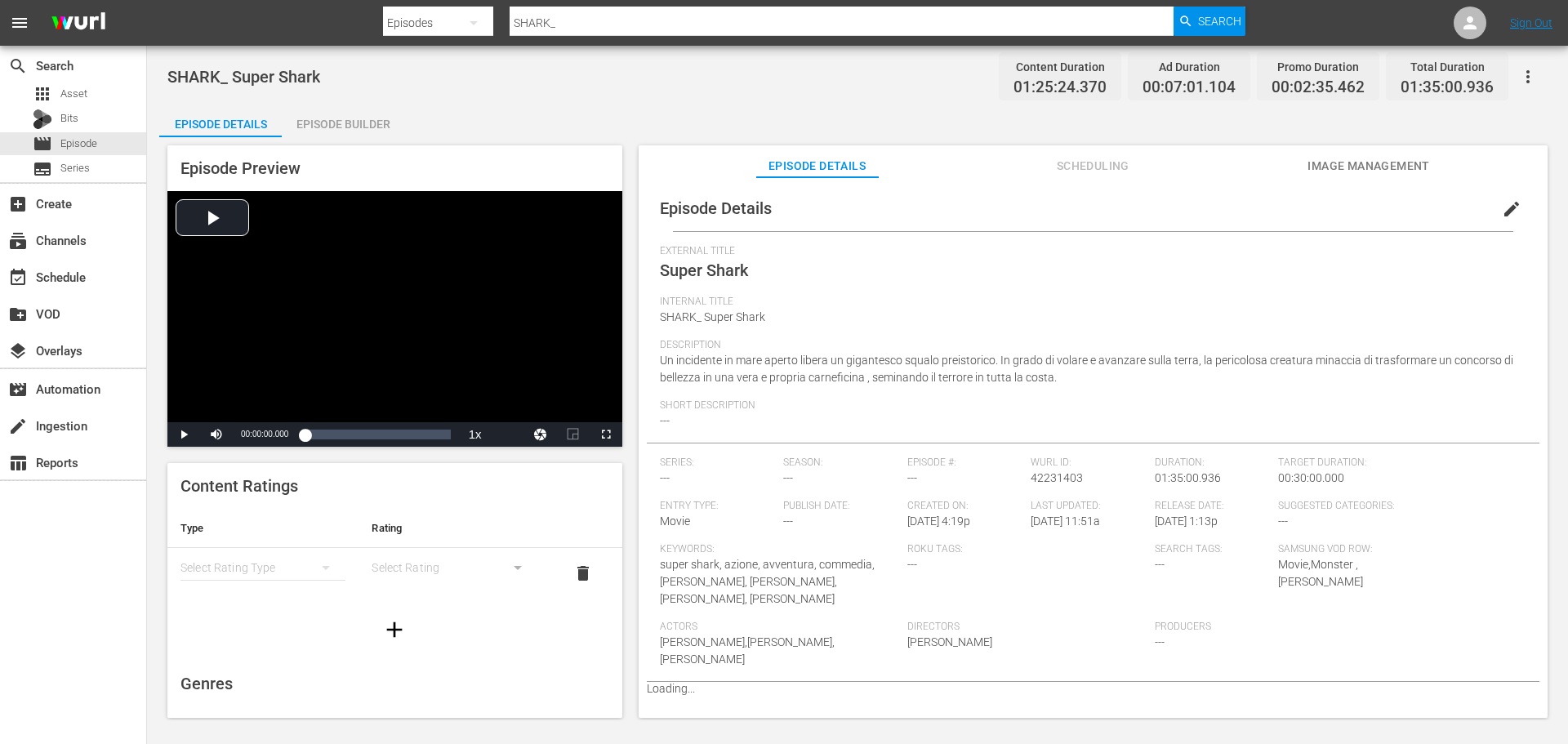
click at [323, 129] on div "Episode Builder" at bounding box center [343, 124] width 122 height 39
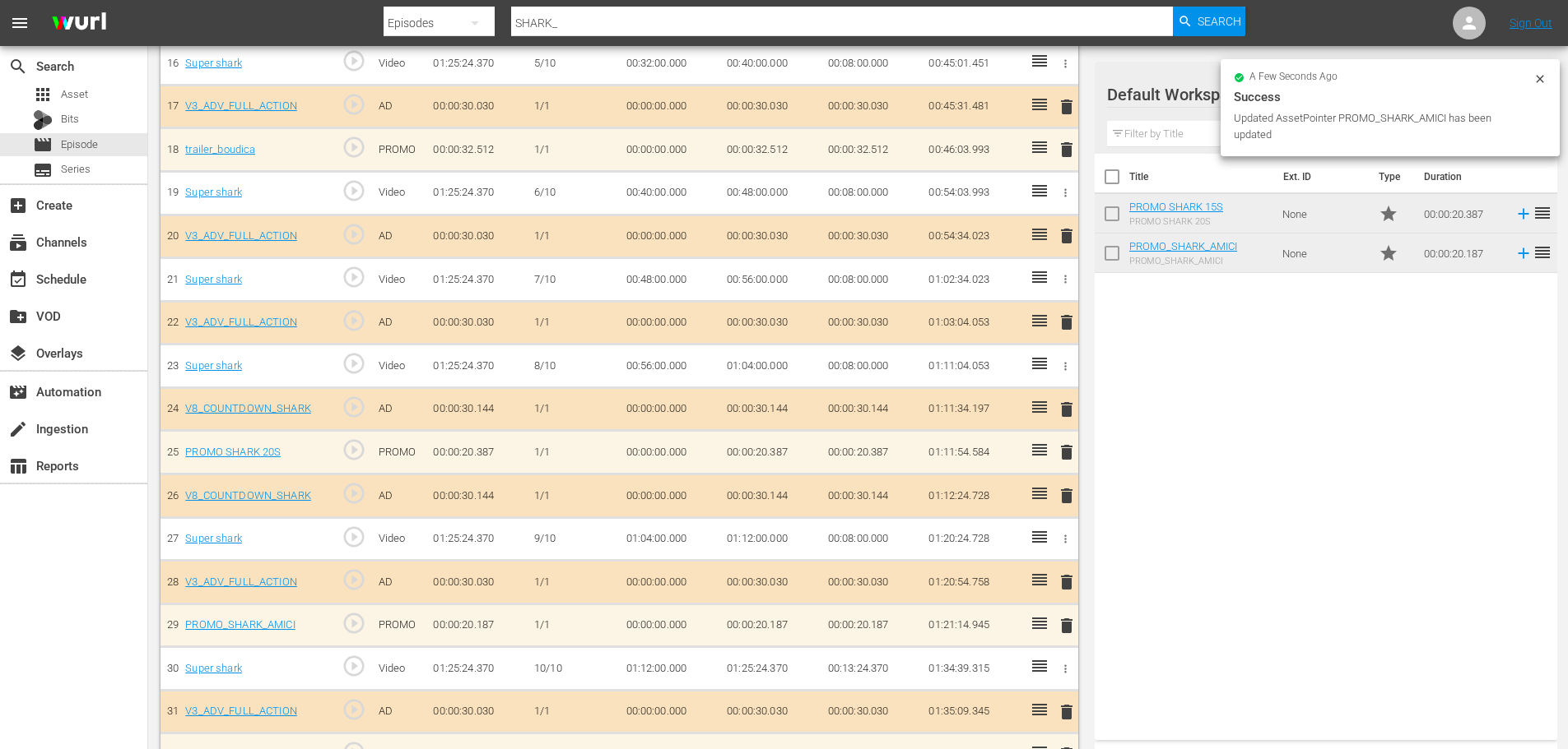
scroll to position [1173, 0]
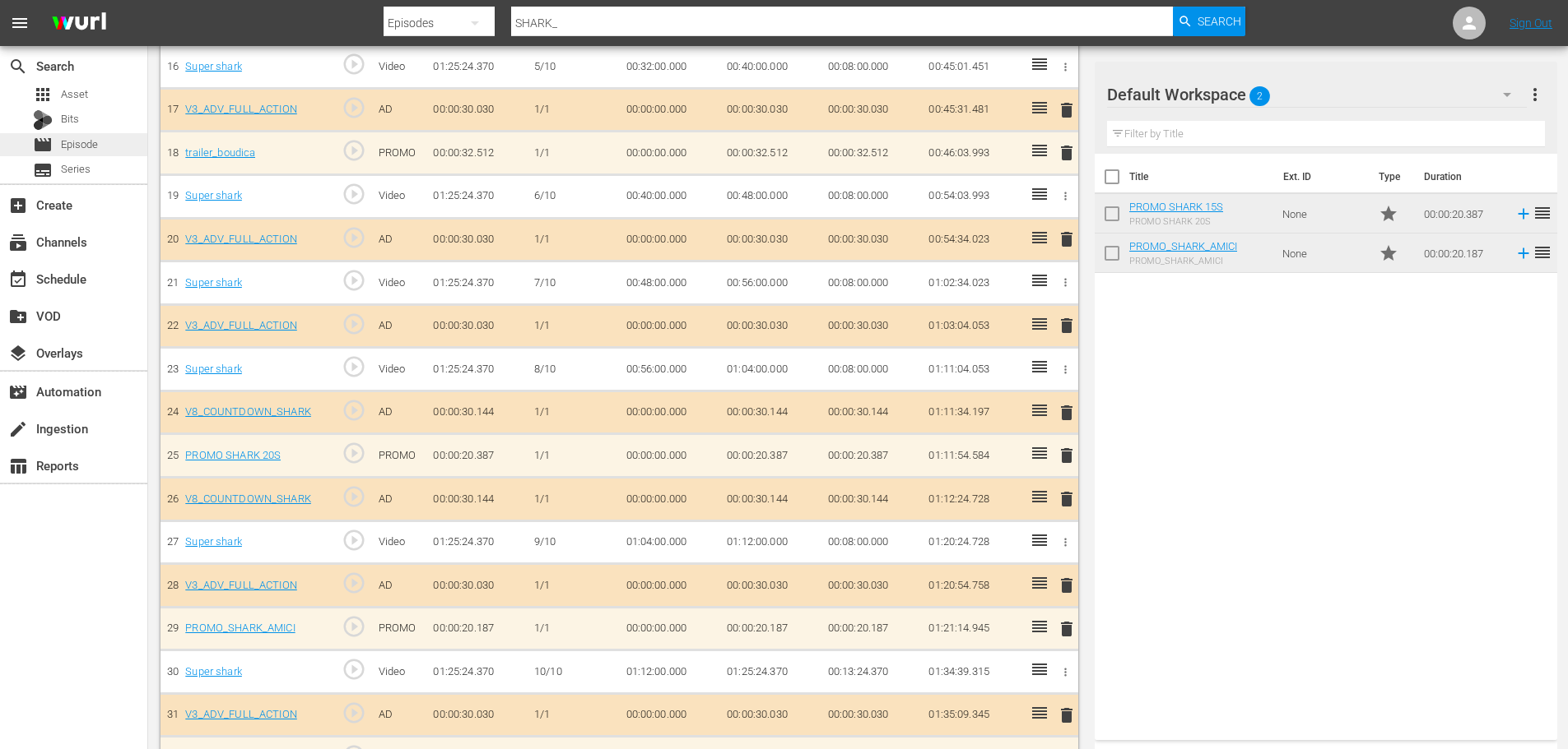
click at [119, 141] on div "movie Episode" at bounding box center [74, 144] width 147 height 23
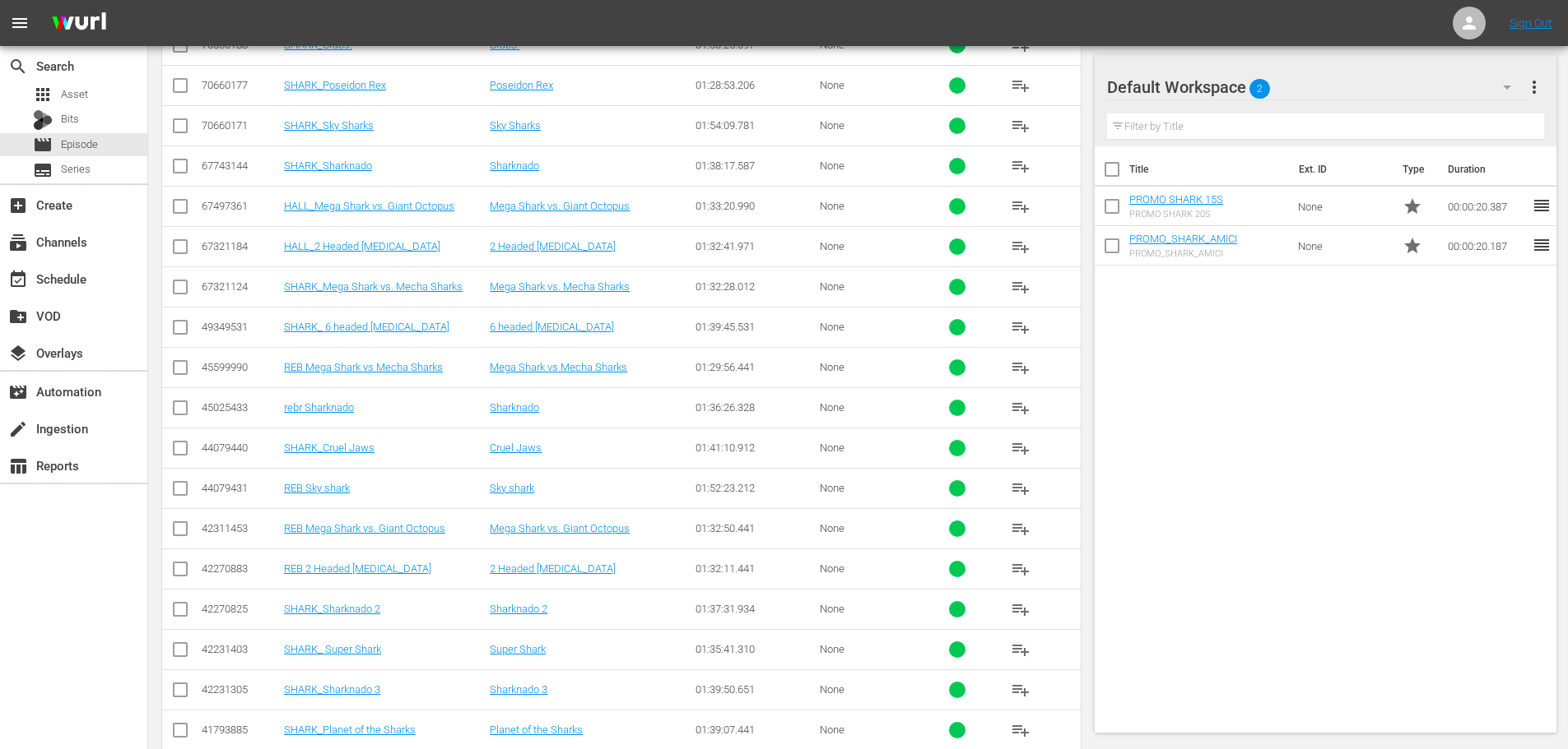
scroll to position [1252, 0]
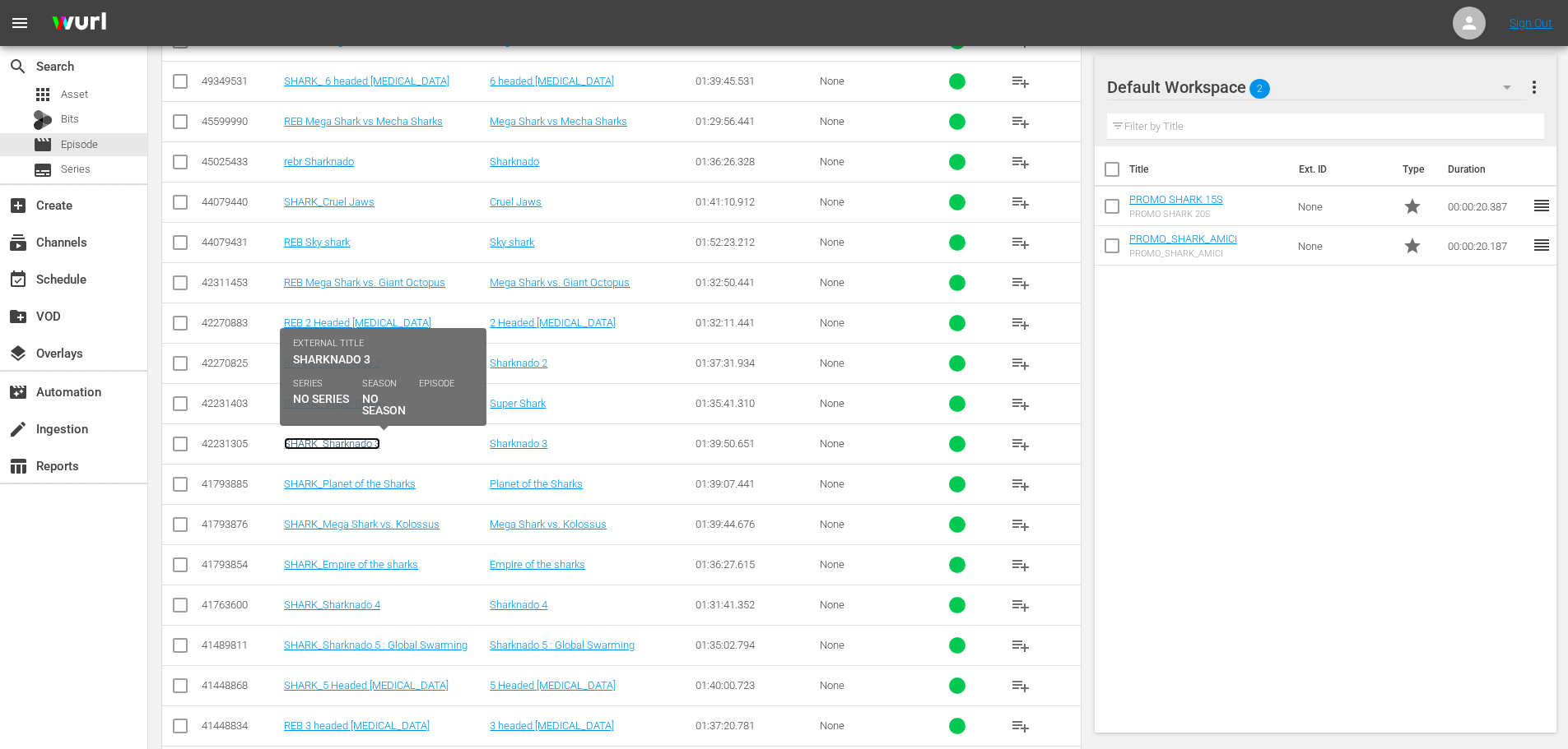
click at [371, 446] on link "SHARK_Sharknado 3" at bounding box center [332, 444] width 96 height 12
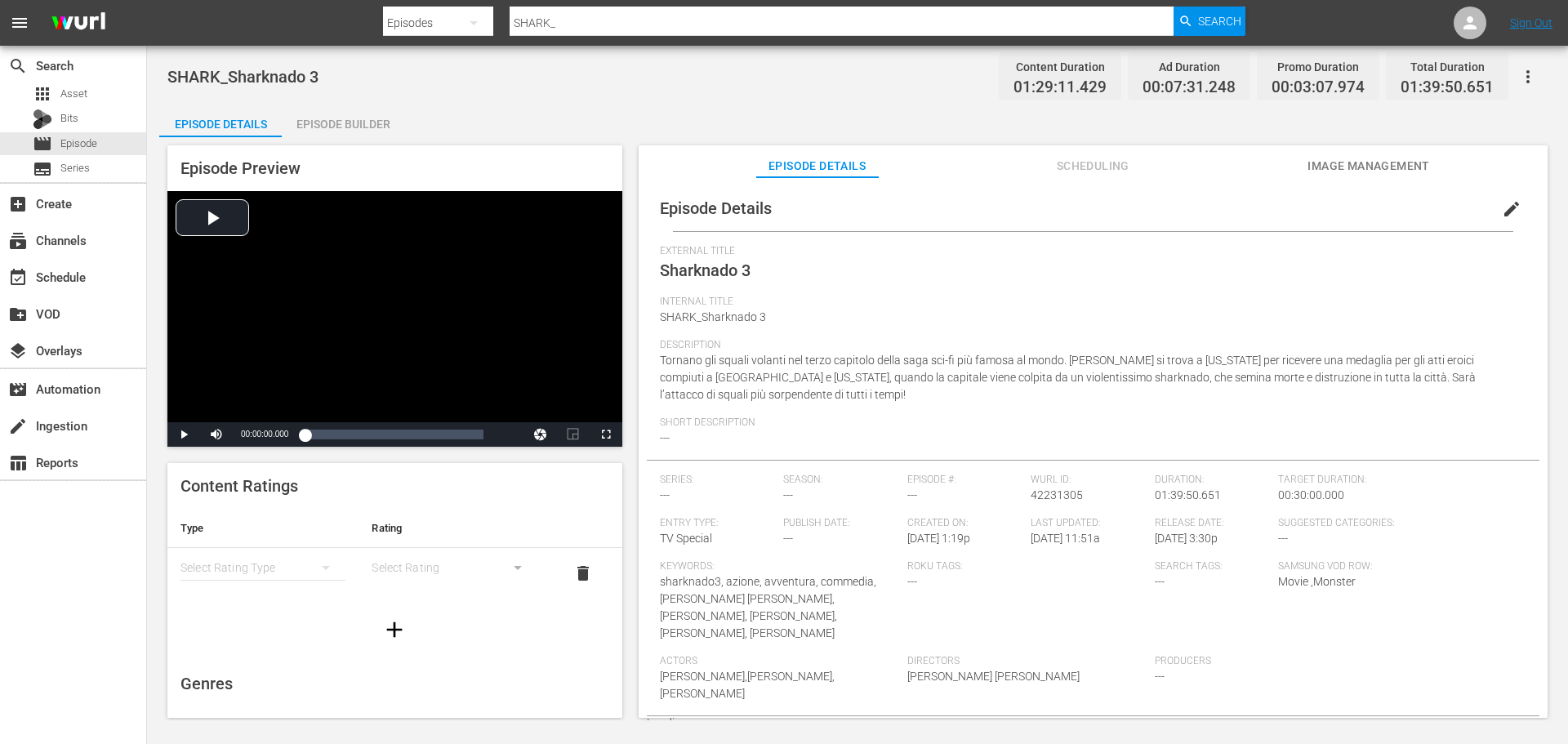
click at [344, 114] on div "Episode Builder" at bounding box center [343, 124] width 122 height 39
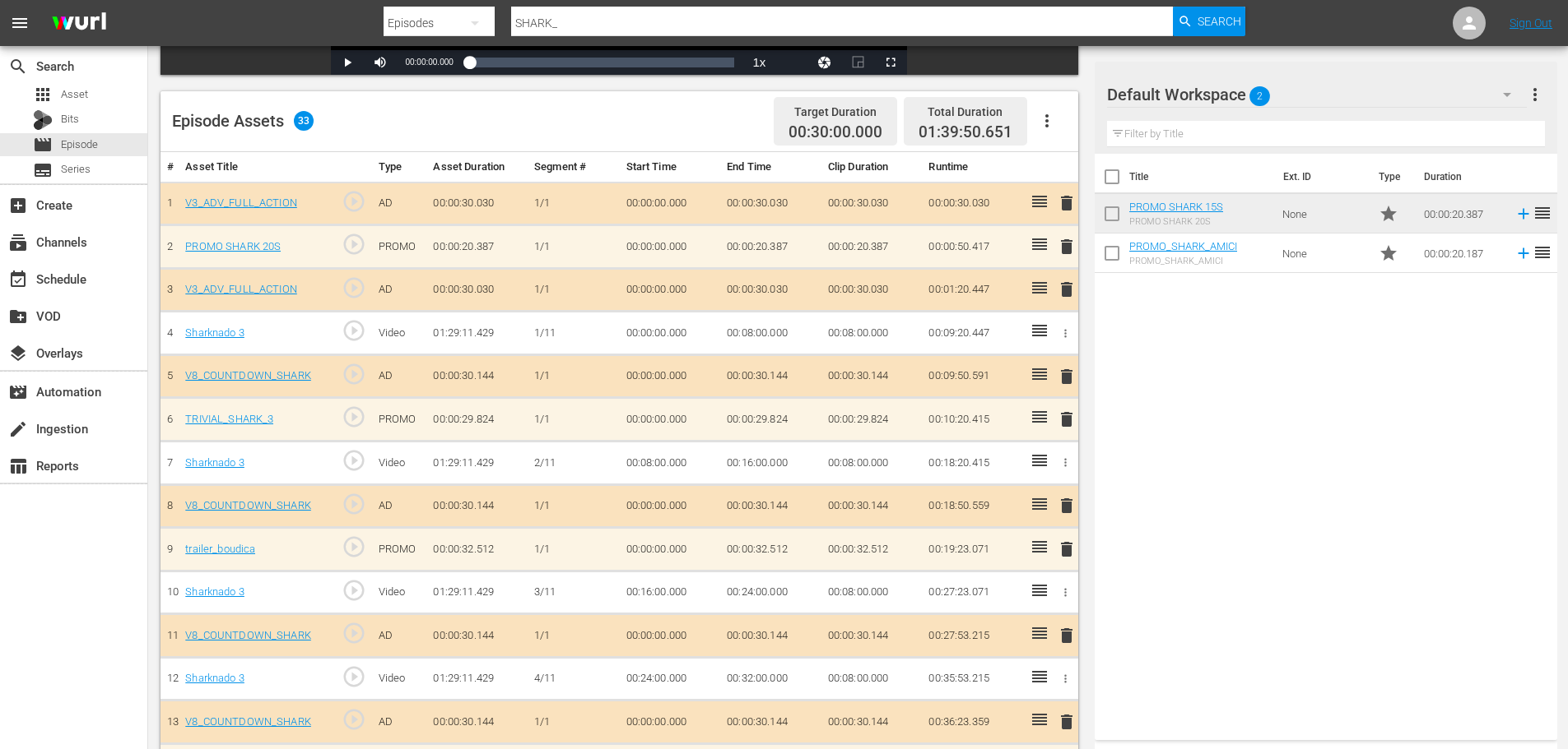
scroll to position [411, 0]
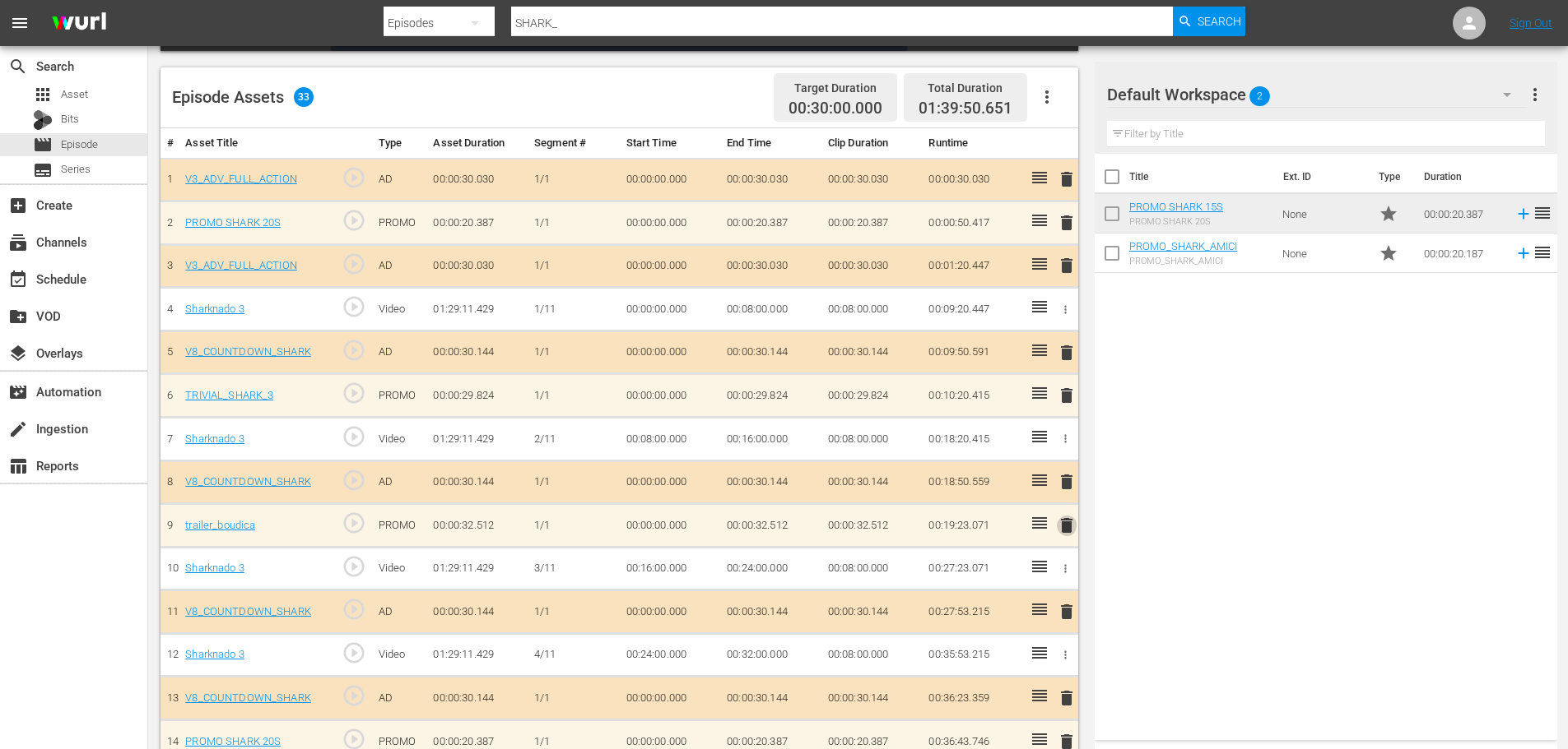
click at [1073, 532] on span "delete" at bounding box center [1066, 525] width 20 height 20
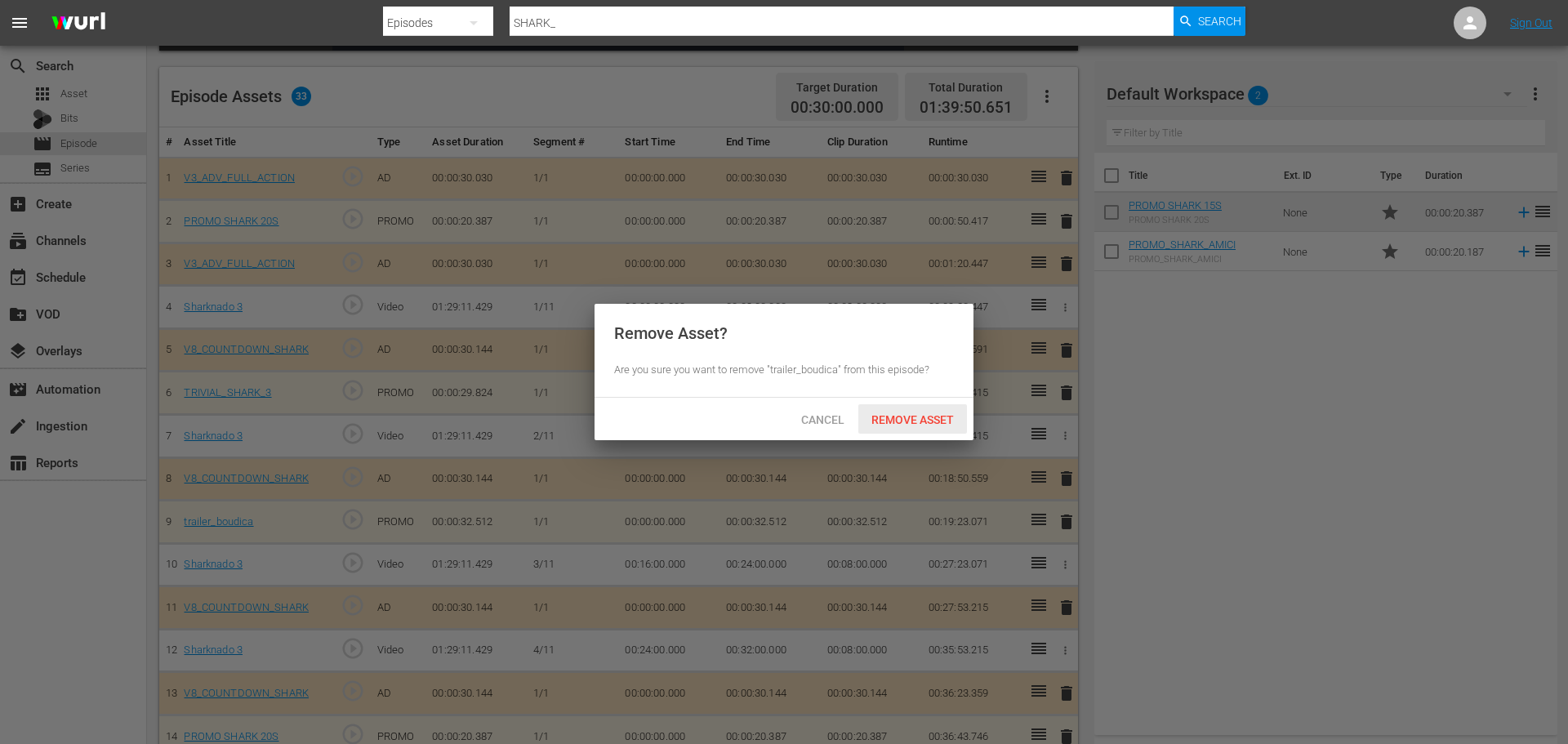
click at [877, 422] on span "Remove Asset" at bounding box center [912, 419] width 108 height 13
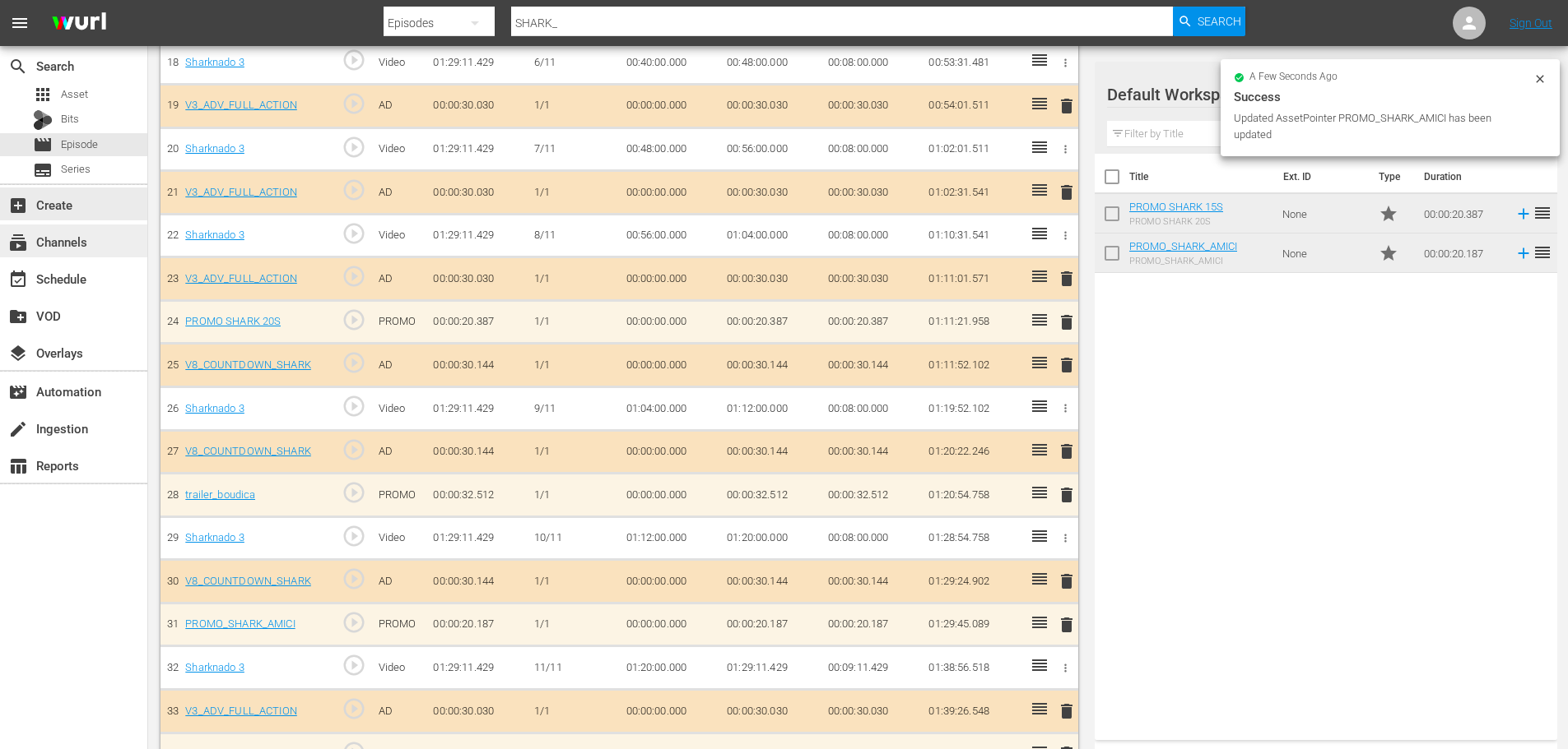
scroll to position [1261, 0]
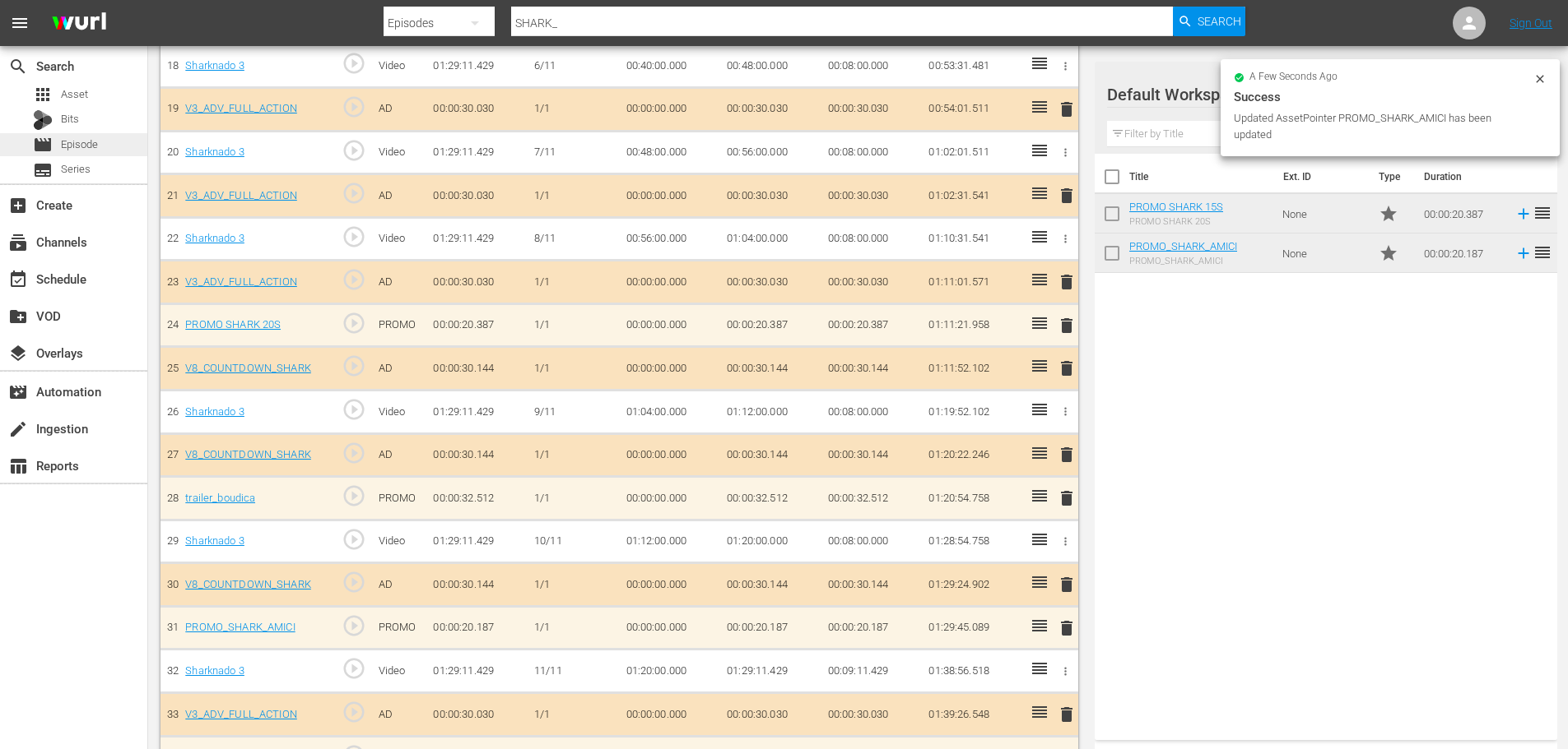
click at [109, 149] on div "movie Episode" at bounding box center [74, 144] width 147 height 23
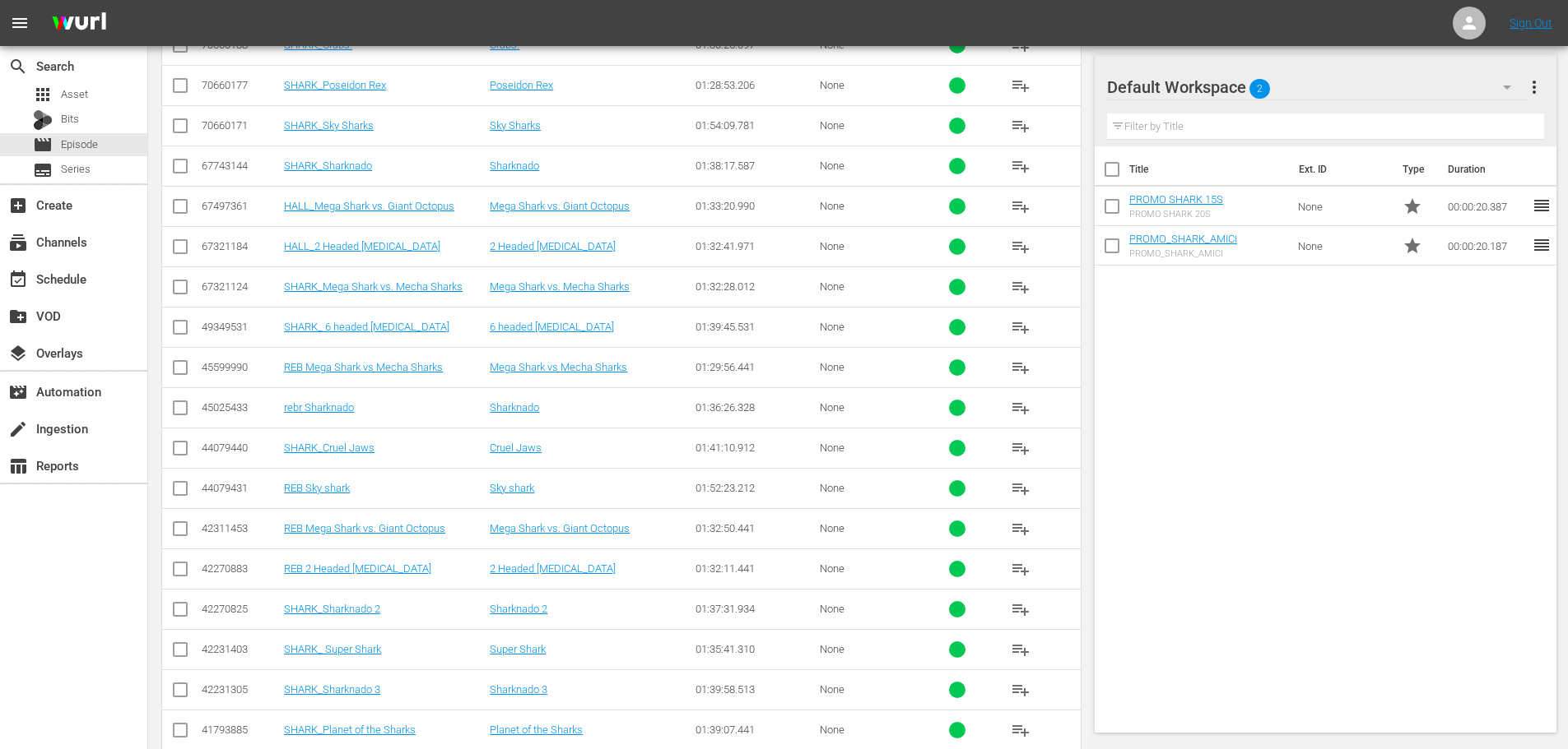
scroll to position [1170, 0]
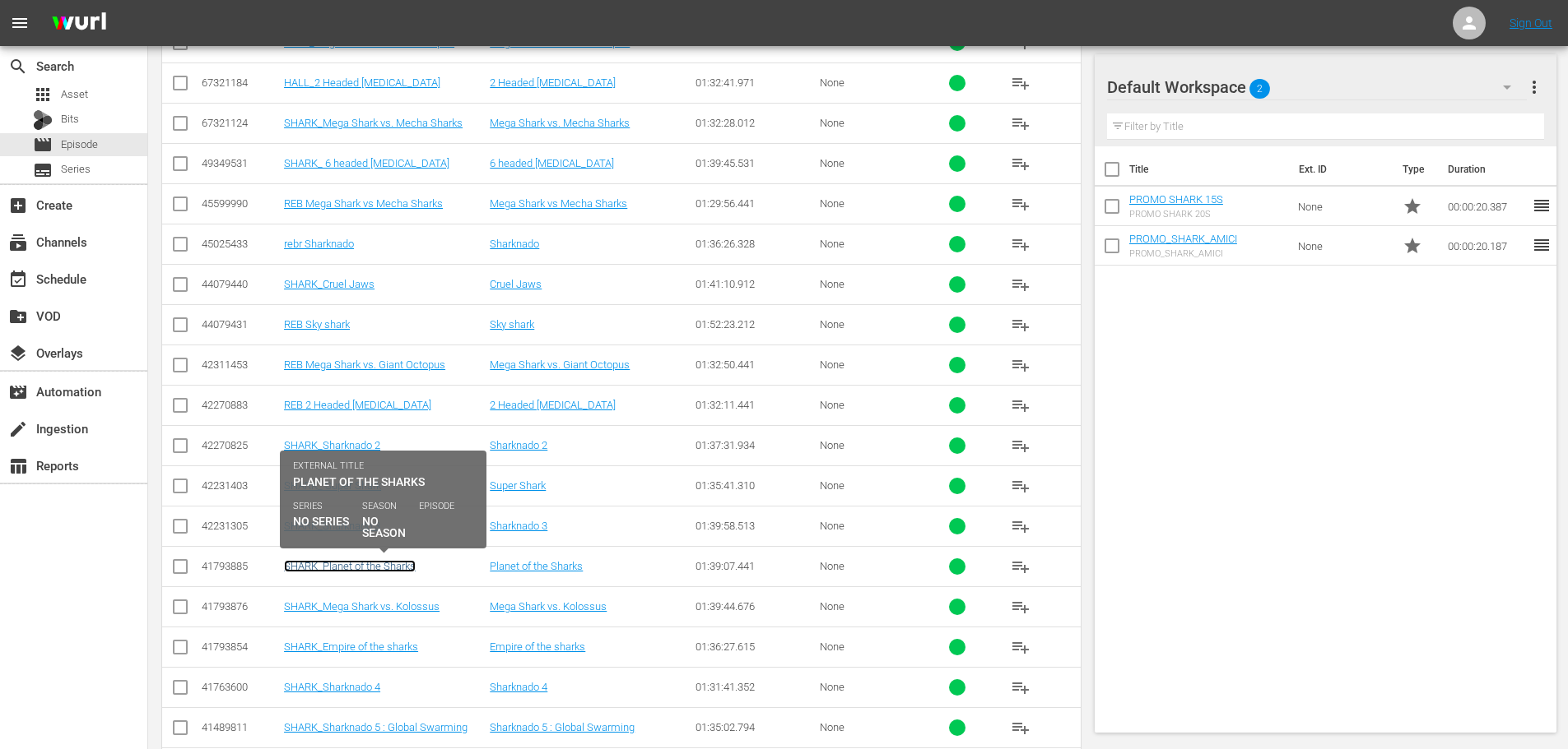
click at [391, 565] on link "SHARK_Planet of the Sharks" at bounding box center [350, 566] width 132 height 12
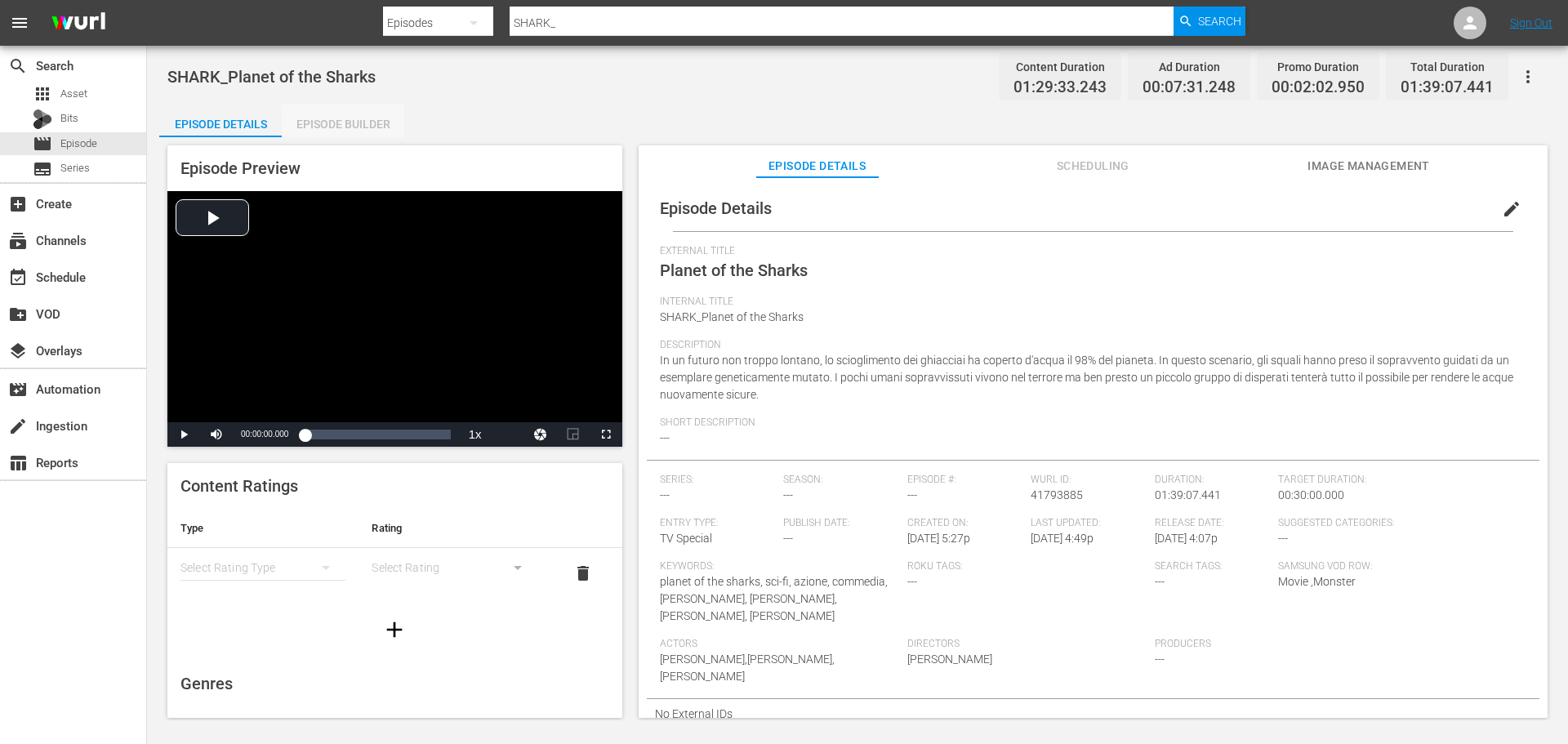
click at [344, 127] on div "Episode Builder" at bounding box center [343, 124] width 122 height 39
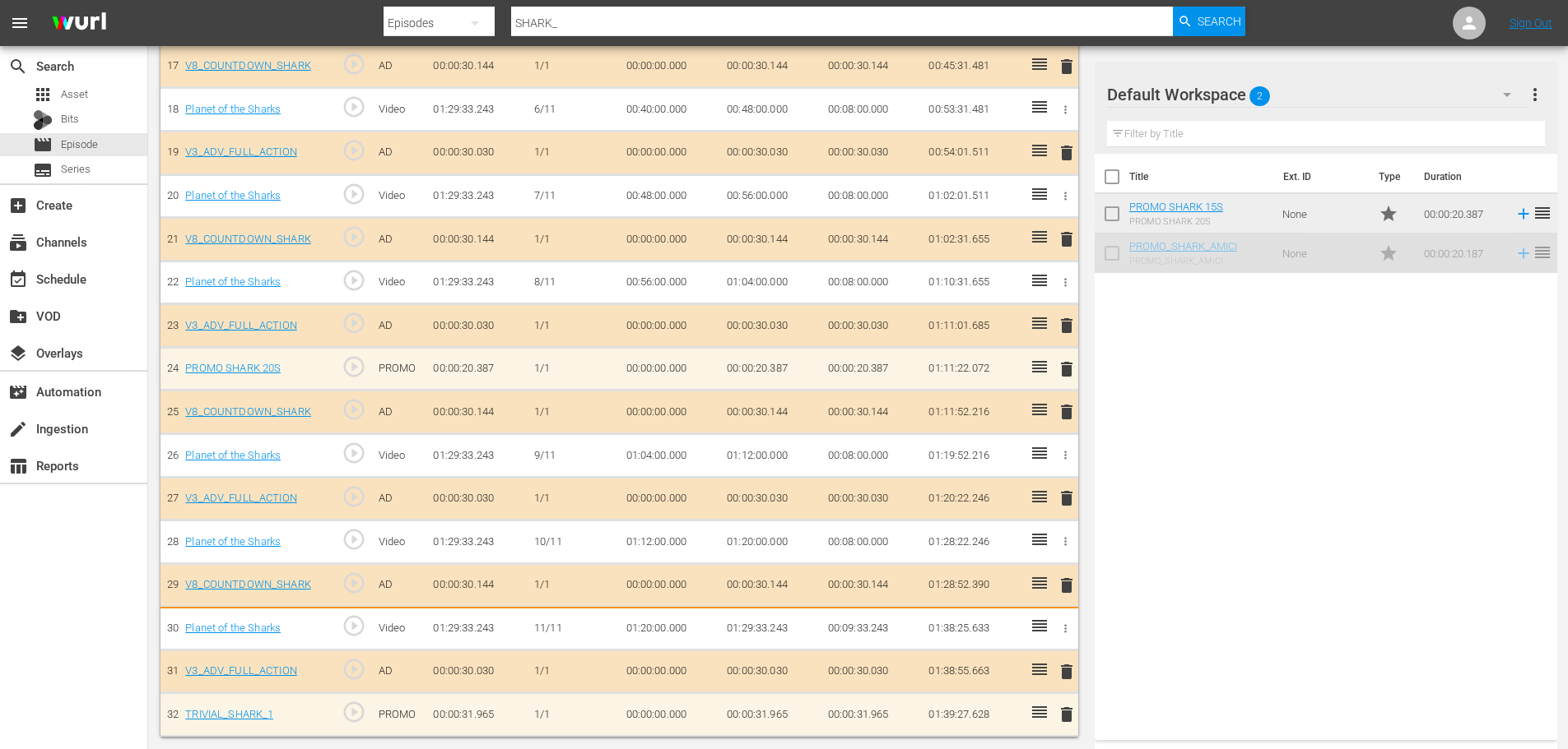
scroll to position [1220, 0]
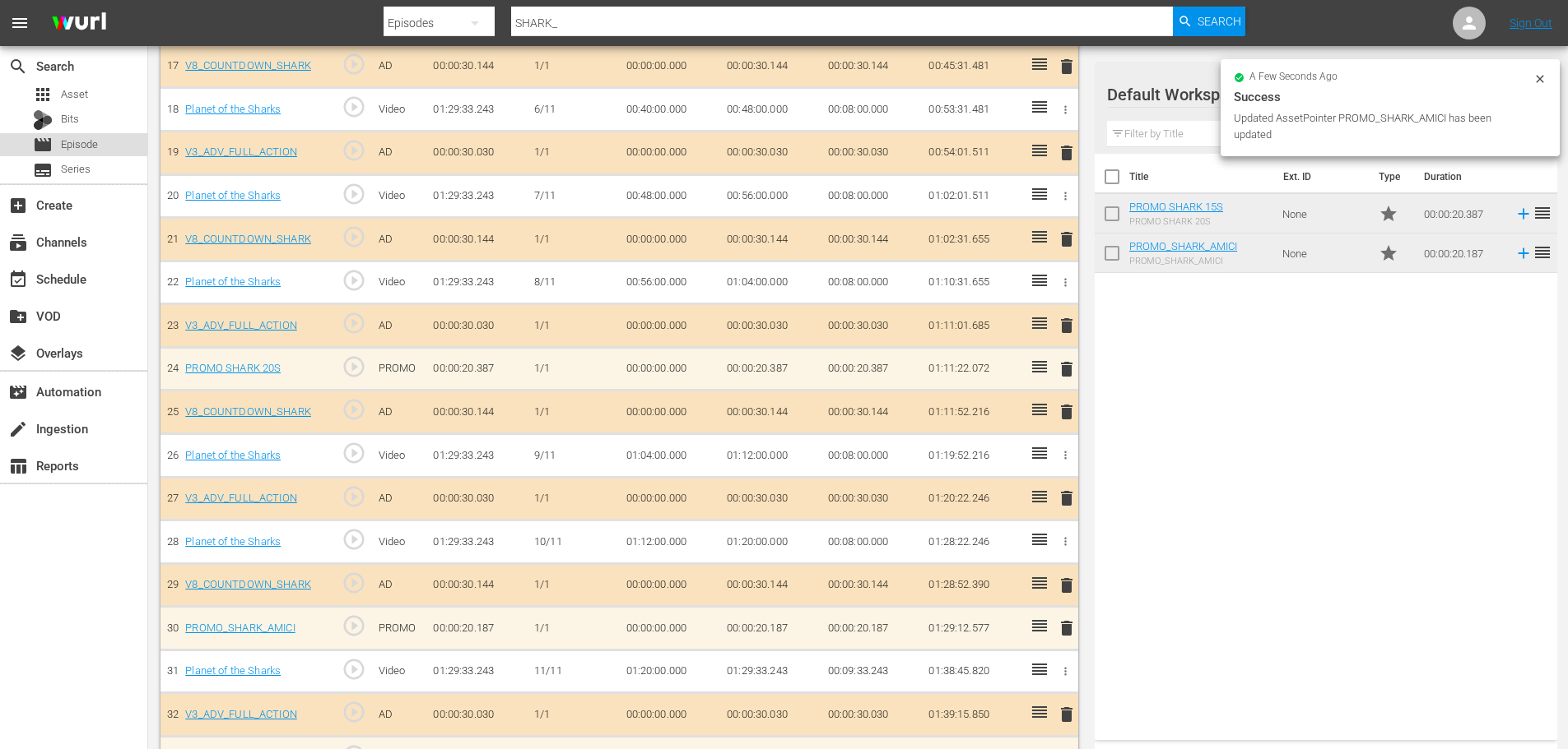
click at [103, 142] on div "movie Episode" at bounding box center [74, 144] width 147 height 23
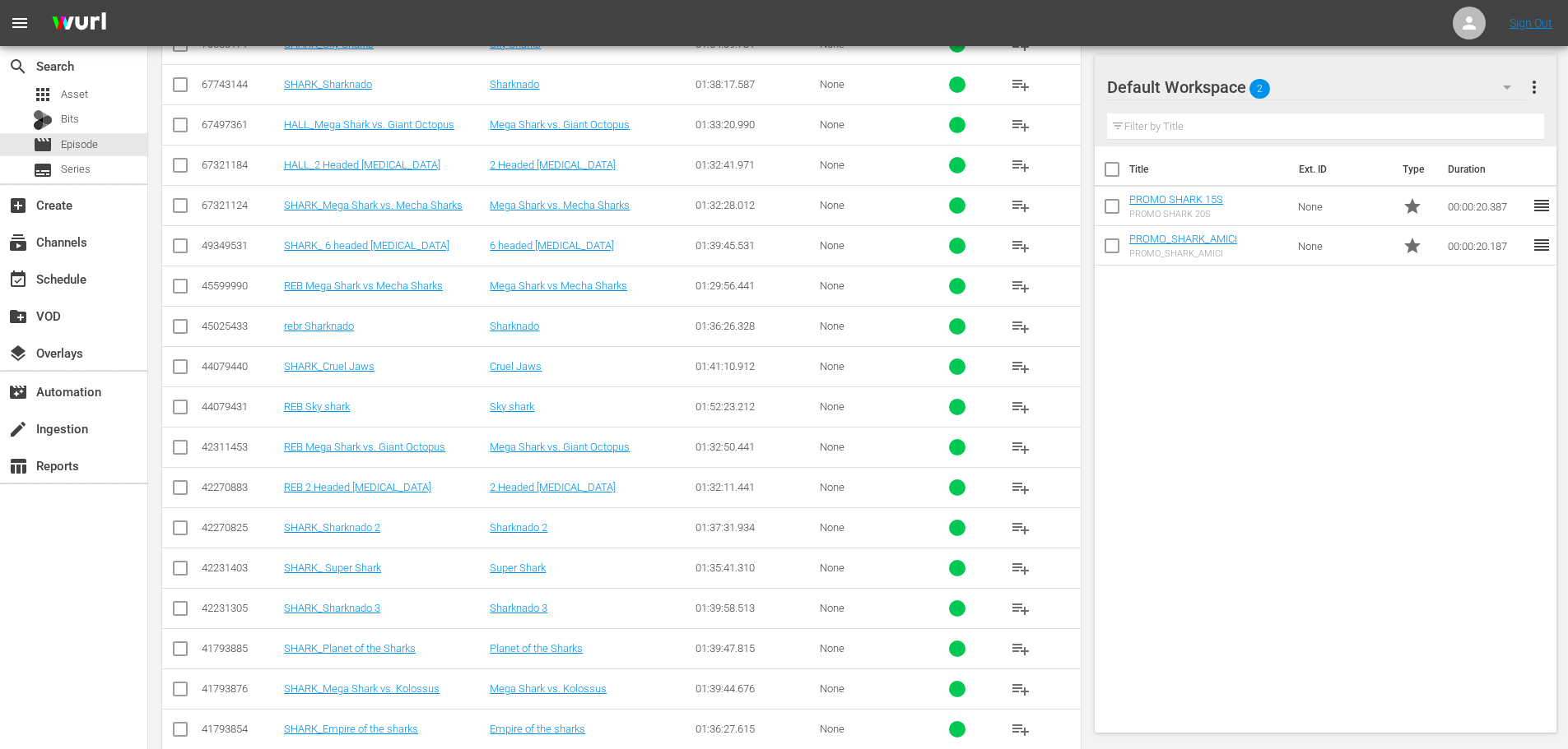
scroll to position [1334, 0]
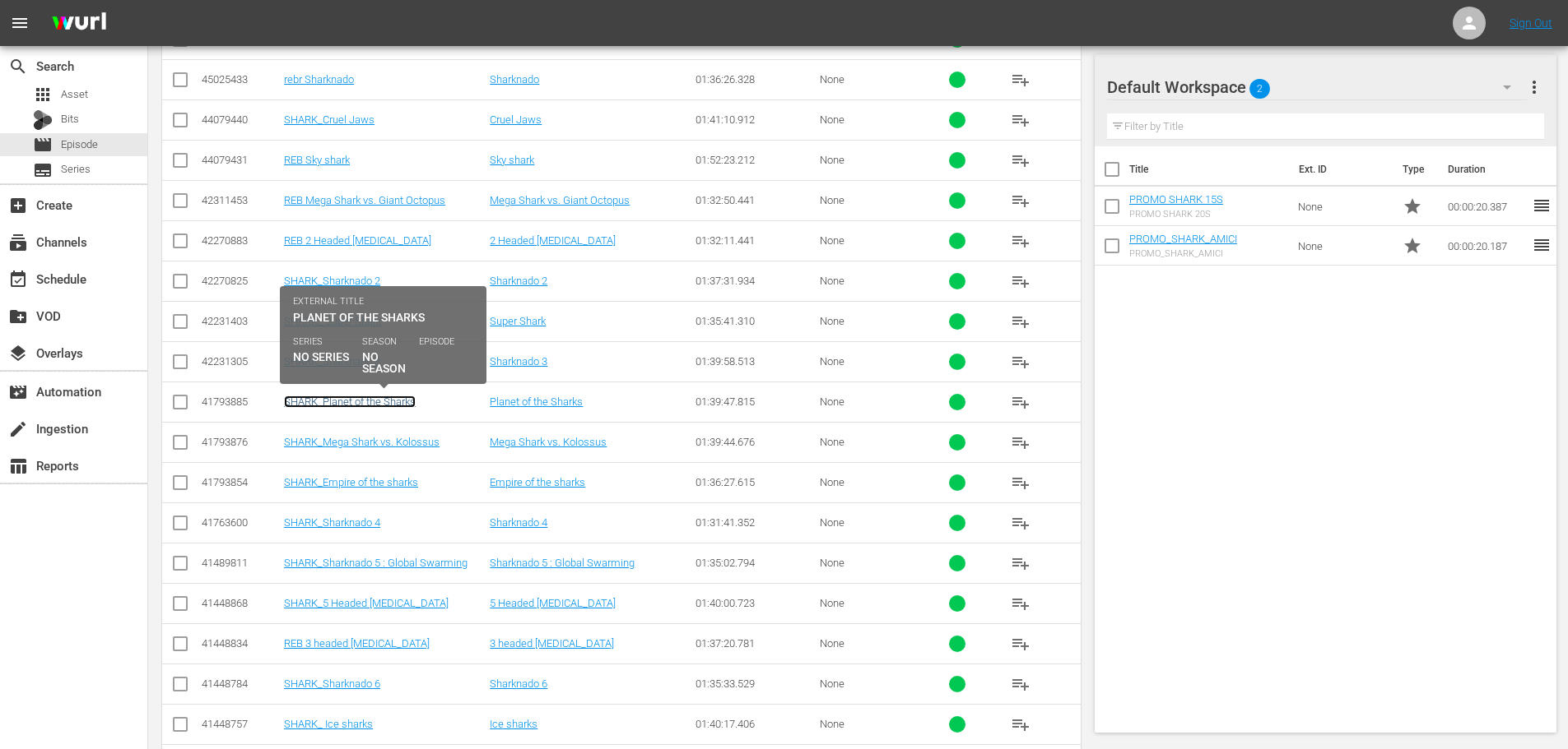
click at [400, 399] on link "SHARK_Planet of the Sharks" at bounding box center [350, 401] width 132 height 12
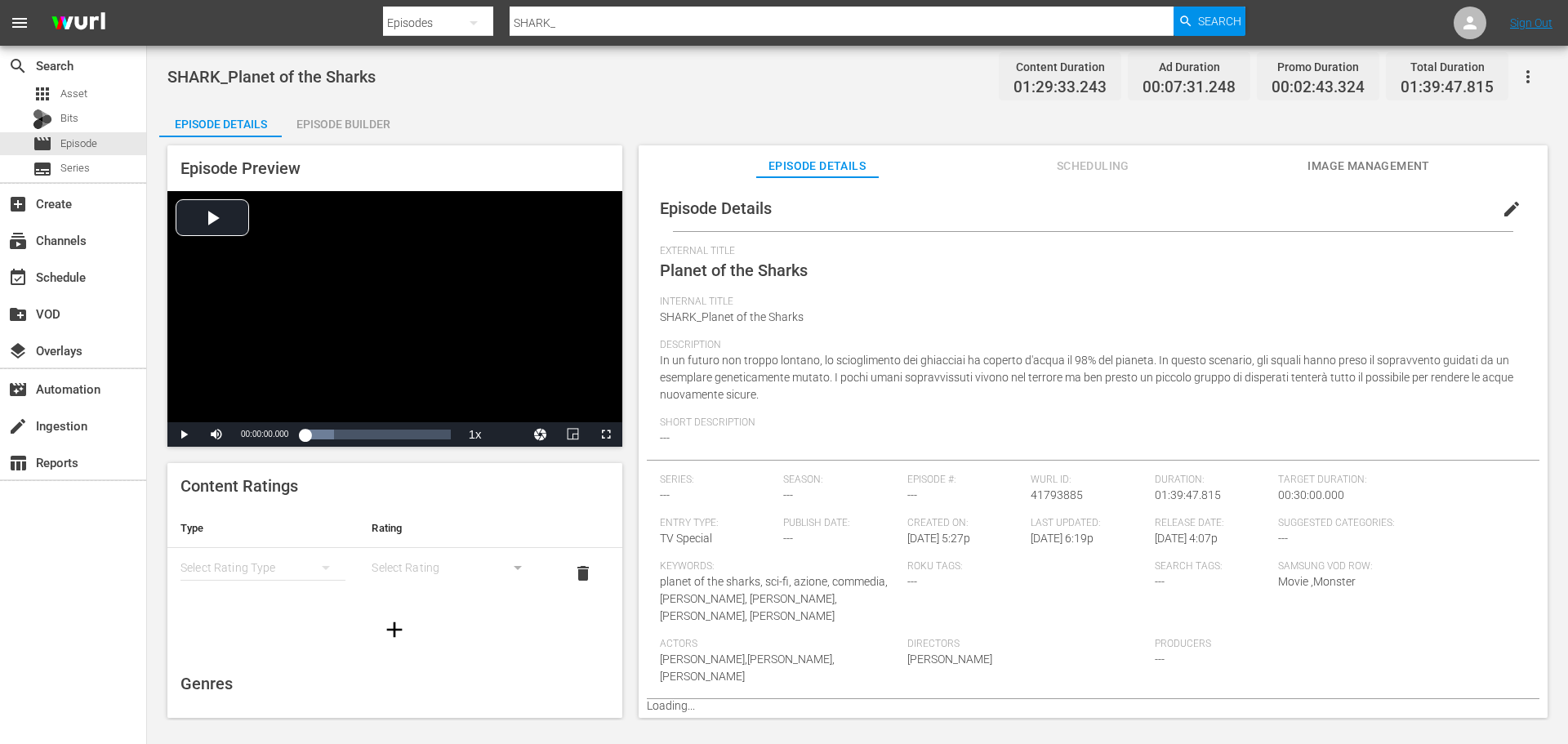
click at [376, 124] on div "Episode Builder" at bounding box center [343, 124] width 122 height 39
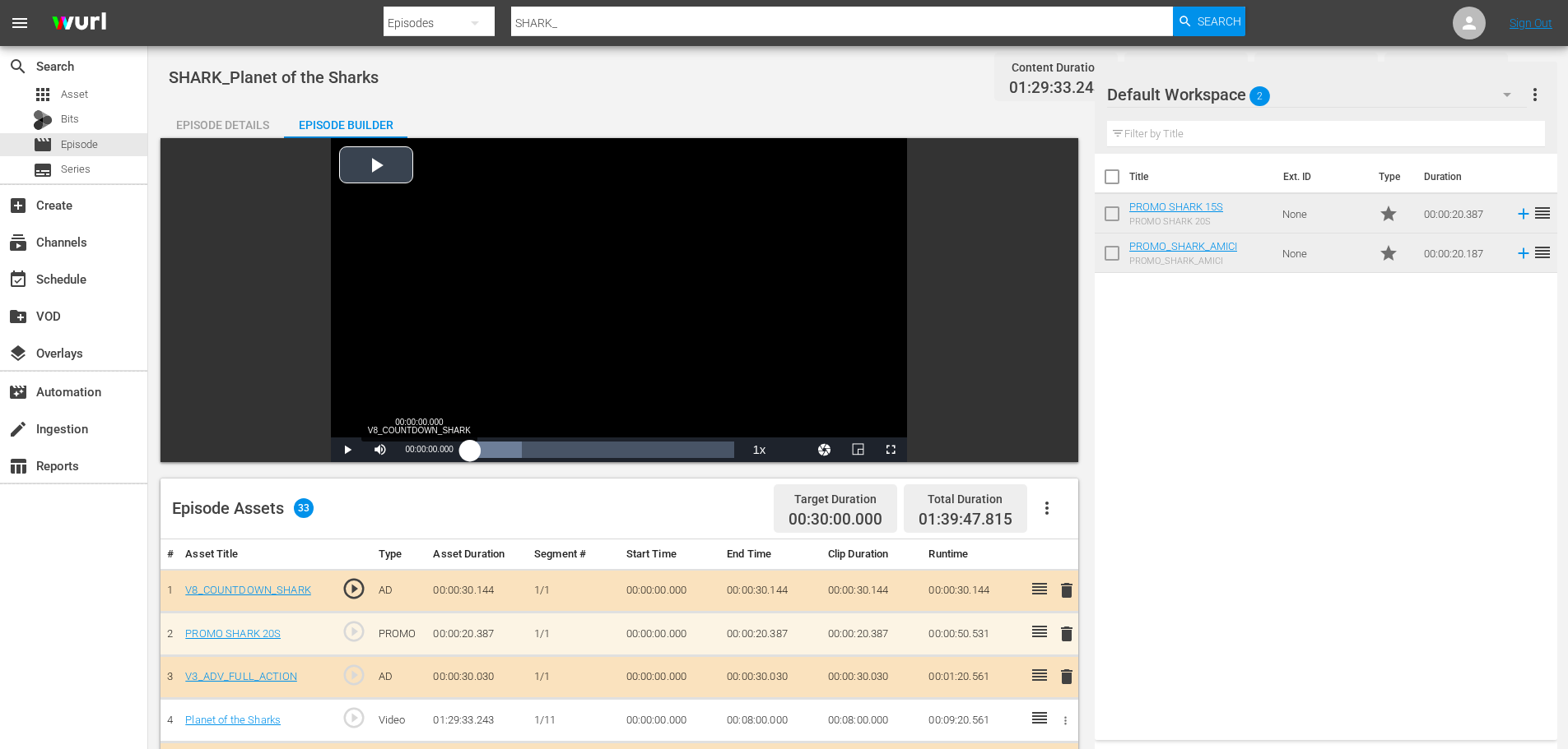
scroll to position [329, 0]
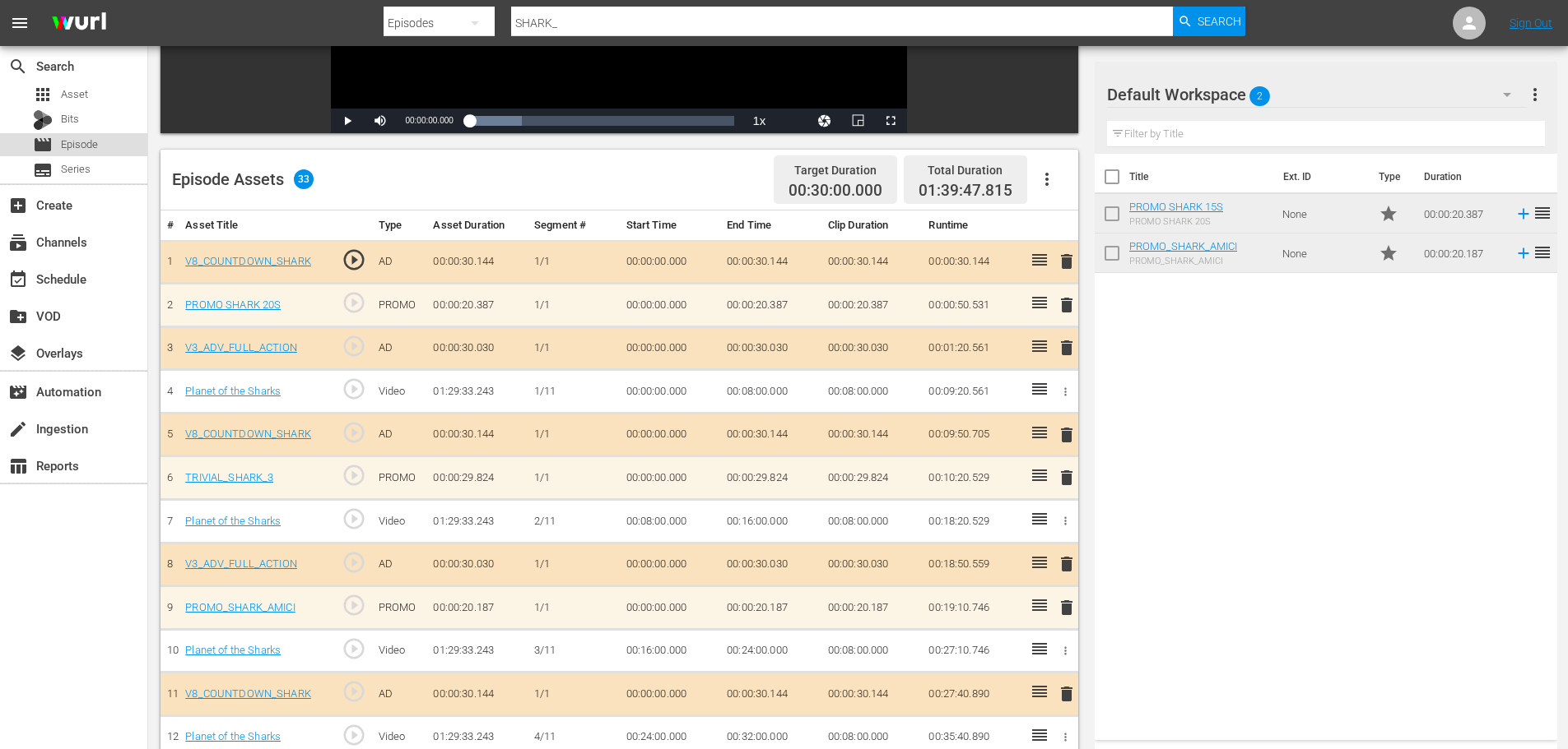
click at [110, 152] on div "movie Episode" at bounding box center [74, 144] width 147 height 23
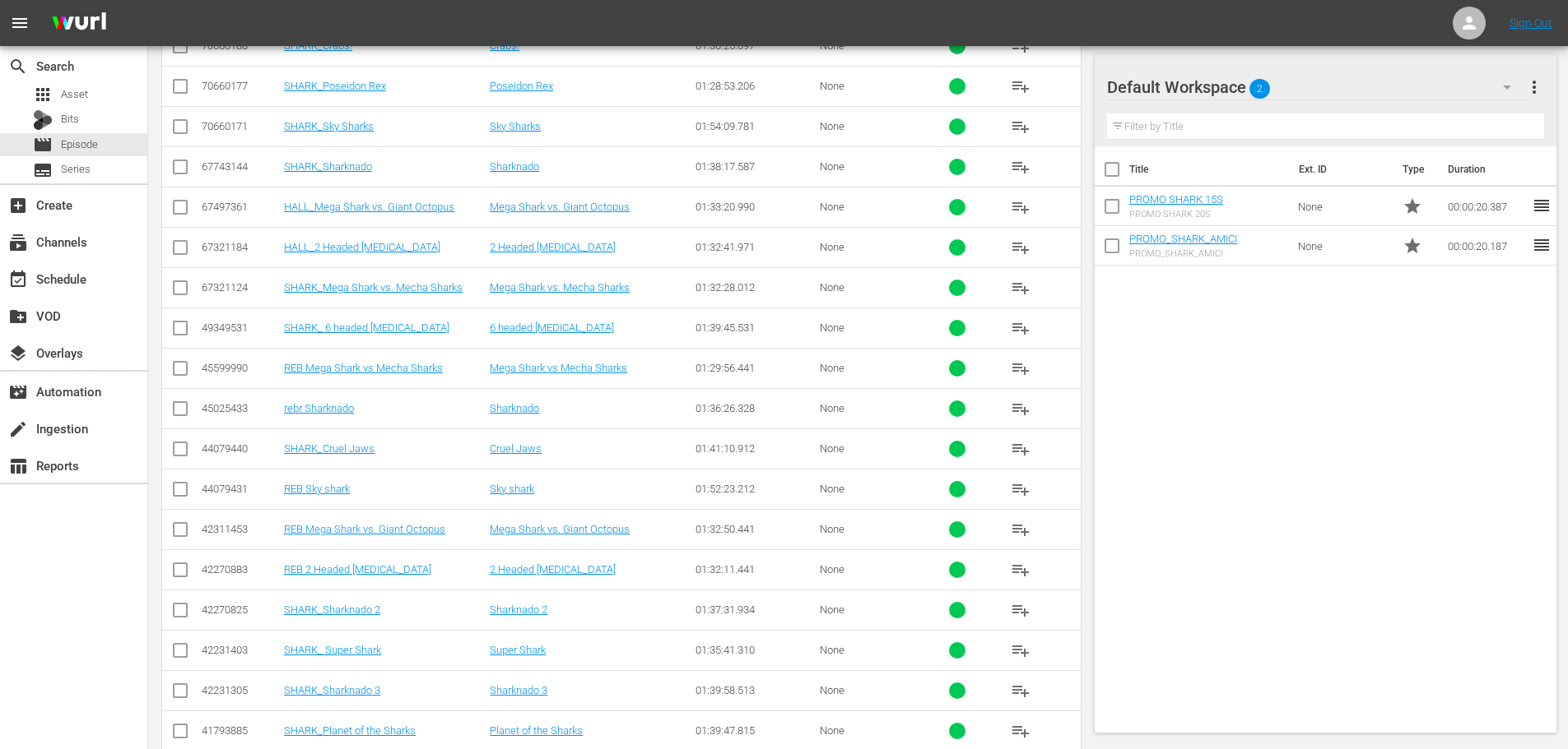
scroll to position [1170, 0]
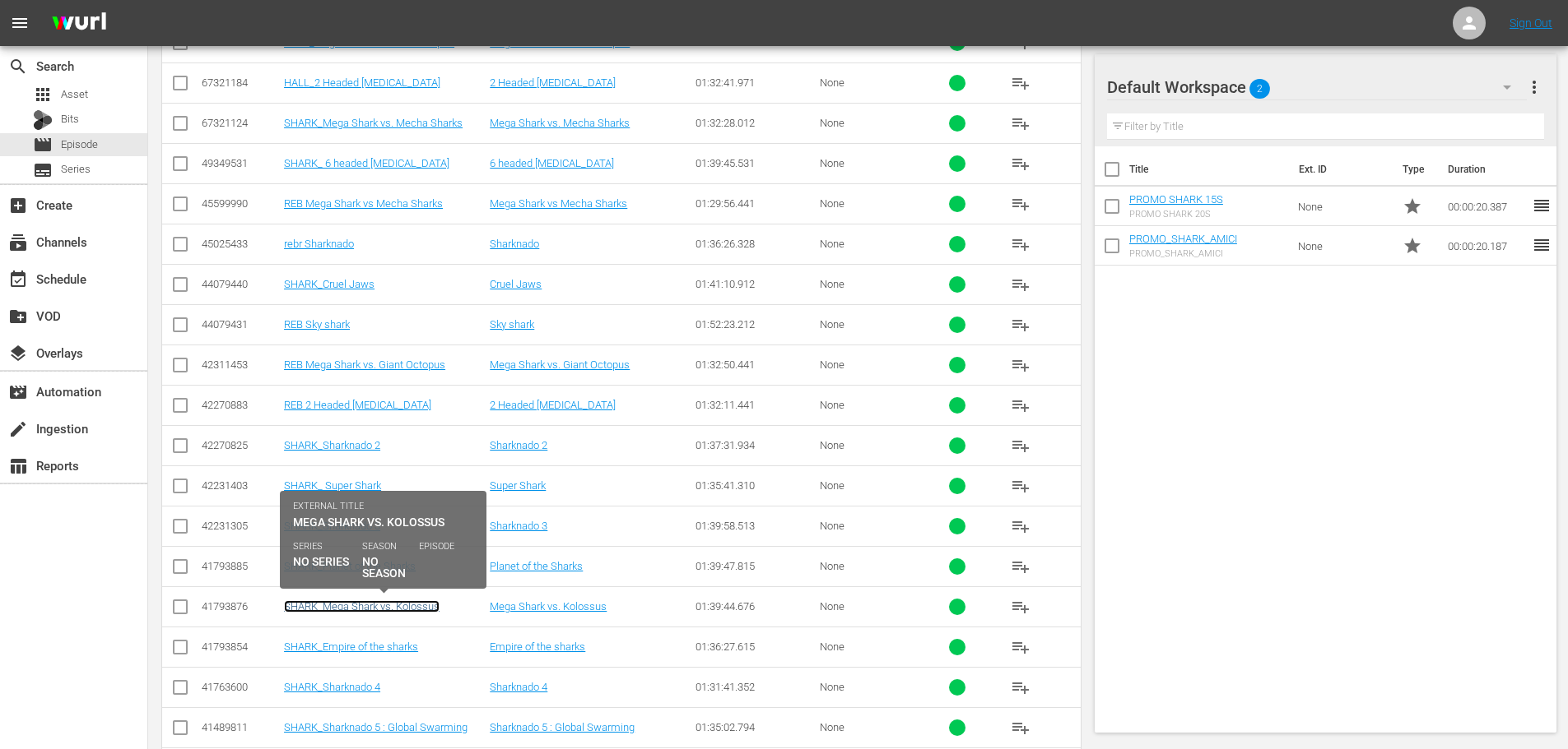
click at [409, 605] on link "SHARK_Mega Shark vs. Kolossus" at bounding box center [362, 607] width 156 height 12
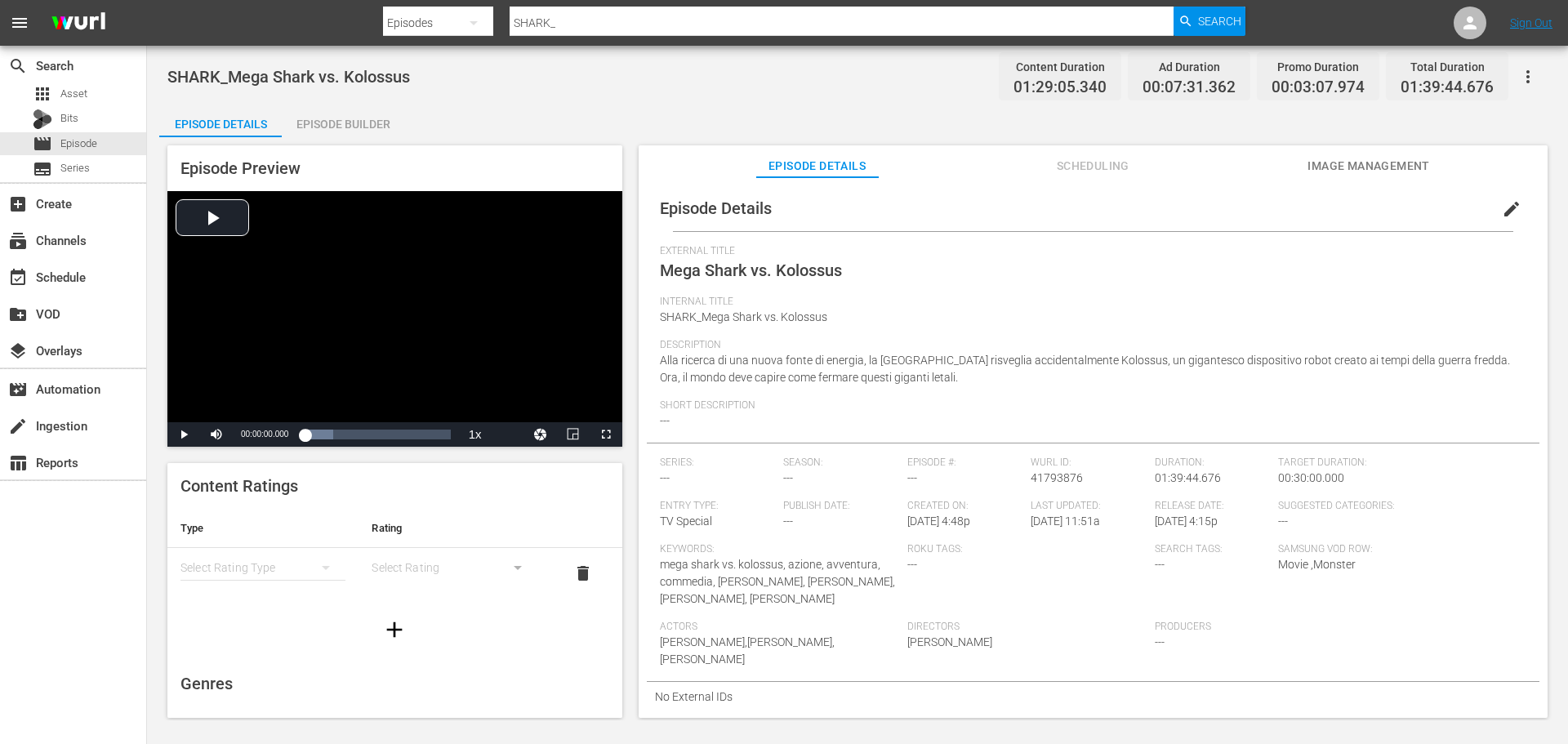
click at [357, 127] on div "Episode Builder" at bounding box center [343, 124] width 122 height 39
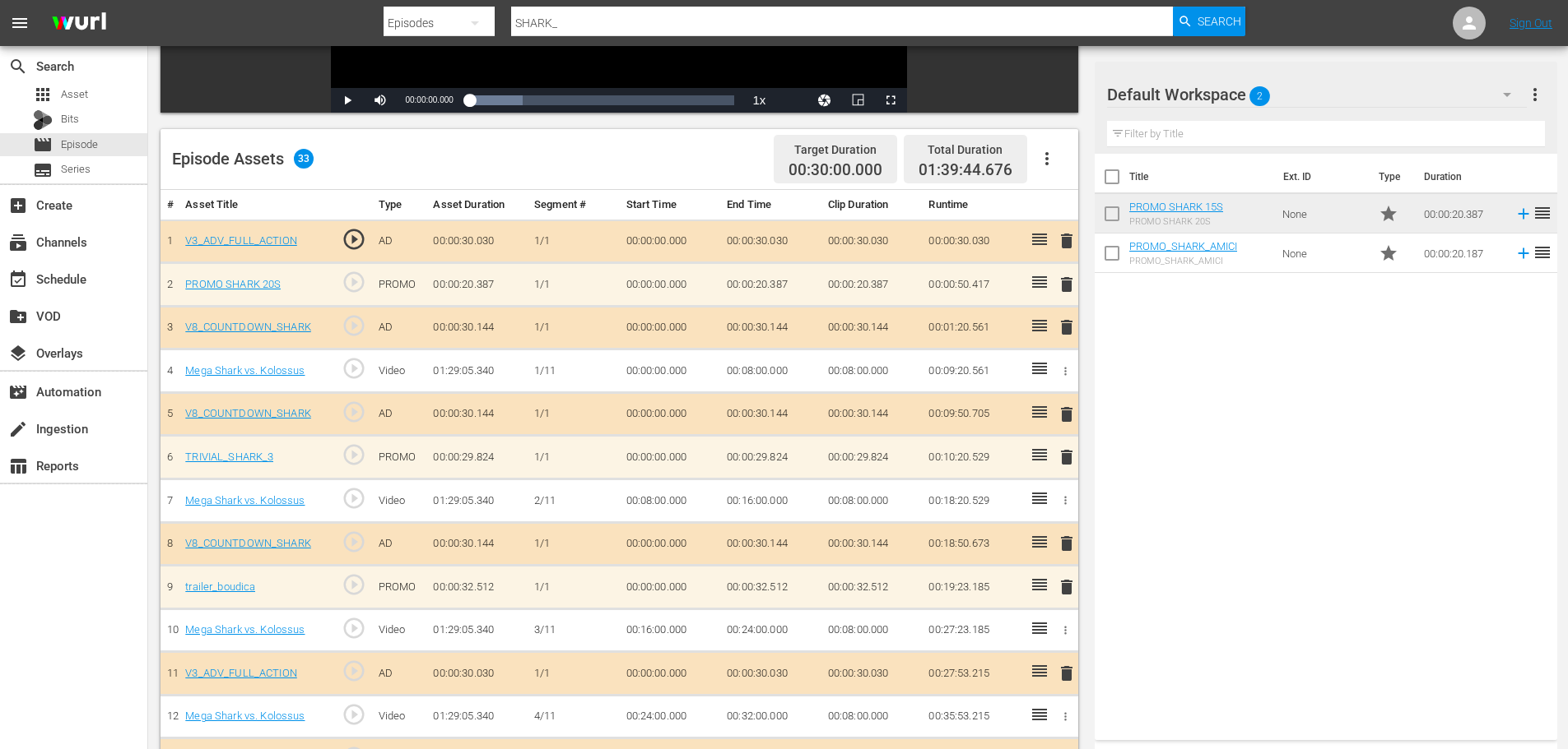
scroll to position [411, 0]
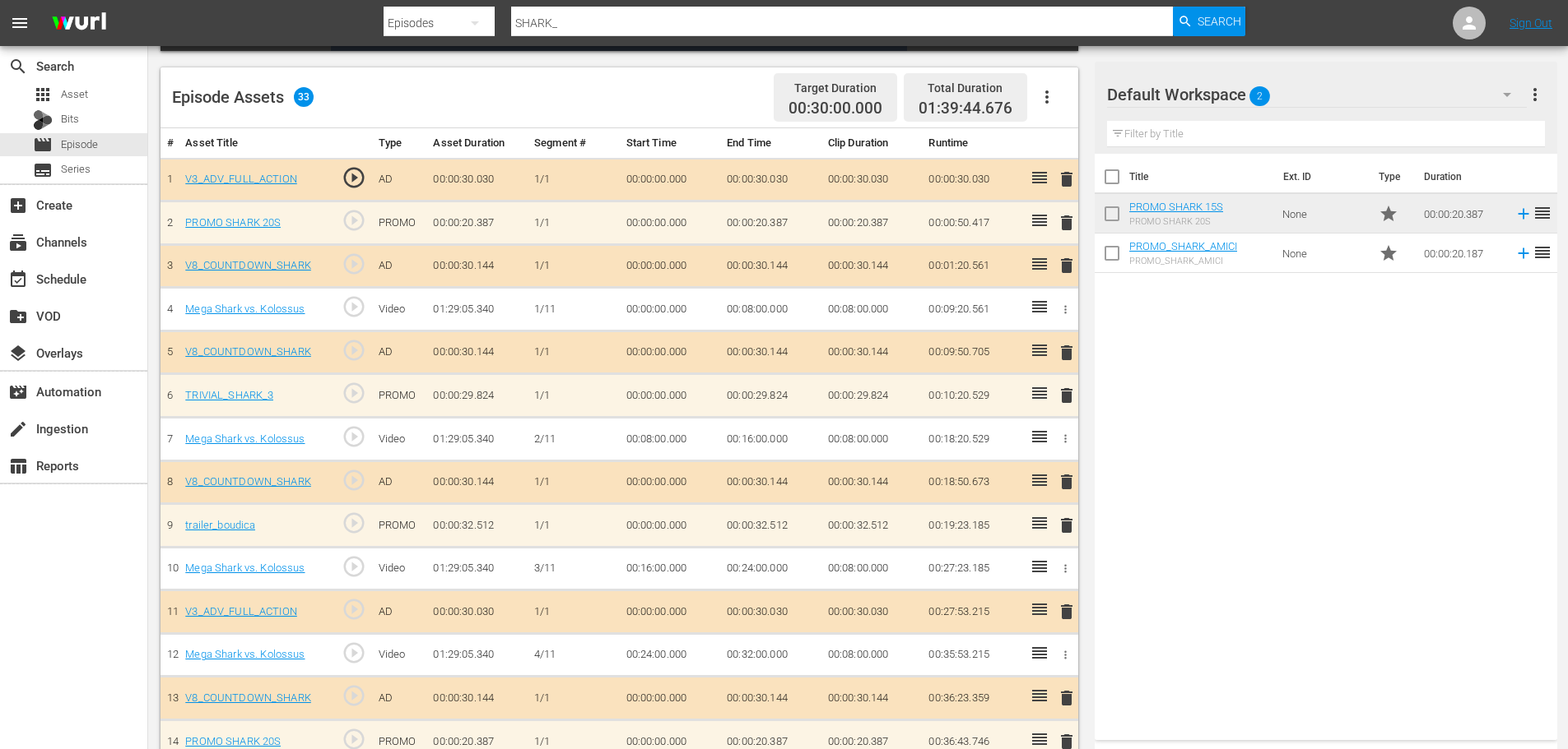
click at [1062, 526] on span "delete" at bounding box center [1066, 525] width 20 height 20
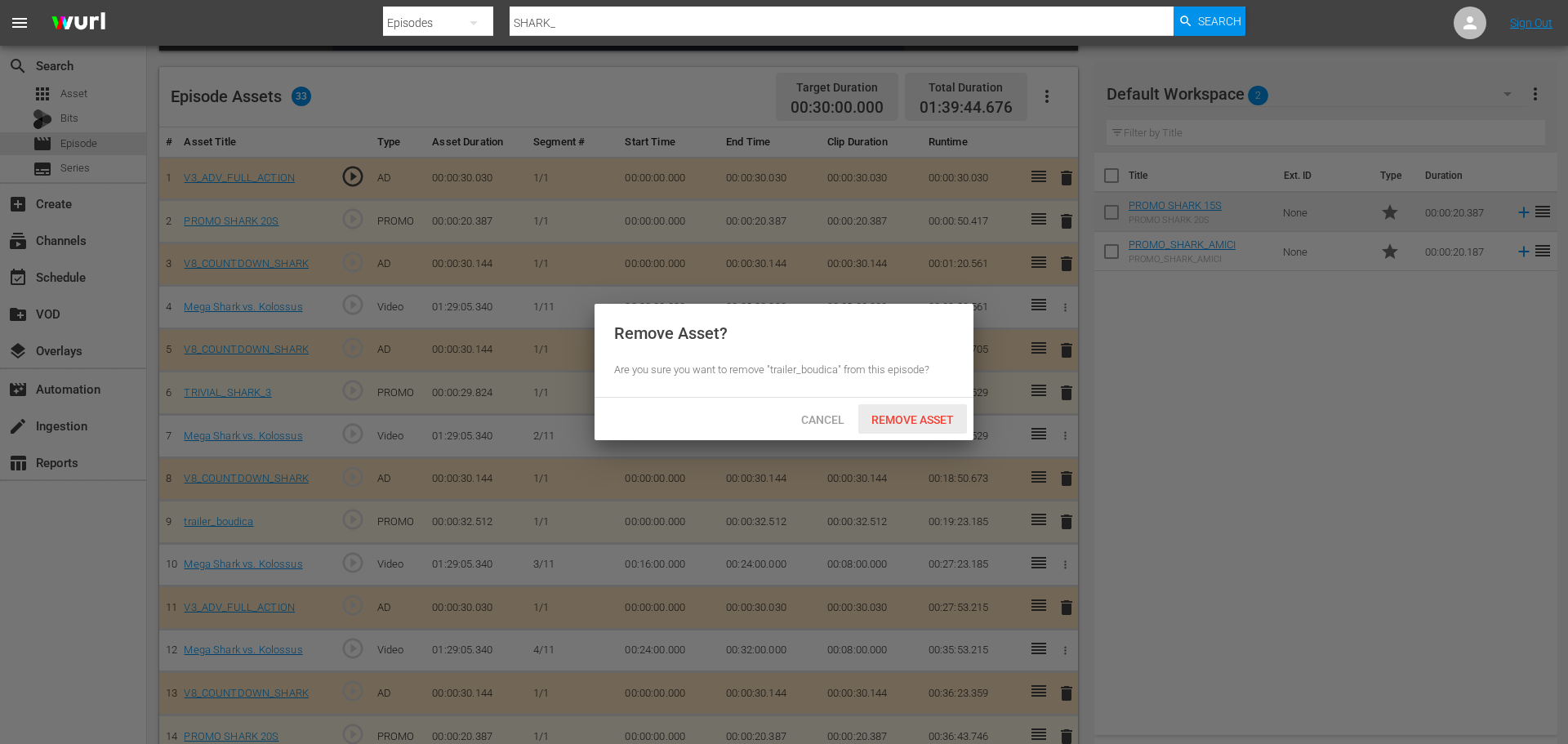
click at [939, 411] on div "Remove Asset" at bounding box center [912, 419] width 108 height 31
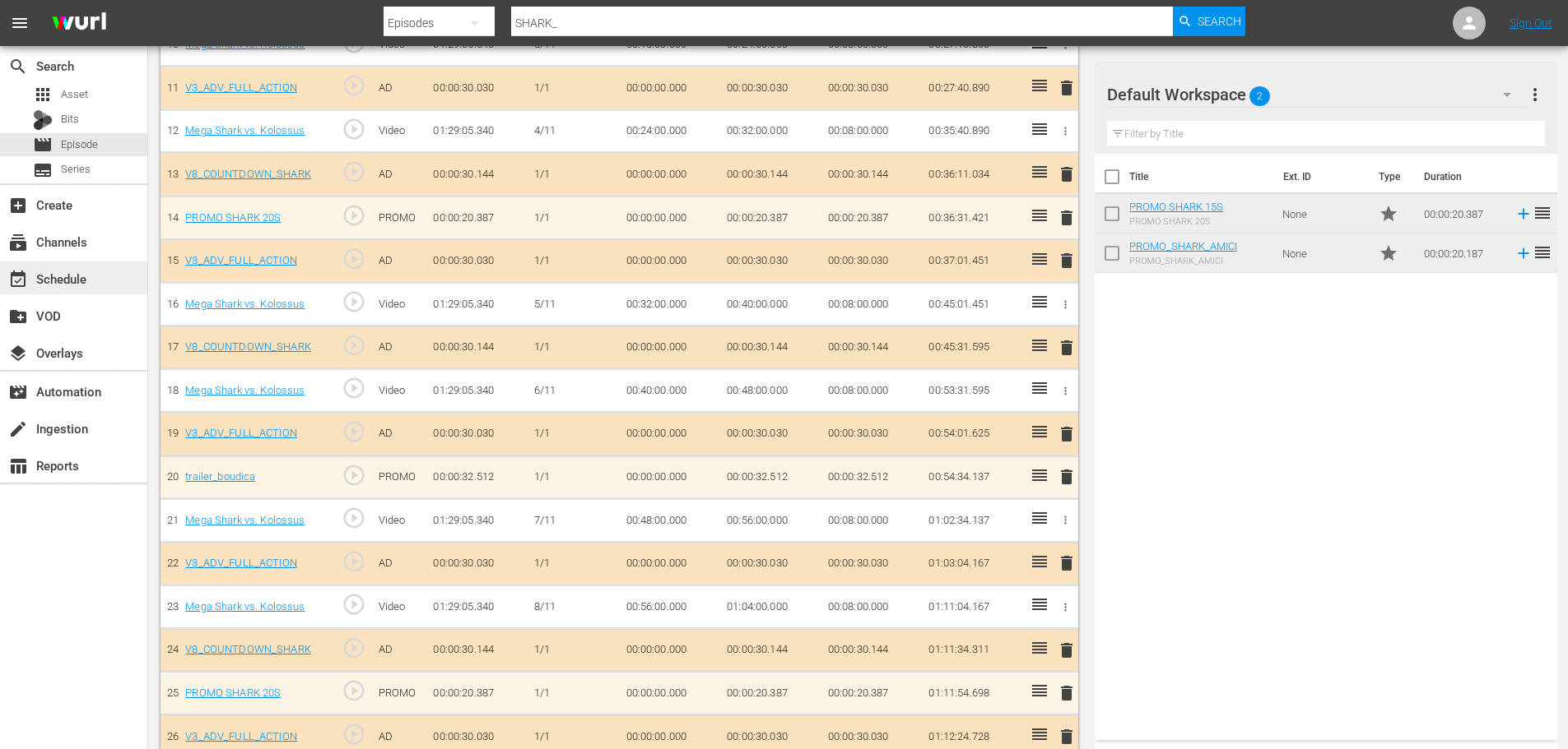
scroll to position [849, 0]
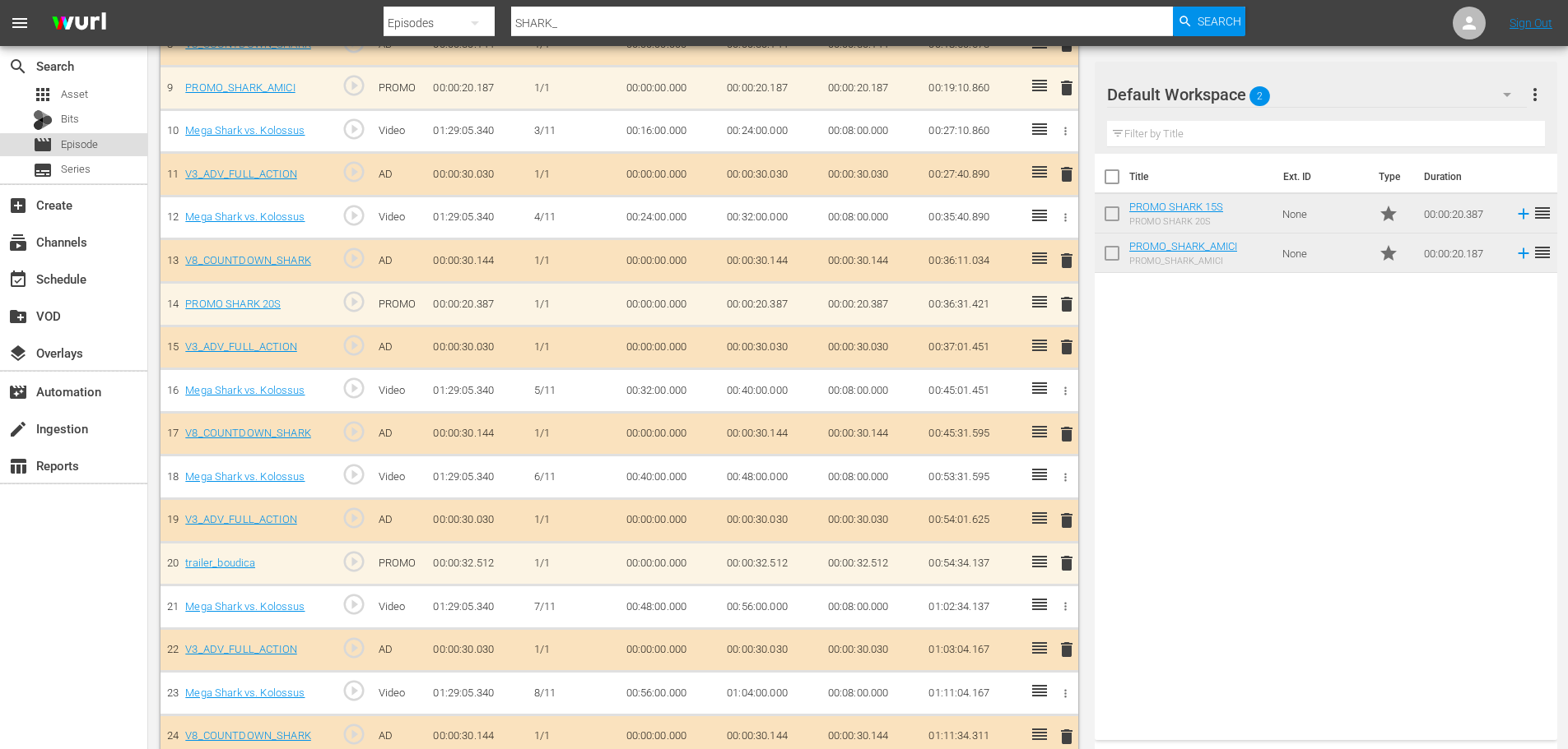
click at [107, 146] on div "movie Episode" at bounding box center [74, 144] width 147 height 23
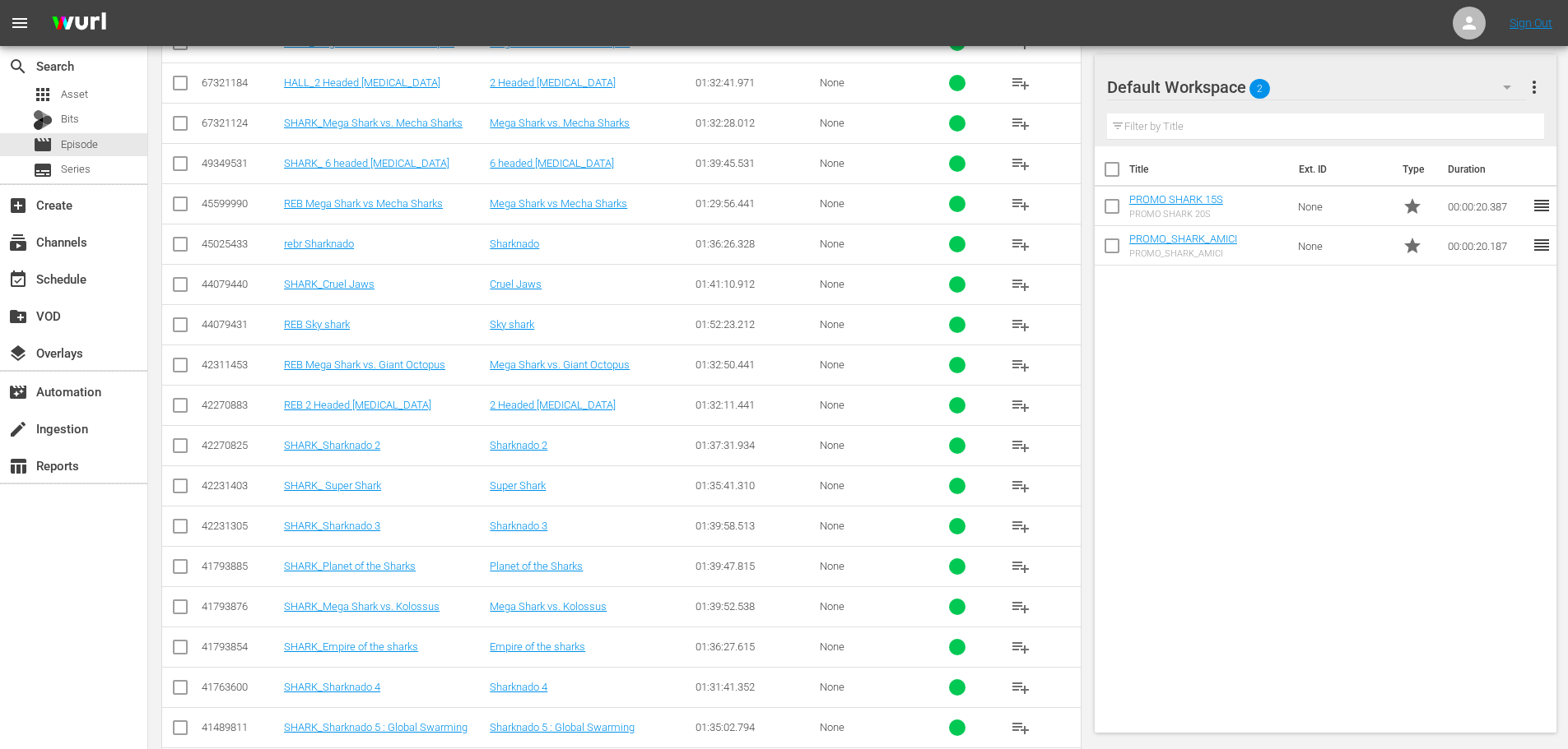
scroll to position [1334, 0]
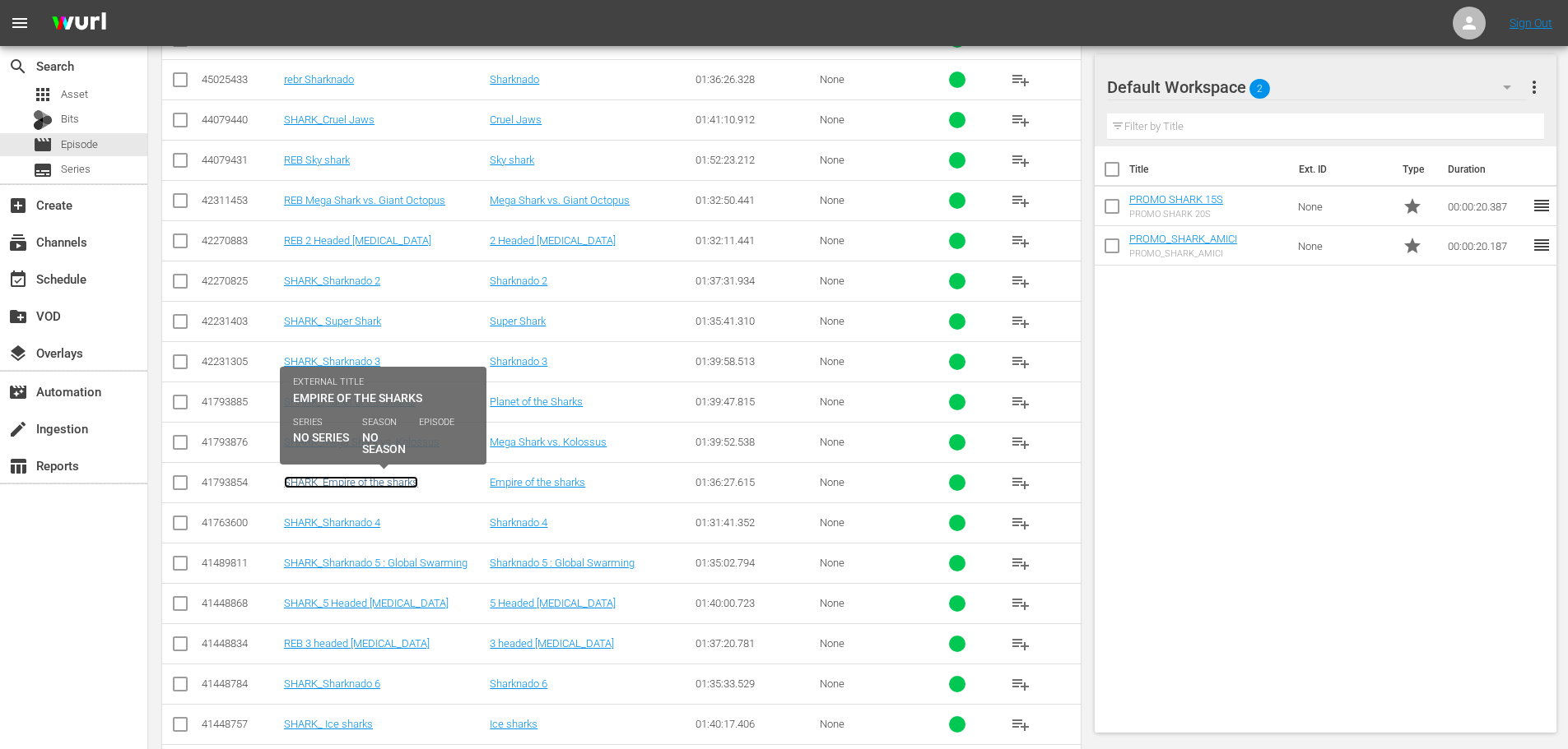
click at [384, 480] on link "SHARK_Empire of the sharks" at bounding box center [351, 482] width 134 height 12
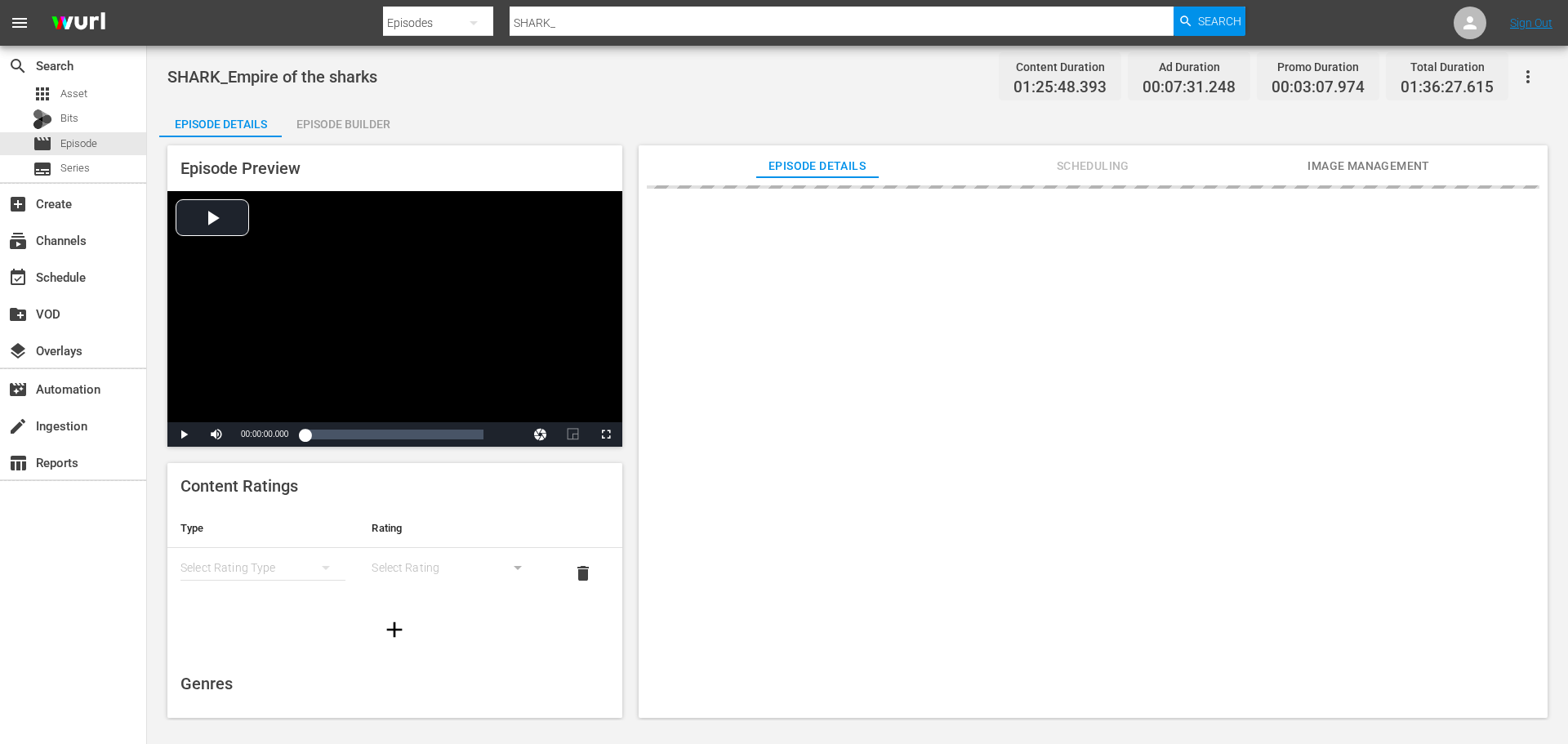
click at [351, 142] on div "Episode Preview Video Player is loading. Play Video Play Mute Current Time 00:0…" at bounding box center [857, 434] width 1396 height 594
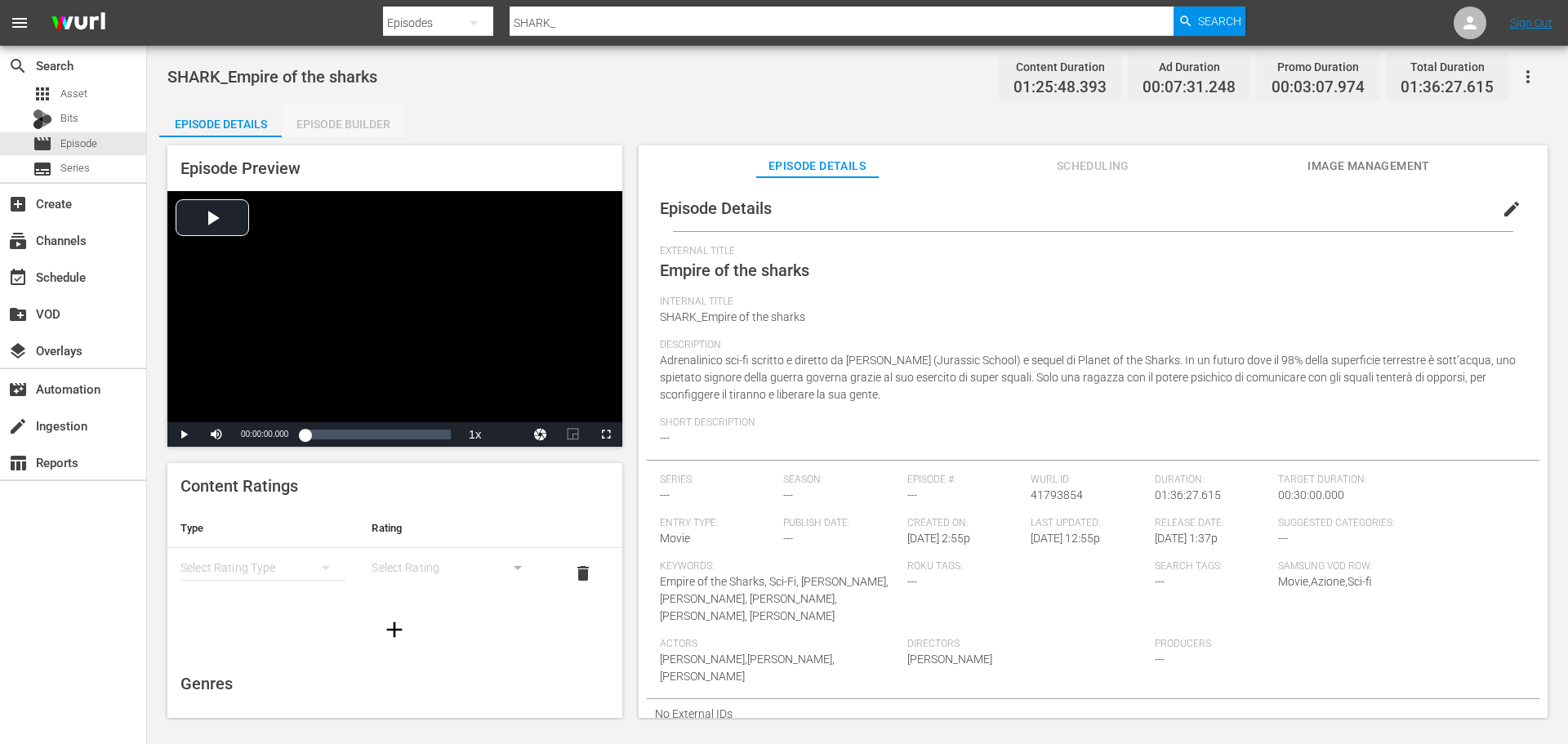
click at [356, 129] on div "Episode Builder" at bounding box center [343, 124] width 122 height 39
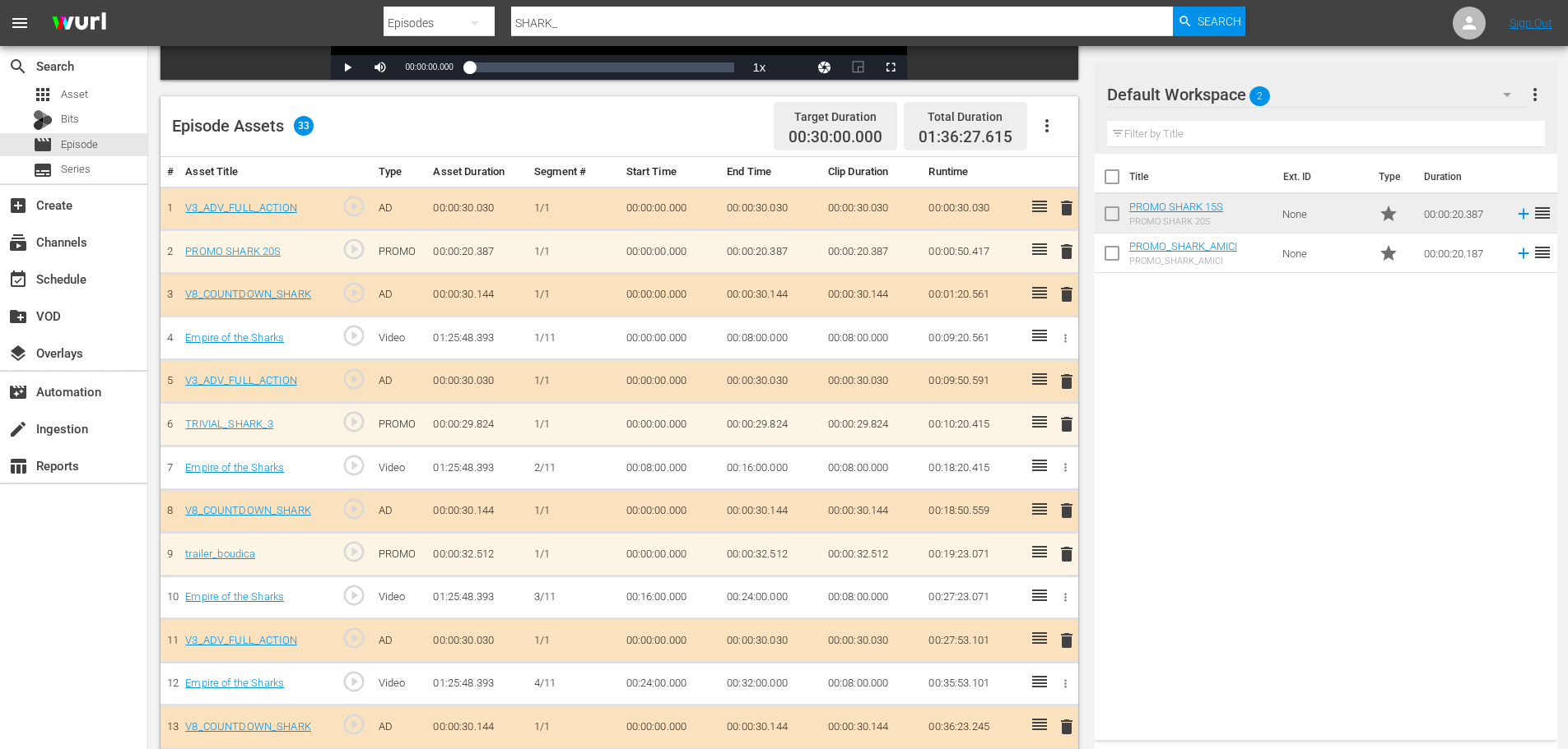
scroll to position [494, 0]
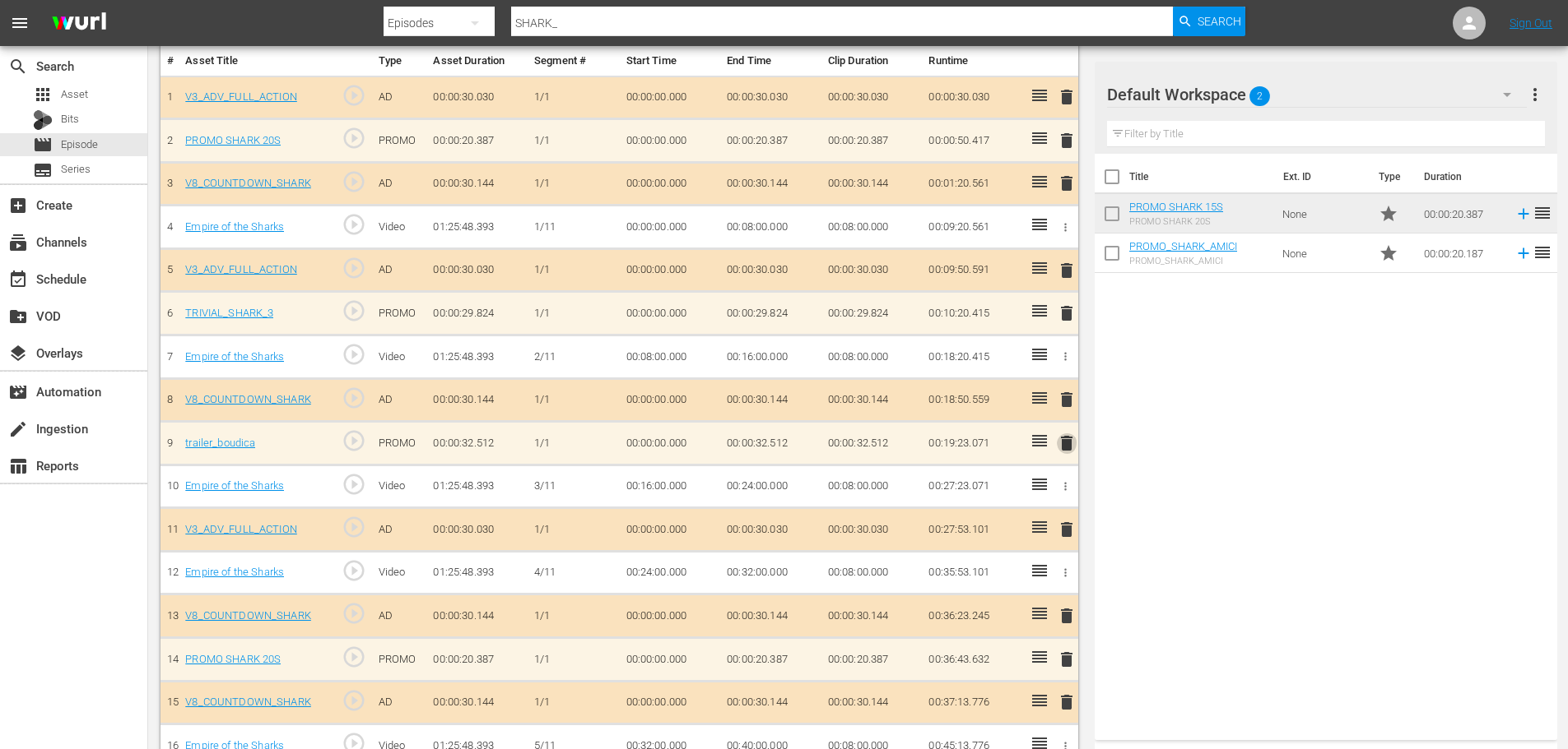
click at [1065, 445] on span "delete" at bounding box center [1066, 443] width 20 height 20
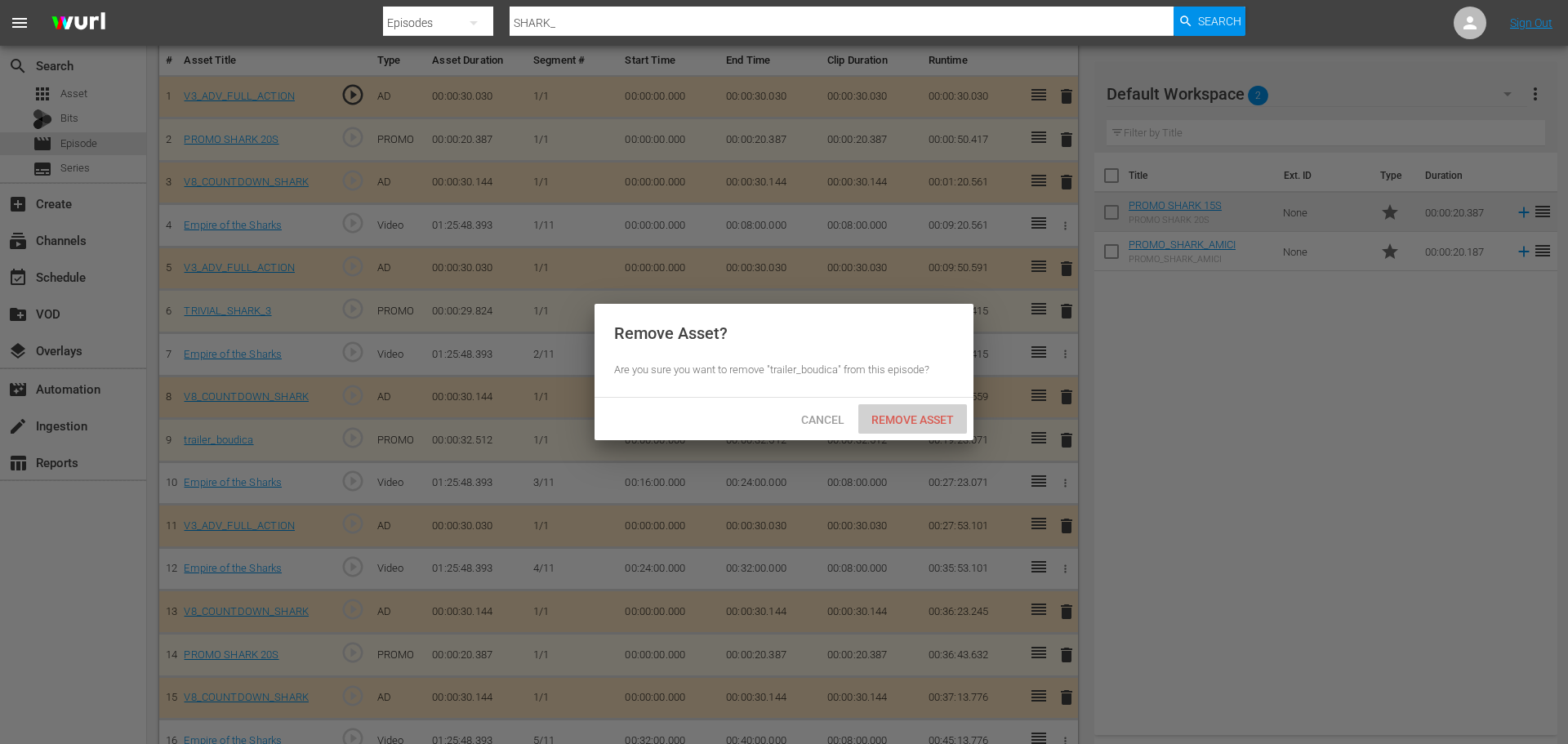
click at [938, 413] on span "Remove Asset" at bounding box center [912, 419] width 108 height 13
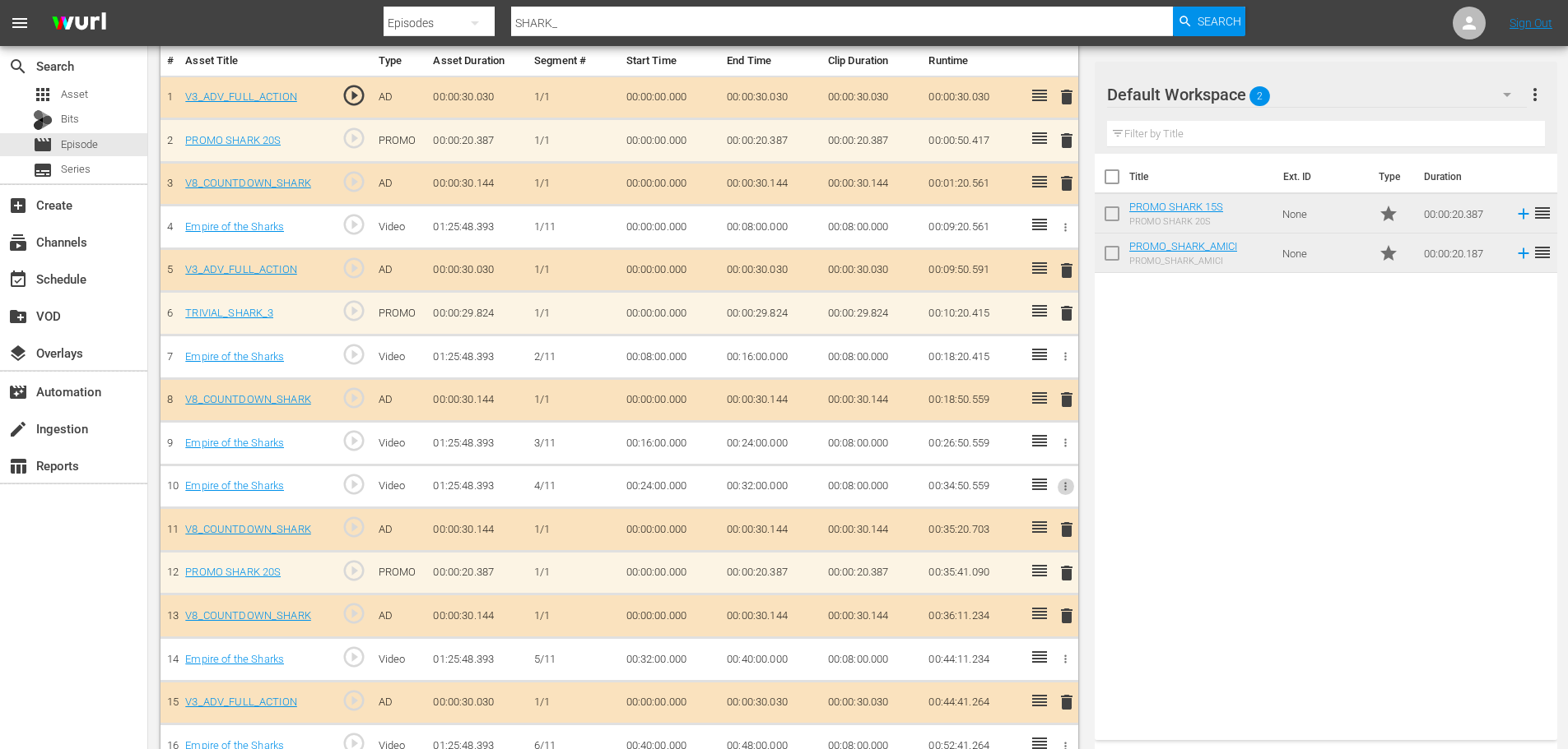
click at [1061, 491] on icon "button" at bounding box center [1065, 487] width 12 height 12
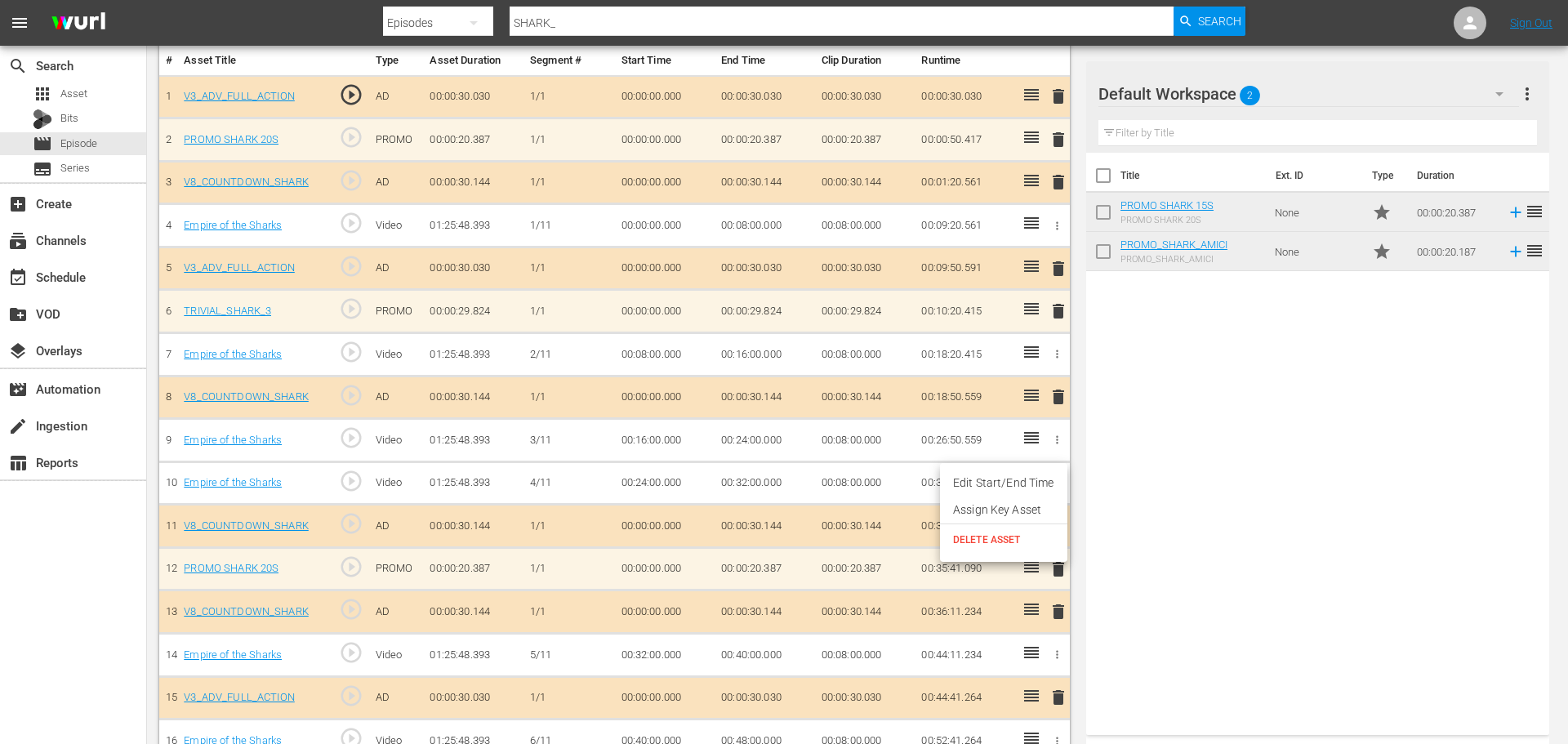
click at [1167, 445] on div at bounding box center [784, 372] width 1568 height 744
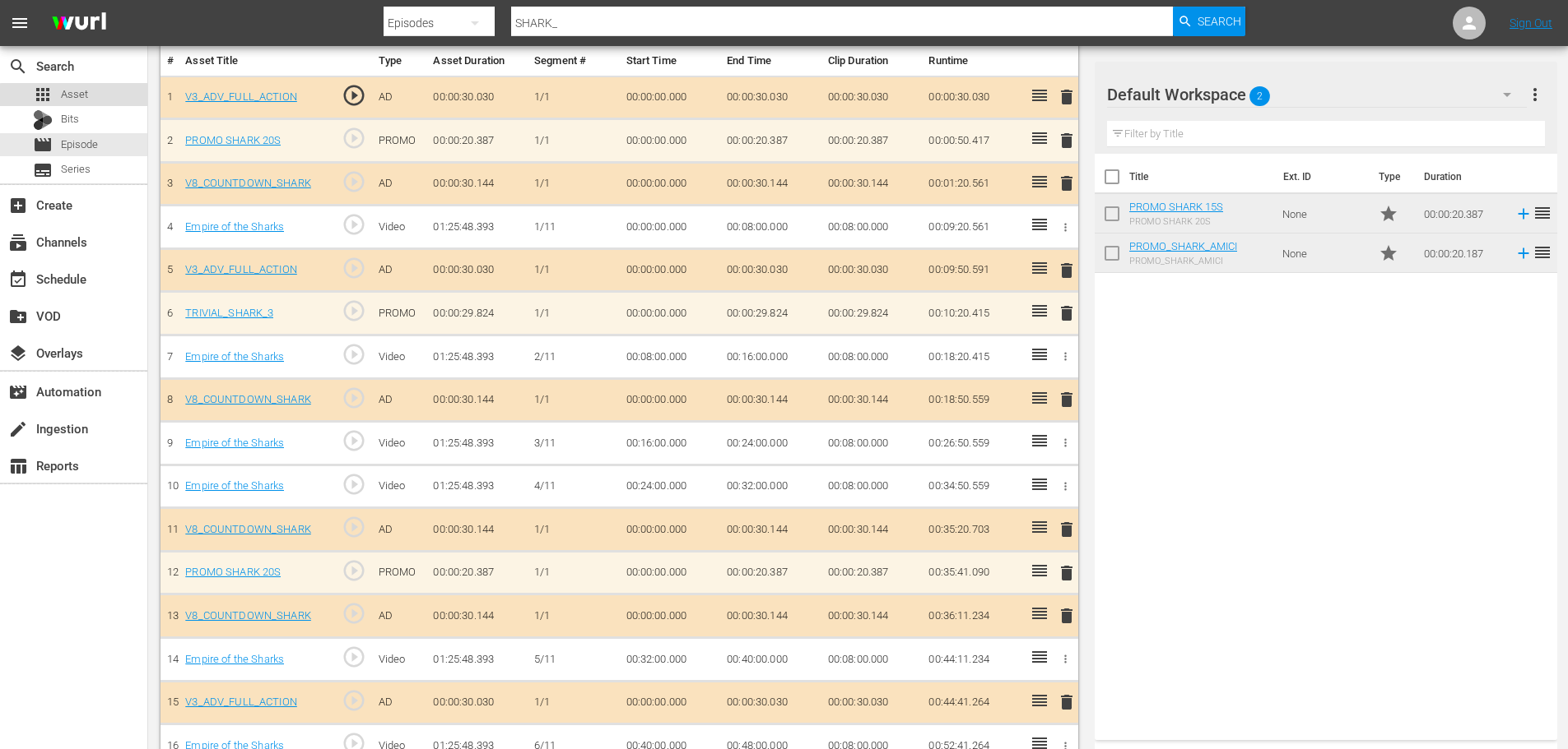
click at [111, 101] on div "apps Asset" at bounding box center [74, 94] width 147 height 23
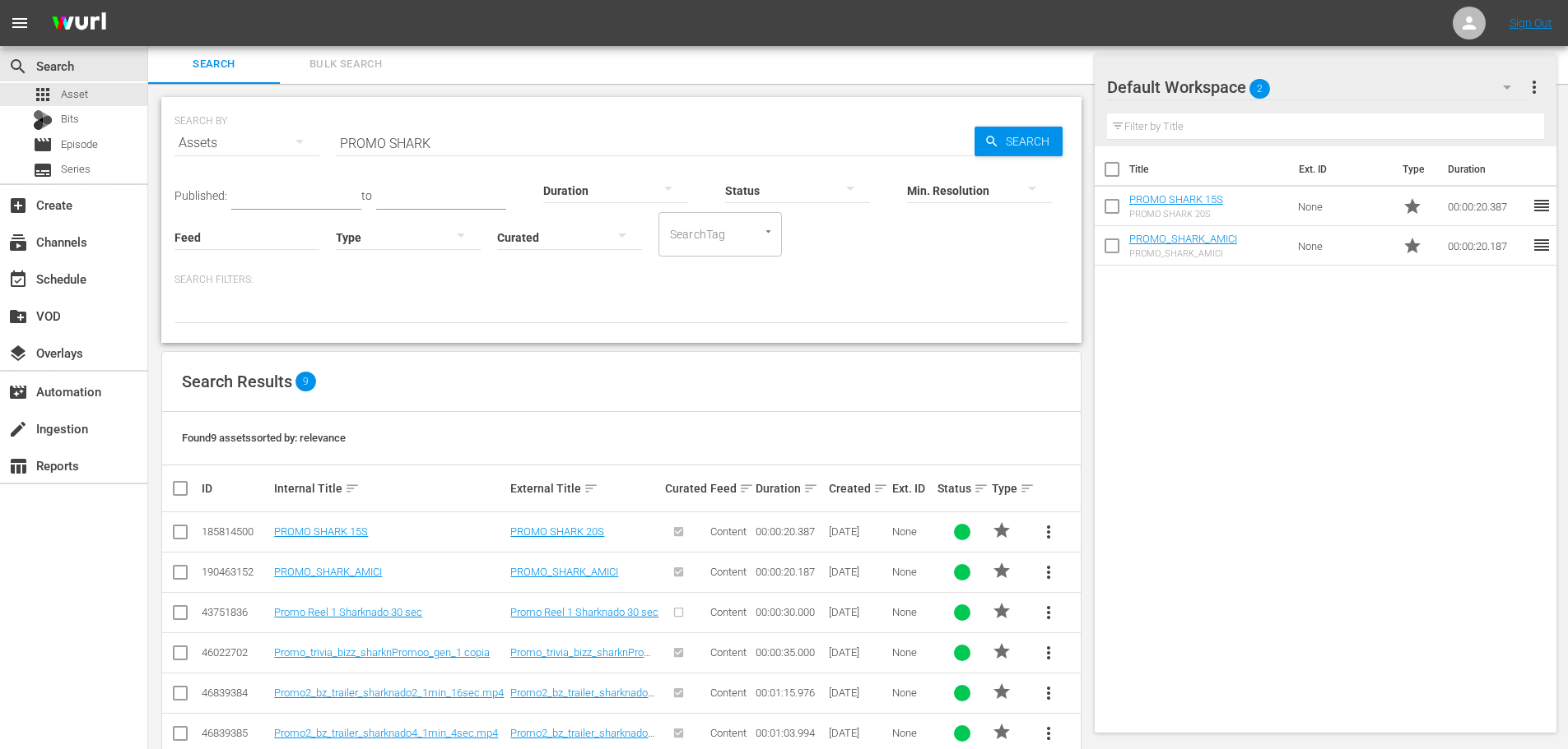
scroll to position [158, 0]
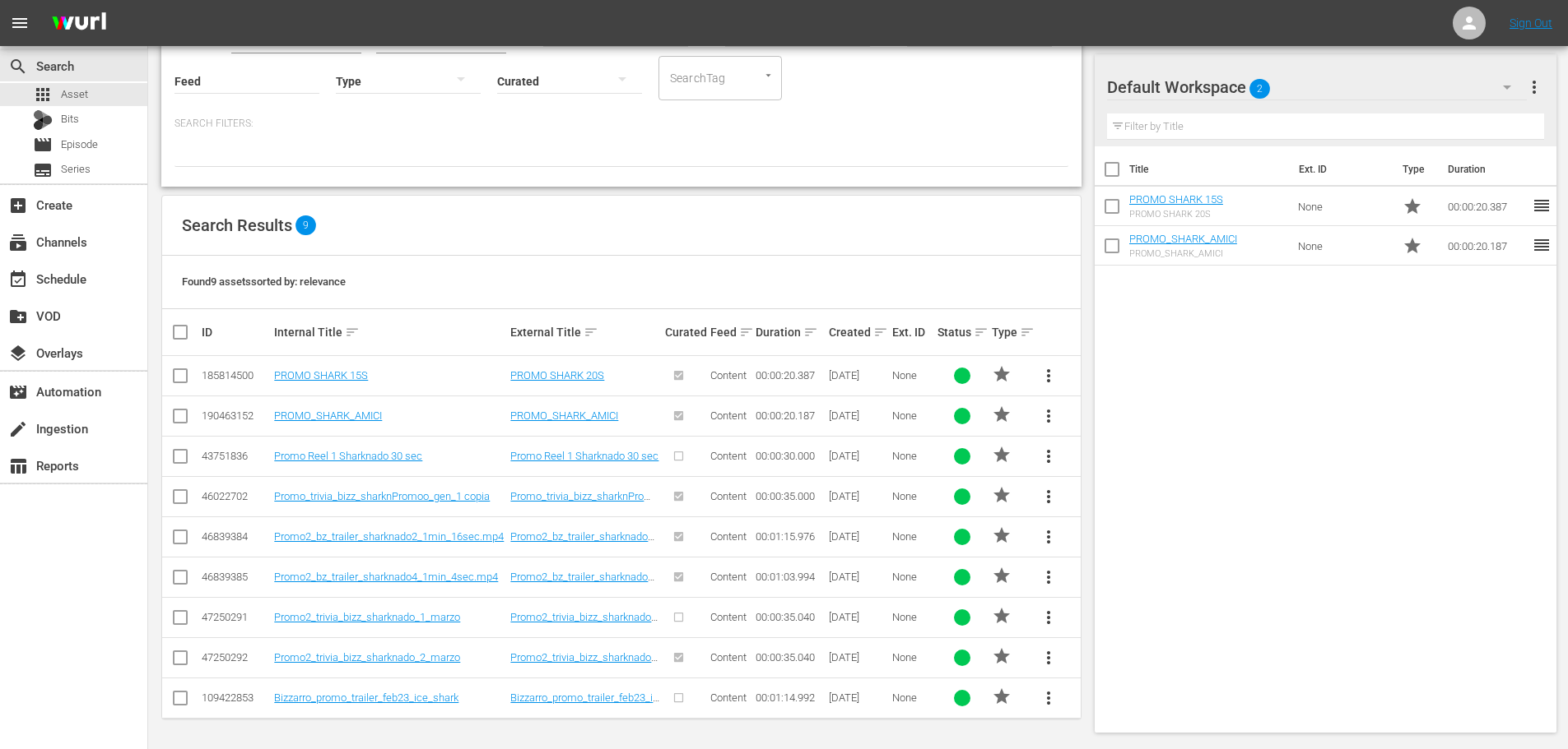
drag, startPoint x: 479, startPoint y: 136, endPoint x: 193, endPoint y: 166, distance: 287.6
click at [193, 166] on div "Search Filters:" at bounding box center [621, 142] width 893 height 51
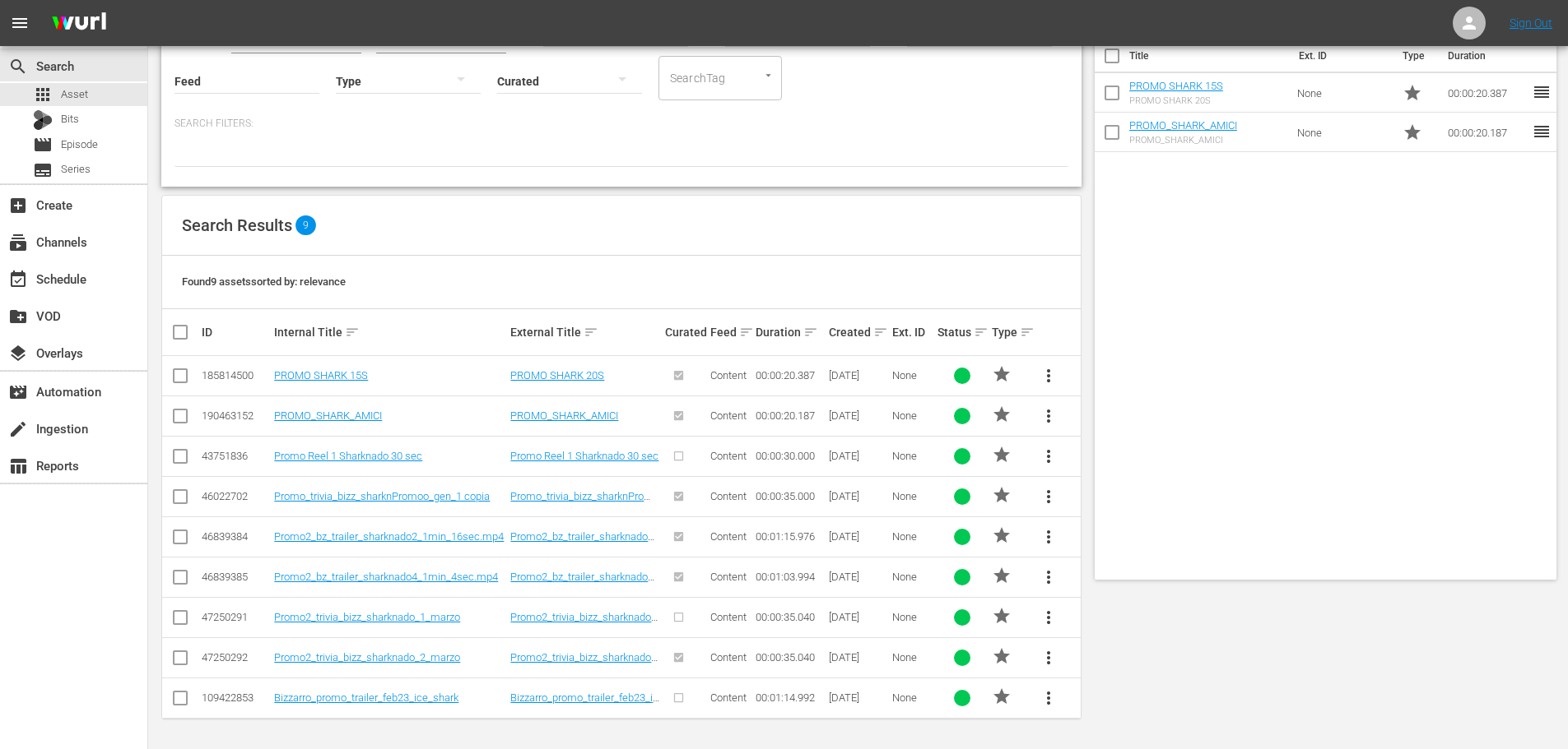
scroll to position [0, 0]
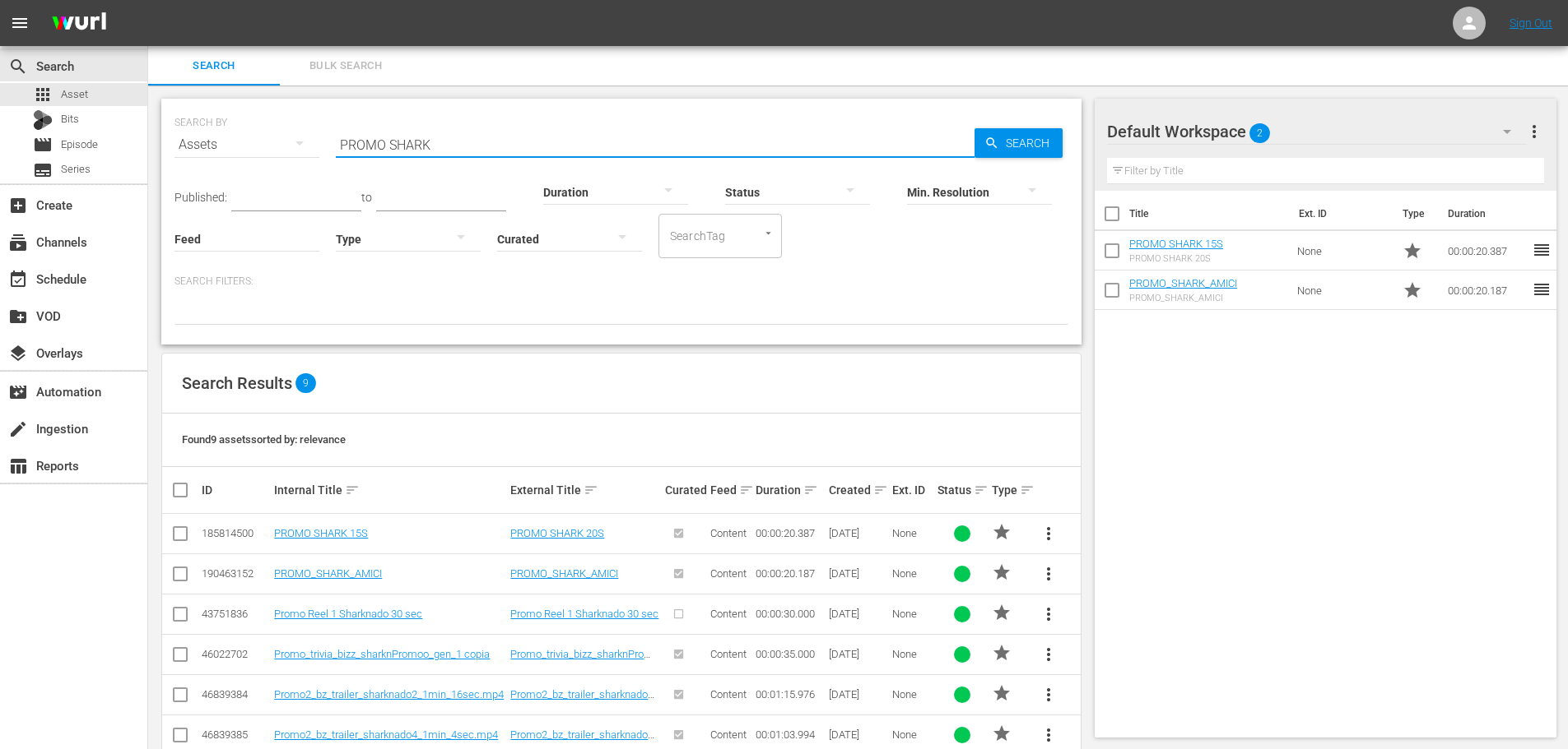
drag, startPoint x: 447, startPoint y: 152, endPoint x: 230, endPoint y: 185, distance: 219.5
click at [230, 185] on div "SEARCH BY Search By Assets Search ID, Title, Description, Keywords, or Category…" at bounding box center [621, 222] width 920 height 246
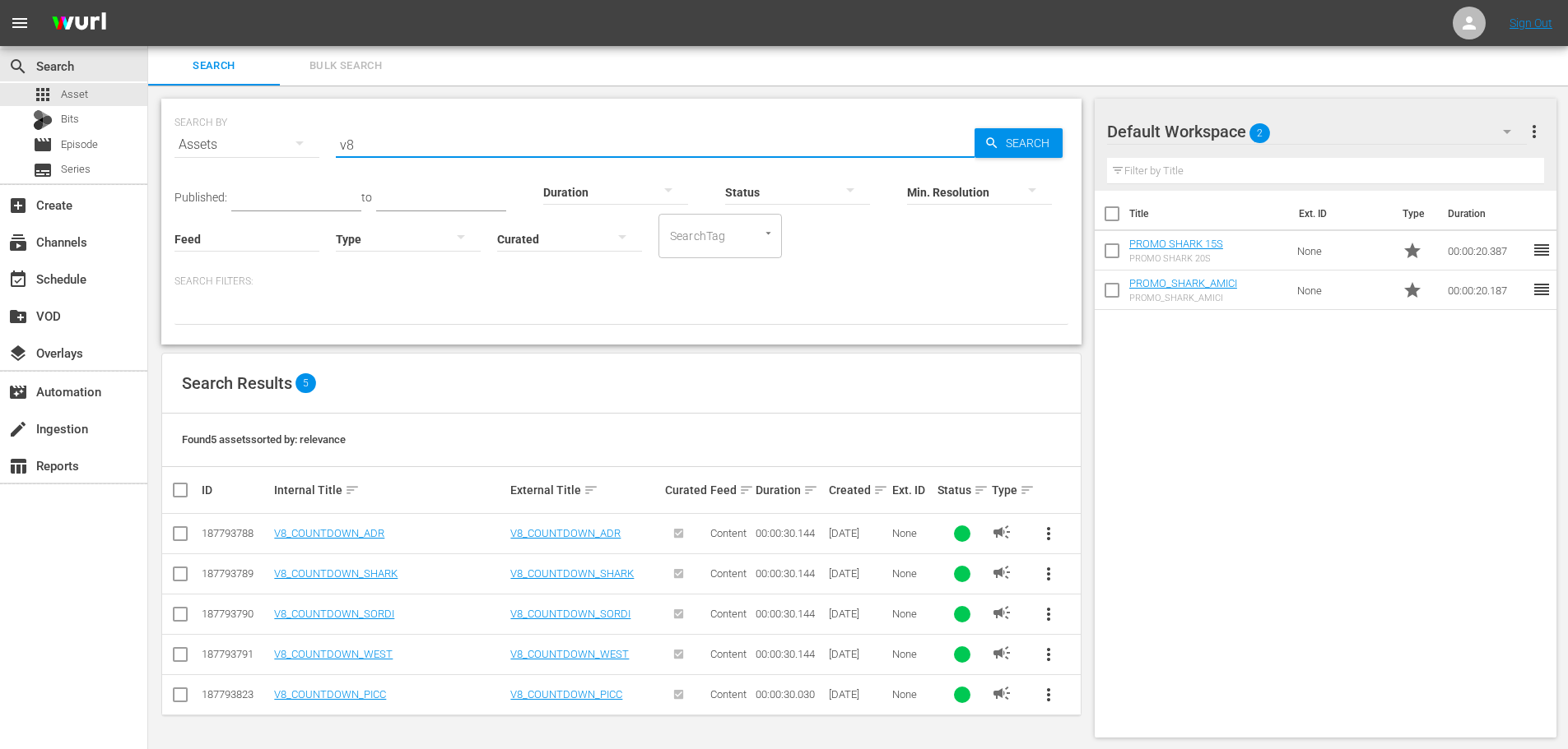
type input "v8"
click at [1040, 580] on span "more_vert" at bounding box center [1048, 574] width 20 height 20
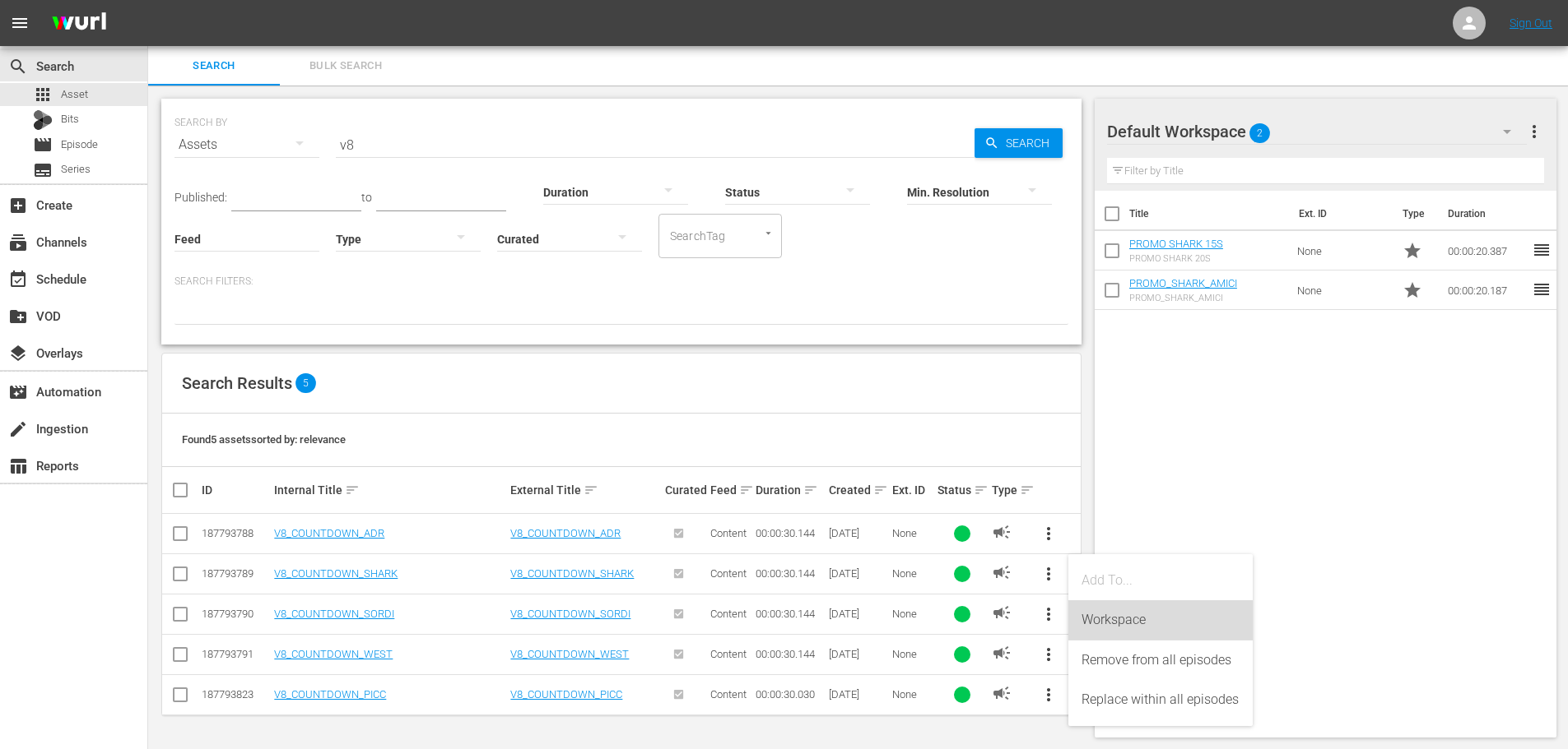
click at [1096, 611] on div "Workspace" at bounding box center [1160, 621] width 158 height 40
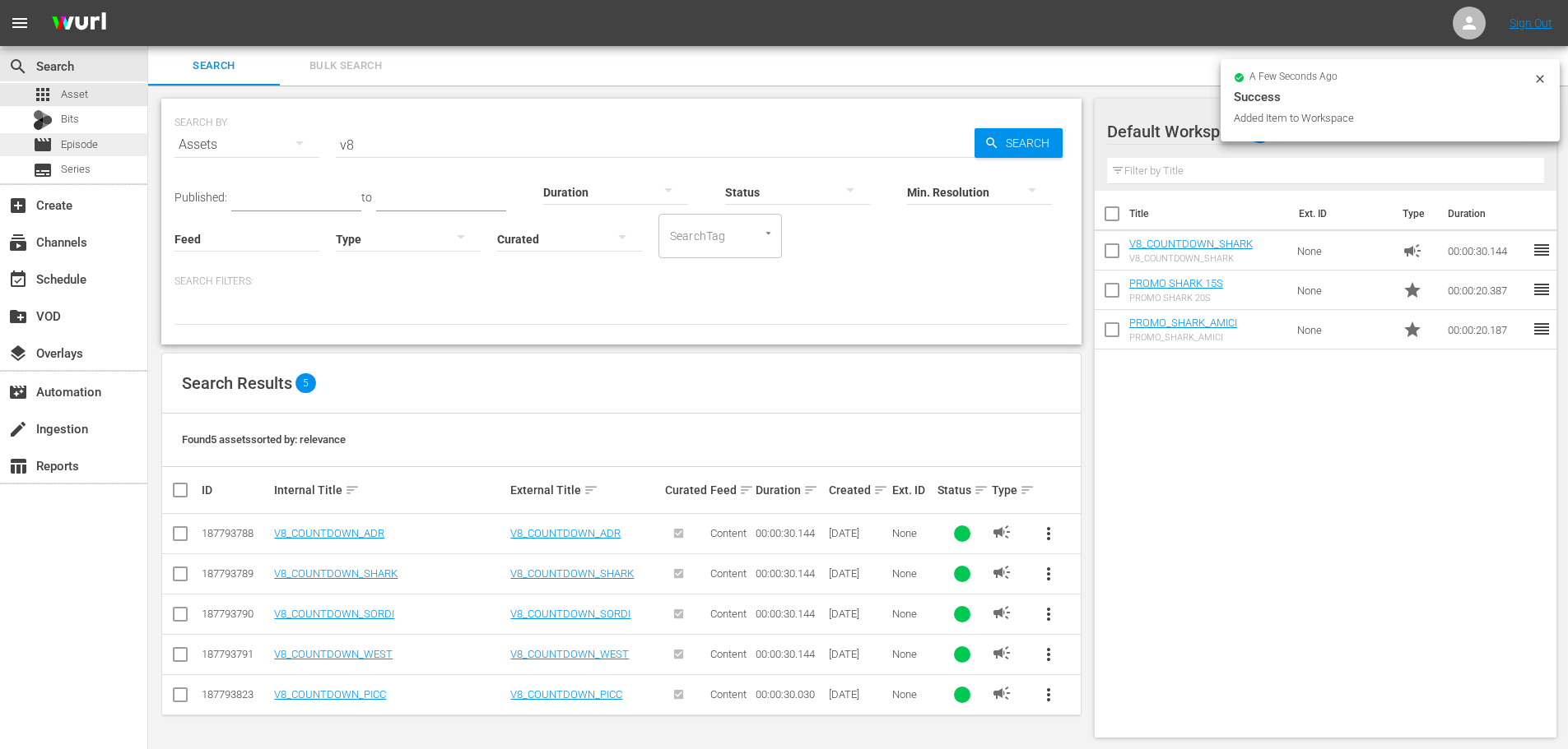
click at [85, 146] on span "Episode" at bounding box center [78, 144] width 37 height 17
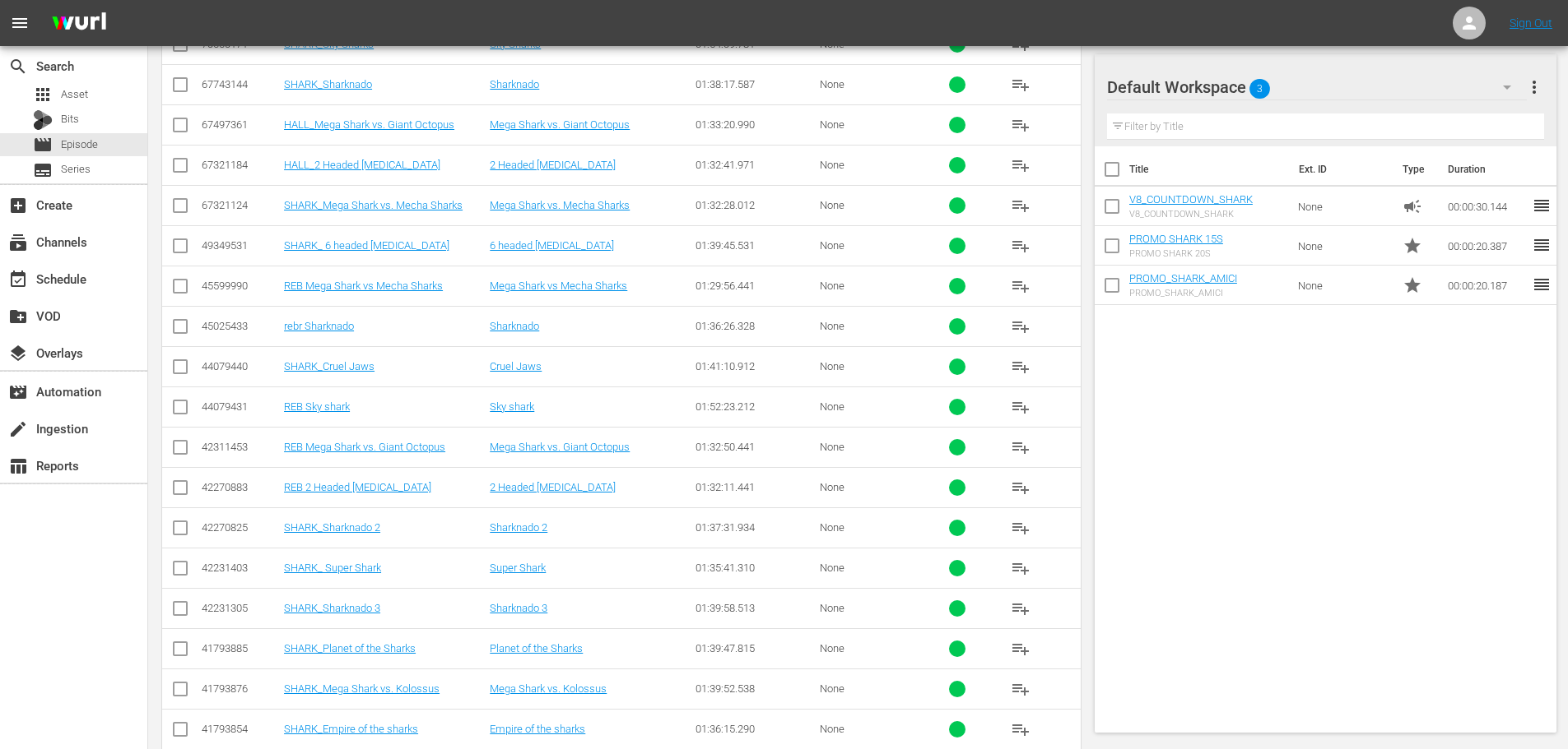
scroll to position [1252, 0]
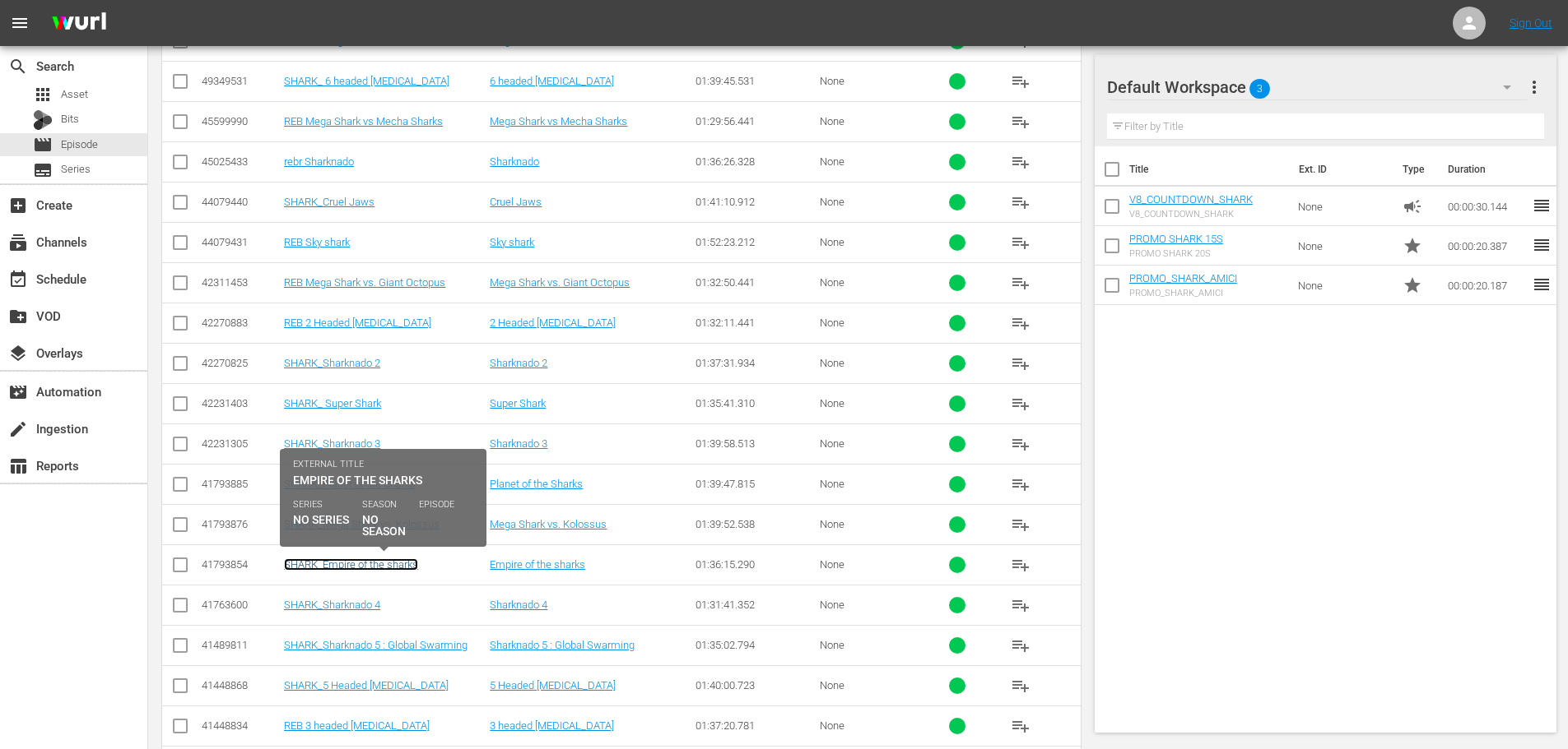
click at [390, 567] on link "SHARK_Empire of the sharks" at bounding box center [351, 564] width 134 height 12
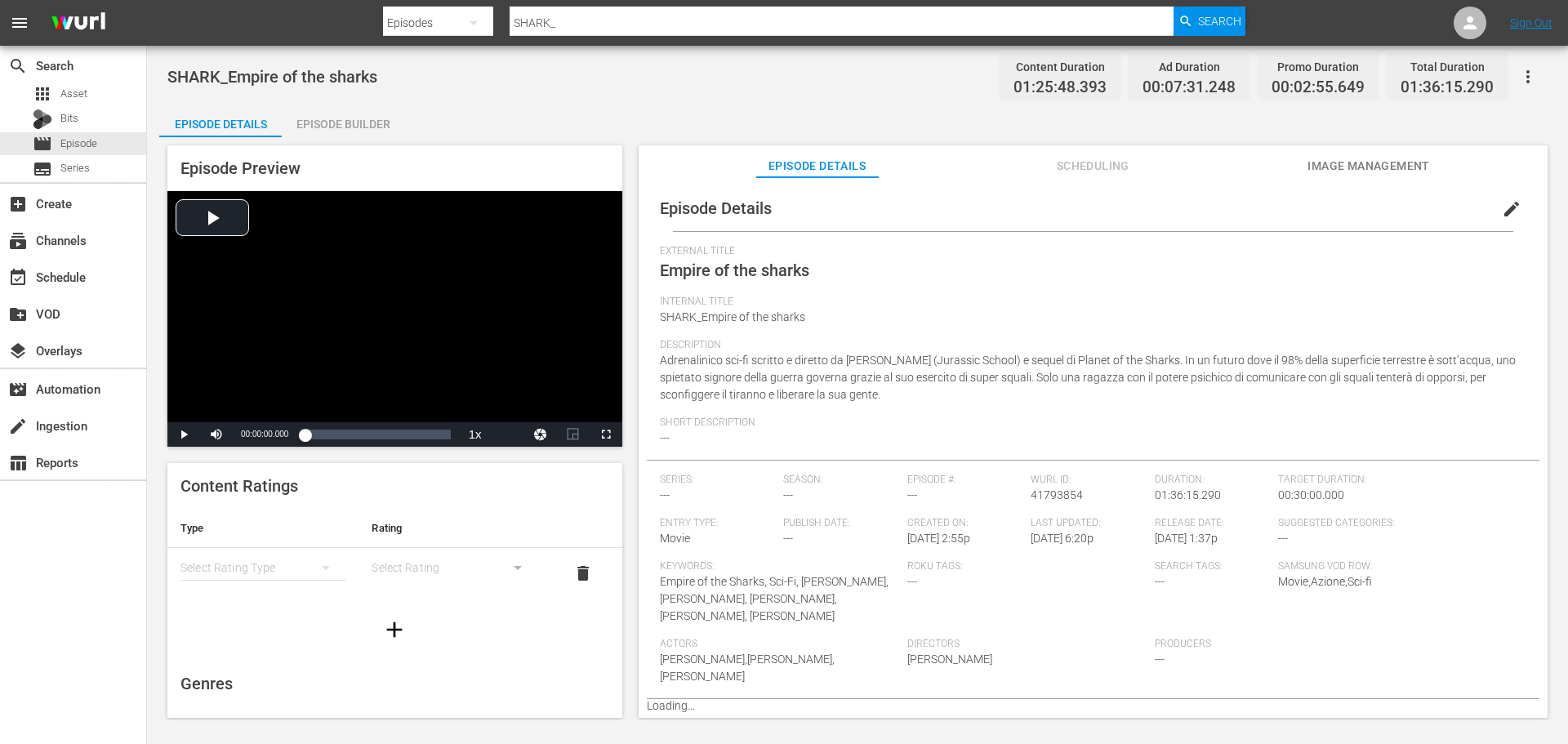
click at [367, 123] on div "Episode Builder" at bounding box center [343, 124] width 122 height 39
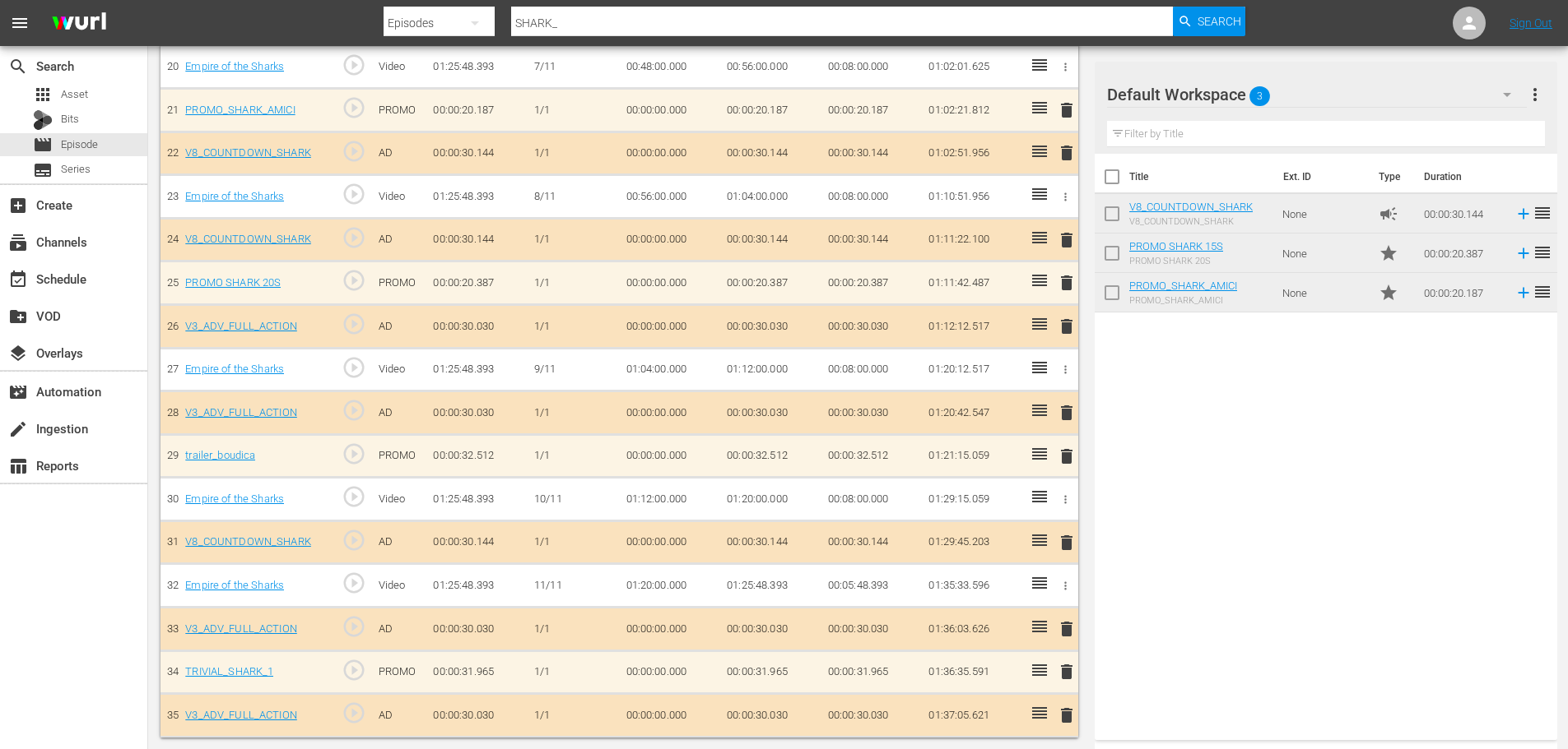
scroll to position [1347, 0]
click at [1070, 714] on span "delete" at bounding box center [1066, 715] width 20 height 20
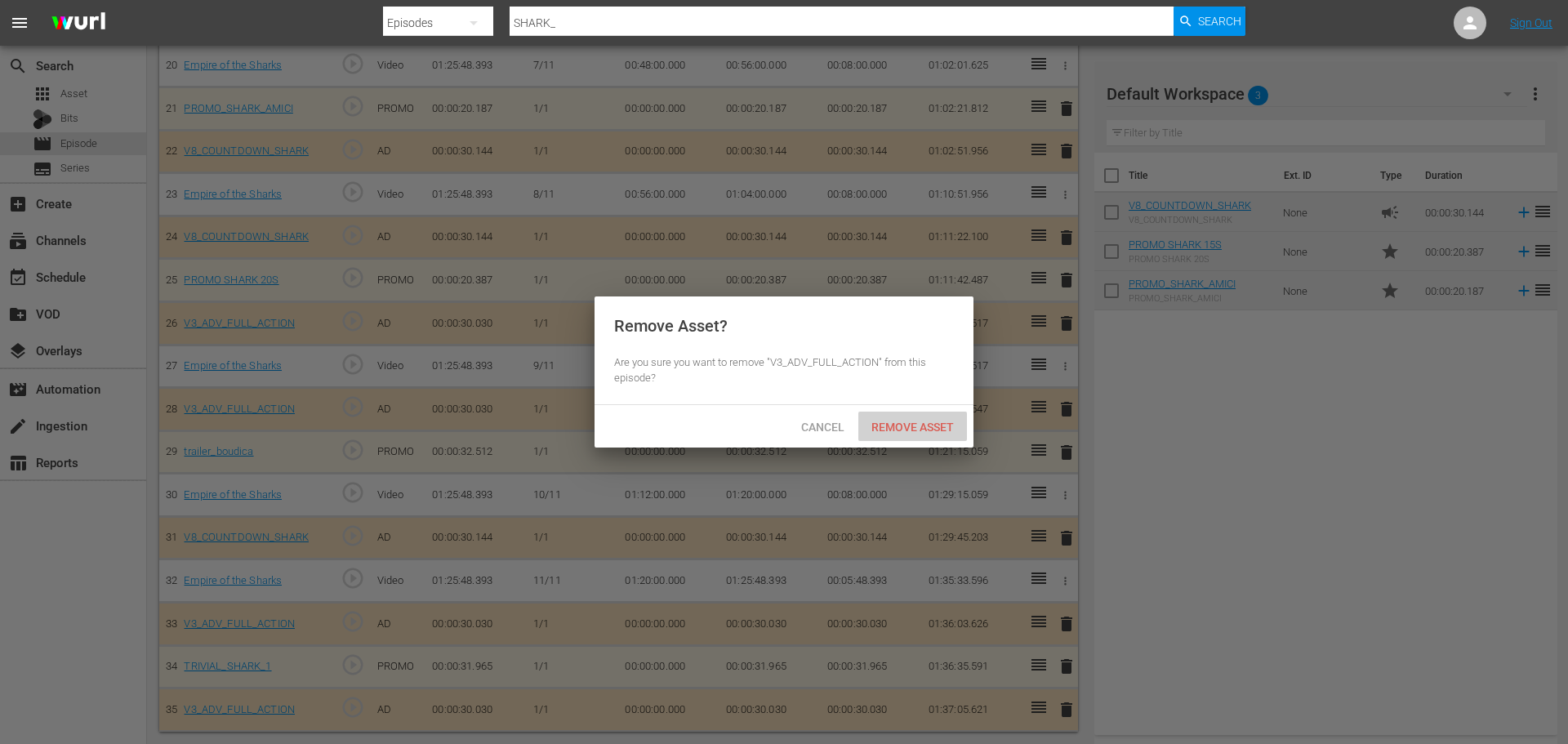
click at [919, 420] on span "Remove Asset" at bounding box center [912, 426] width 108 height 13
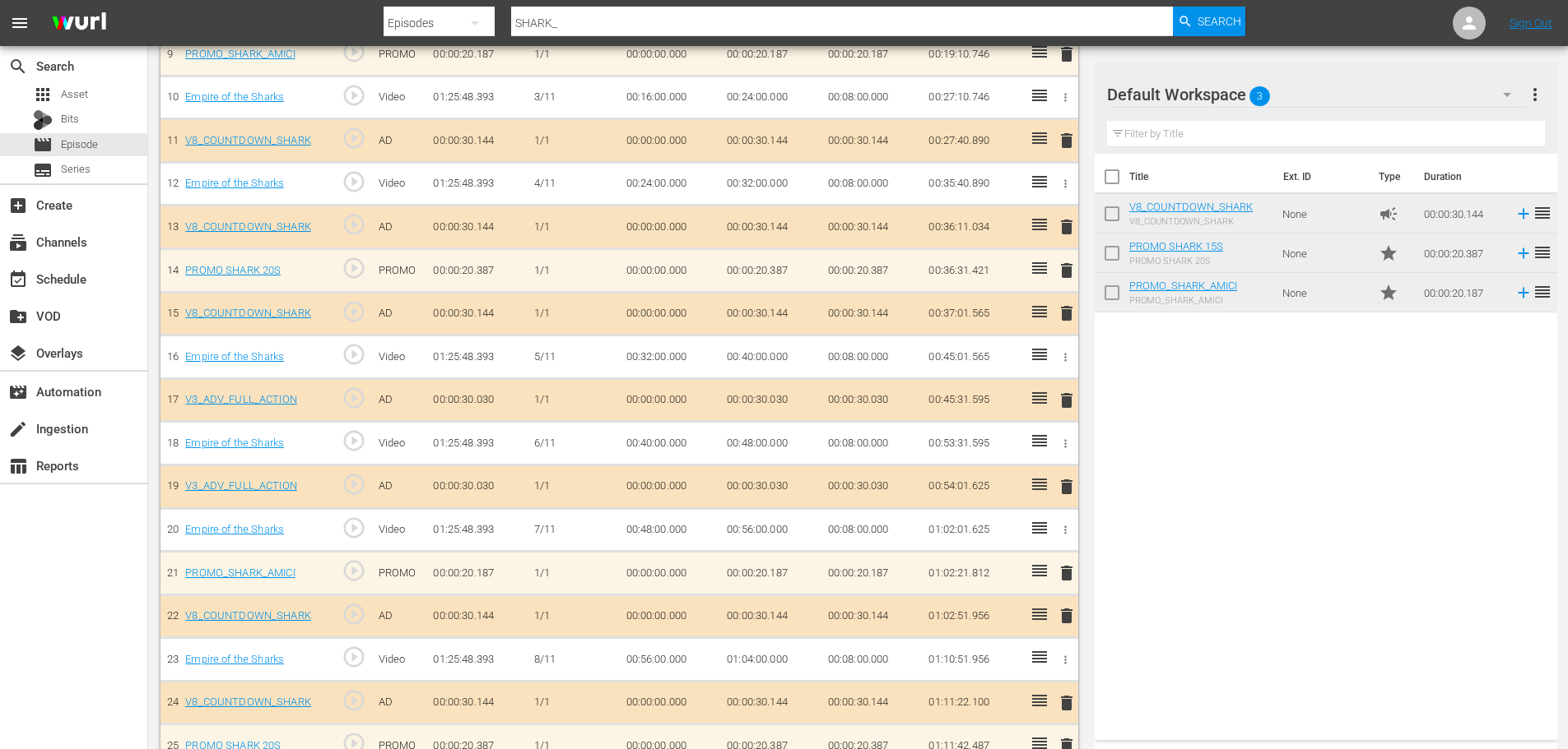
scroll to position [892, 0]
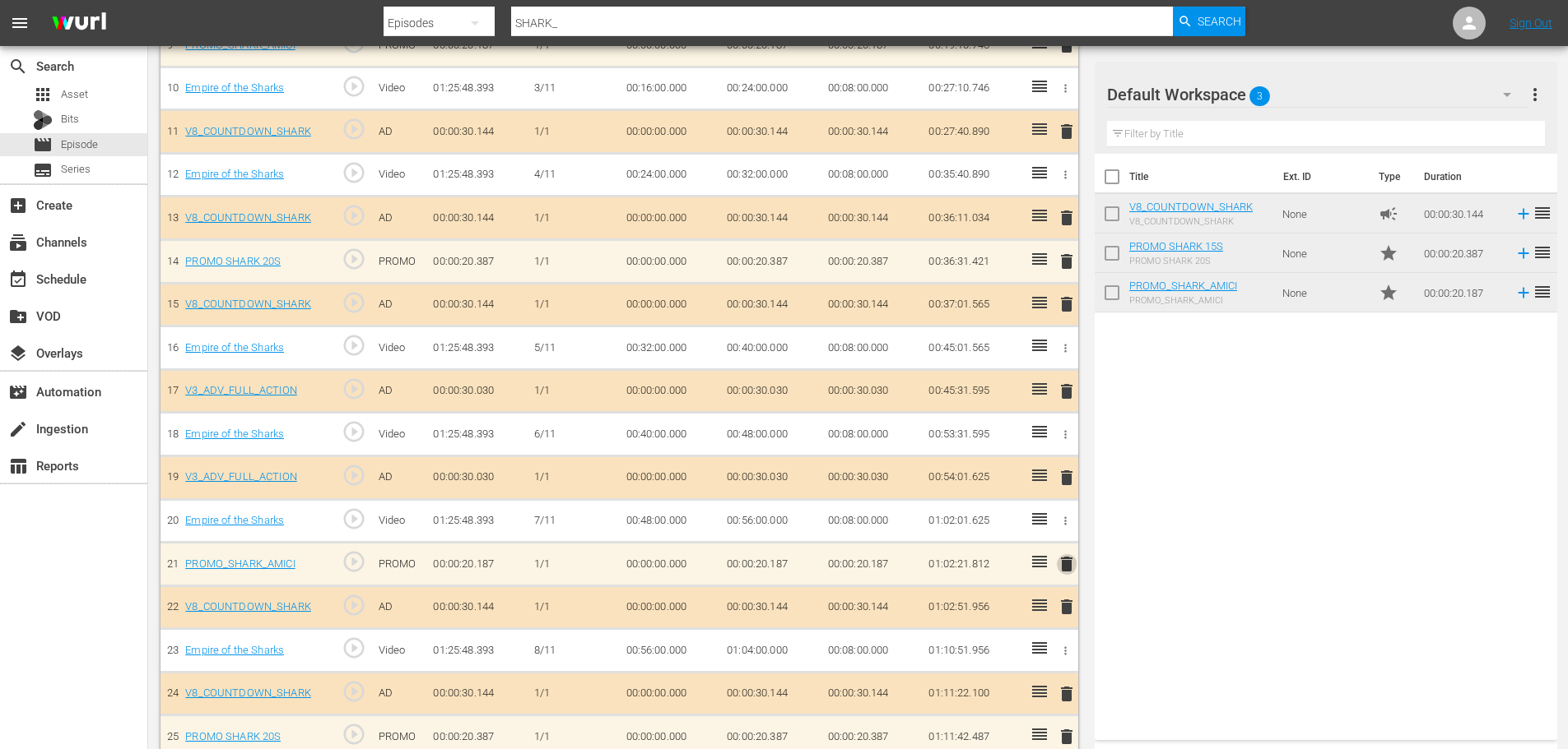
click at [1070, 562] on span "delete" at bounding box center [1066, 564] width 20 height 20
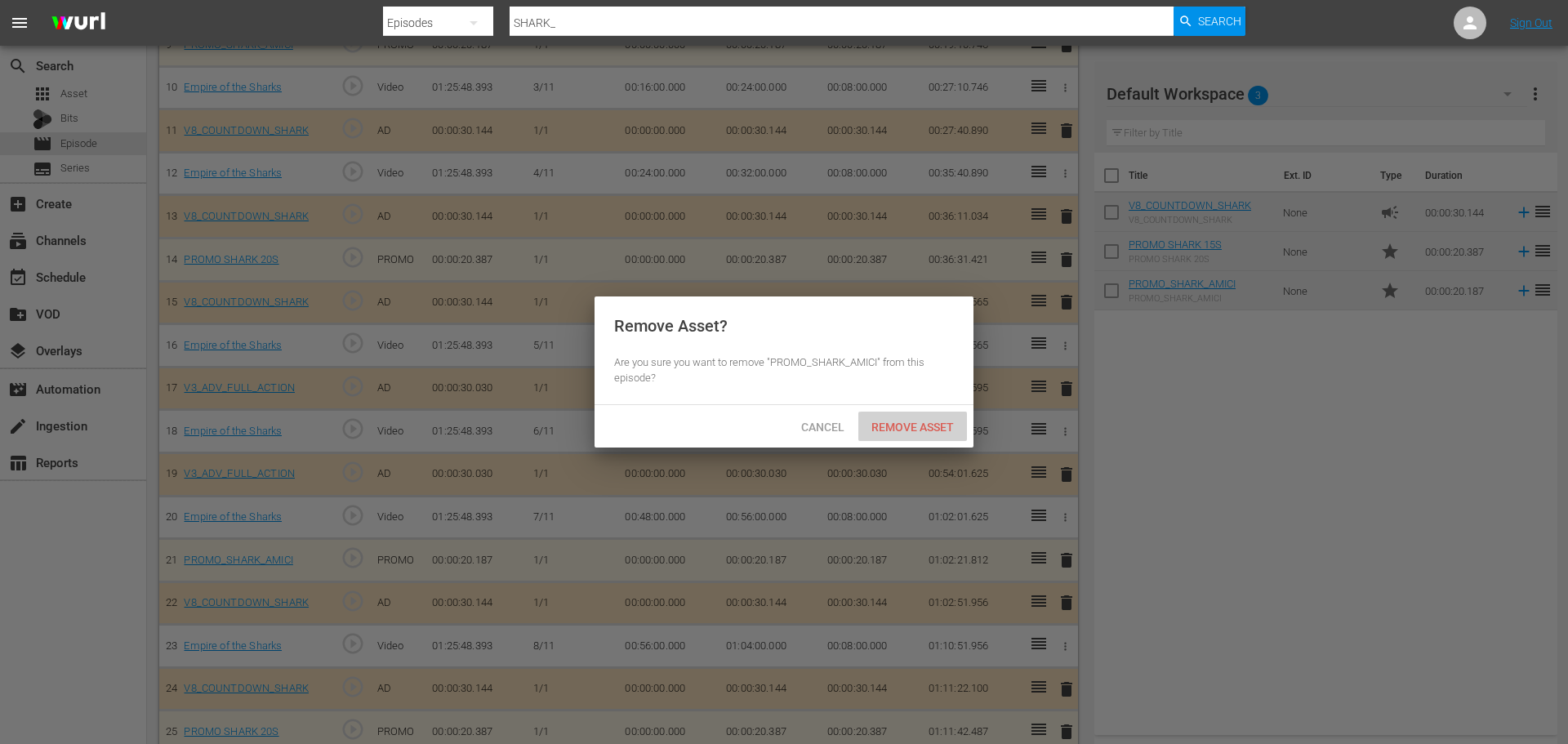
click at [938, 425] on span "Remove Asset" at bounding box center [912, 426] width 108 height 13
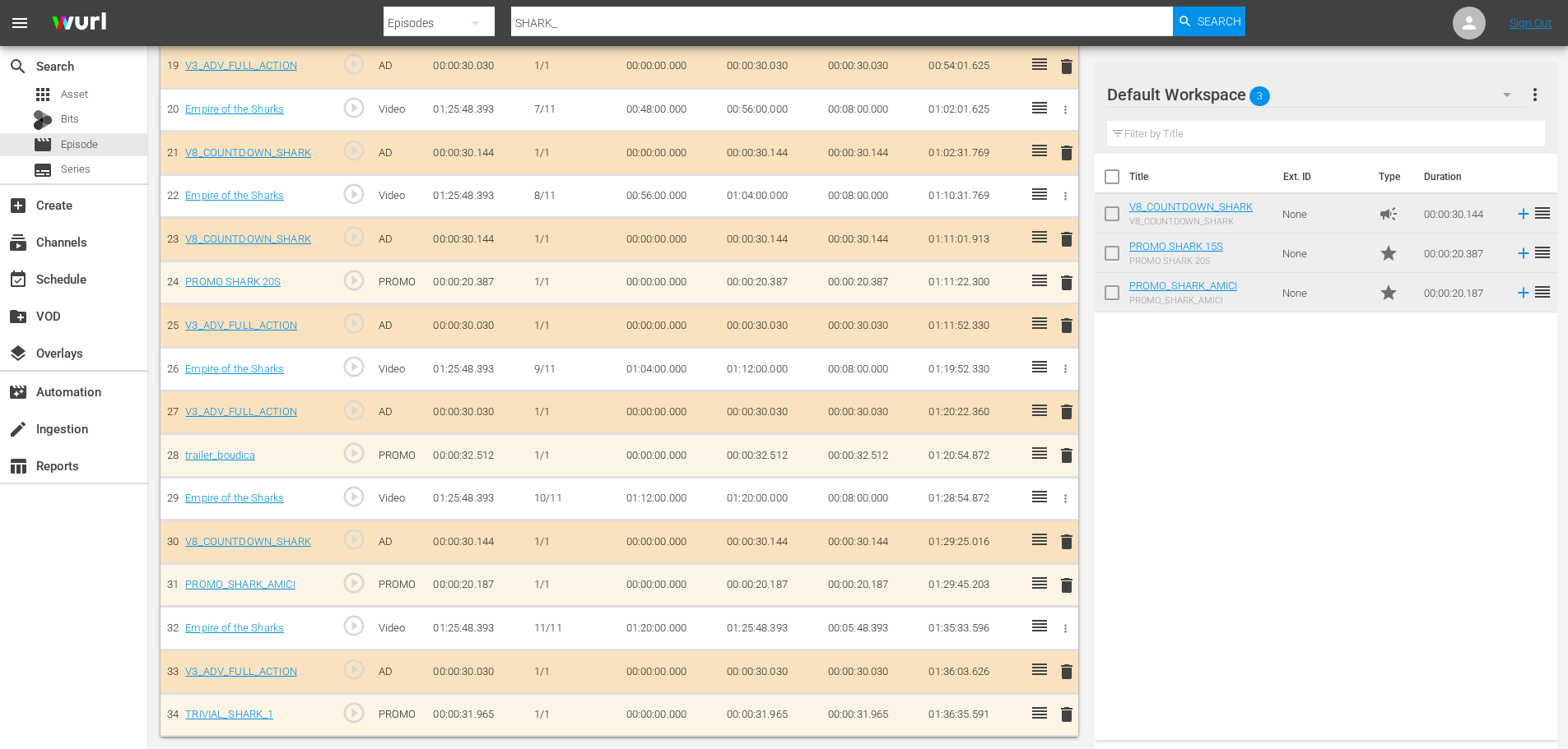
scroll to position [1259, 0]
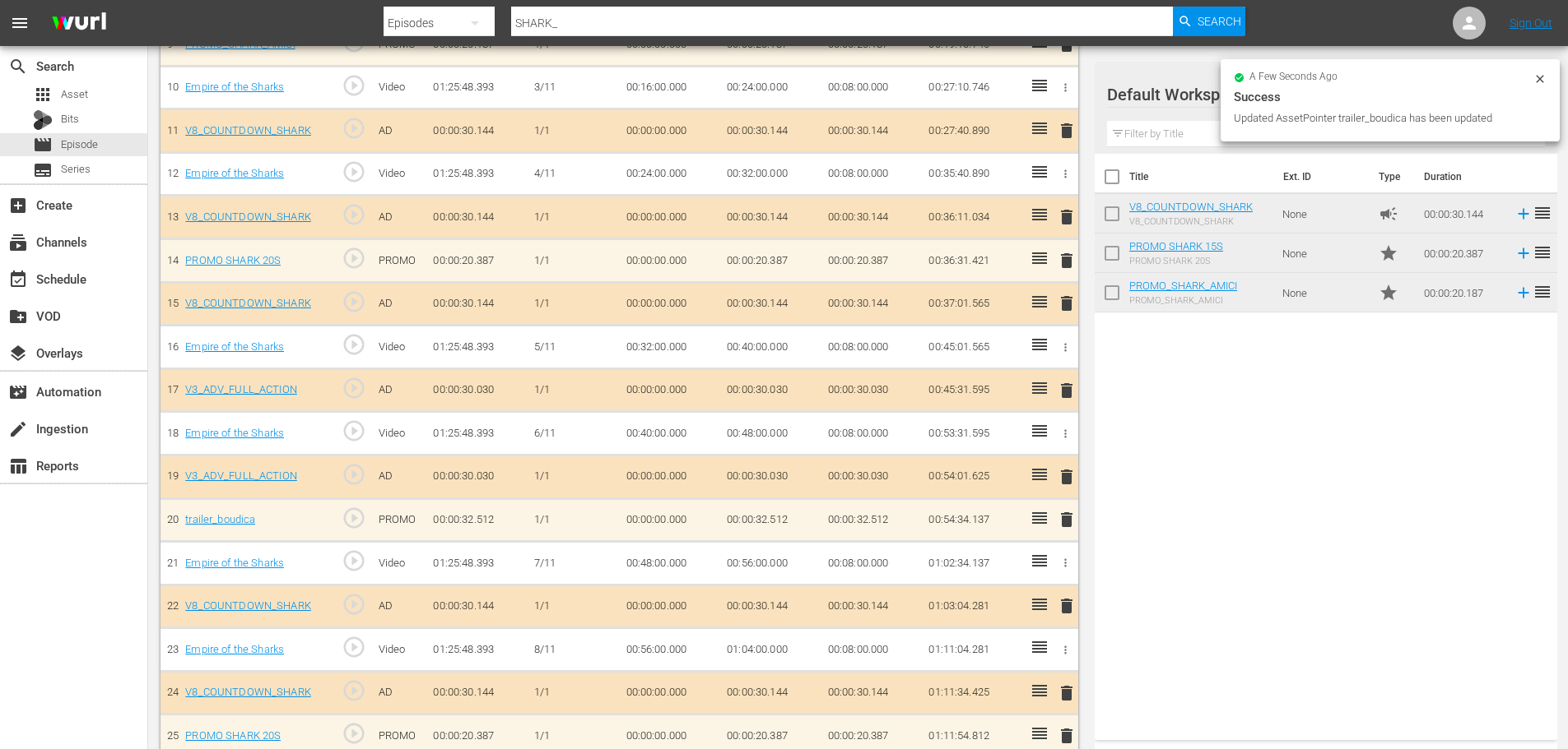
scroll to position [892, 0]
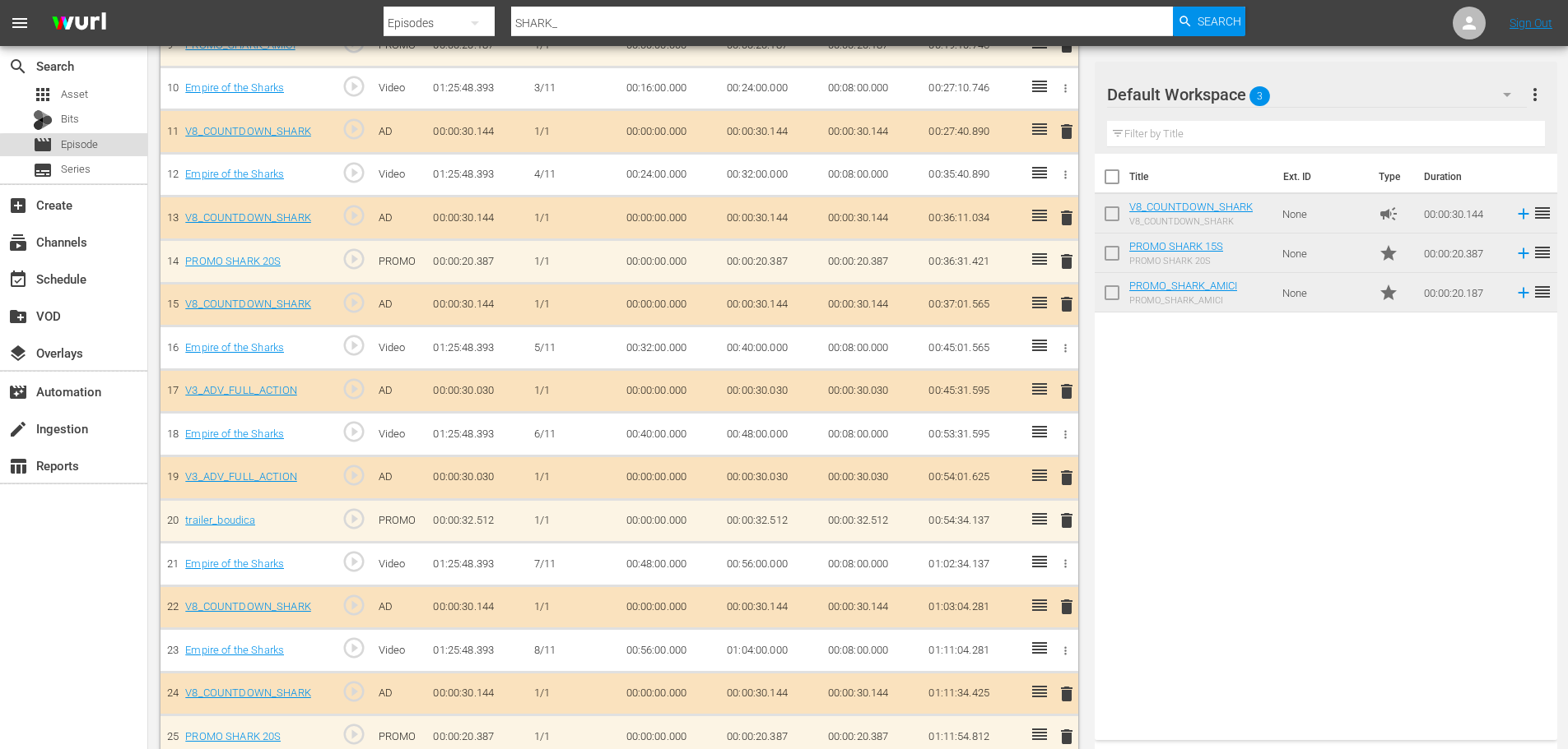
click at [89, 137] on span "Episode" at bounding box center [78, 144] width 37 height 17
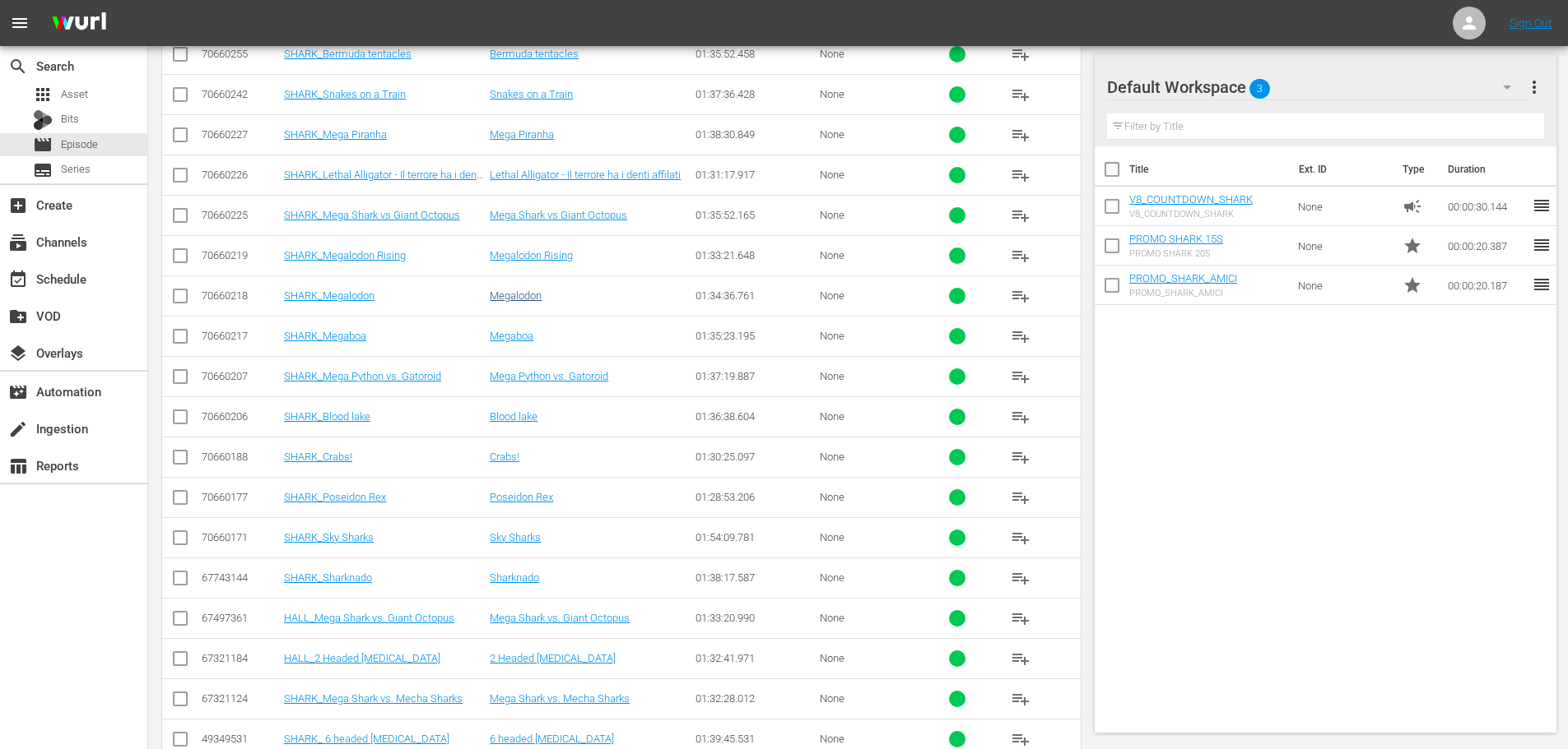
scroll to position [347, 0]
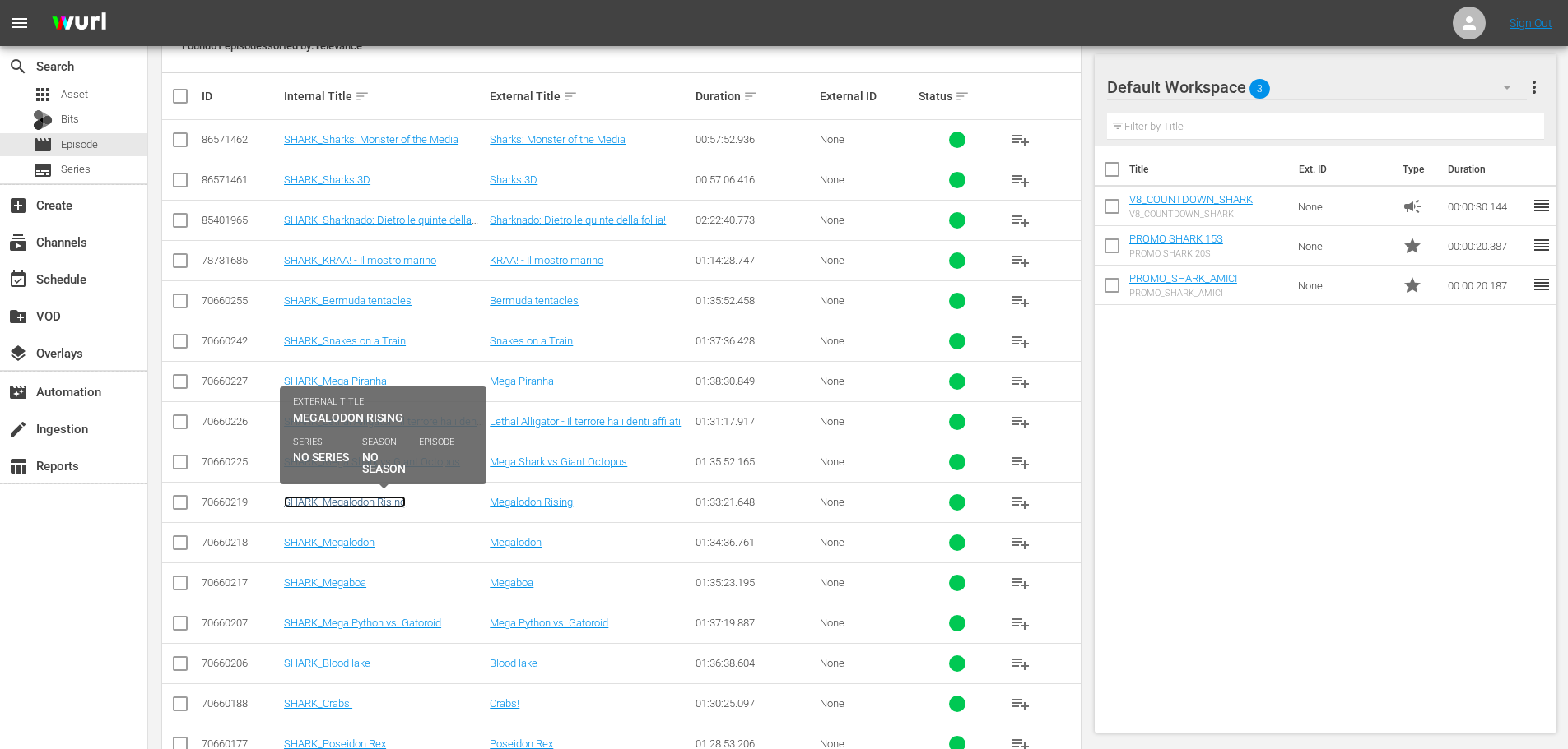
click at [361, 502] on link "SHARK_Megalodon Rising" at bounding box center [345, 502] width 122 height 12
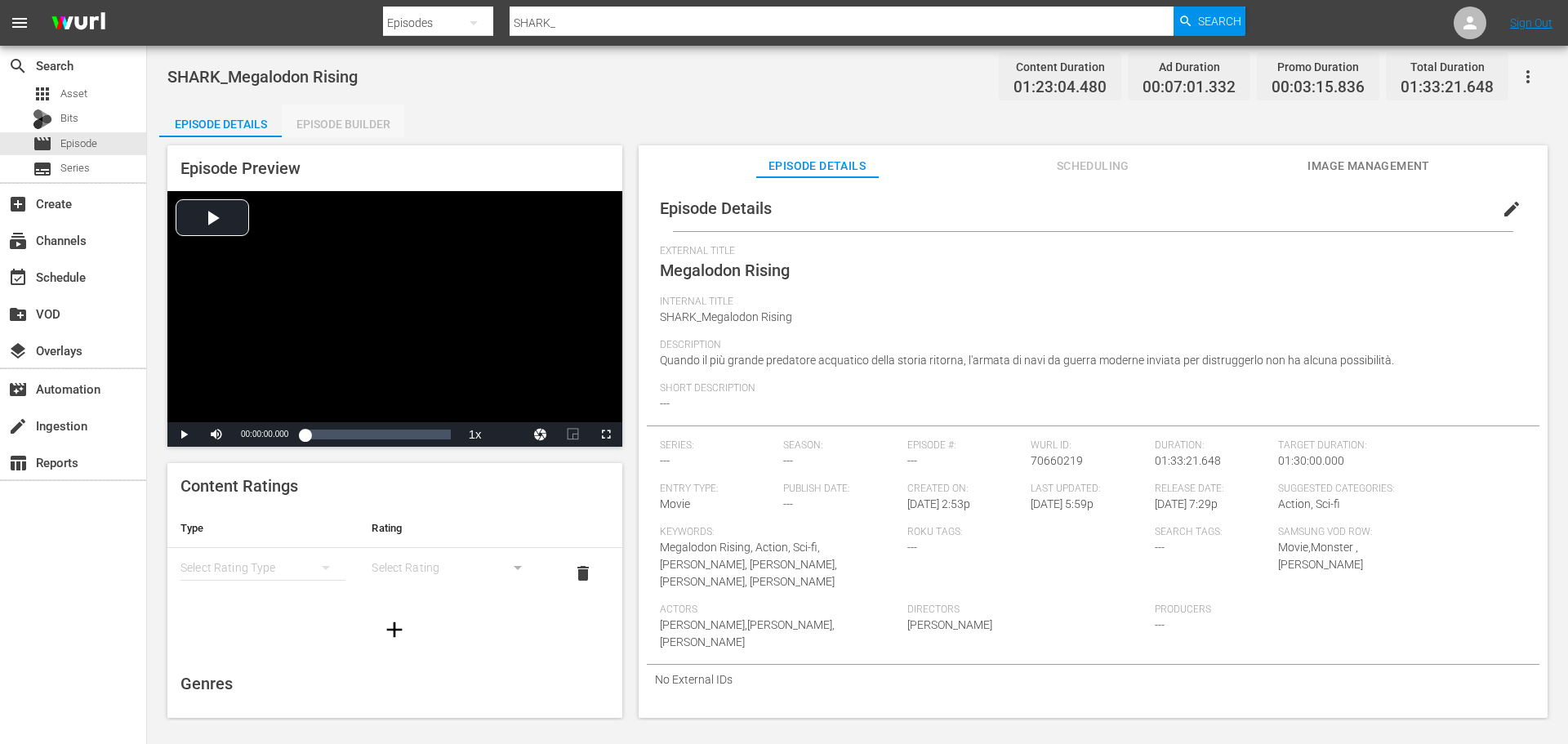
click at [382, 127] on div "Episode Builder" at bounding box center [343, 124] width 122 height 39
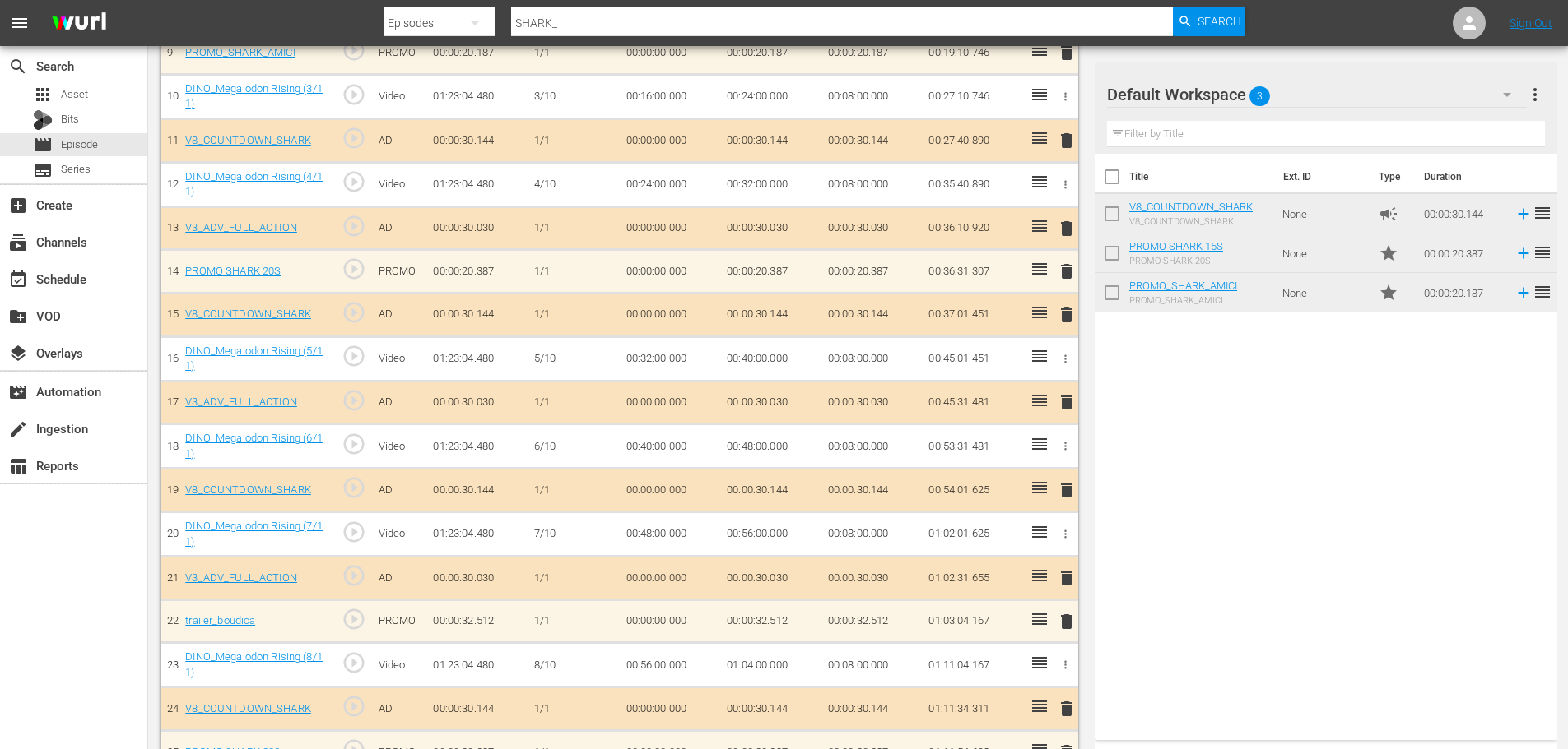
scroll to position [1230, 0]
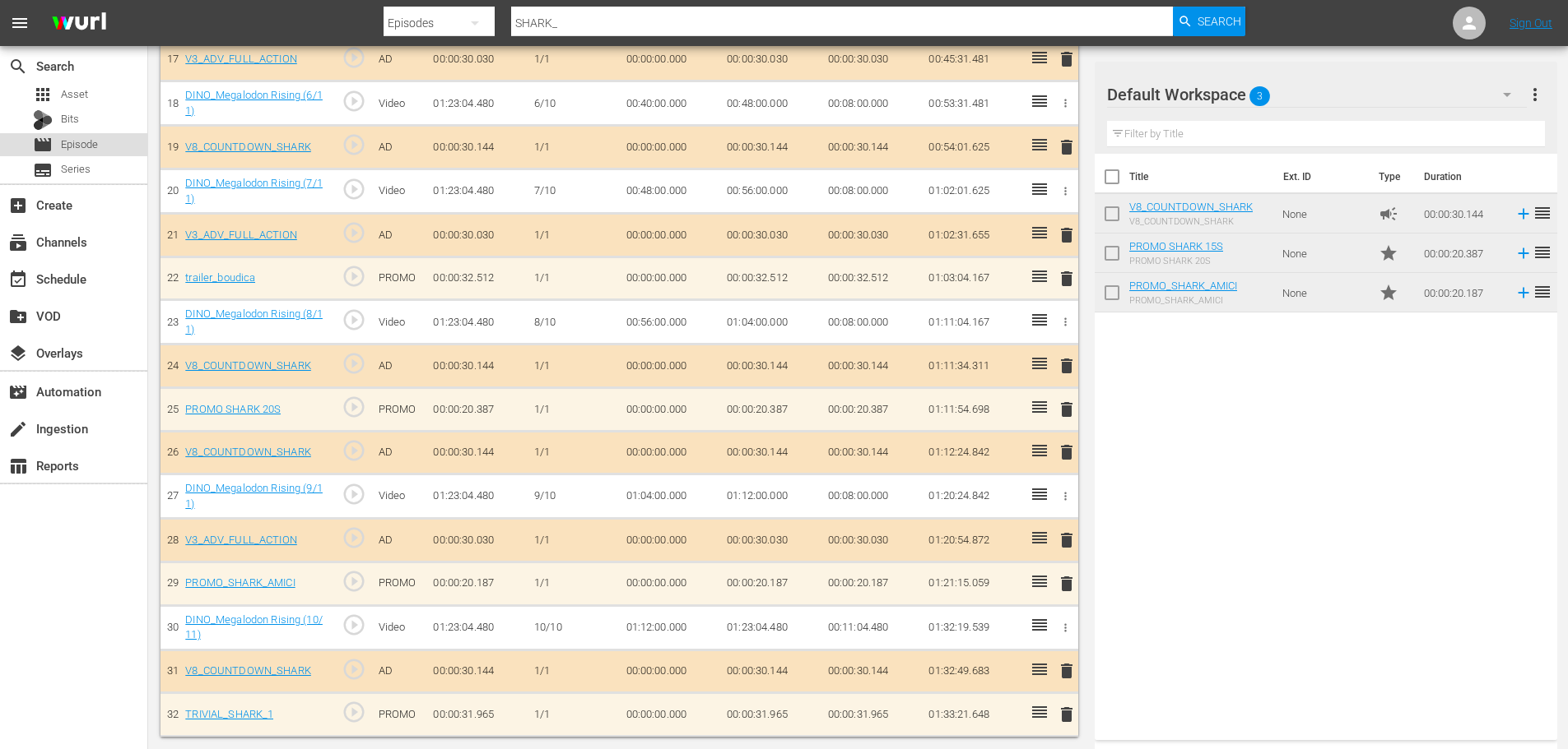
click at [126, 150] on div "movie Episode" at bounding box center [74, 144] width 147 height 23
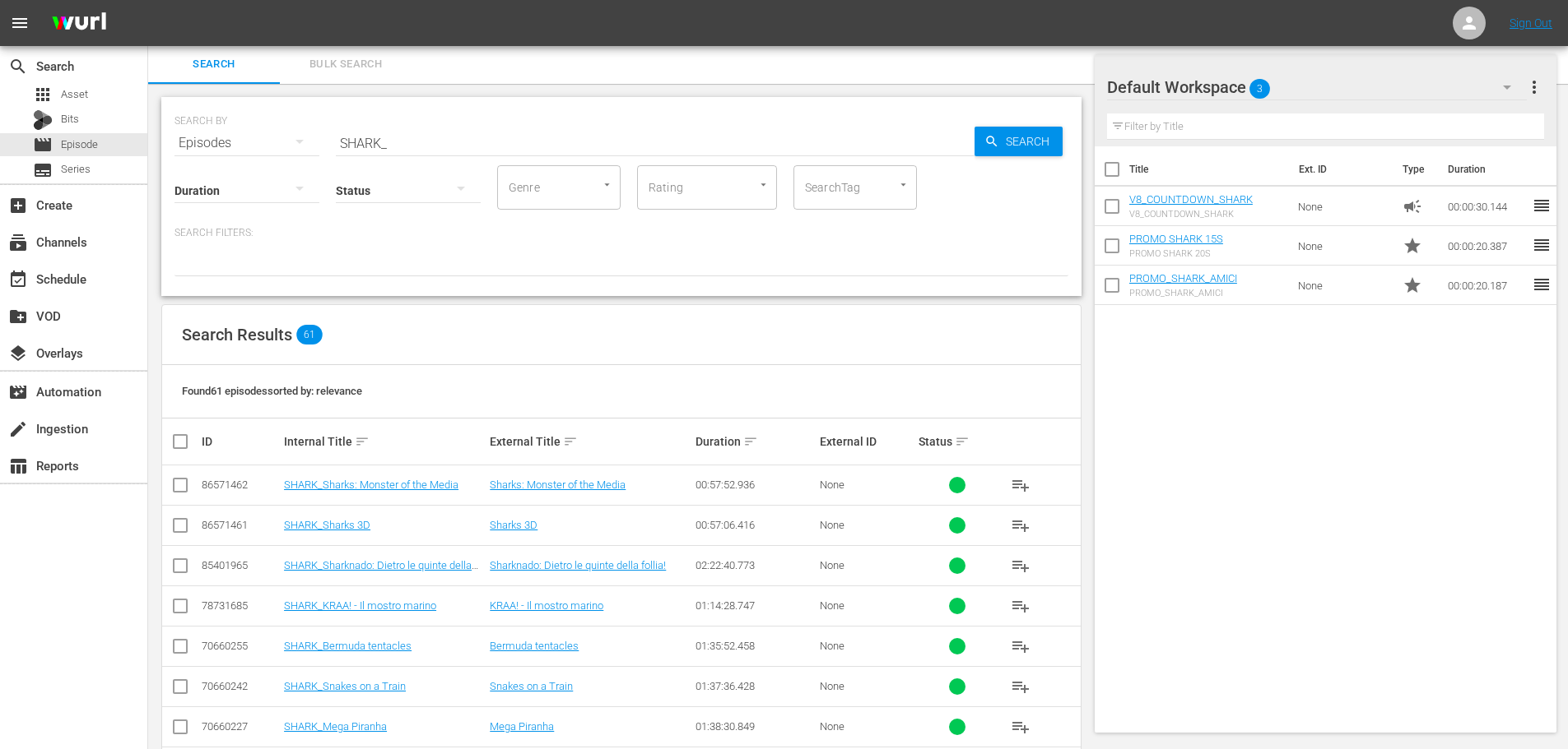
scroll to position [594, 0]
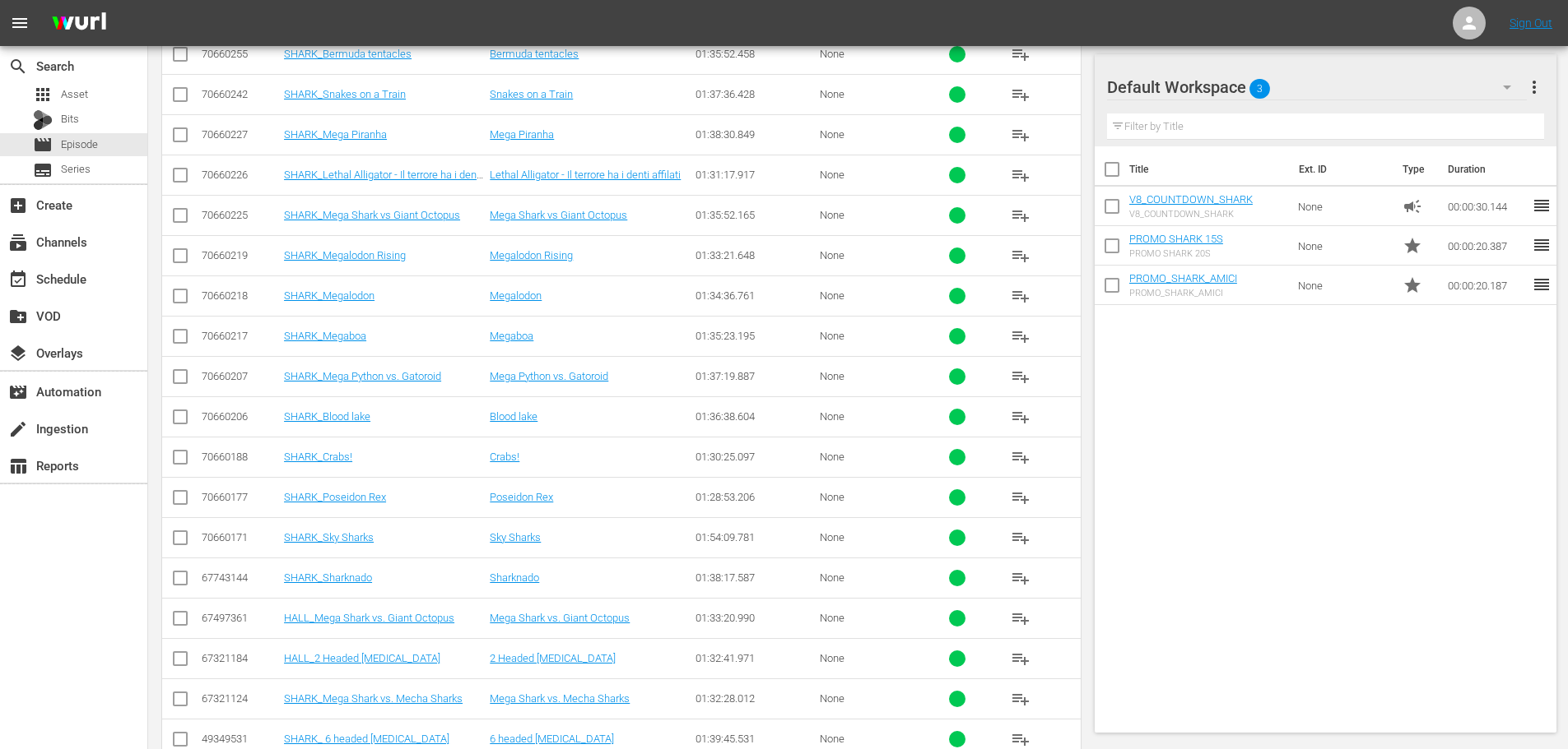
click at [347, 305] on td "SHARK_Megalodon" at bounding box center [384, 295] width 206 height 41
click at [347, 302] on link "SHARK_Megalodon" at bounding box center [329, 296] width 90 height 12
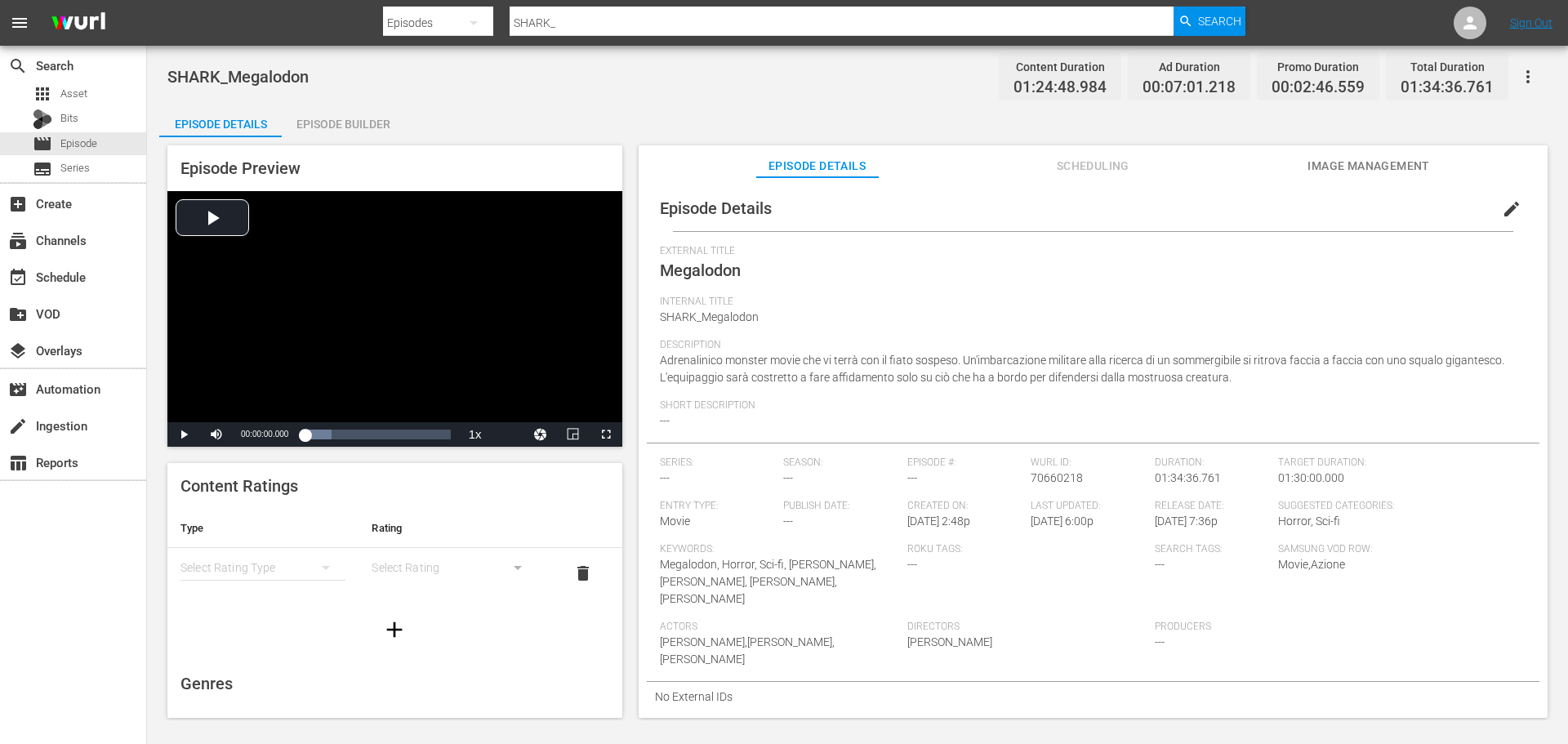
click at [344, 116] on div "Episode Builder" at bounding box center [343, 124] width 122 height 39
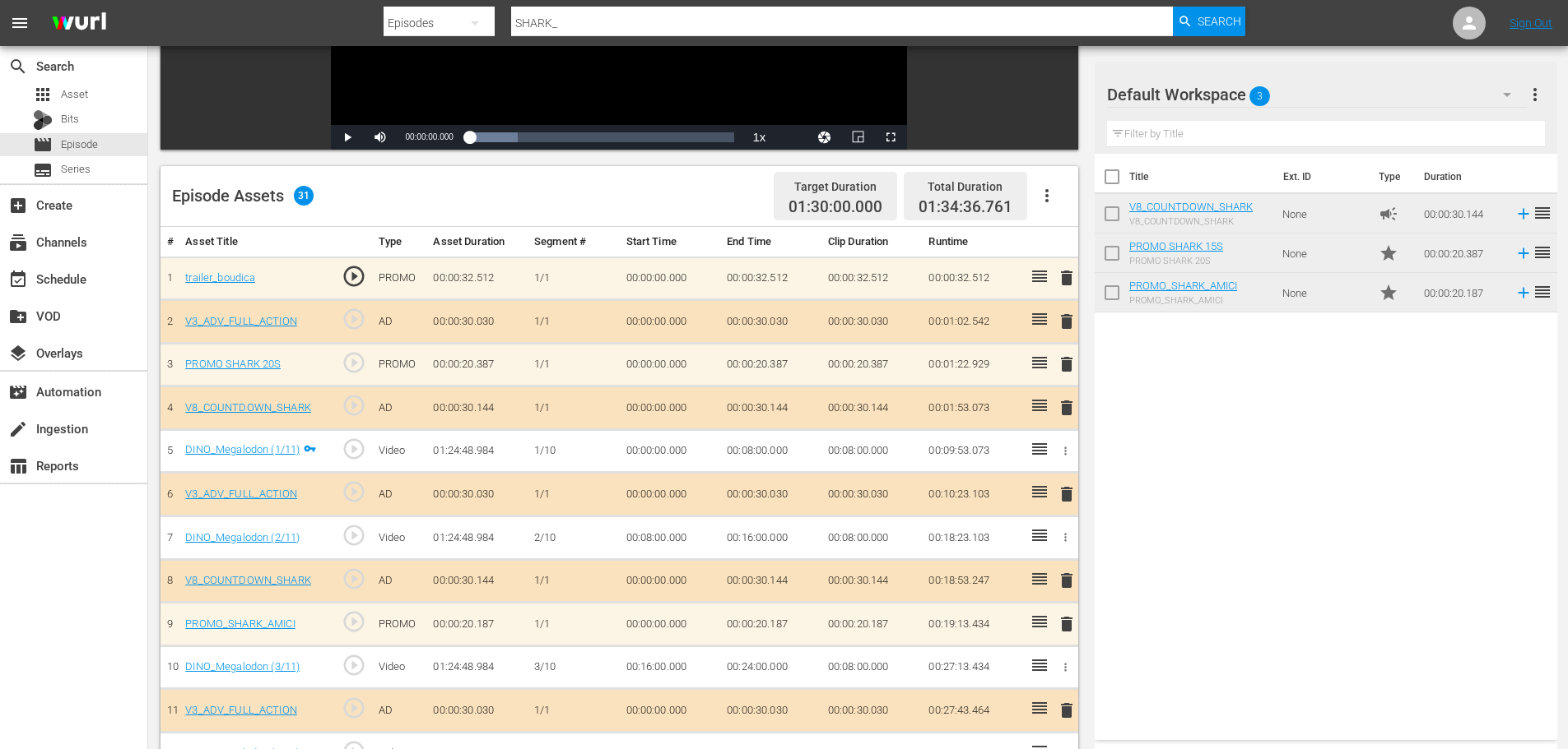
scroll to position [22, 0]
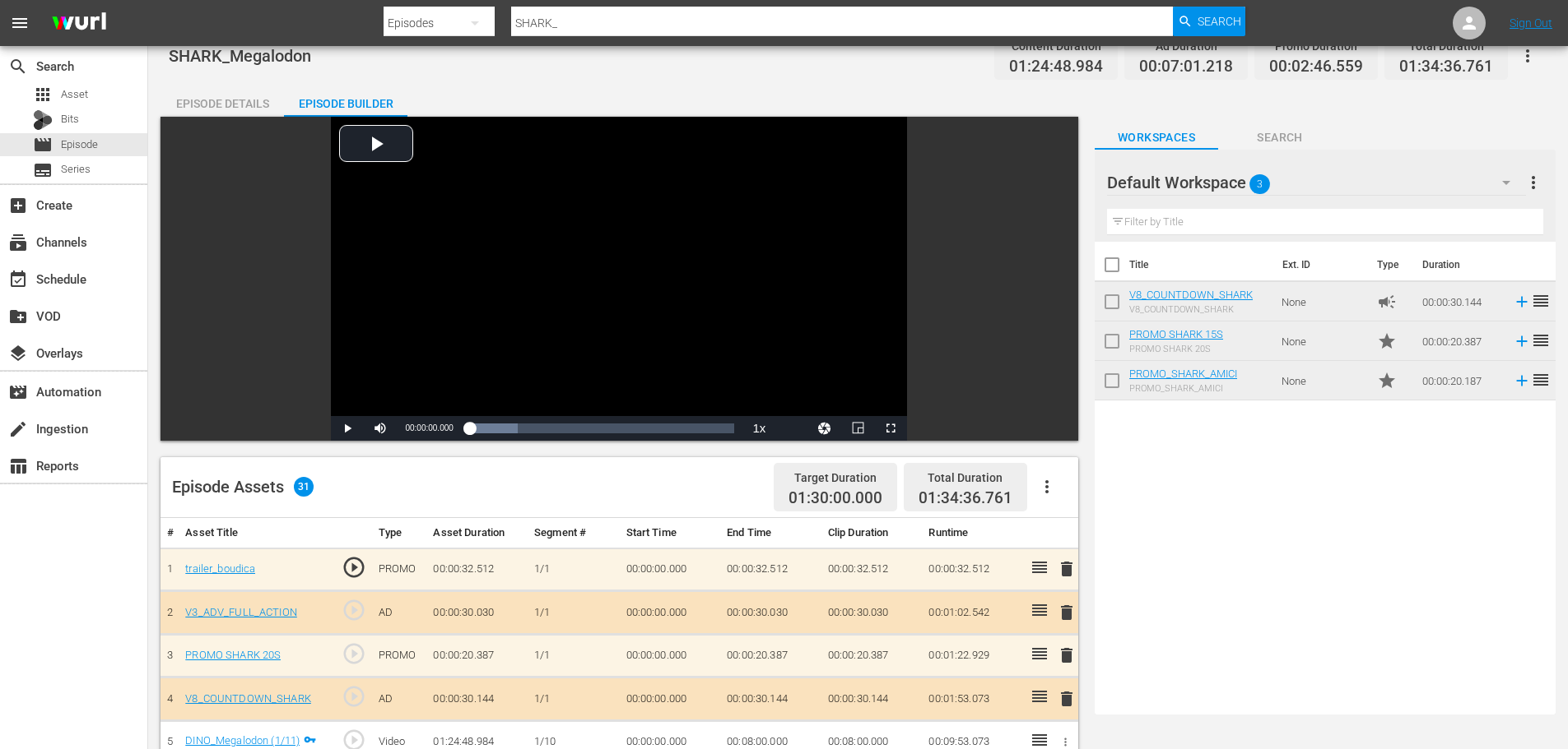
click at [1064, 564] on span "delete" at bounding box center [1066, 569] width 20 height 20
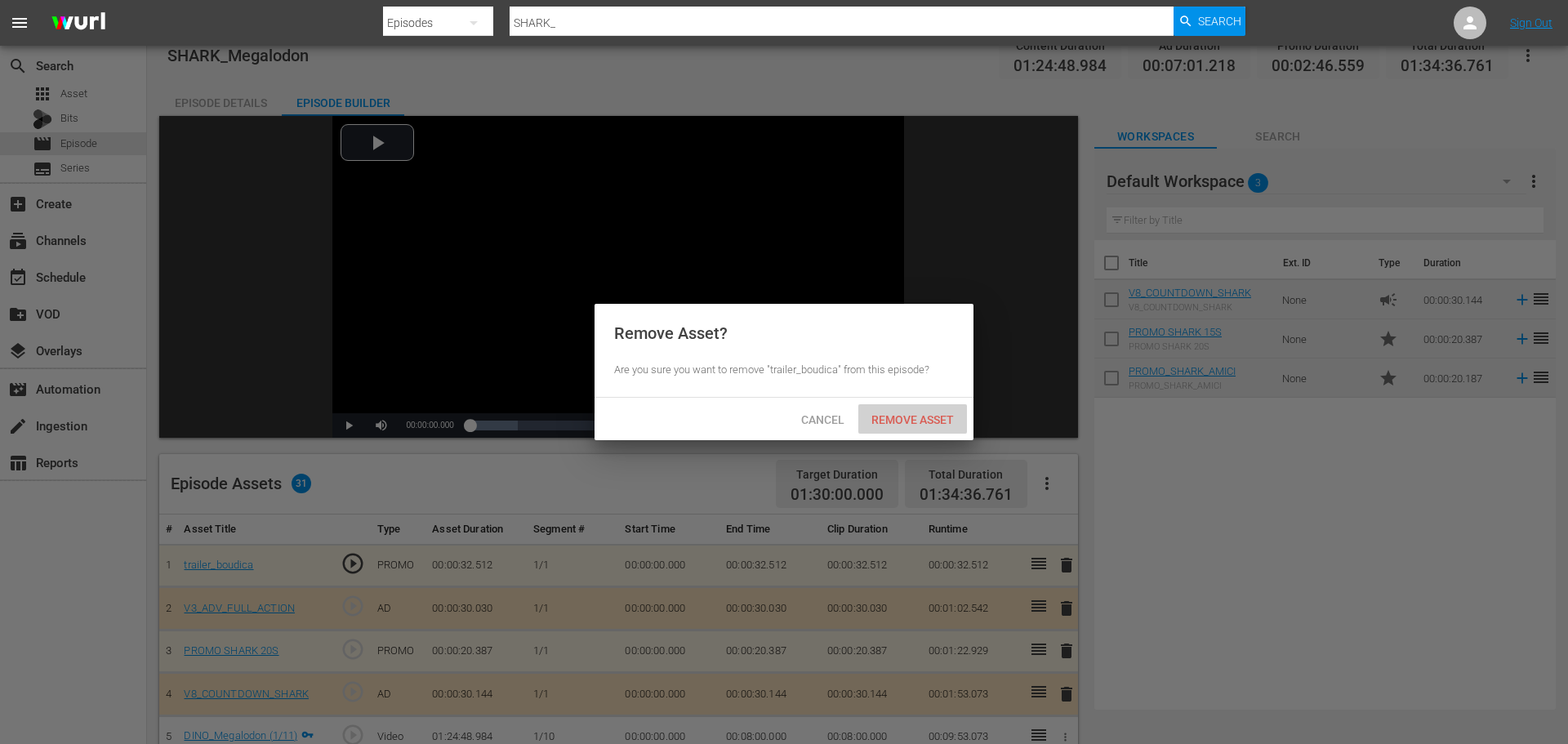
click at [893, 424] on span "Remove Asset" at bounding box center [912, 419] width 108 height 13
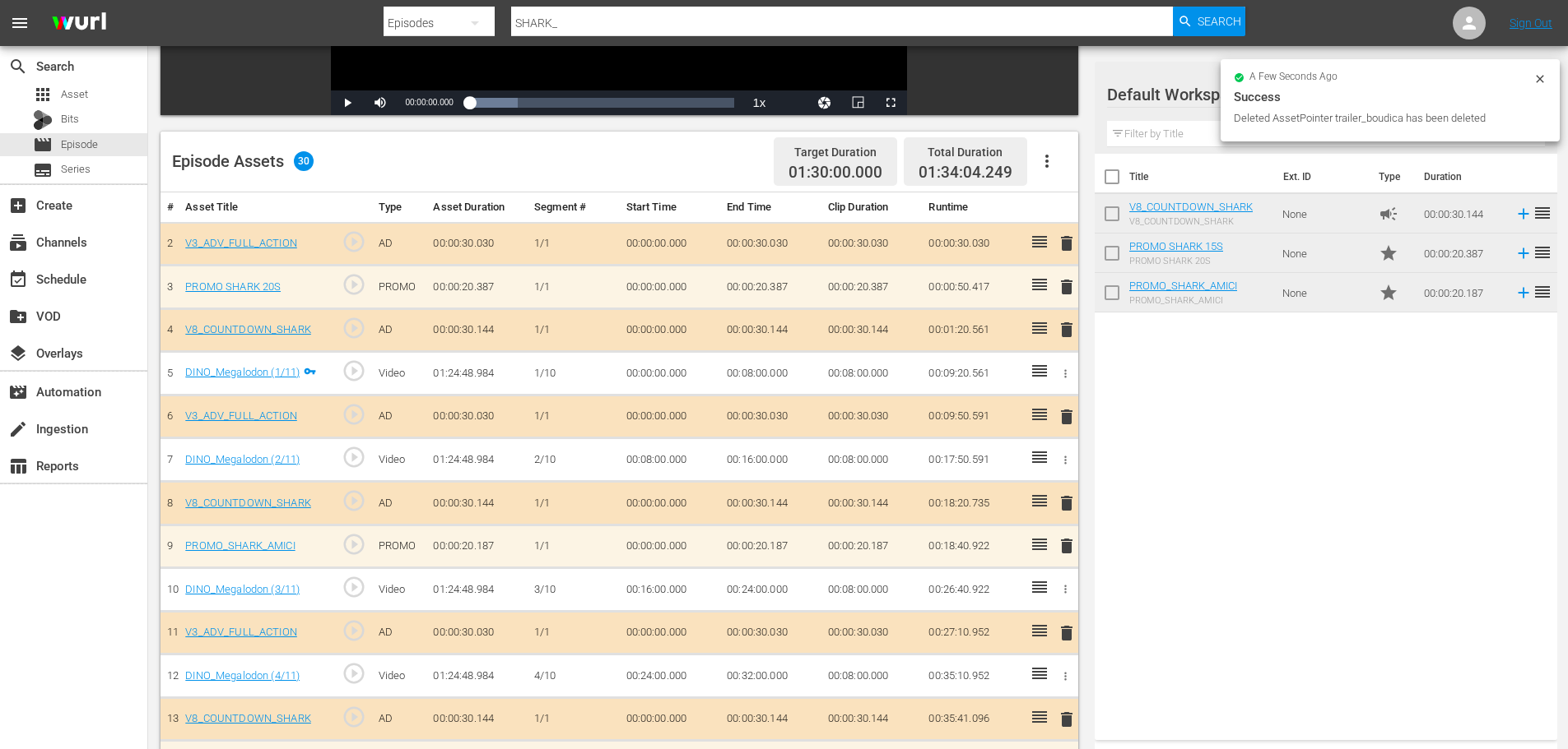
scroll to position [351, 0]
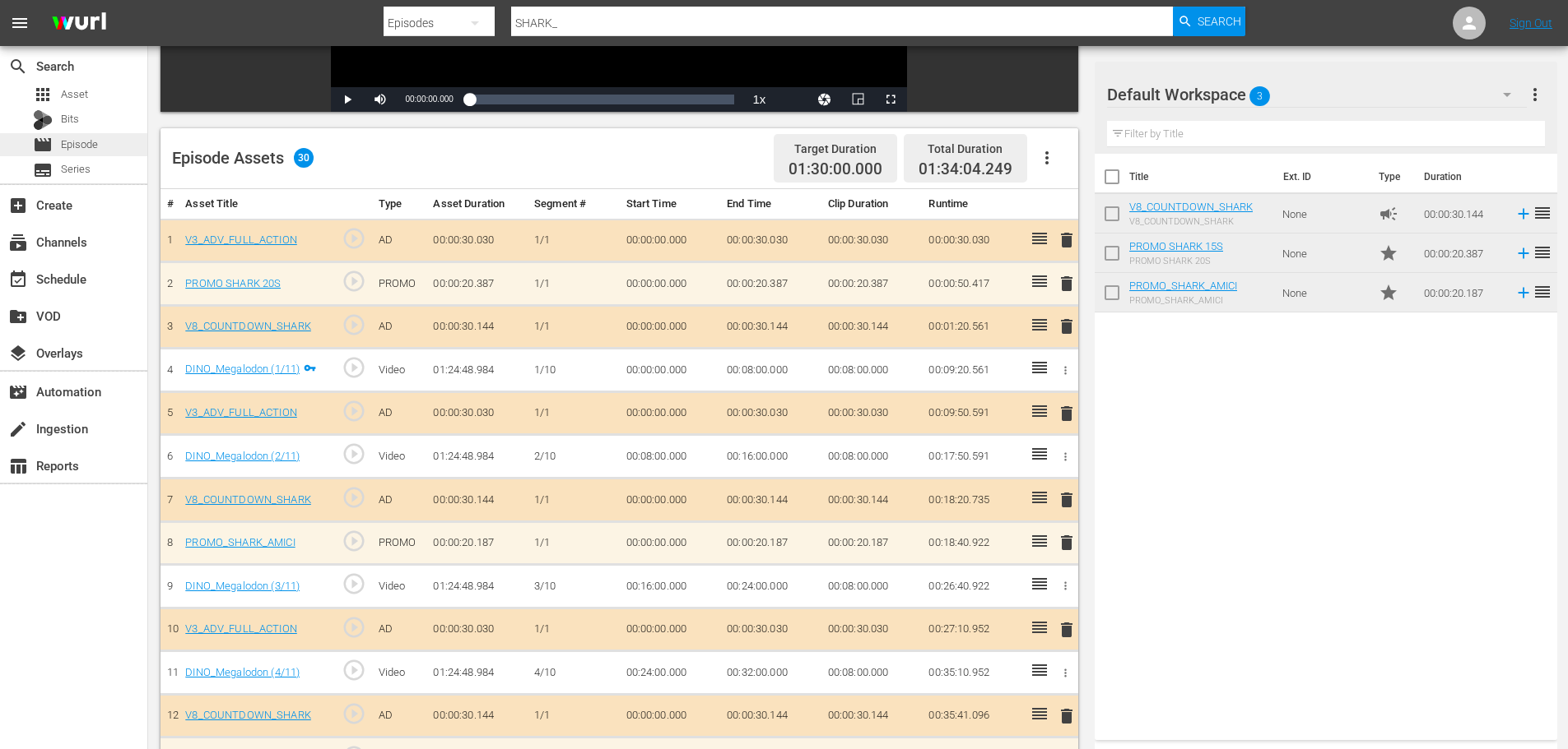
click at [114, 144] on div "movie Episode" at bounding box center [74, 144] width 147 height 23
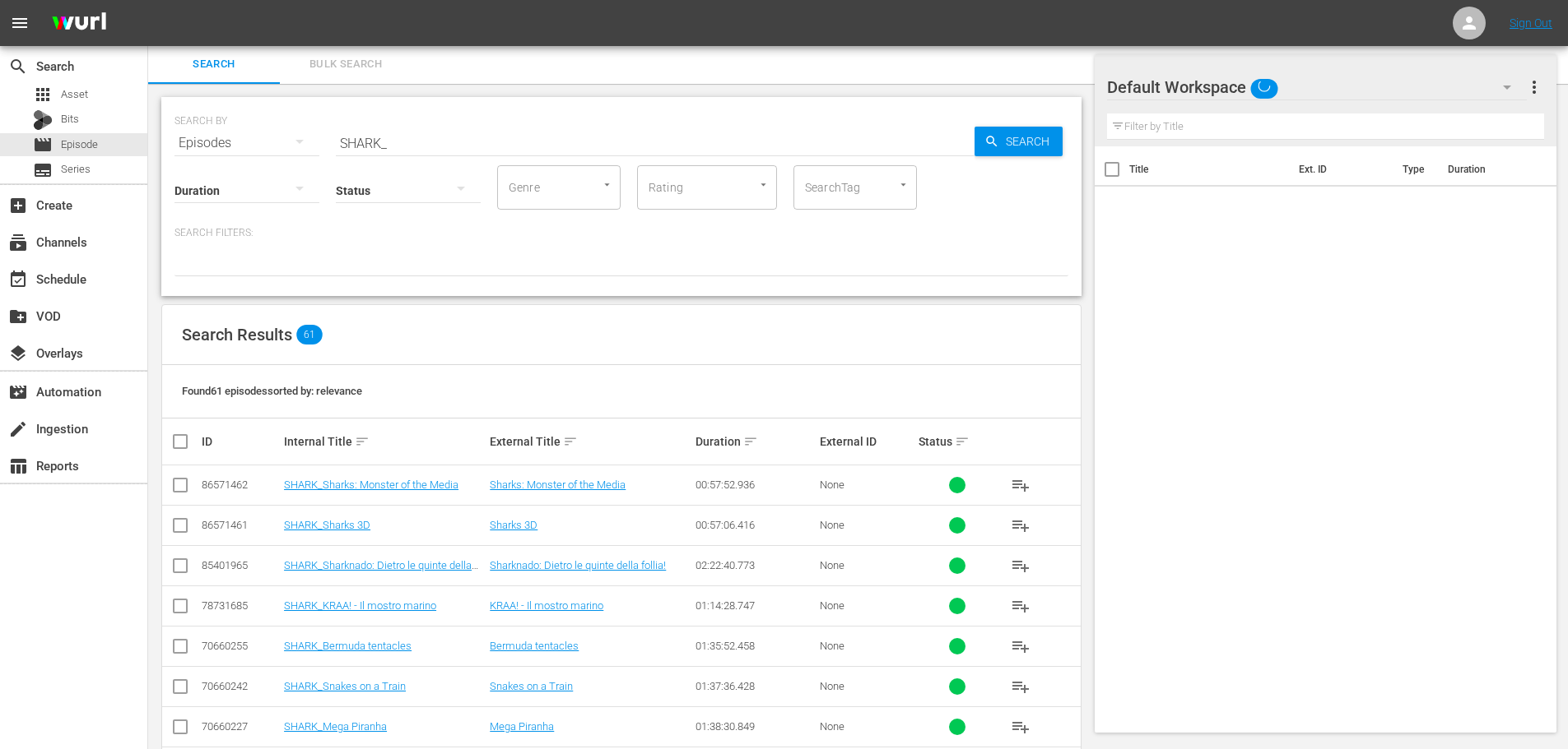
scroll to position [351, 0]
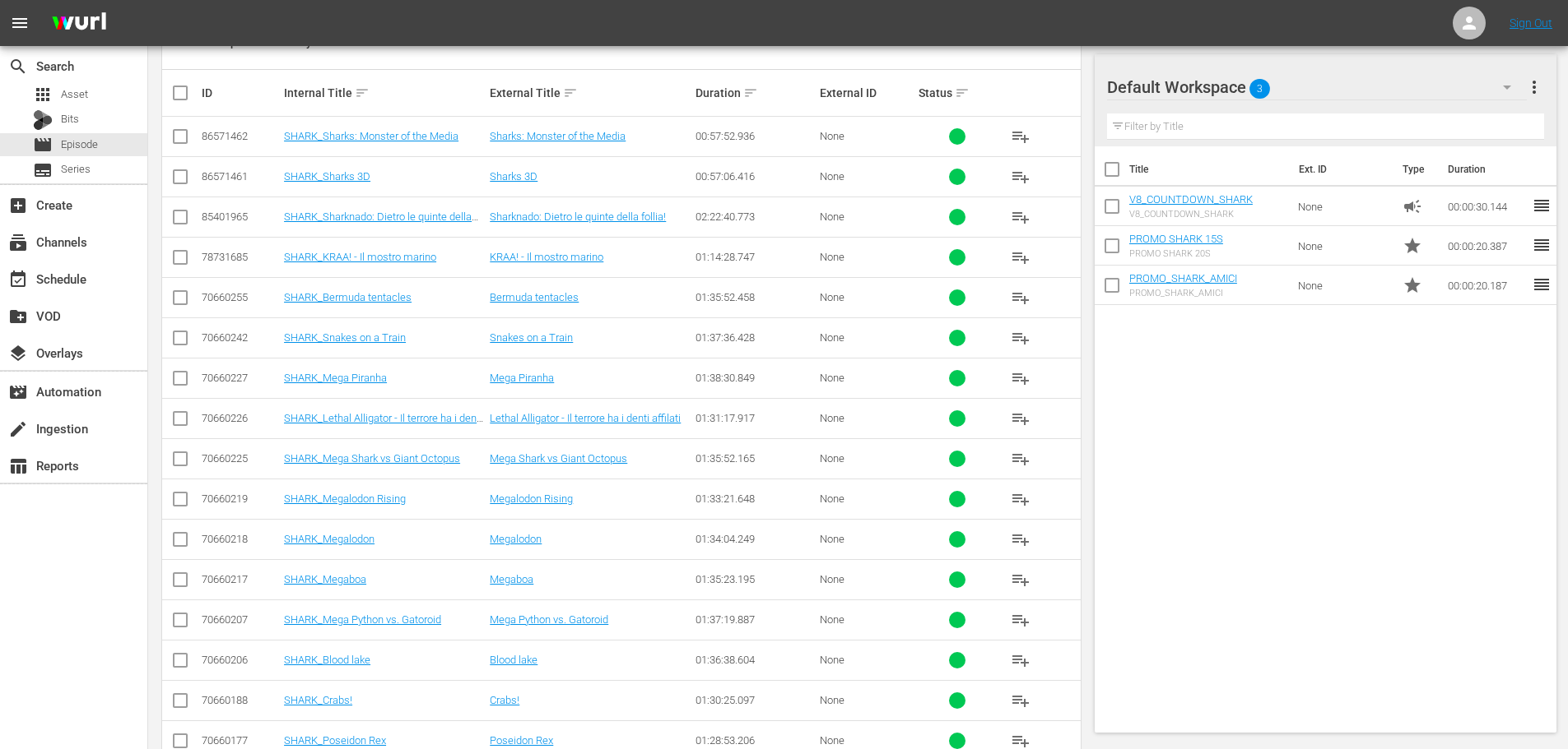
click at [378, 371] on td "SHARK_Mega Piranha" at bounding box center [384, 377] width 206 height 41
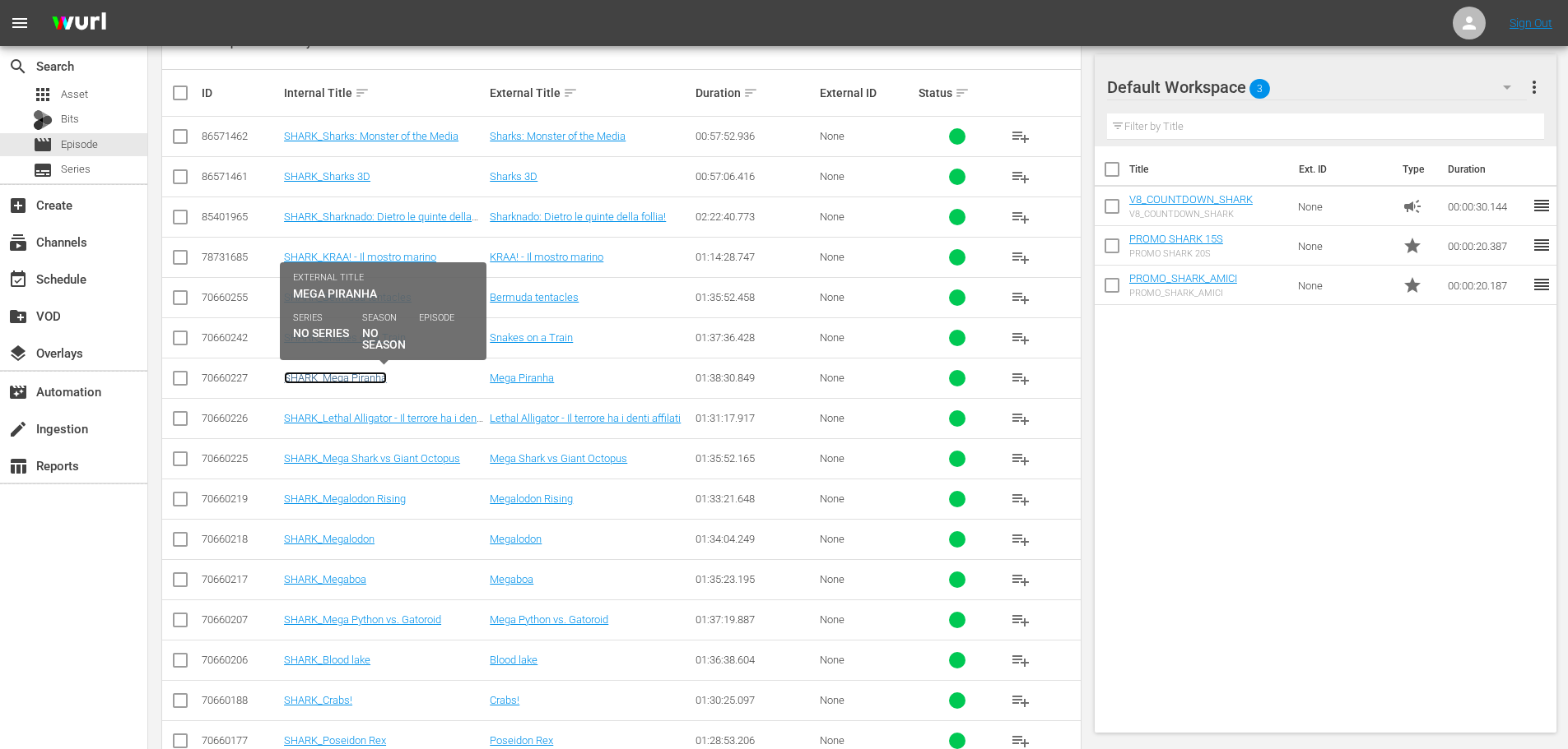
click at [376, 379] on link "SHARK_Mega Piranha" at bounding box center [336, 377] width 103 height 12
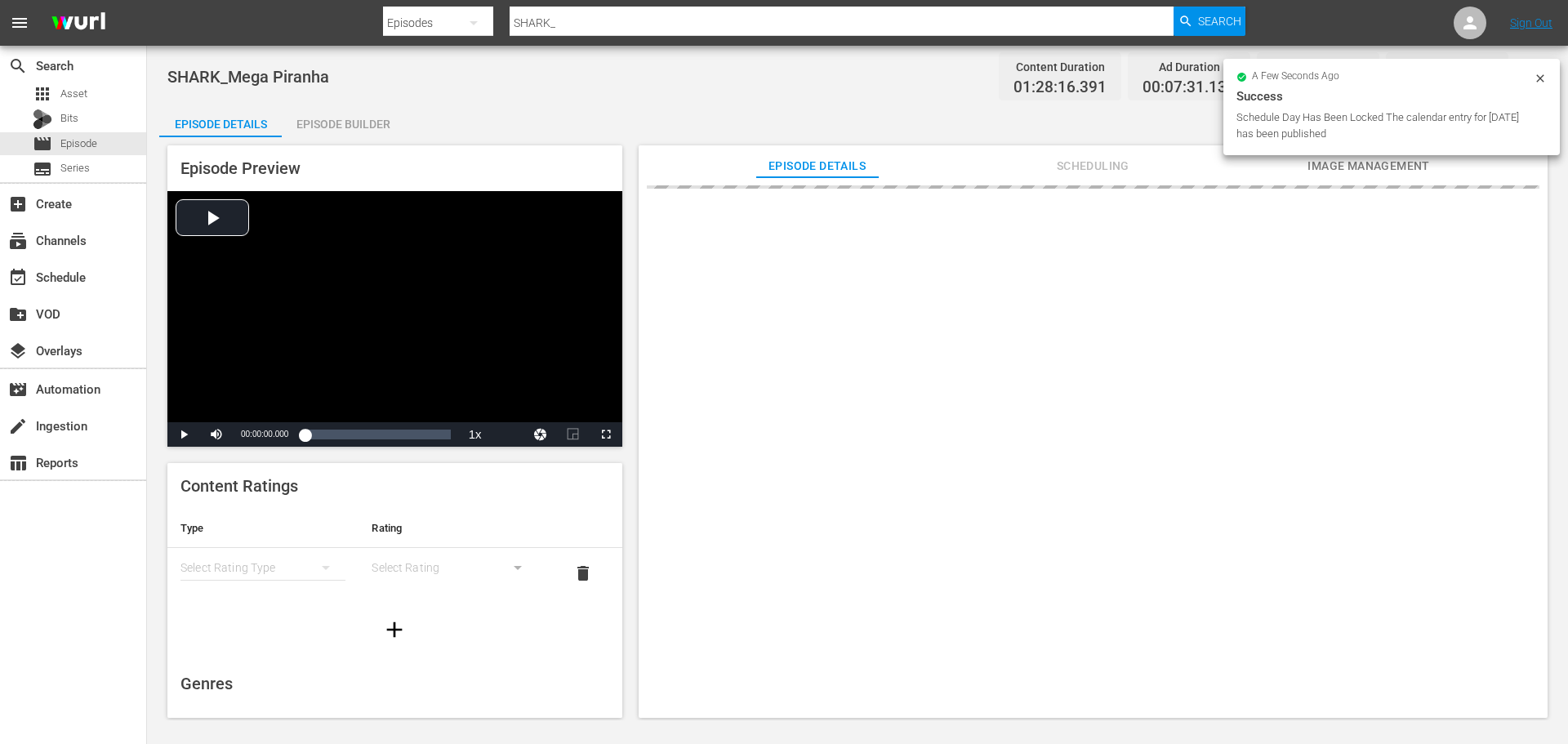
click at [371, 121] on div "Episode Builder" at bounding box center [343, 124] width 122 height 39
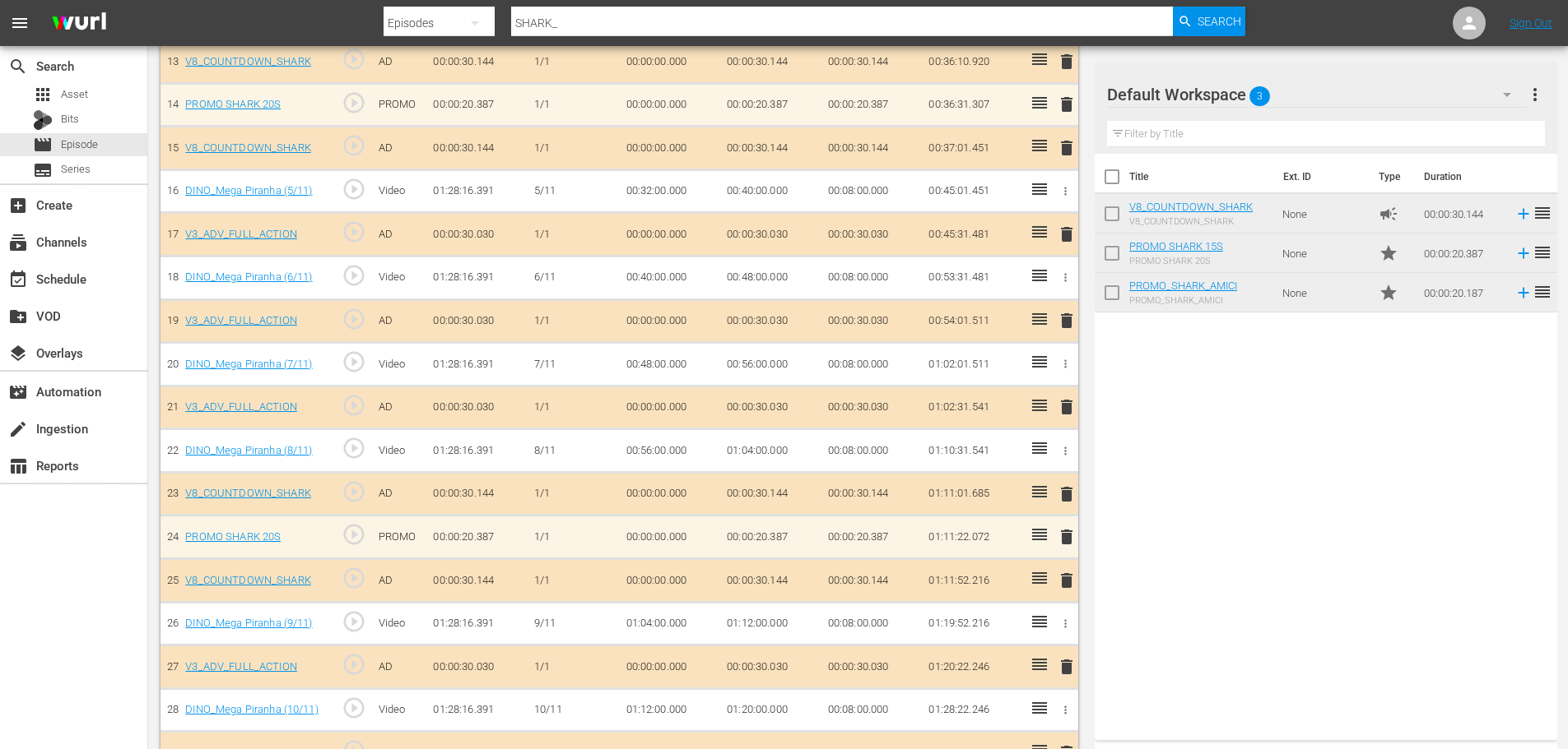
scroll to position [1262, 0]
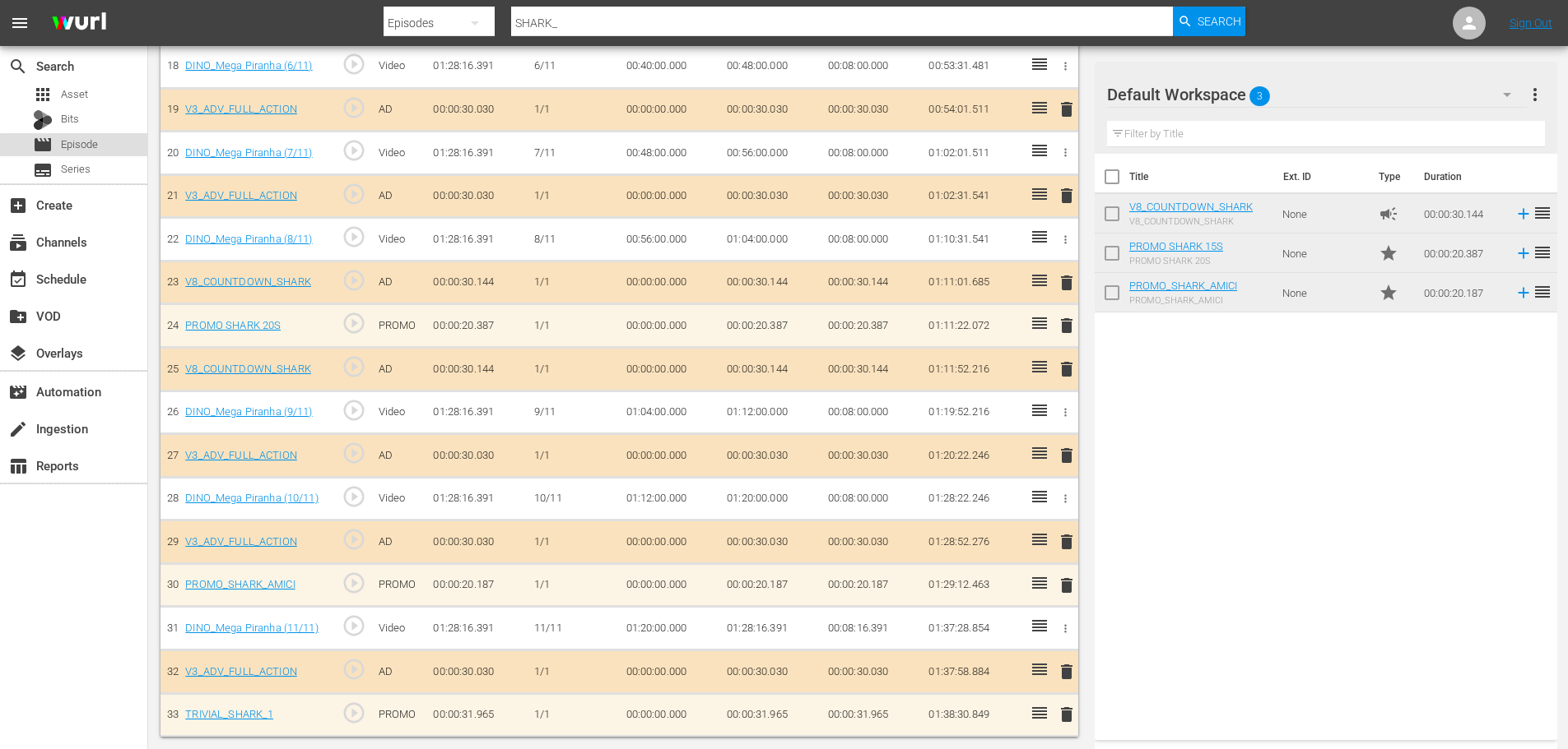
click at [95, 141] on span "Episode" at bounding box center [78, 144] width 37 height 17
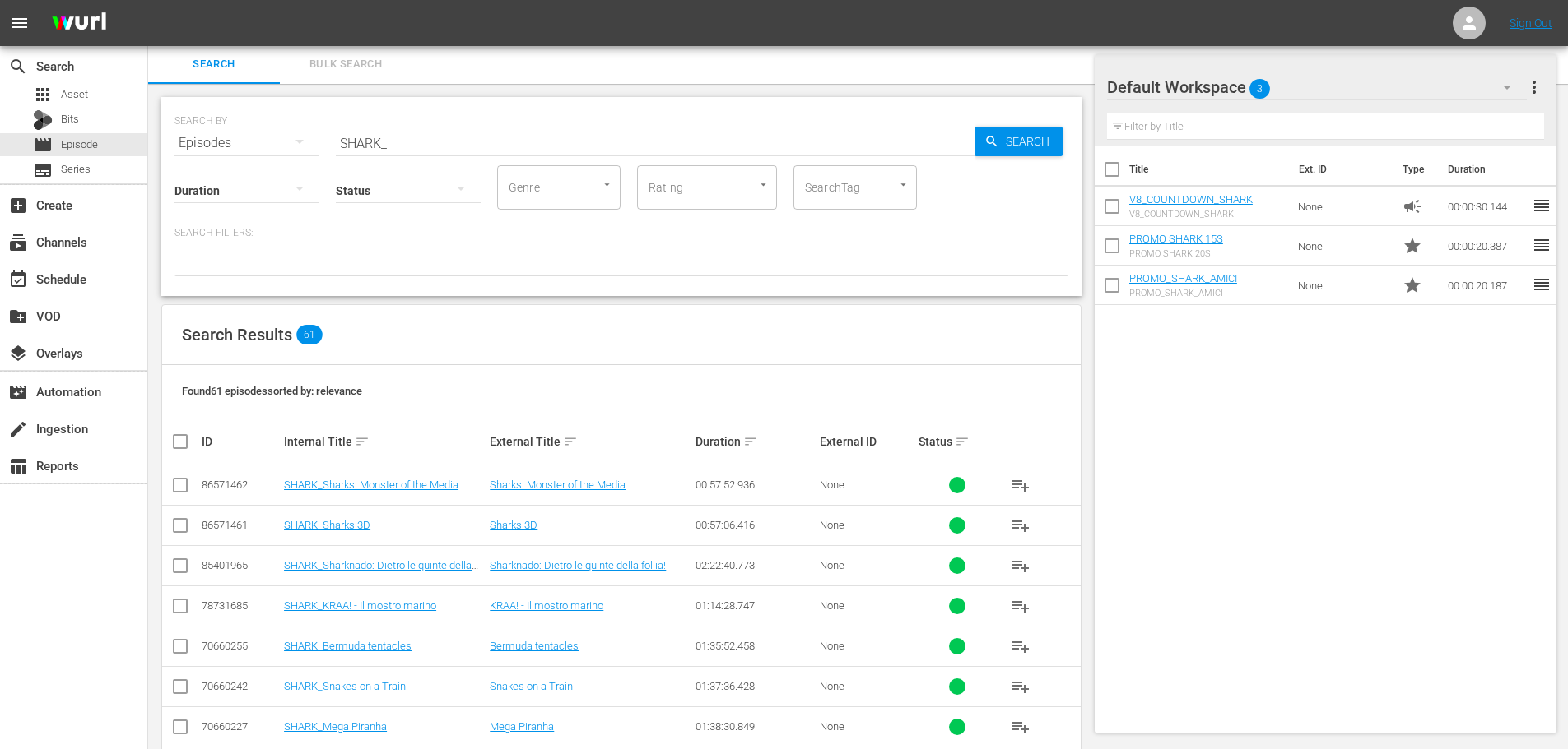
scroll to position [594, 0]
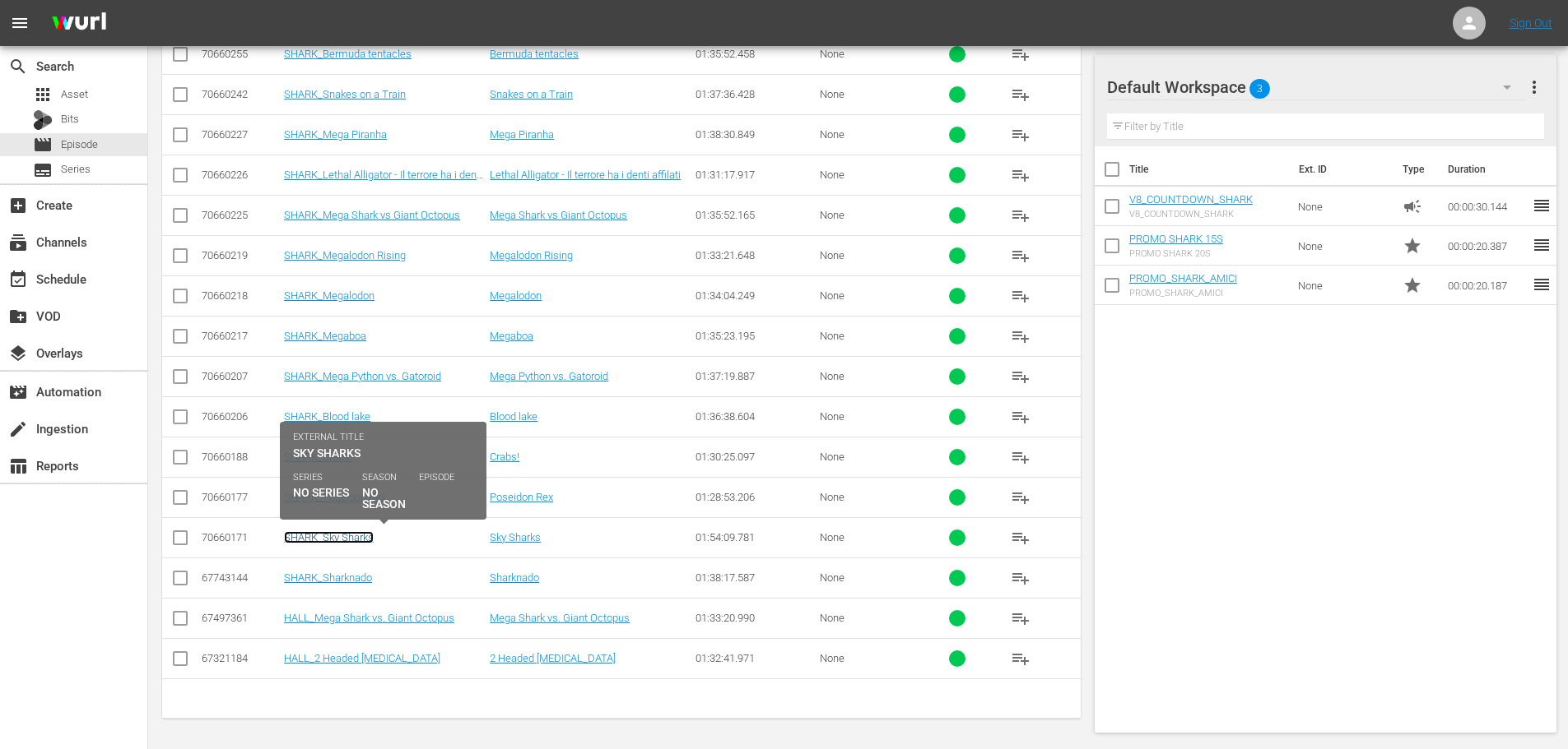
click at [347, 534] on link "SHARK_Sky Sharks" at bounding box center [329, 537] width 89 height 12
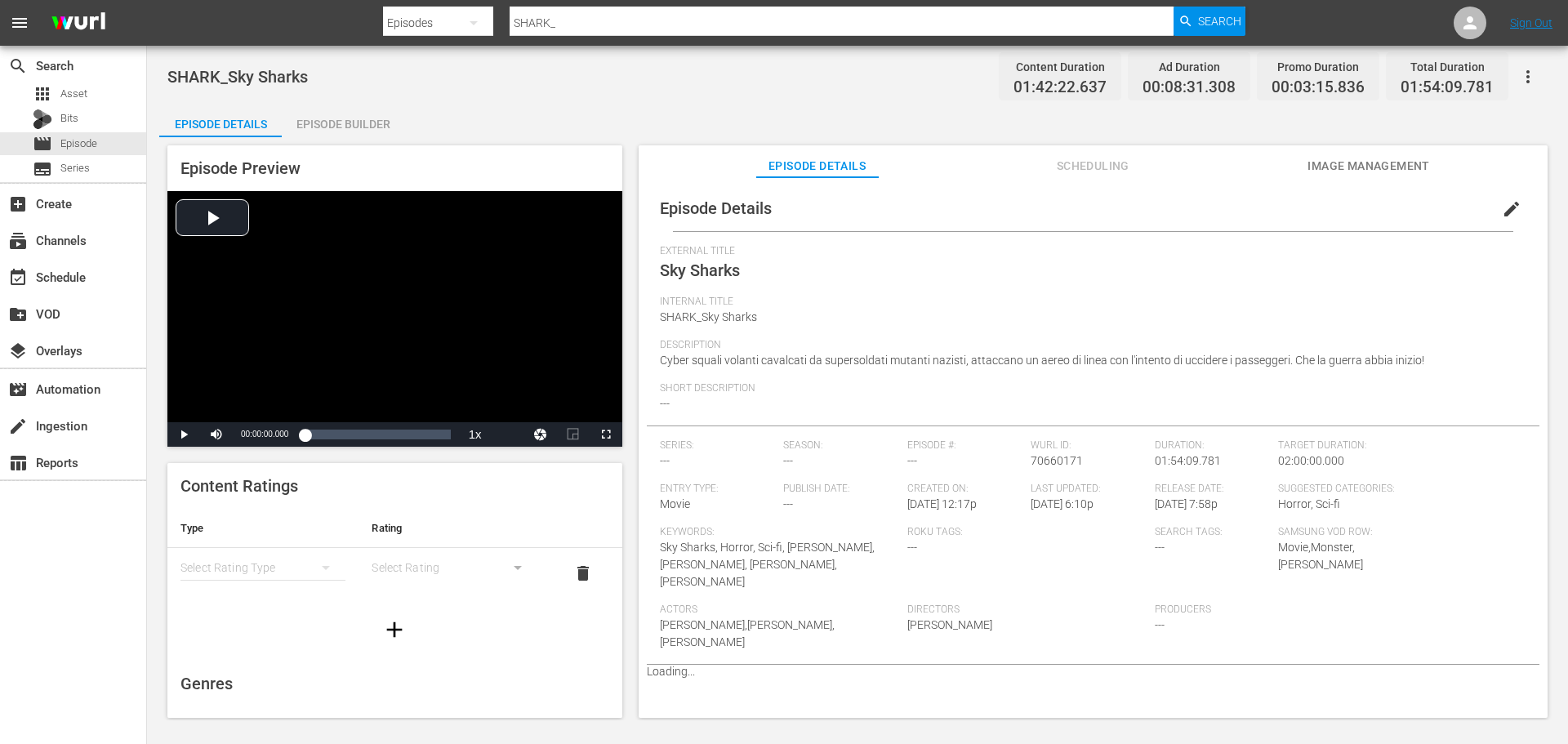
click at [375, 127] on div "Episode Builder" at bounding box center [343, 124] width 122 height 39
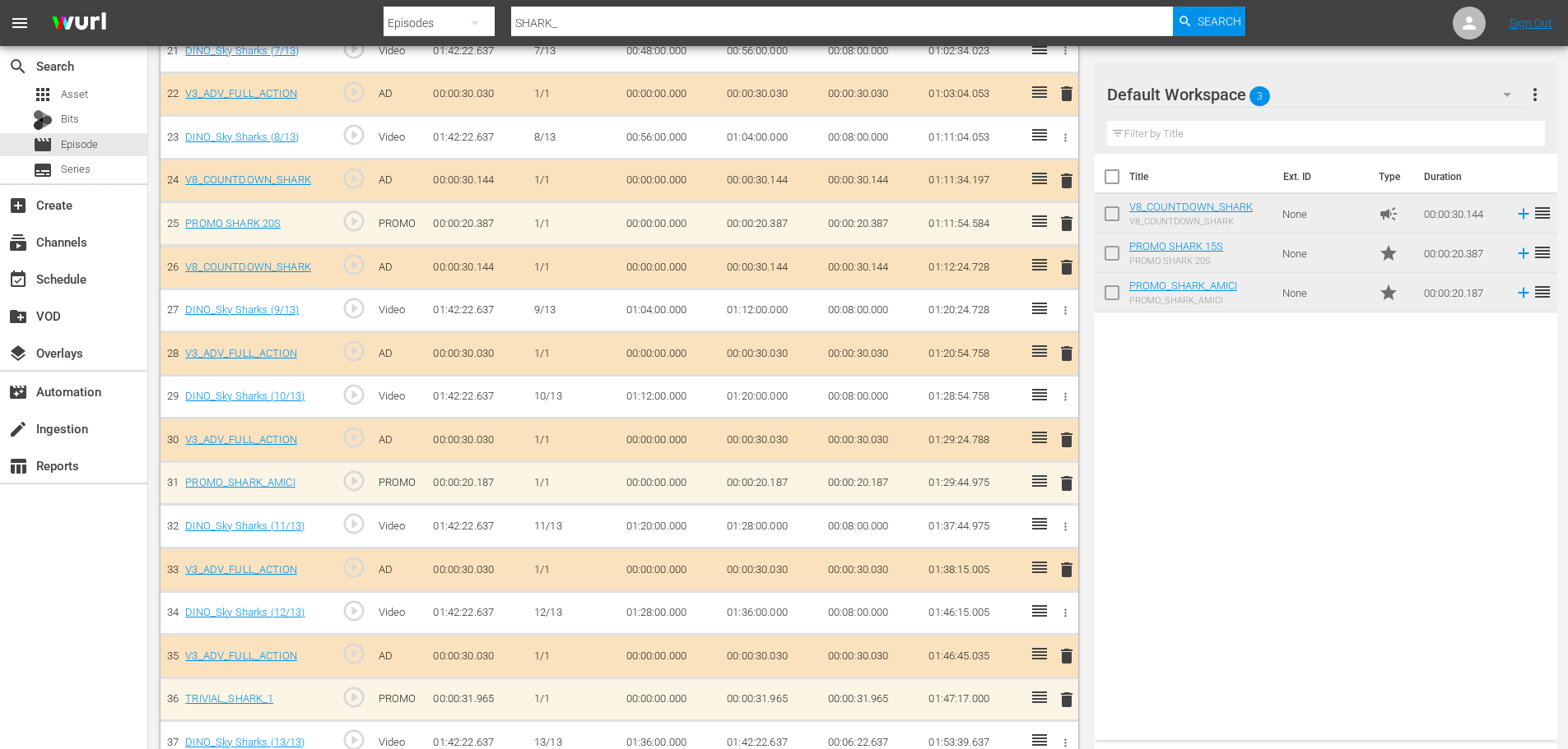
scroll to position [1477, 0]
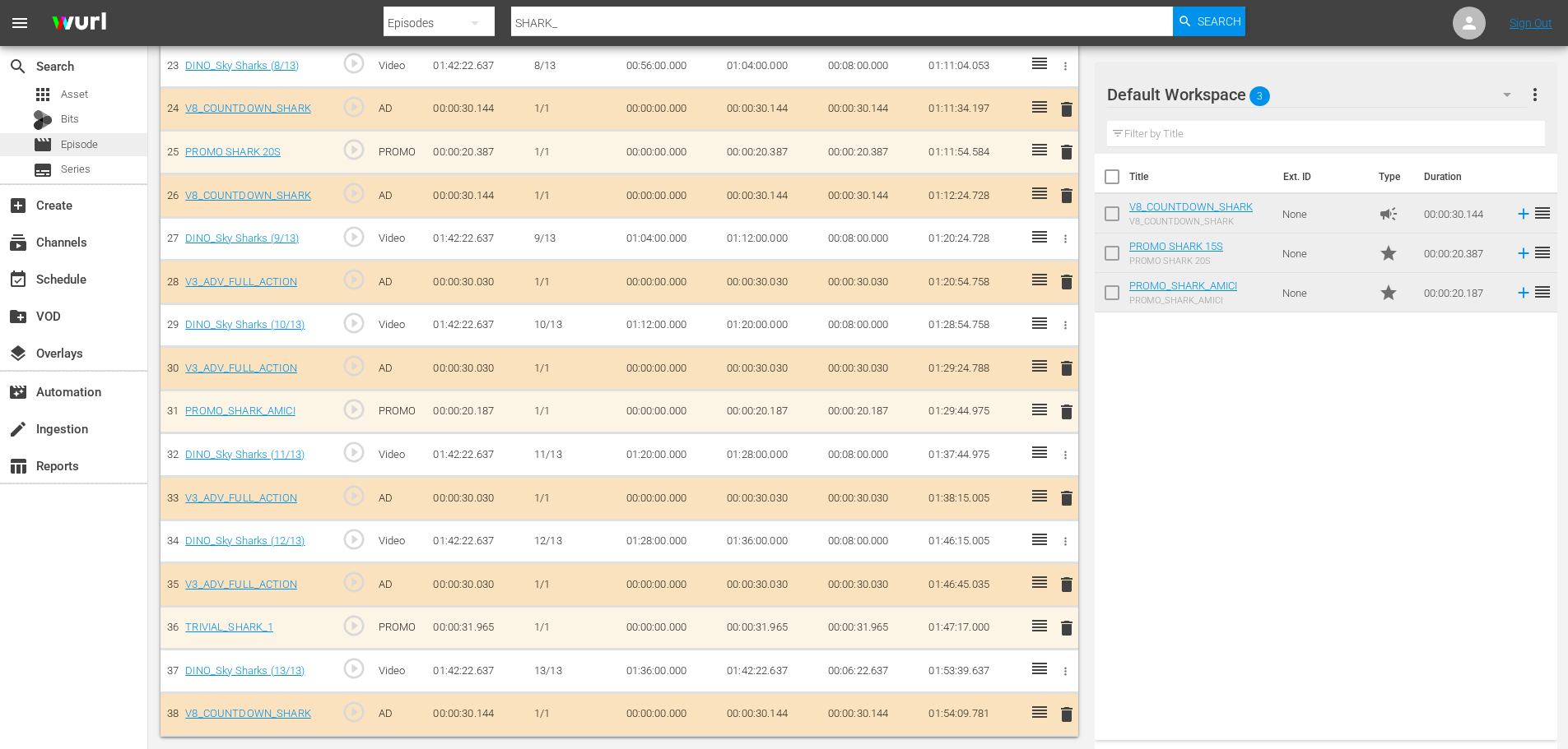
click at [108, 145] on div "movie Episode" at bounding box center [74, 144] width 147 height 23
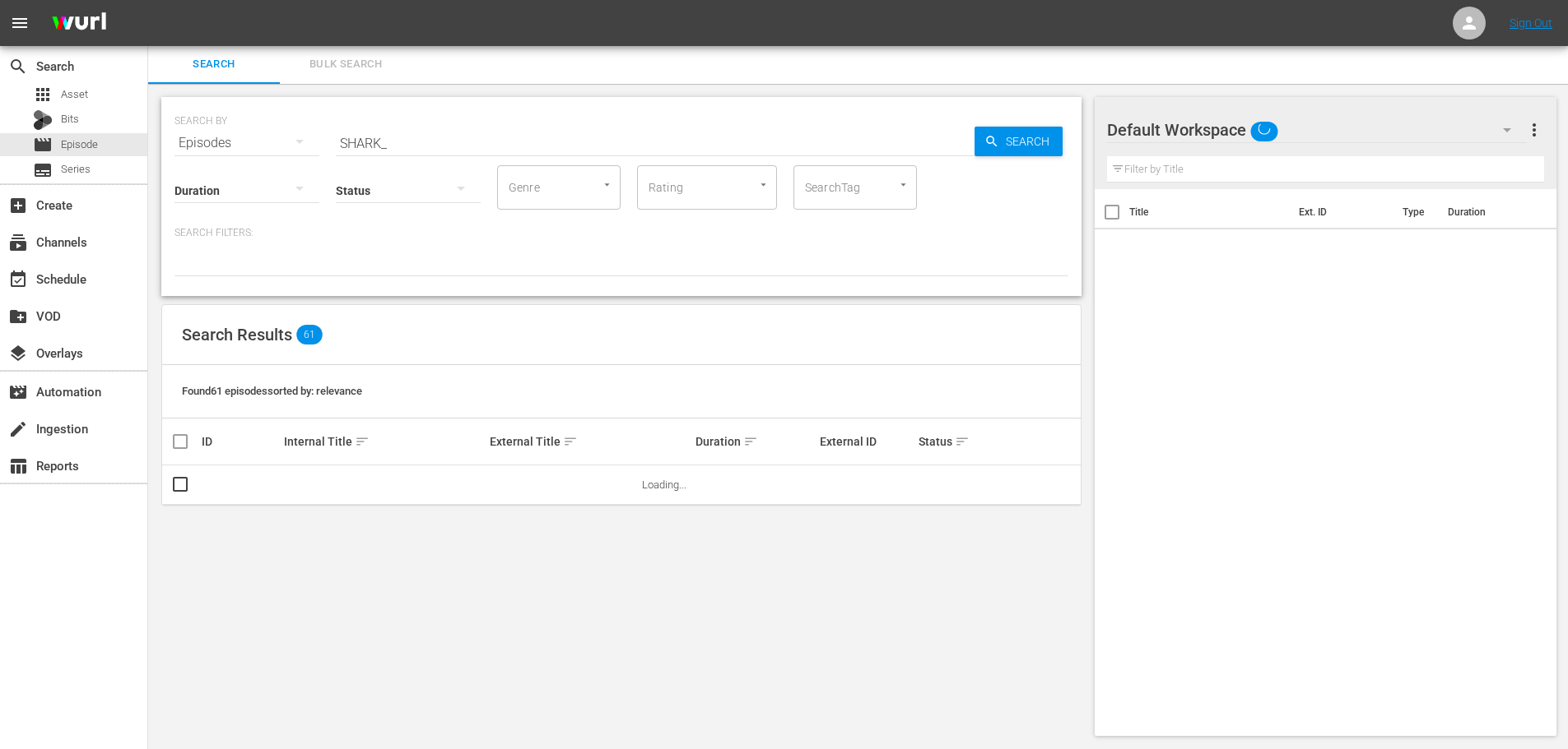
scroll to position [2, 0]
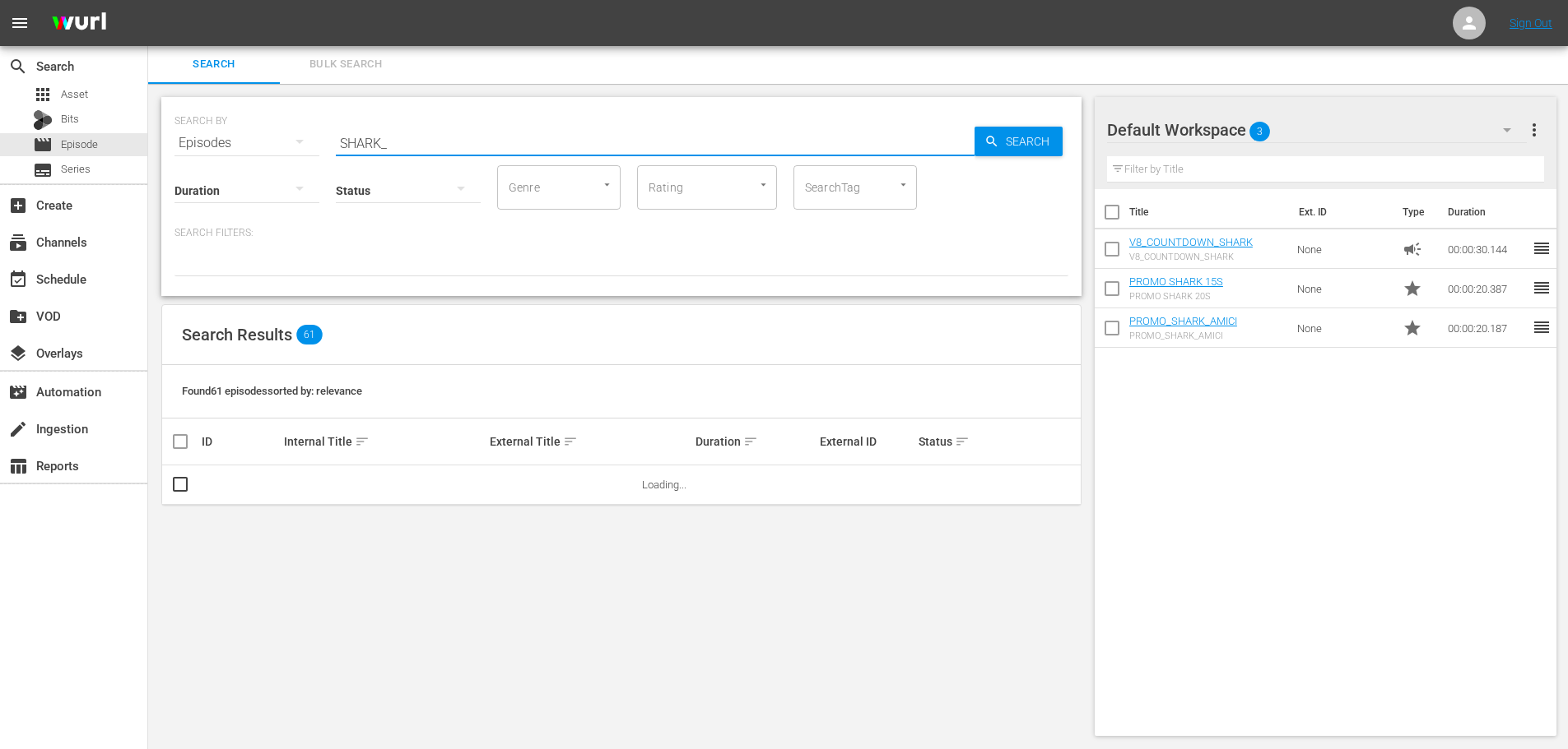
drag, startPoint x: 440, startPoint y: 148, endPoint x: 334, endPoint y: 159, distance: 106.6
click at [334, 159] on div "SEARCH BY Search By Episodes Search ID, Title, Description, Keywords, or Catego…" at bounding box center [621, 133] width 893 height 60
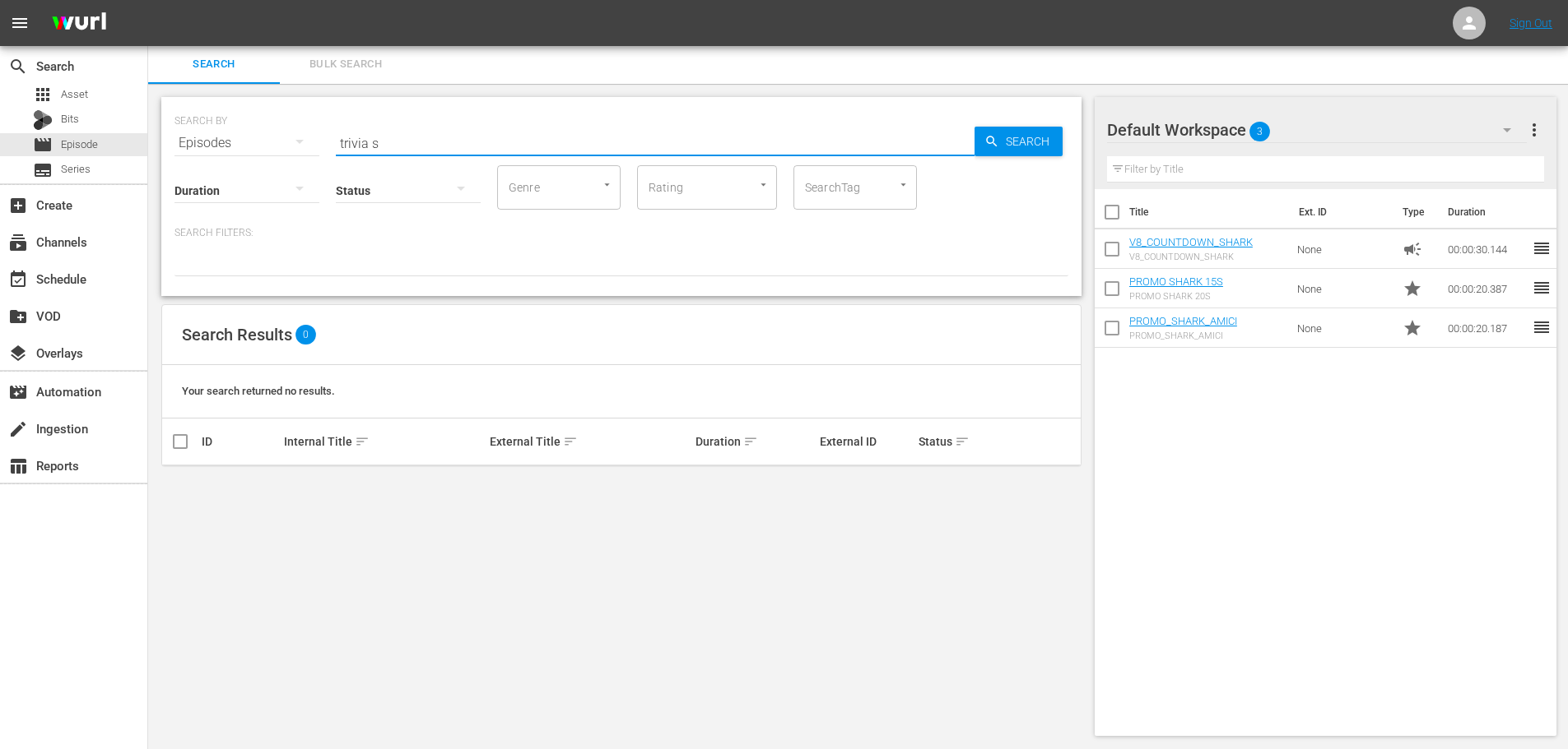
type input "trivia"
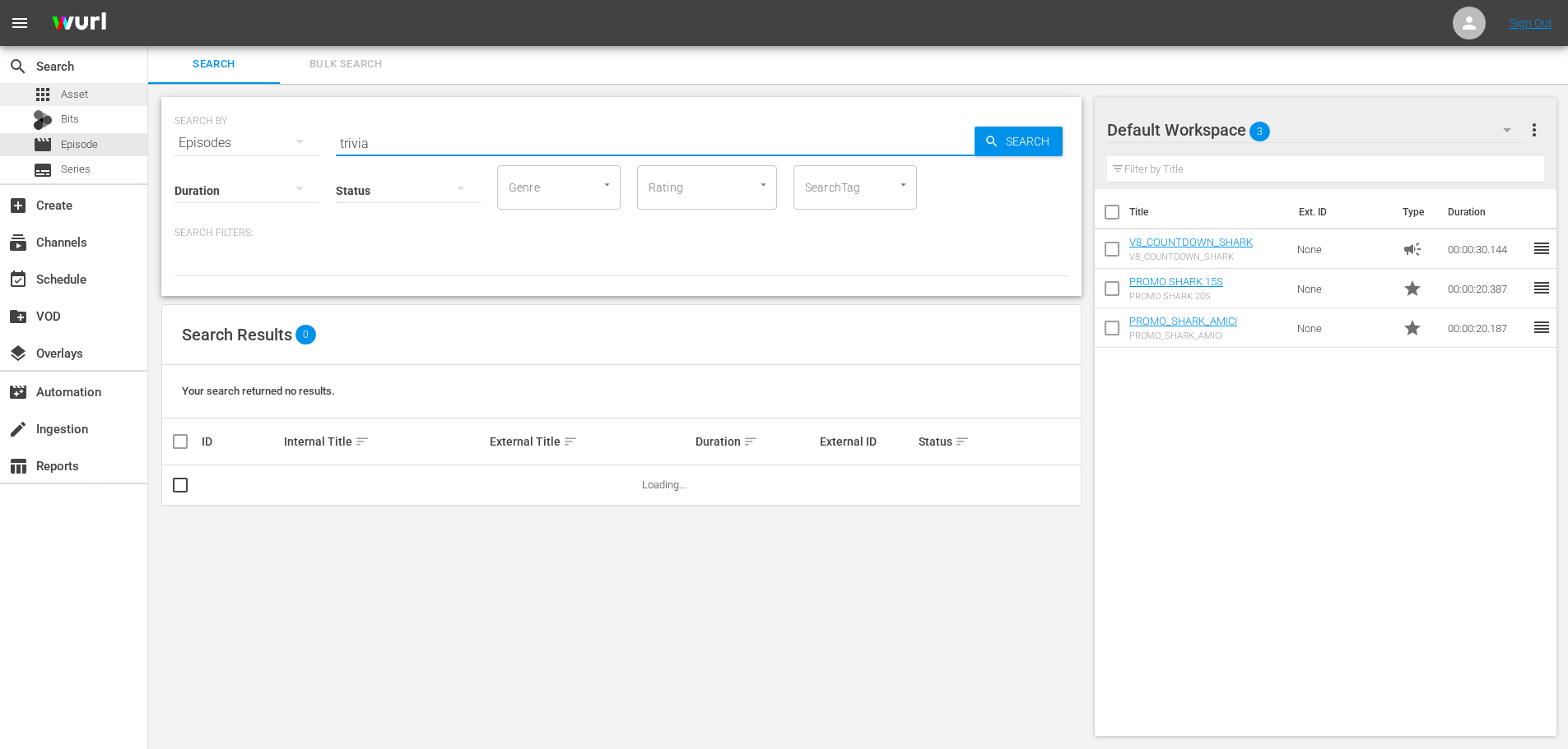
click at [108, 97] on div "apps Asset" at bounding box center [74, 94] width 147 height 23
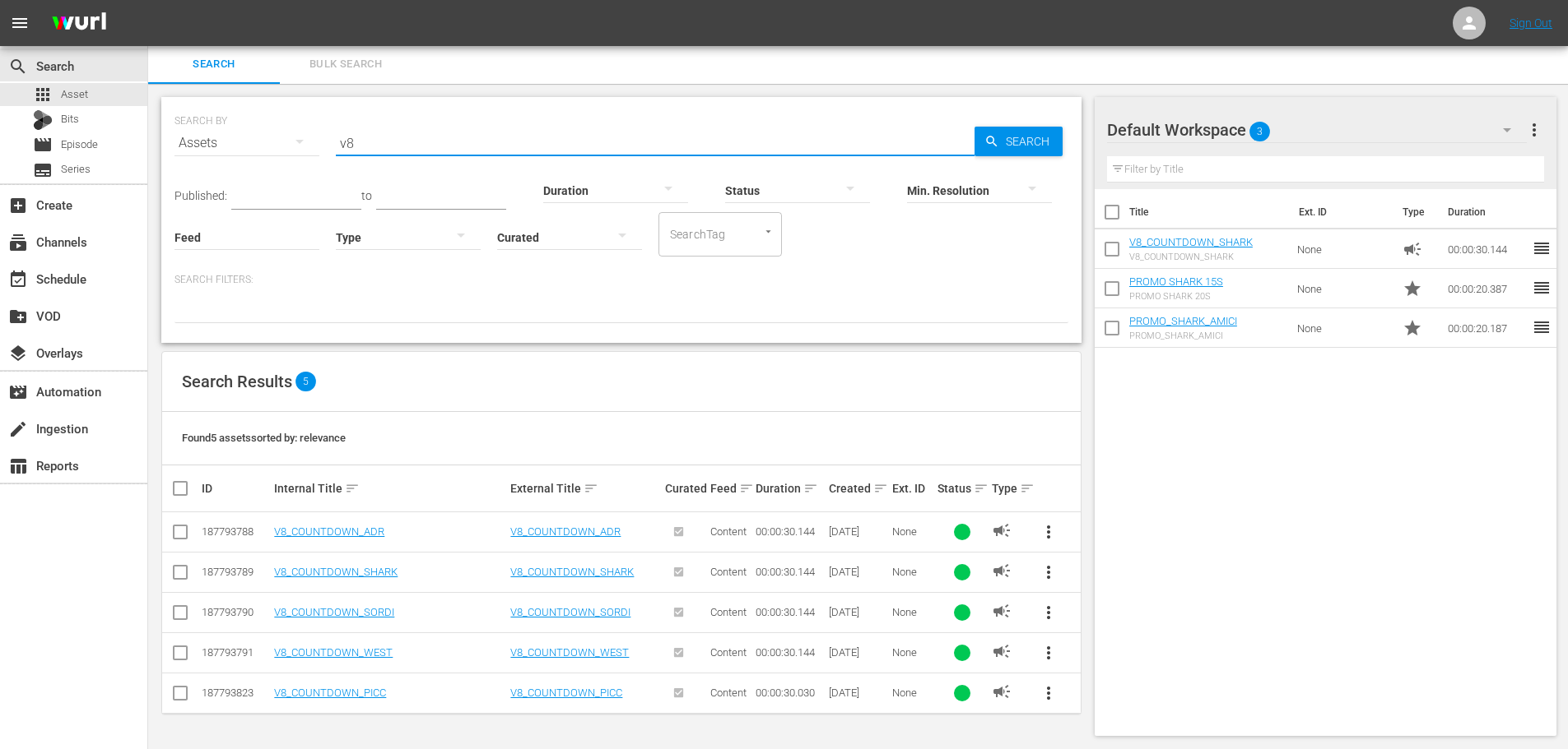
drag, startPoint x: 367, startPoint y: 132, endPoint x: 339, endPoint y: 138, distance: 28.6
click at [339, 138] on input "v8" at bounding box center [655, 143] width 639 height 40
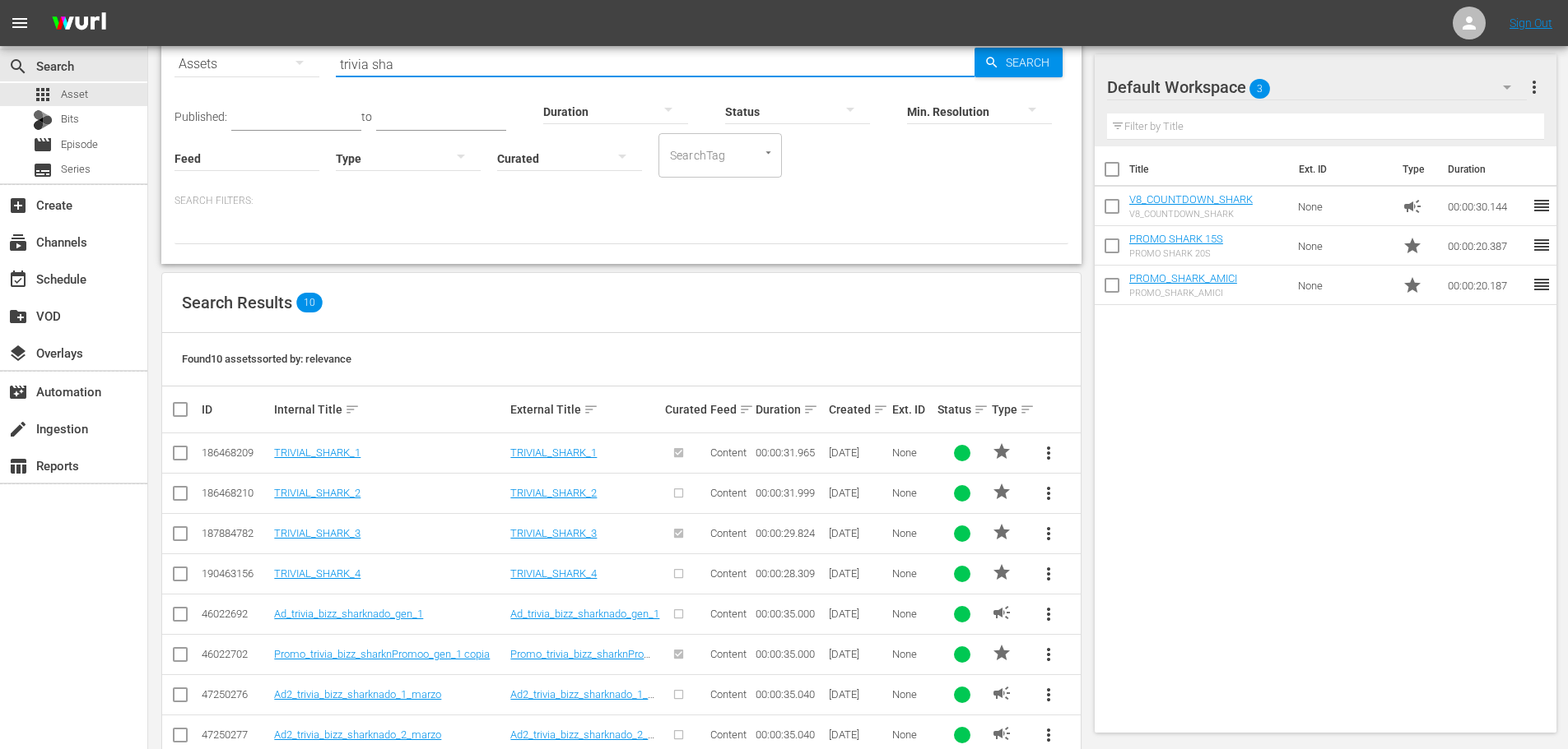
scroll to position [83, 0]
type input "trivia sha"
click at [1042, 535] on span "more_vert" at bounding box center [1048, 530] width 20 height 20
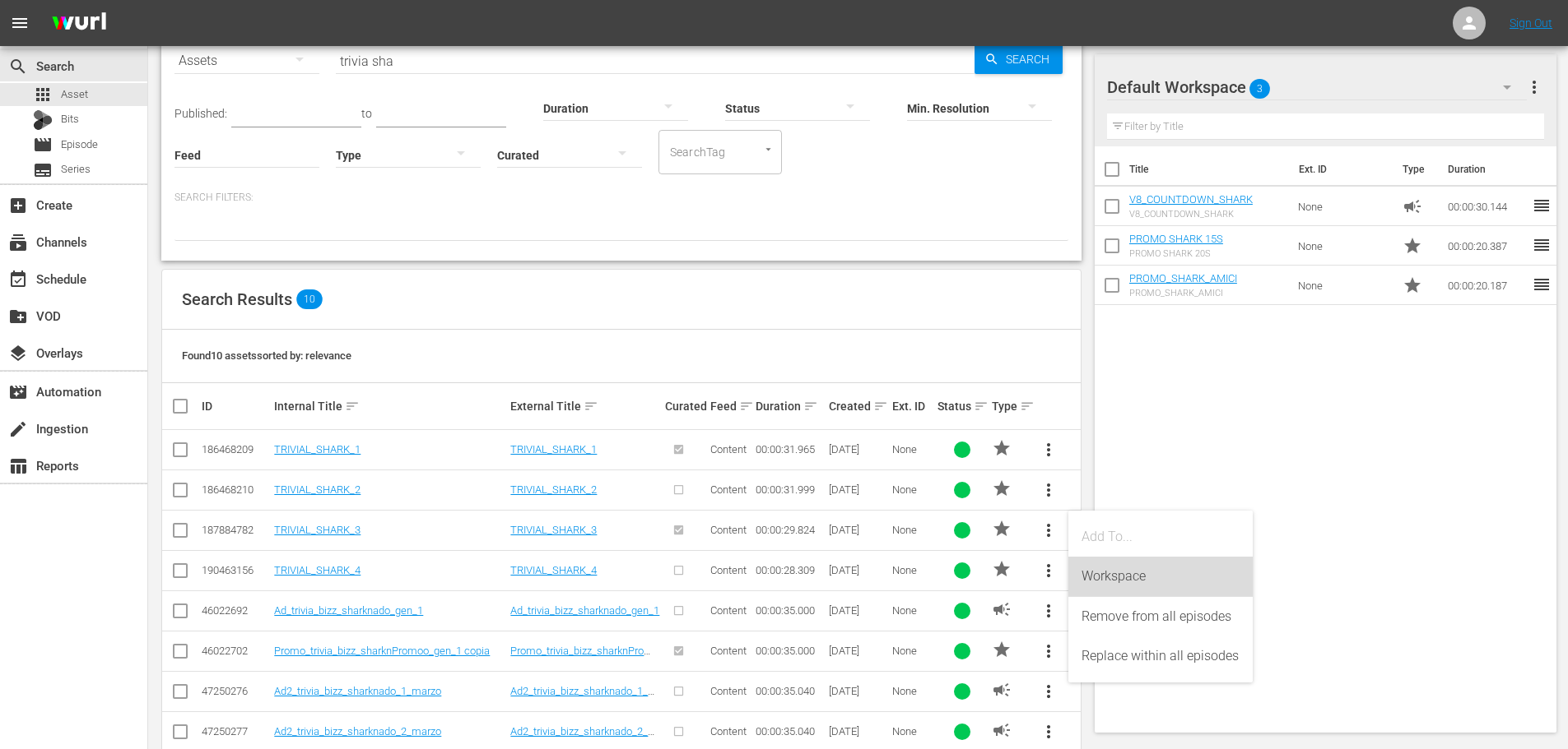
click at [1114, 579] on div "Workspace" at bounding box center [1160, 577] width 158 height 40
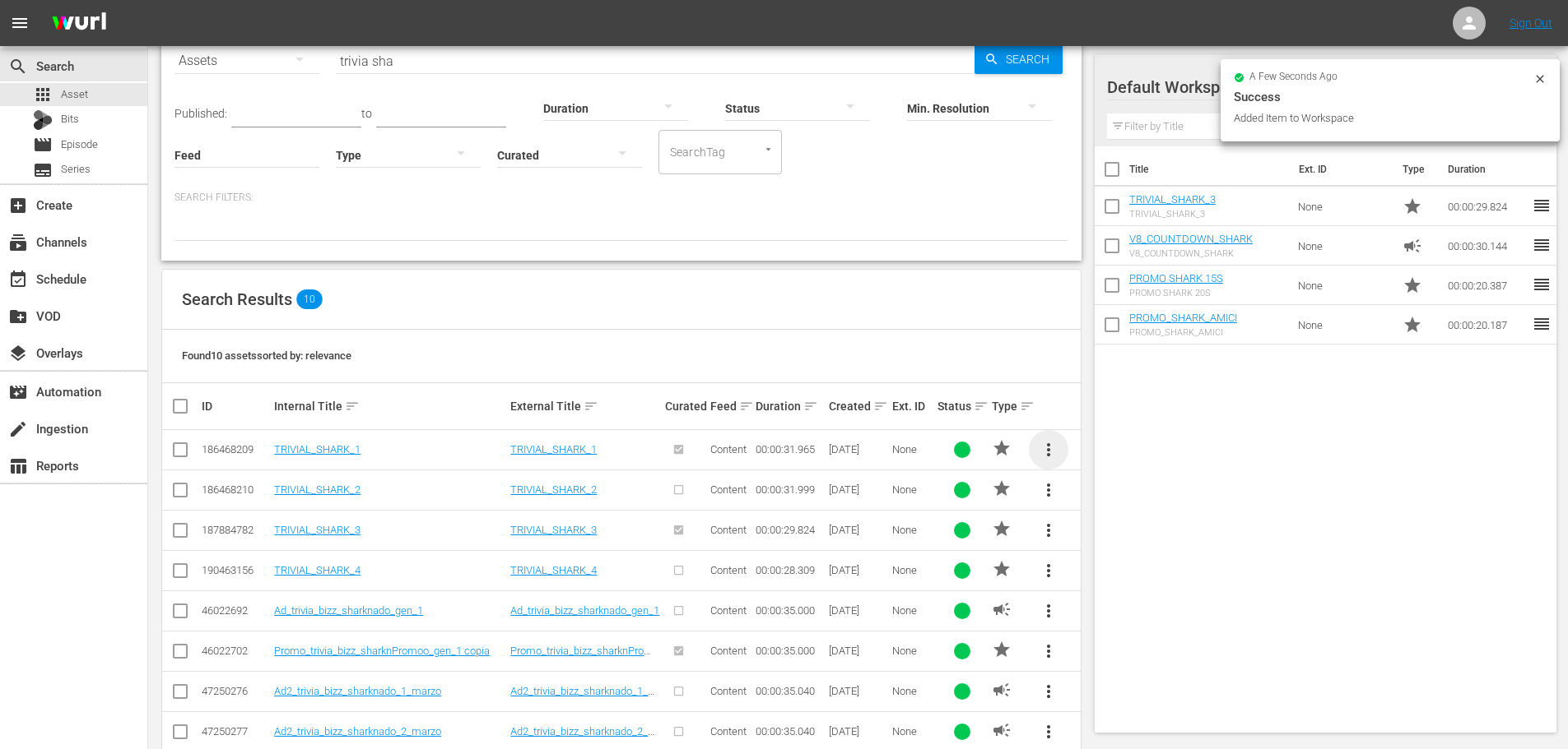
click at [1048, 454] on span "more_vert" at bounding box center [1048, 450] width 20 height 20
click at [1083, 491] on div "Workspace" at bounding box center [1160, 496] width 158 height 40
click at [97, 280] on div "event_available Schedule" at bounding box center [74, 277] width 147 height 33
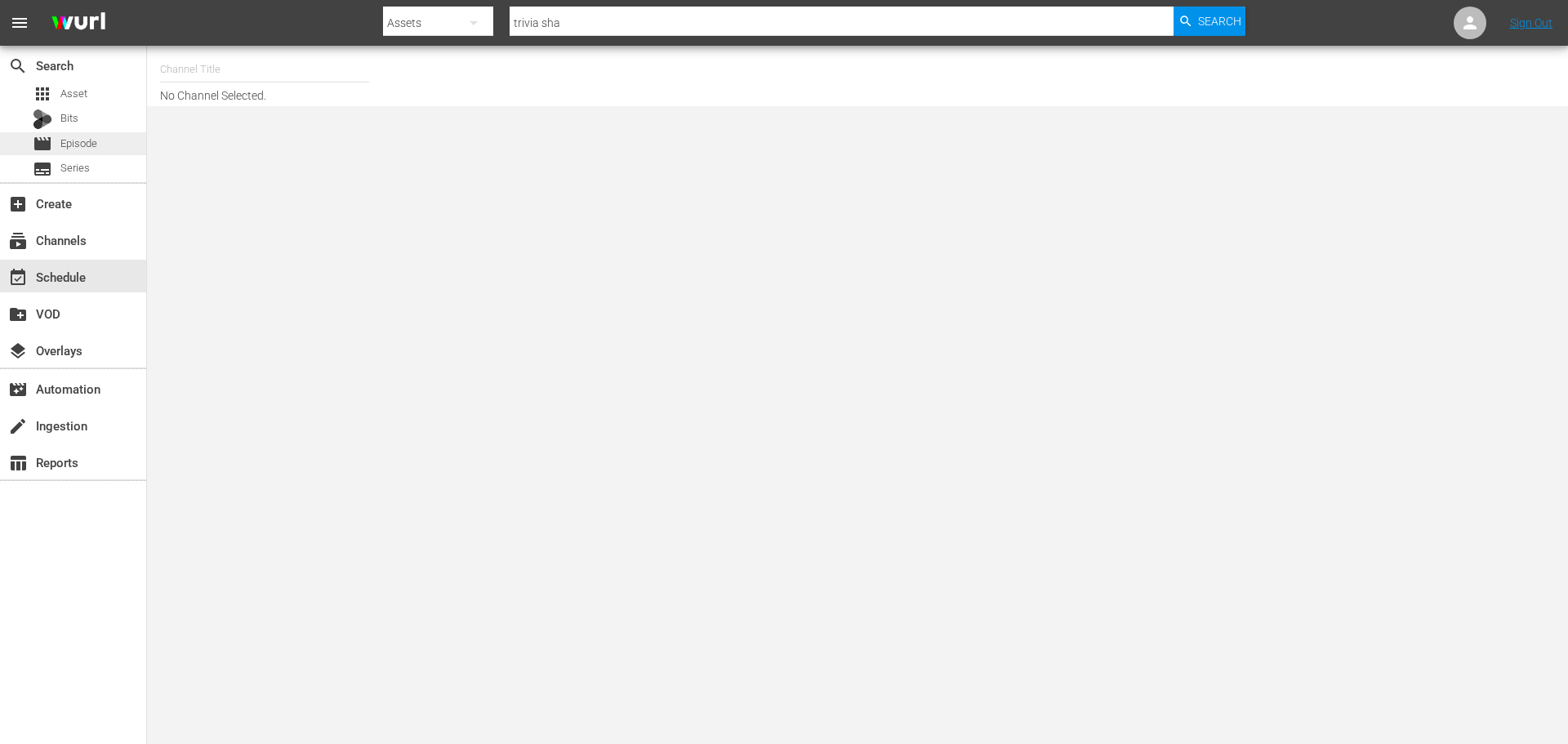
click at [83, 149] on span "Episode" at bounding box center [78, 143] width 36 height 17
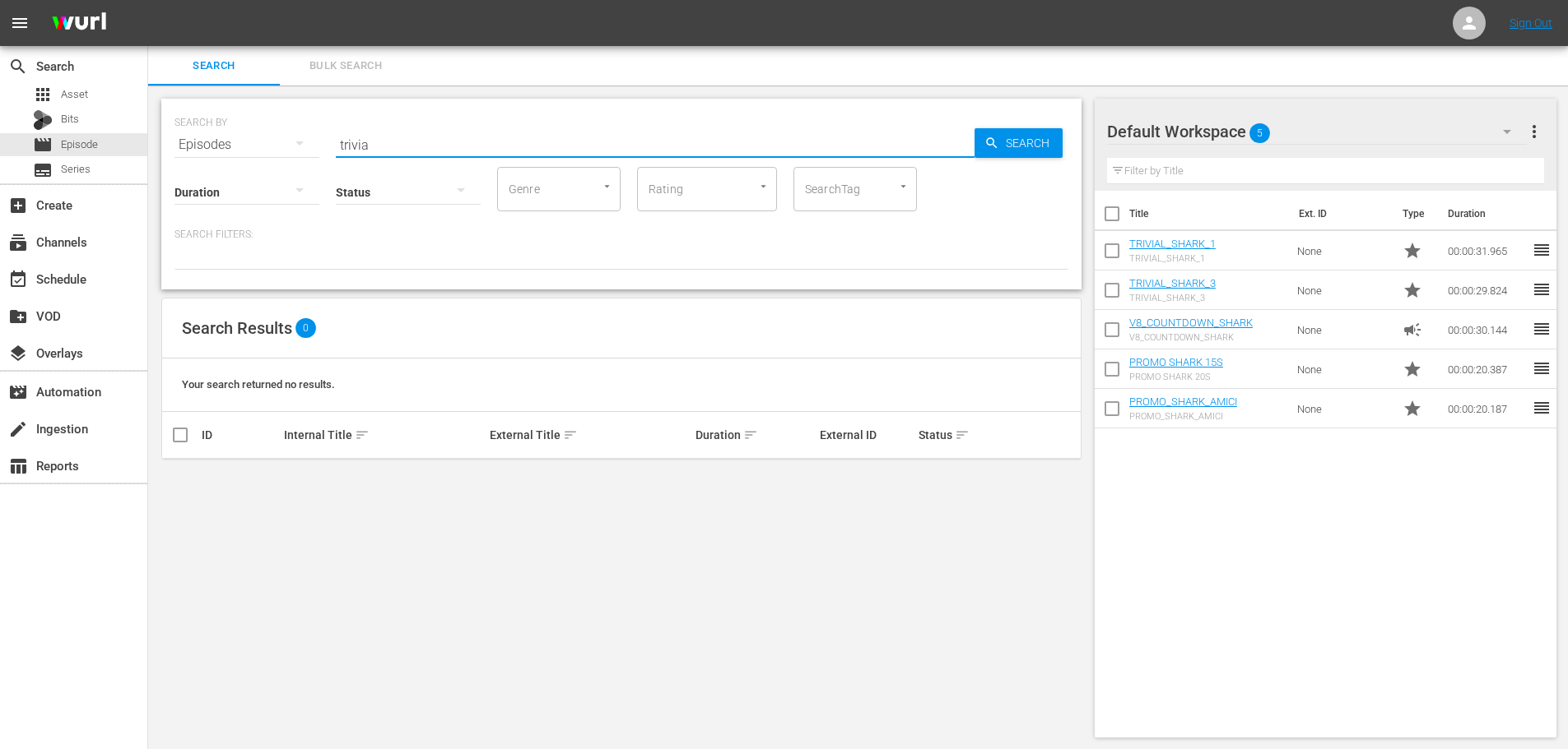
drag, startPoint x: 398, startPoint y: 151, endPoint x: 310, endPoint y: 136, distance: 89.3
click at [310, 136] on div "SEARCH BY Search By Episodes Search ID, Title, Description, Keywords, or Catego…" at bounding box center [621, 135] width 893 height 60
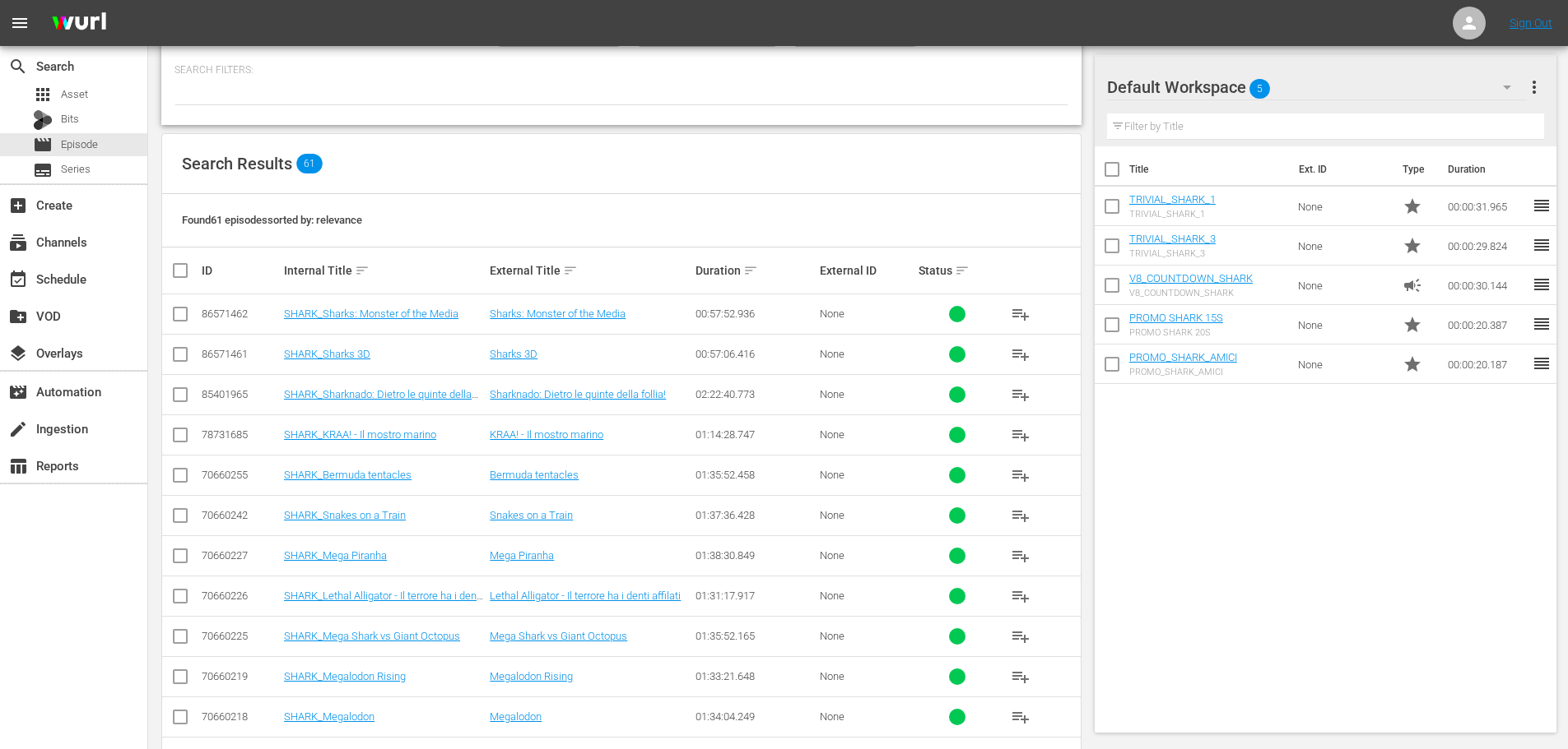
scroll to position [329, 0]
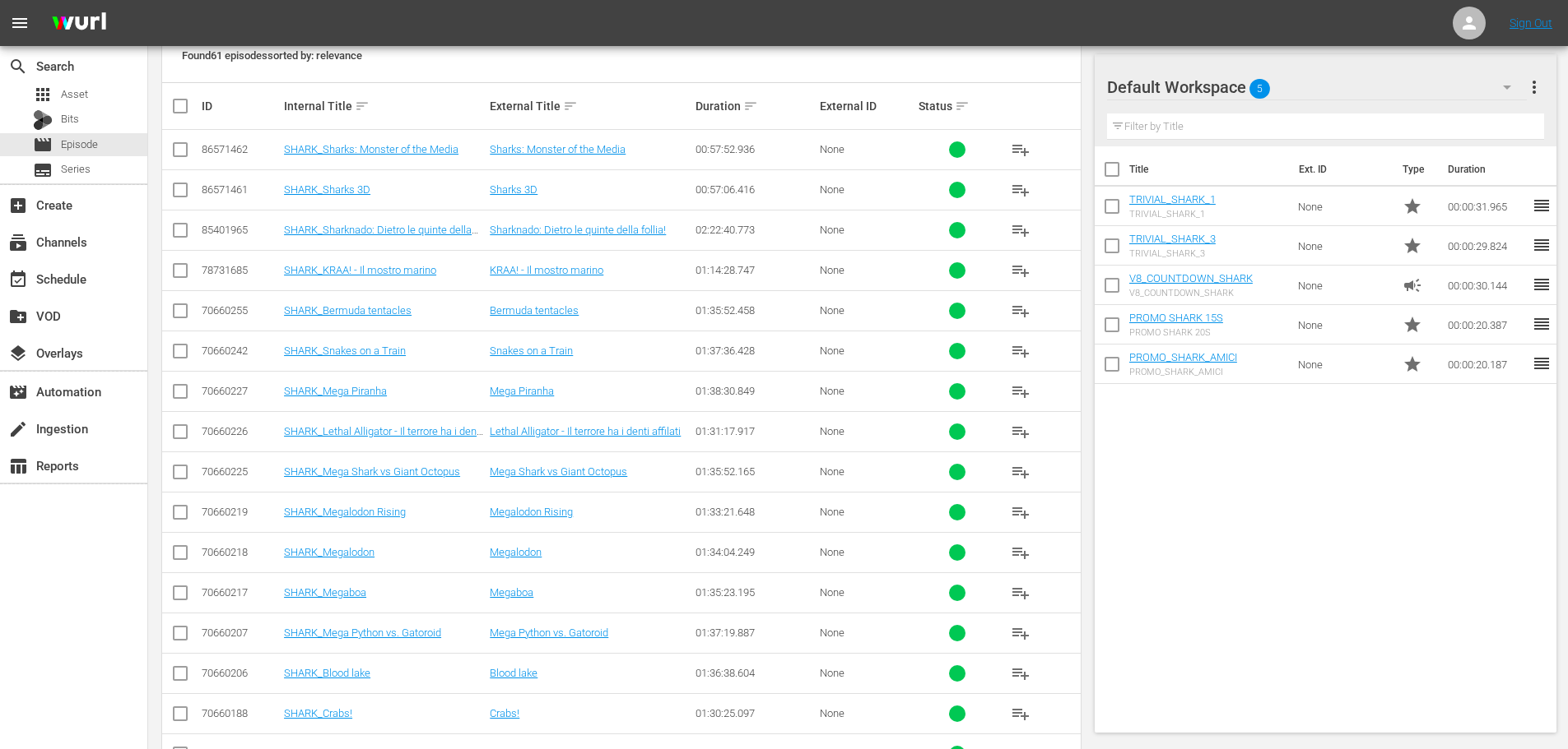
type input "SHARK_"
click at [344, 544] on td "SHARK_Megalodon" at bounding box center [384, 552] width 206 height 41
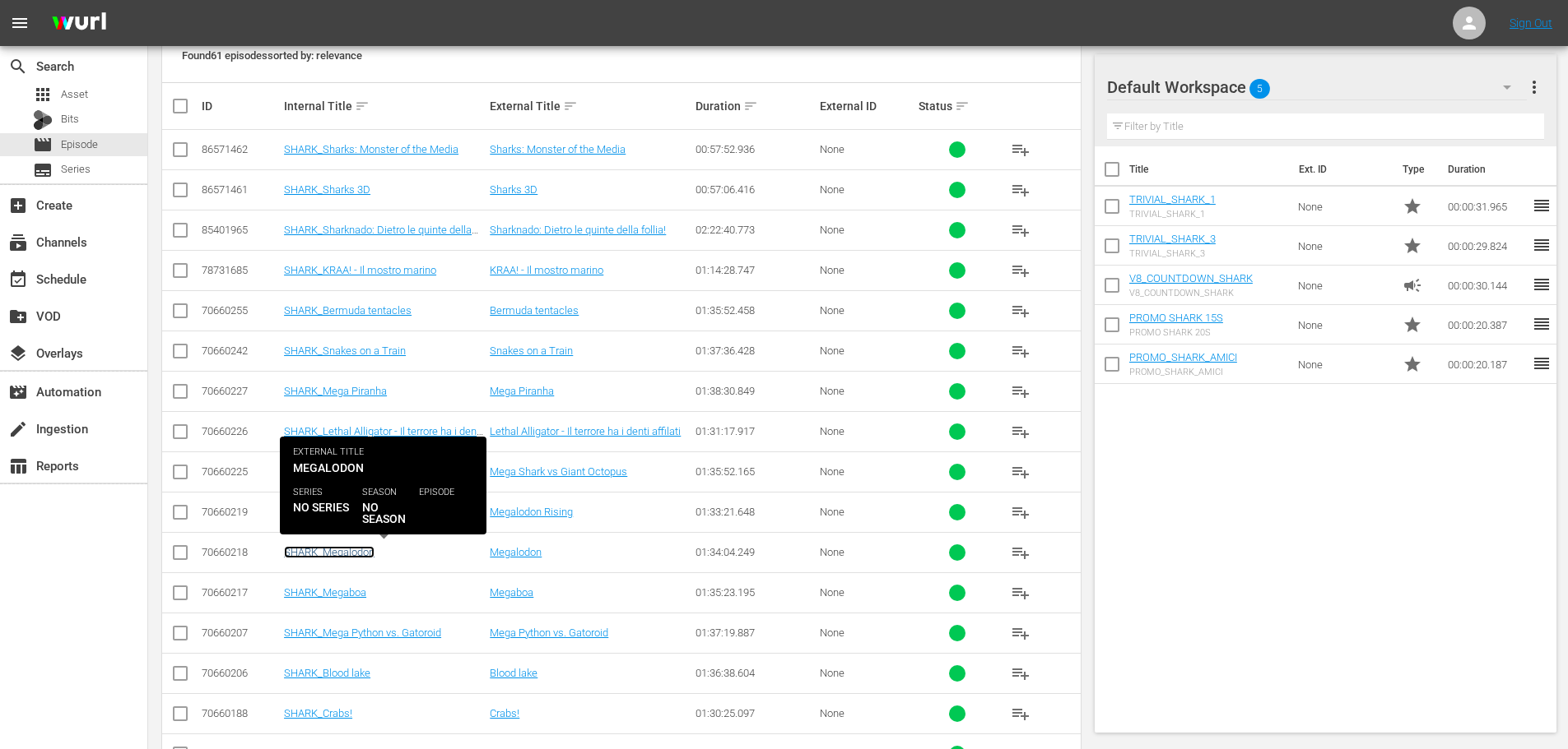
click at [352, 550] on link "SHARK_Megalodon" at bounding box center [329, 552] width 90 height 12
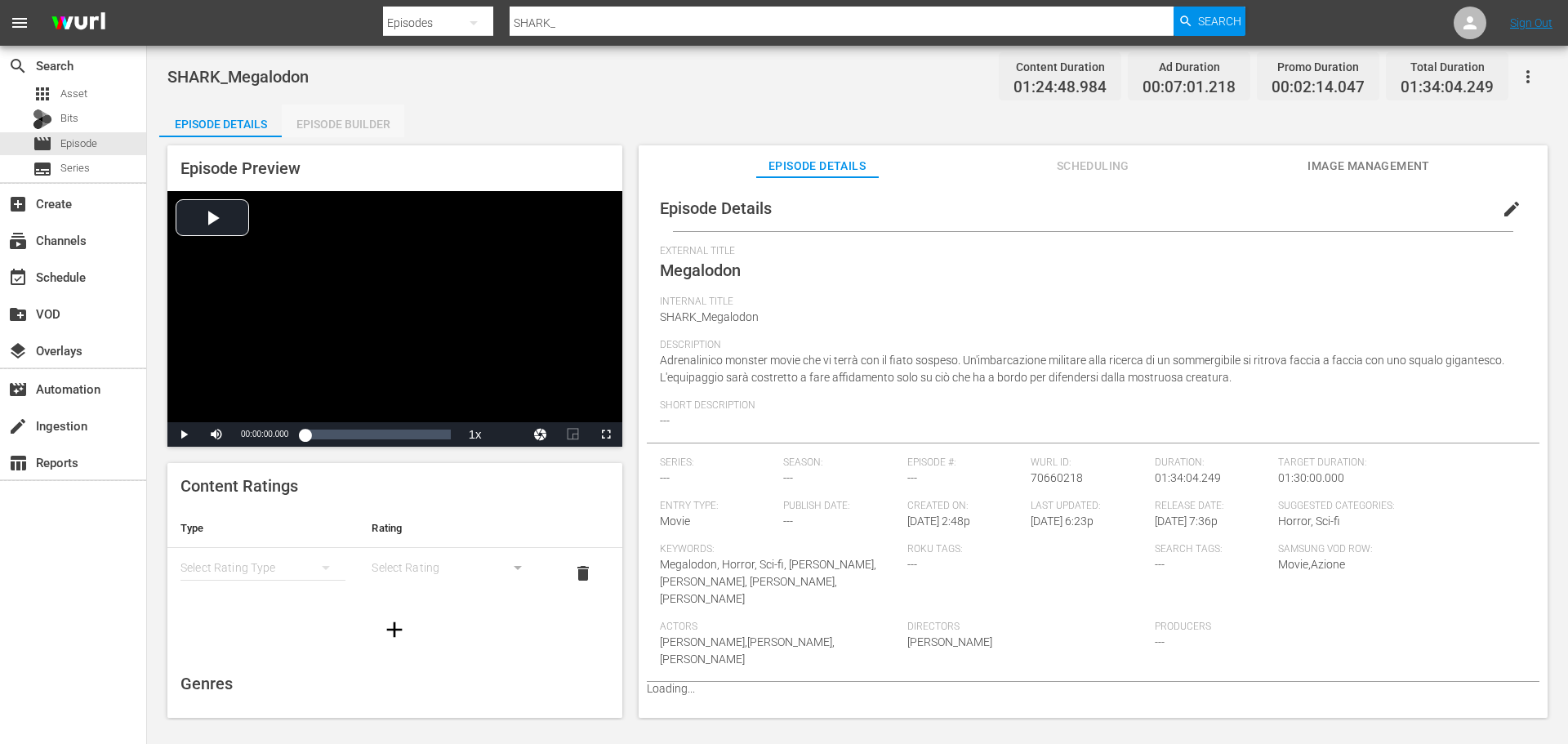
click at [339, 122] on div "Episode Builder" at bounding box center [343, 124] width 122 height 39
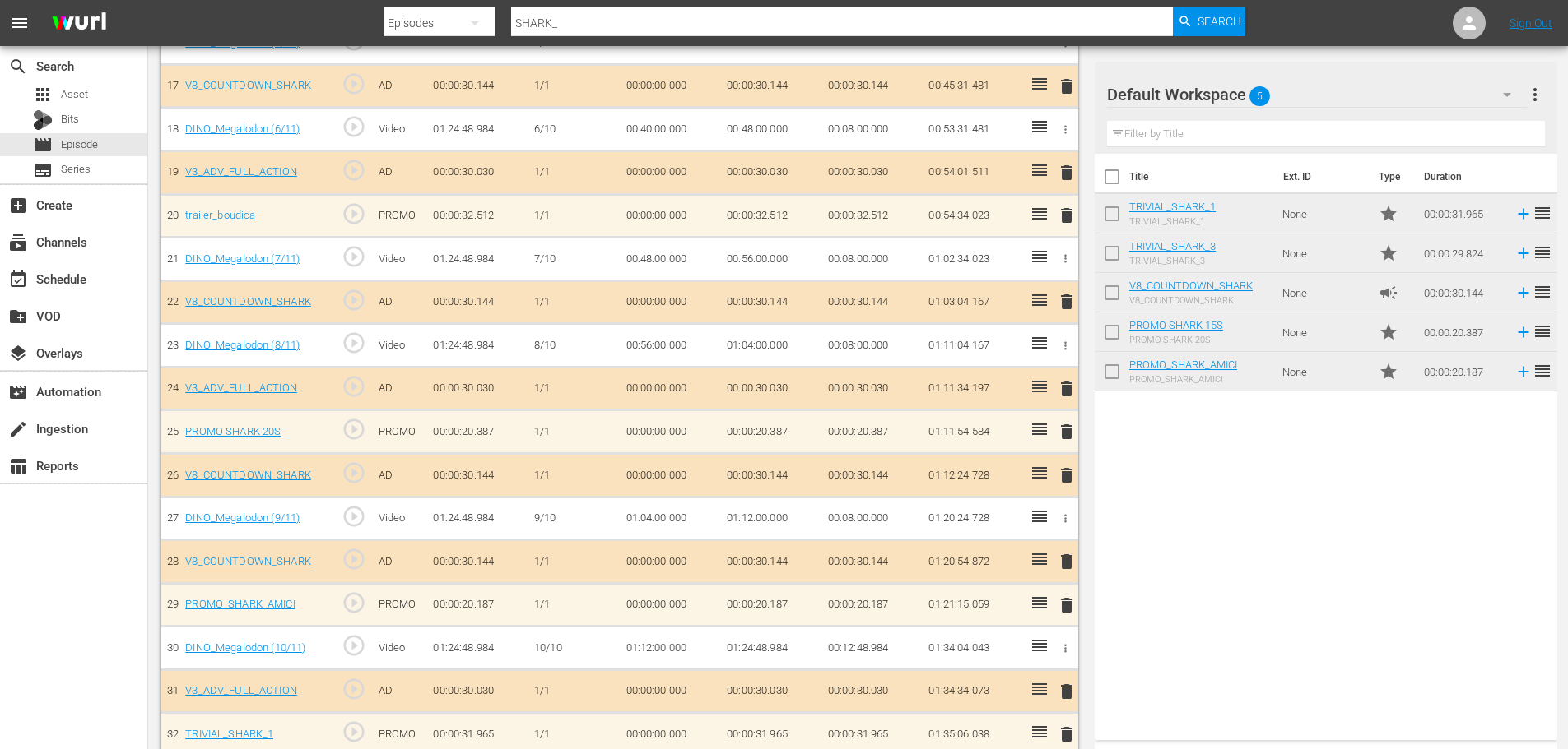
scroll to position [1217, 0]
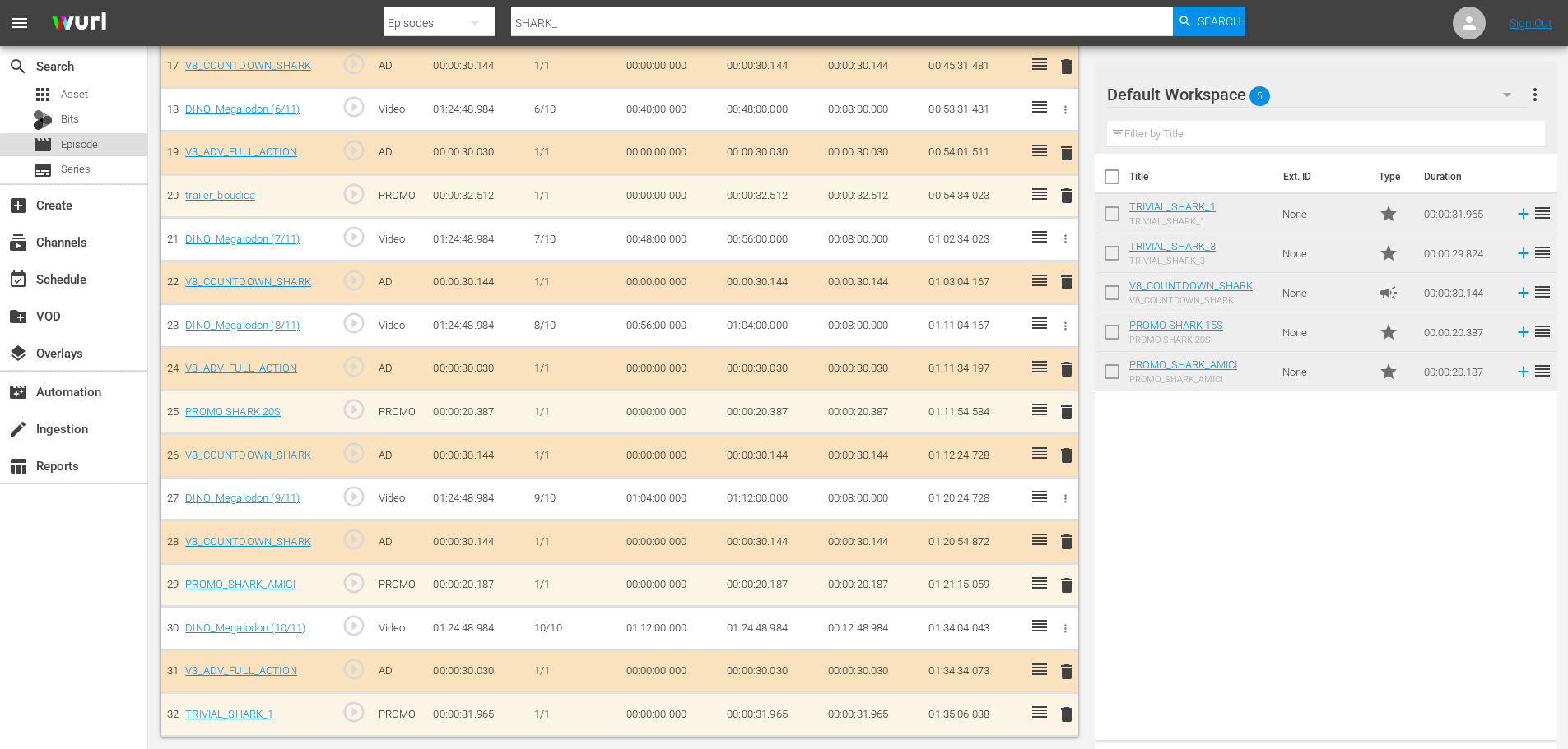
click at [95, 143] on span "Episode" at bounding box center [78, 144] width 37 height 17
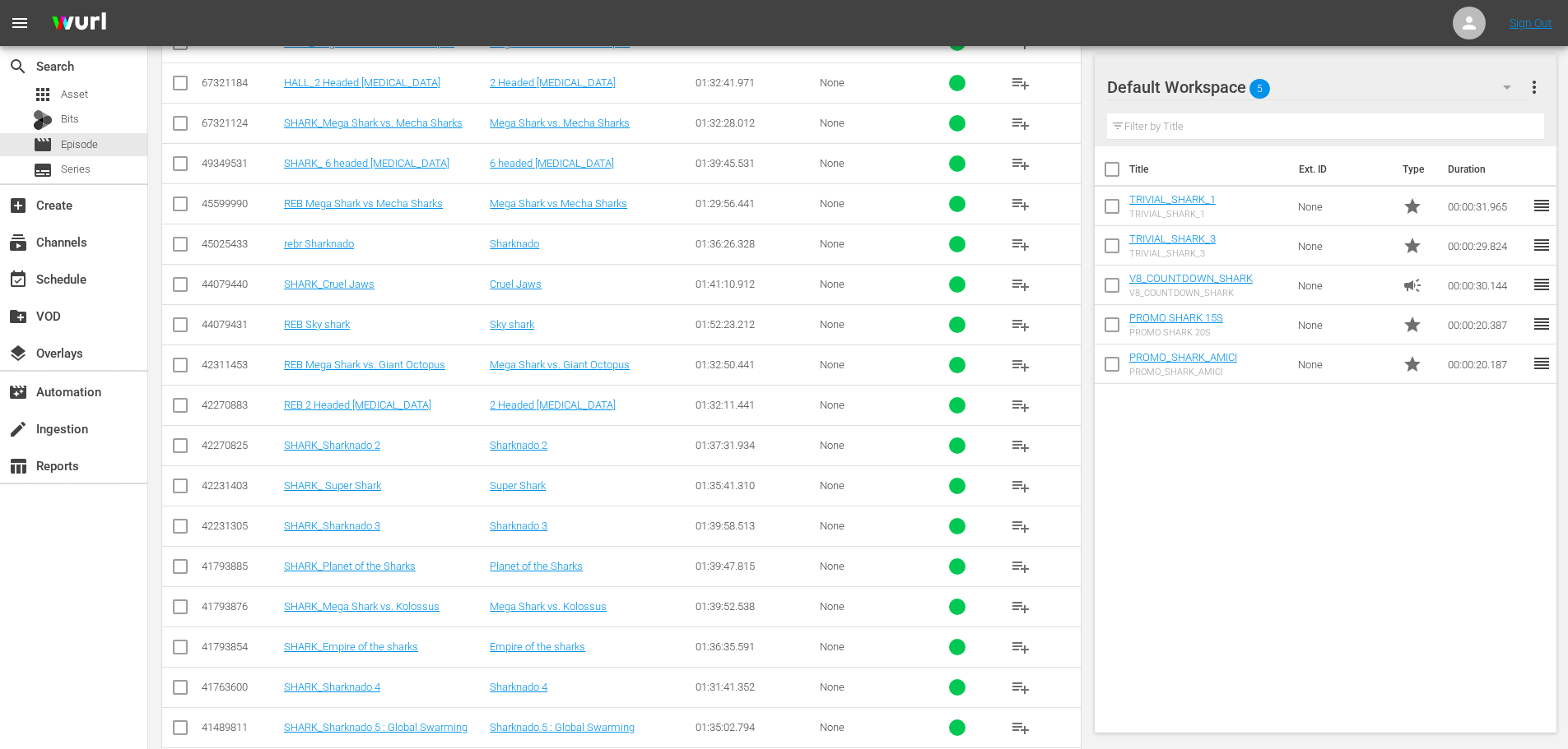
scroll to position [1326, 0]
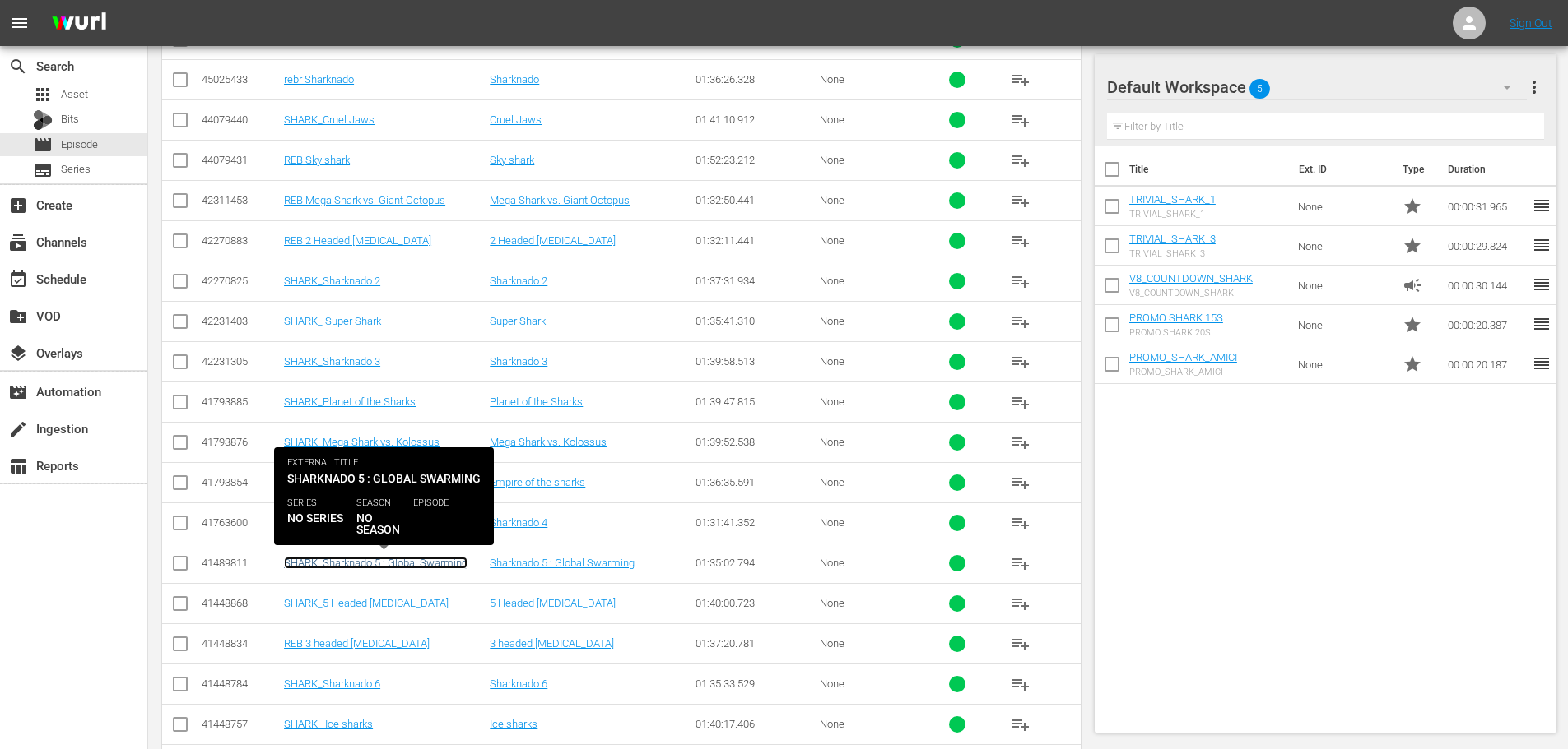
click at [428, 565] on link "SHARK_Sharknado 5 : Global Swarming" at bounding box center [376, 563] width 184 height 12
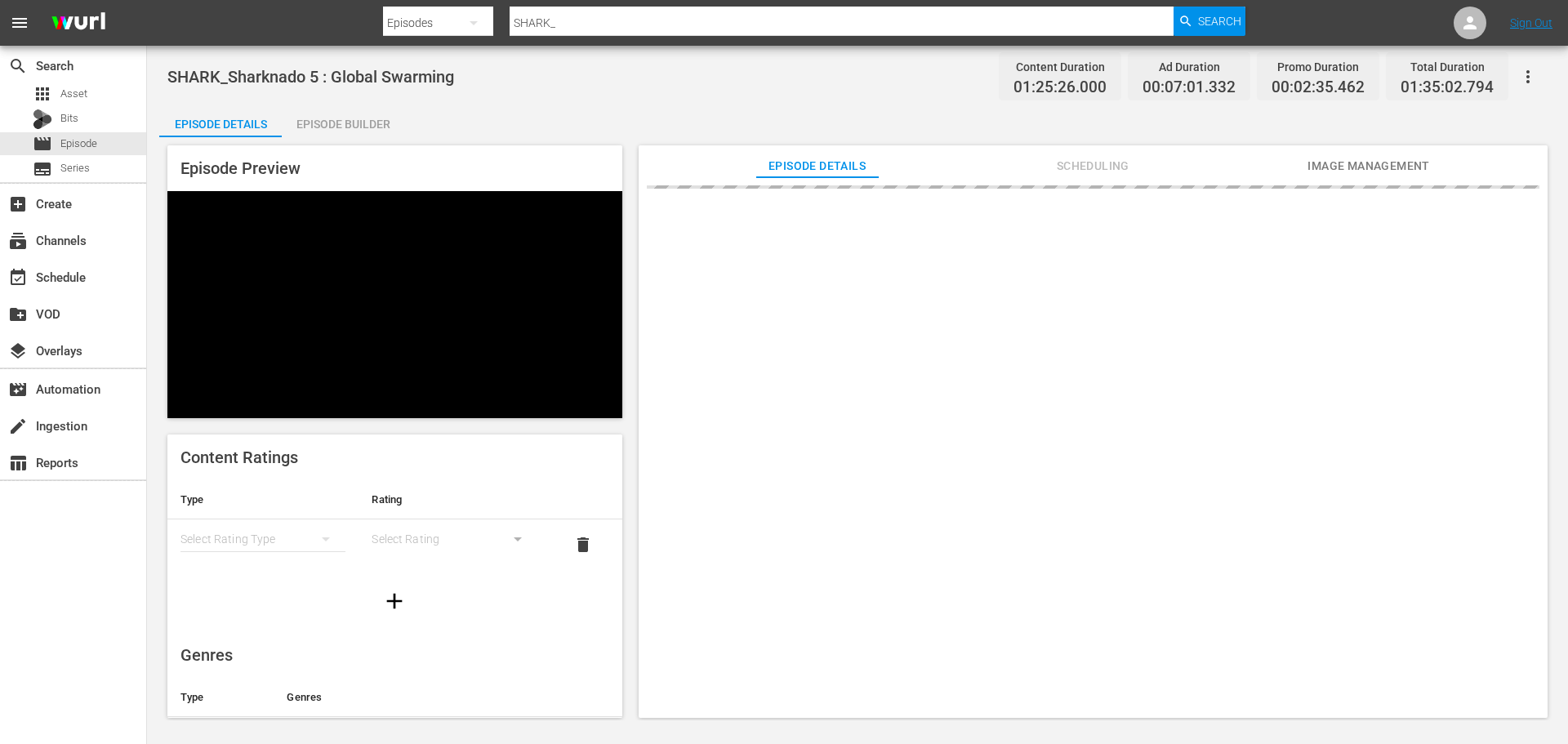
click at [364, 127] on div "Episode Builder" at bounding box center [343, 124] width 122 height 39
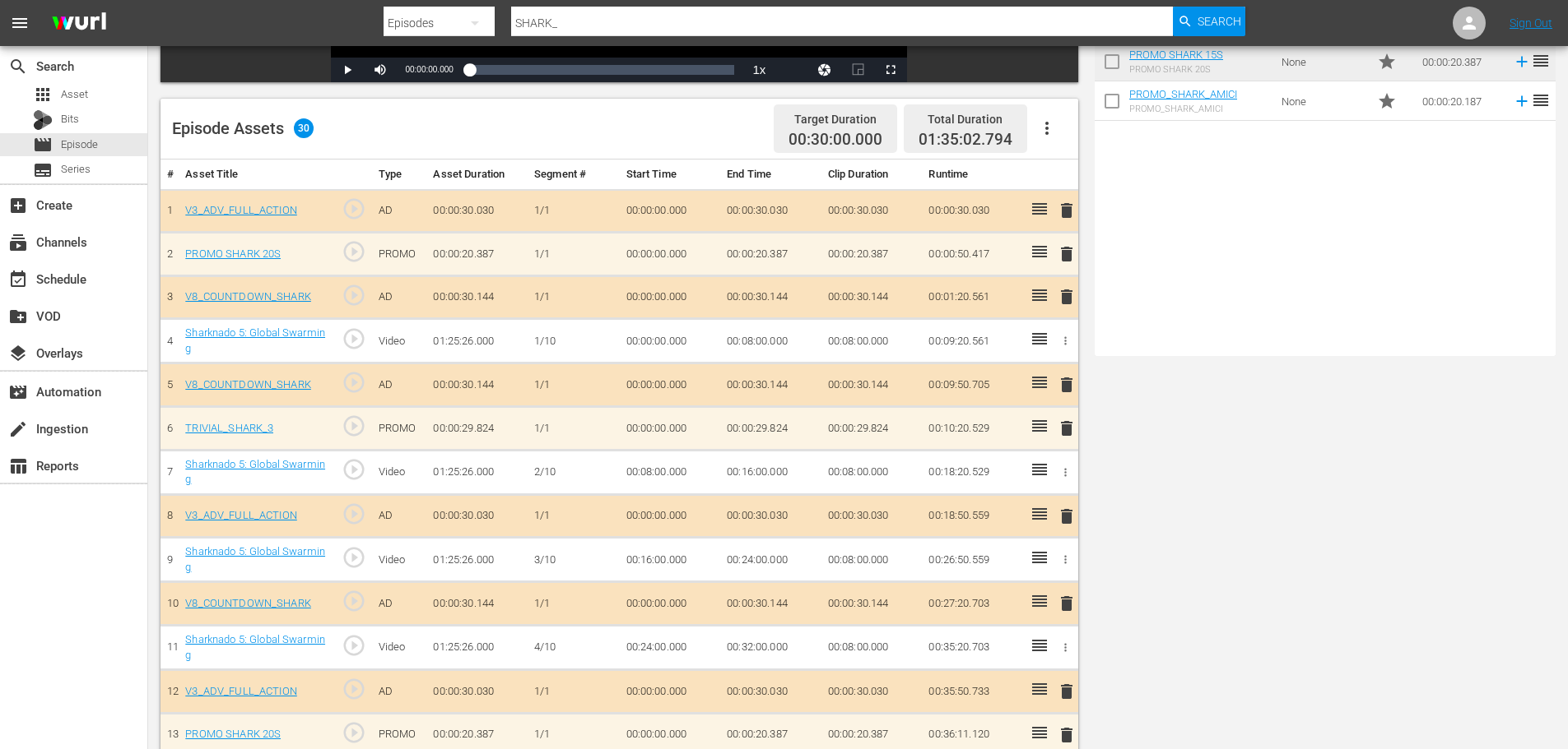
scroll to position [411, 0]
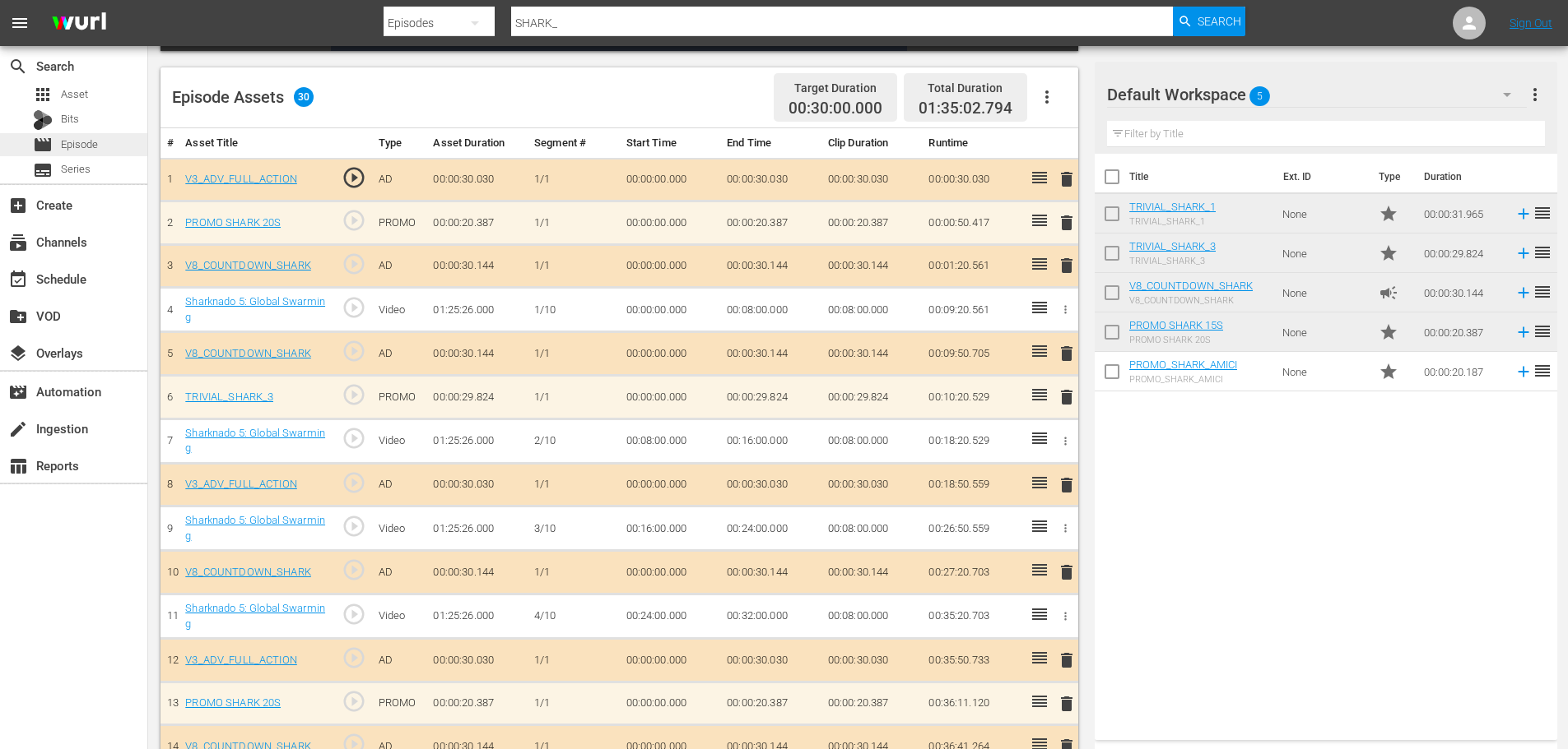
click at [130, 141] on div "movie Episode" at bounding box center [74, 144] width 147 height 23
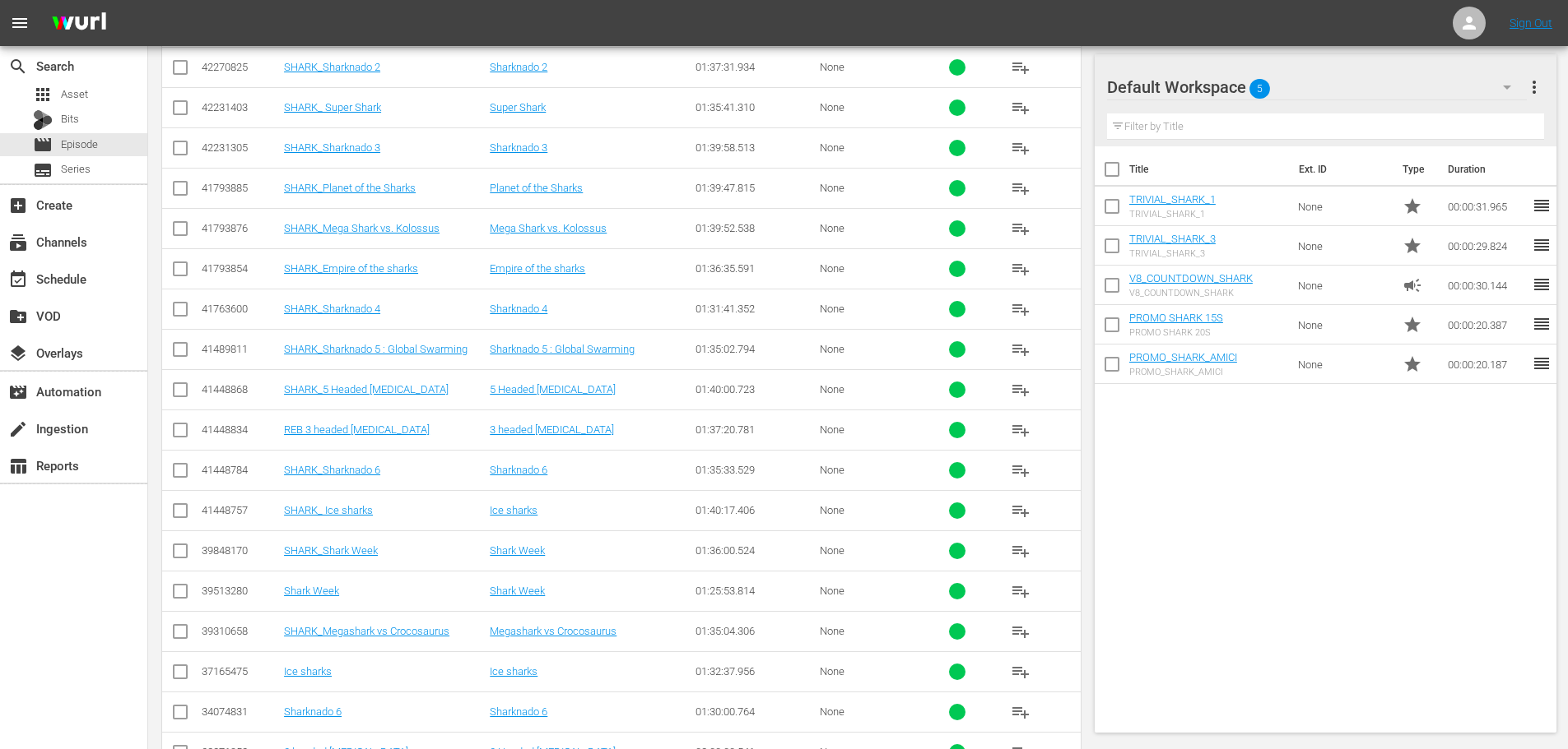
scroll to position [1457, 0]
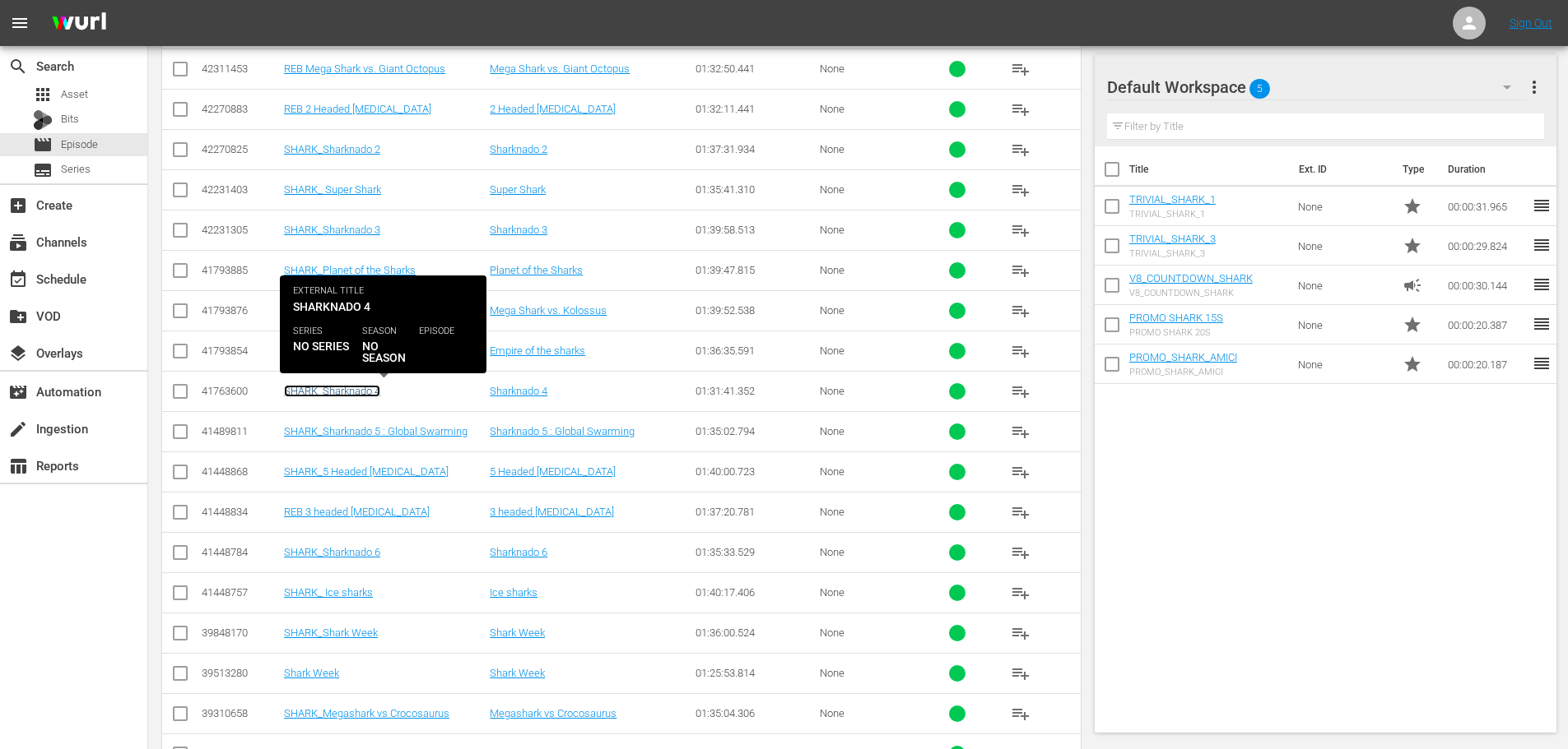
click at [360, 390] on link "SHARK_Sharknado 4" at bounding box center [332, 391] width 96 height 12
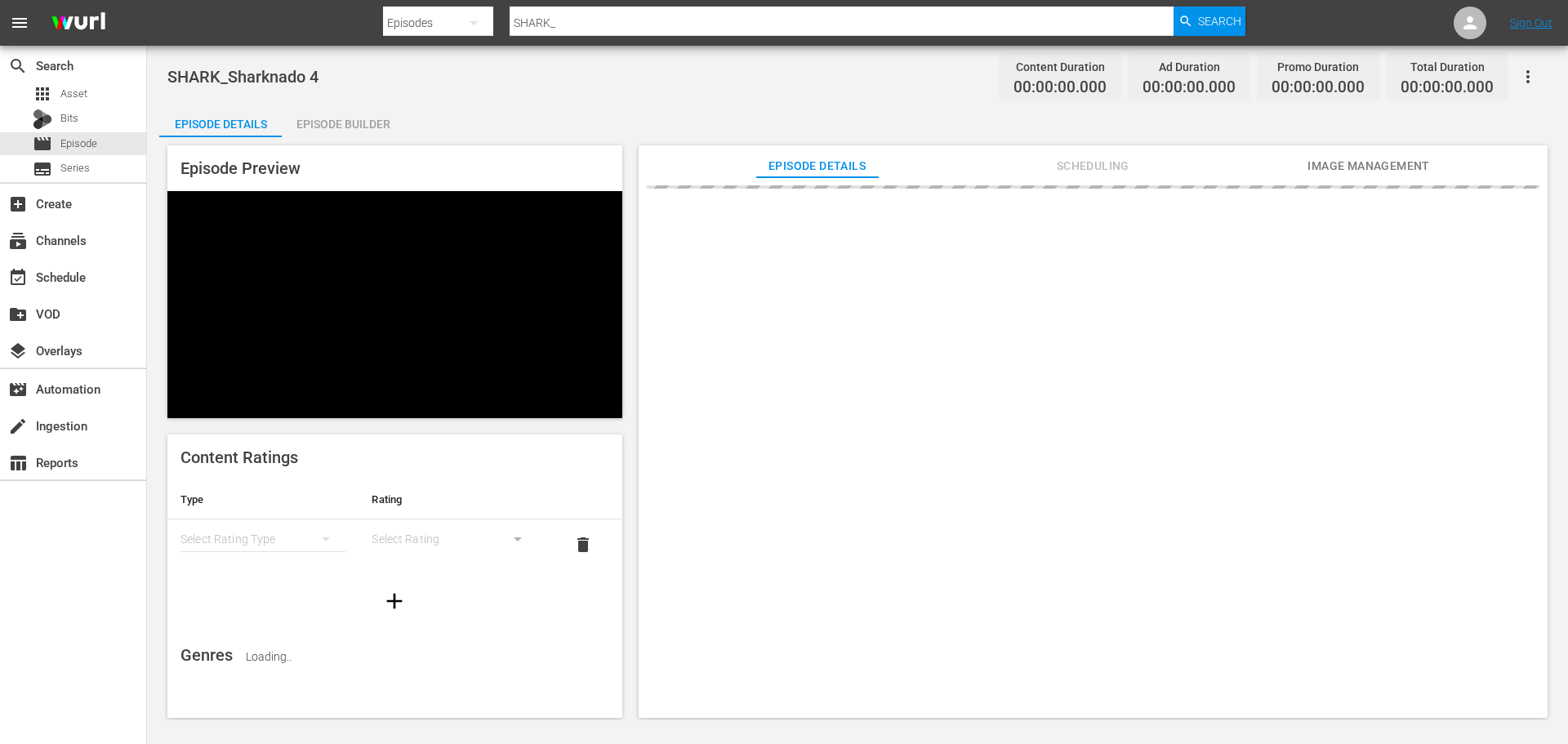
click at [365, 126] on div "Episode Builder" at bounding box center [343, 124] width 122 height 39
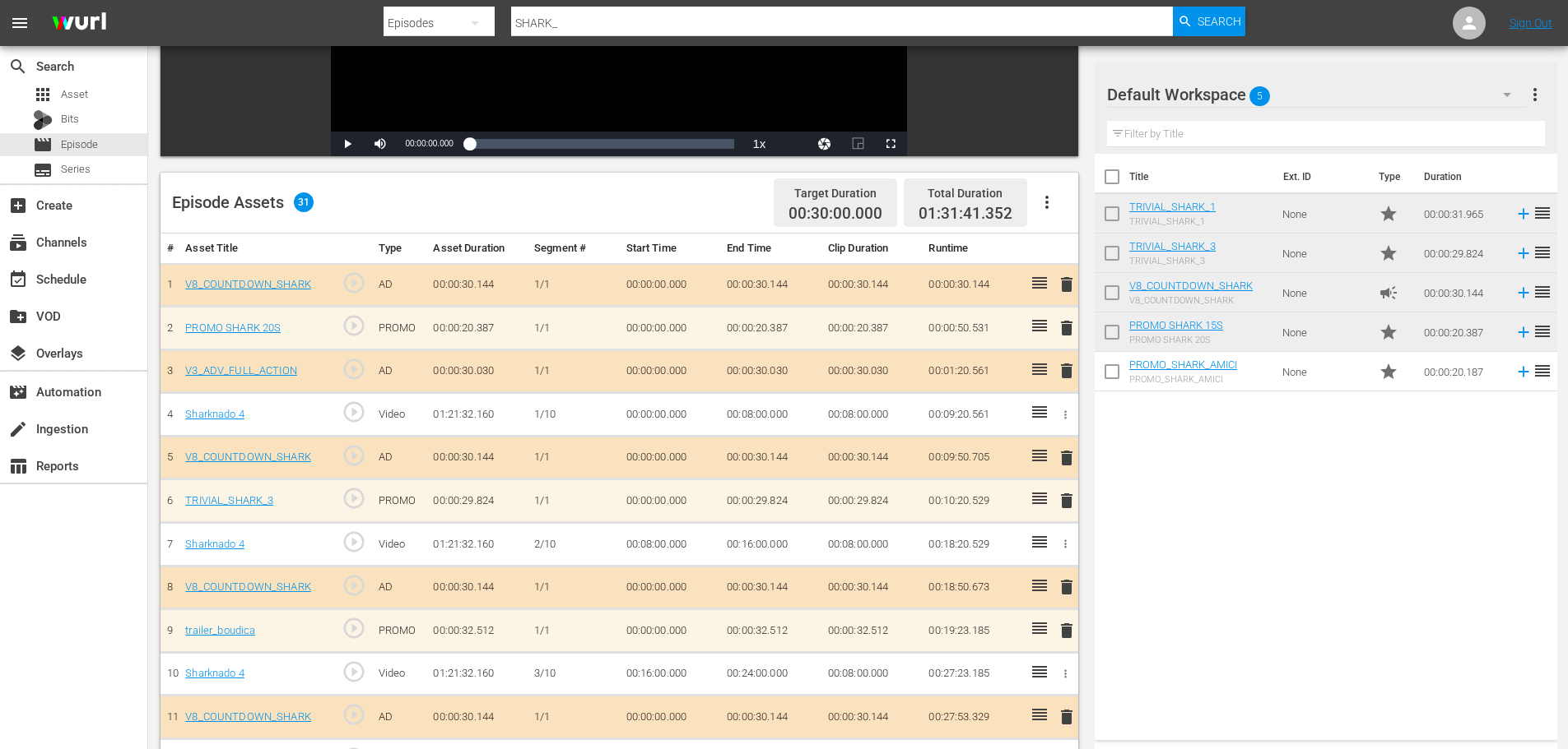
scroll to position [411, 0]
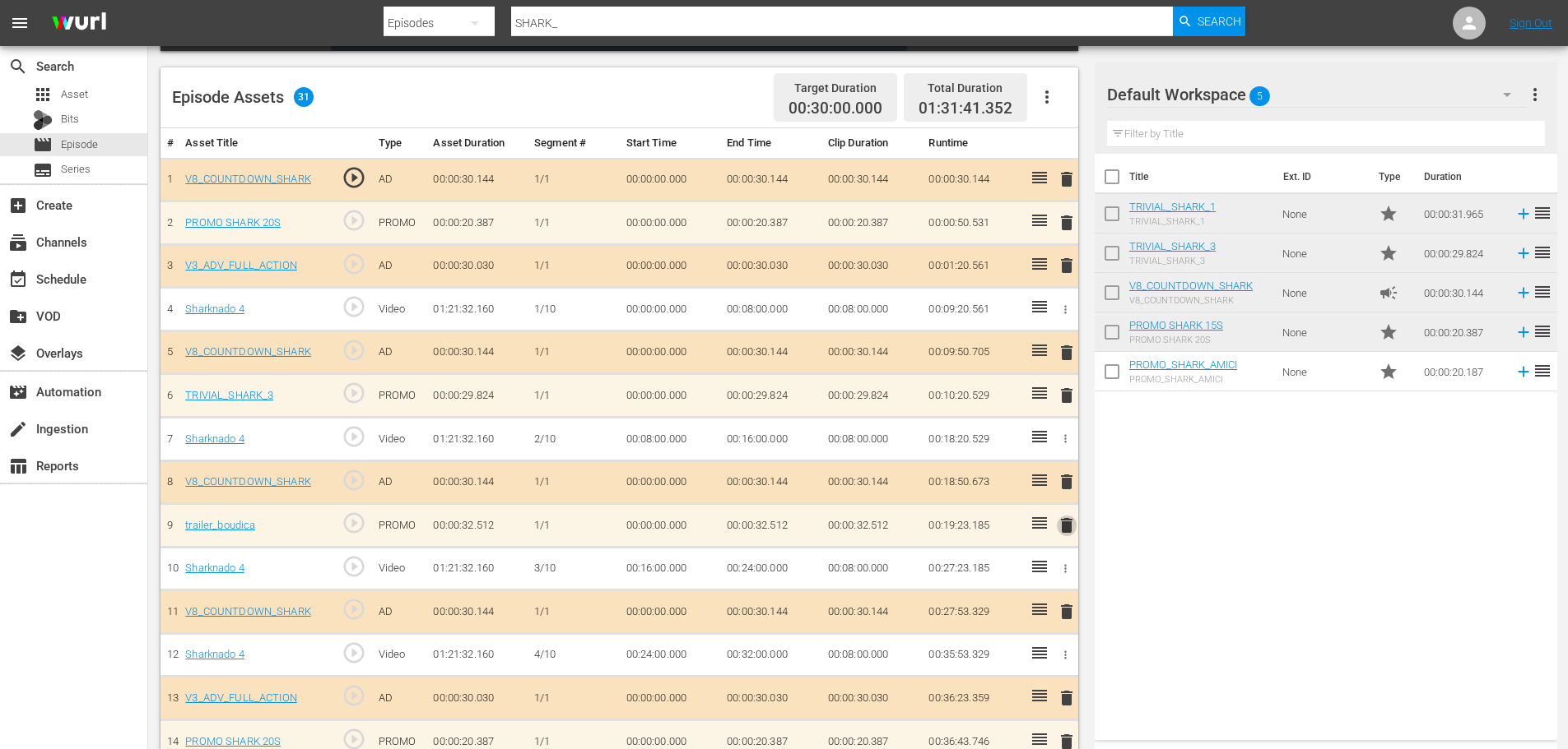
click at [1061, 529] on span "delete" at bounding box center [1066, 525] width 20 height 20
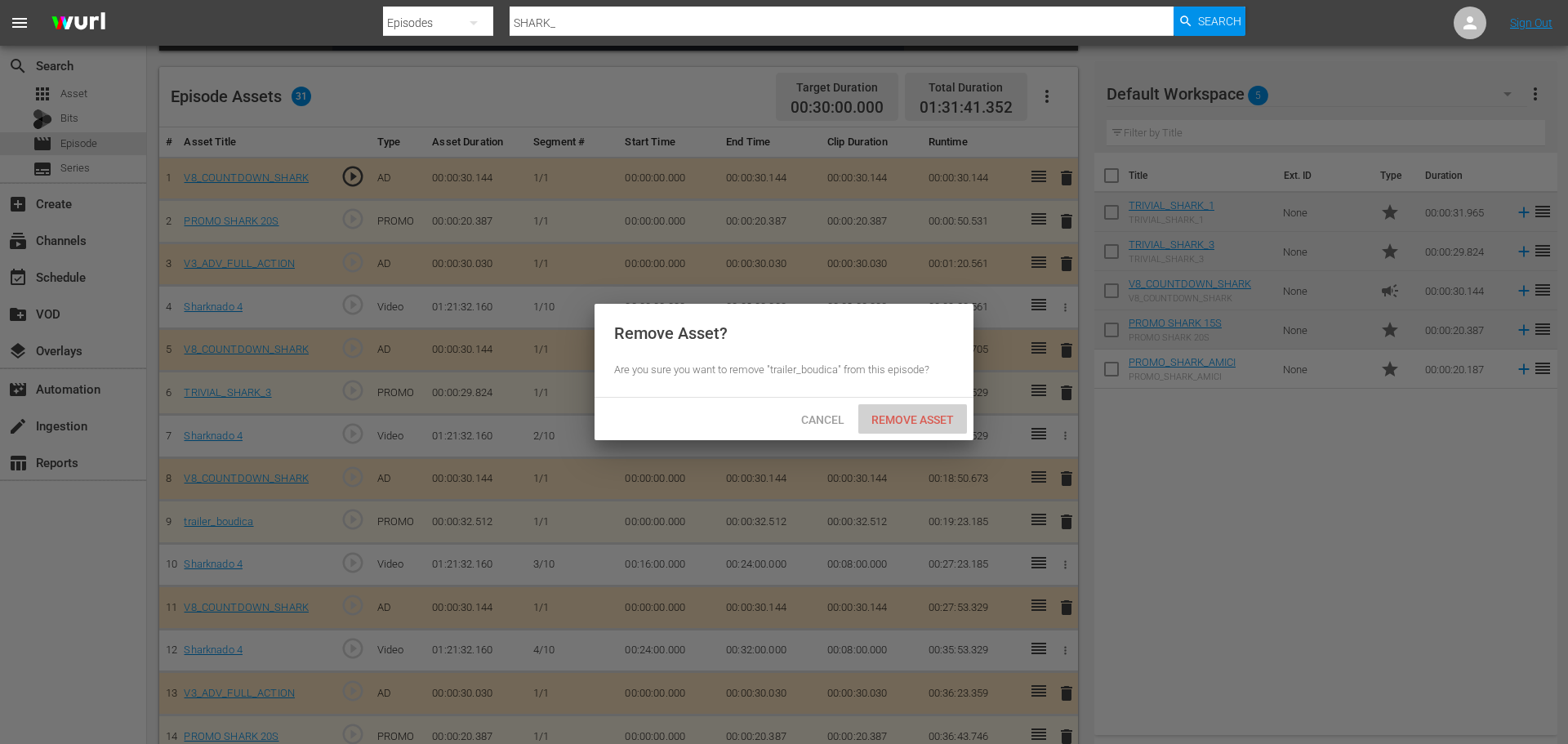
click at [906, 426] on div "Remove Asset" at bounding box center [912, 419] width 108 height 31
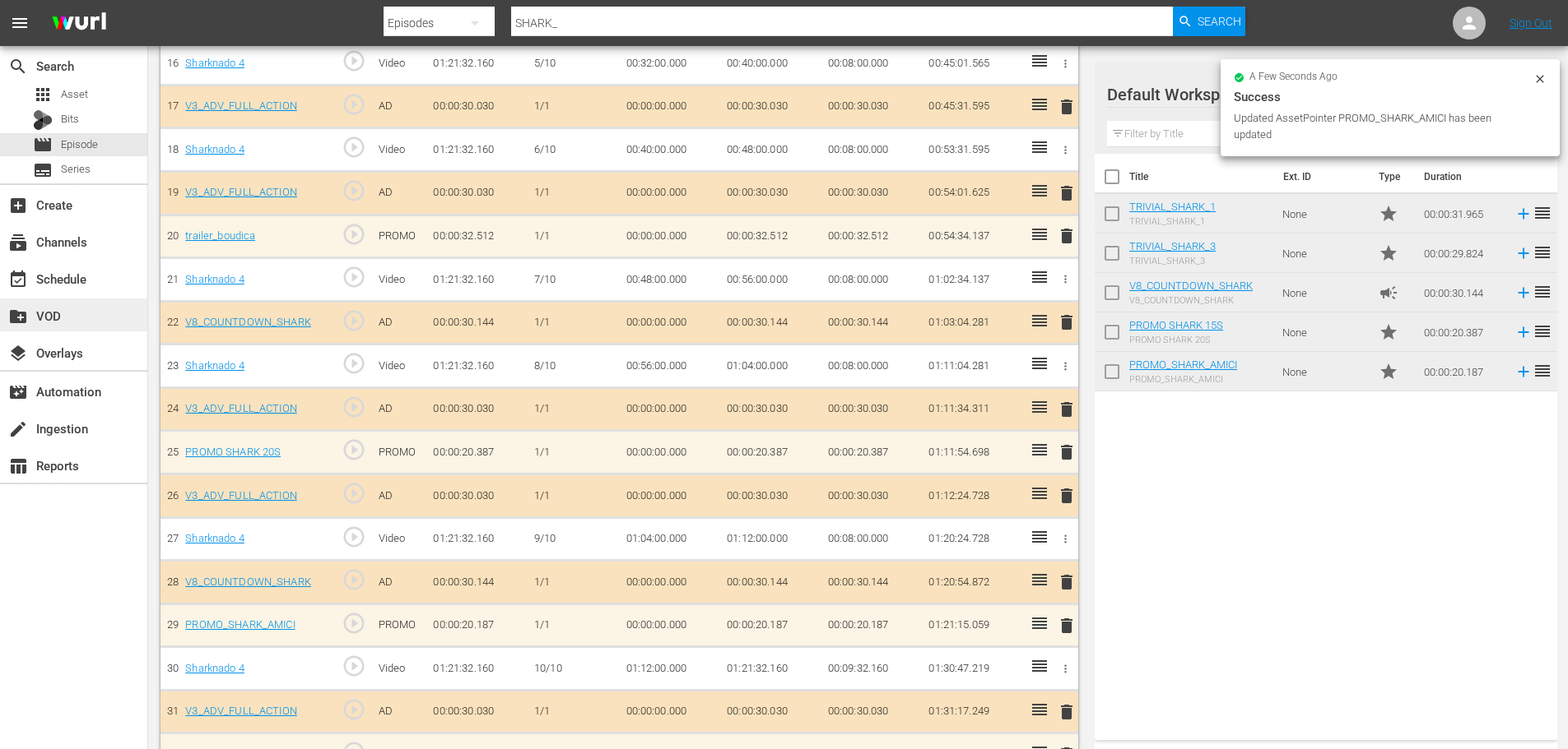
scroll to position [1173, 0]
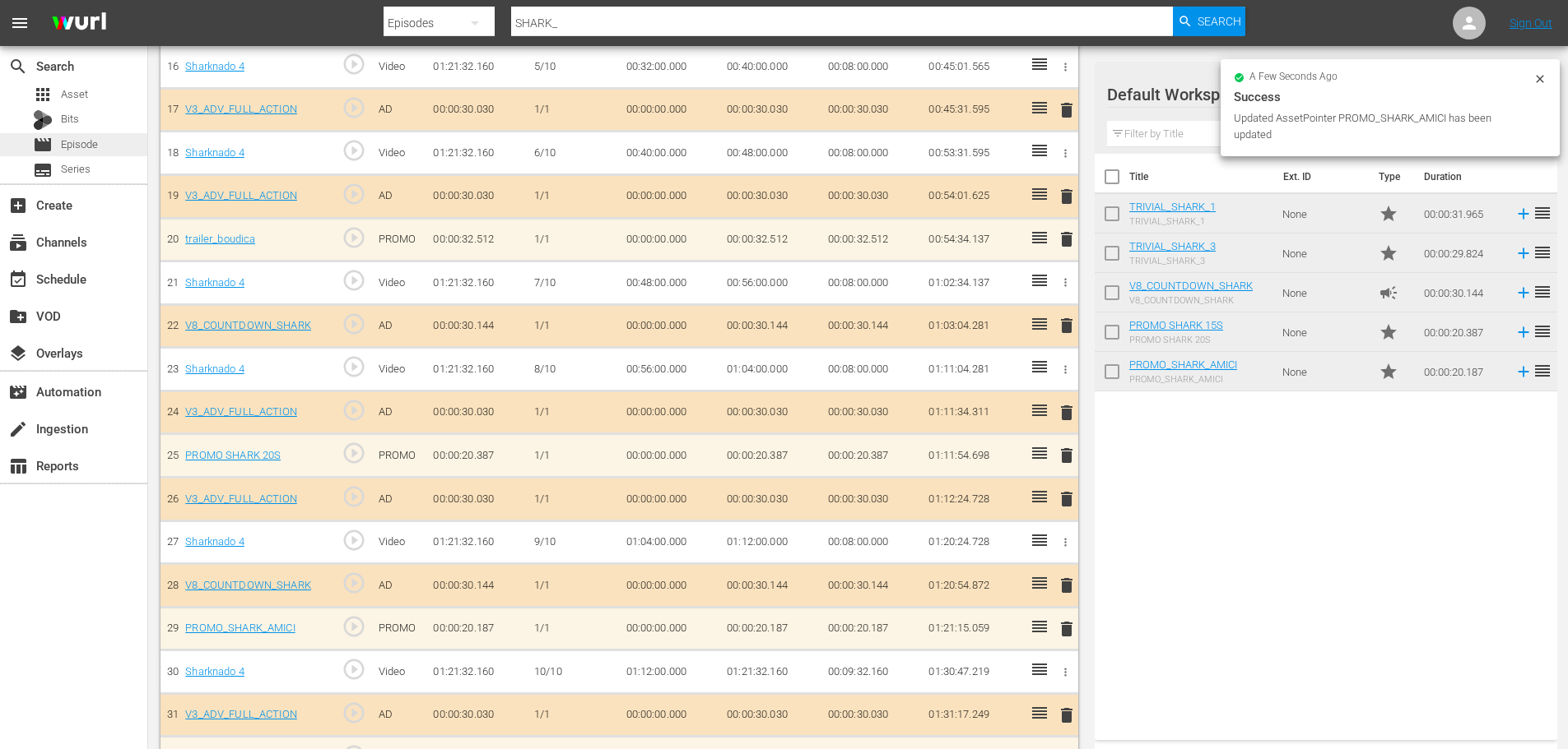
click at [109, 149] on div "movie Episode" at bounding box center [74, 144] width 147 height 23
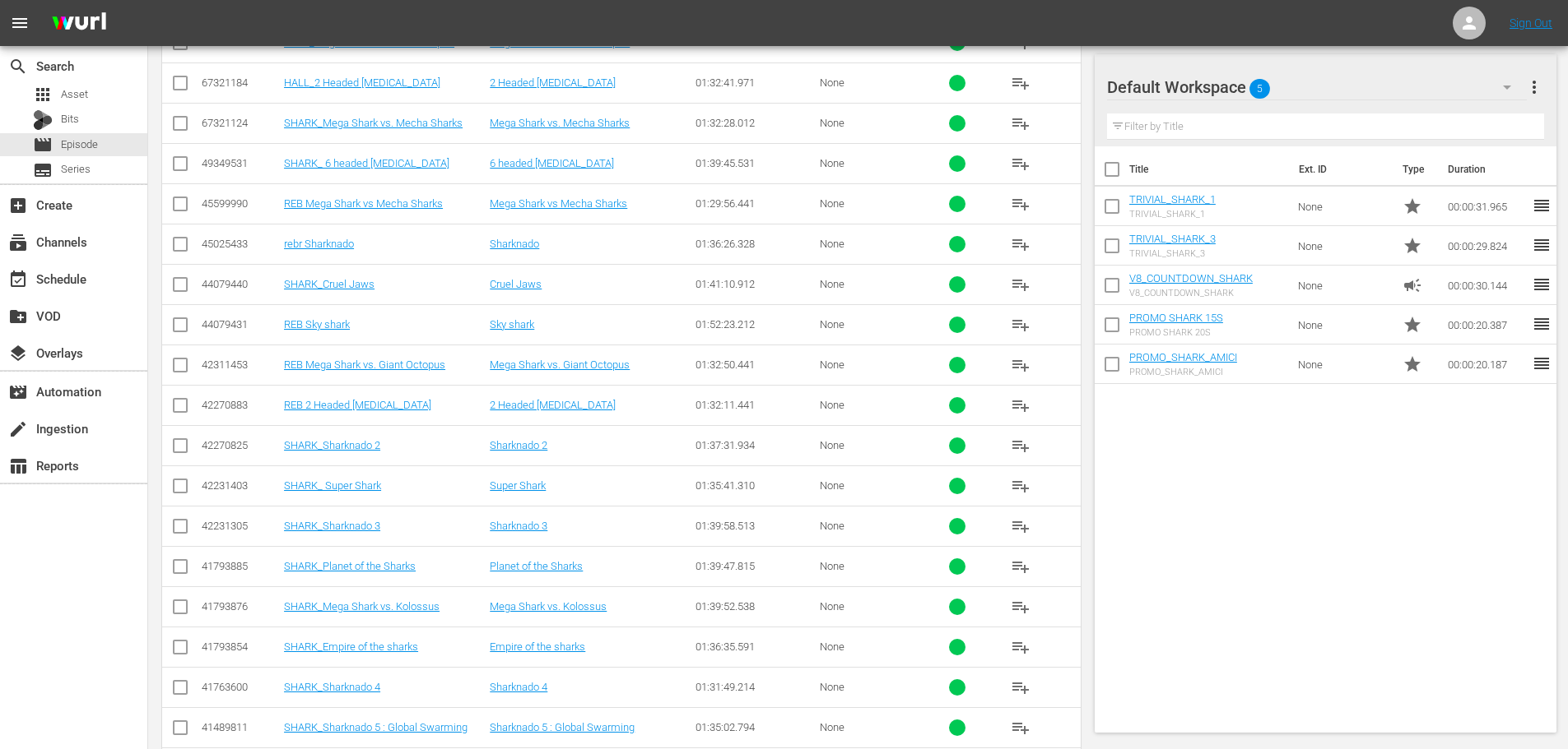
scroll to position [1244, 0]
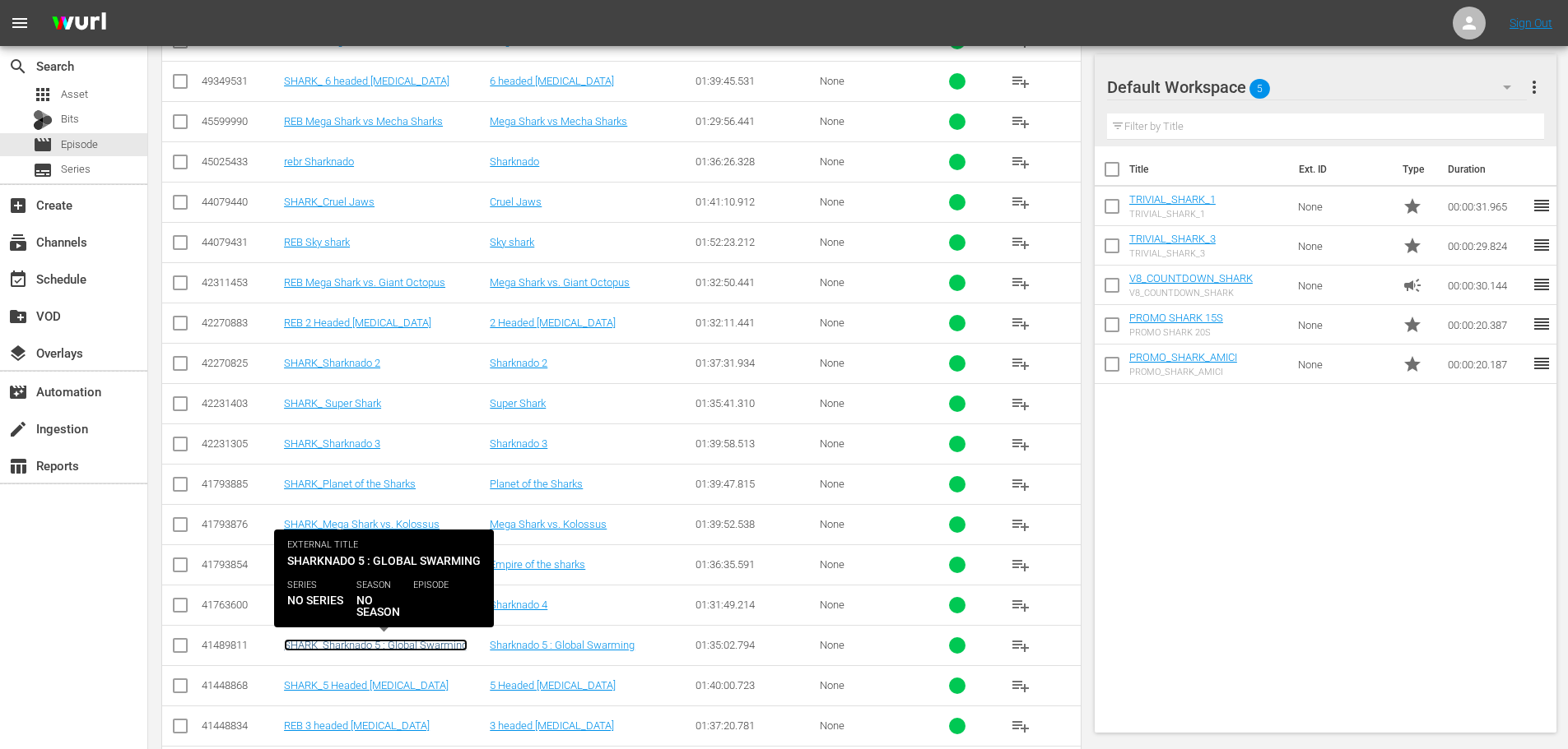
click at [437, 645] on link "SHARK_Sharknado 5 : Global Swarming" at bounding box center [376, 645] width 184 height 12
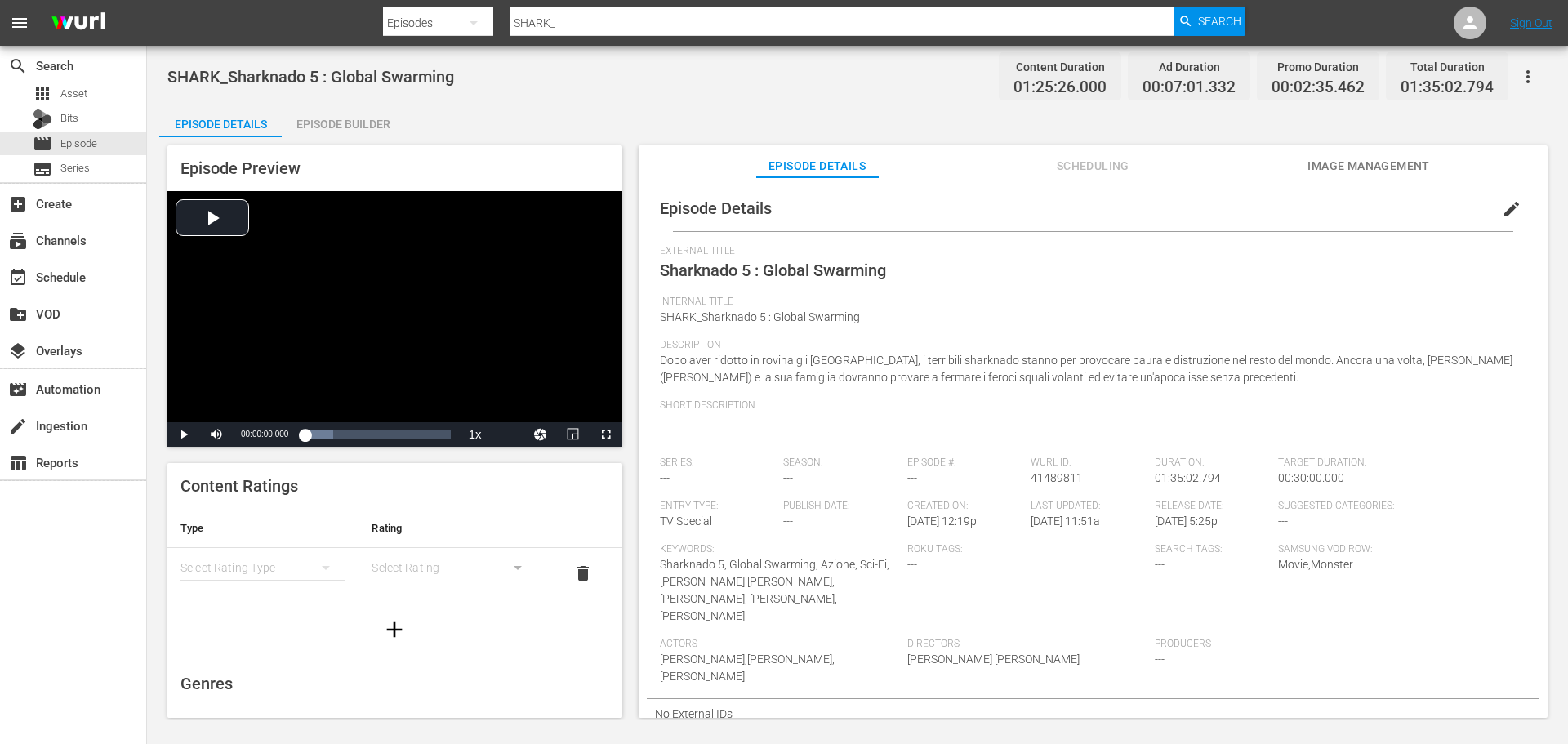
click at [345, 119] on div "Episode Builder" at bounding box center [343, 124] width 122 height 39
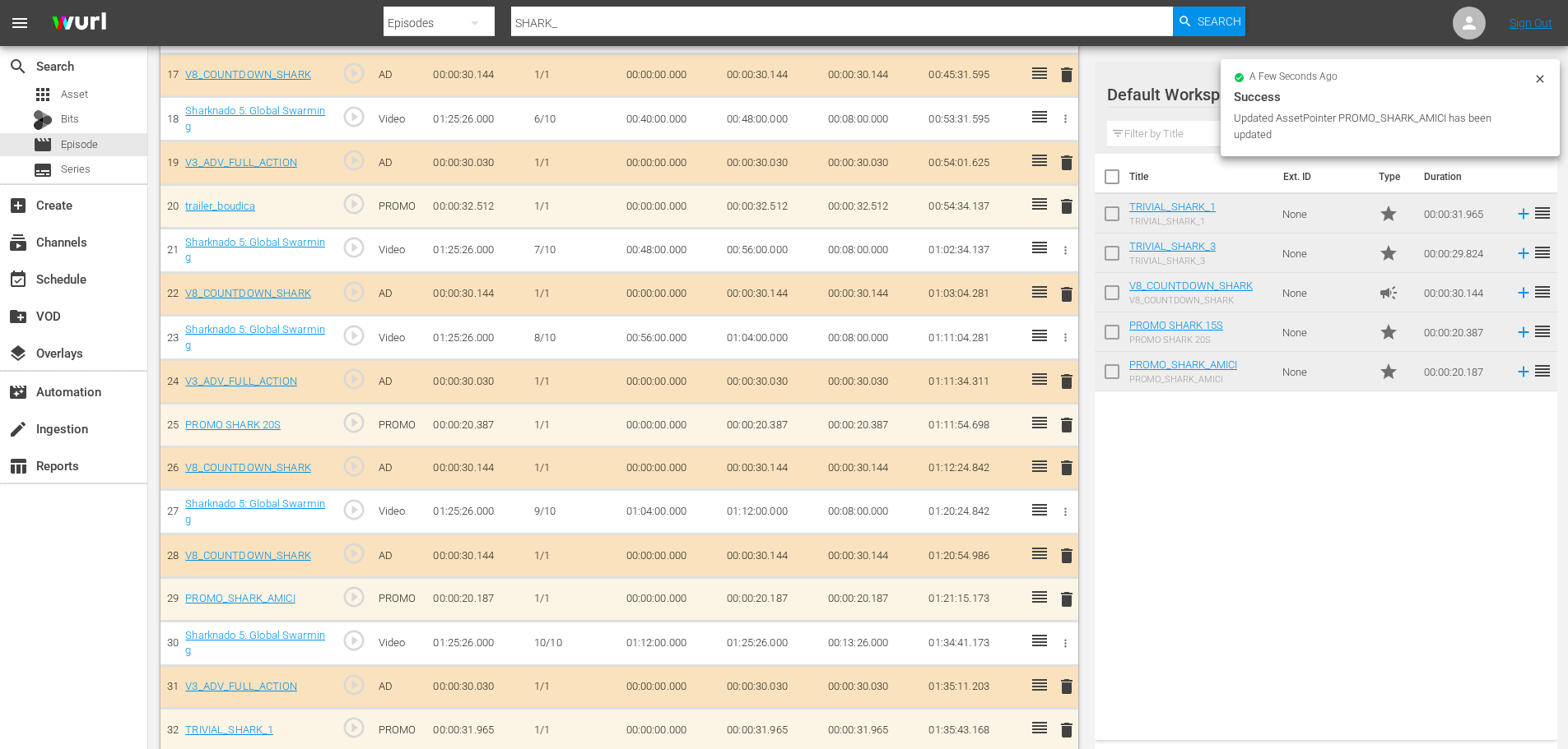
scroll to position [1230, 0]
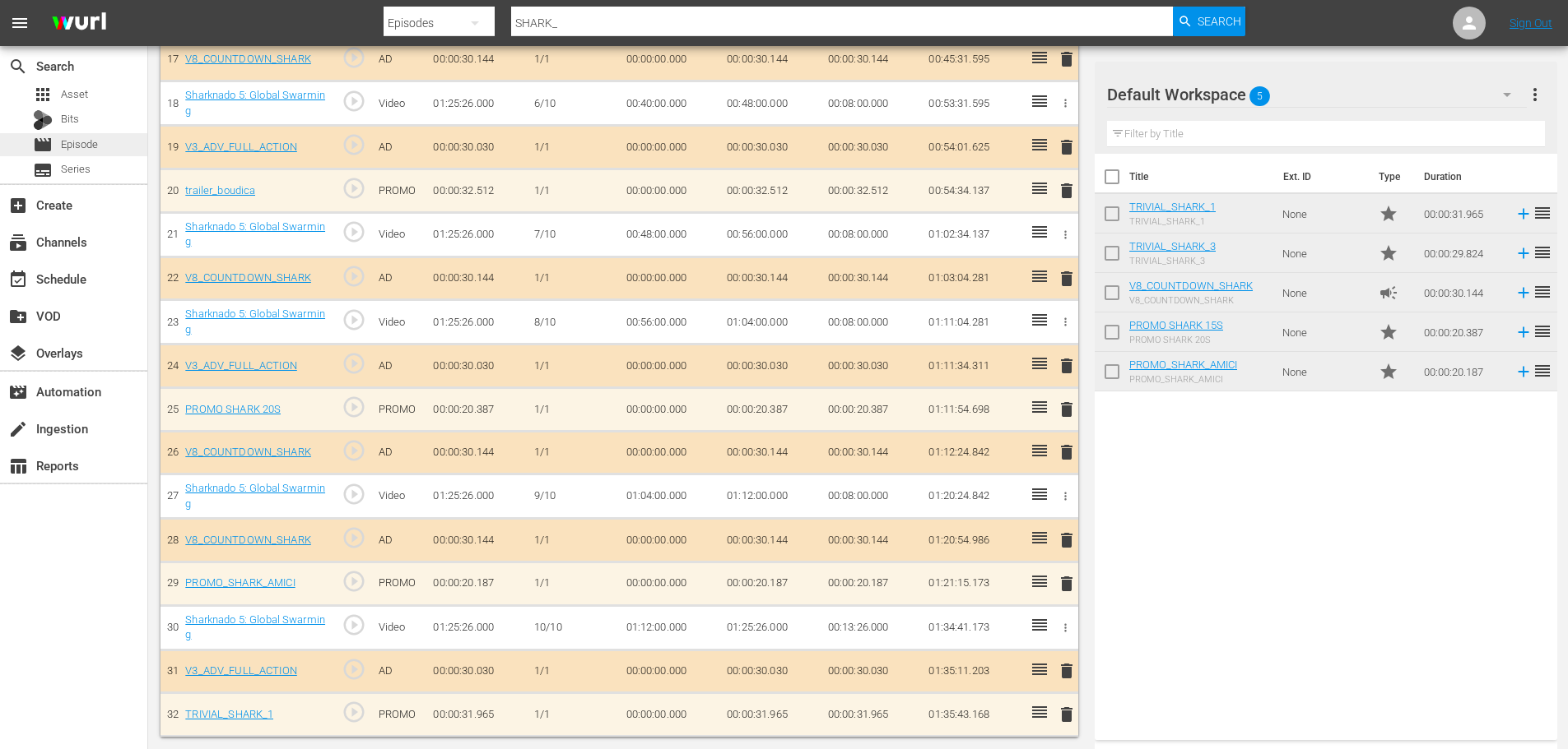
click at [107, 146] on div "movie Episode" at bounding box center [74, 144] width 147 height 23
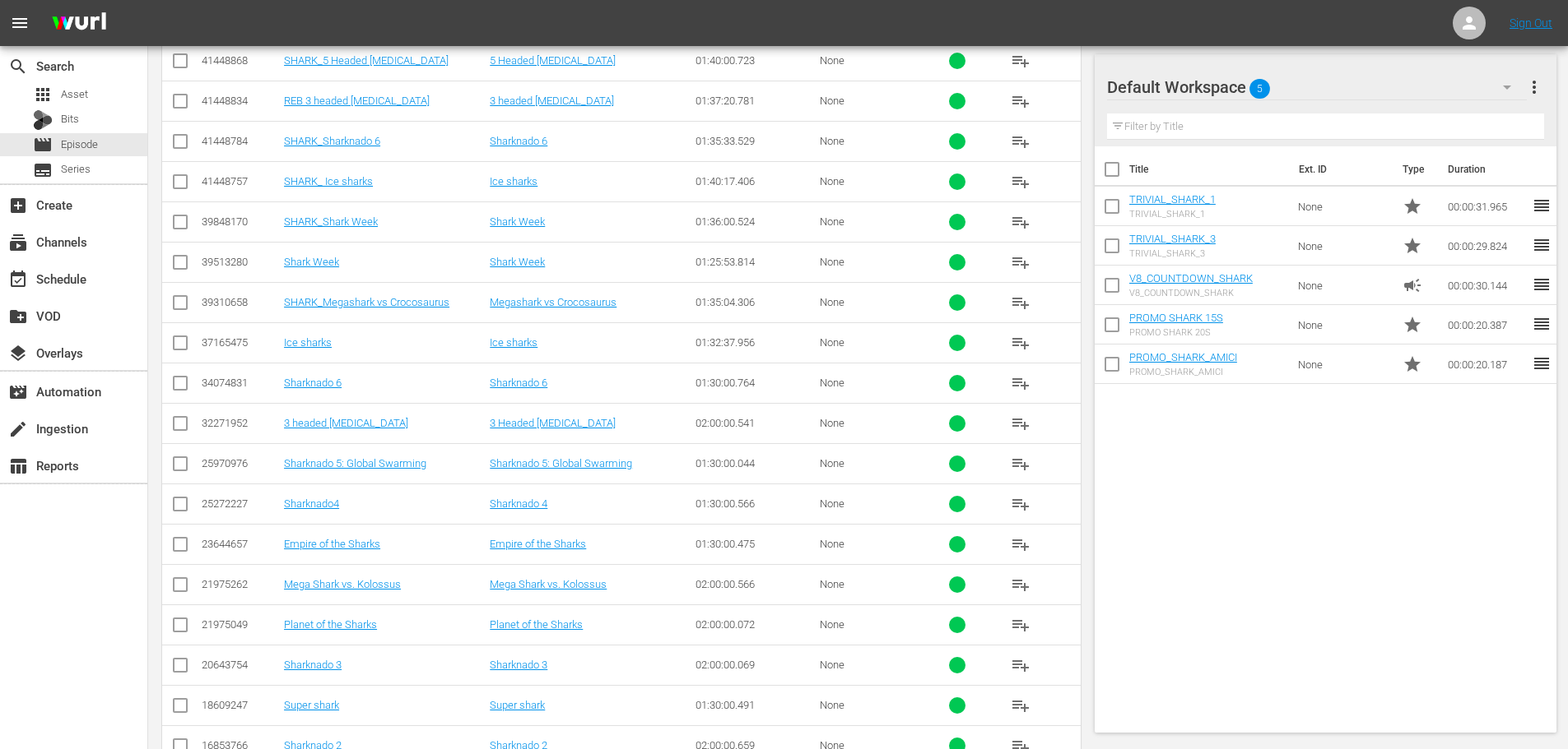
scroll to position [1705, 0]
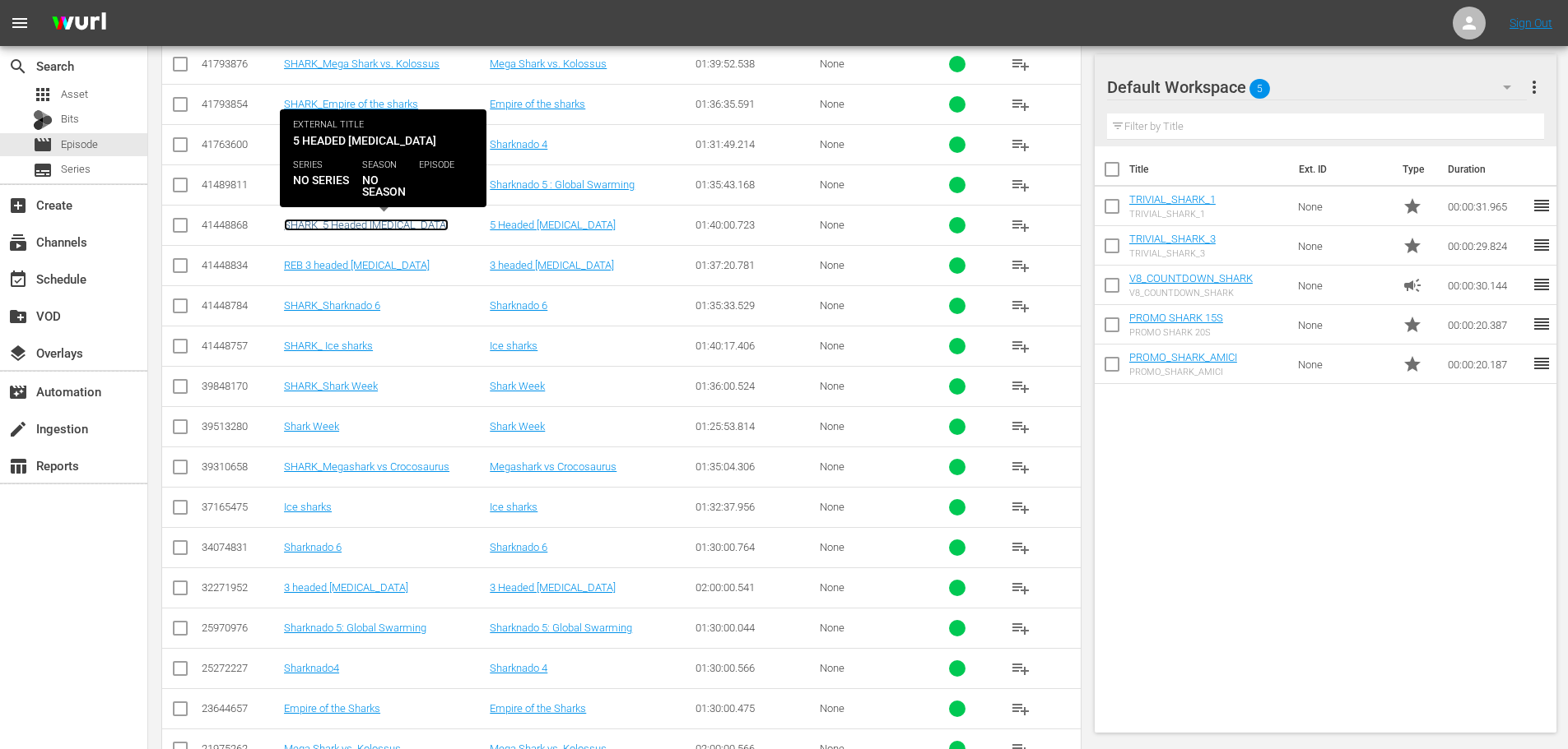
click at [388, 222] on link "SHARK_5 Headed [MEDICAL_DATA]" at bounding box center [367, 225] width 165 height 12
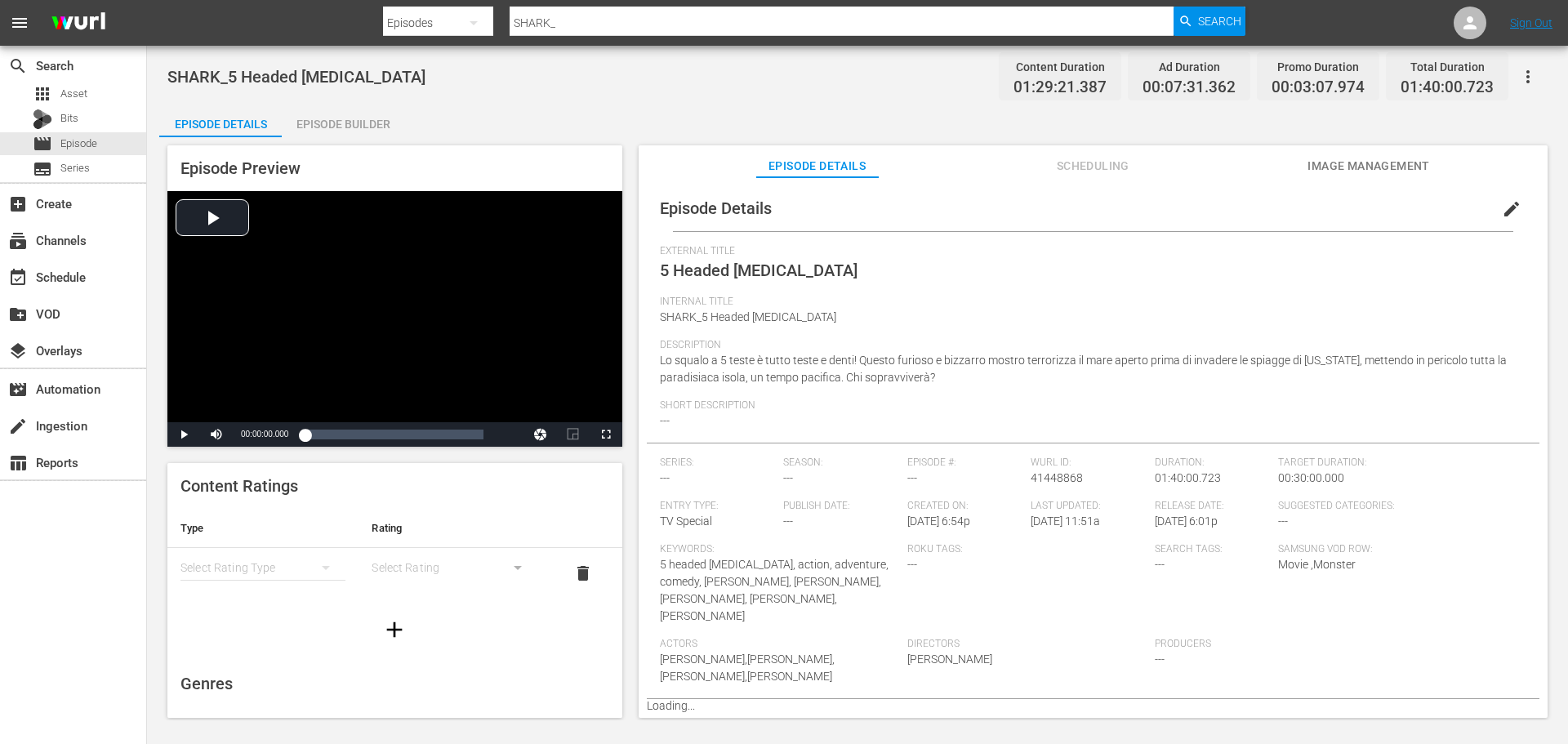
click at [334, 126] on div "Episode Builder" at bounding box center [343, 124] width 122 height 39
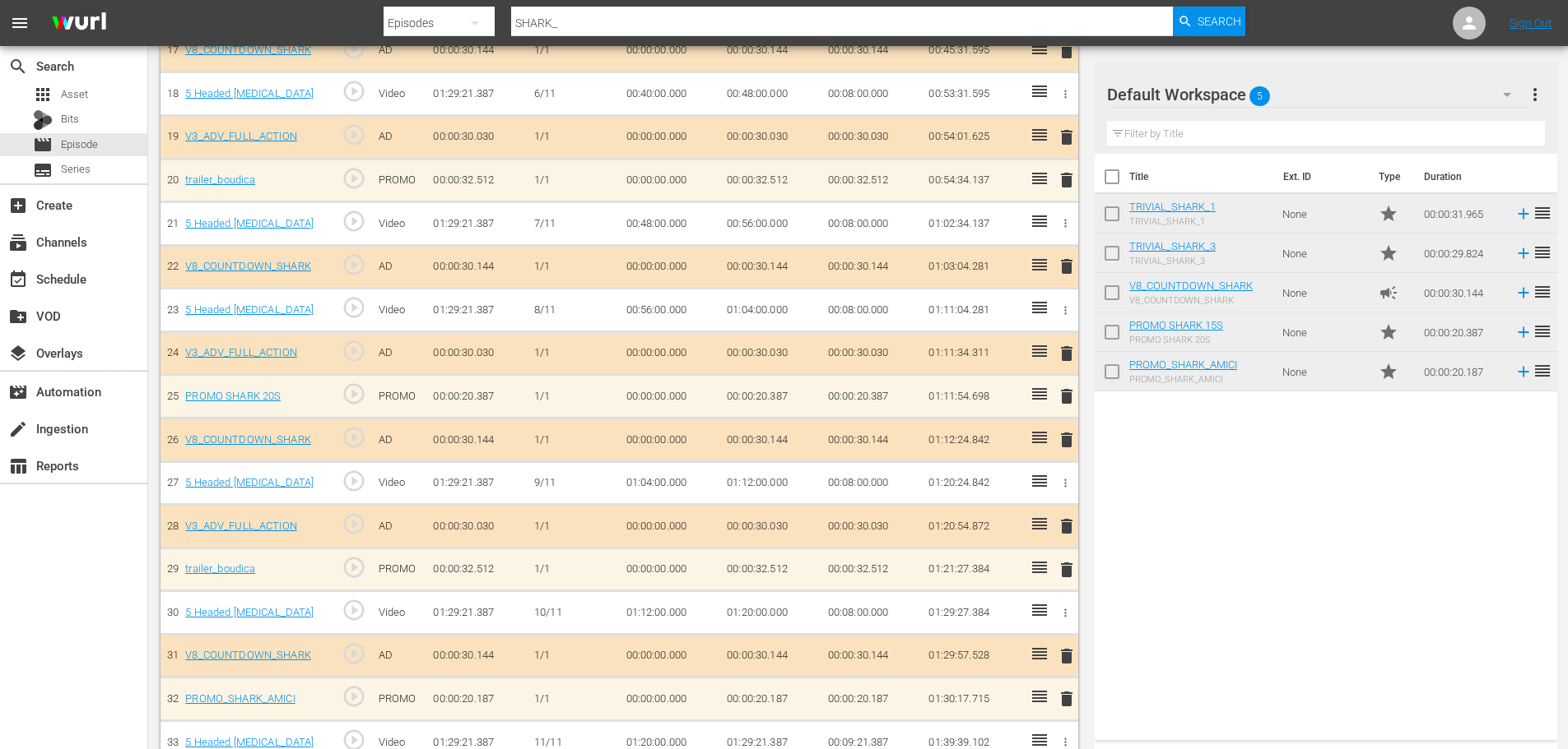
scroll to position [1347, 0]
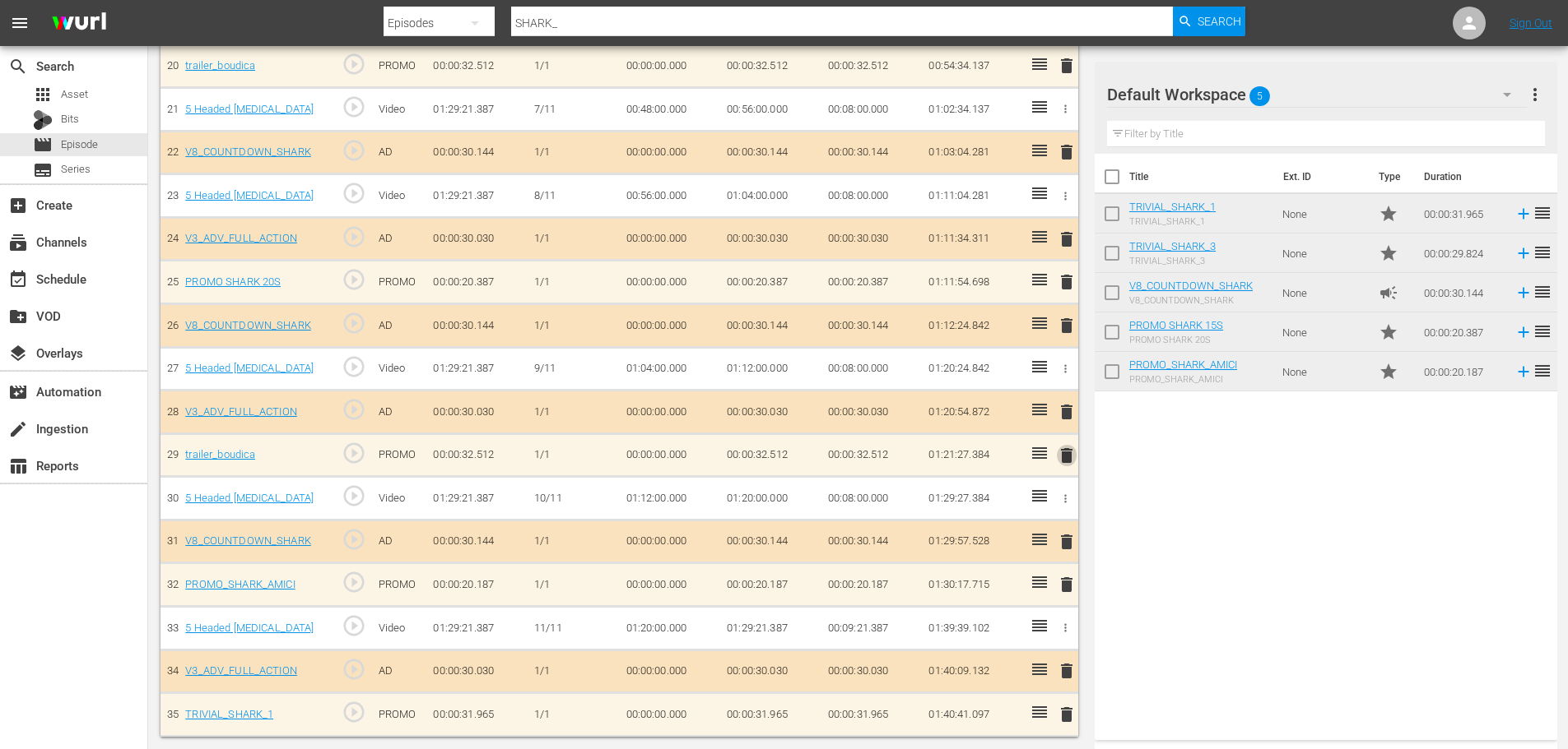
click at [1070, 458] on span "delete" at bounding box center [1066, 456] width 20 height 20
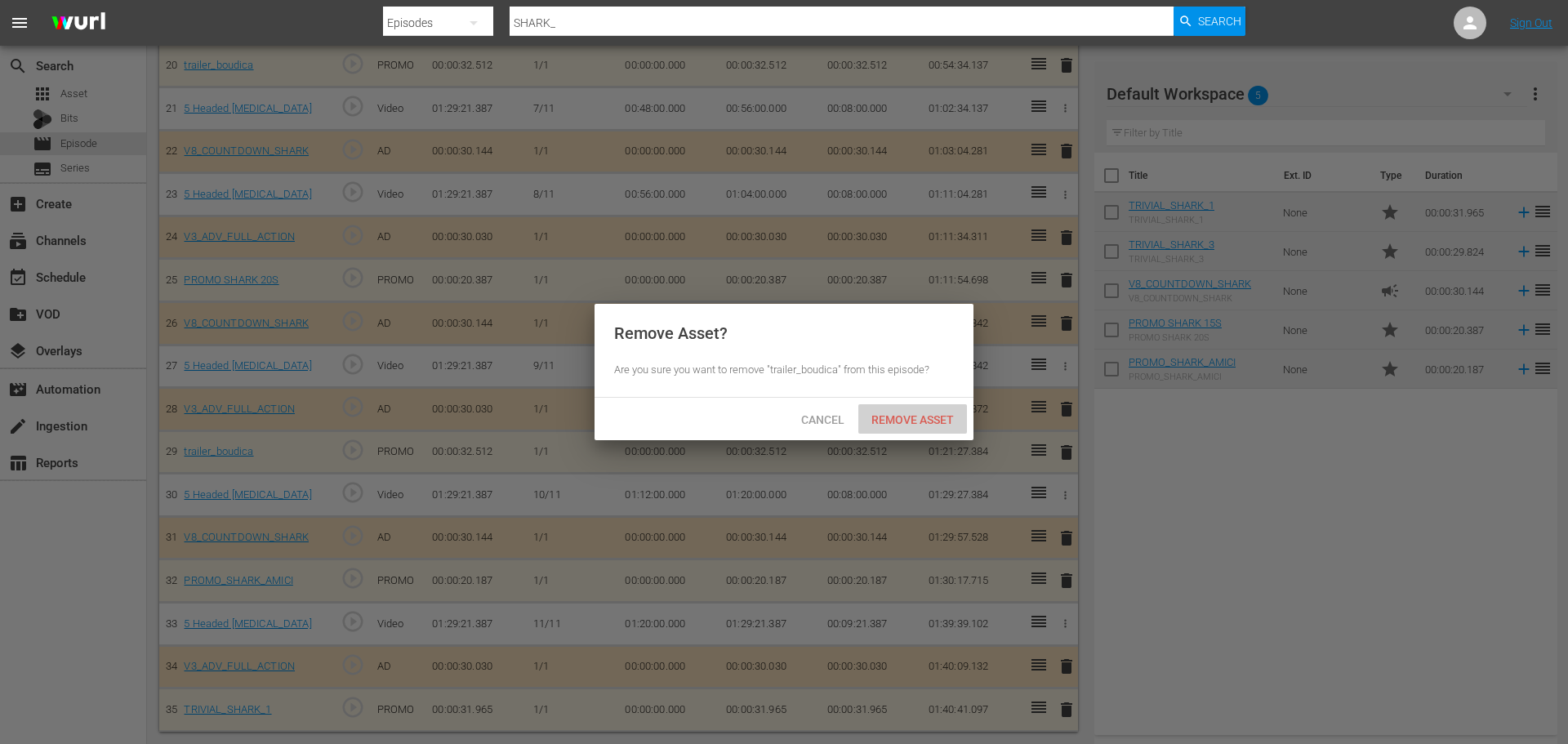
click at [941, 424] on span "Remove Asset" at bounding box center [912, 419] width 108 height 13
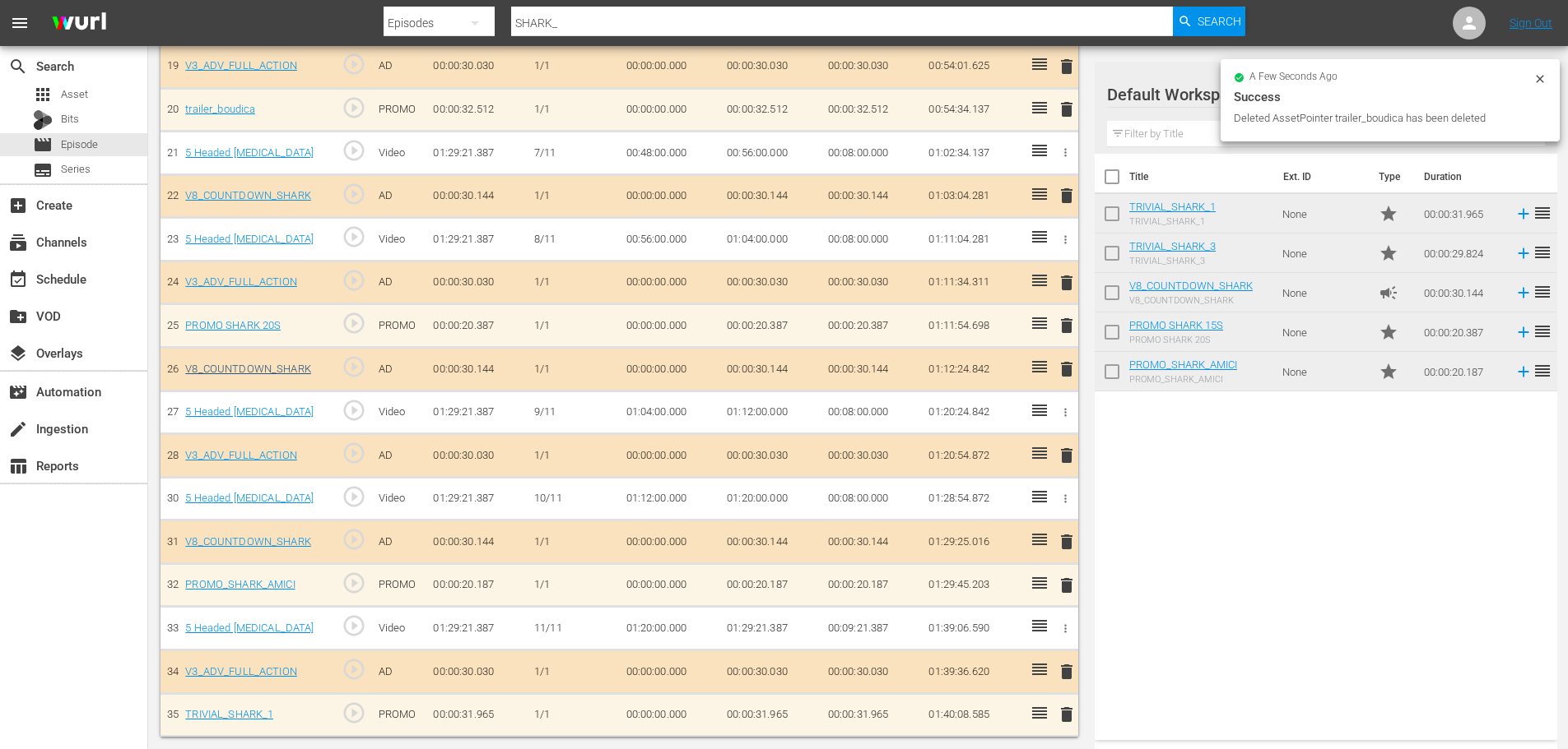
scroll to position [1303, 0]
click at [83, 148] on span "Episode" at bounding box center [78, 144] width 37 height 17
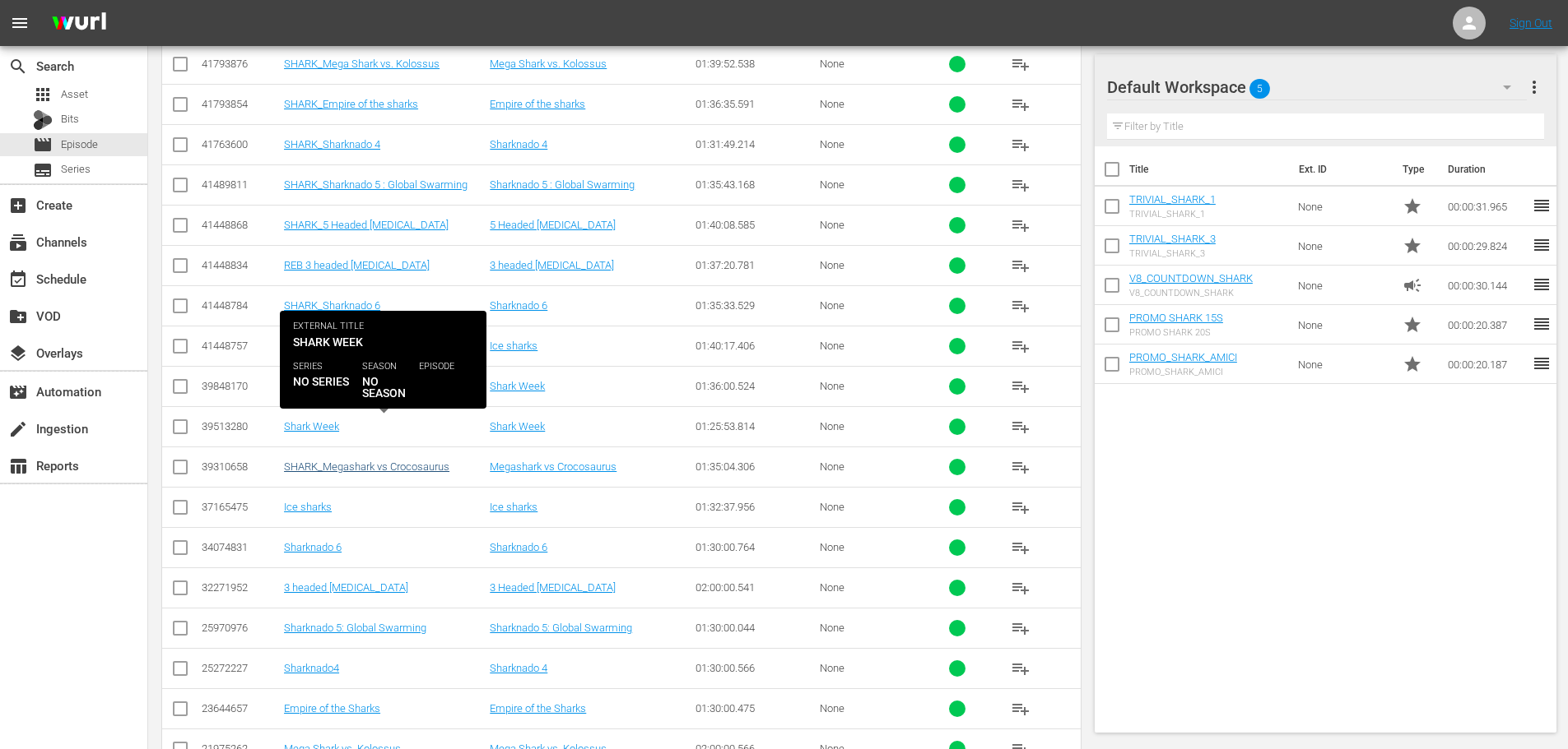
scroll to position [1622, 0]
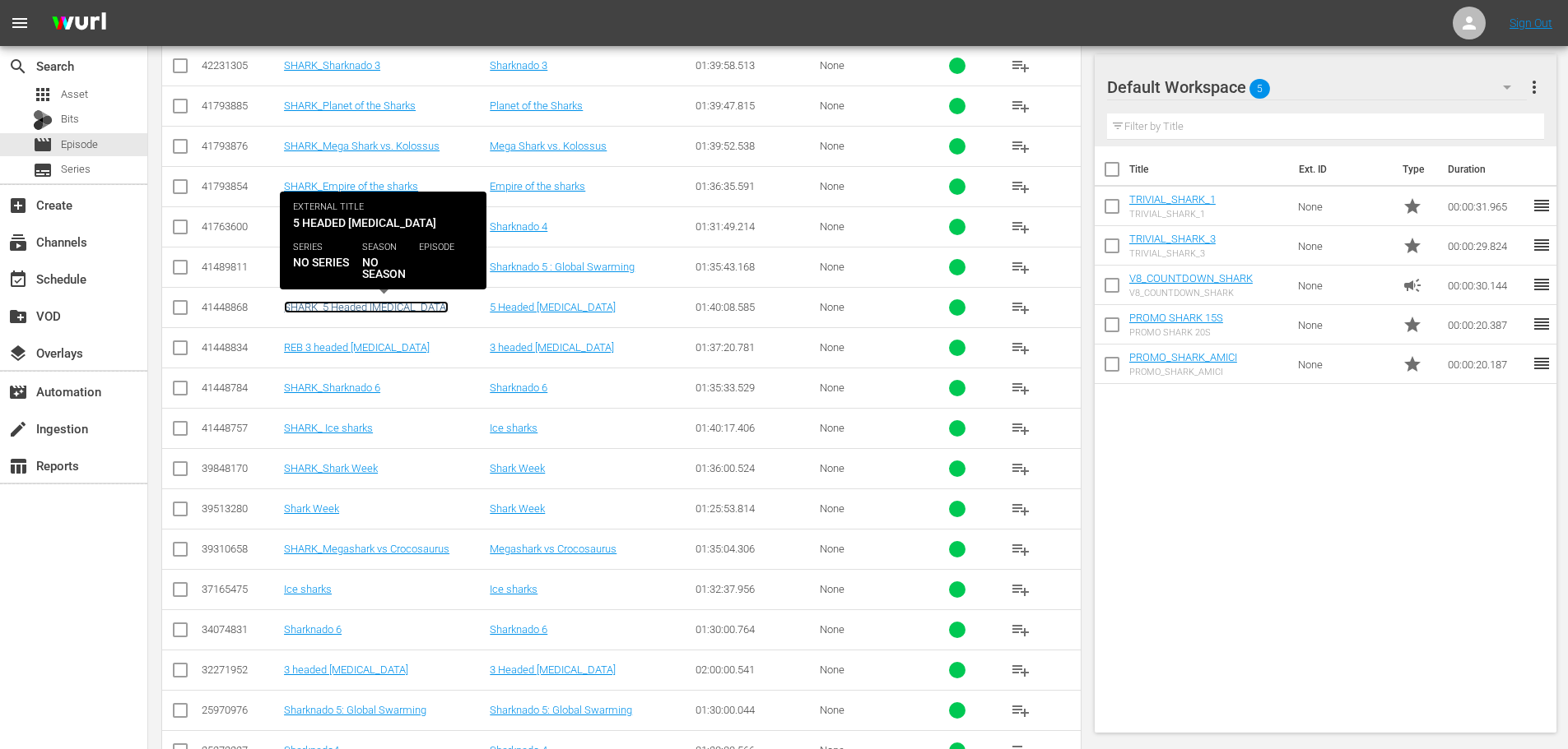
click at [385, 306] on link "SHARK_5 Headed [MEDICAL_DATA]" at bounding box center [367, 307] width 165 height 12
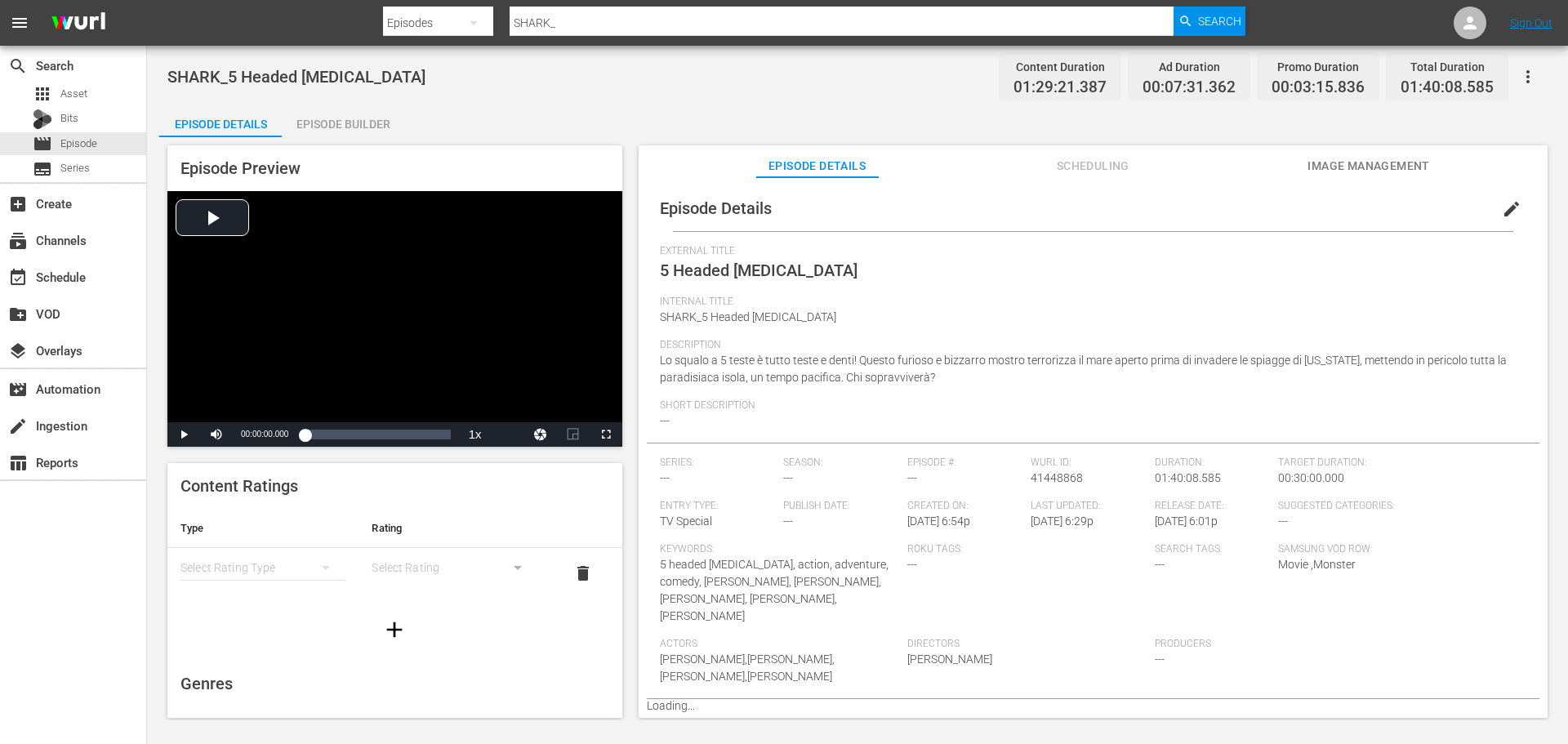
click at [364, 134] on div "Episode Builder" at bounding box center [343, 124] width 122 height 39
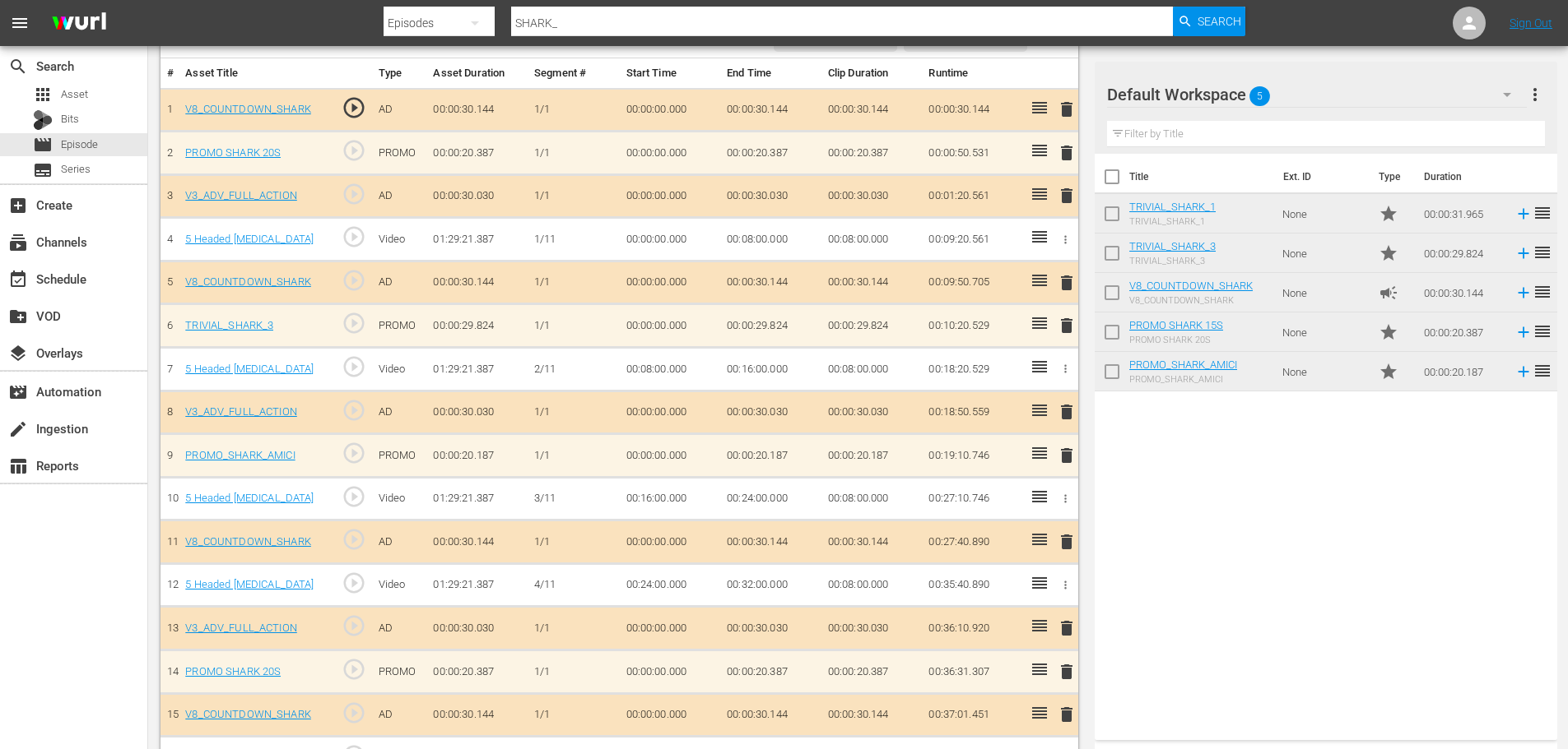
scroll to position [494, 0]
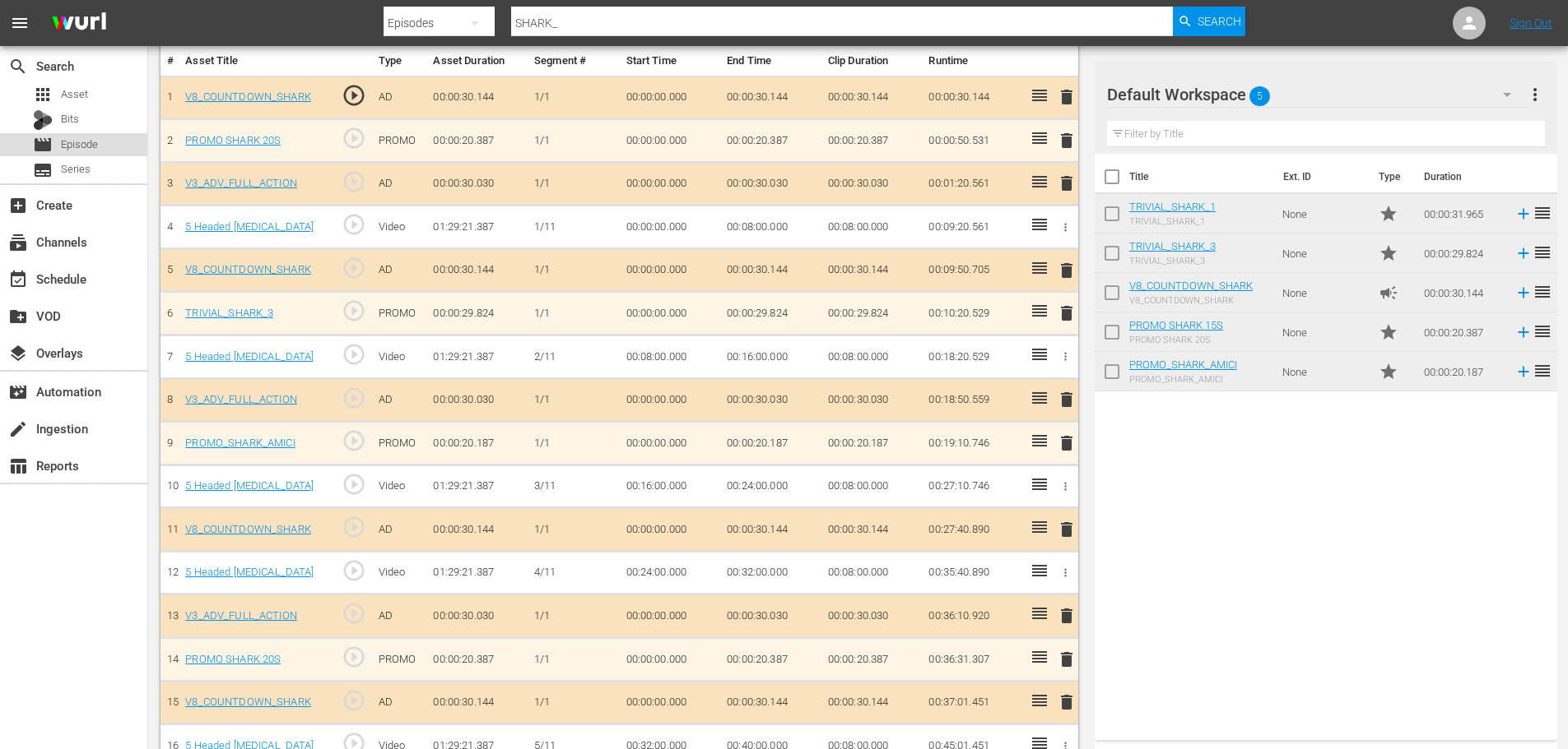
click at [95, 142] on span "Episode" at bounding box center [78, 144] width 37 height 17
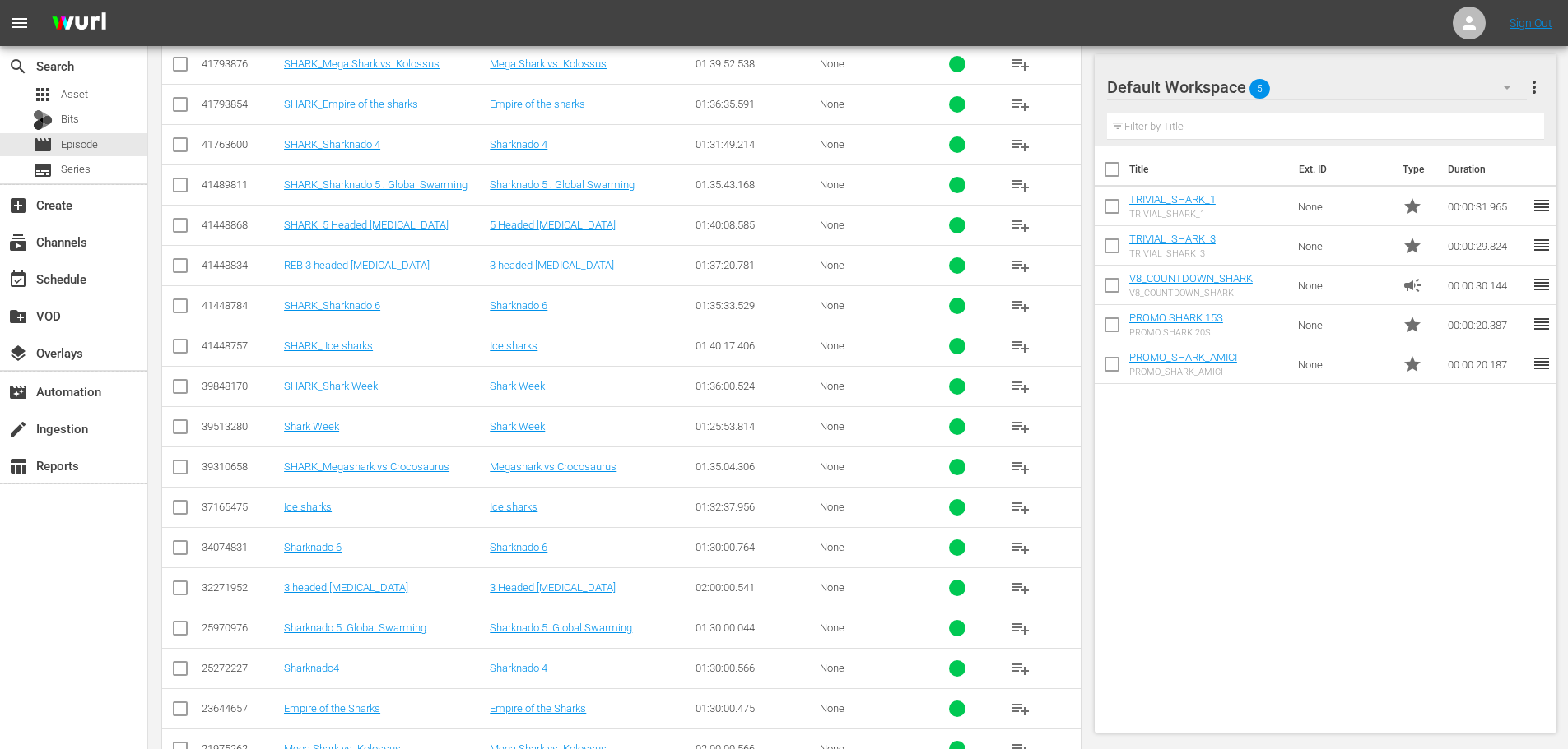
scroll to position [1540, 0]
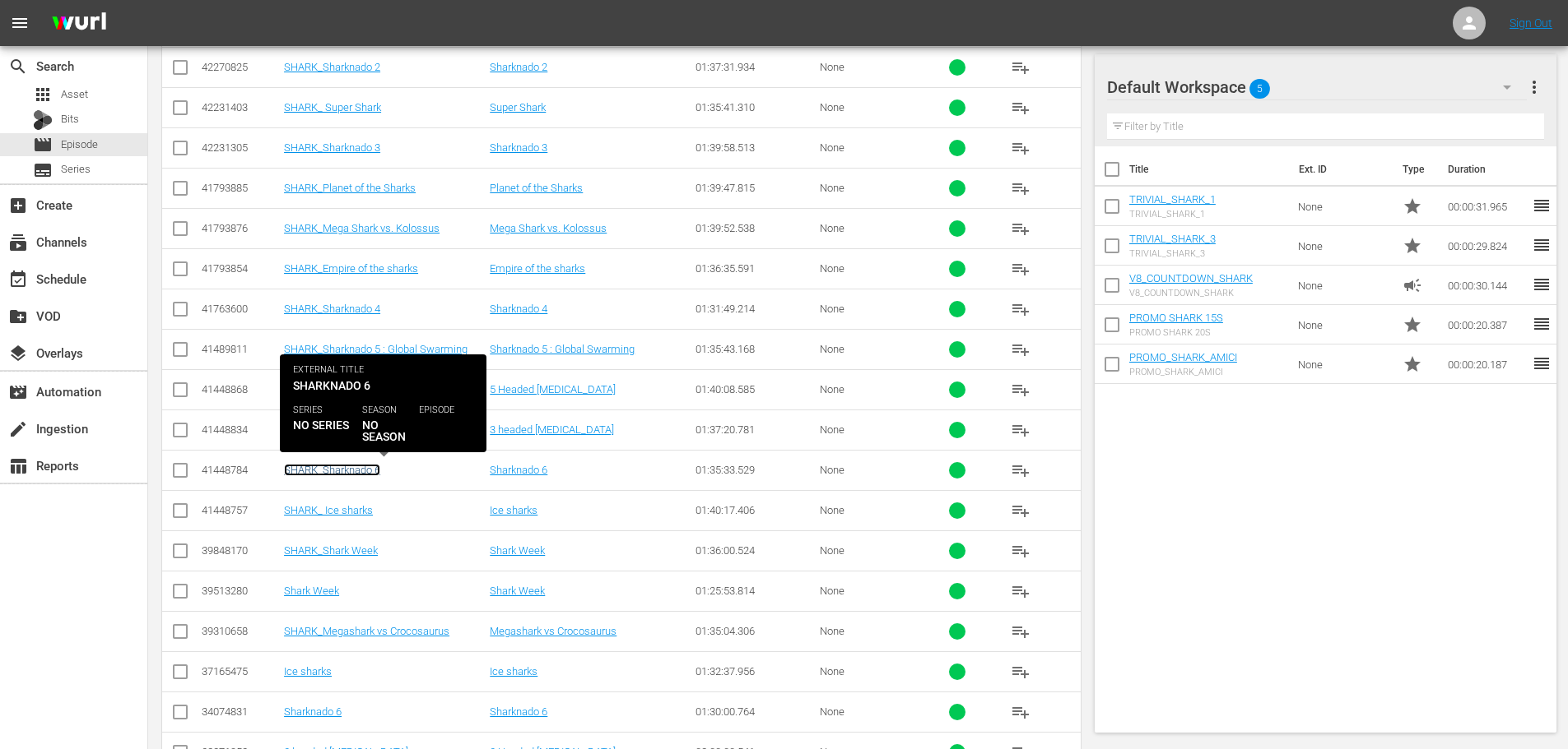
click at [357, 472] on link "SHARK_Sharknado 6" at bounding box center [332, 470] width 96 height 12
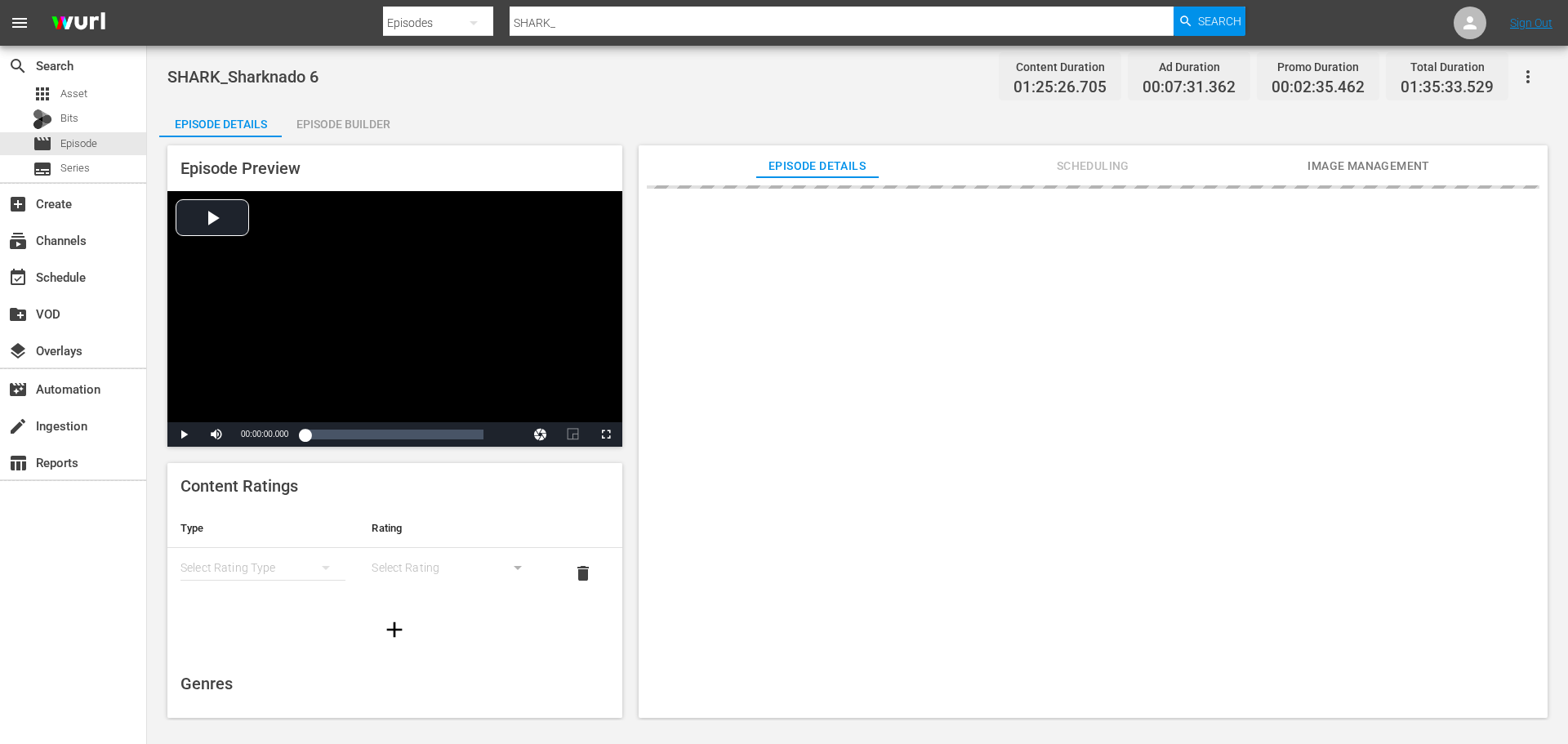
click at [351, 126] on div "Episode Builder" at bounding box center [343, 124] width 122 height 39
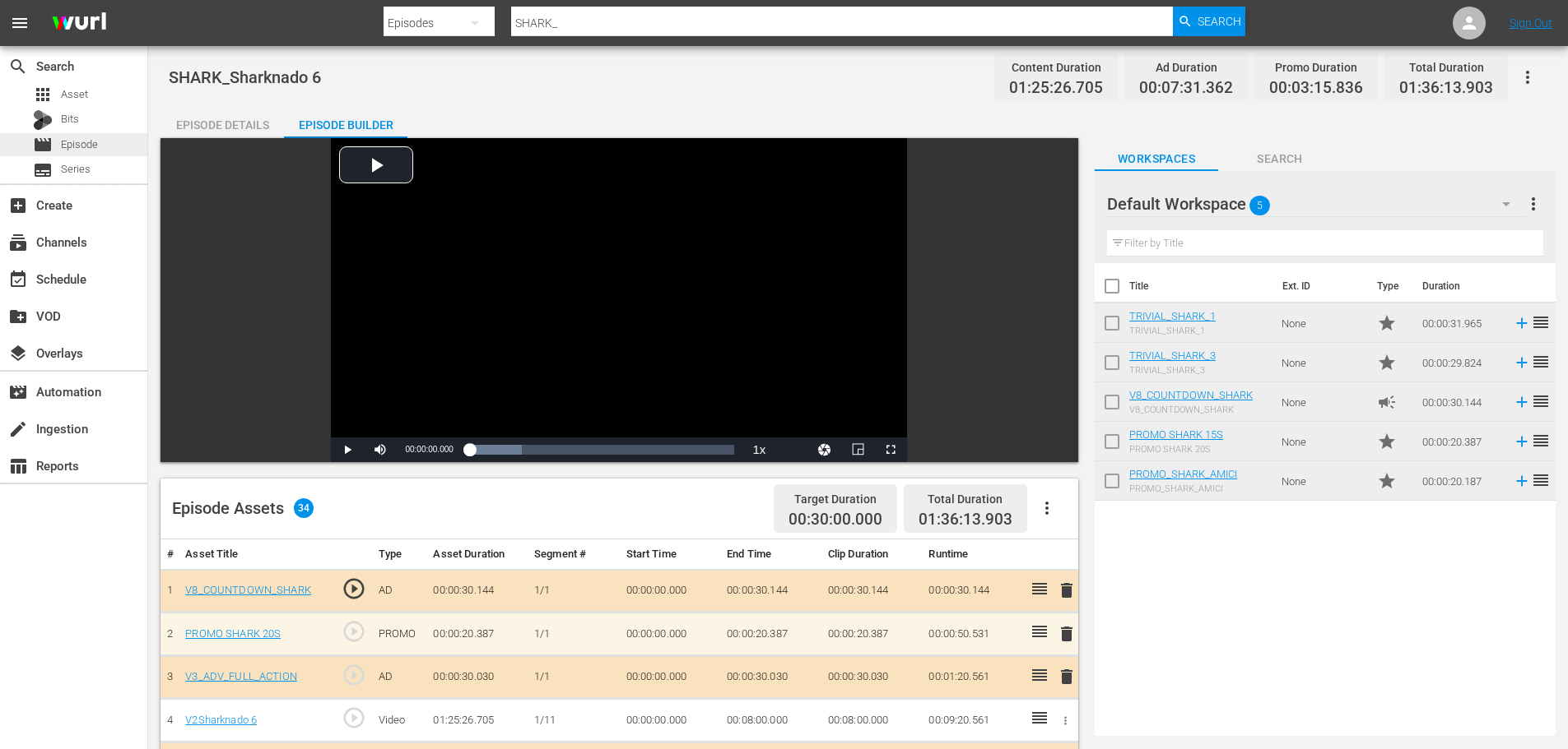
click at [92, 150] on span "Episode" at bounding box center [78, 144] width 37 height 17
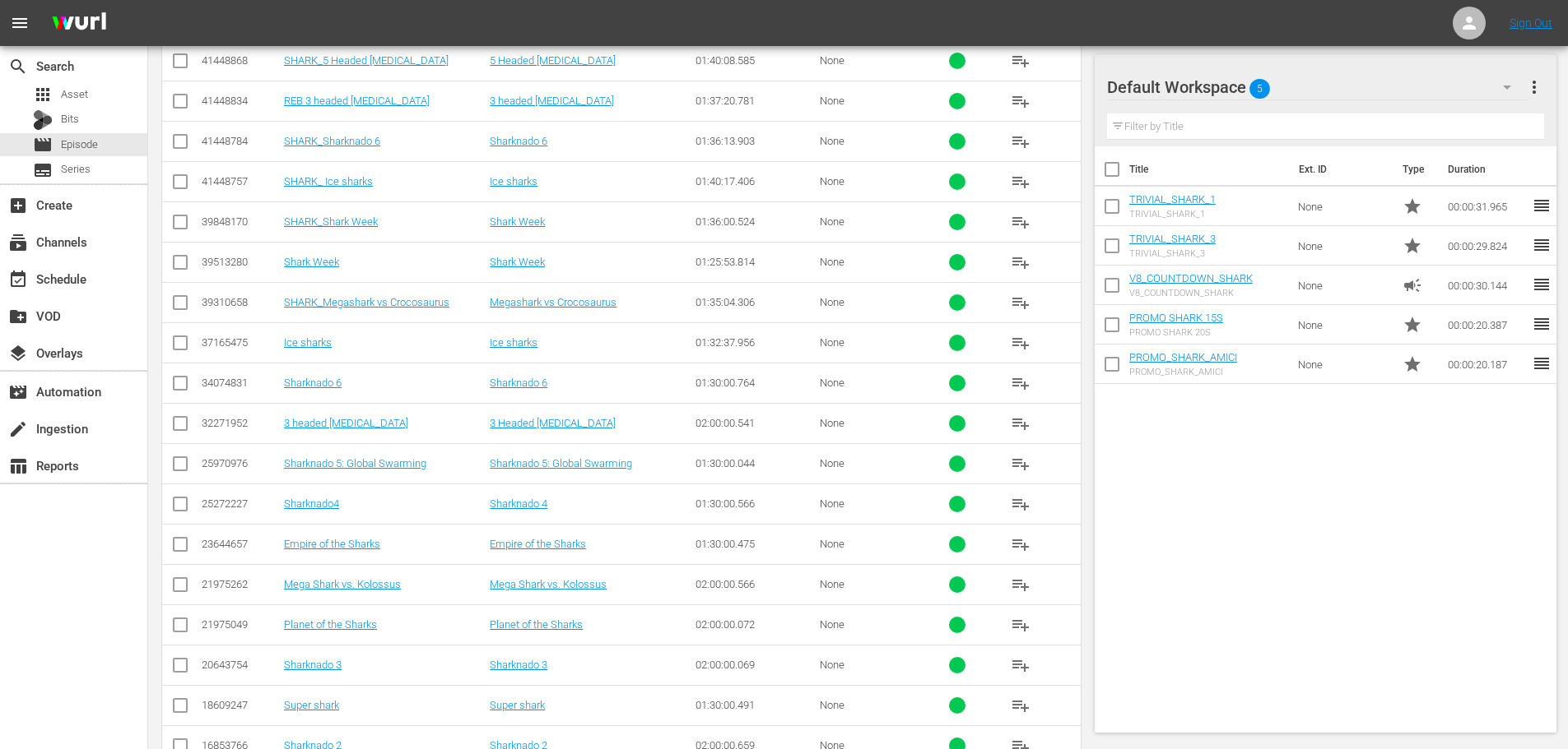
scroll to position [1705, 0]
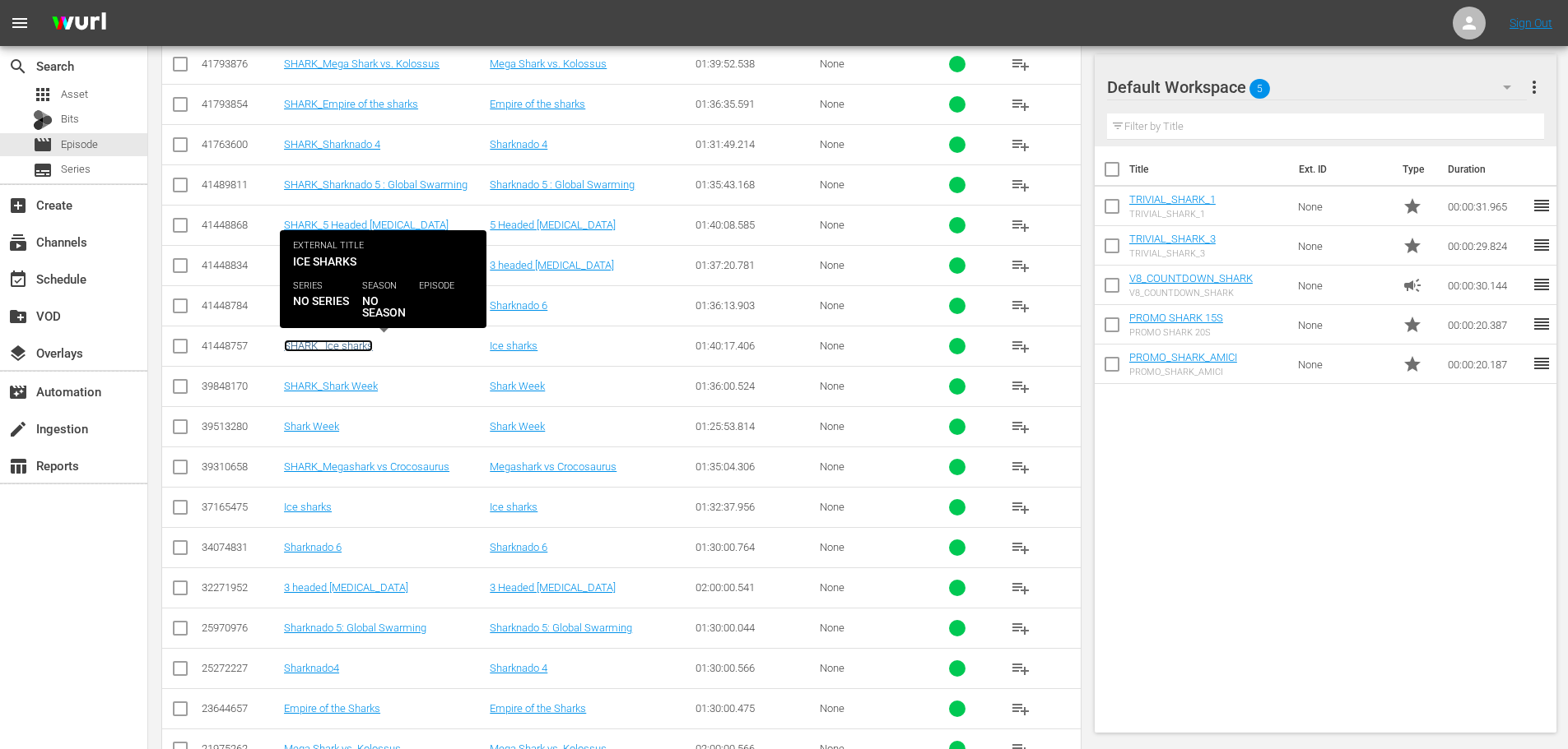
click at [333, 351] on link "SHARK_ Ice sharks" at bounding box center [328, 346] width 88 height 12
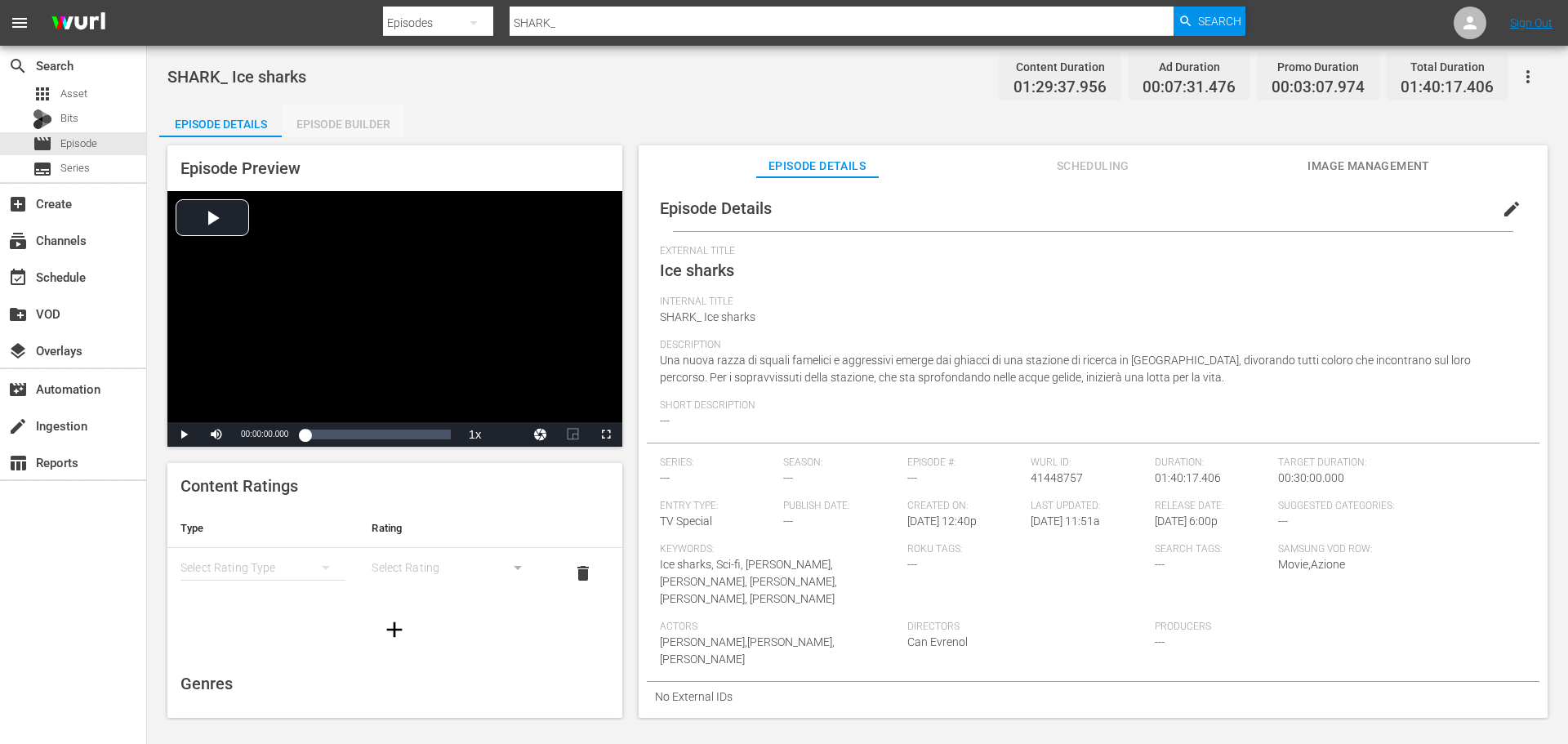
click at [318, 124] on div "Episode Builder" at bounding box center [343, 124] width 122 height 39
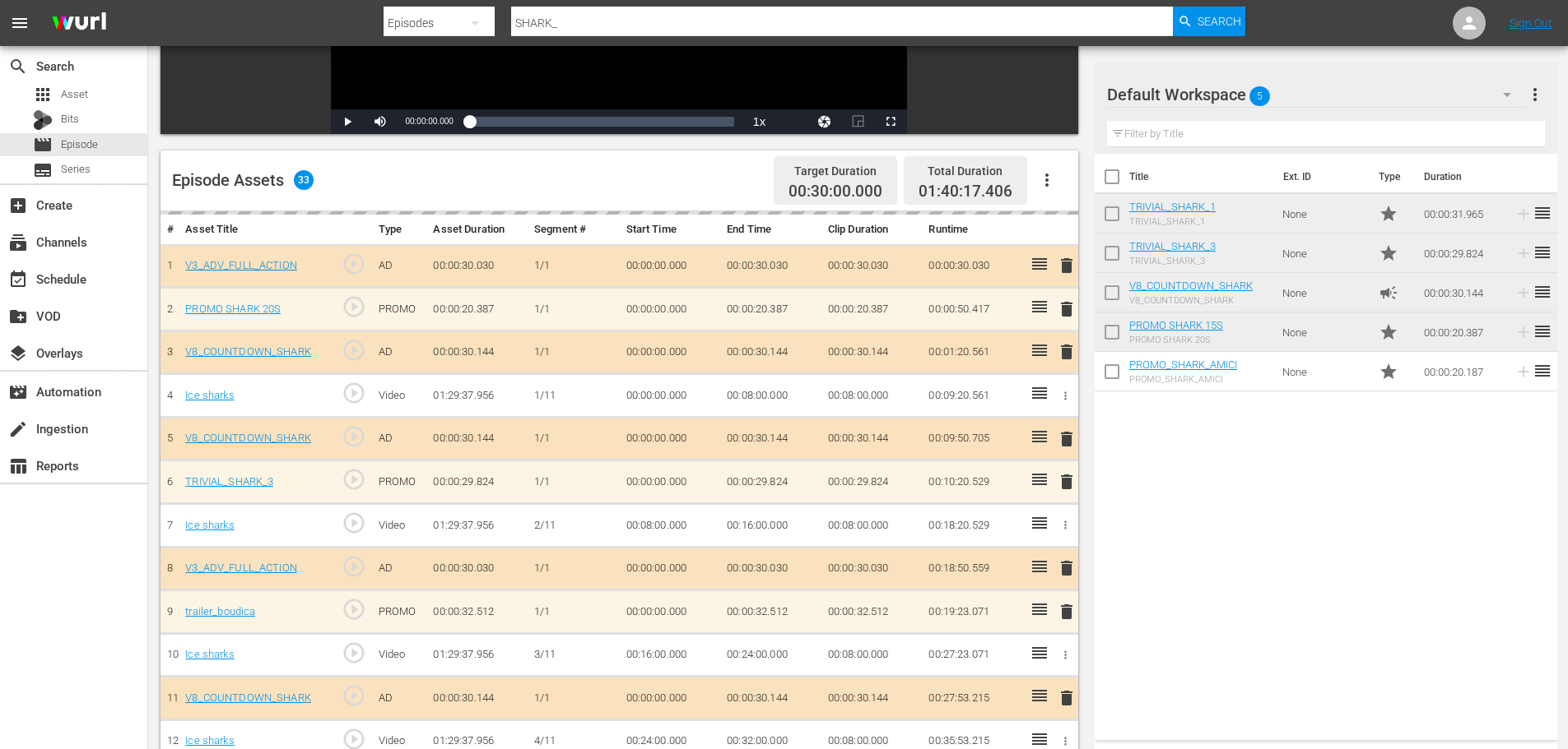
scroll to position [329, 0]
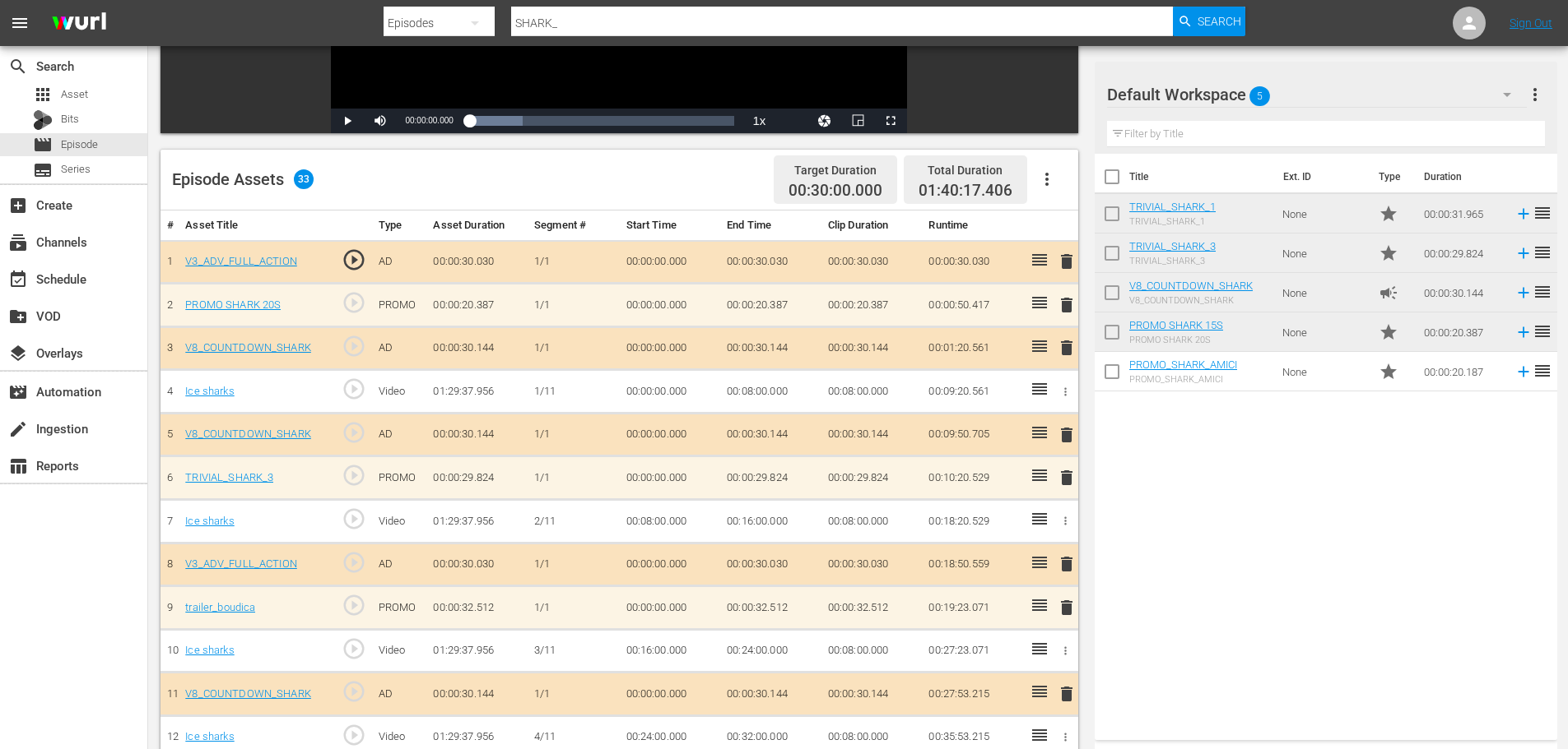
click at [1066, 600] on span "delete" at bounding box center [1066, 608] width 20 height 20
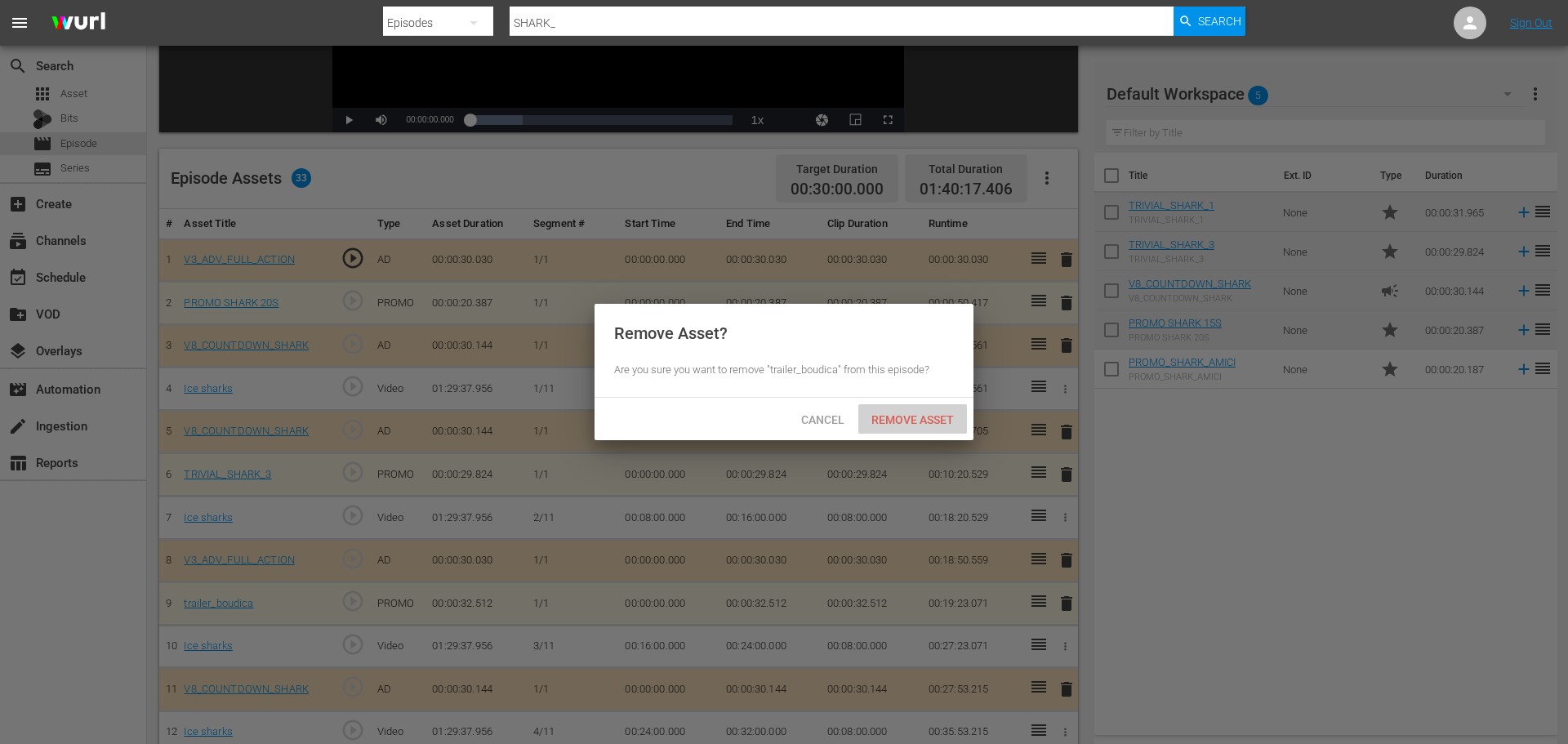
click at [915, 410] on div "Remove Asset" at bounding box center [912, 419] width 108 height 31
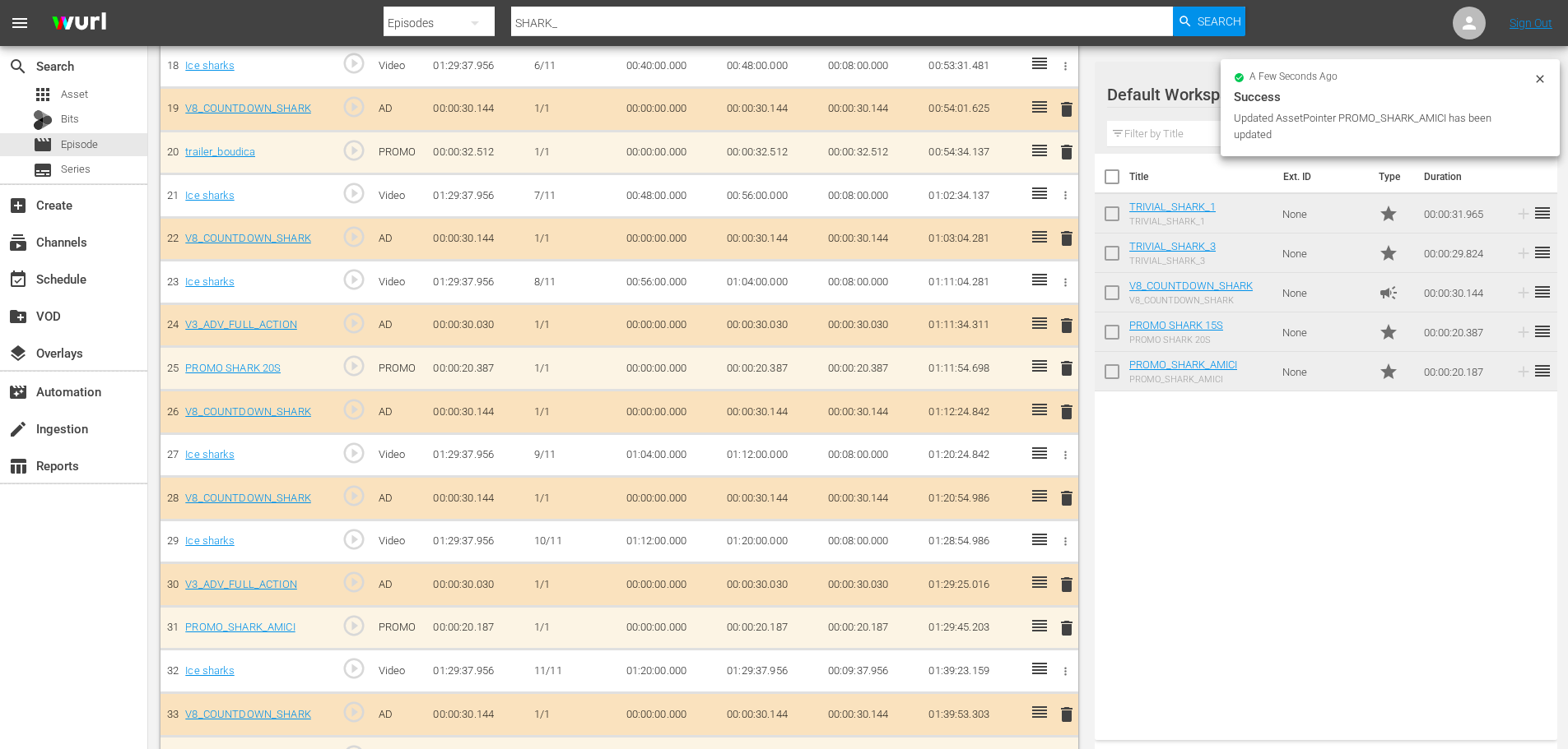
scroll to position [1261, 0]
click at [123, 147] on div "movie Episode" at bounding box center [74, 144] width 147 height 23
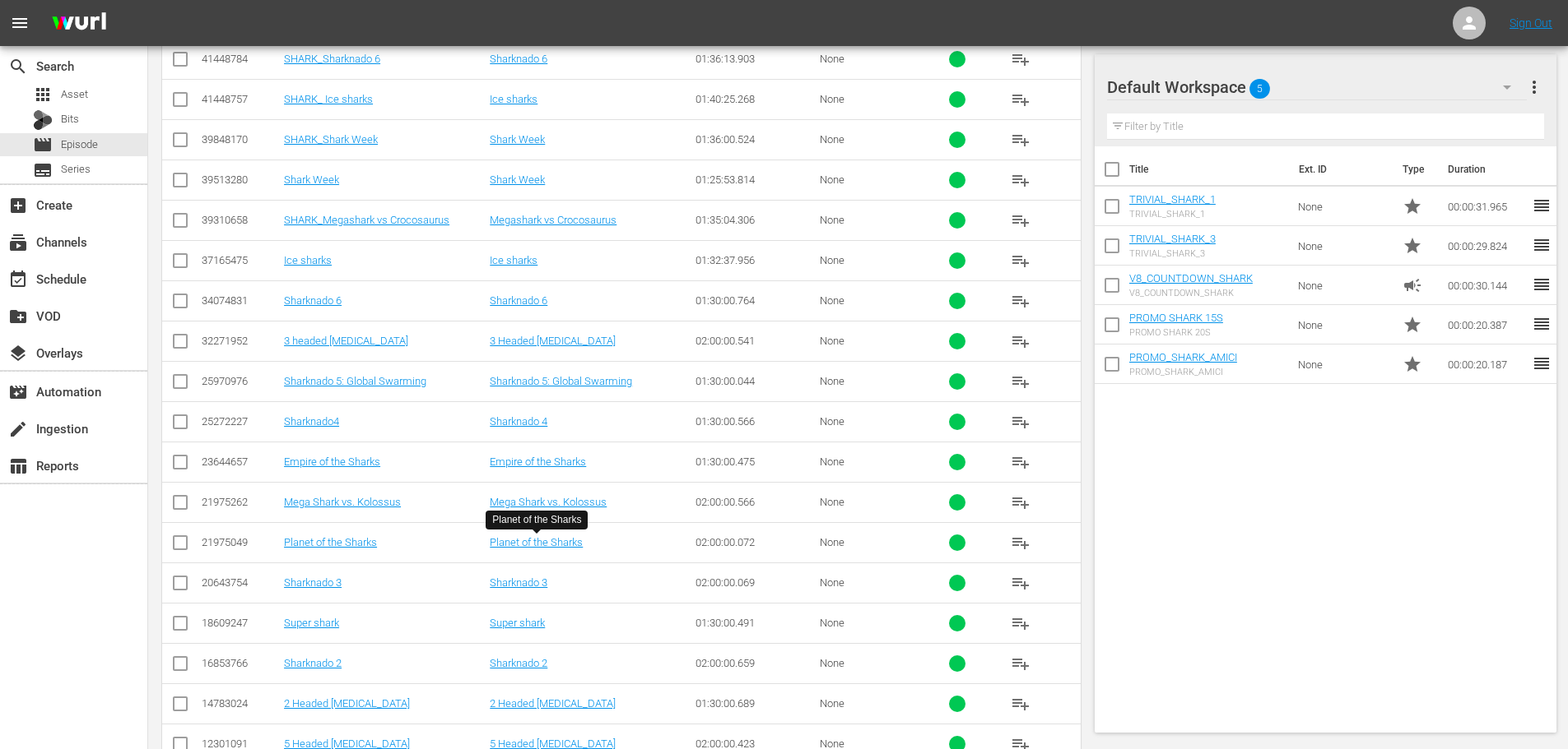
scroll to position [1705, 0]
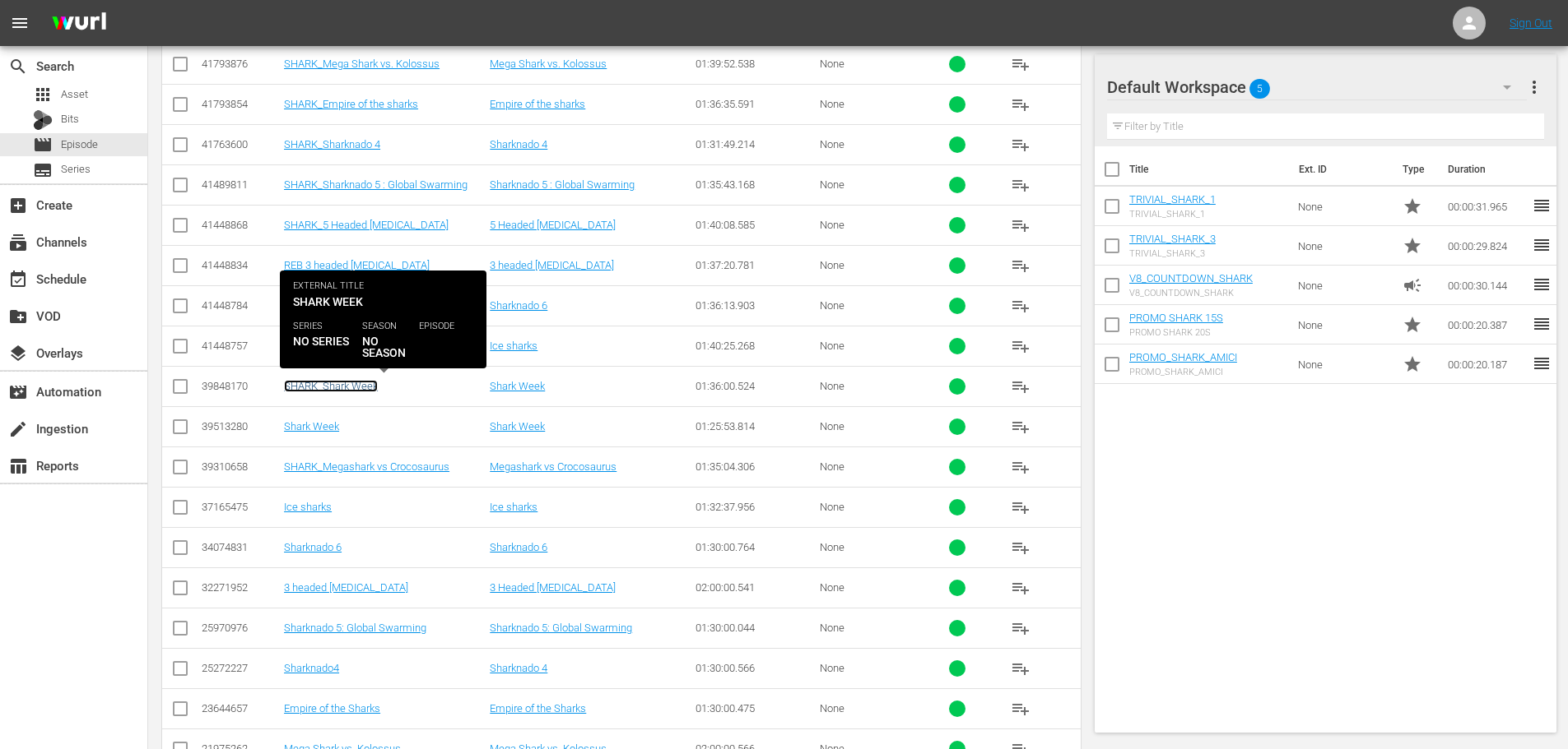
click at [367, 390] on link "SHARK_Shark Week" at bounding box center [331, 386] width 93 height 12
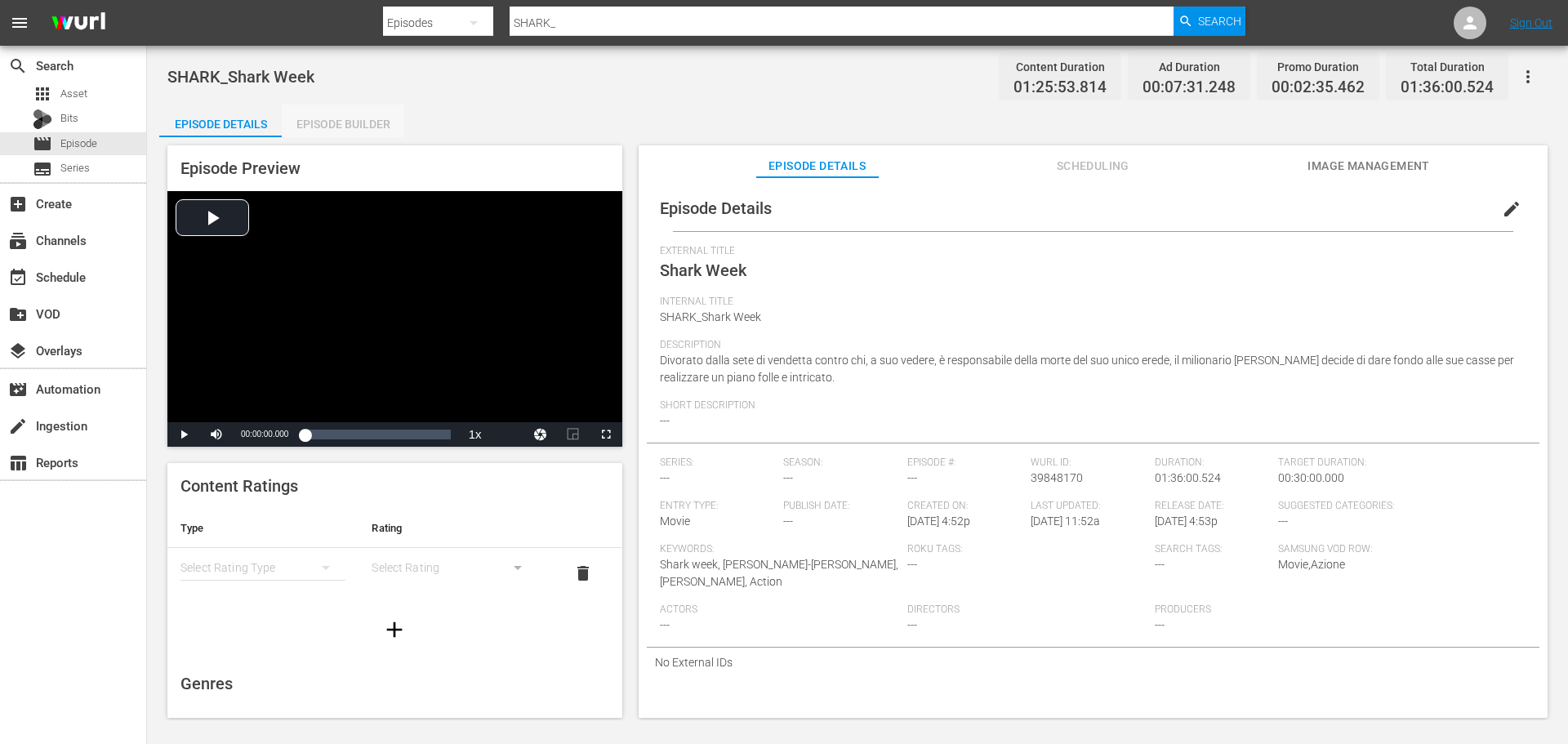
click at [347, 126] on div "Episode Builder" at bounding box center [343, 124] width 122 height 39
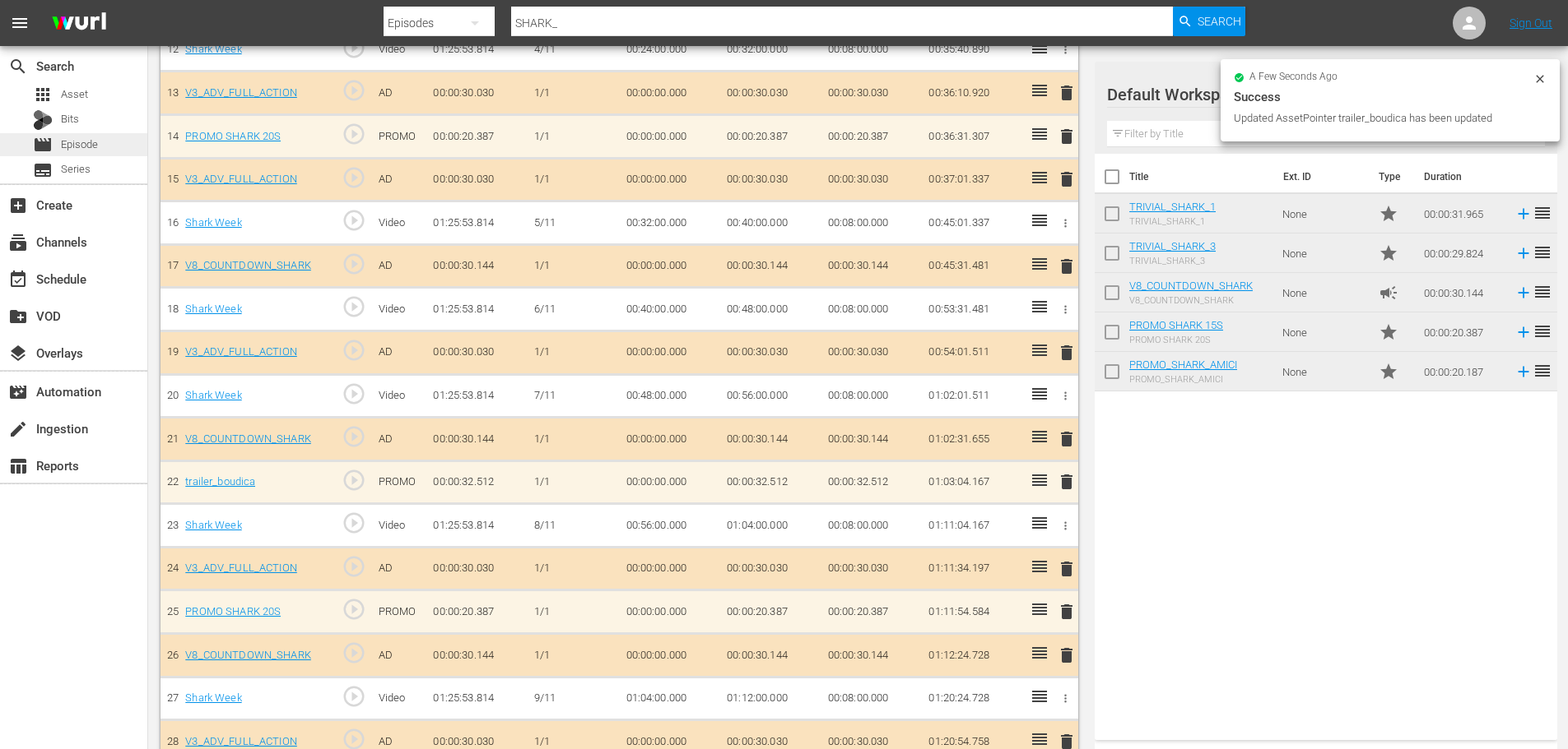
scroll to position [1013, 0]
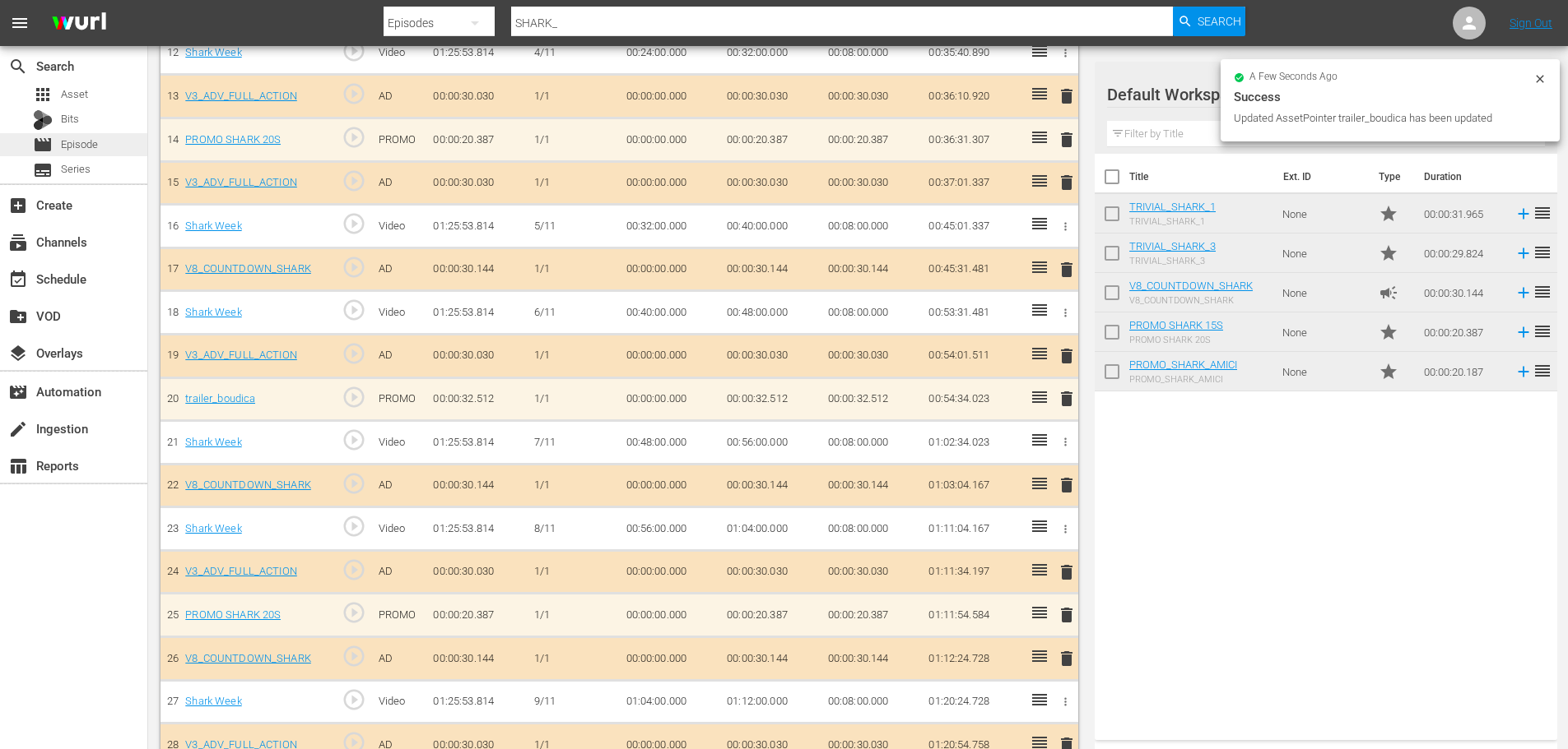
click at [97, 141] on span "Episode" at bounding box center [78, 144] width 37 height 17
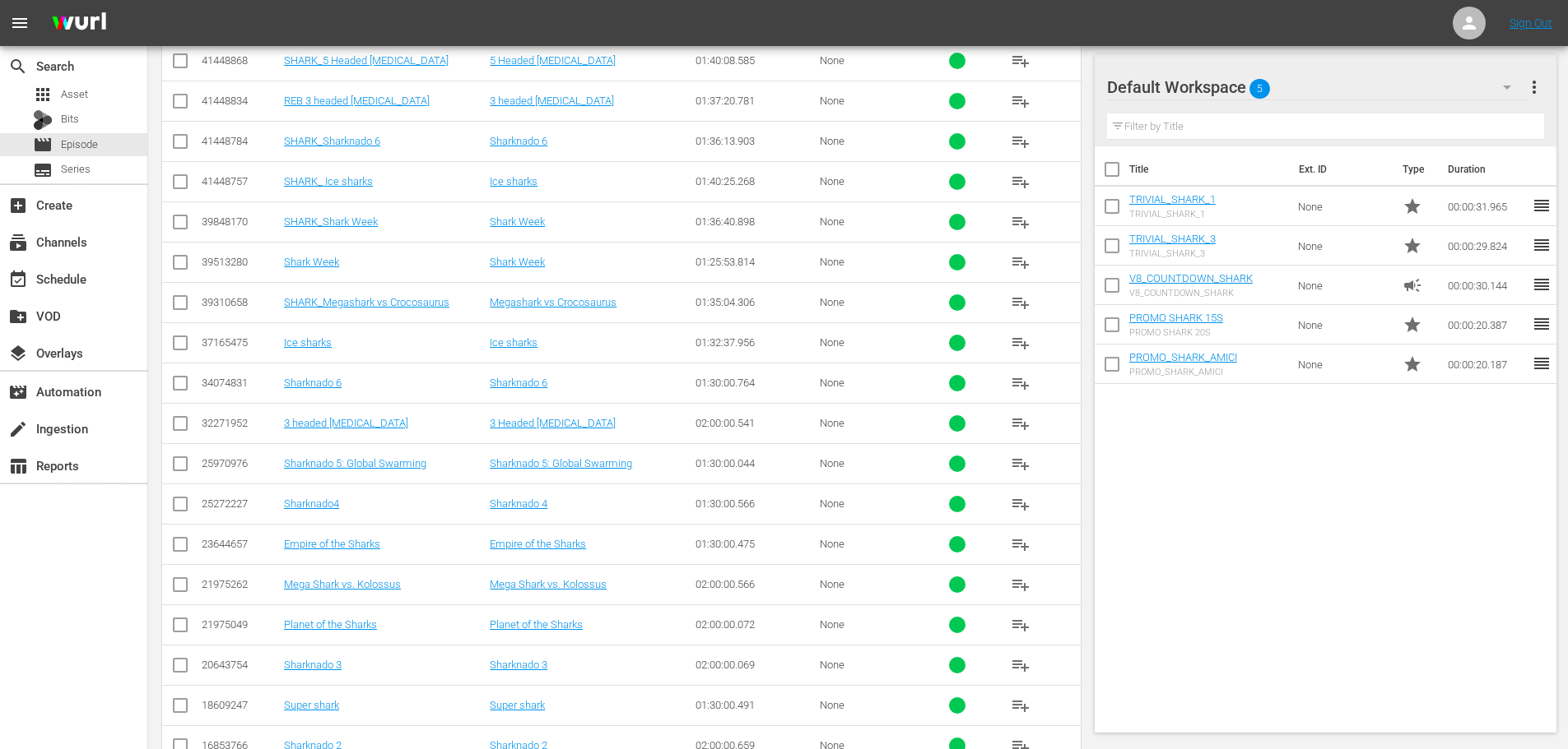
scroll to position [1787, 0]
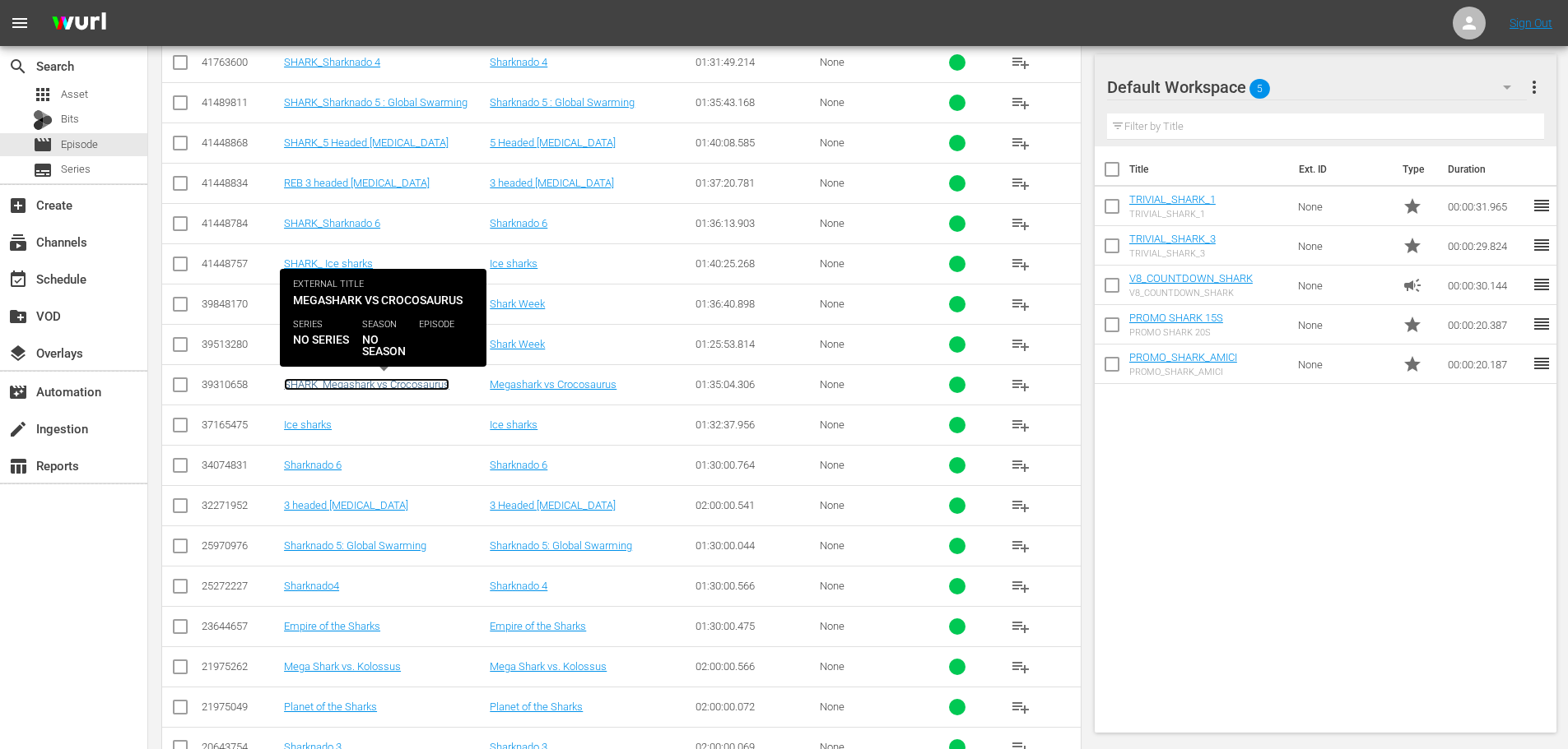
click at [402, 382] on link "SHARK_Megashark vs Crocosaurus" at bounding box center [367, 384] width 165 height 12
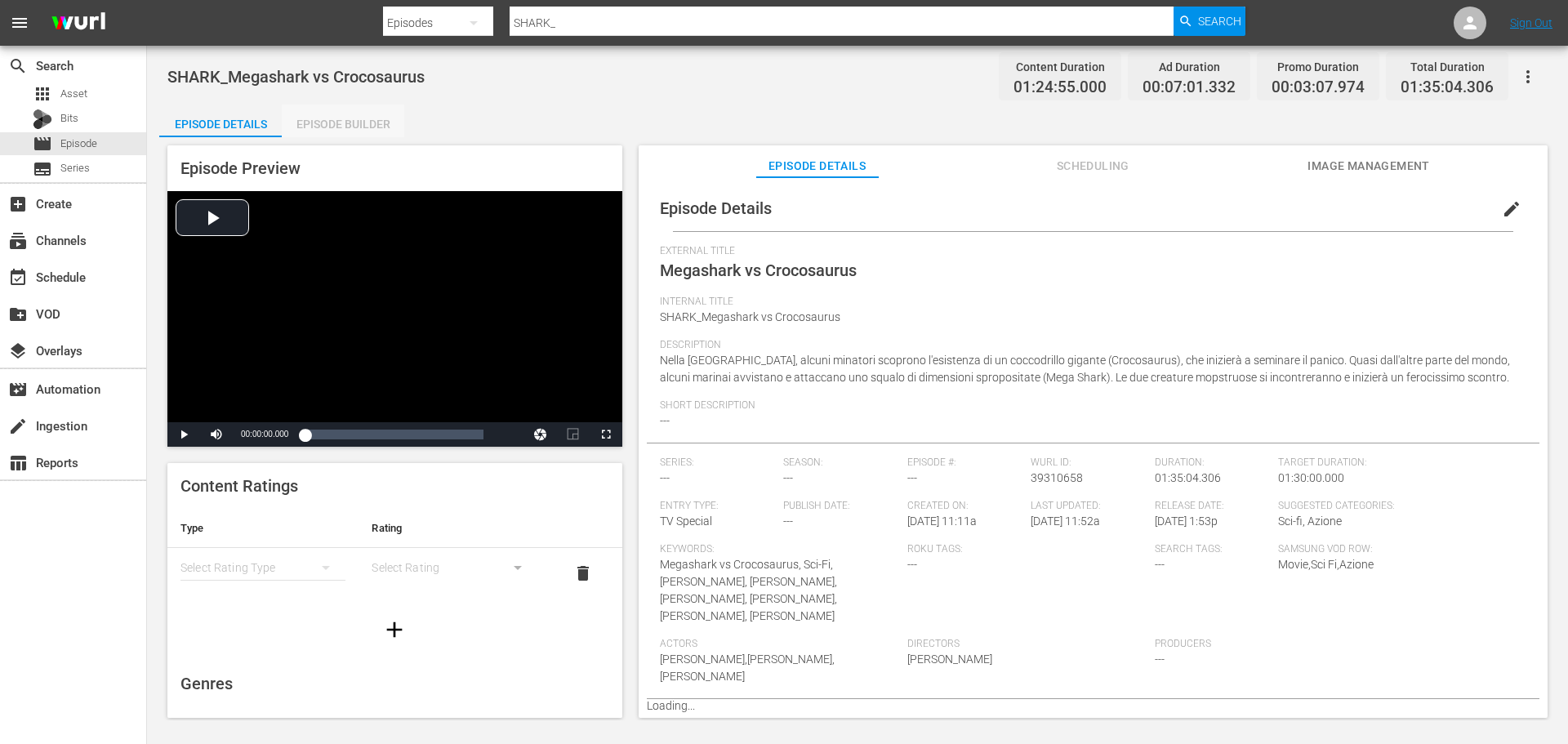
click at [355, 123] on div "Episode Builder" at bounding box center [343, 124] width 122 height 39
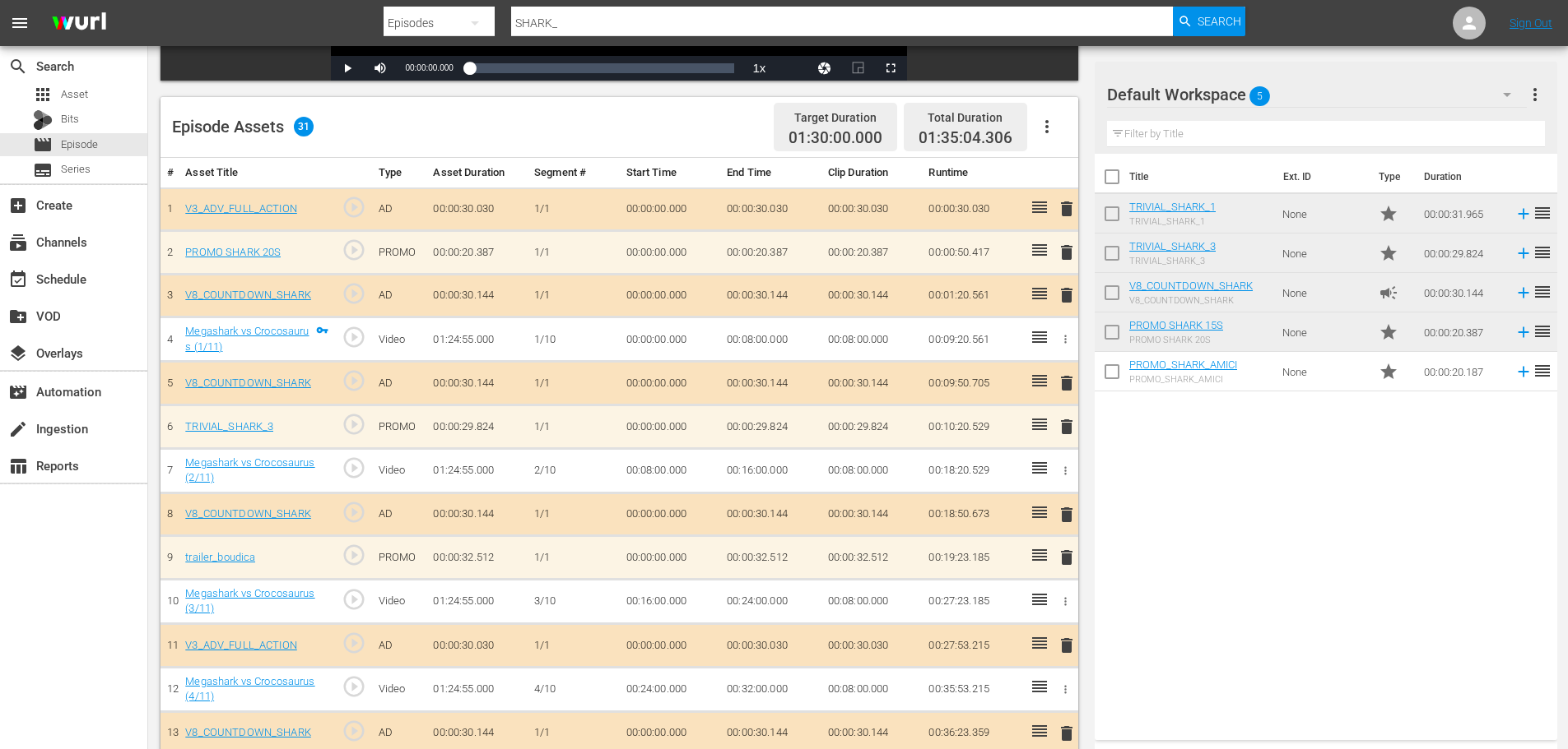
scroll to position [411, 0]
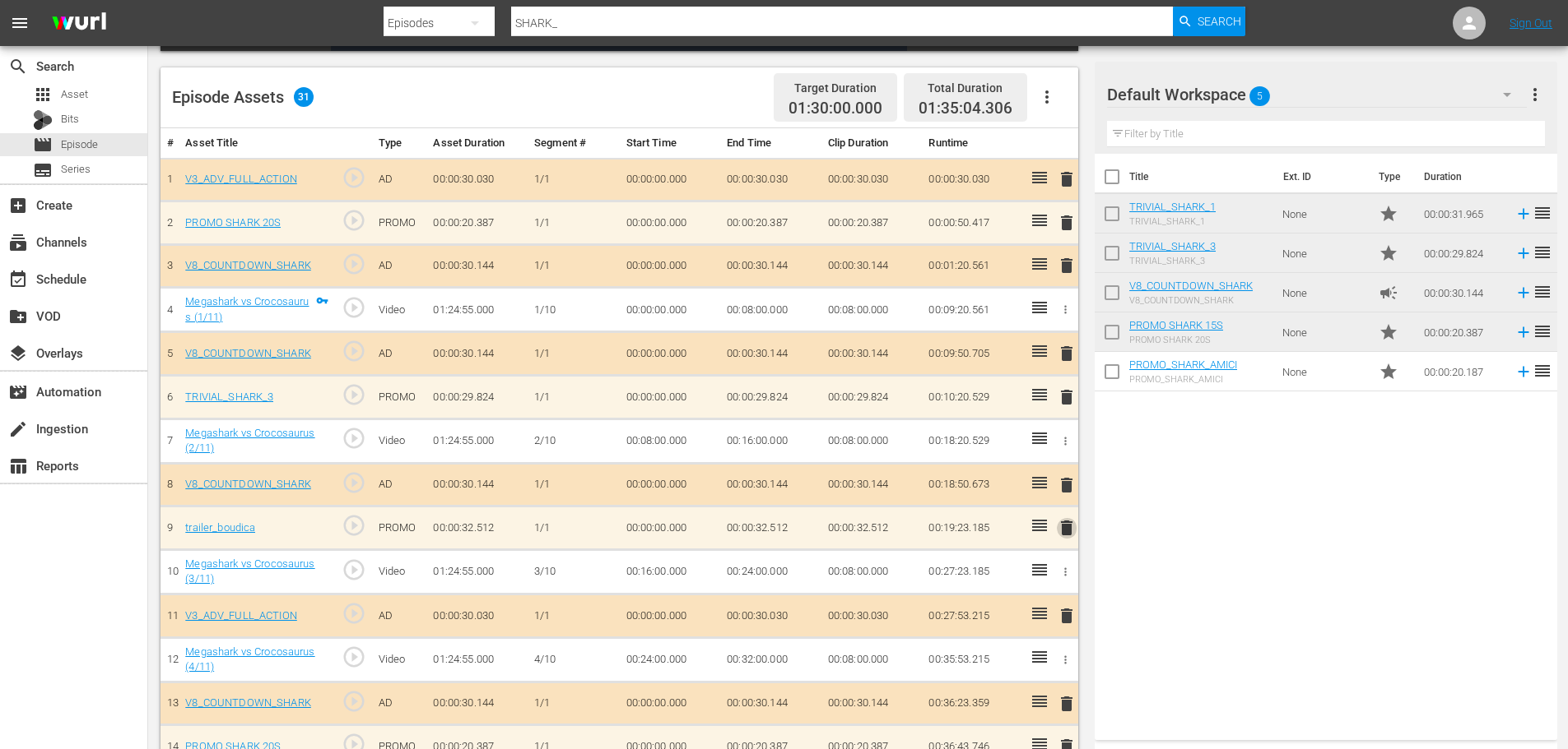
click at [1070, 536] on span "delete" at bounding box center [1066, 528] width 20 height 20
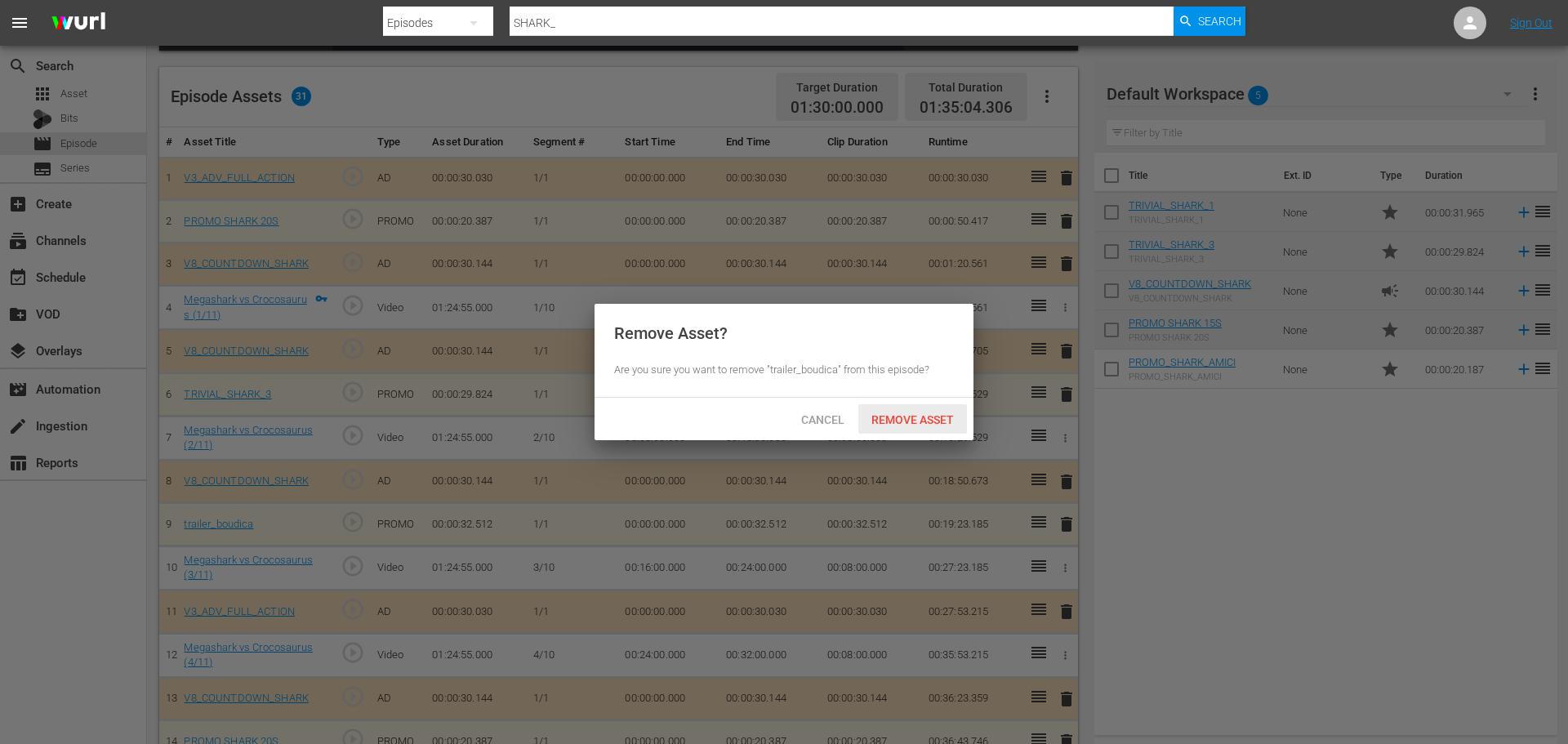
click at [929, 407] on div "Remove Asset" at bounding box center [912, 419] width 108 height 31
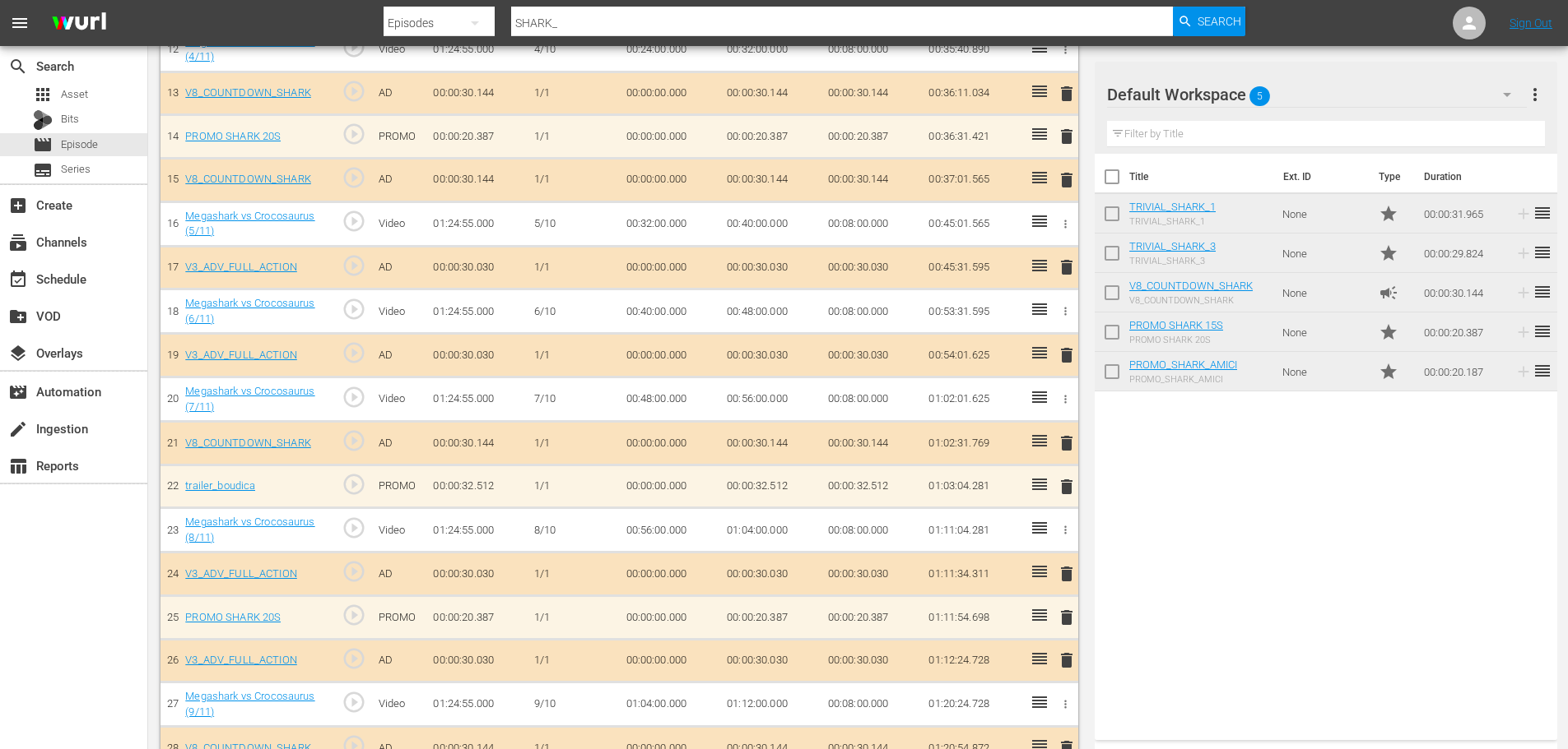
scroll to position [1022, 0]
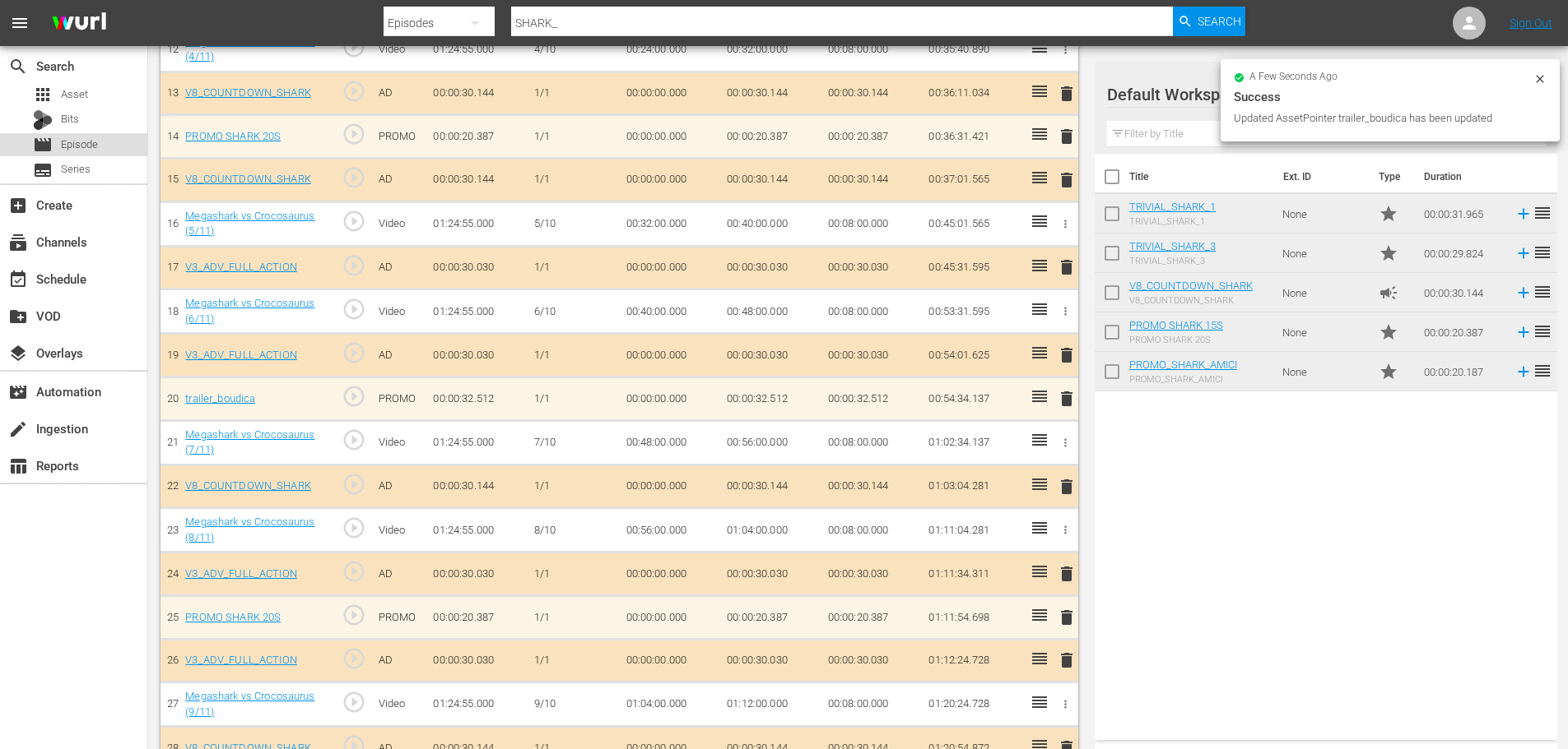
click at [110, 148] on div "movie Episode" at bounding box center [74, 144] width 147 height 23
